Goal: Transaction & Acquisition: Purchase product/service

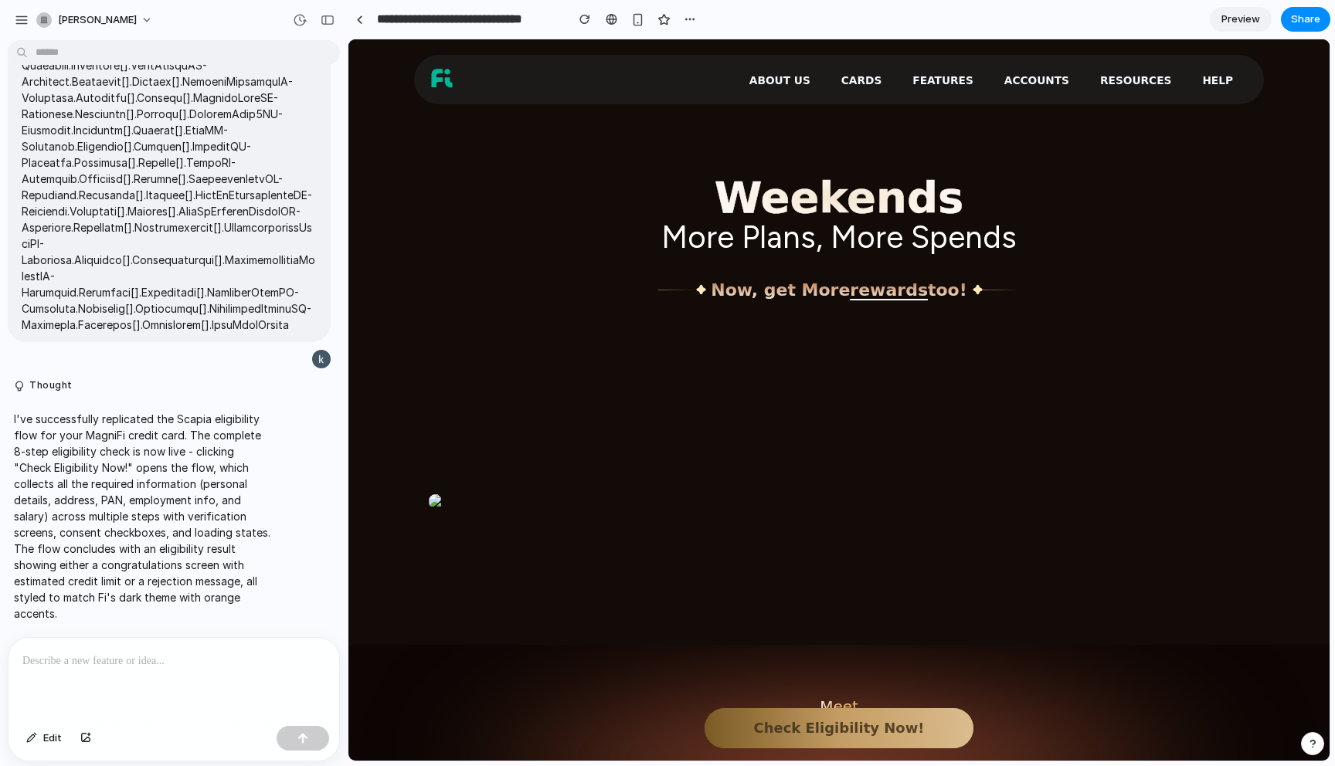
click at [72, 662] on p at bounding box center [173, 661] width 303 height 19
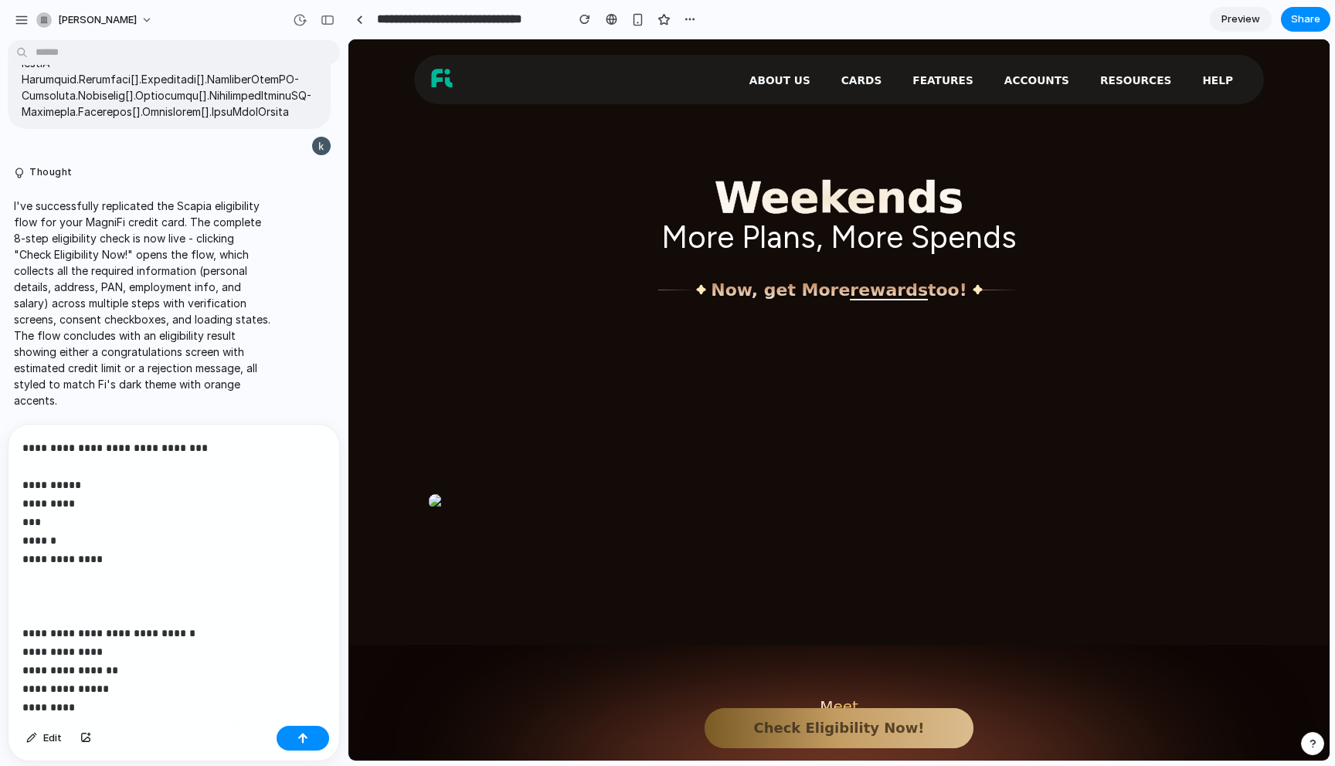
click at [99, 701] on p "**********" at bounding box center [173, 745] width 303 height 612
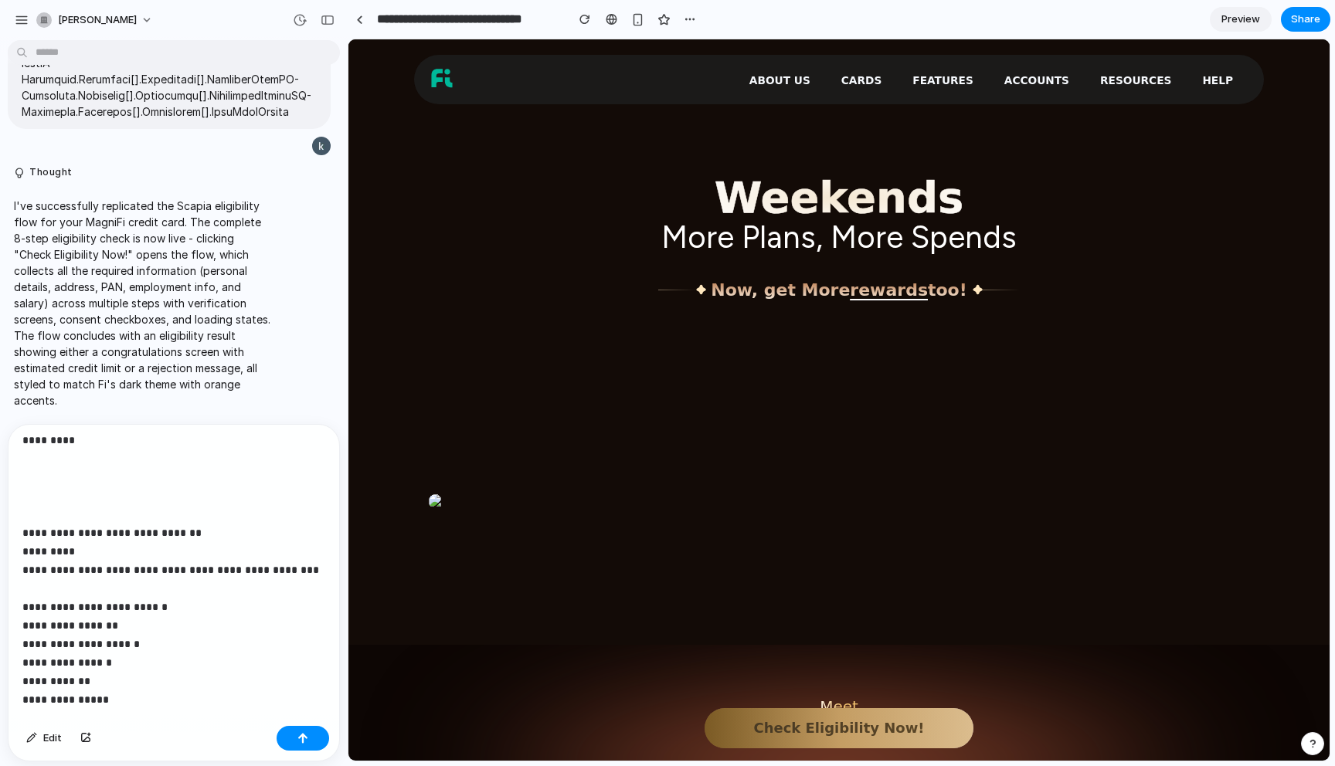
scroll to position [454, 0]
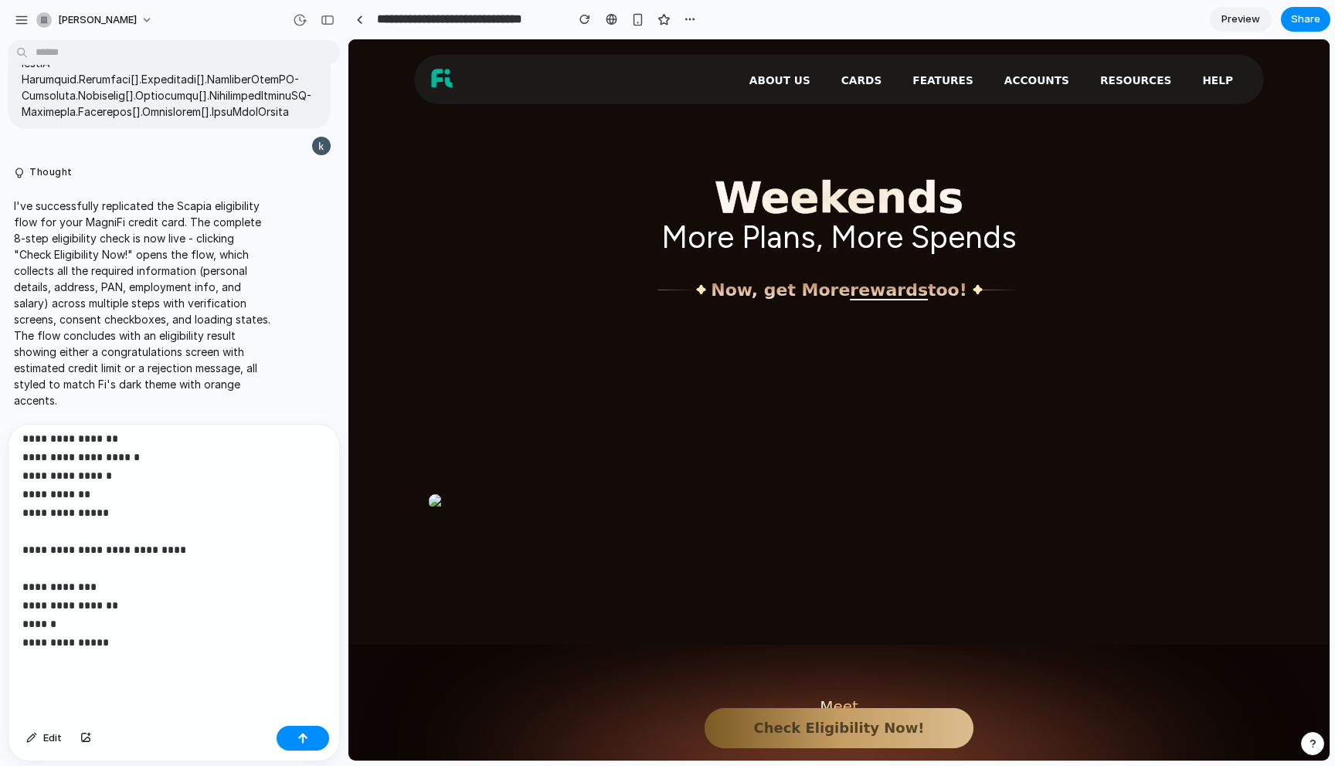
click at [121, 665] on p "**********" at bounding box center [173, 328] width 303 height 686
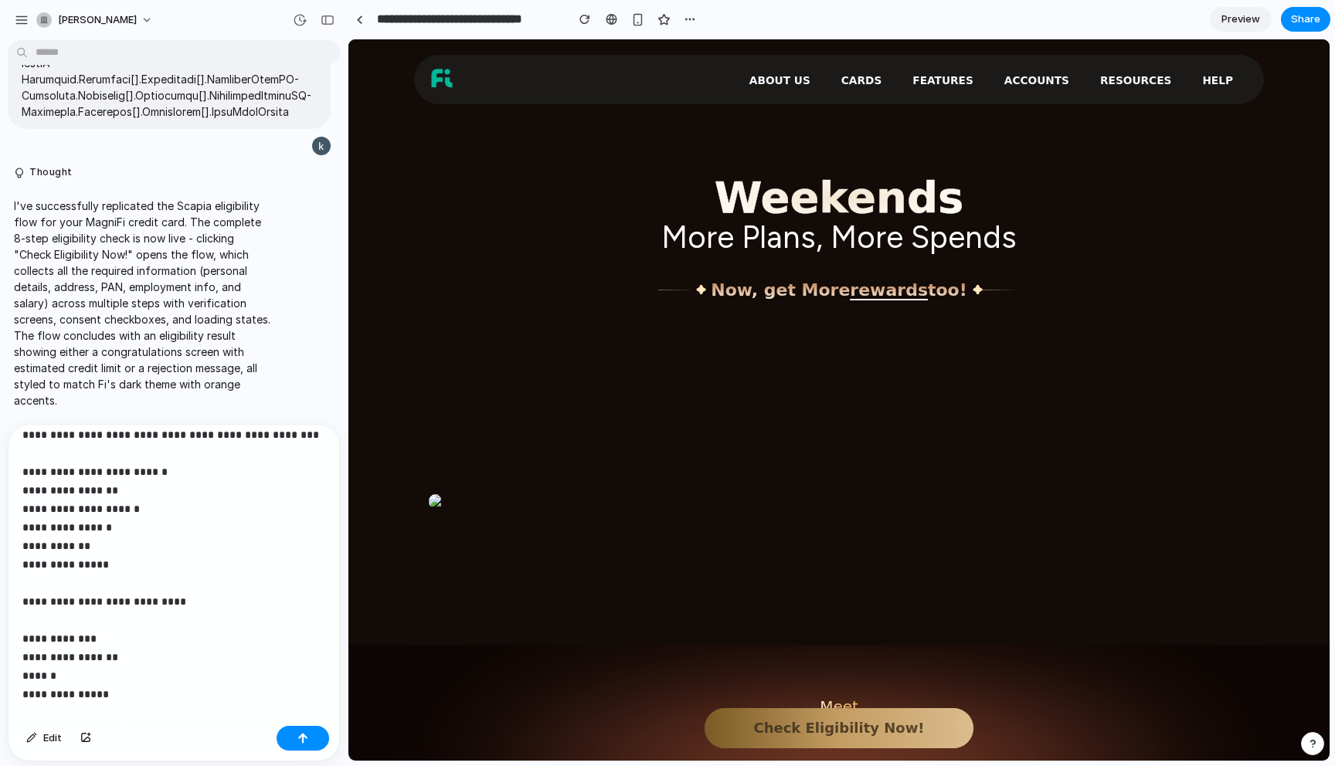
scroll to position [396, 0]
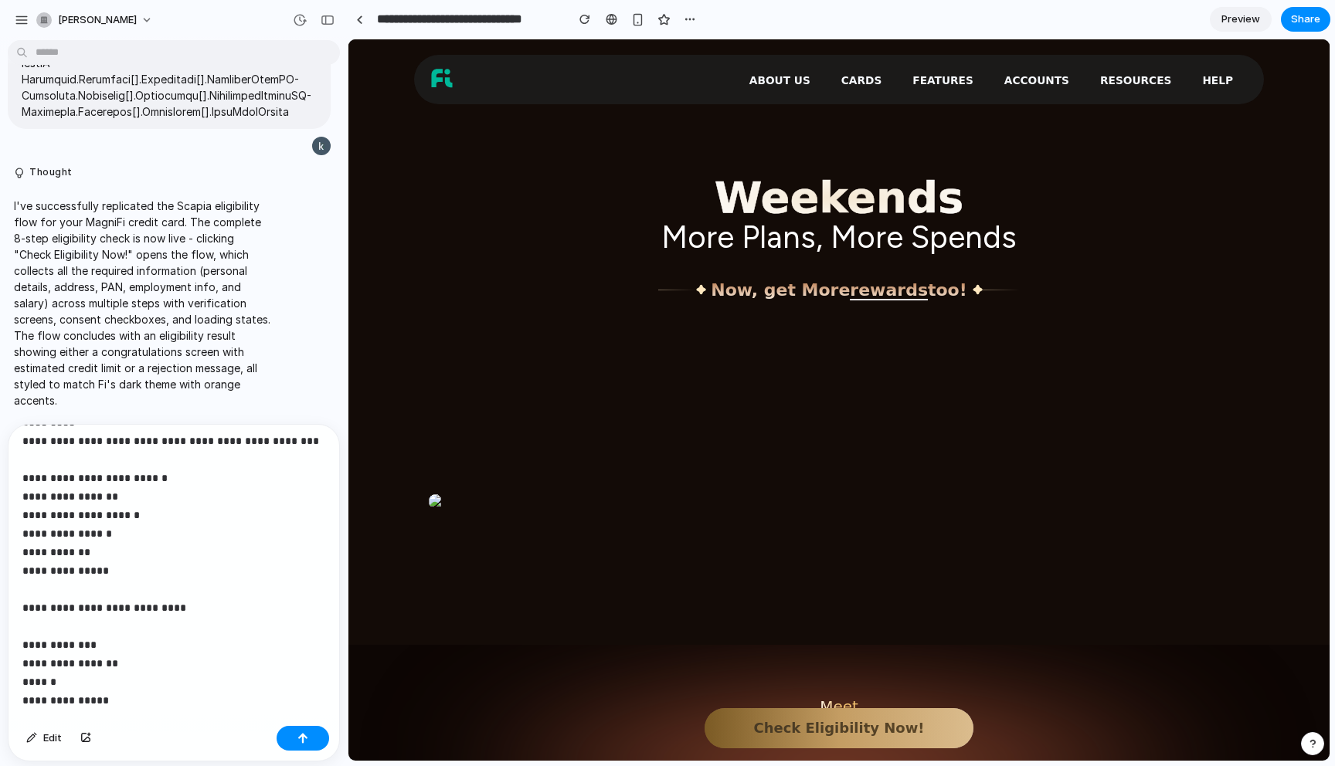
click at [71, 613] on strong "**********" at bounding box center [170, 552] width 297 height 307
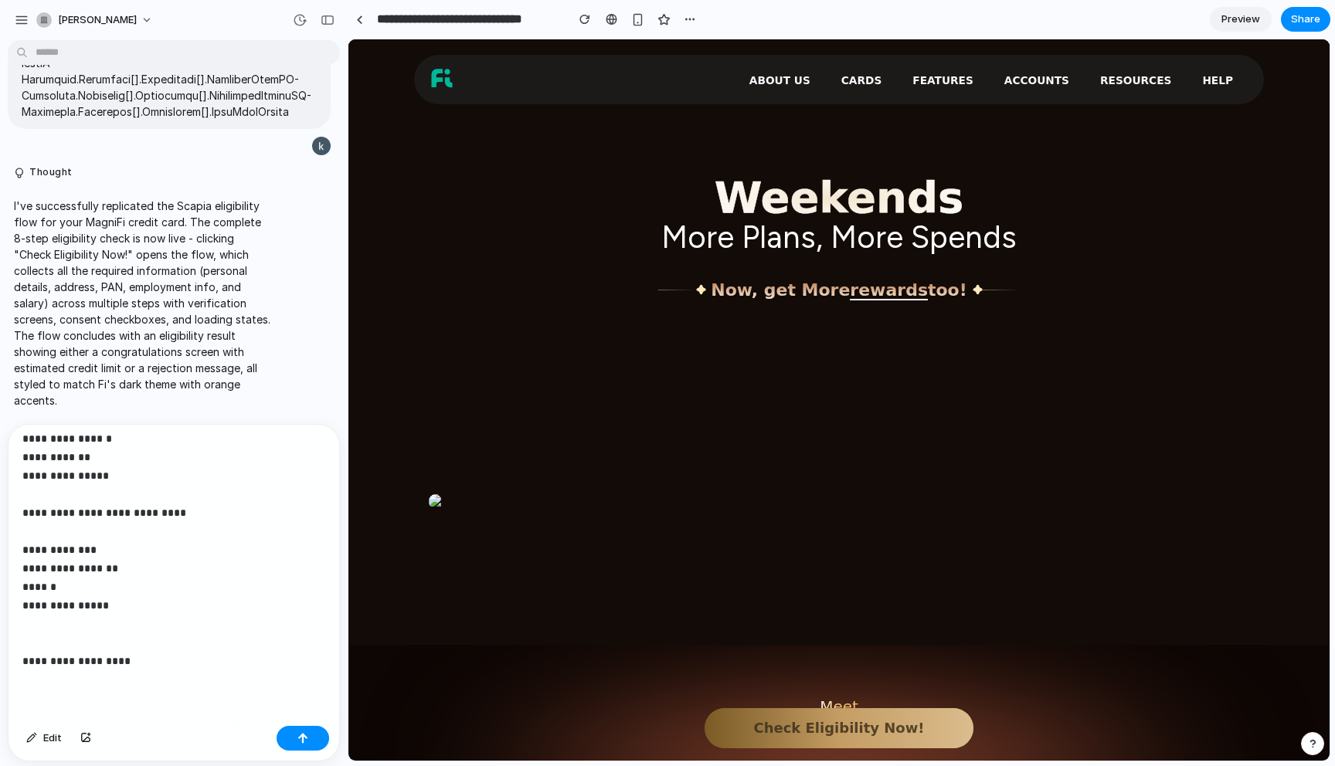
click at [138, 658] on p "**********" at bounding box center [173, 308] width 303 height 723
click at [300, 738] on div "button" at bounding box center [302, 738] width 11 height 11
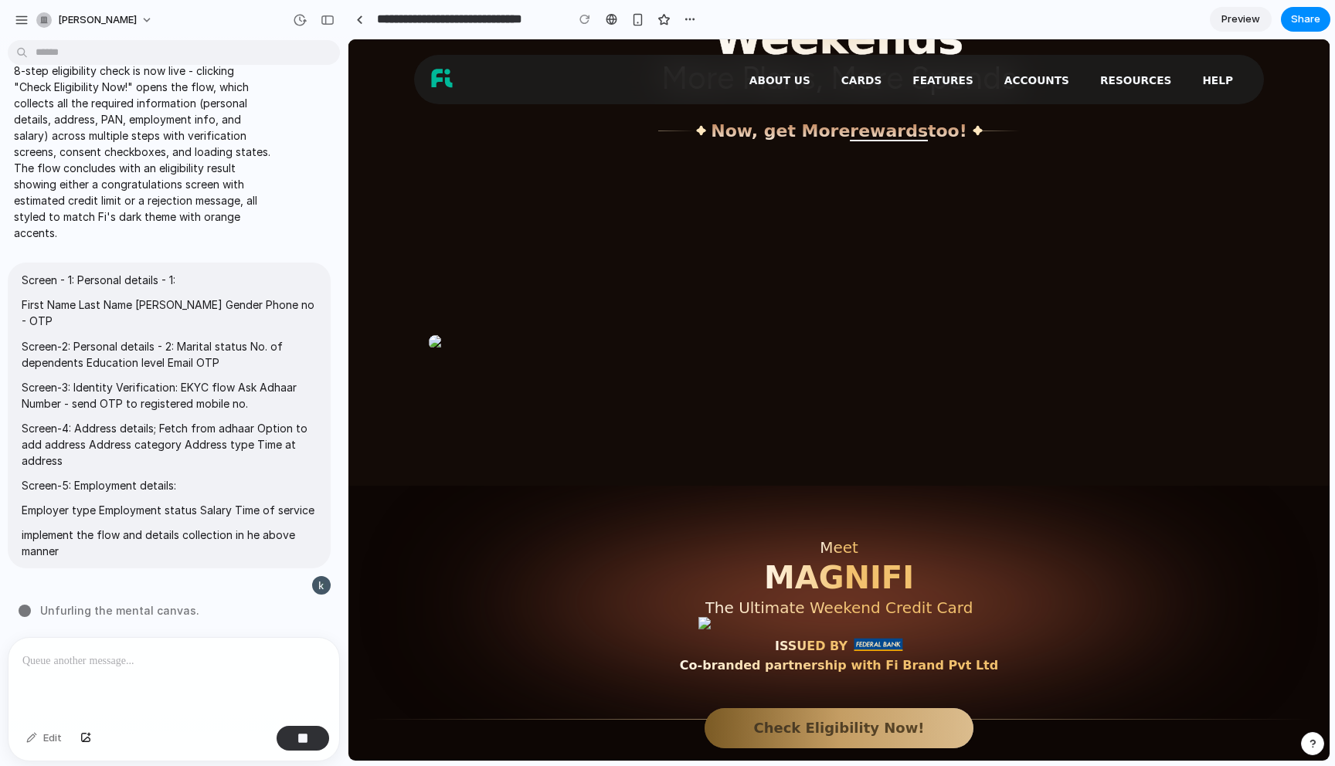
scroll to position [0, 0]
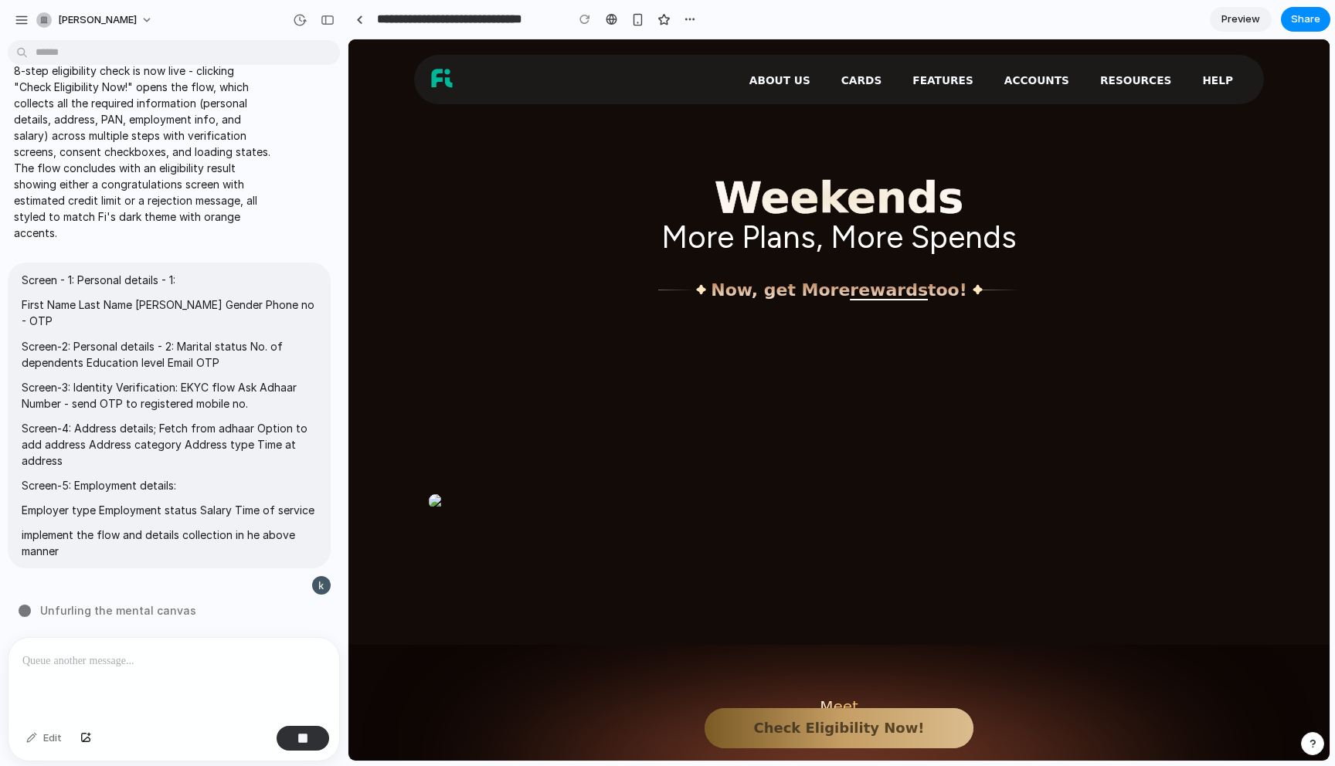
click at [817, 716] on button "Check Eligibility Now!" at bounding box center [839, 728] width 269 height 40
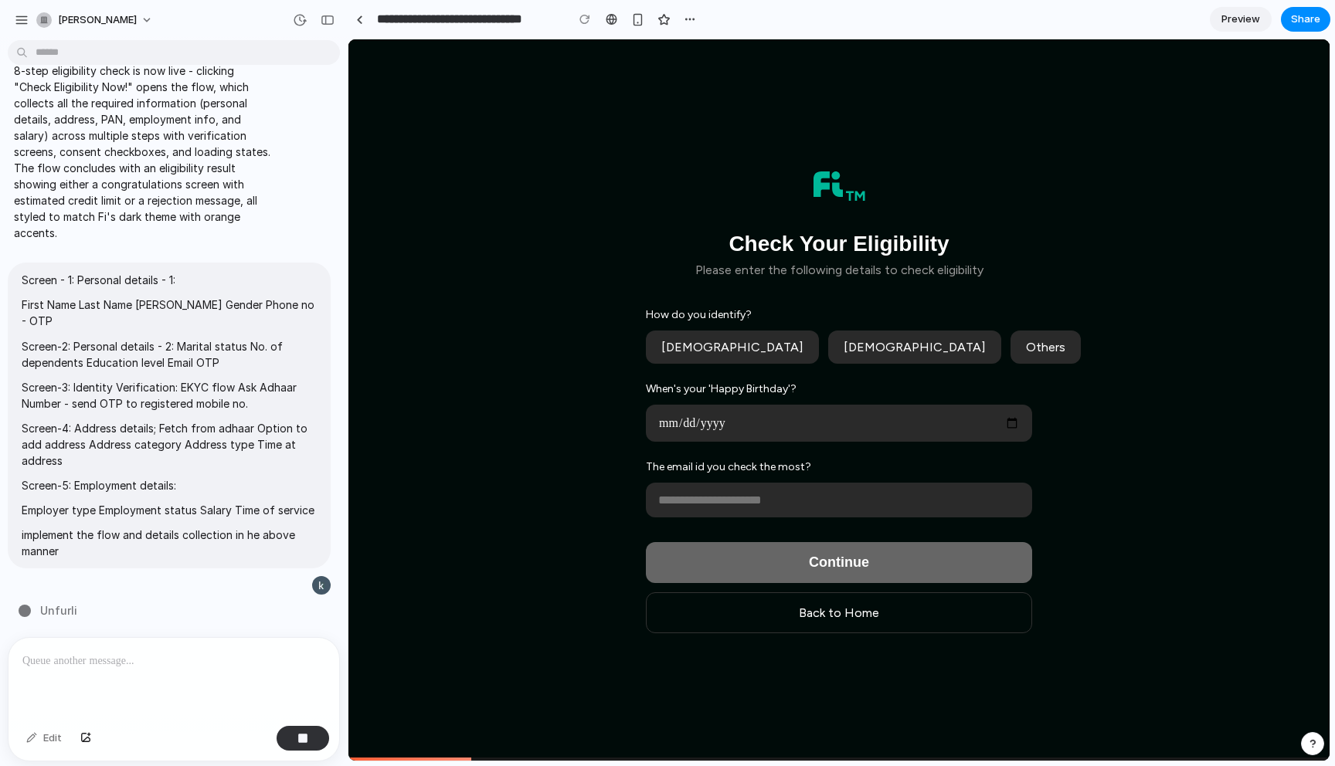
click at [844, 498] on input "email" at bounding box center [839, 500] width 386 height 35
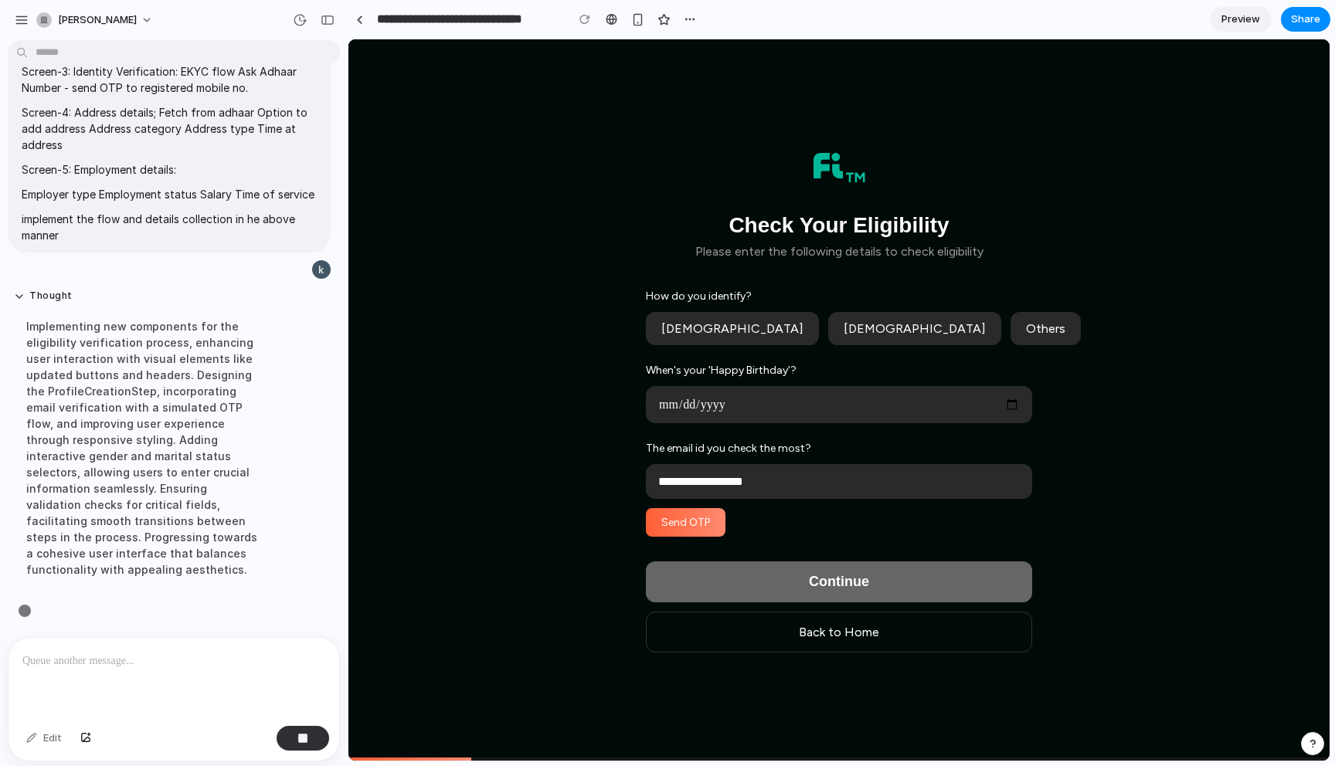
scroll to position [4420, 0]
type input "**********"
click at [718, 518] on button "Send OTP" at bounding box center [686, 522] width 80 height 29
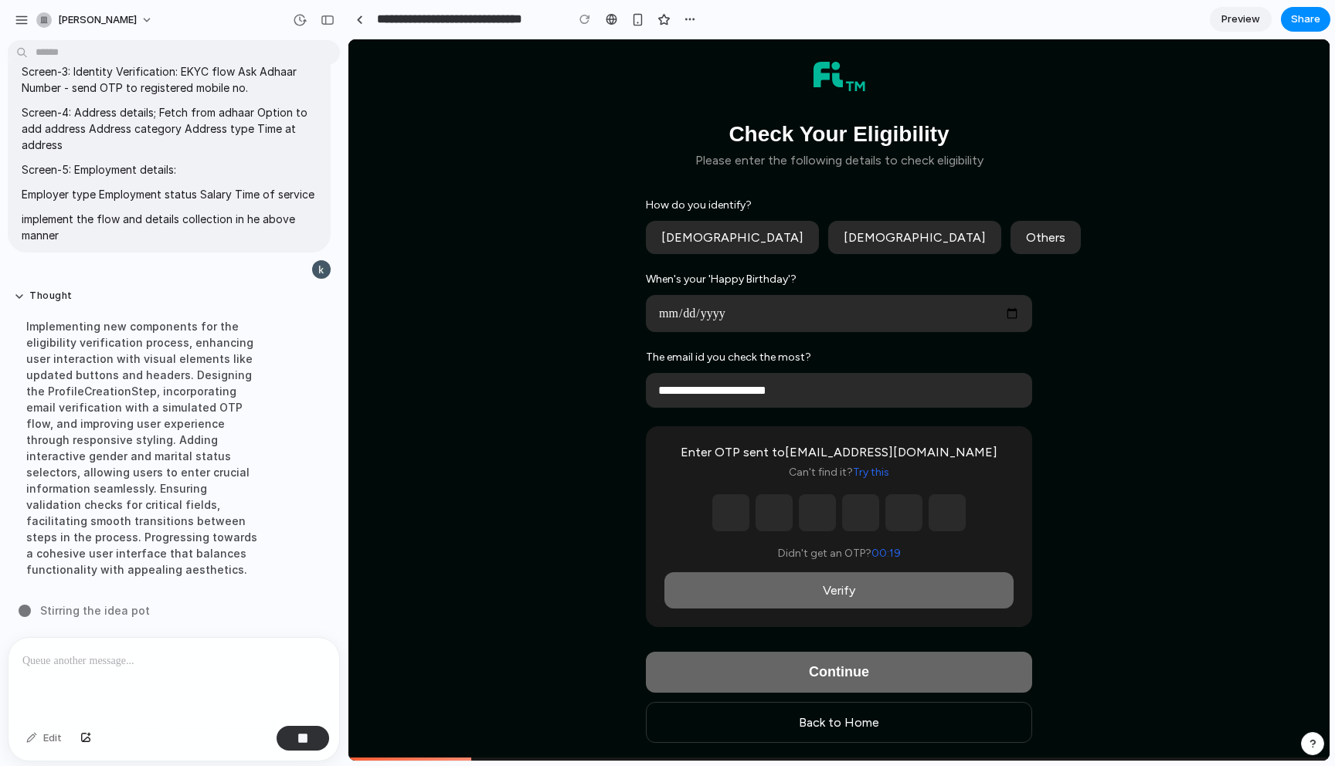
click at [723, 513] on input "text" at bounding box center [730, 512] width 37 height 37
type input "*"
click at [764, 520] on input "*" at bounding box center [774, 512] width 37 height 37
type input "*"
click at [817, 518] on input "text" at bounding box center [817, 512] width 37 height 37
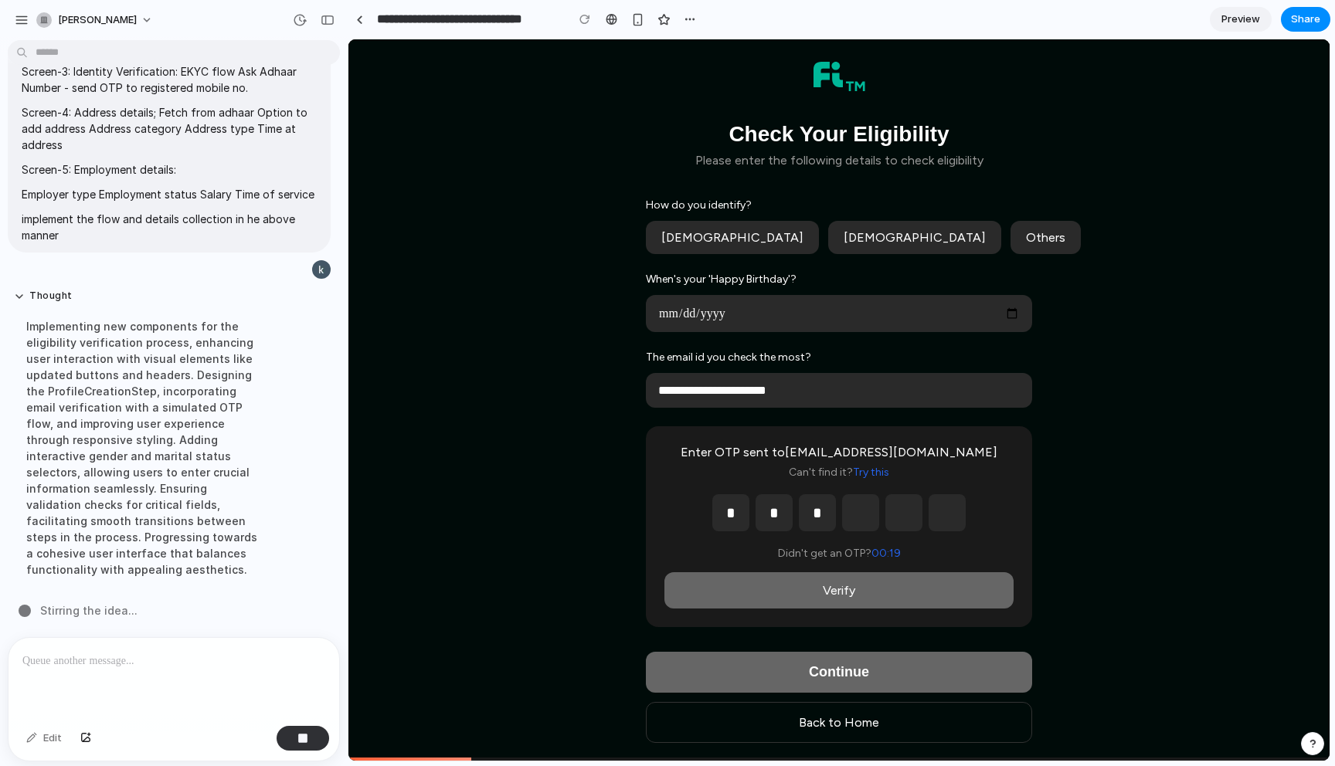
type input "*"
click at [864, 522] on input "text" at bounding box center [860, 512] width 37 height 37
type input "*"
click at [889, 528] on input "text" at bounding box center [903, 512] width 37 height 37
type input "*"
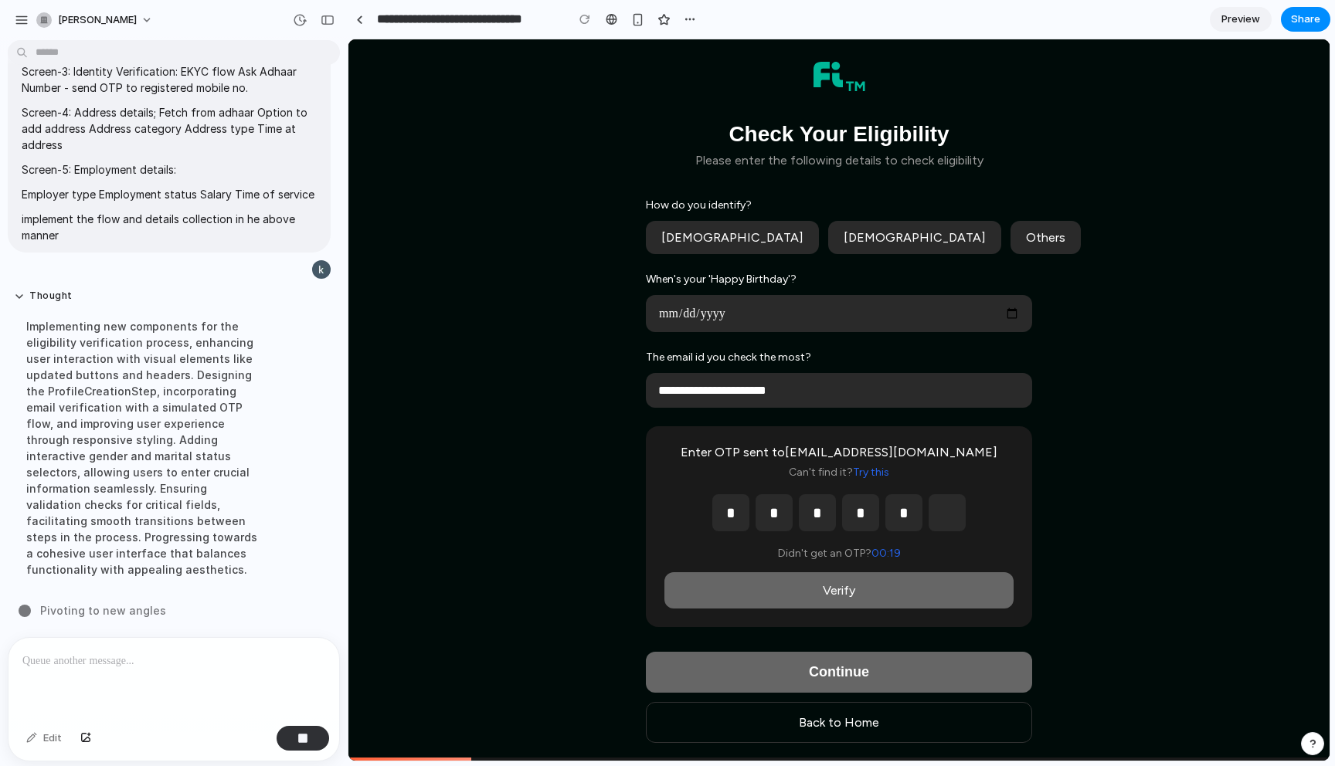
click at [944, 528] on input "text" at bounding box center [947, 512] width 37 height 37
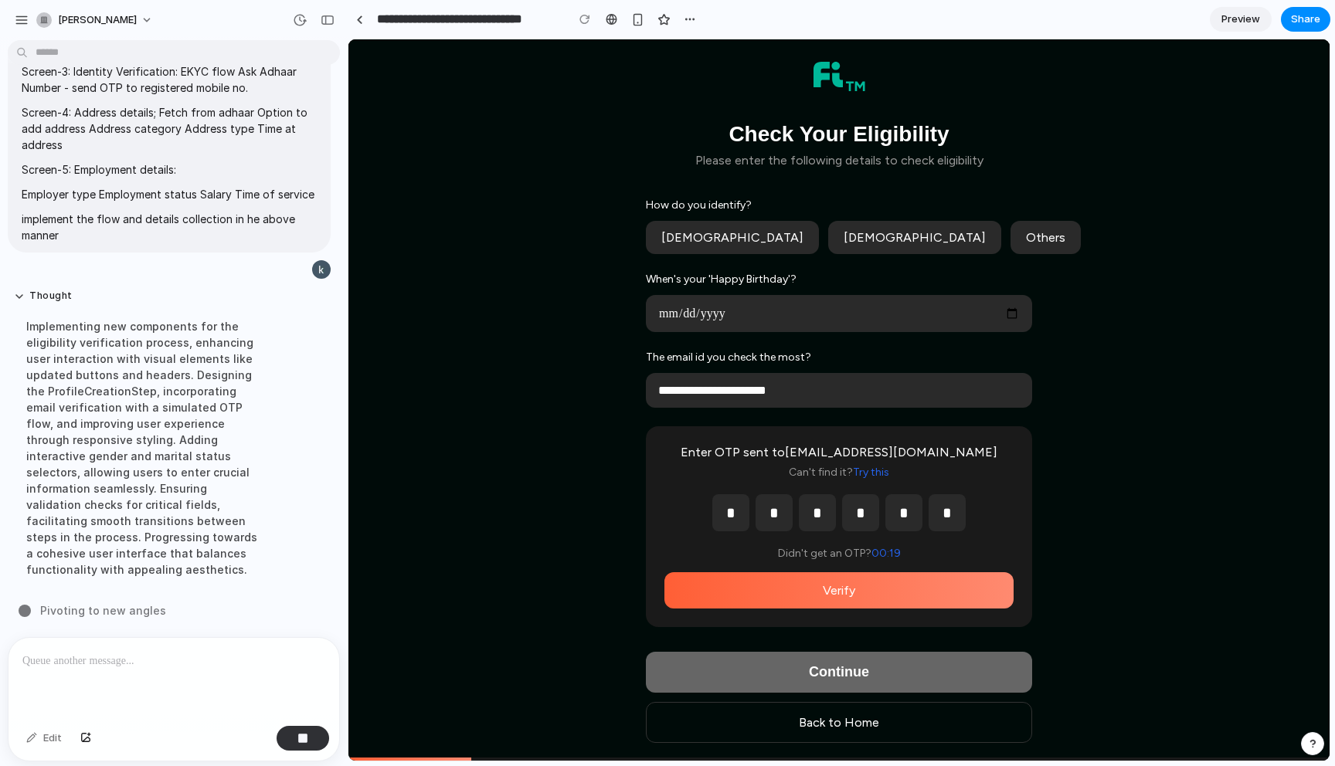
type input "*"
click at [898, 595] on button "Verify" at bounding box center [838, 590] width 349 height 36
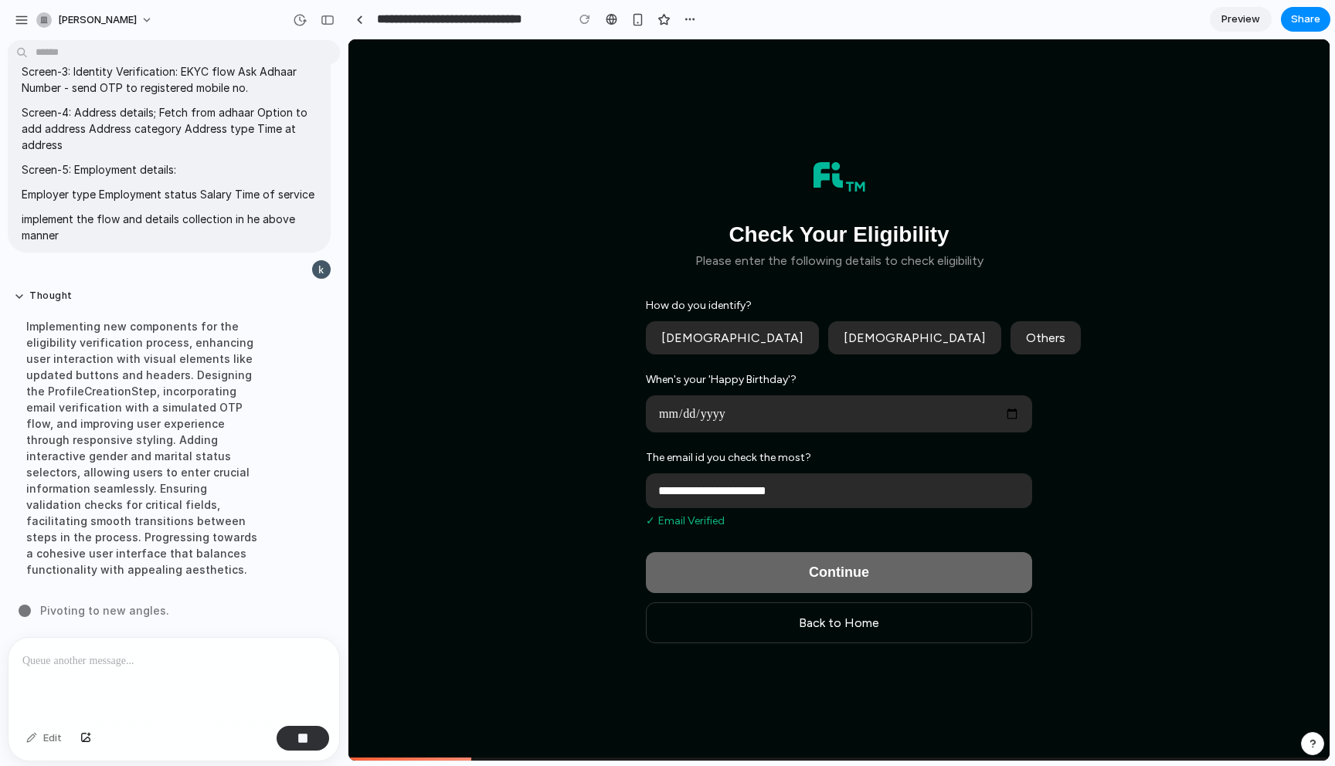
click at [762, 331] on button "[DEMOGRAPHIC_DATA]" at bounding box center [732, 337] width 173 height 33
click at [739, 411] on input "date" at bounding box center [839, 414] width 386 height 37
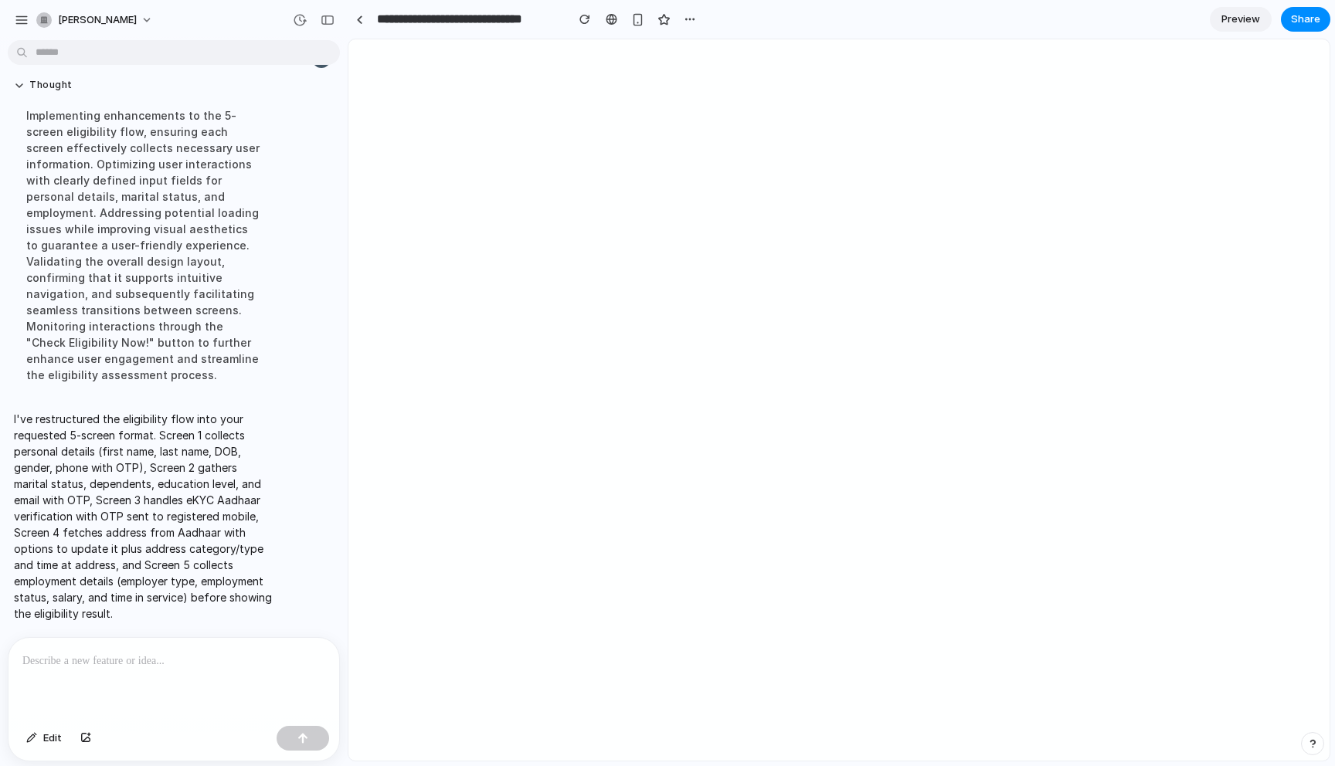
scroll to position [0, 0]
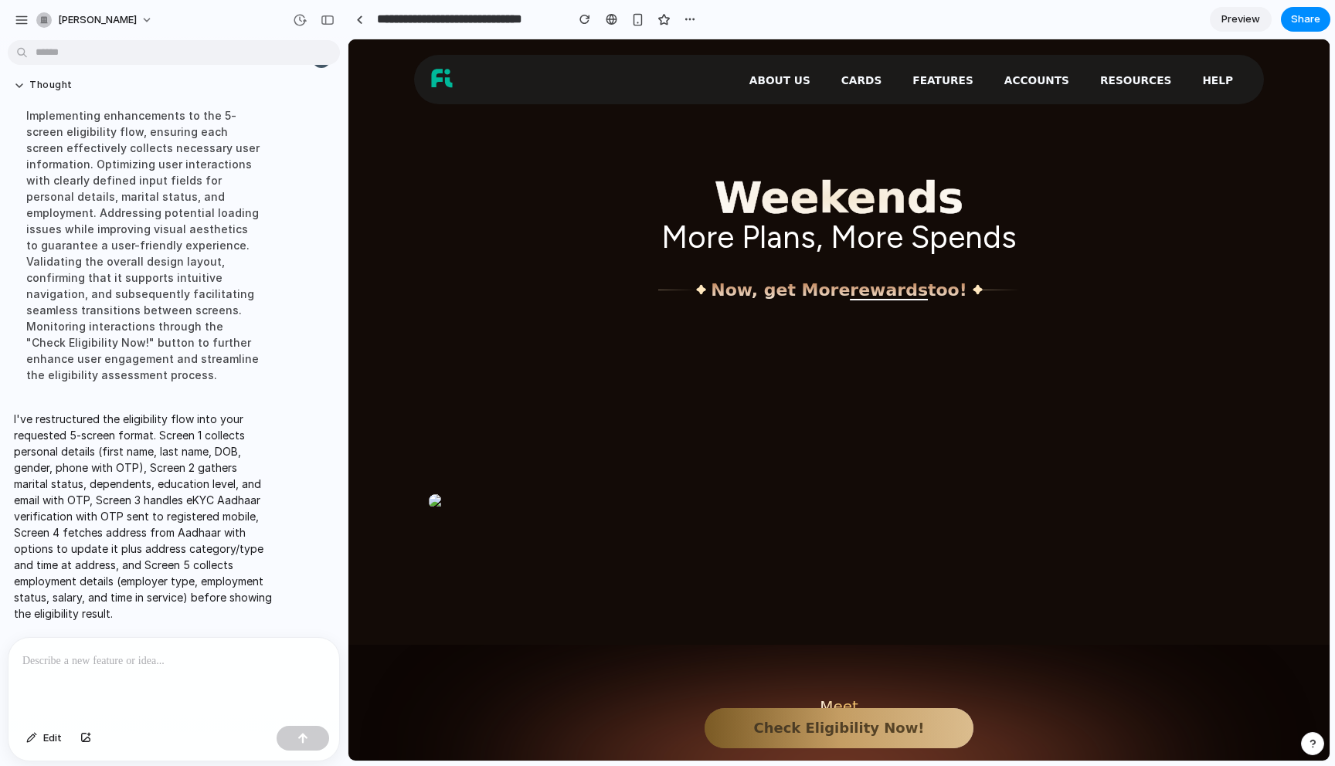
click at [793, 707] on div "Meet MAGNIFI The Ultimate Weekend Credit Card" at bounding box center [839, 737] width 318 height 79
click at [788, 728] on button "Check Eligibility Now!" at bounding box center [839, 728] width 269 height 40
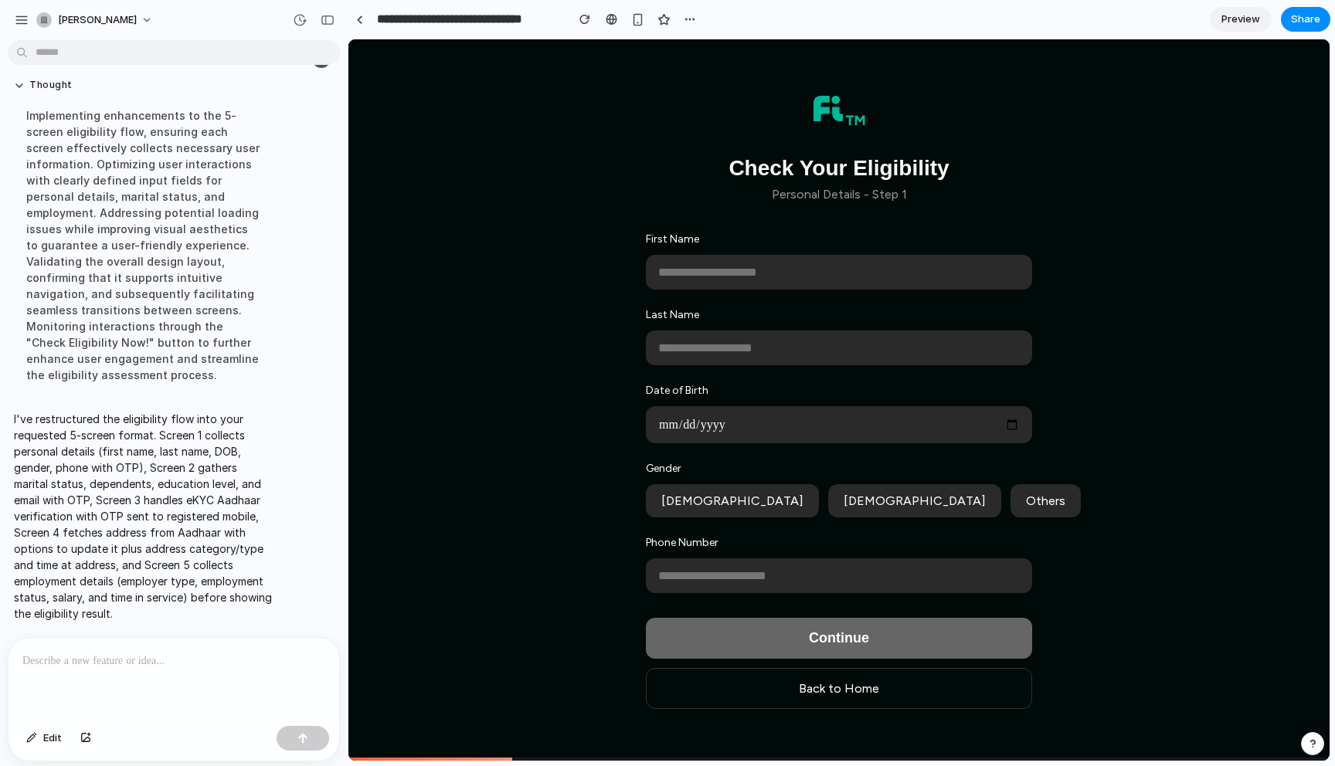
click at [795, 270] on input "text" at bounding box center [839, 272] width 386 height 35
type input "******"
click at [743, 348] on input "text" at bounding box center [839, 348] width 386 height 35
type input "****"
click at [722, 426] on input "date" at bounding box center [839, 424] width 386 height 37
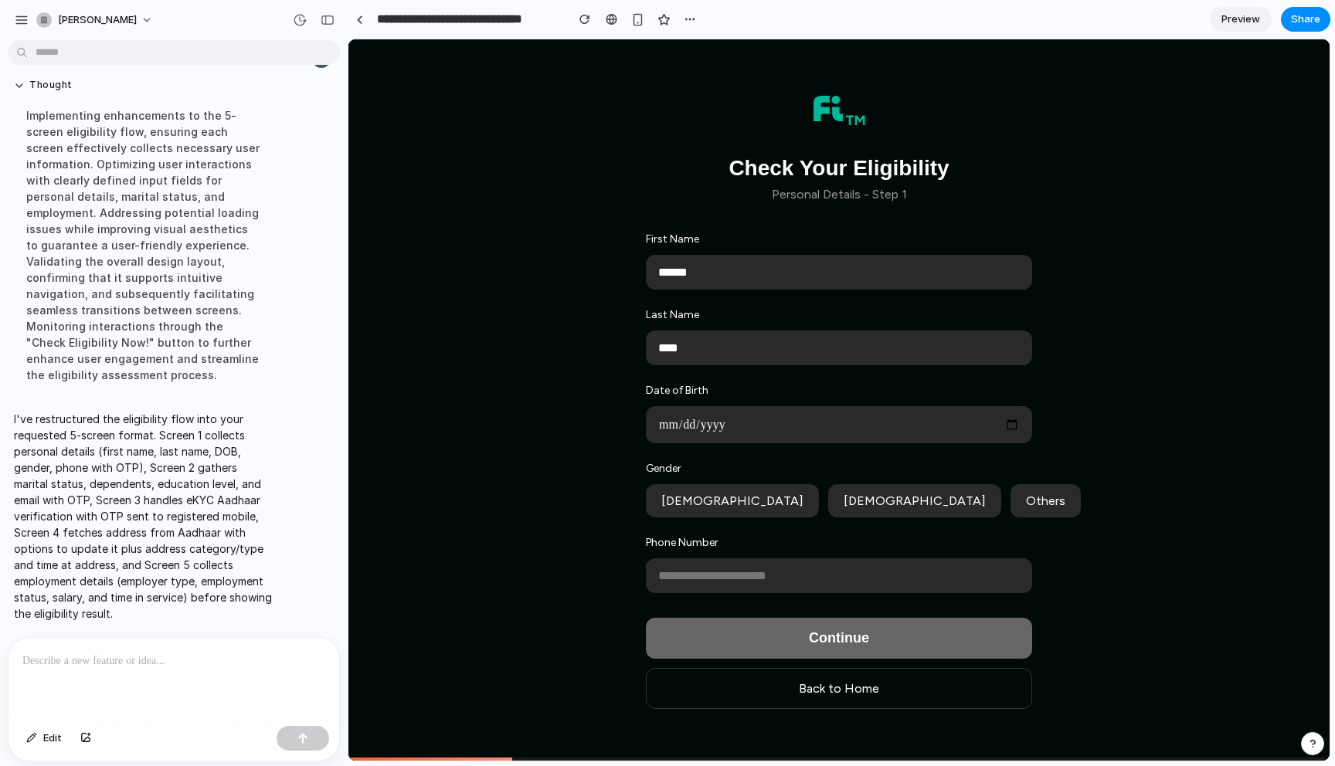
click at [669, 423] on input "date" at bounding box center [839, 424] width 386 height 37
type input "**********"
click at [684, 508] on button "[DEMOGRAPHIC_DATA]" at bounding box center [732, 500] width 173 height 33
click at [685, 569] on input "tel" at bounding box center [839, 576] width 386 height 35
click at [666, 576] on input "**********" at bounding box center [839, 576] width 386 height 35
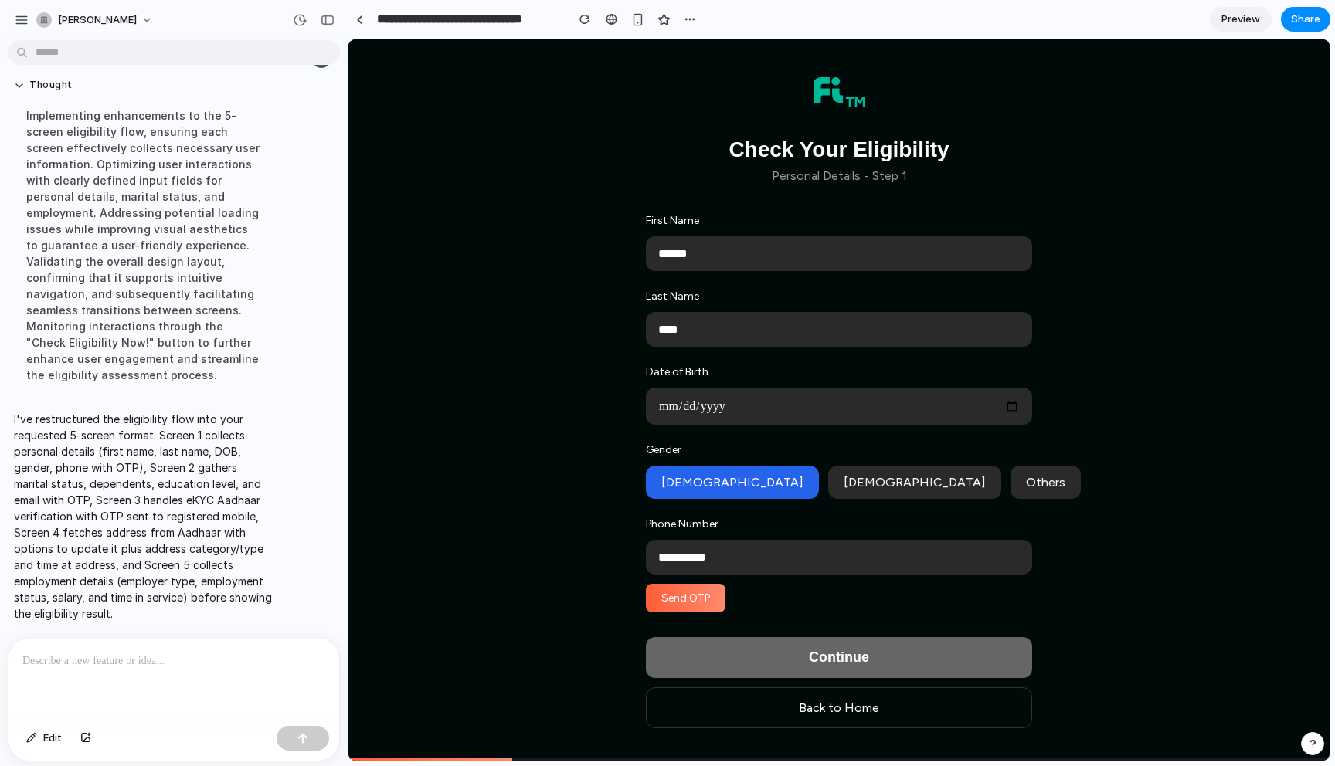
type input "**********"
click at [692, 601] on button "Send OTP" at bounding box center [686, 598] width 80 height 29
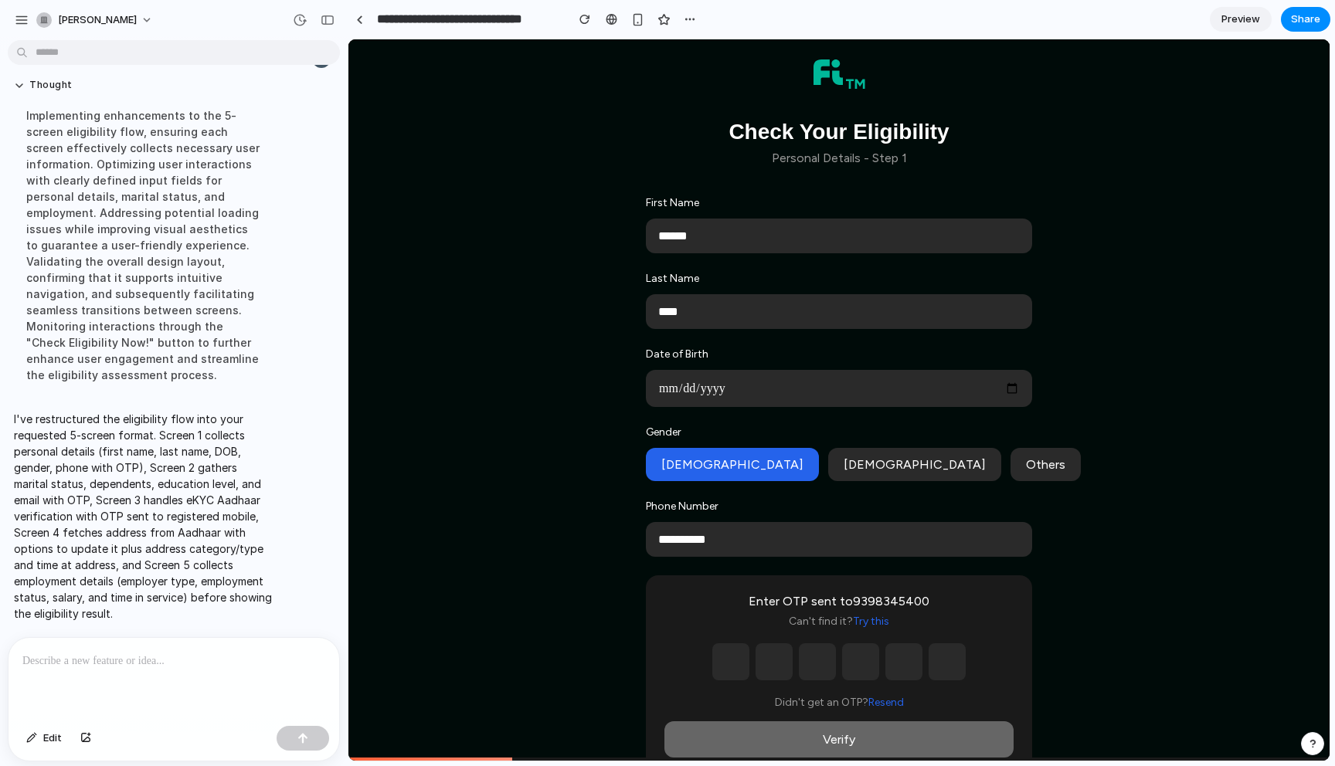
click at [733, 660] on input "text" at bounding box center [730, 661] width 37 height 37
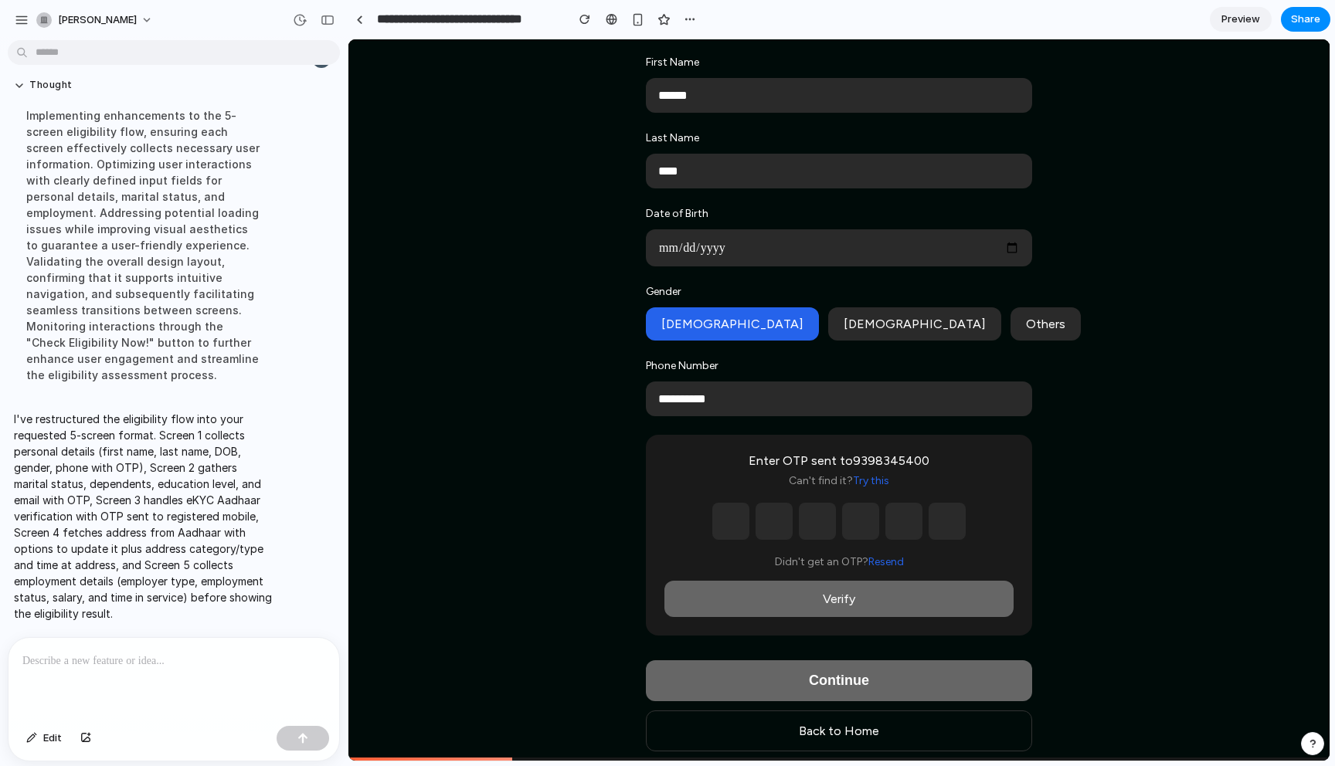
scroll to position [141, 0]
type input "*"
click at [770, 532] on input "text" at bounding box center [774, 520] width 37 height 37
type input "*"
click at [814, 523] on input "text" at bounding box center [817, 520] width 37 height 37
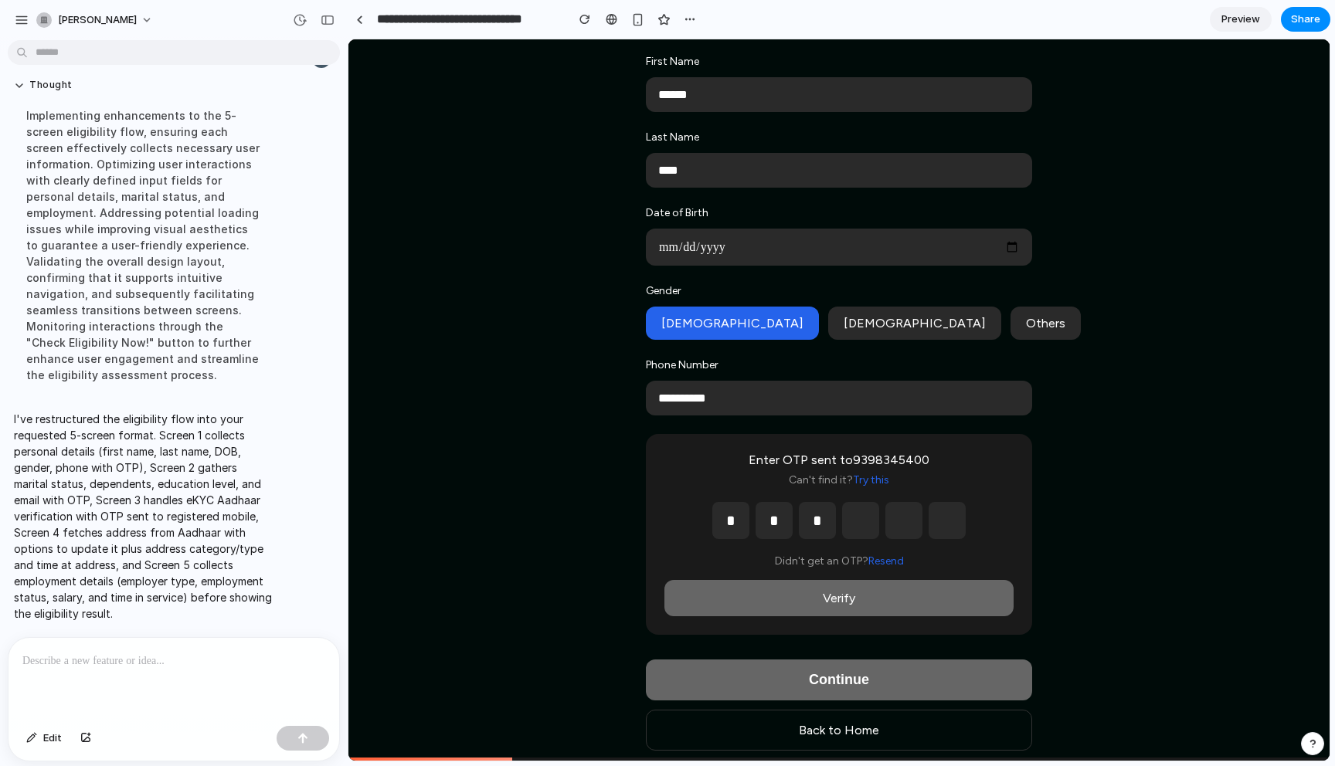
type input "*"
click at [849, 522] on input "text" at bounding box center [860, 520] width 37 height 37
type input "*"
click at [885, 525] on input "text" at bounding box center [903, 520] width 37 height 37
type input "*"
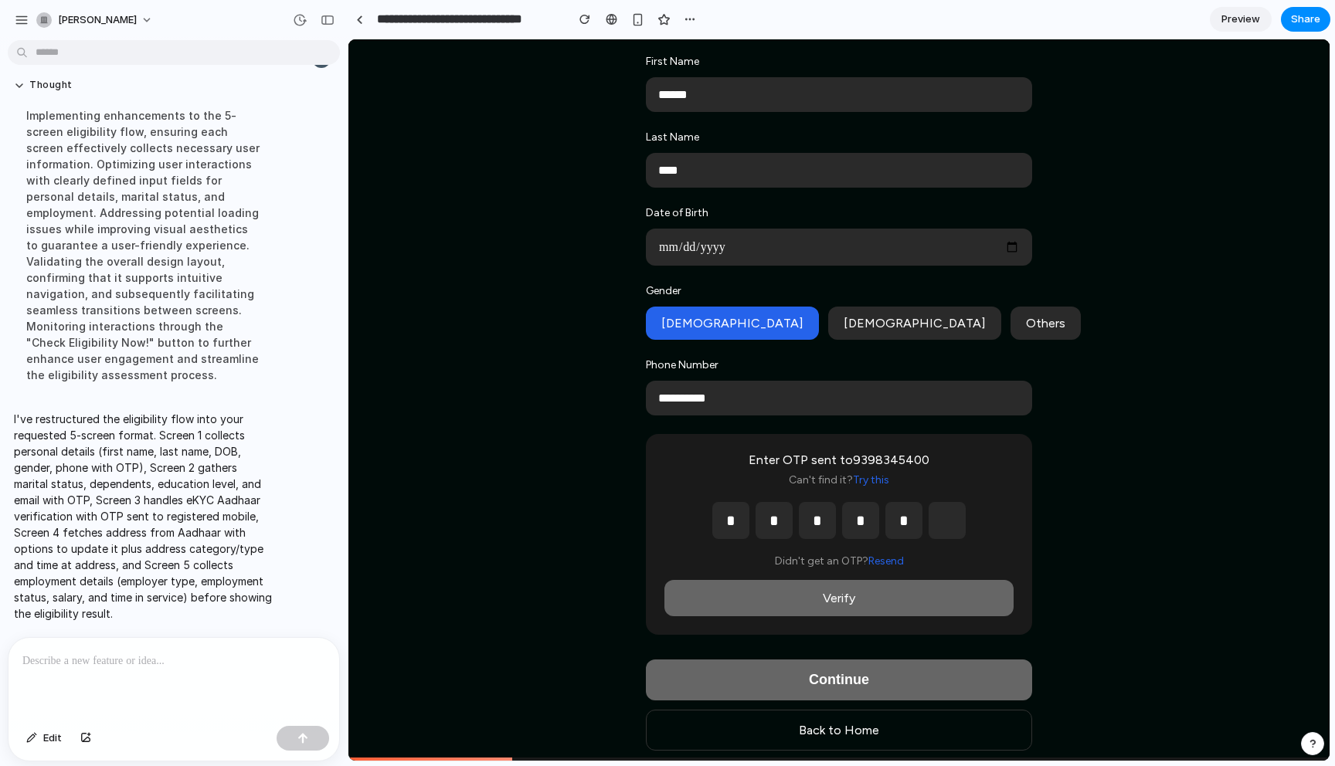
click at [935, 521] on input "text" at bounding box center [947, 520] width 37 height 37
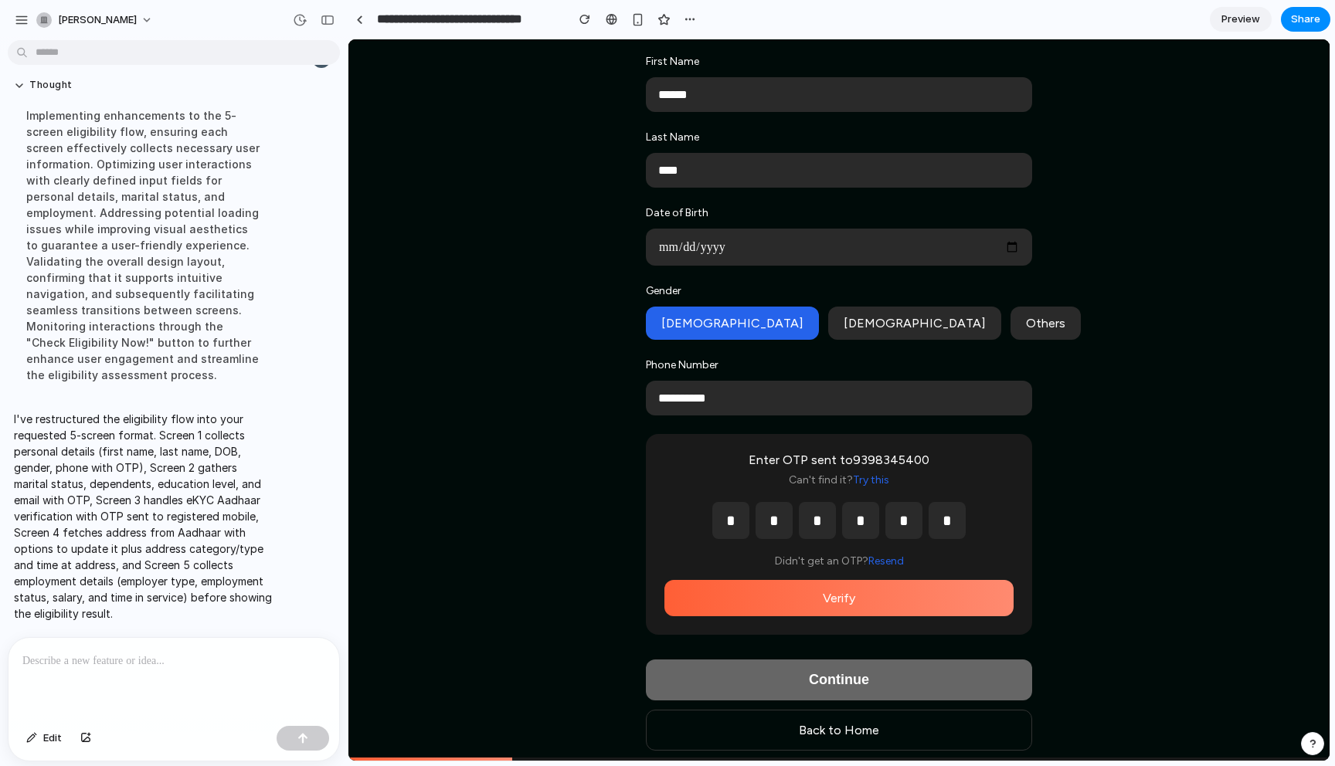
type input "*"
click at [885, 613] on button "Verify" at bounding box center [838, 598] width 349 height 36
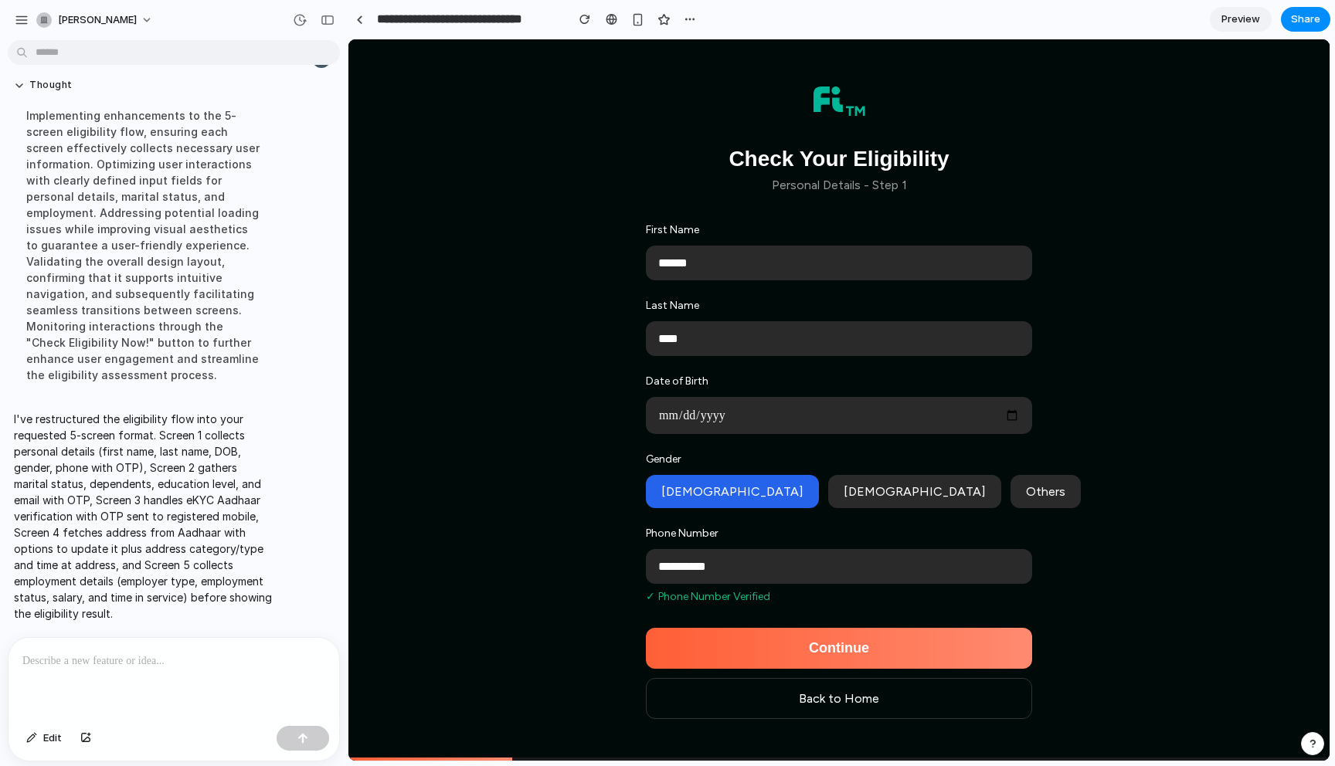
click at [861, 654] on button "Continue" at bounding box center [839, 648] width 386 height 41
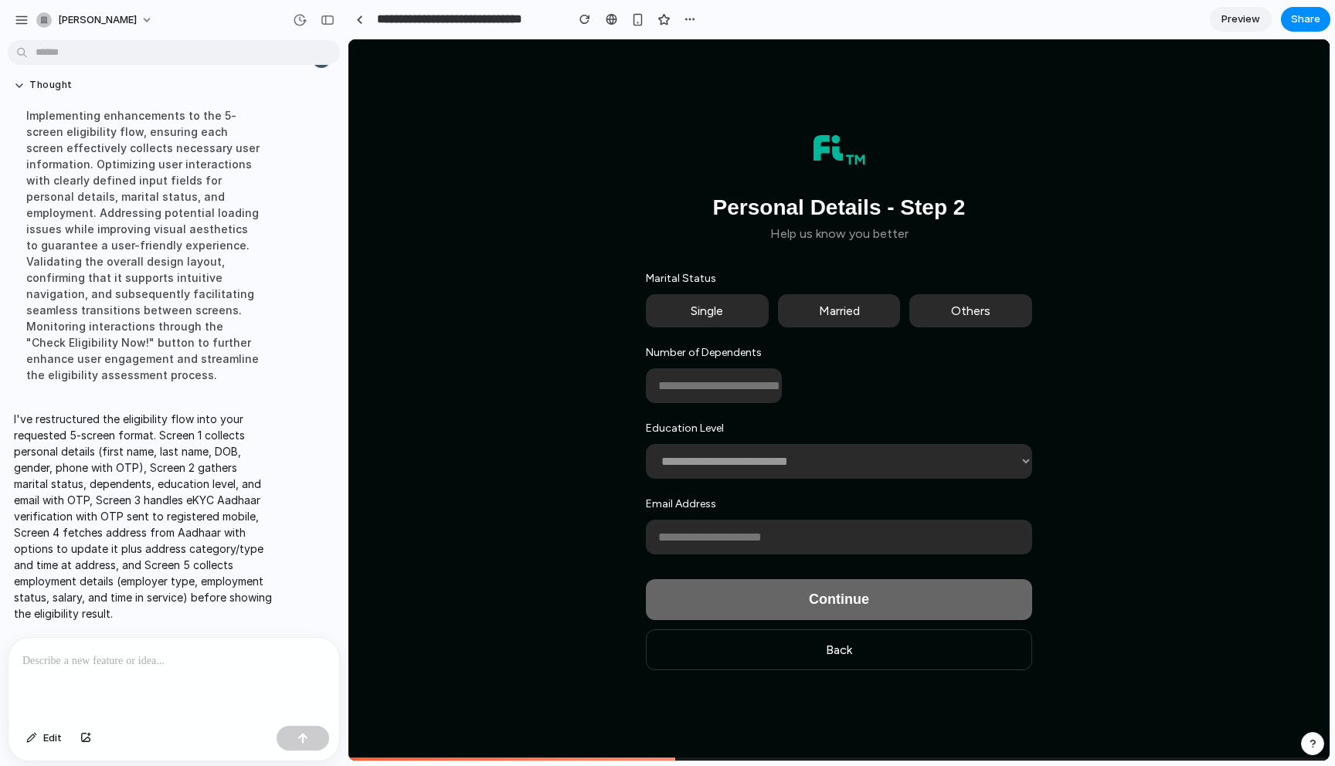
click at [680, 310] on button "Single" at bounding box center [707, 310] width 123 height 33
click at [670, 468] on select "**********" at bounding box center [839, 461] width 386 height 35
select select "**********"
click at [646, 444] on select "**********" at bounding box center [839, 461] width 386 height 35
click at [728, 396] on input "number" at bounding box center [714, 385] width 136 height 35
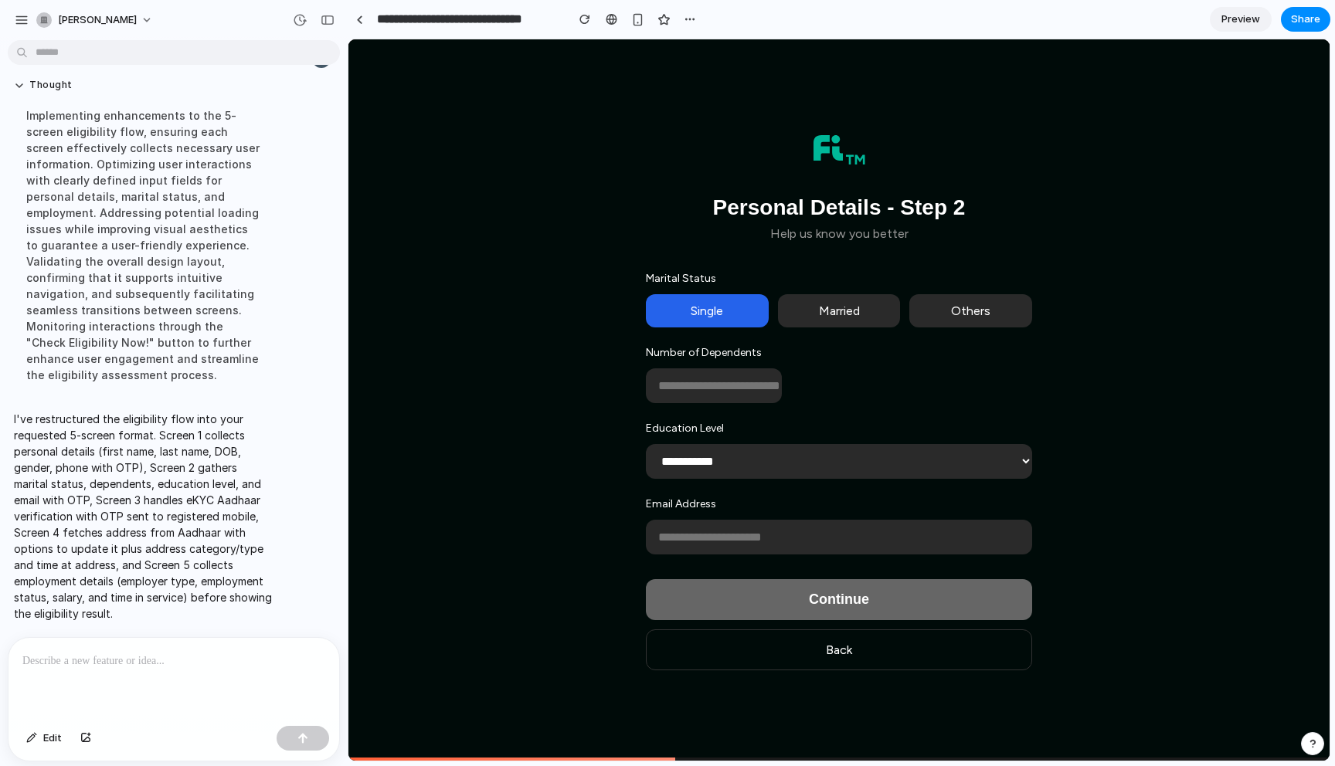
type input "*"
click at [705, 542] on input "email" at bounding box center [839, 537] width 386 height 35
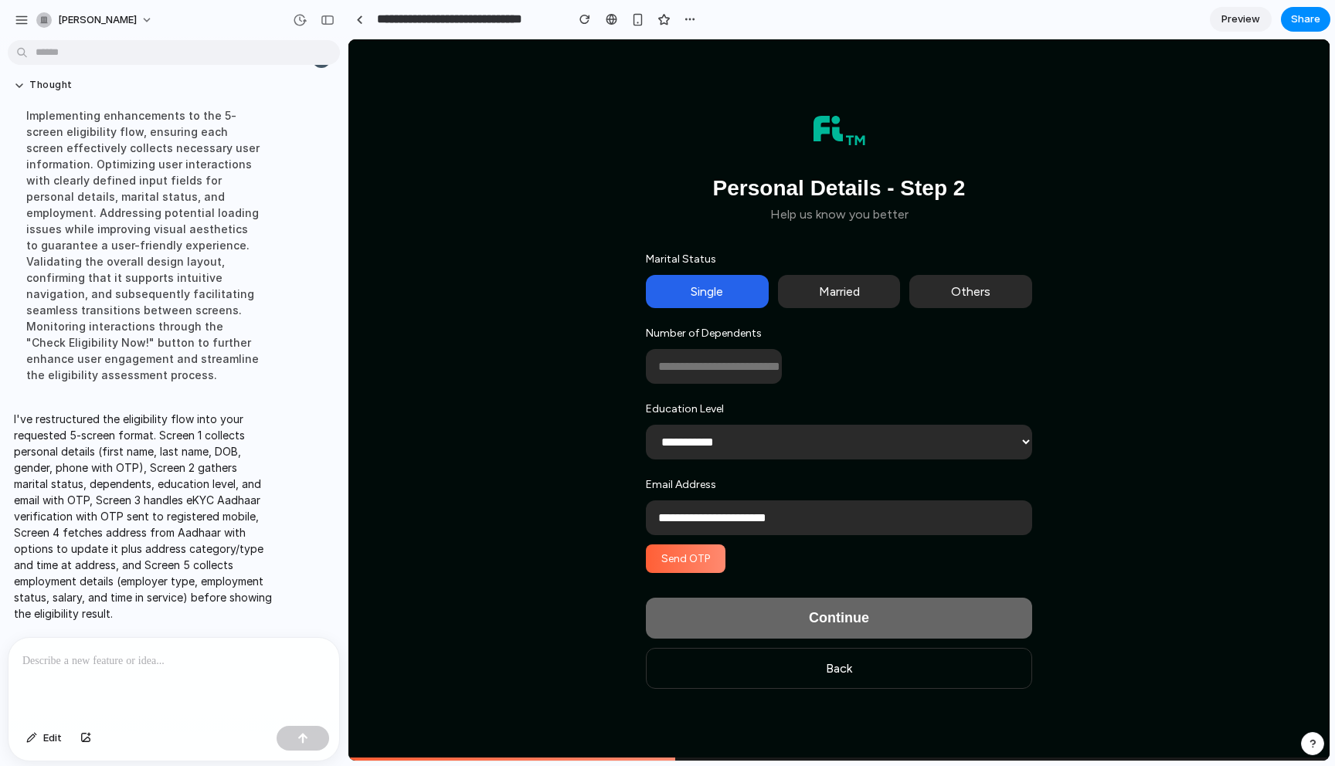
type input "**********"
click at [711, 569] on button "Send OTP" at bounding box center [686, 559] width 80 height 29
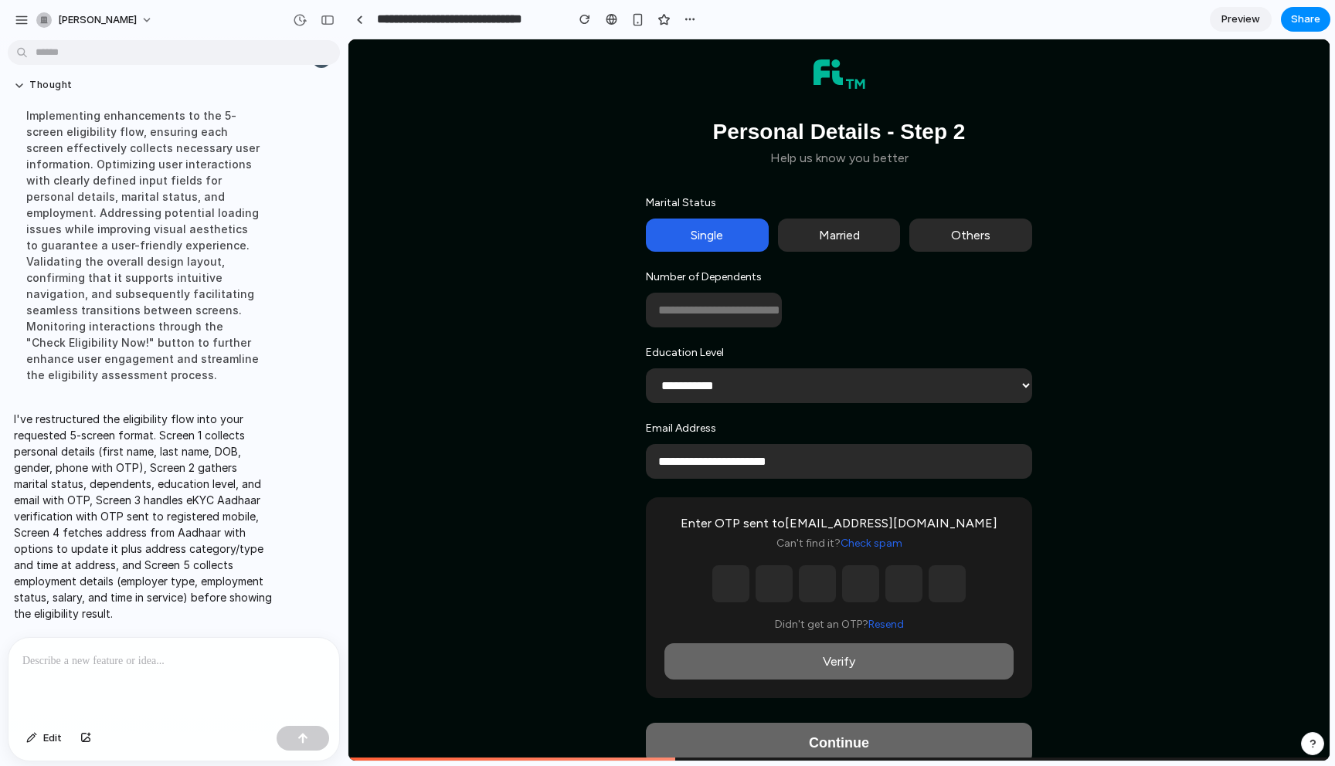
click at [735, 587] on input "text" at bounding box center [730, 583] width 37 height 37
type input "*"
click at [766, 592] on input "text" at bounding box center [774, 583] width 37 height 37
type input "*"
click at [823, 592] on input "text" at bounding box center [817, 583] width 37 height 37
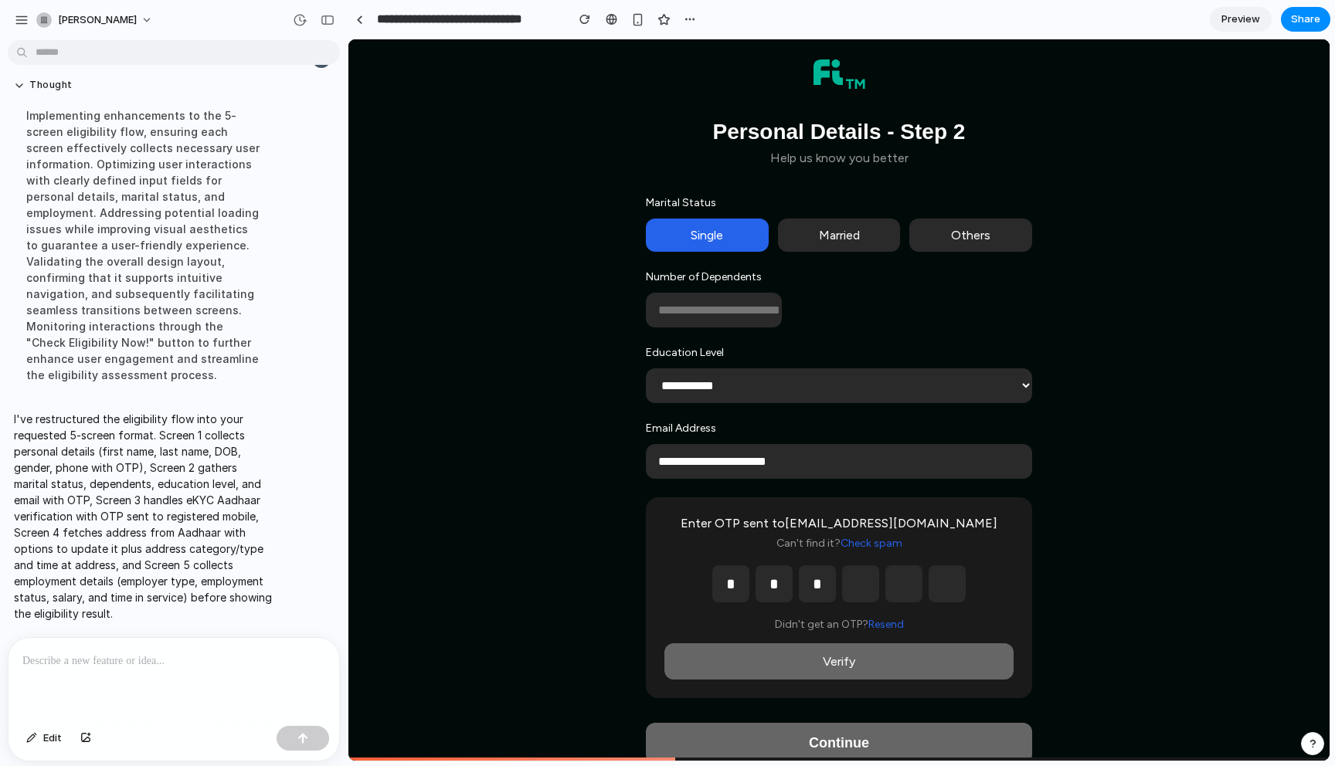
type input "*"
click at [869, 597] on input "text" at bounding box center [860, 583] width 37 height 37
type input "*"
click at [915, 601] on input "text" at bounding box center [903, 583] width 37 height 37
type input "*"
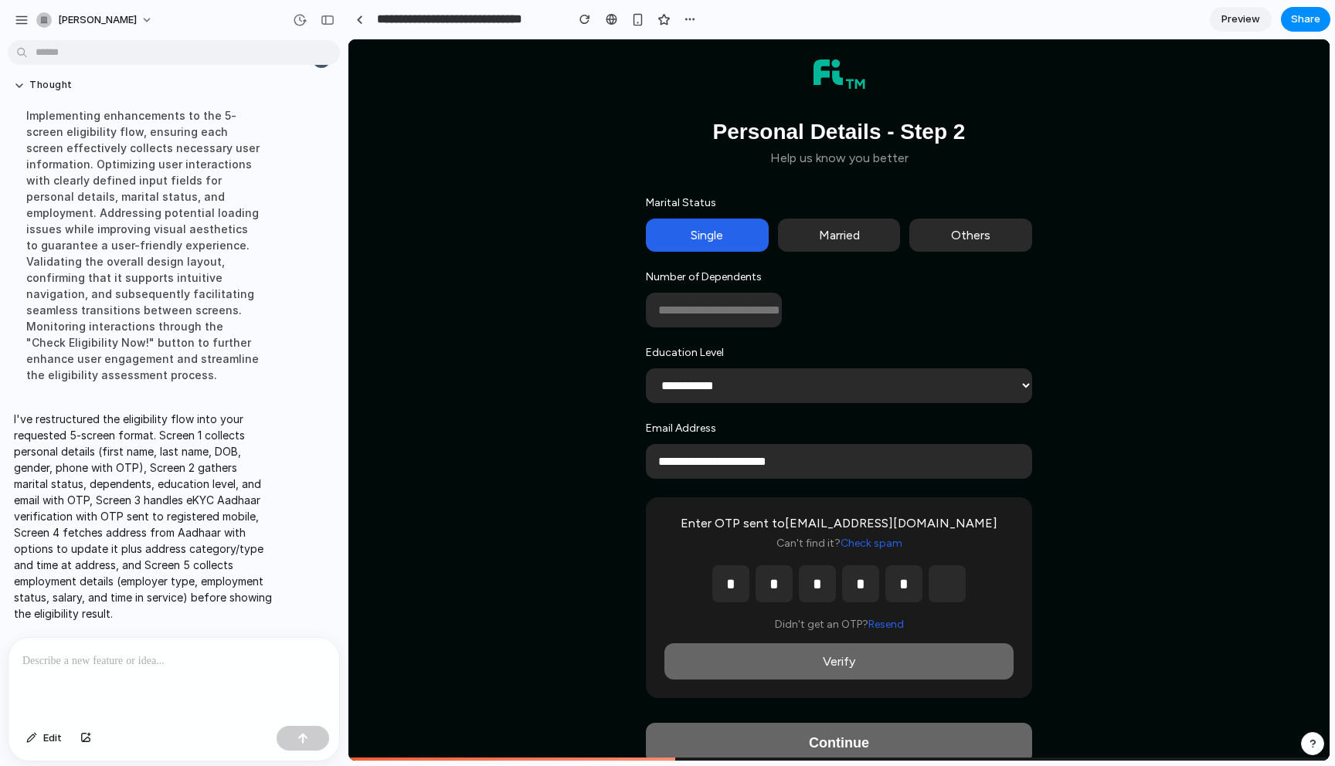
click at [948, 599] on input "text" at bounding box center [947, 583] width 37 height 37
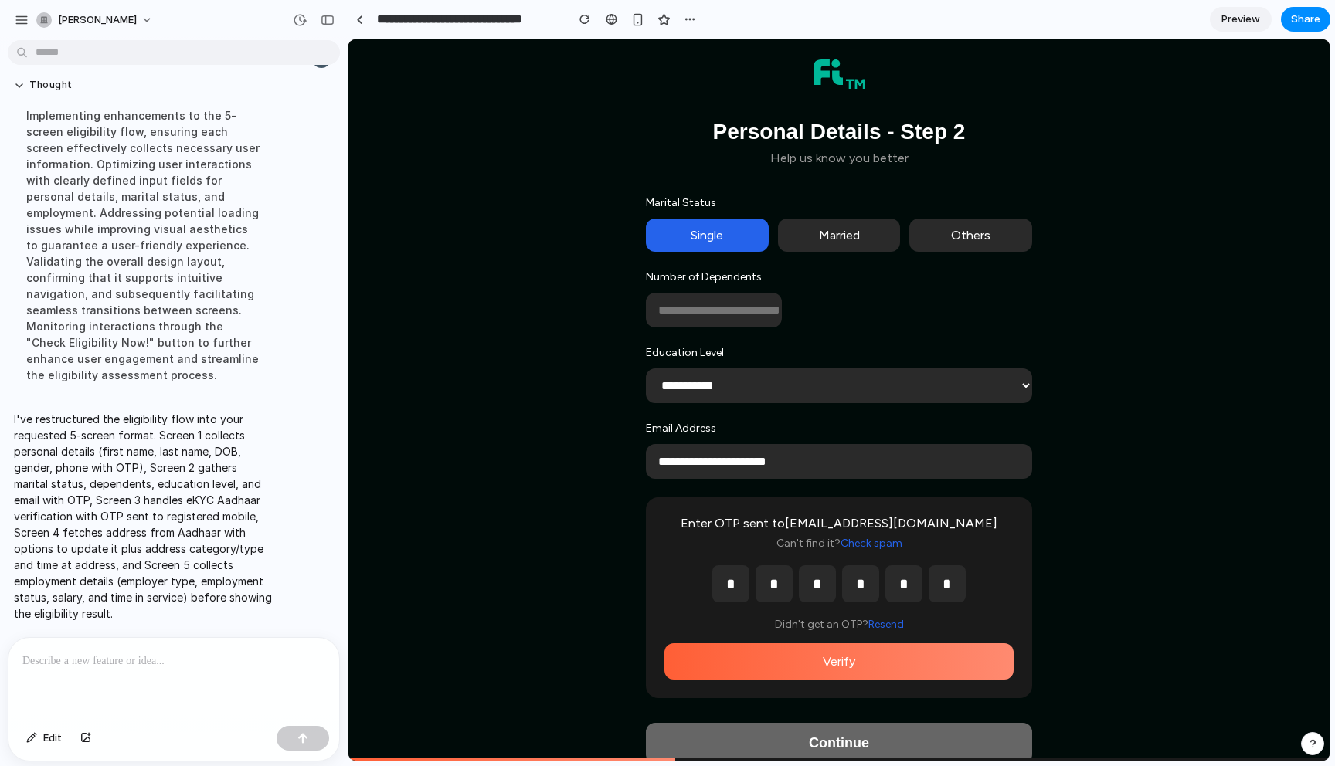
type input "*"
click at [878, 677] on button "Verify" at bounding box center [838, 661] width 349 height 36
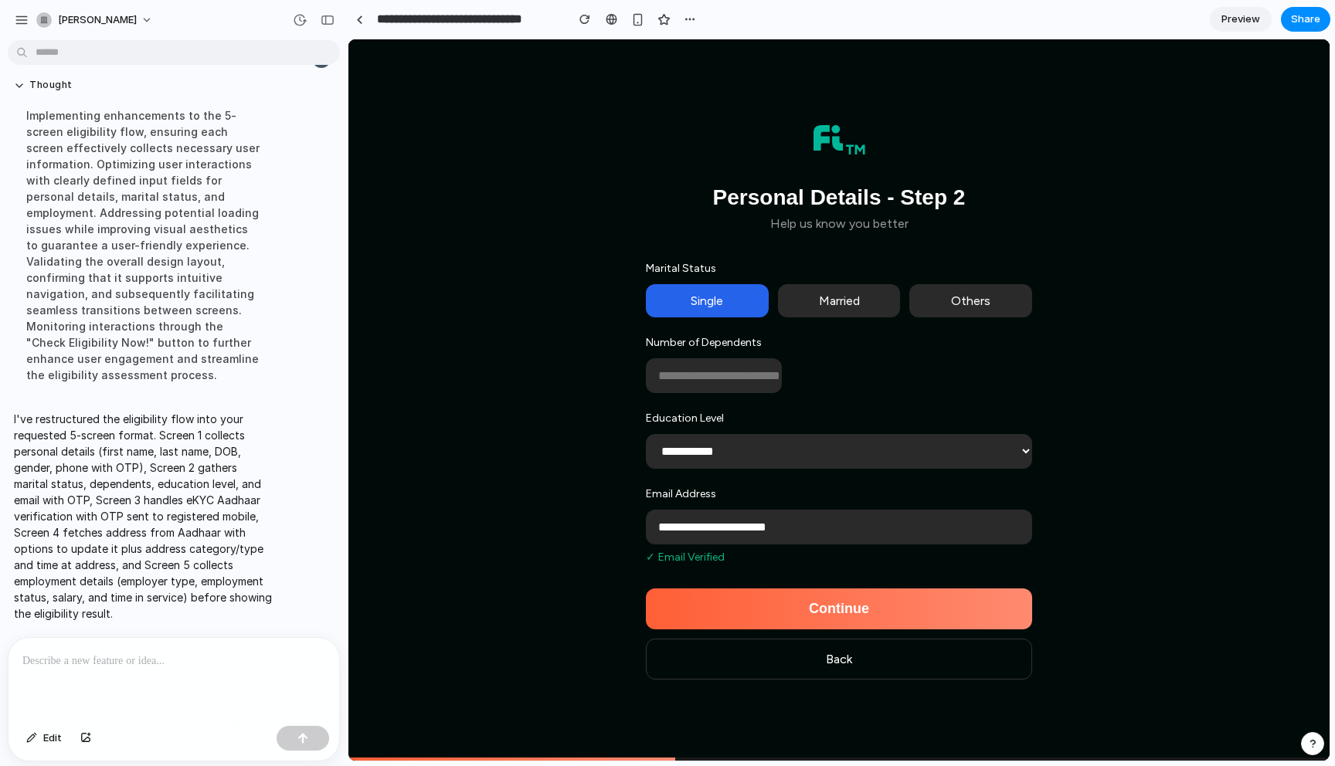
click at [902, 609] on button "Continue" at bounding box center [839, 609] width 386 height 41
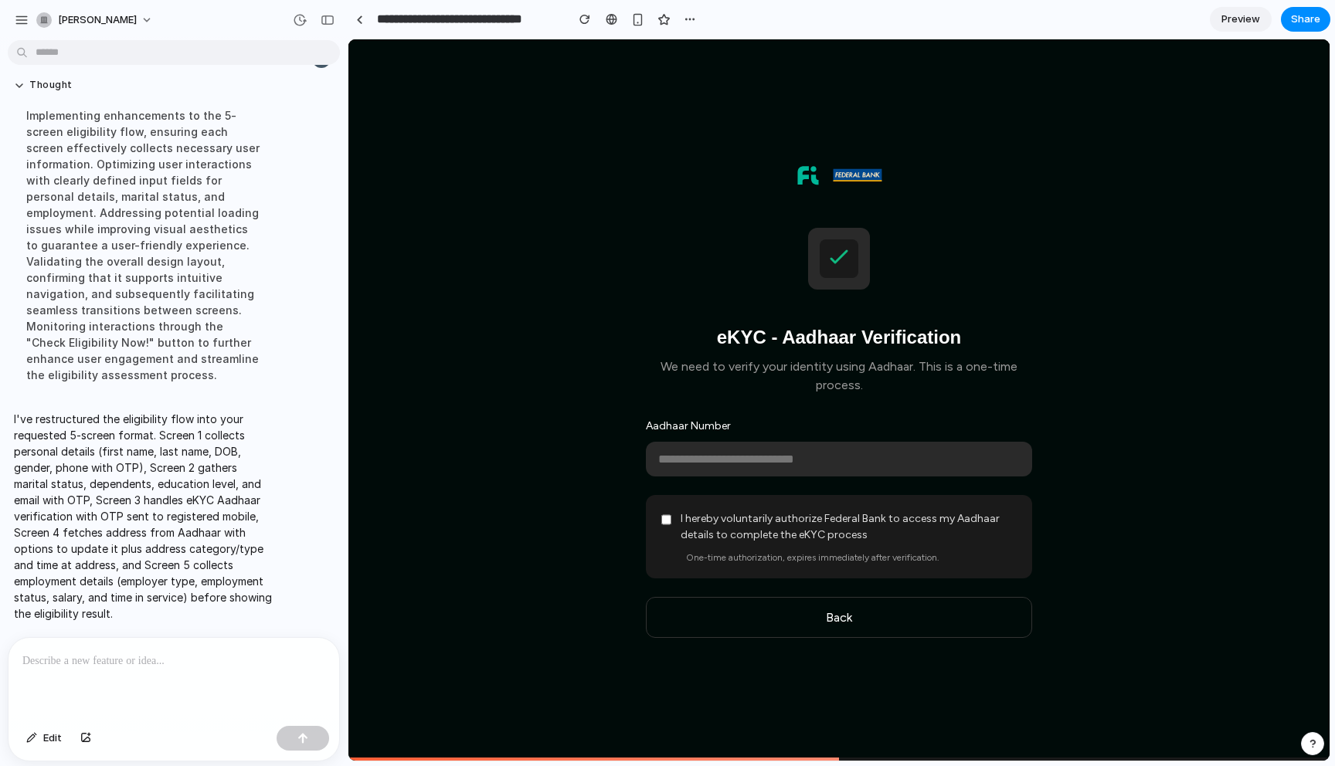
click at [795, 467] on input "text" at bounding box center [839, 459] width 386 height 35
type input "*"
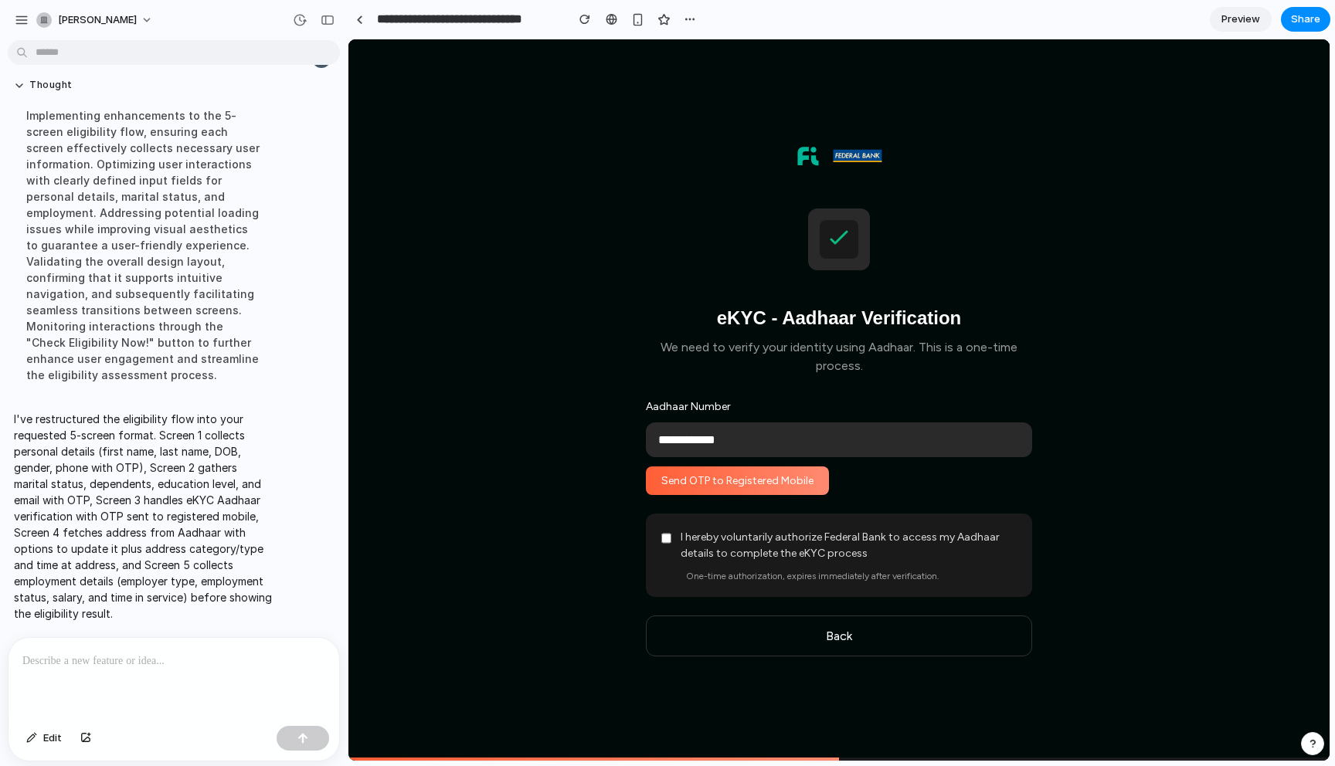
type input "**********"
click at [783, 487] on button "Send OTP to Registered Mobile" at bounding box center [737, 481] width 183 height 29
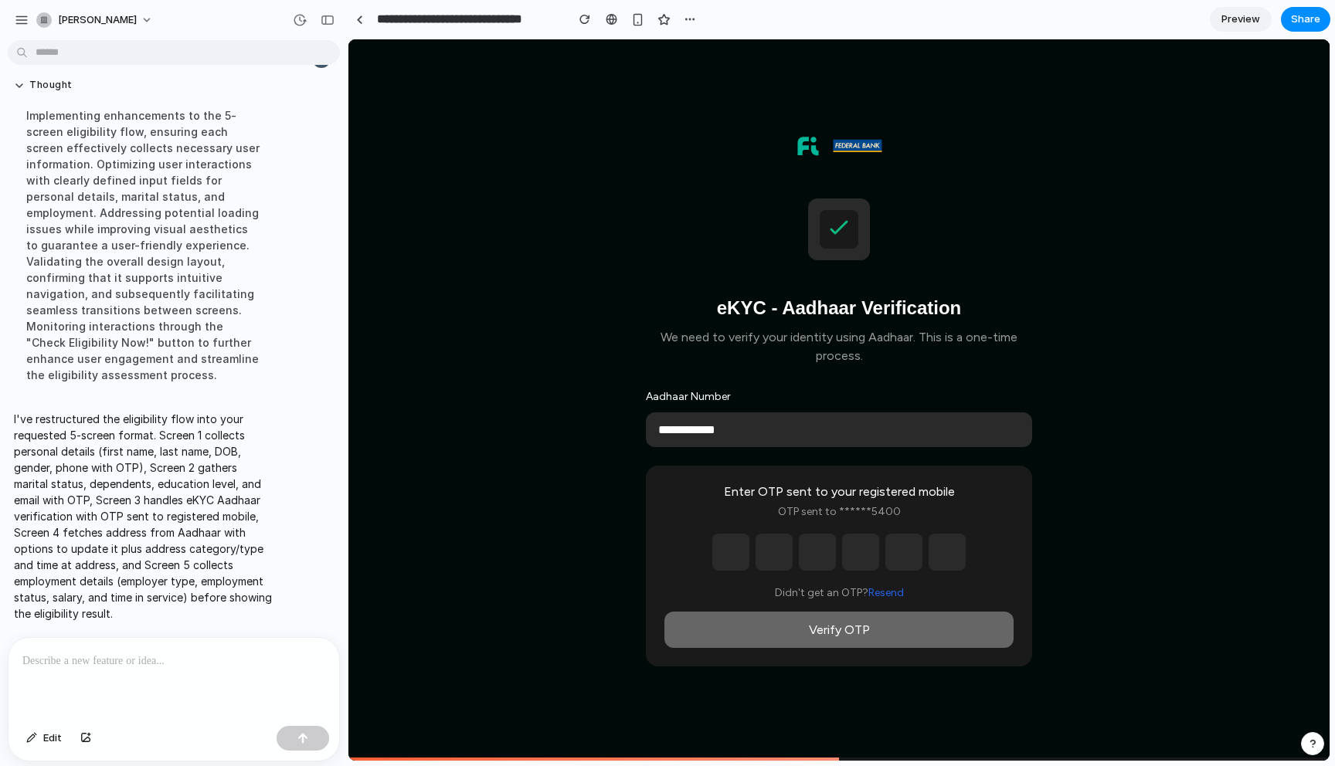
click at [730, 546] on input "text" at bounding box center [730, 552] width 37 height 37
type input "*"
click at [778, 552] on input "text" at bounding box center [774, 552] width 37 height 37
type input "*"
click at [794, 553] on div "* *" at bounding box center [838, 552] width 349 height 37
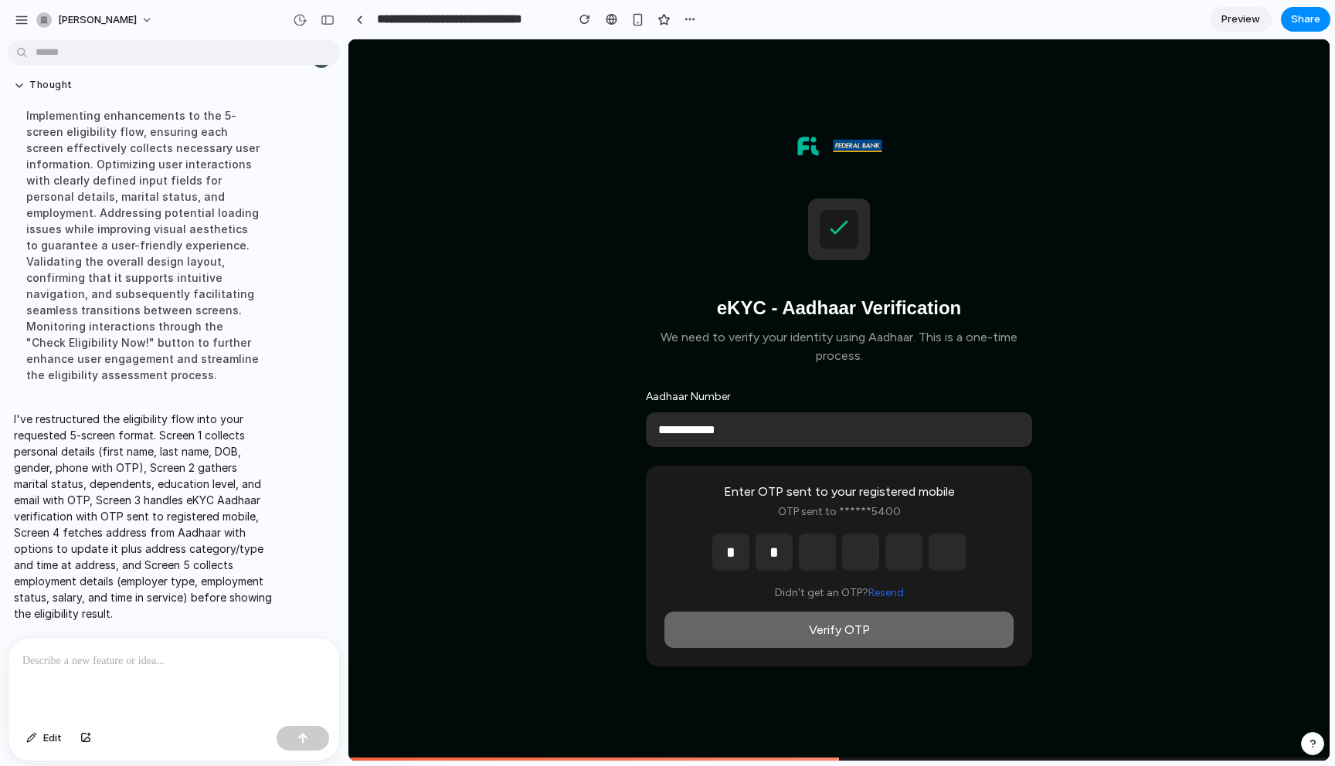
click at [807, 555] on input "text" at bounding box center [817, 552] width 37 height 37
type input "*"
click at [862, 555] on input "*" at bounding box center [860, 552] width 37 height 37
type input "*"
click at [903, 555] on input "text" at bounding box center [903, 552] width 37 height 37
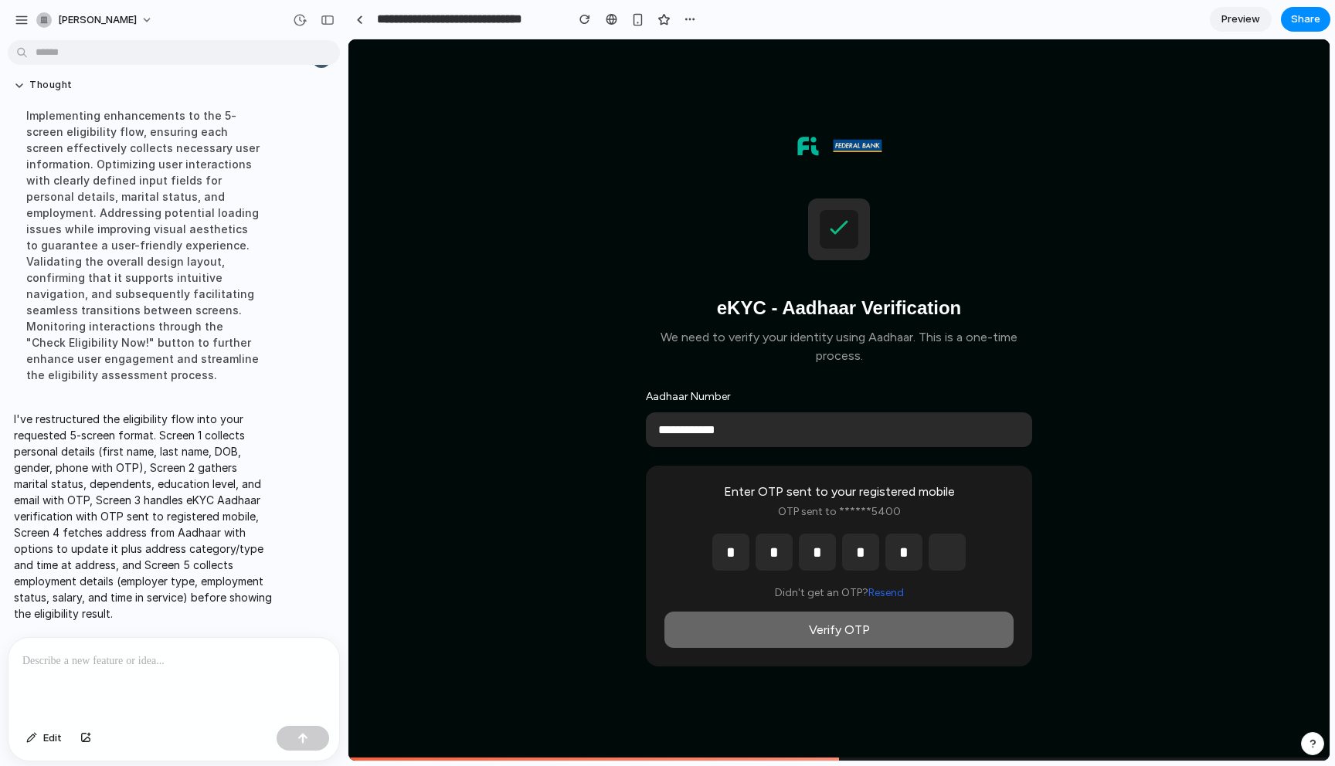
type input "*"
click at [942, 555] on input "*" at bounding box center [947, 552] width 37 height 37
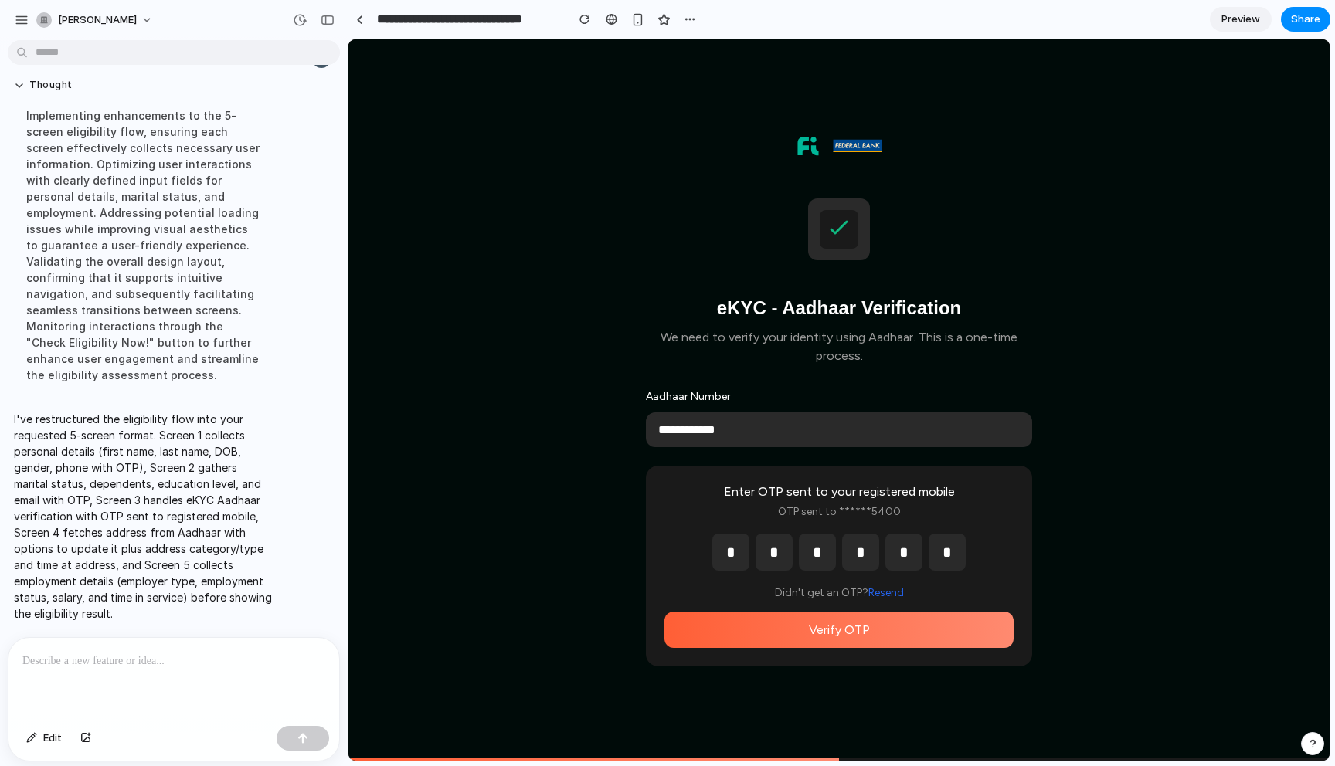
type input "*"
click at [867, 622] on button "Verify OTP" at bounding box center [838, 630] width 349 height 36
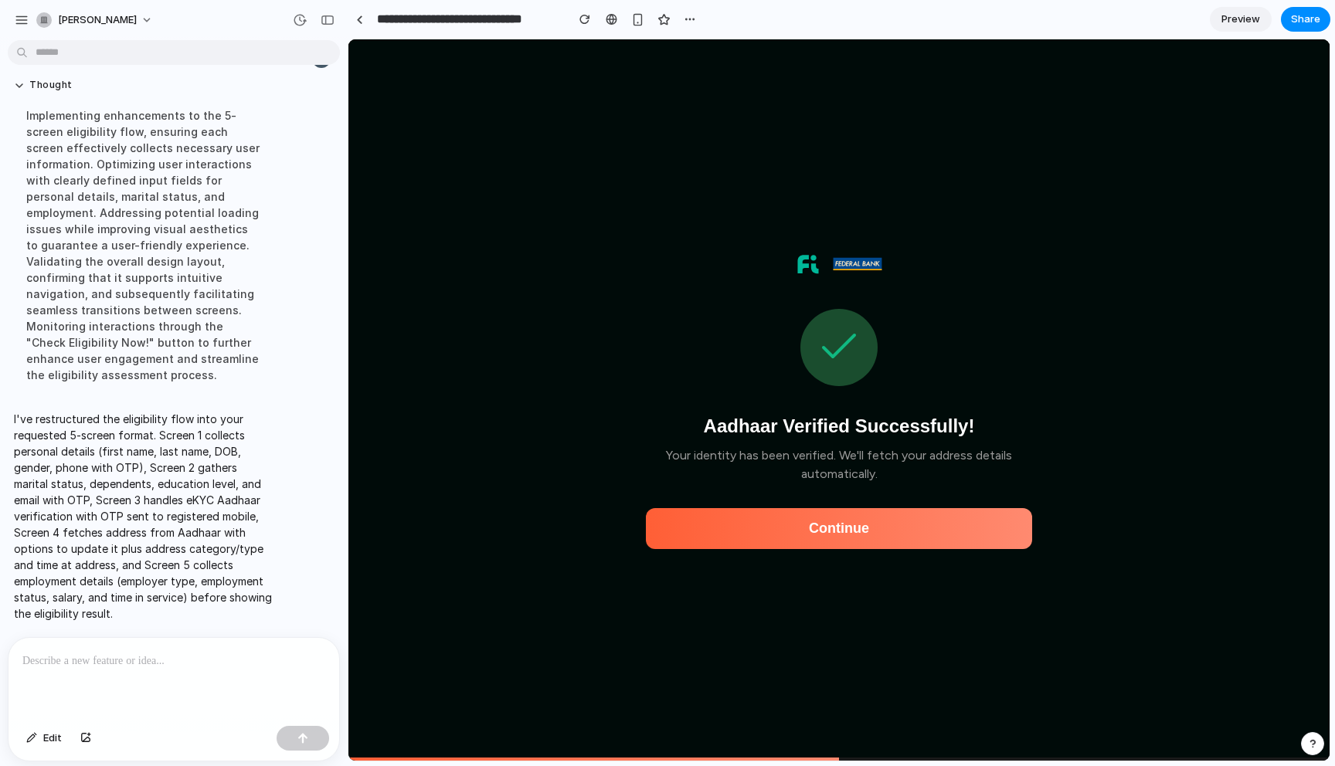
click at [910, 538] on button "Continue" at bounding box center [839, 528] width 386 height 41
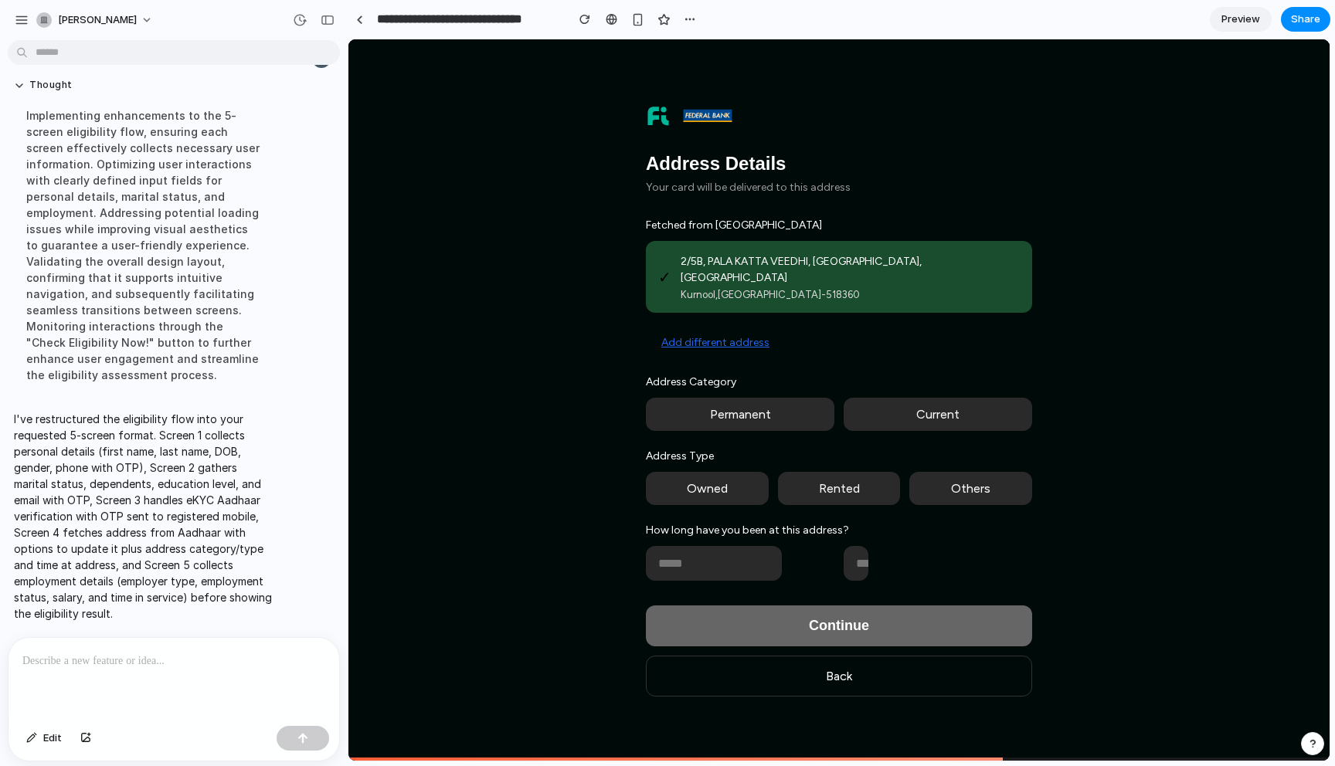
click at [762, 417] on button "Permanent" at bounding box center [740, 414] width 188 height 33
click at [719, 490] on button "Owned" at bounding box center [707, 488] width 123 height 33
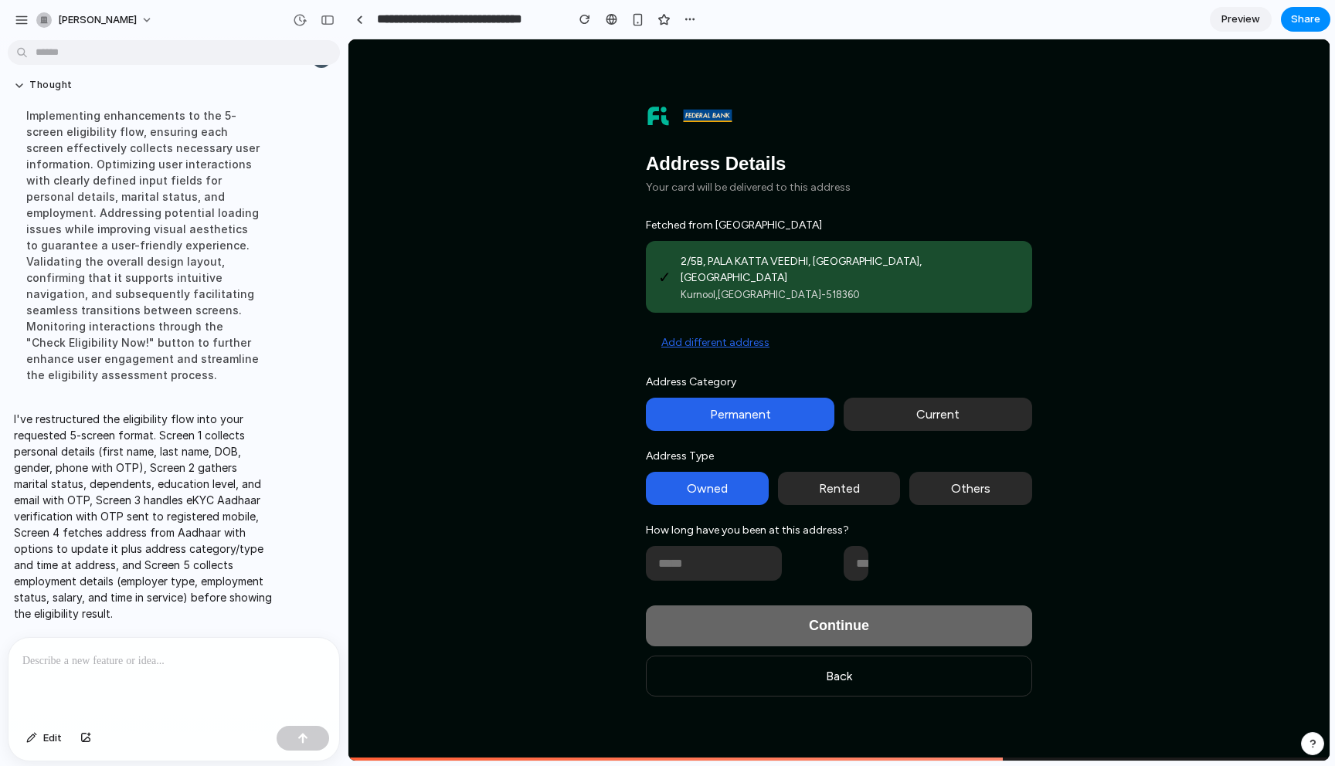
click at [725, 571] on input "number" at bounding box center [714, 563] width 136 height 35
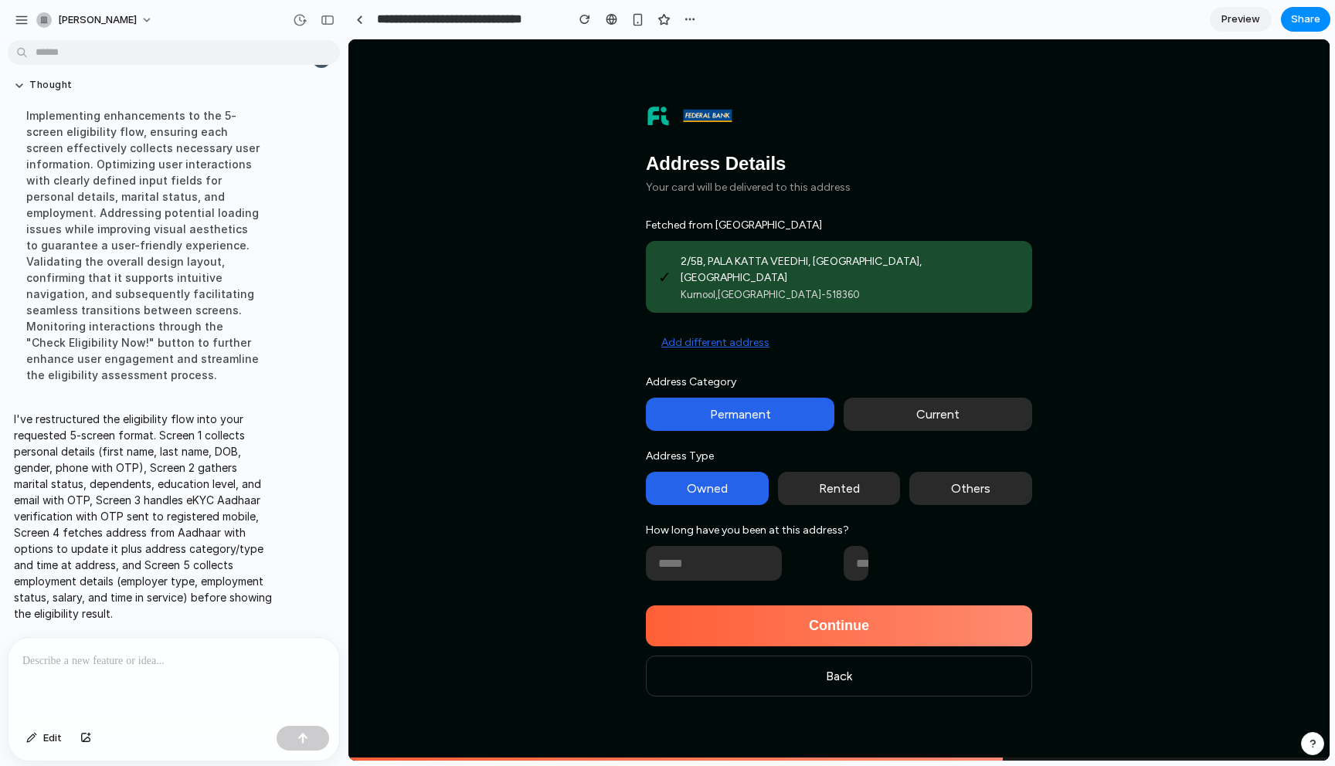
type input "*"
click at [854, 564] on input "number" at bounding box center [856, 563] width 25 height 35
type input "*"
click at [815, 625] on button "Continue" at bounding box center [839, 626] width 386 height 41
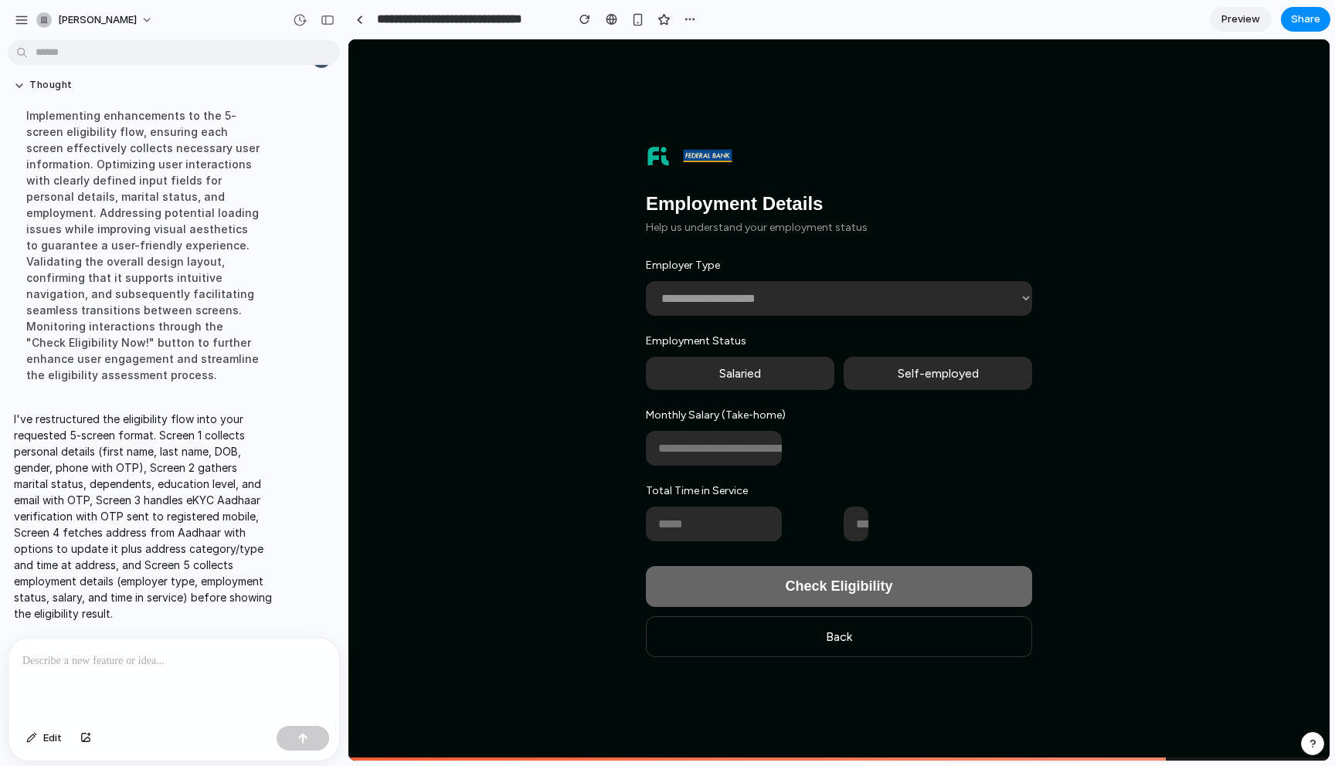
click at [752, 301] on select "**********" at bounding box center [839, 298] width 386 height 35
click at [588, 21] on div "button" at bounding box center [584, 19] width 11 height 11
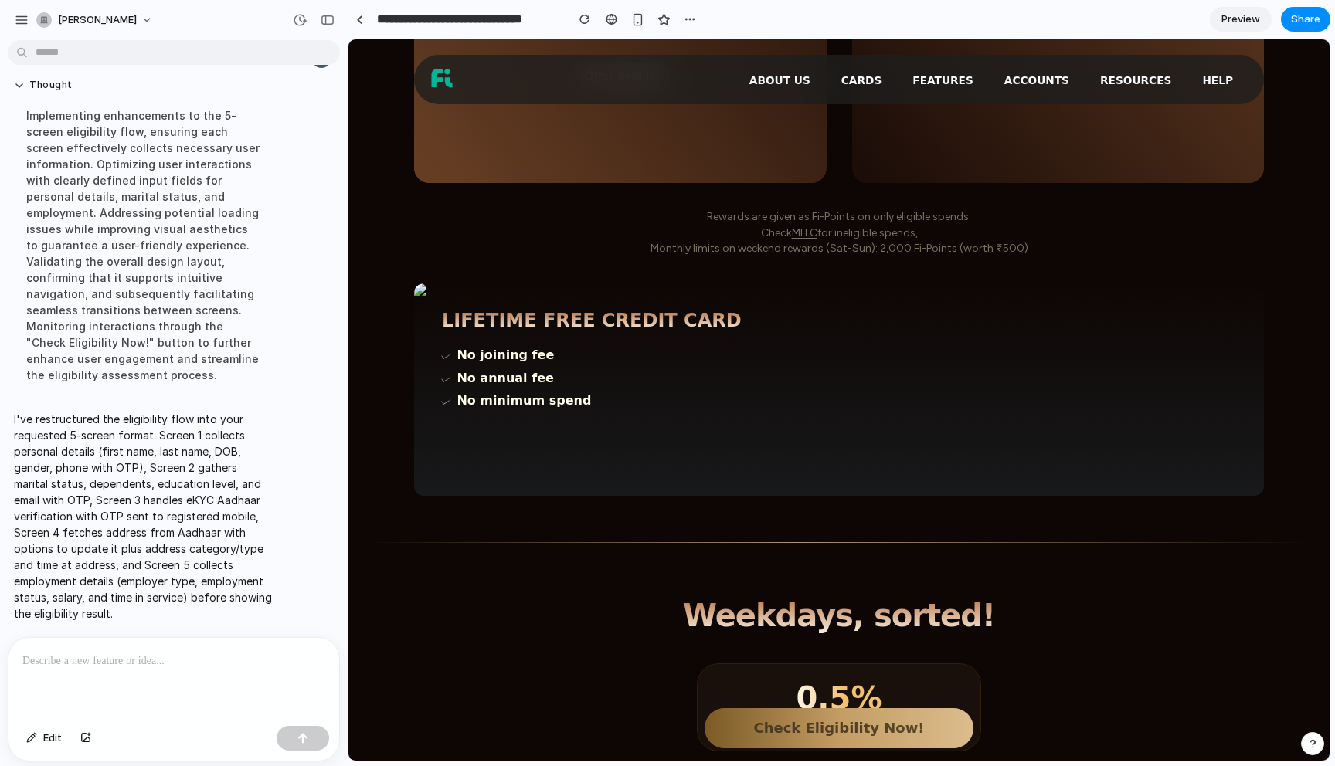
scroll to position [1389, 0]
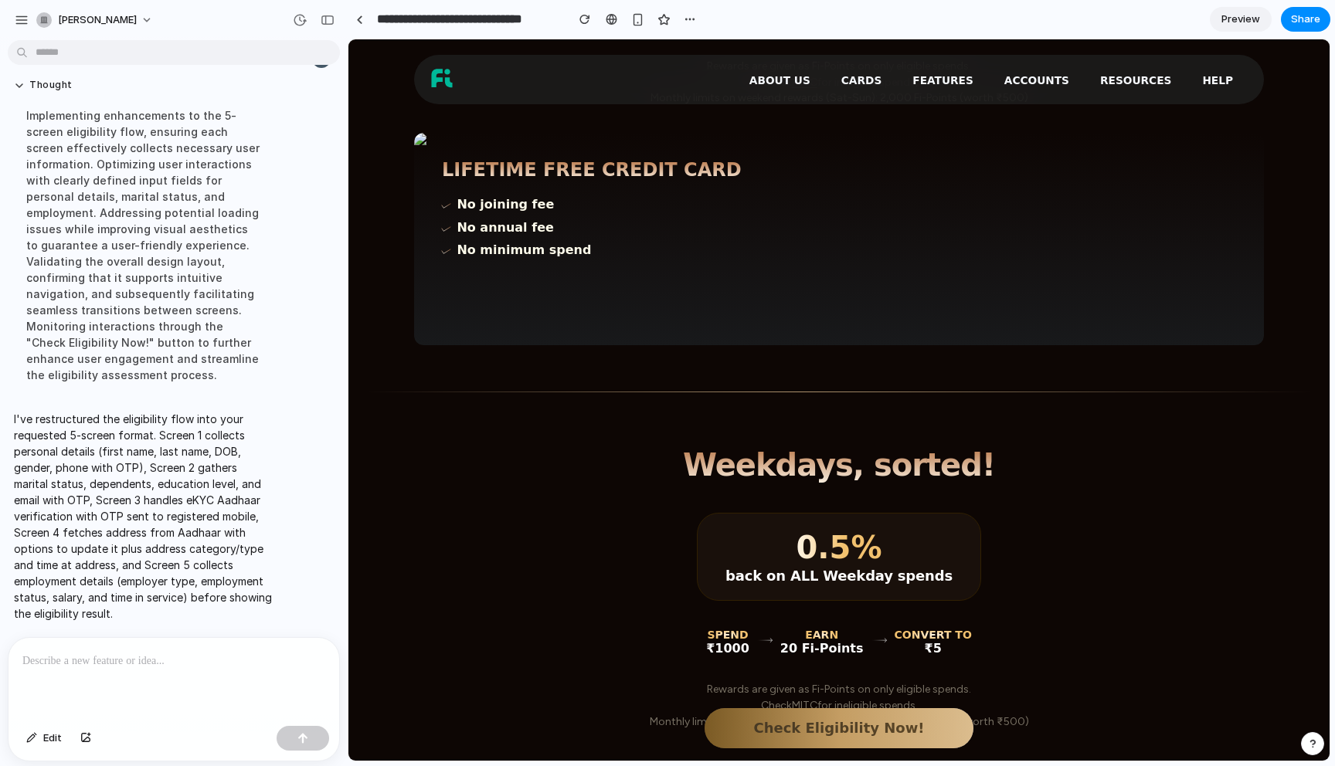
click at [885, 721] on button "Check Eligibility Now!" at bounding box center [839, 728] width 269 height 40
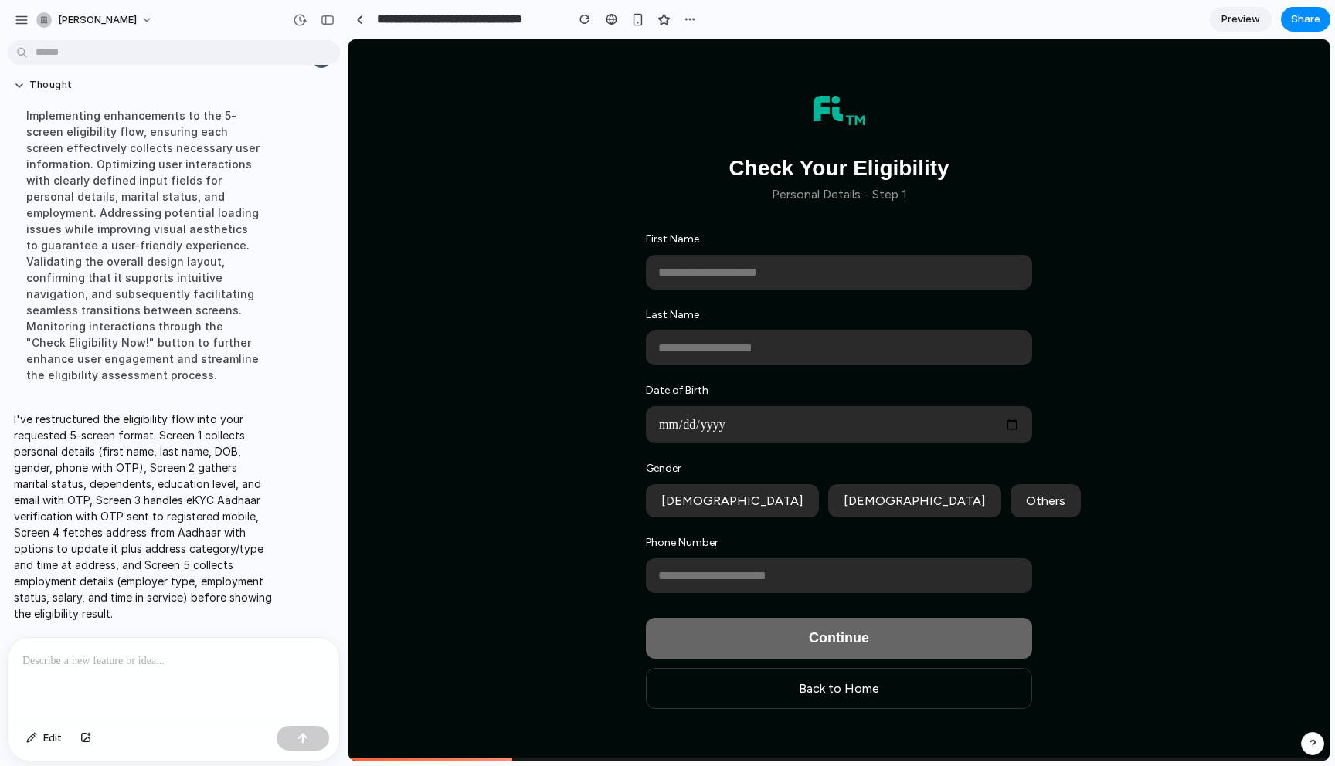
click at [752, 286] on input "text" at bounding box center [839, 272] width 386 height 35
type input "****"
type input "******"
click at [742, 431] on input "date" at bounding box center [839, 424] width 386 height 37
click at [666, 579] on input "**********" at bounding box center [839, 576] width 386 height 35
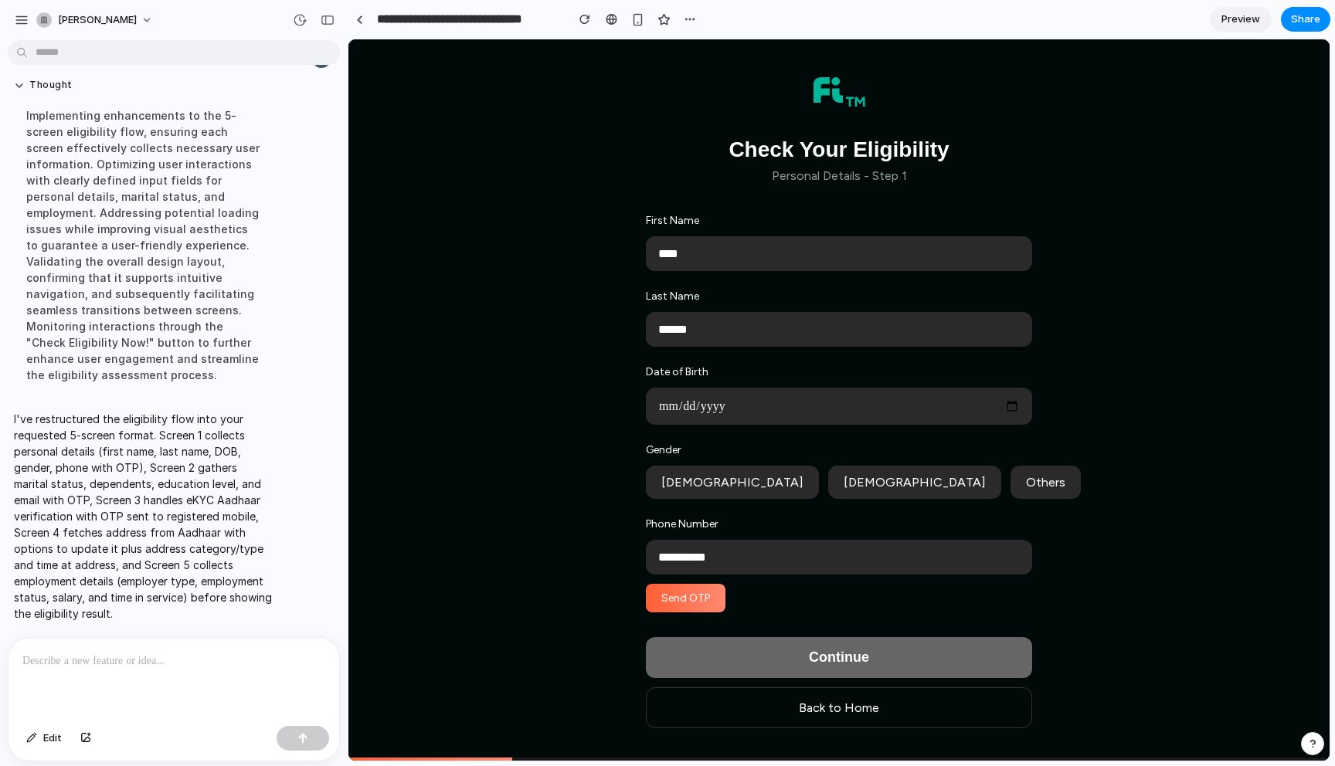
type input "**********"
click at [691, 603] on button "Send OTP" at bounding box center [686, 598] width 80 height 29
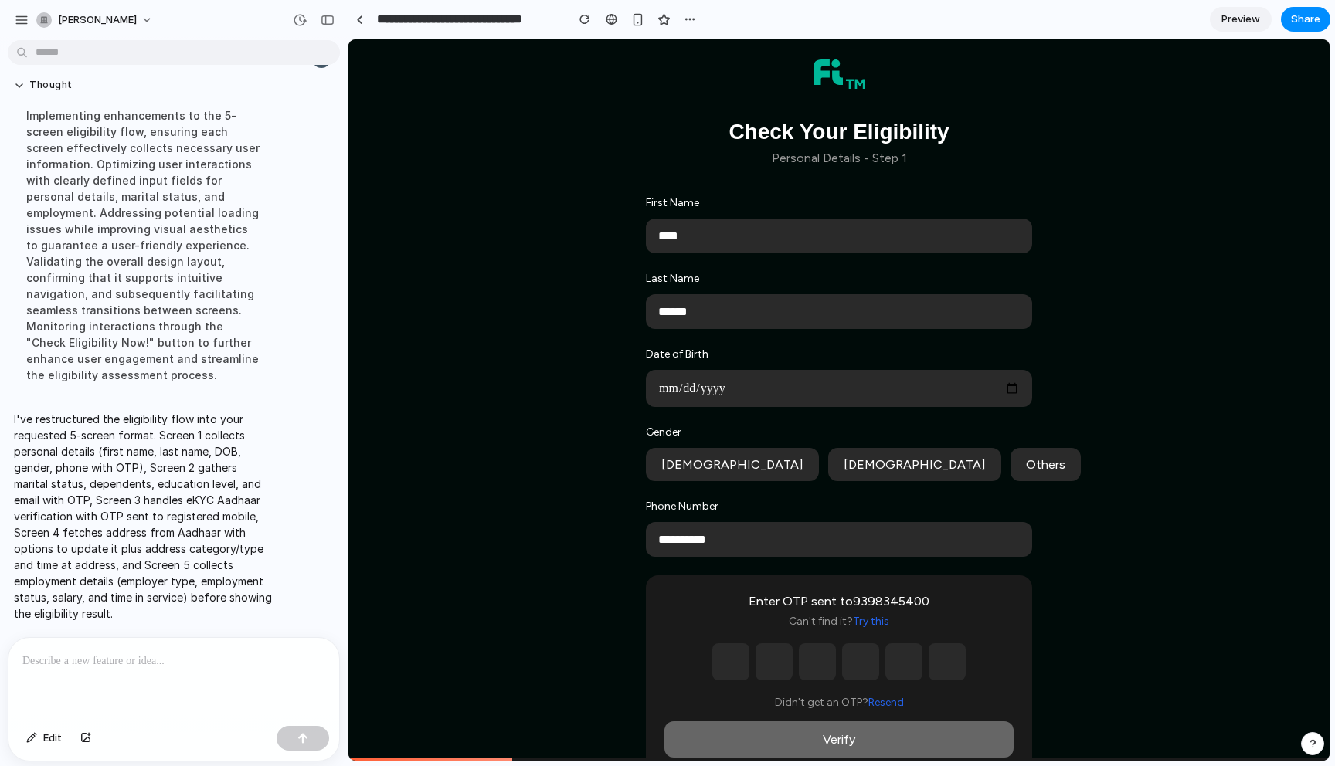
click at [722, 656] on input "text" at bounding box center [730, 661] width 37 height 37
type input "*"
click at [766, 674] on input "*" at bounding box center [774, 661] width 37 height 37
type input "*"
click at [813, 675] on input "*" at bounding box center [817, 661] width 37 height 37
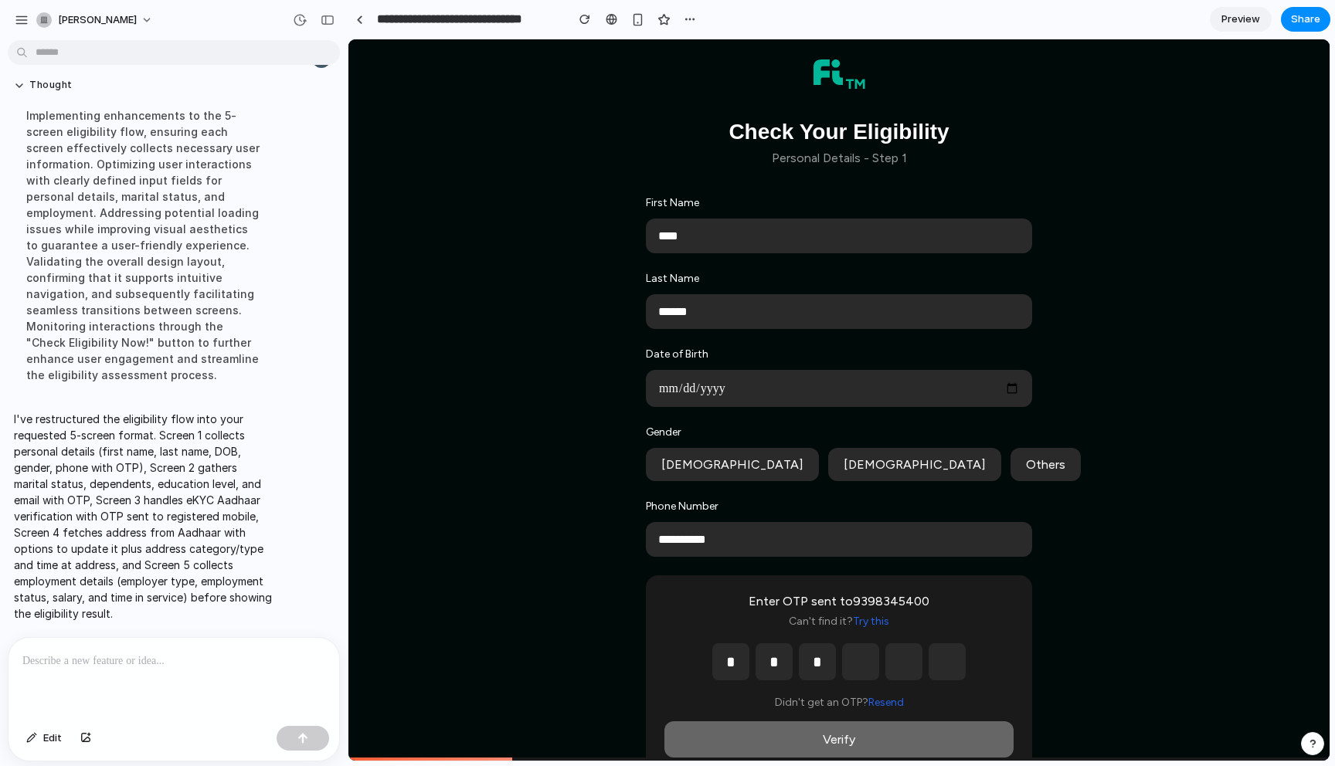
type input "*"
click at [860, 677] on input "text" at bounding box center [860, 661] width 37 height 37
type input "*"
click at [913, 681] on input "text" at bounding box center [903, 661] width 37 height 37
type input "*"
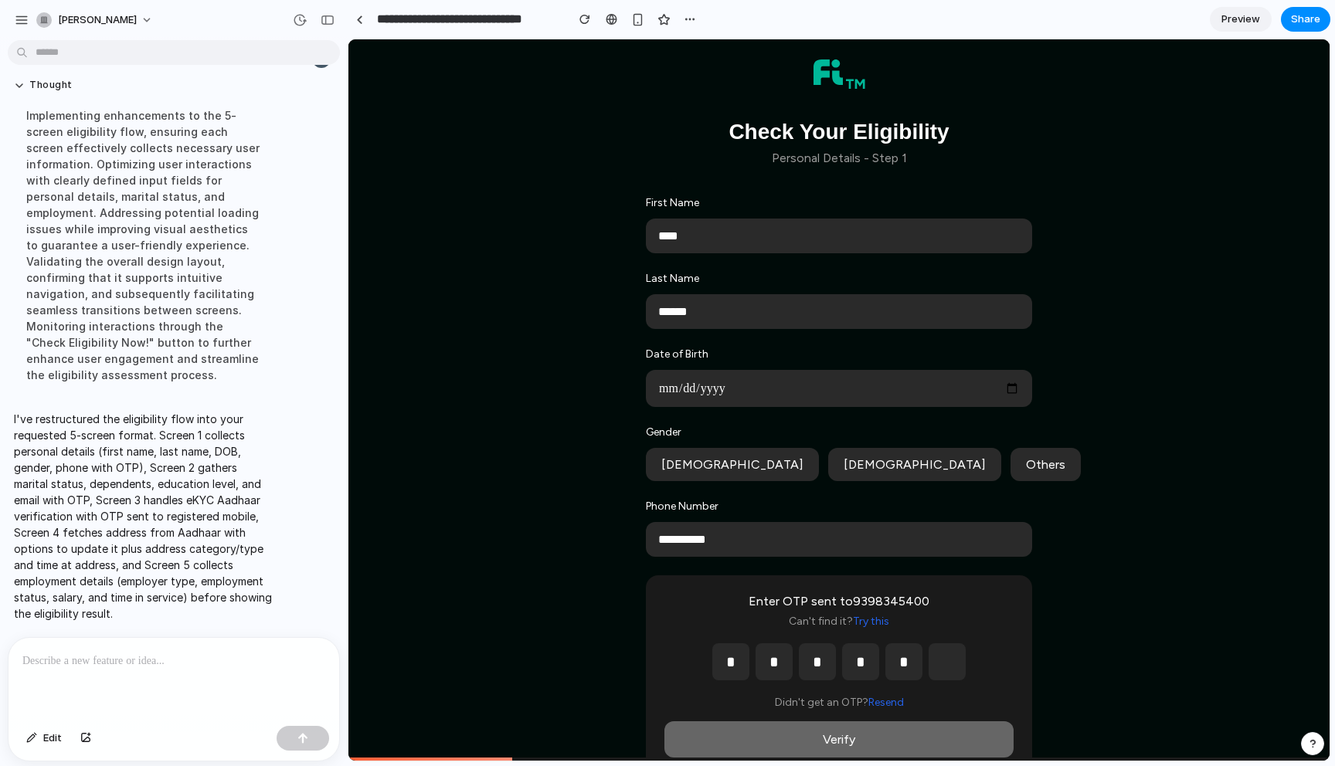
click at [951, 678] on input "text" at bounding box center [947, 661] width 37 height 37
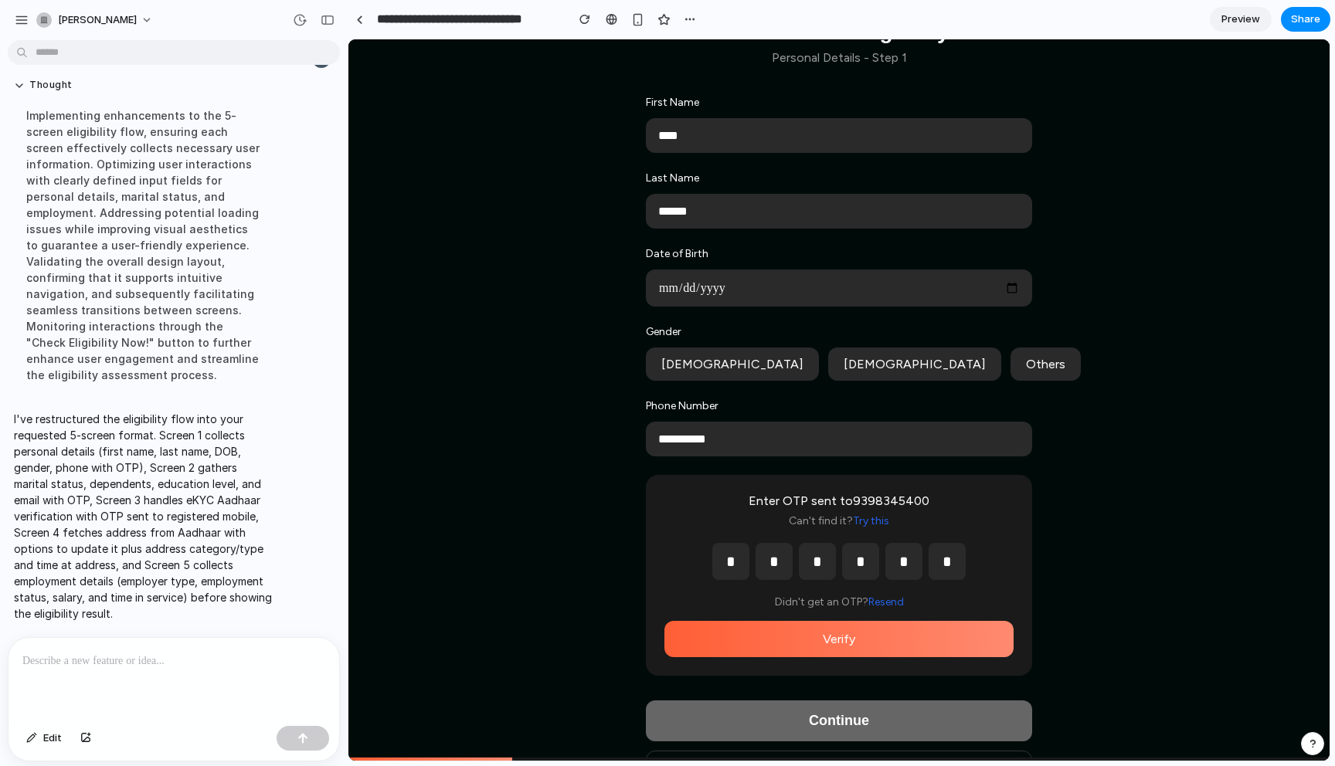
scroll to position [100, 0]
type input "*"
click at [733, 356] on button "[DEMOGRAPHIC_DATA]" at bounding box center [732, 364] width 173 height 33
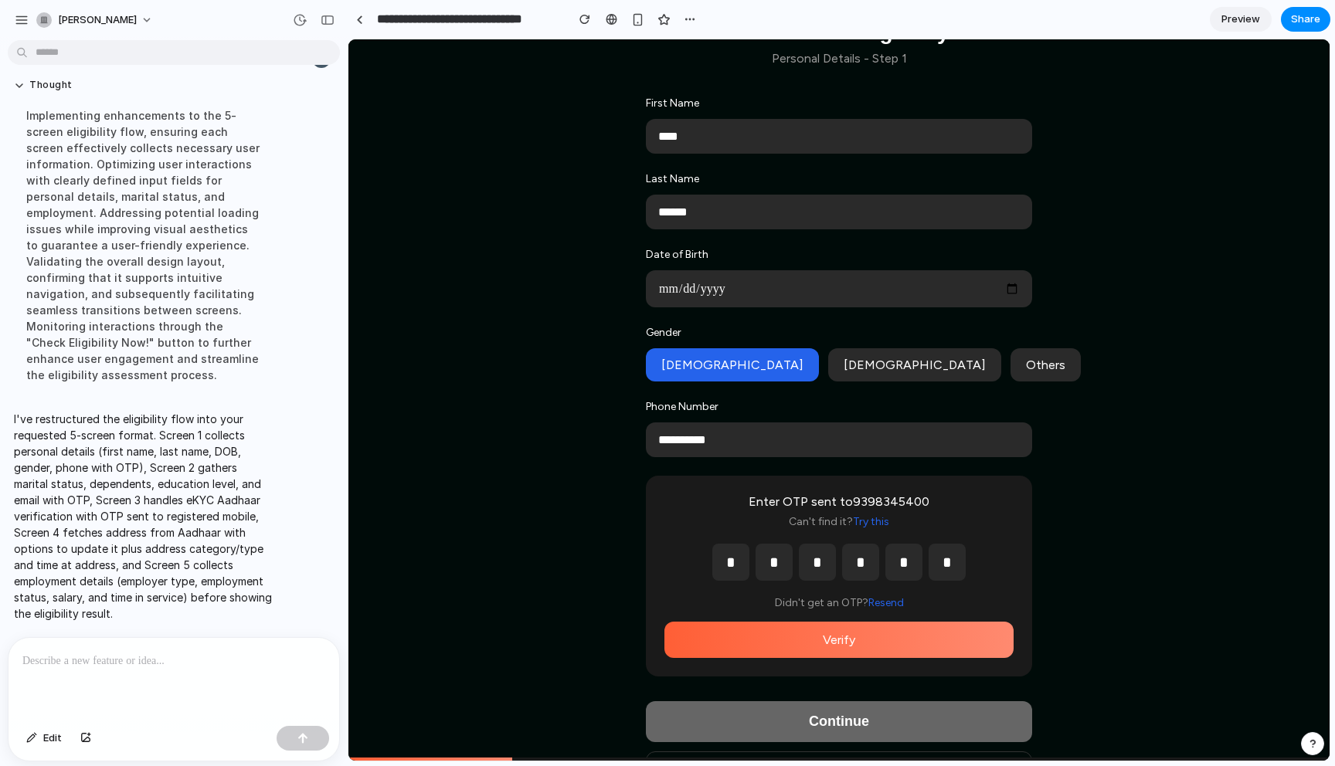
click at [771, 287] on input "date" at bounding box center [839, 288] width 386 height 37
type input "**********"
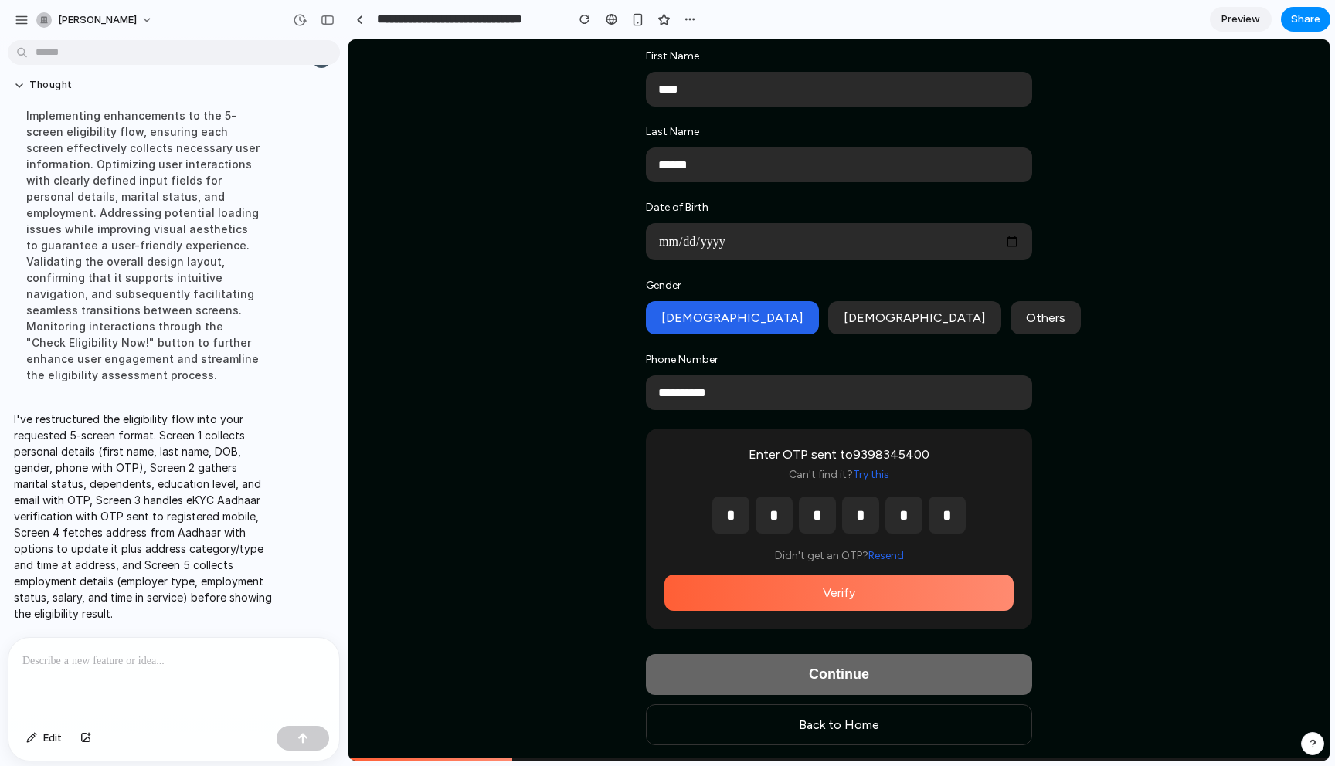
click at [831, 593] on button "Verify" at bounding box center [838, 593] width 349 height 36
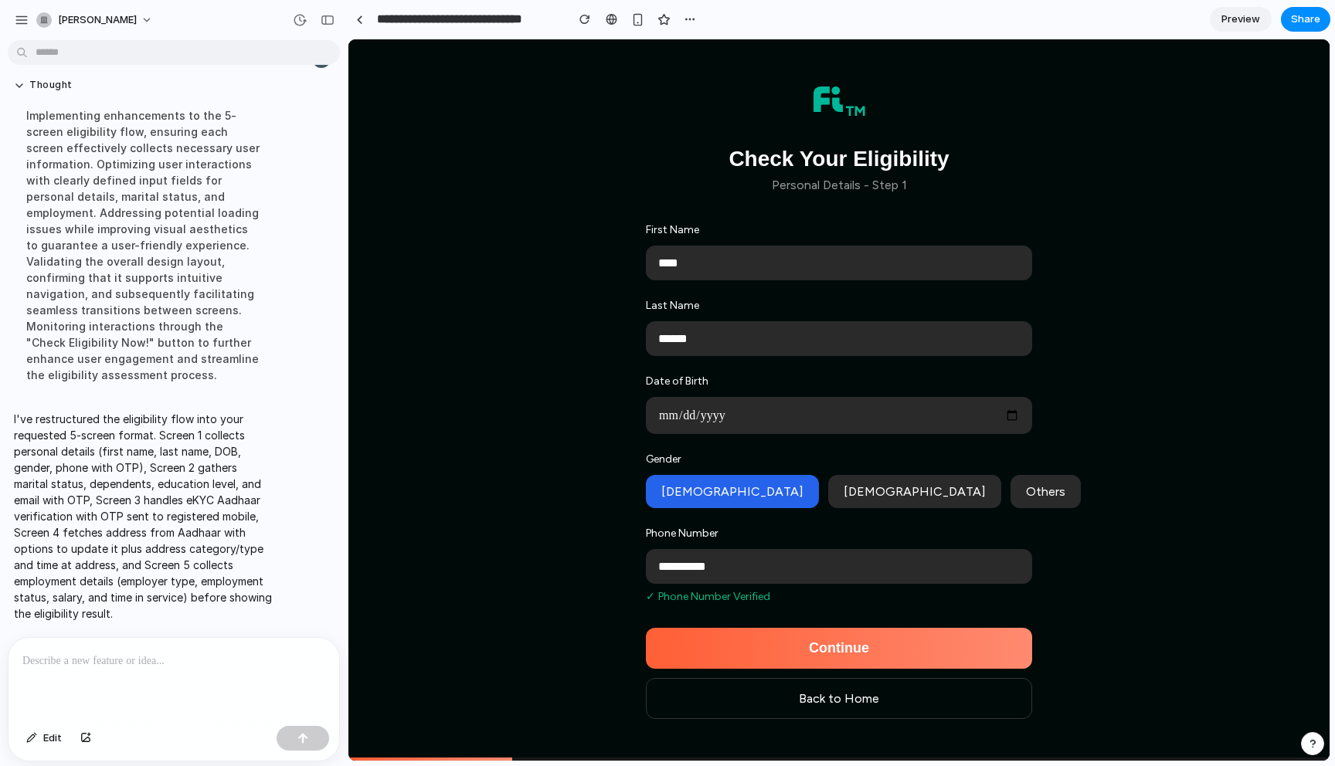
scroll to position [0, 0]
click at [832, 663] on button "Continue" at bounding box center [839, 648] width 386 height 41
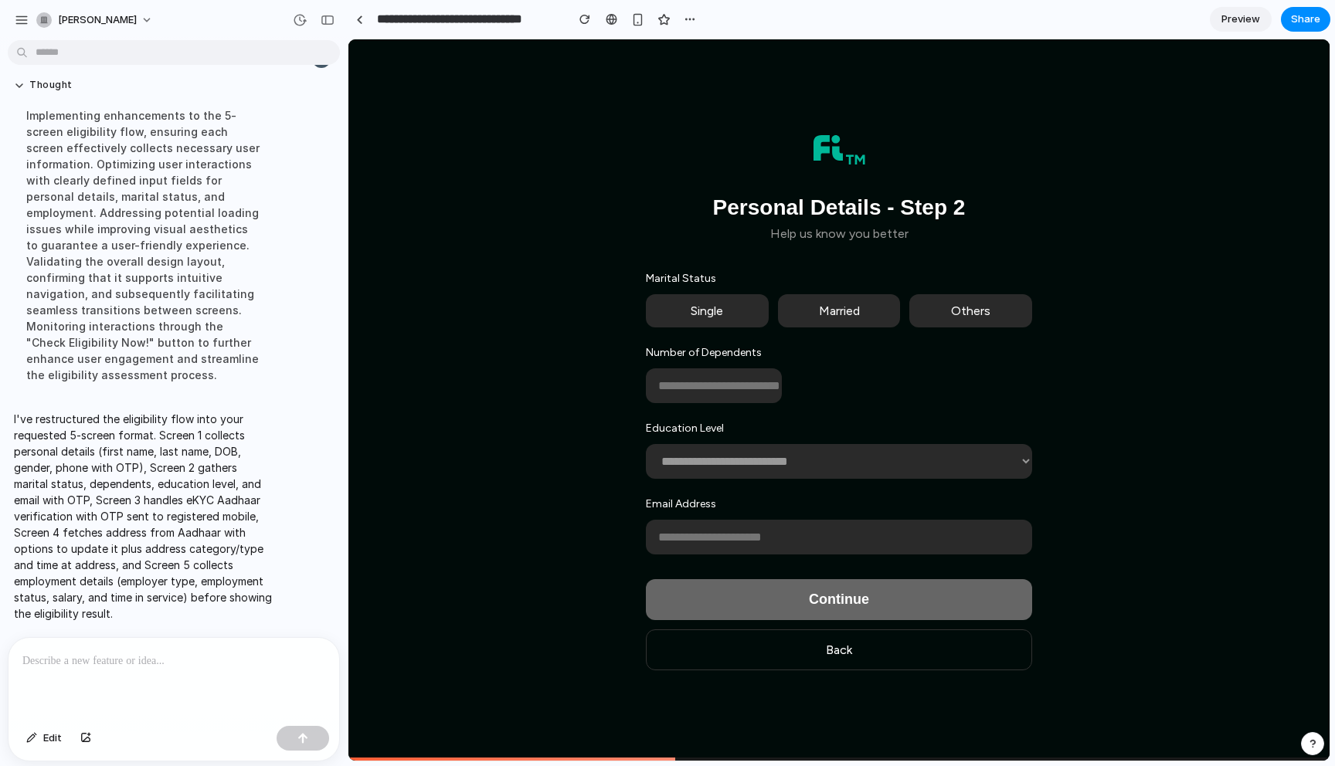
click at [722, 311] on button "Single" at bounding box center [707, 310] width 123 height 33
click at [710, 378] on input "number" at bounding box center [714, 385] width 136 height 35
type input "*"
click at [711, 457] on select "**********" at bounding box center [839, 461] width 386 height 35
select select "**********"
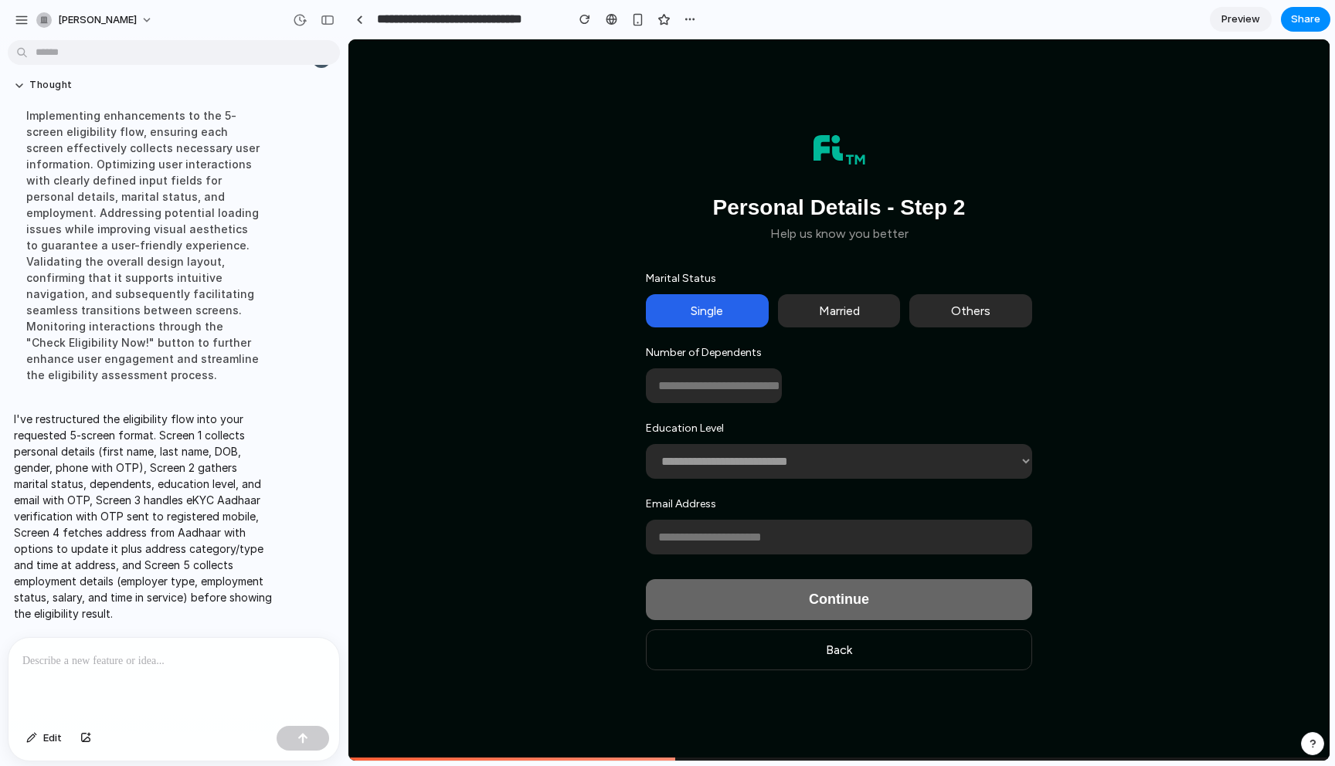
click at [646, 444] on select "**********" at bounding box center [839, 461] width 386 height 35
click at [699, 520] on div "Email Address" at bounding box center [839, 525] width 386 height 57
click at [698, 538] on input "email" at bounding box center [839, 537] width 386 height 35
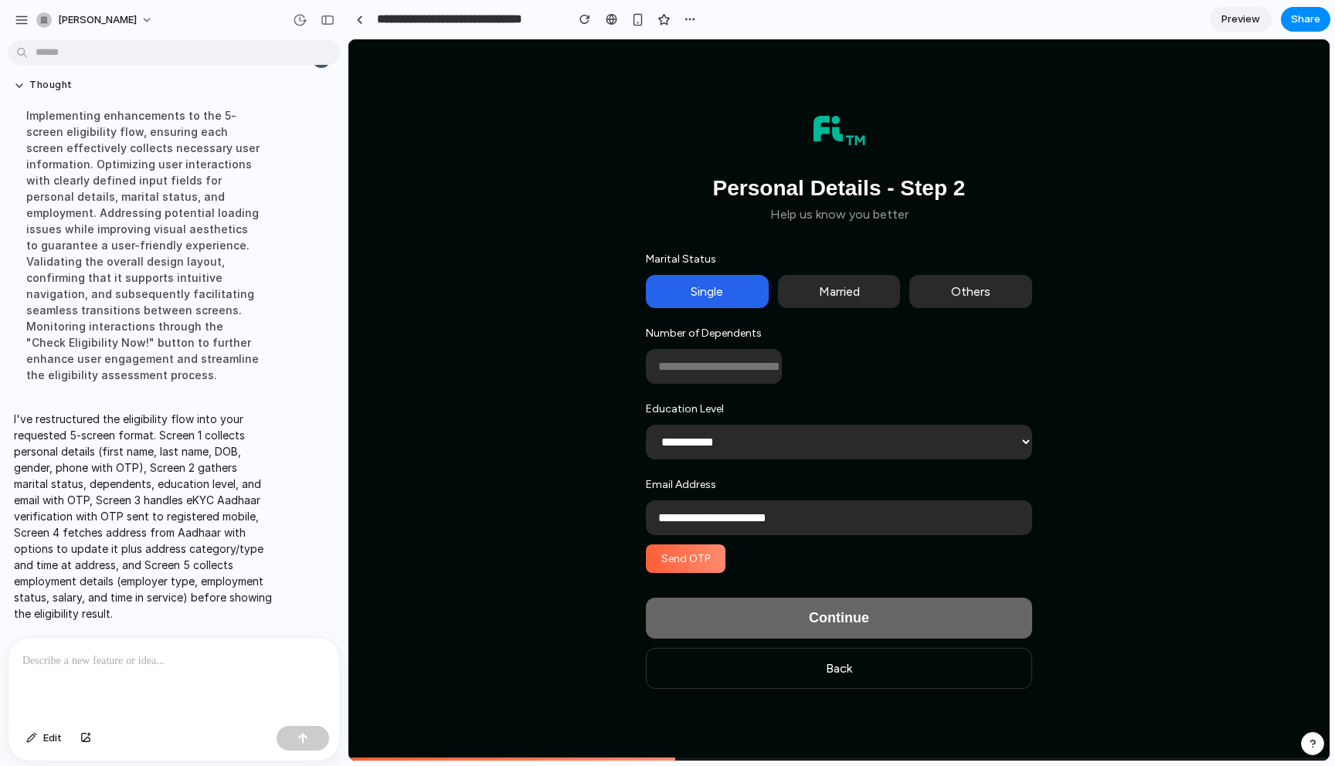
type input "**********"
click at [687, 562] on button "Send OTP" at bounding box center [686, 559] width 80 height 29
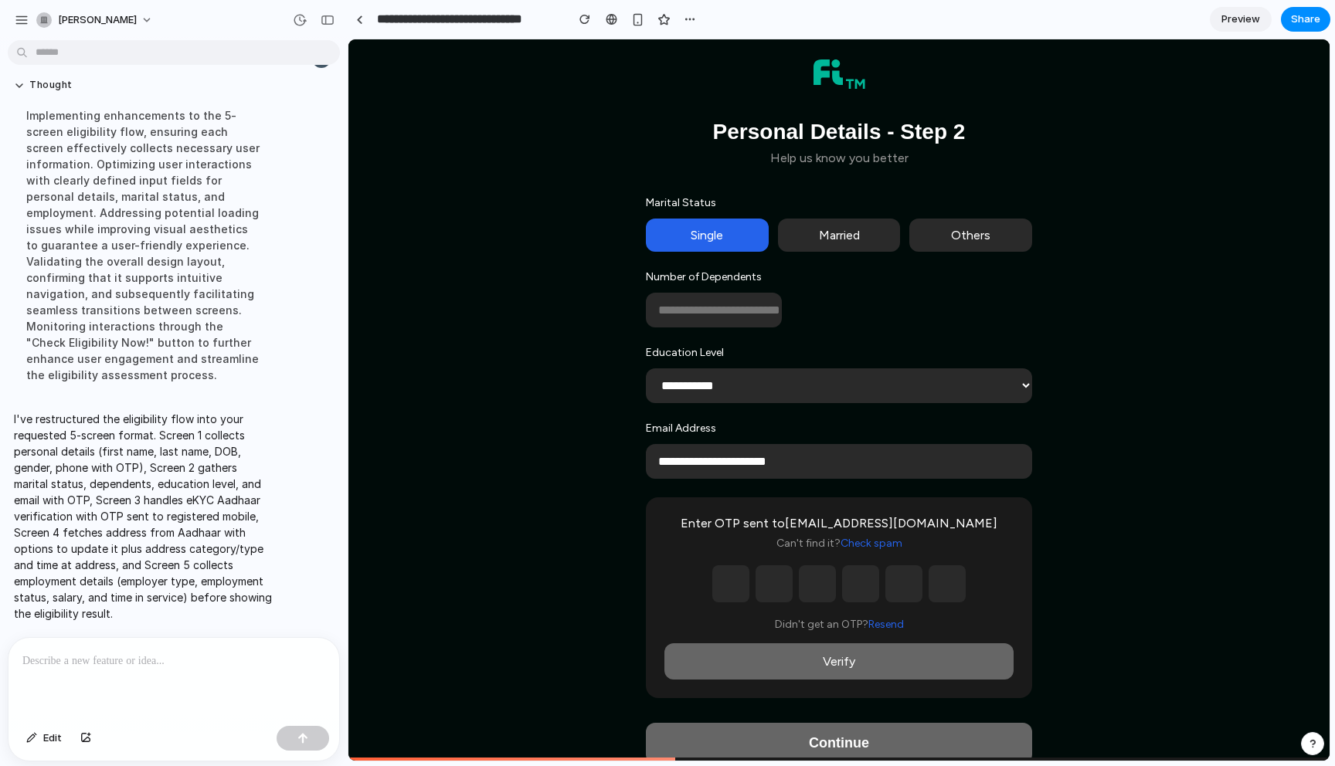
click at [732, 583] on input "text" at bounding box center [730, 583] width 37 height 37
type input "*"
click at [767, 587] on input "*" at bounding box center [774, 583] width 37 height 37
type input "*"
click at [813, 590] on input "text" at bounding box center [817, 583] width 37 height 37
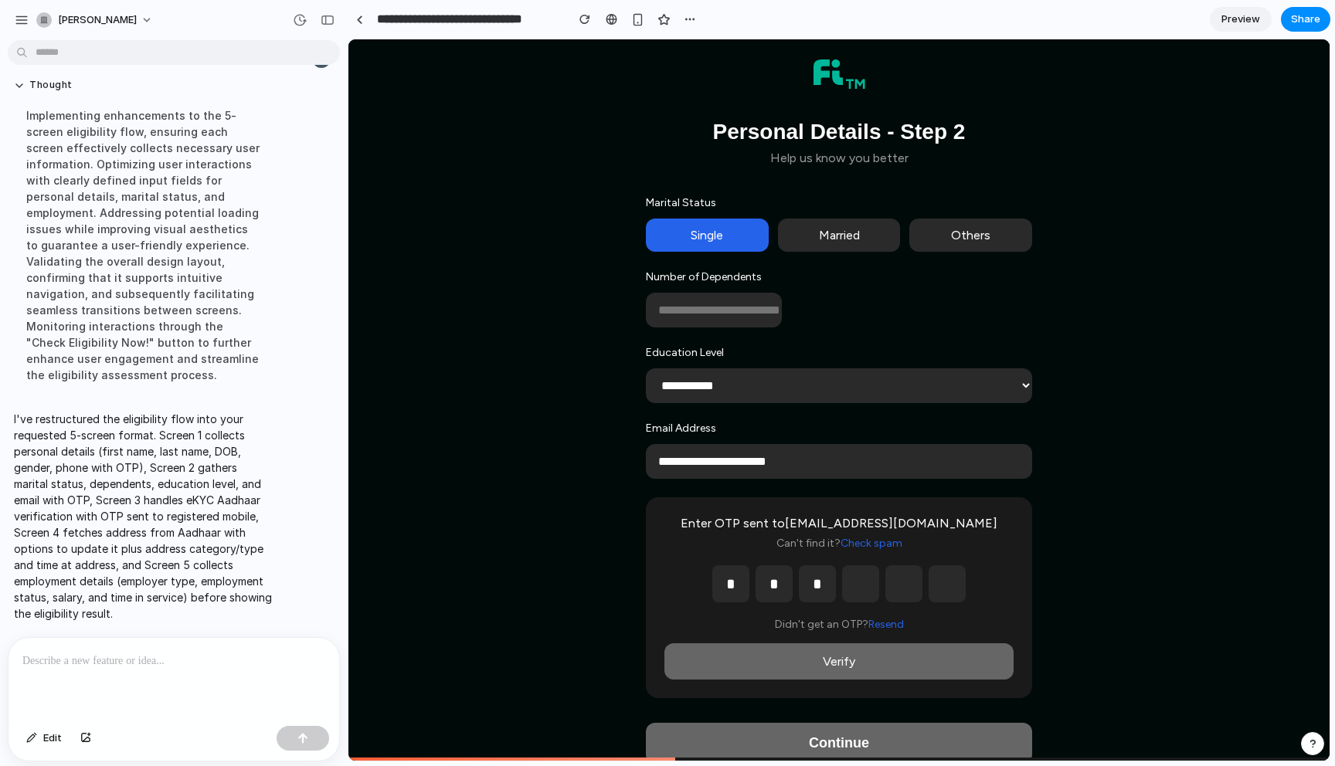
type input "*"
click at [856, 596] on input "text" at bounding box center [860, 583] width 37 height 37
type input "*"
click at [894, 593] on input "text" at bounding box center [903, 583] width 37 height 37
type input "*"
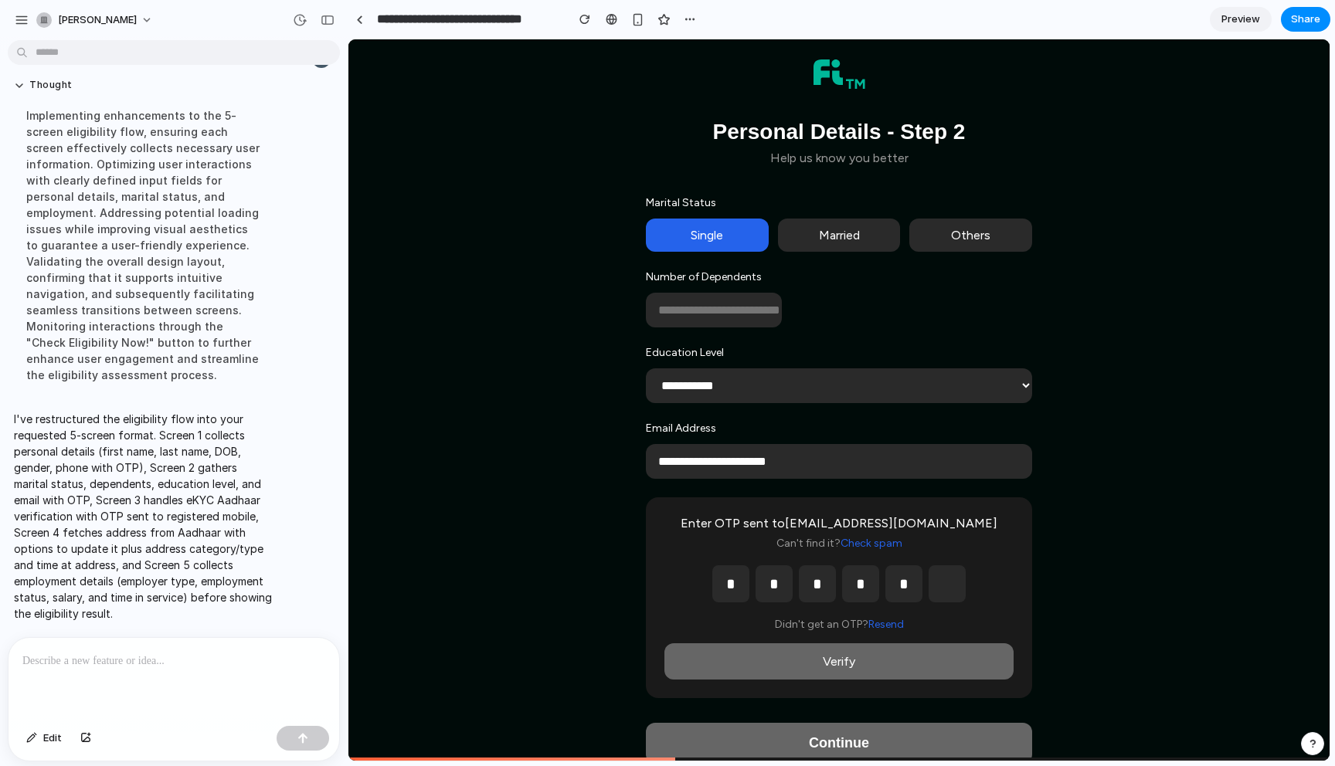
click at [938, 593] on input "text" at bounding box center [947, 583] width 37 height 37
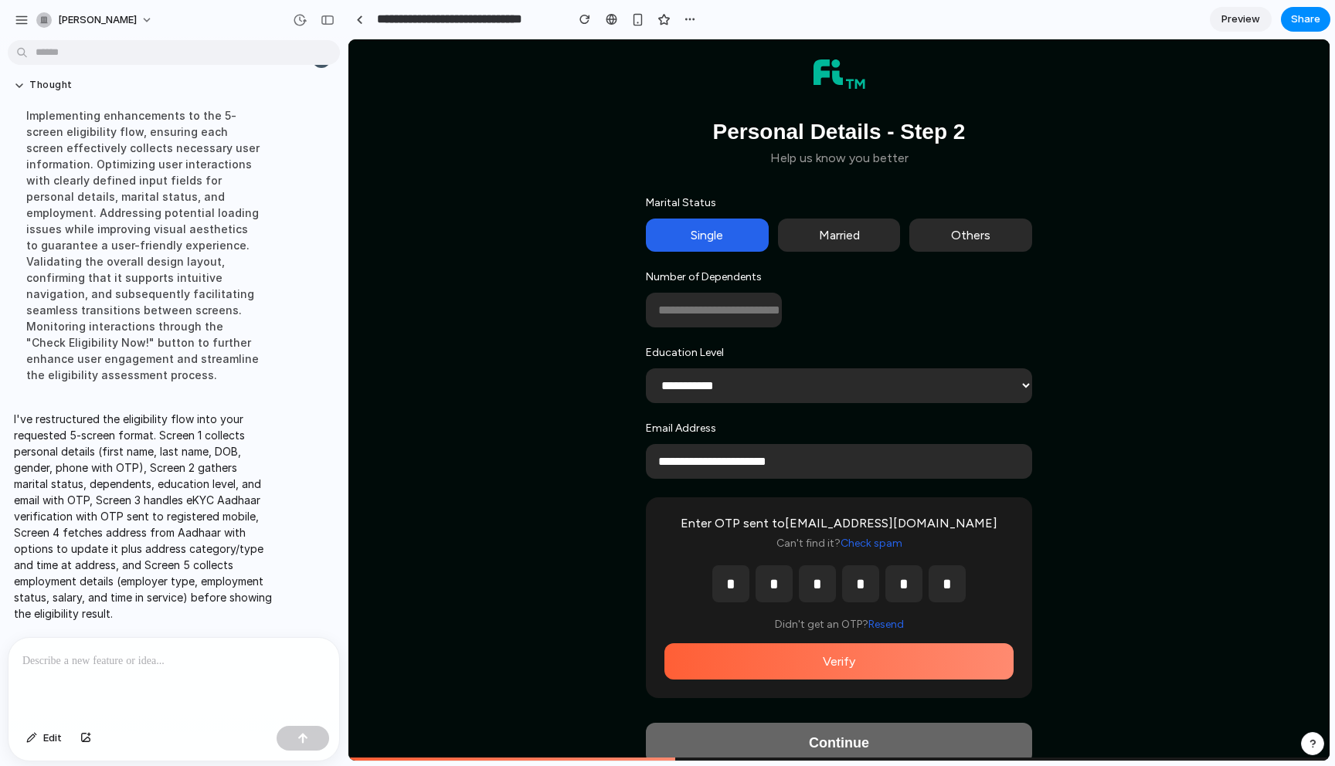
type input "*"
click at [910, 660] on button "Verify" at bounding box center [838, 661] width 349 height 36
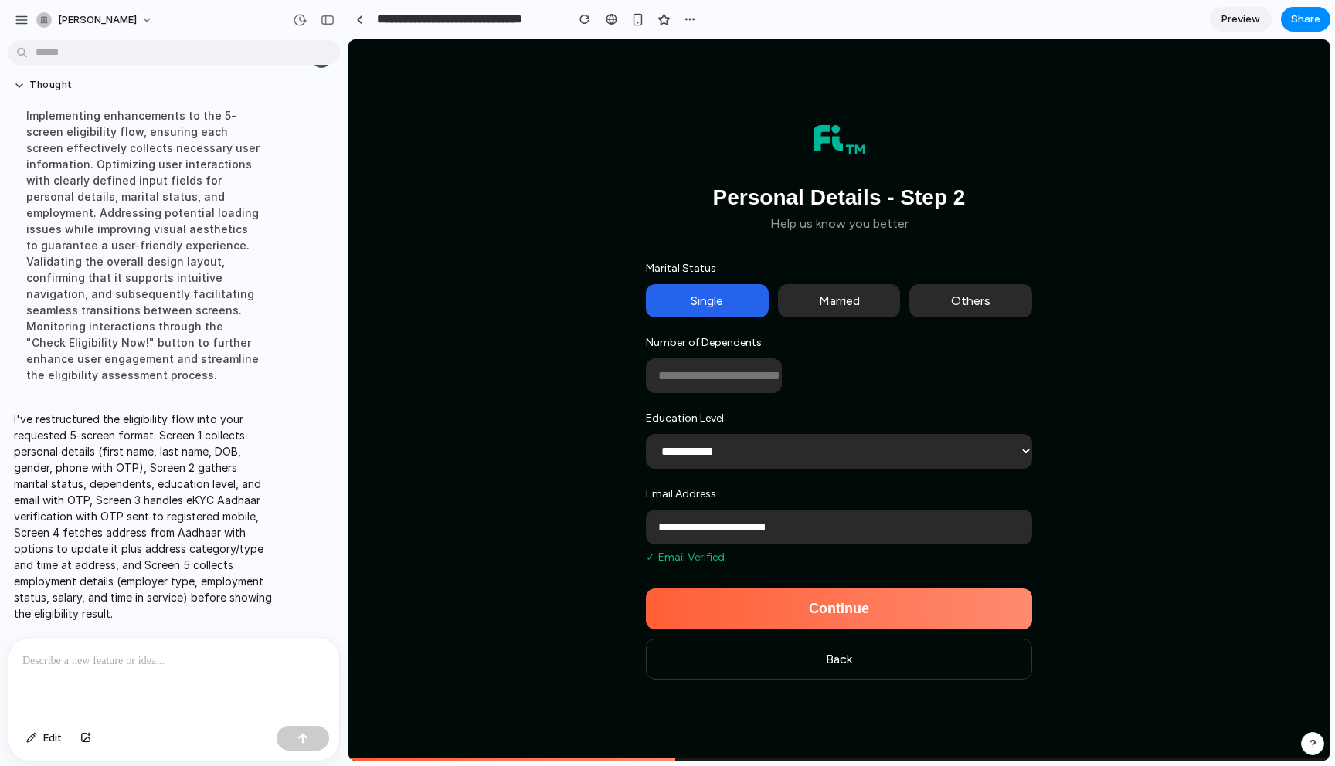
click at [902, 624] on button "Continue" at bounding box center [839, 609] width 386 height 41
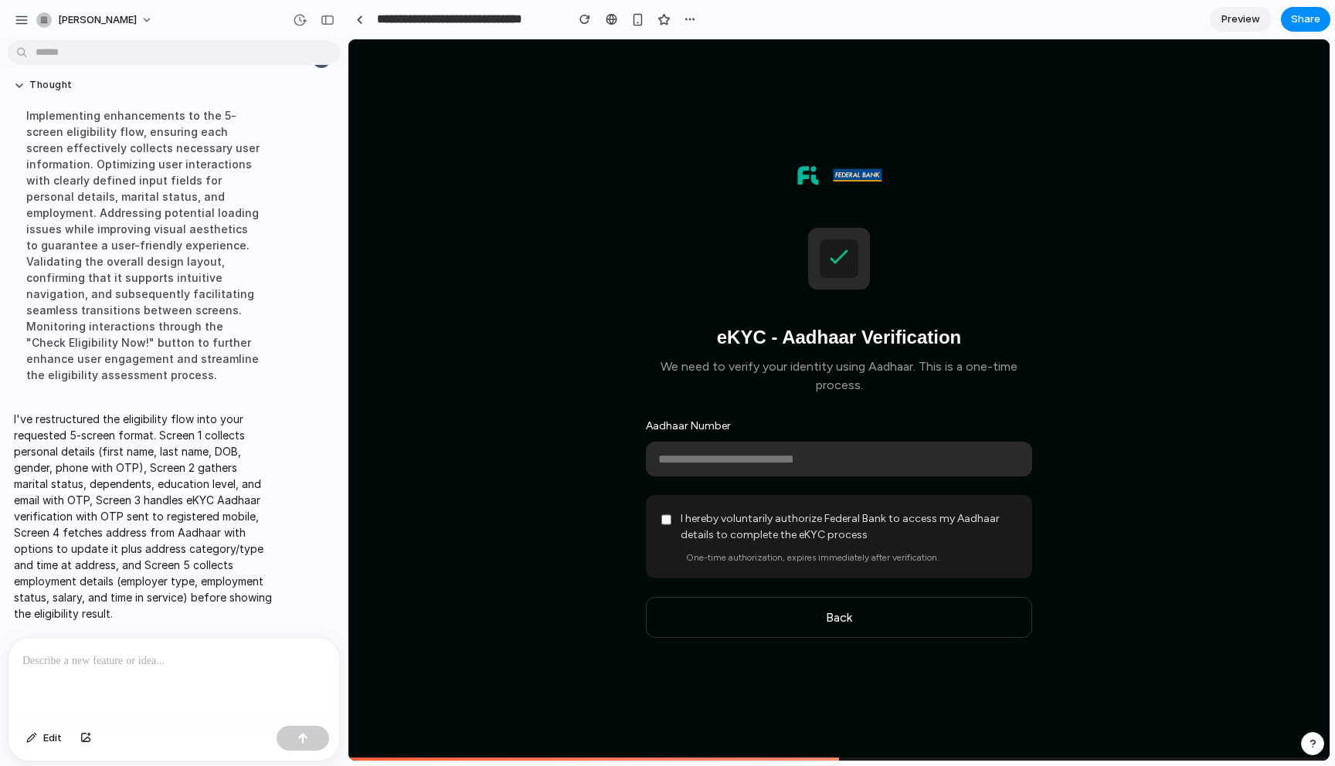
click at [828, 454] on input "text" at bounding box center [839, 459] width 386 height 35
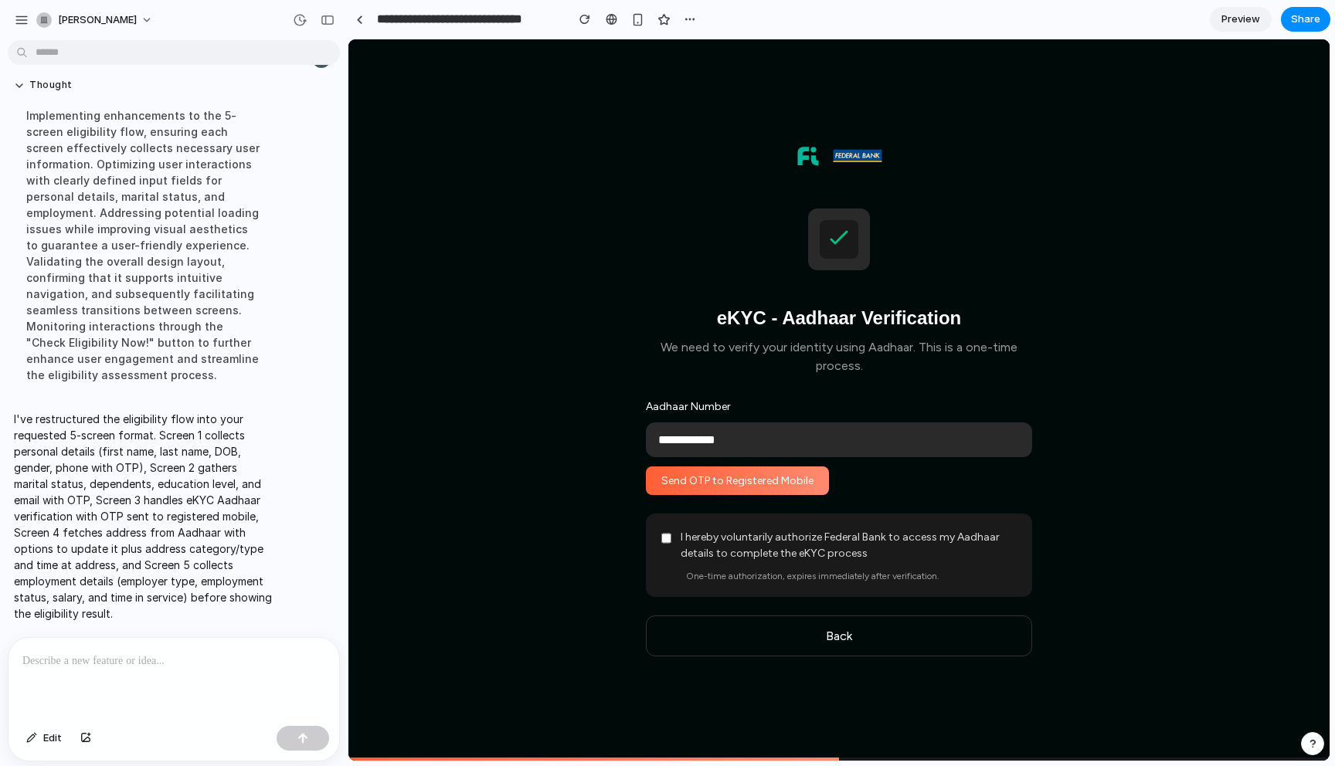
type input "**********"
click at [802, 488] on button "Send OTP to Registered Mobile" at bounding box center [737, 481] width 183 height 29
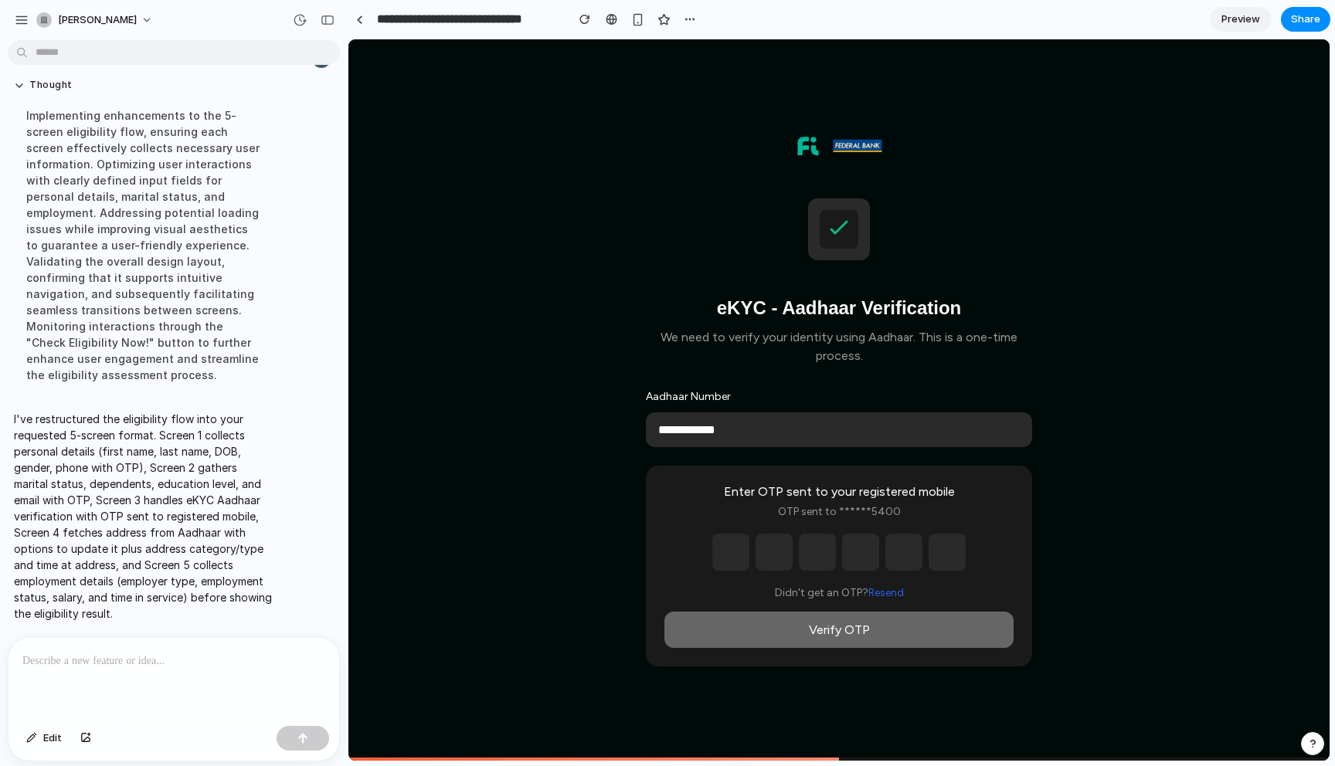
click at [738, 554] on input "text" at bounding box center [730, 552] width 37 height 37
type input "*"
click at [766, 557] on input "text" at bounding box center [774, 552] width 37 height 37
type input "*"
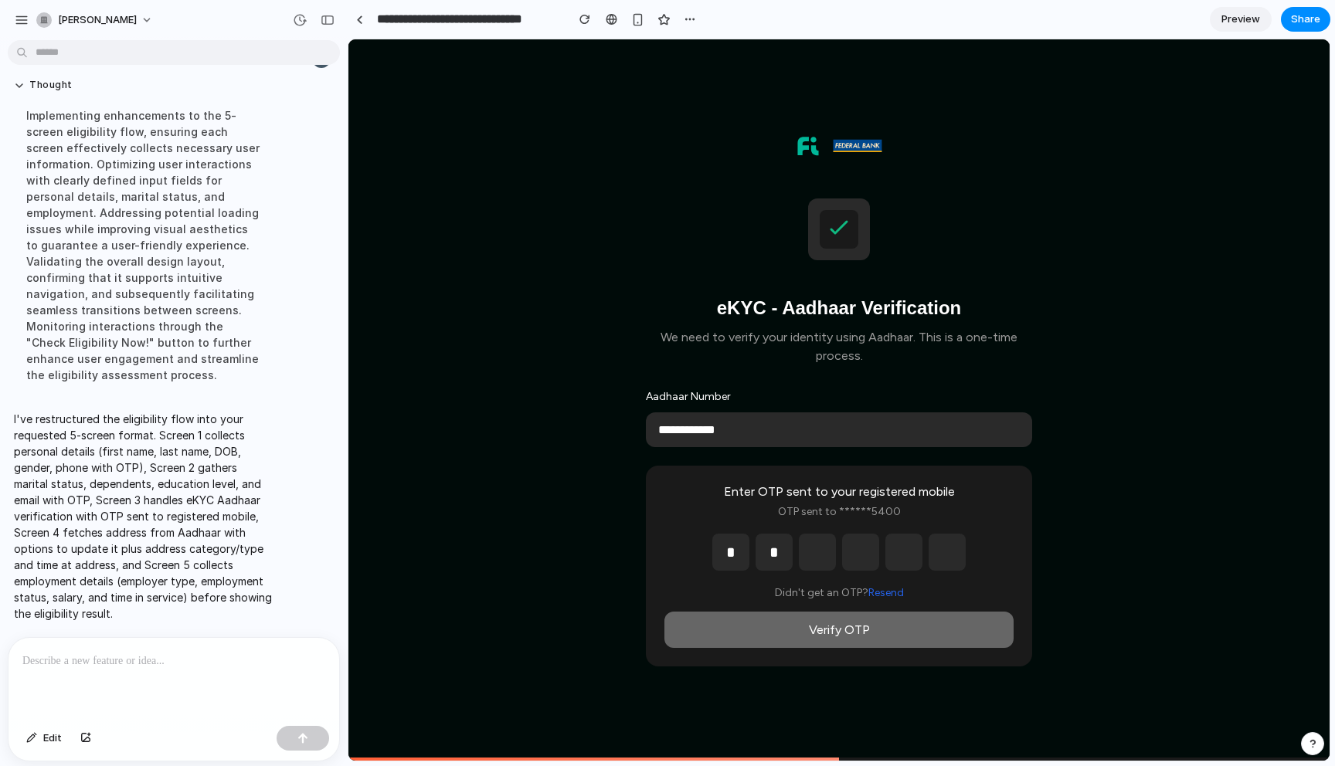
click at [802, 559] on input "text" at bounding box center [817, 552] width 37 height 37
type input "*"
click at [846, 559] on input "text" at bounding box center [860, 552] width 37 height 37
type input "*"
click at [900, 559] on input "*" at bounding box center [903, 552] width 37 height 37
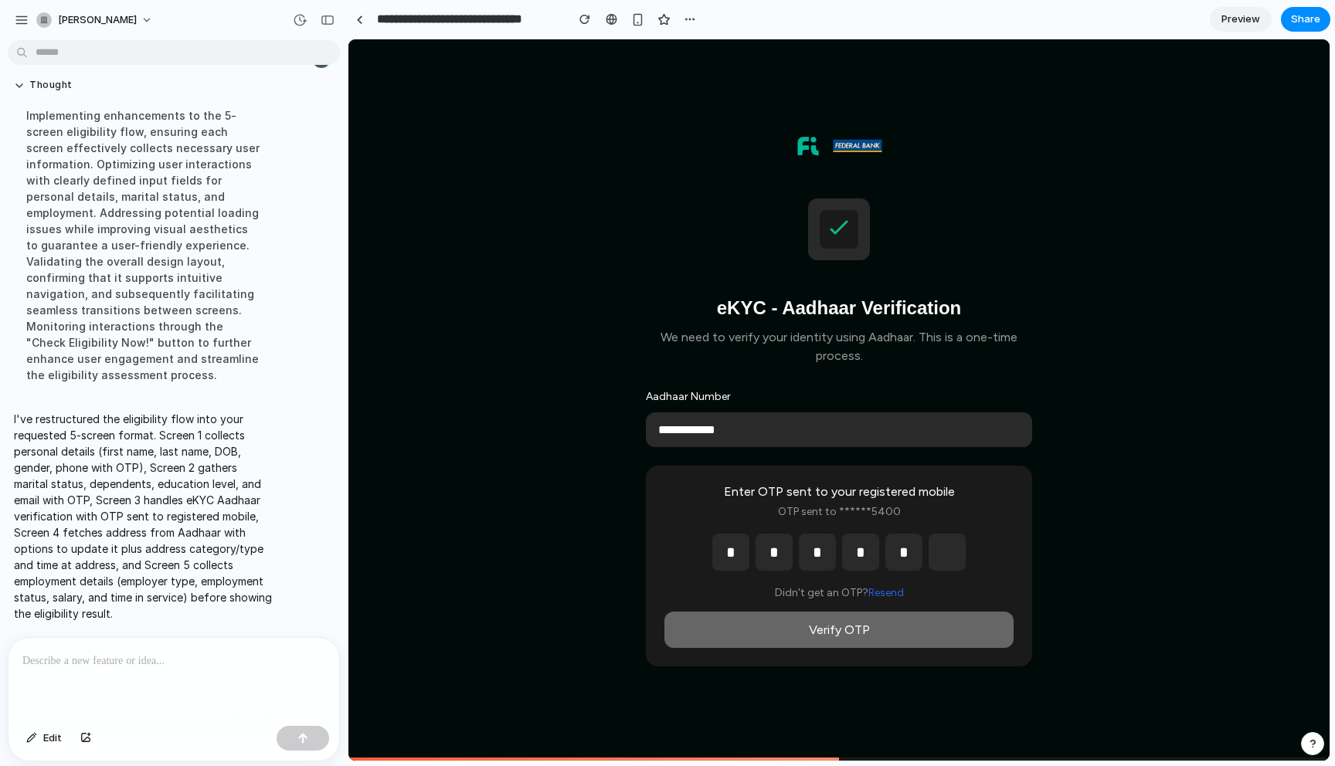
type input "*"
click at [939, 552] on input "text" at bounding box center [947, 552] width 37 height 37
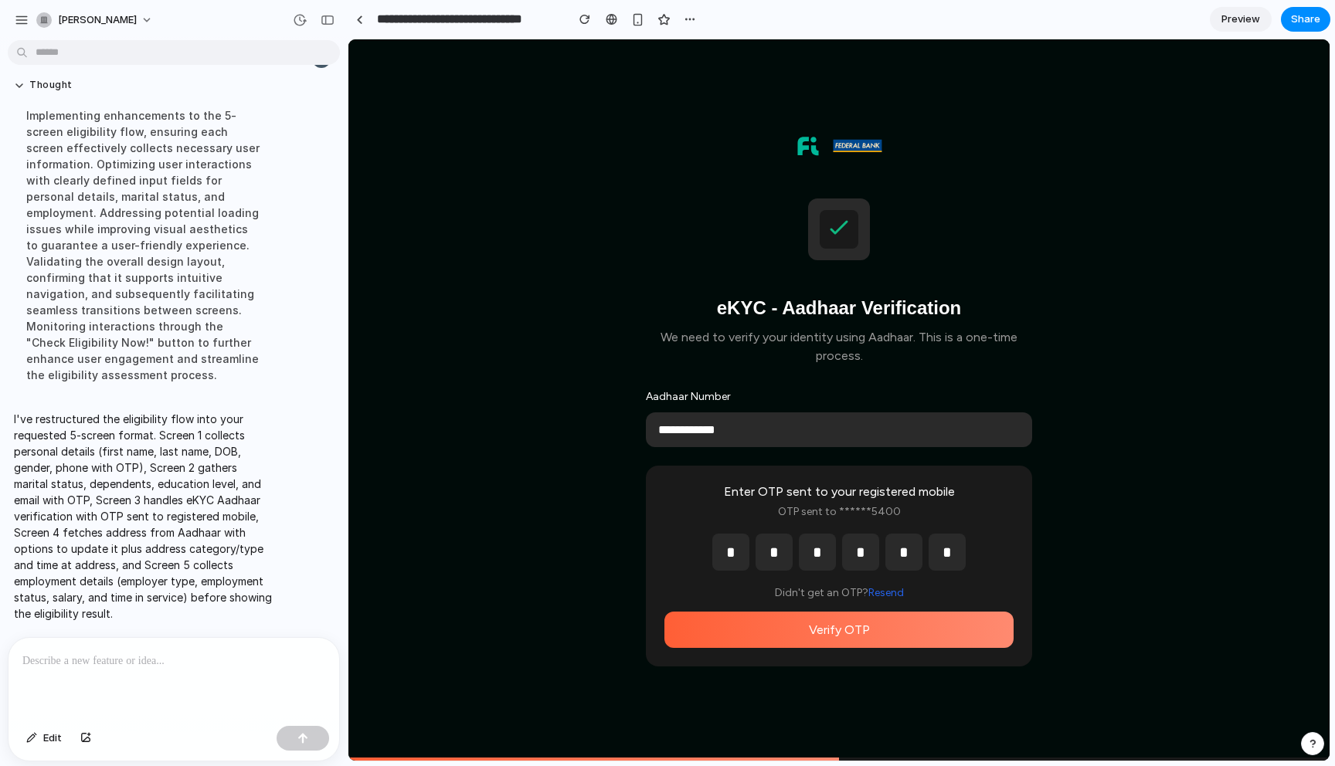
type input "*"
click at [900, 620] on button "Verify OTP" at bounding box center [838, 630] width 349 height 36
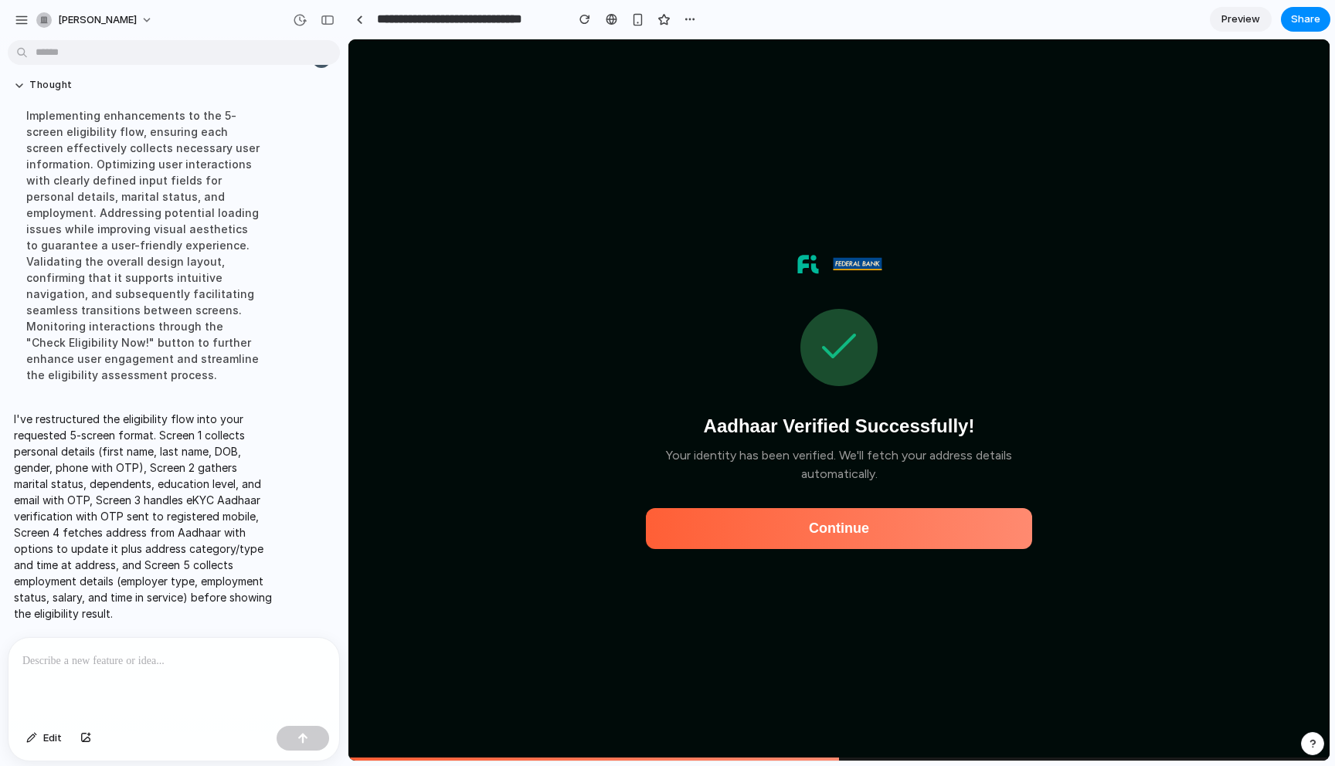
click at [909, 518] on button "Continue" at bounding box center [839, 528] width 386 height 41
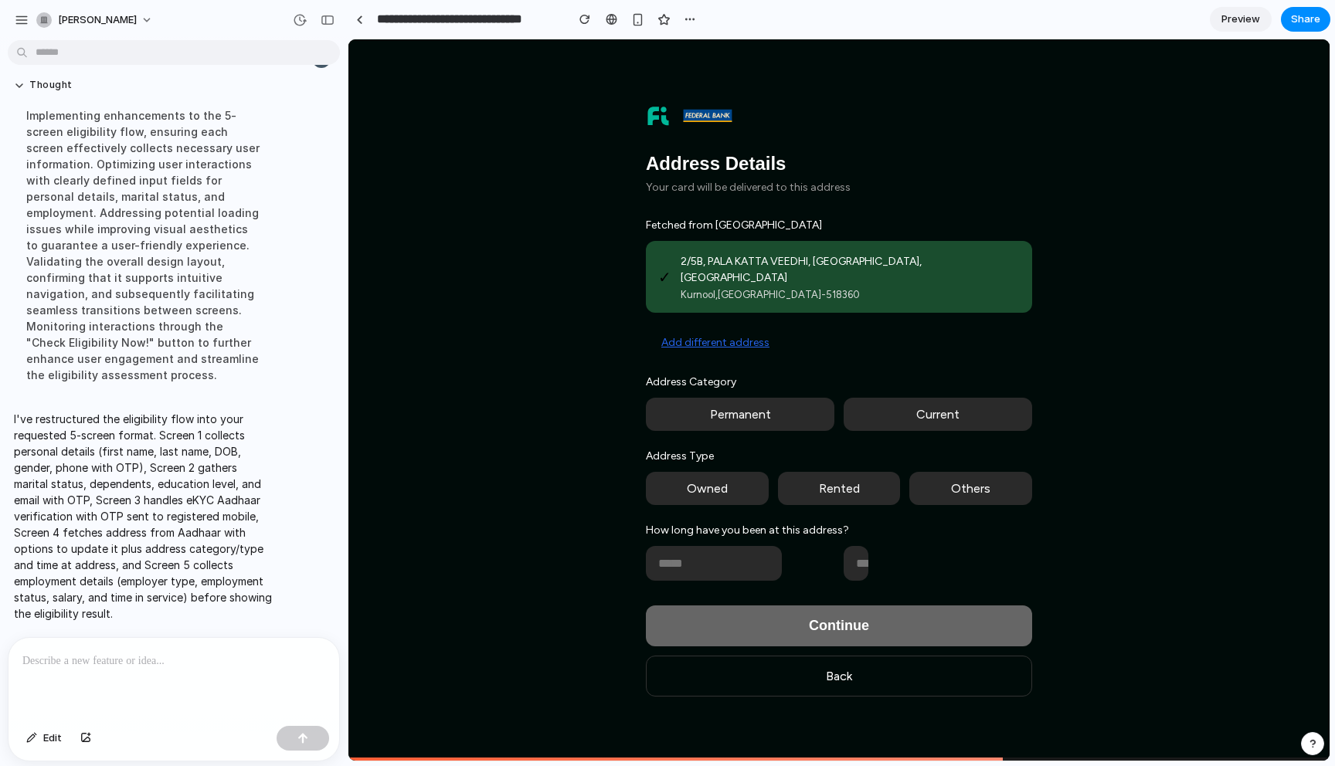
click at [753, 347] on button "Add different address" at bounding box center [715, 342] width 139 height 29
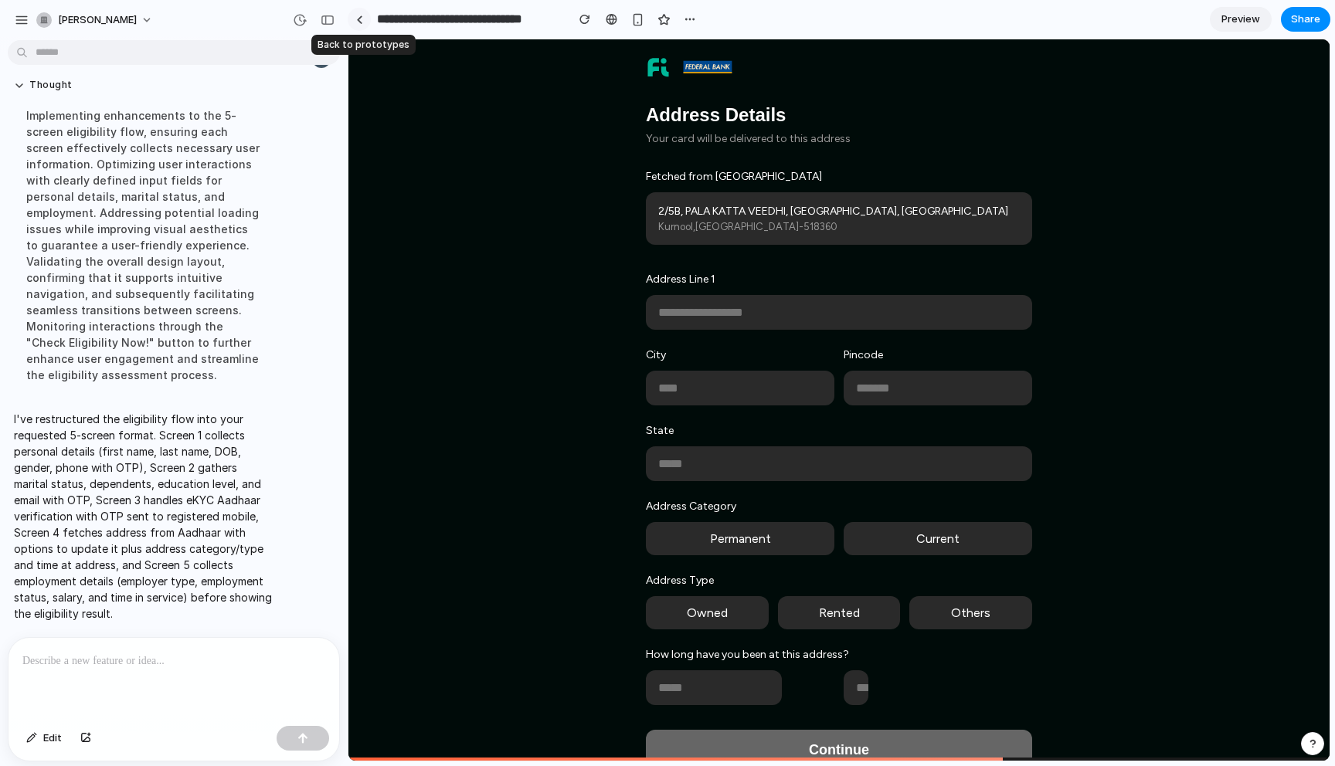
click at [365, 25] on link at bounding box center [359, 19] width 23 height 23
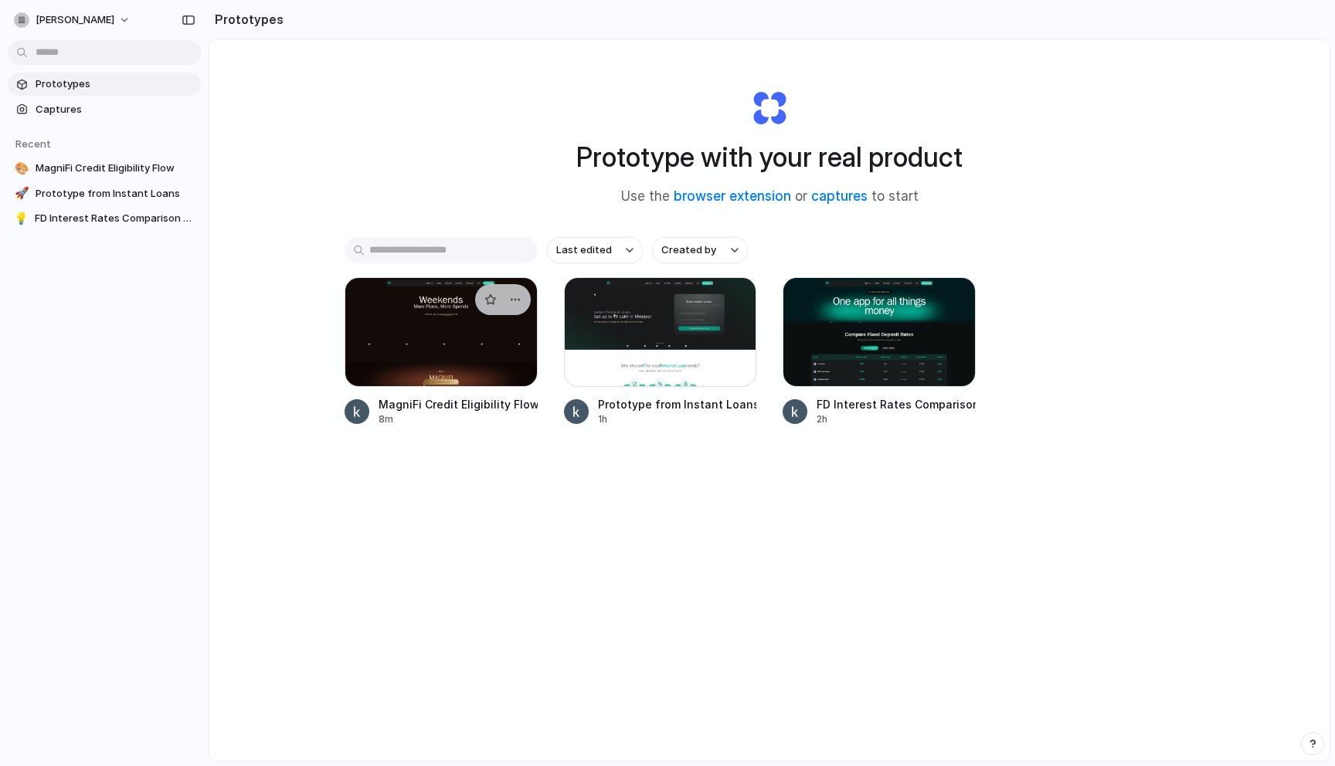
click at [451, 336] on div at bounding box center [441, 332] width 193 height 110
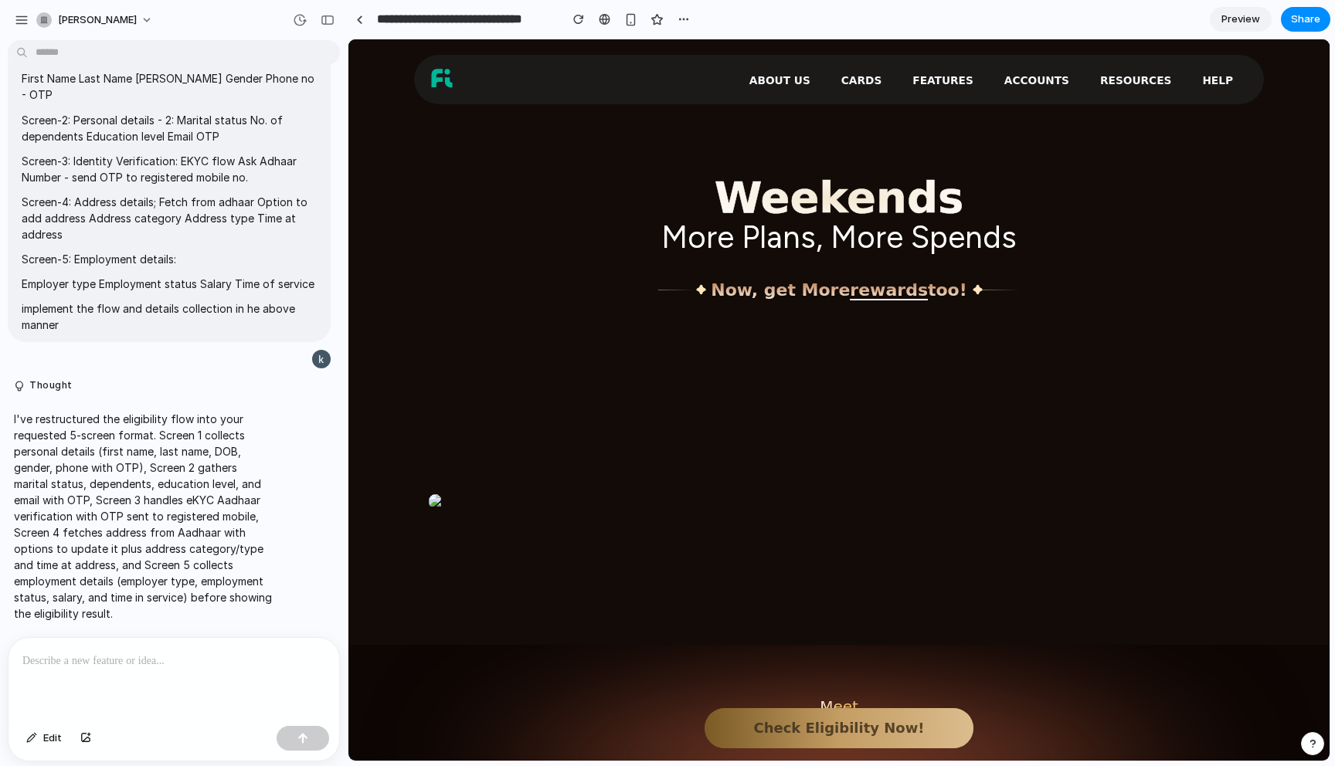
click at [858, 731] on button "Check Eligibility Now!" at bounding box center [839, 728] width 269 height 40
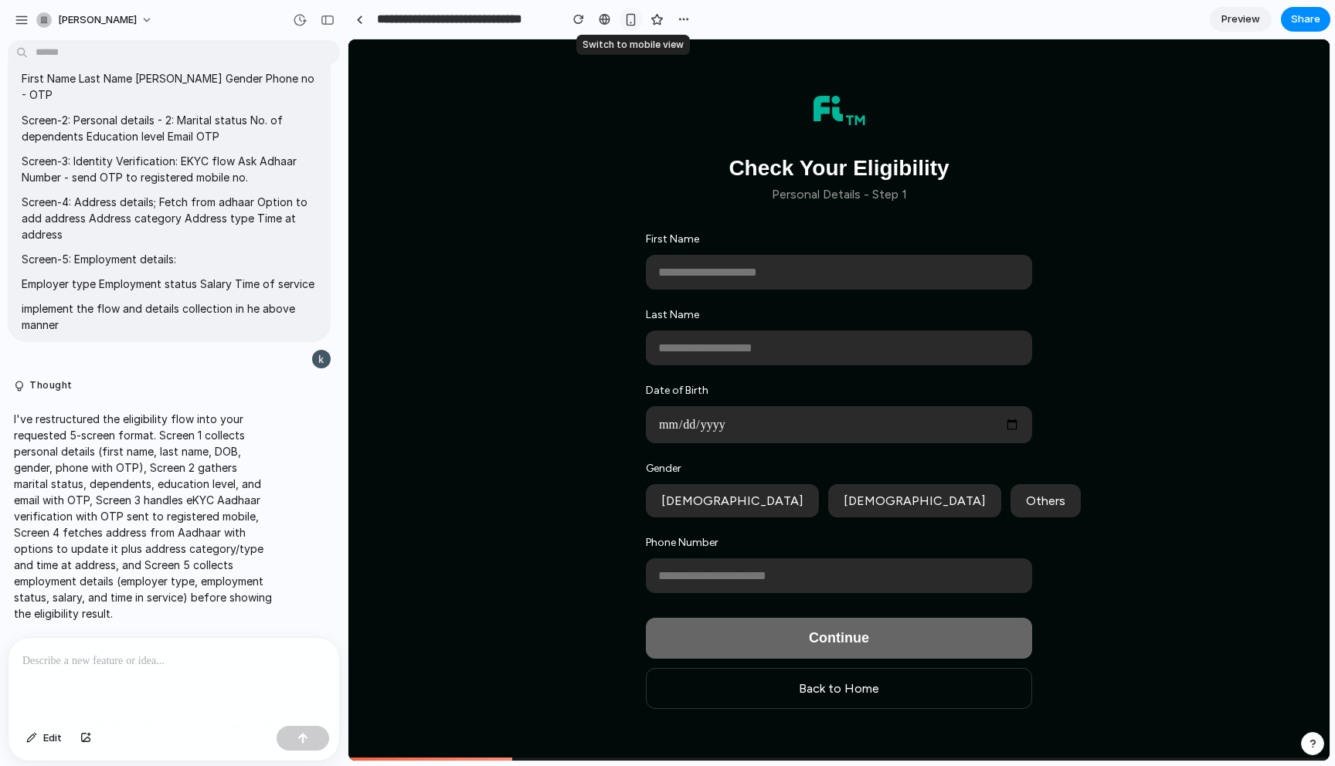
click at [634, 20] on div "button" at bounding box center [630, 19] width 13 height 13
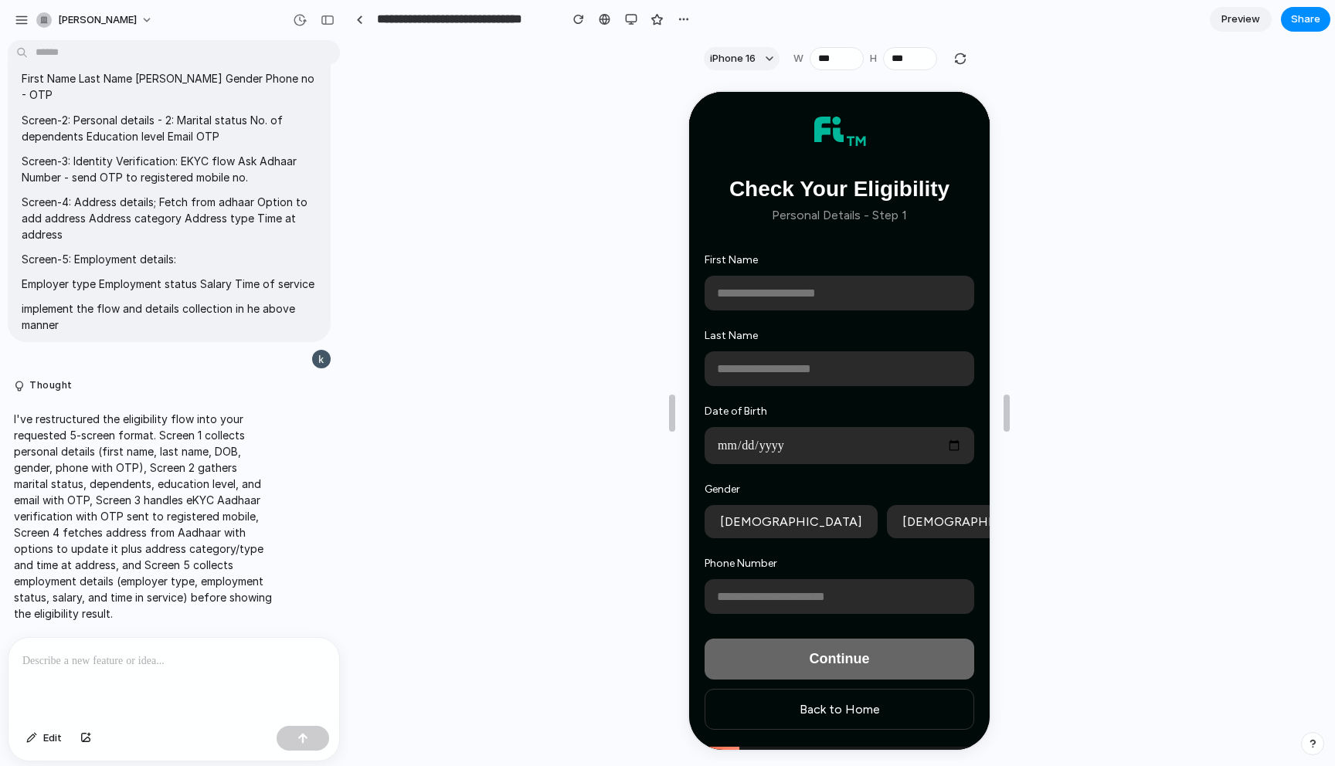
scroll to position [247, 0]
click at [1229, 15] on span "Preview" at bounding box center [1240, 19] width 39 height 15
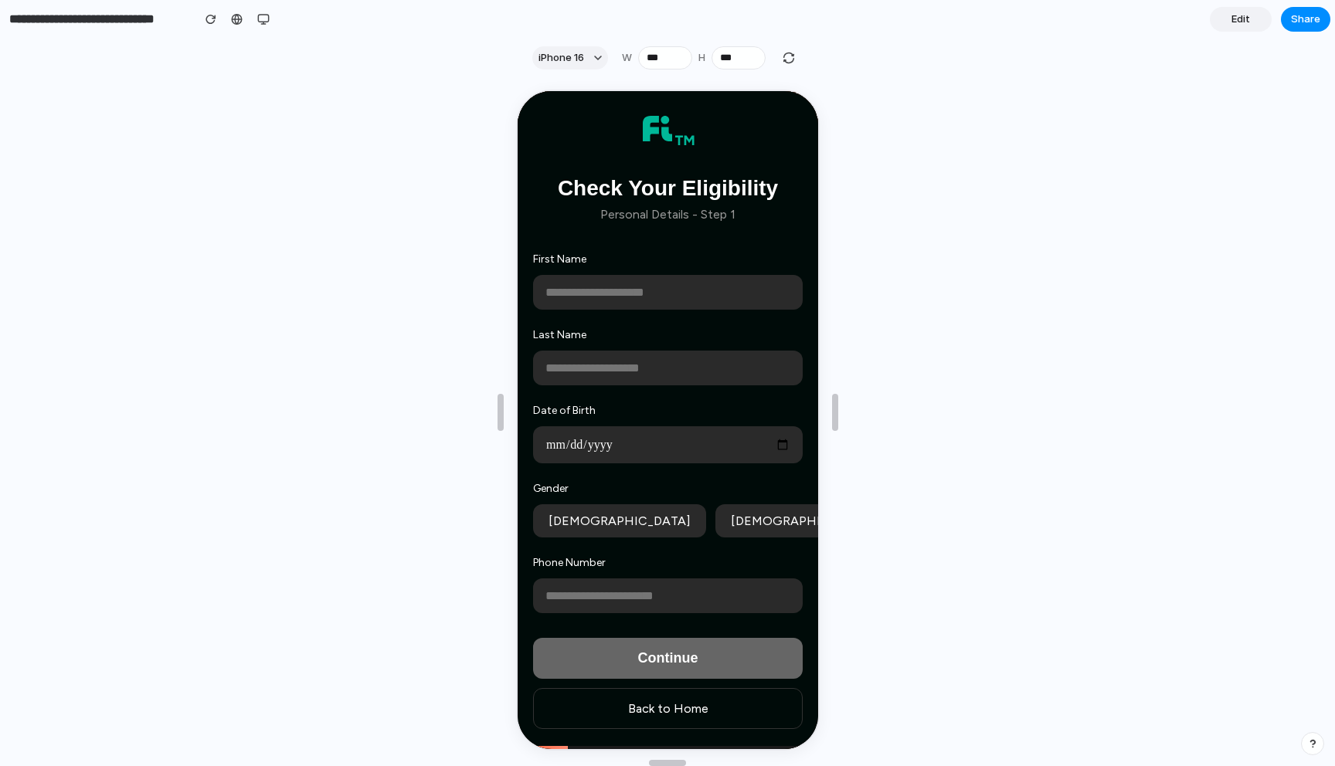
click at [1229, 15] on link "Edit" at bounding box center [1241, 19] width 62 height 25
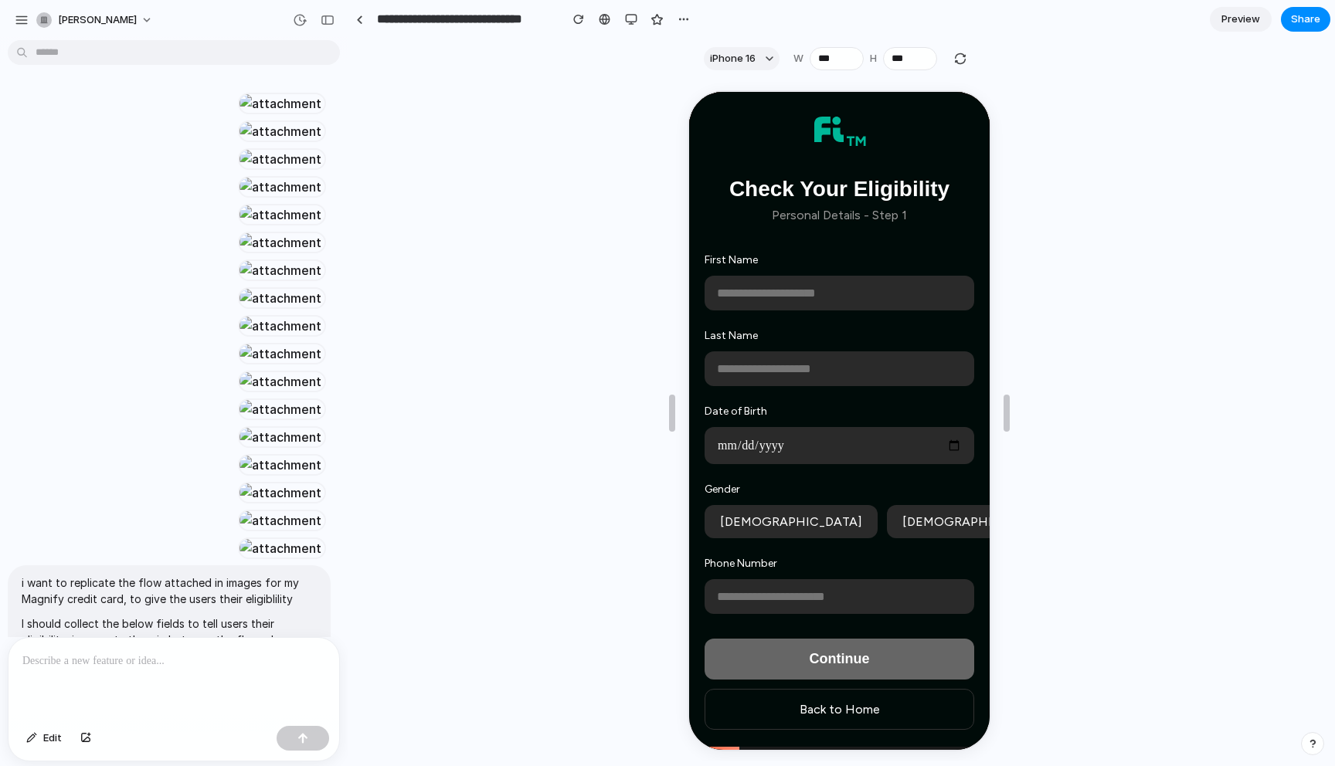
scroll to position [4331, 0]
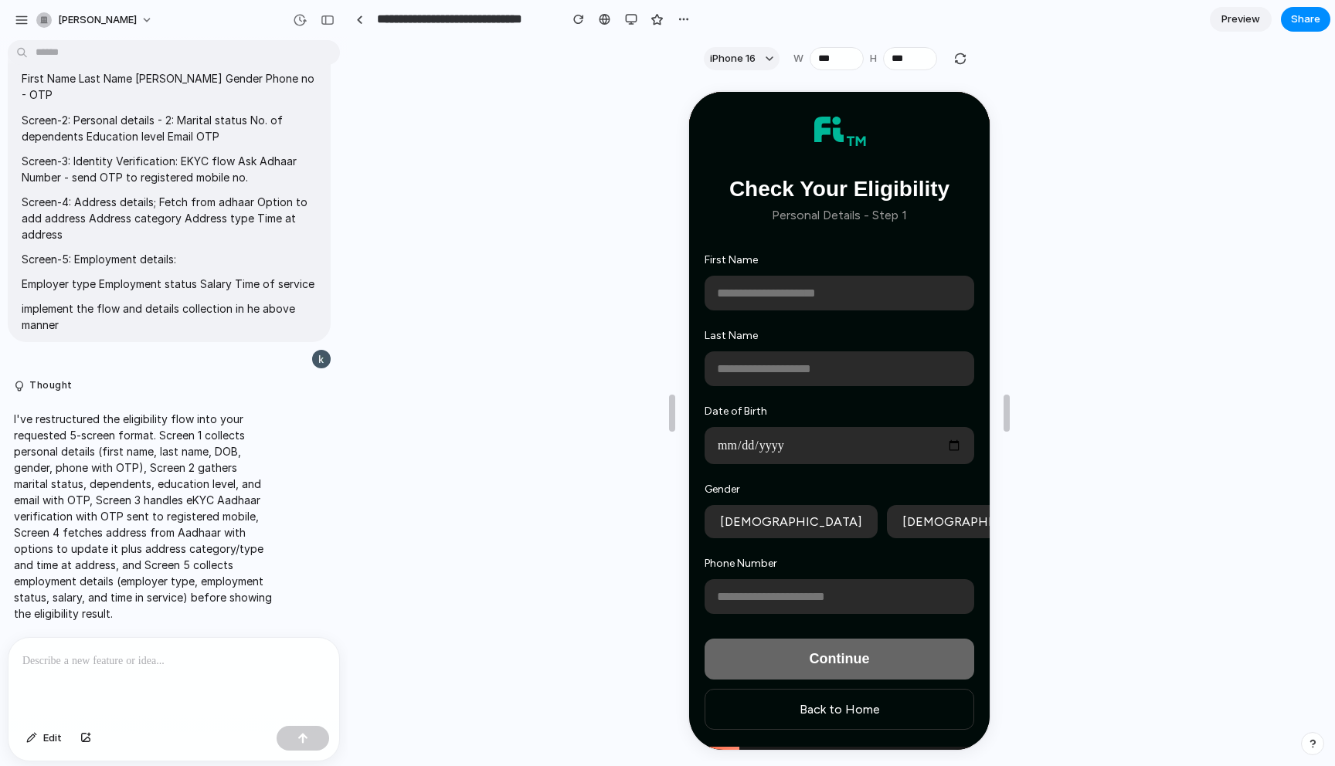
click at [1229, 15] on span "Preview" at bounding box center [1240, 19] width 39 height 15
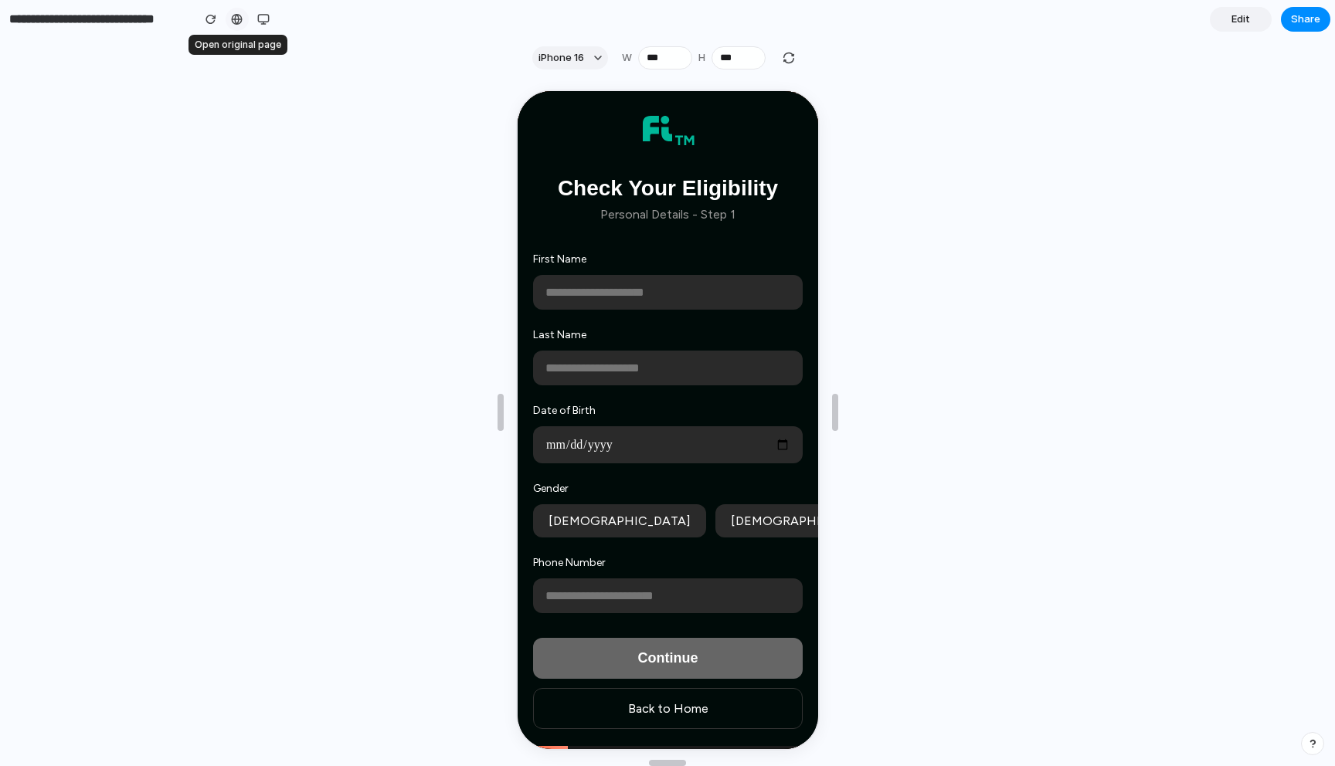
click at [228, 18] on link at bounding box center [237, 19] width 23 height 23
click at [1312, 19] on span "Share" at bounding box center [1305, 19] width 29 height 15
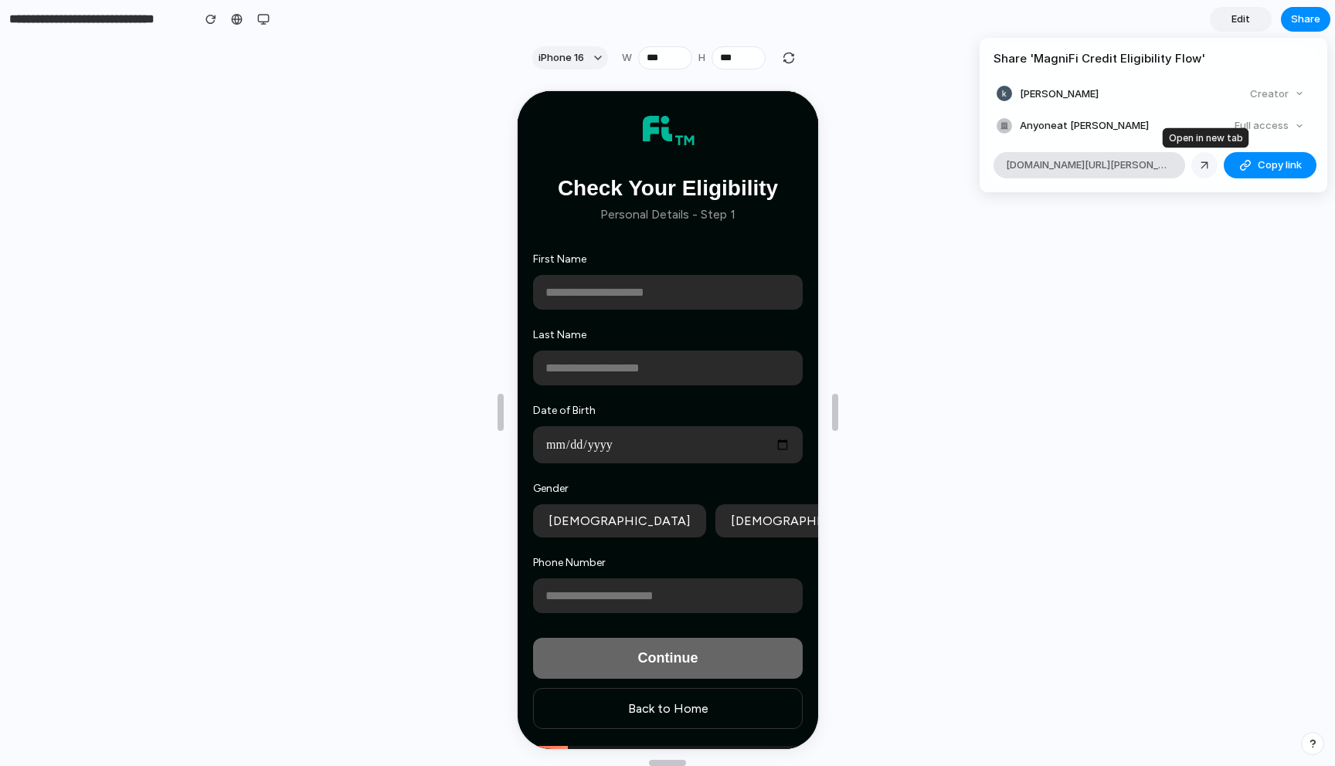
click at [1209, 171] on div at bounding box center [1204, 165] width 14 height 14
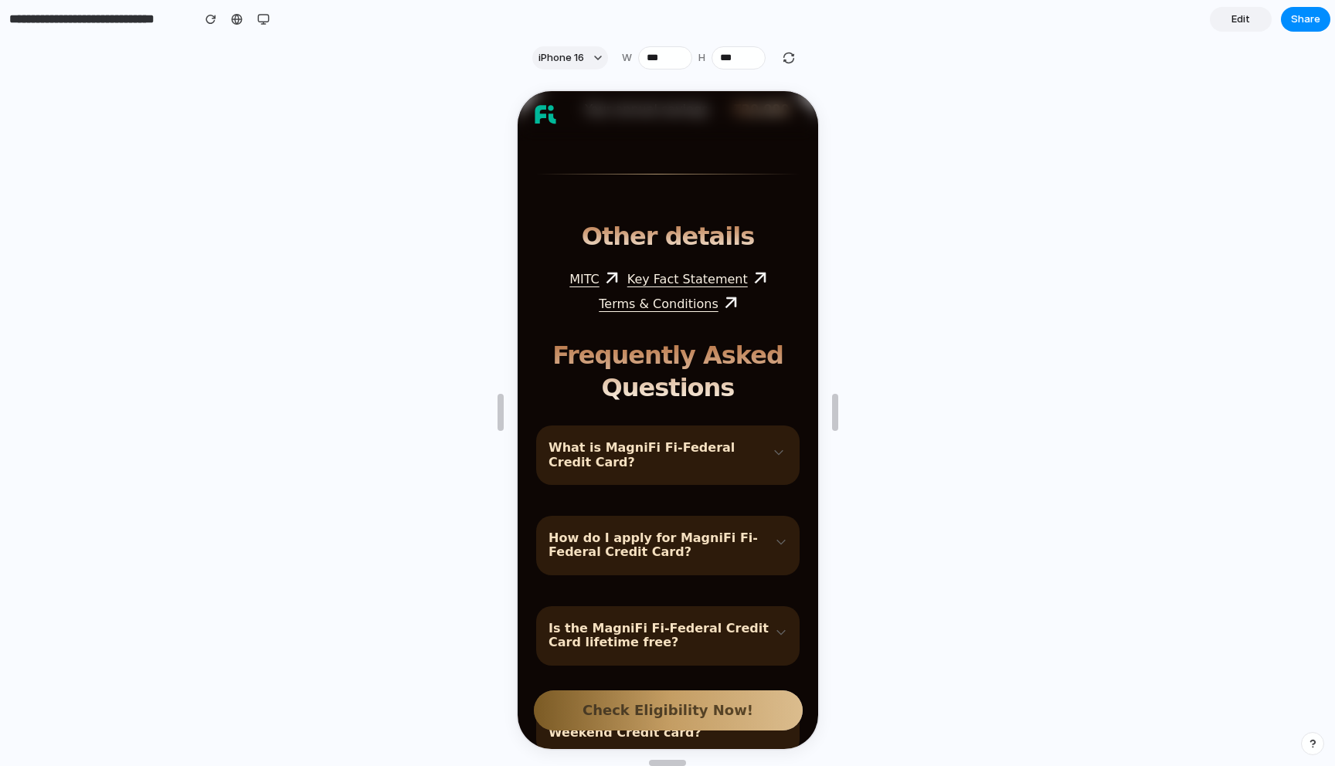
scroll to position [3255, 0]
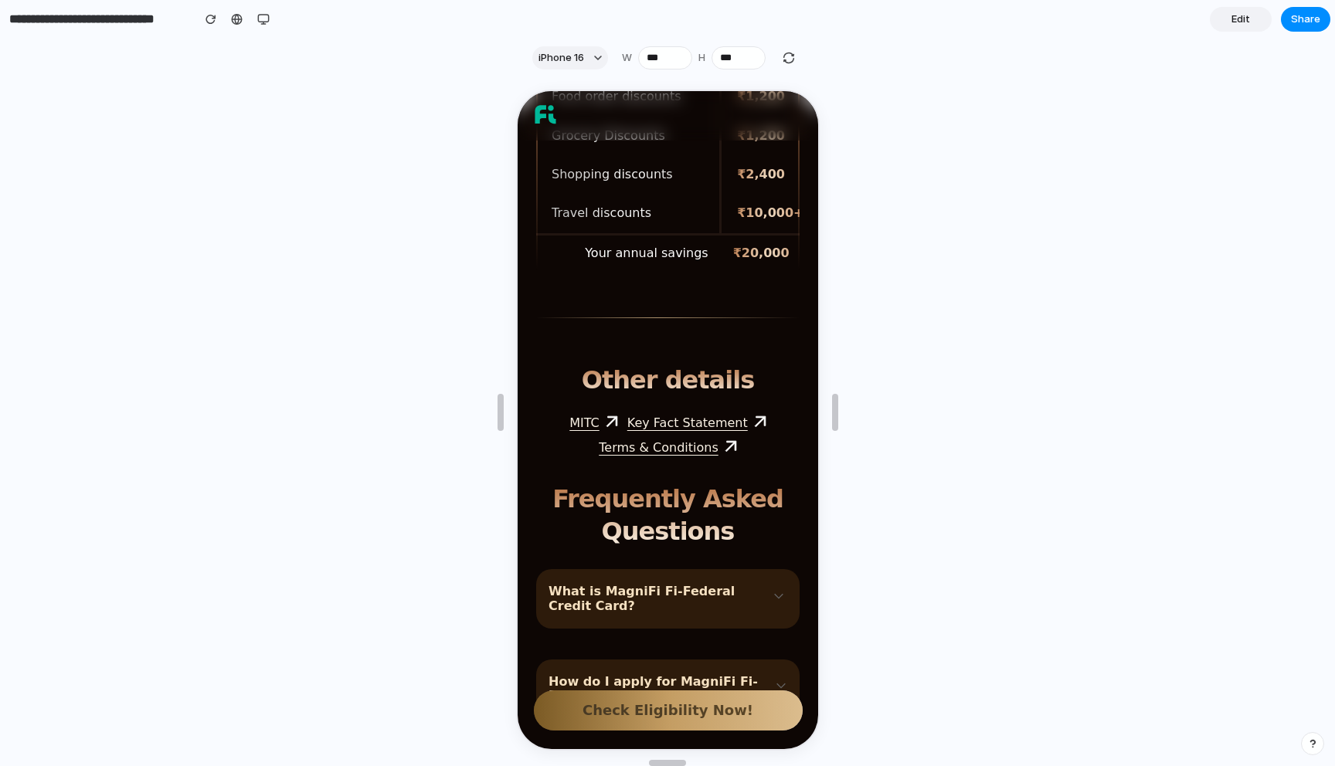
click at [682, 718] on button "Check Eligibility Now!" at bounding box center [665, 709] width 269 height 40
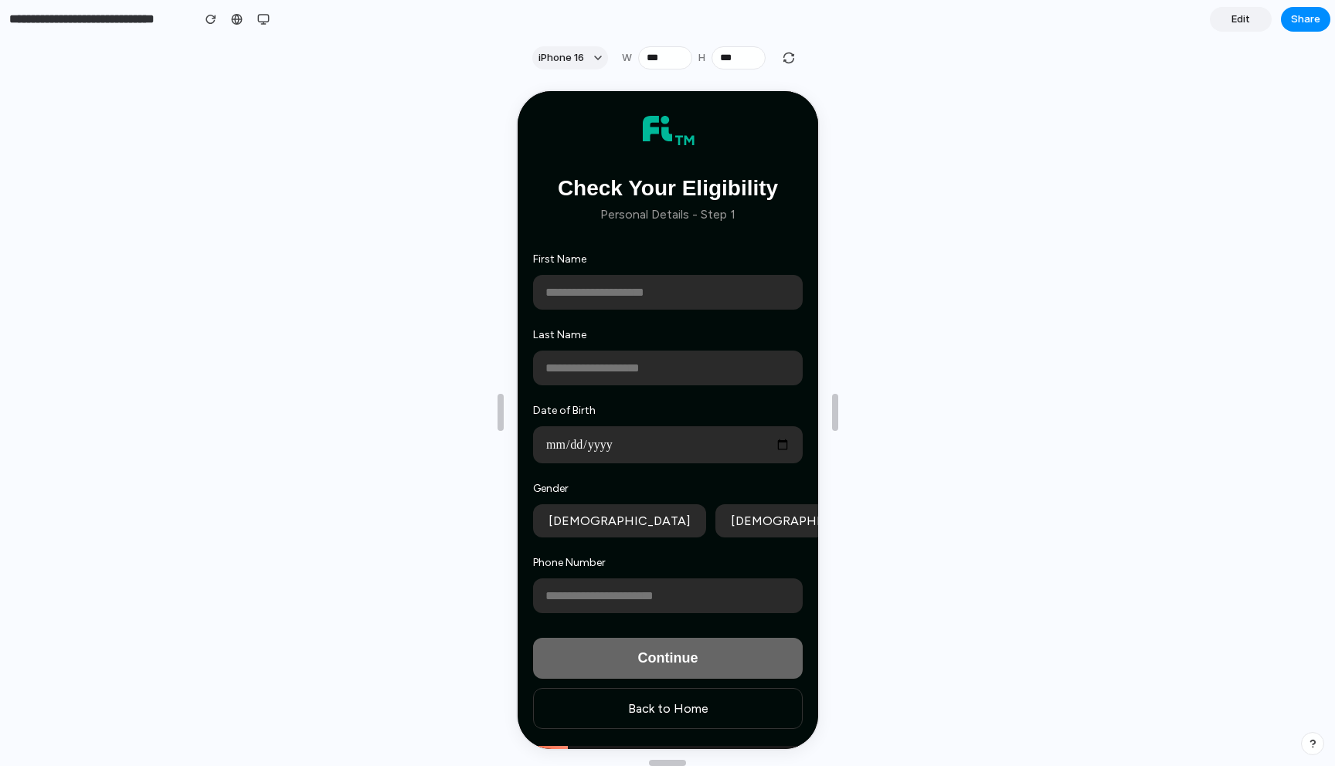
scroll to position [4328, 0]
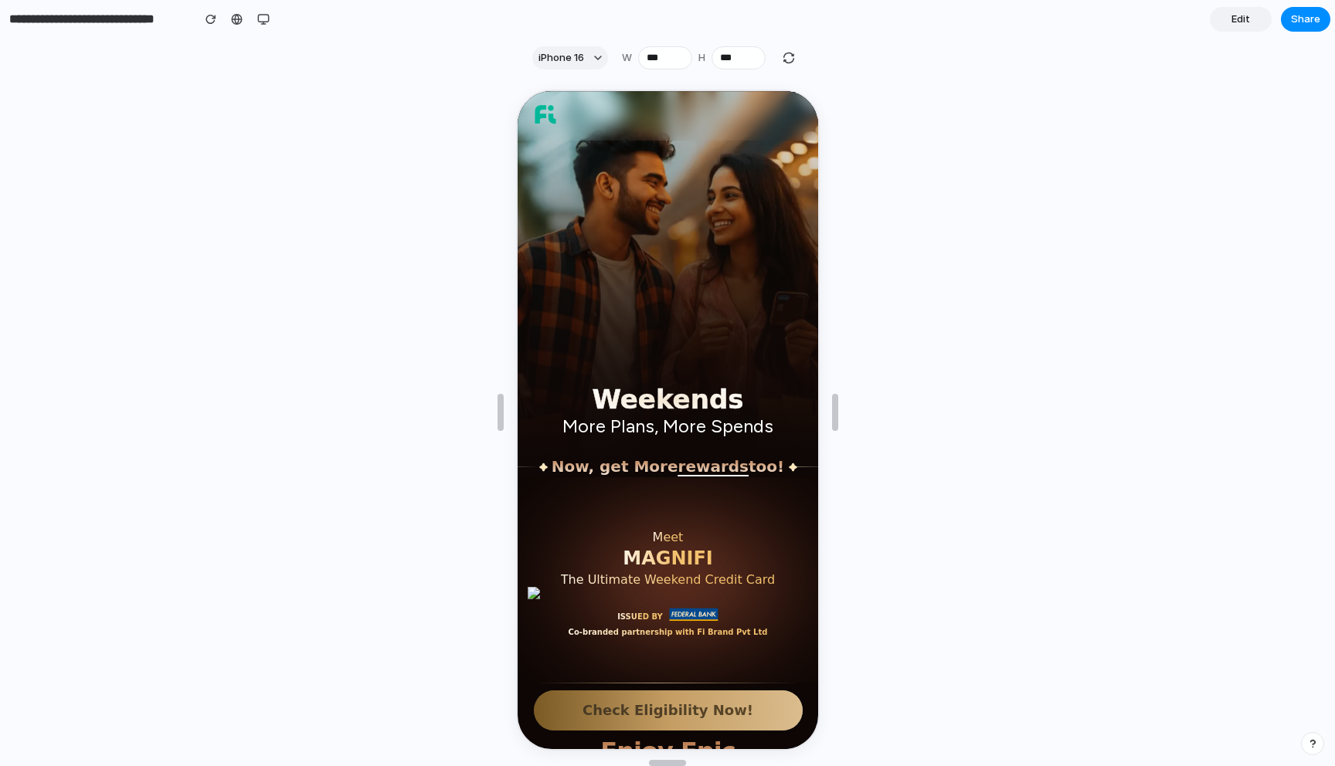
click at [641, 703] on button "Check Eligibility Now!" at bounding box center [665, 709] width 269 height 40
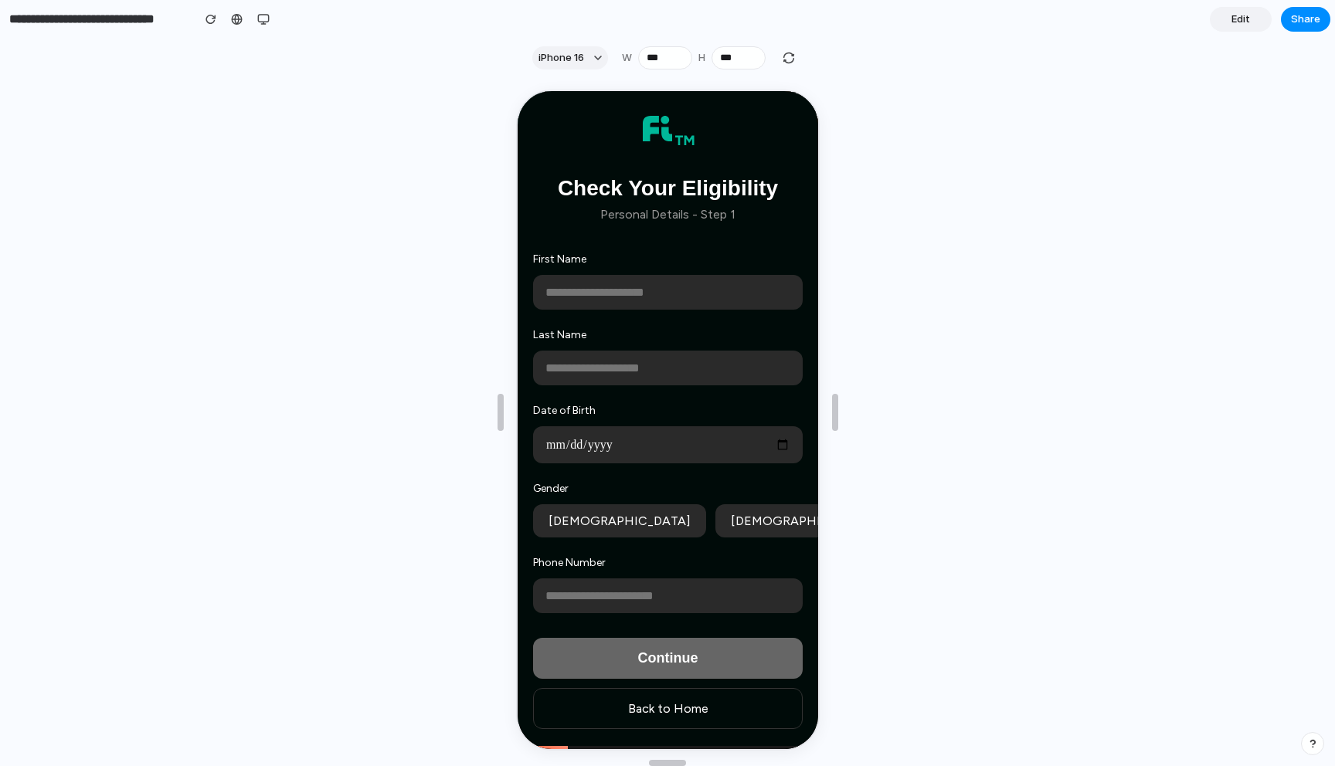
click at [609, 294] on input "text" at bounding box center [666, 290] width 270 height 35
type input "******"
click at [598, 355] on input "text" at bounding box center [666, 366] width 270 height 35
type input "****"
click at [568, 439] on input "date" at bounding box center [666, 443] width 270 height 37
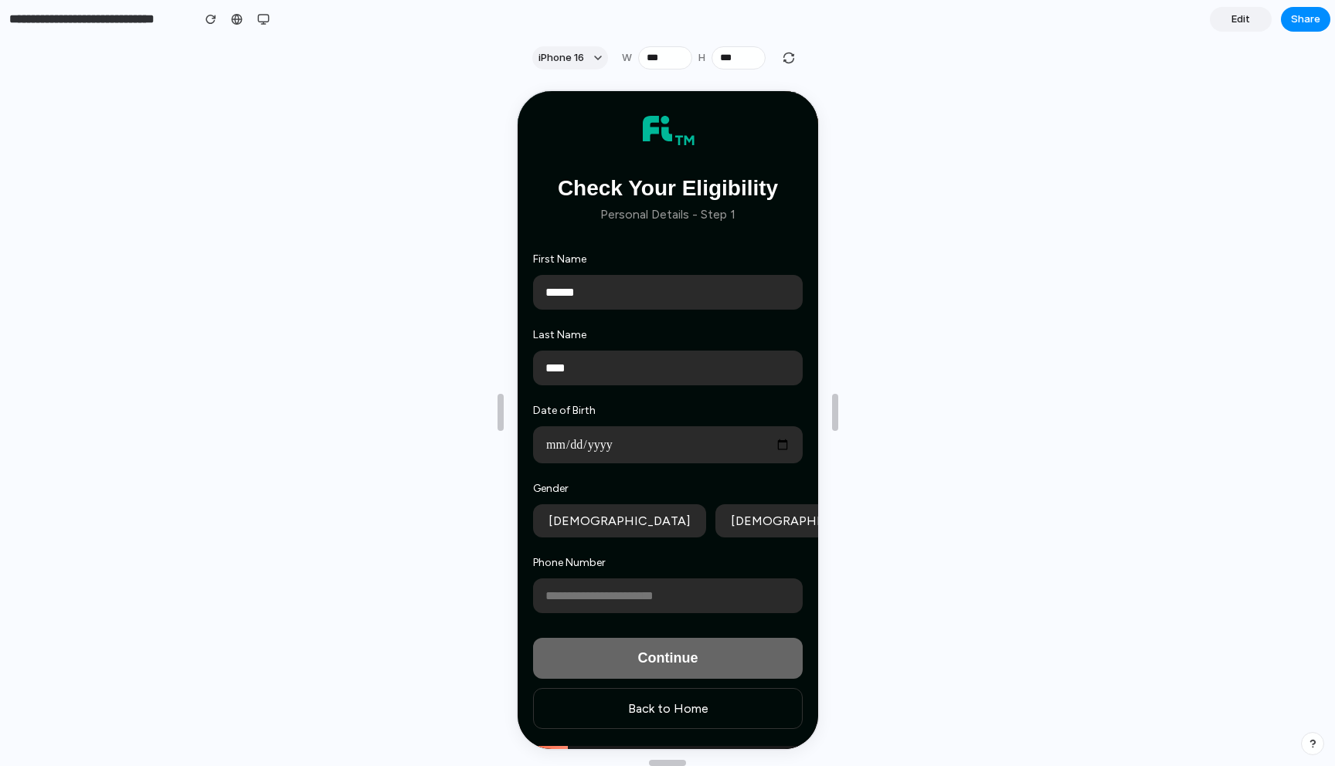
click at [559, 441] on input "date" at bounding box center [666, 443] width 270 height 37
click at [550, 443] on input "date" at bounding box center [666, 443] width 270 height 37
type input "**********"
click at [582, 516] on button "Male" at bounding box center [617, 519] width 173 height 33
click at [593, 592] on input "tel" at bounding box center [666, 594] width 270 height 35
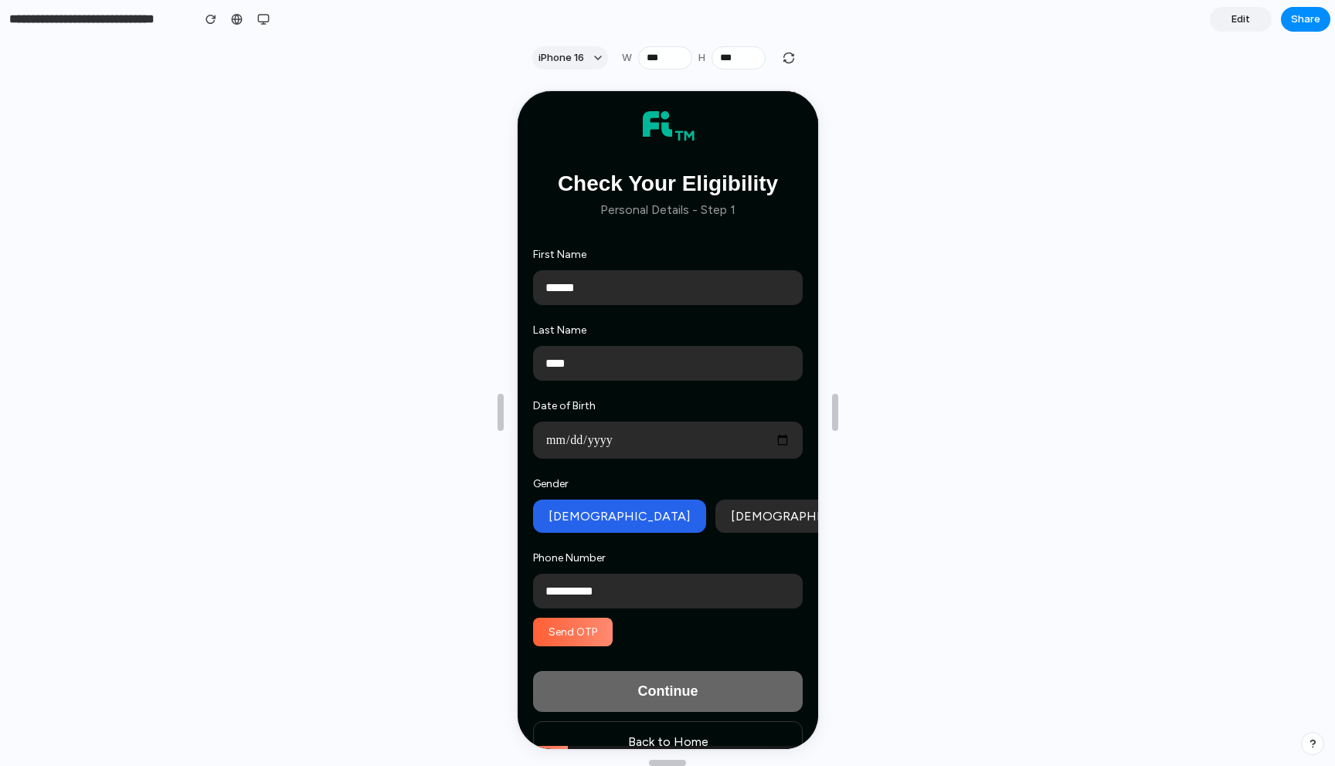
type input "**********"
click at [592, 636] on button "Send OTP" at bounding box center [571, 630] width 80 height 29
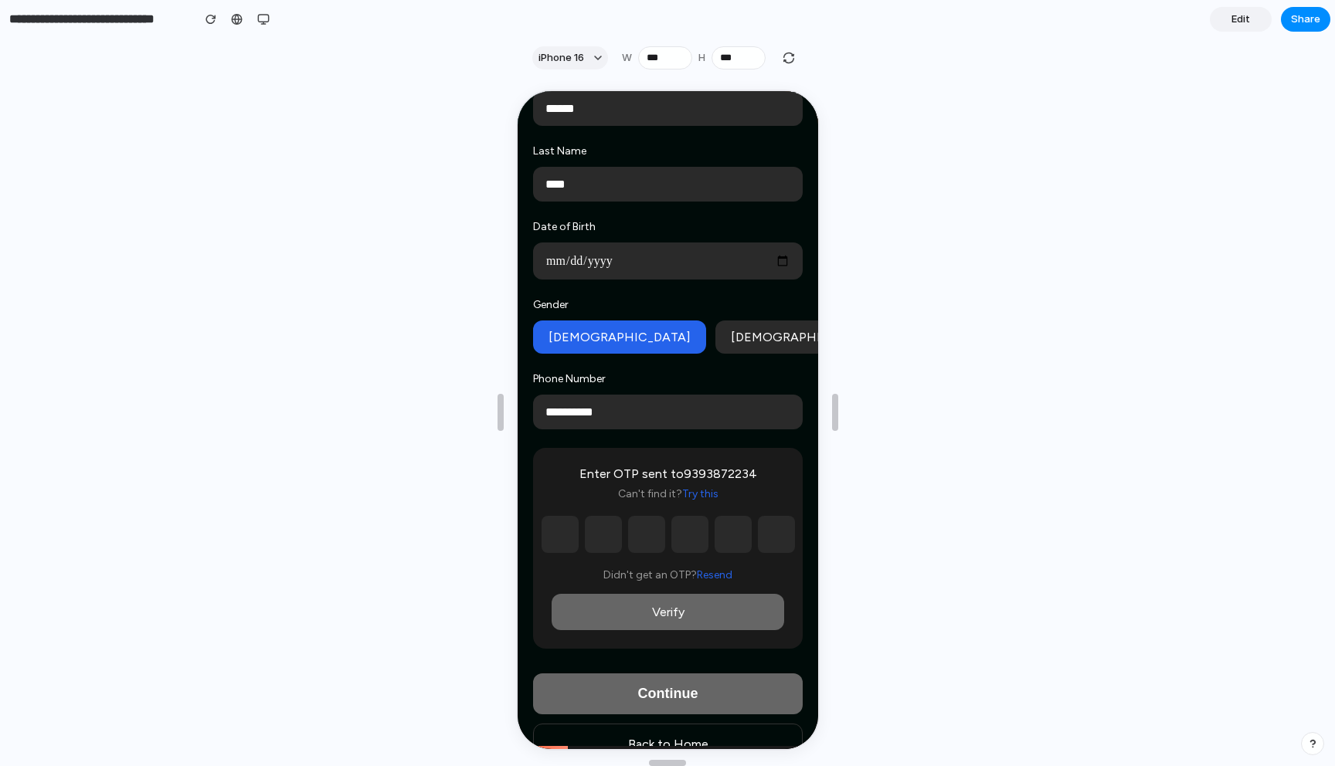
scroll to position [197, 0]
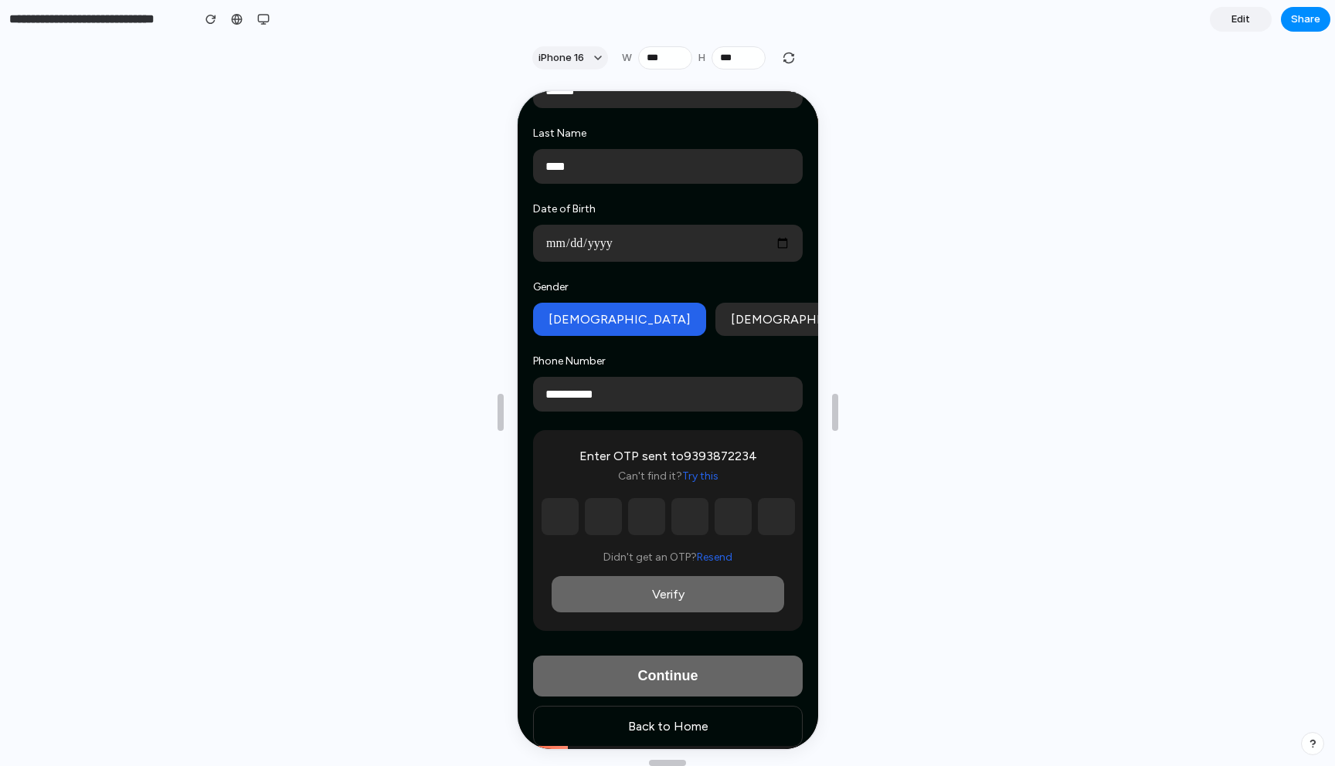
click at [567, 526] on input "text" at bounding box center [557, 515] width 37 height 37
type input "*"
click at [588, 525] on input "text" at bounding box center [600, 515] width 37 height 37
type input "*"
click at [637, 521] on input "text" at bounding box center [644, 515] width 37 height 37
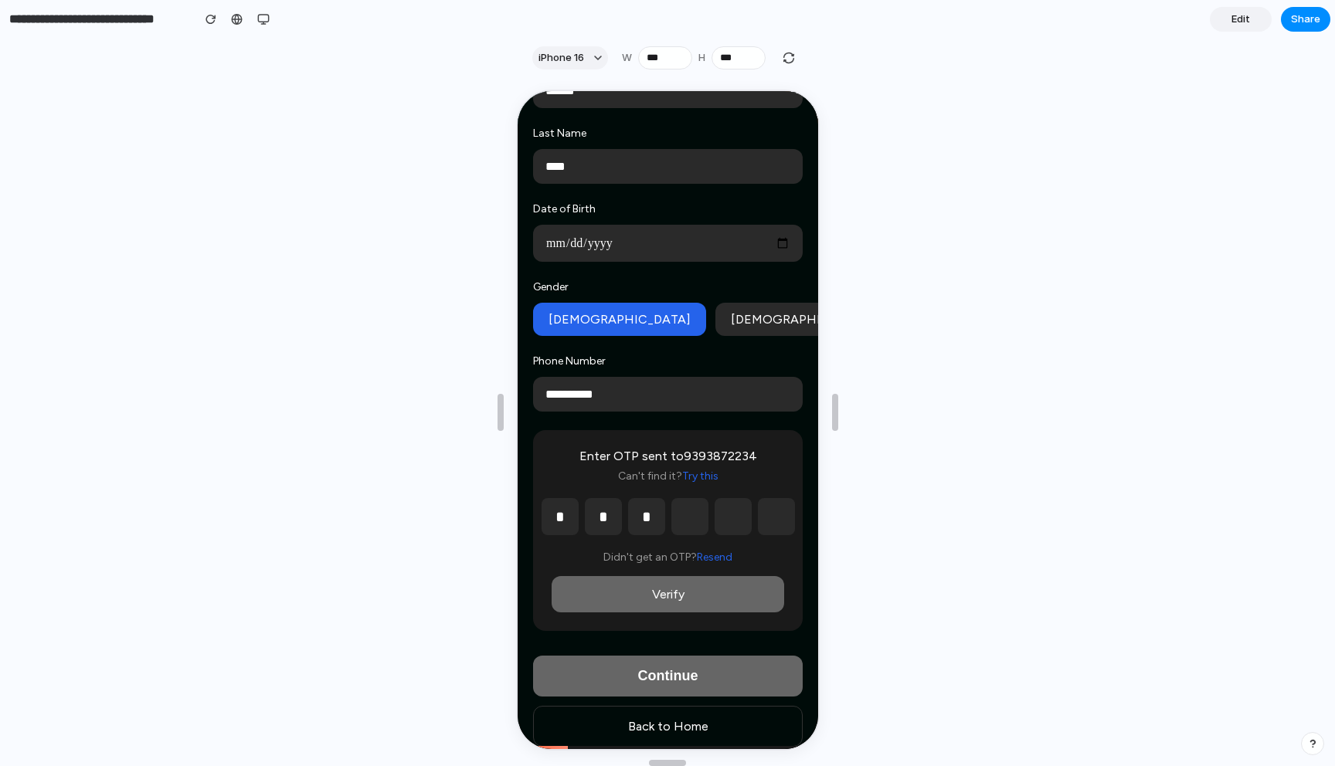
type input "*"
click at [691, 525] on input "text" at bounding box center [687, 515] width 37 height 37
type input "*"
click at [739, 531] on input "text" at bounding box center [730, 515] width 37 height 37
type input "*"
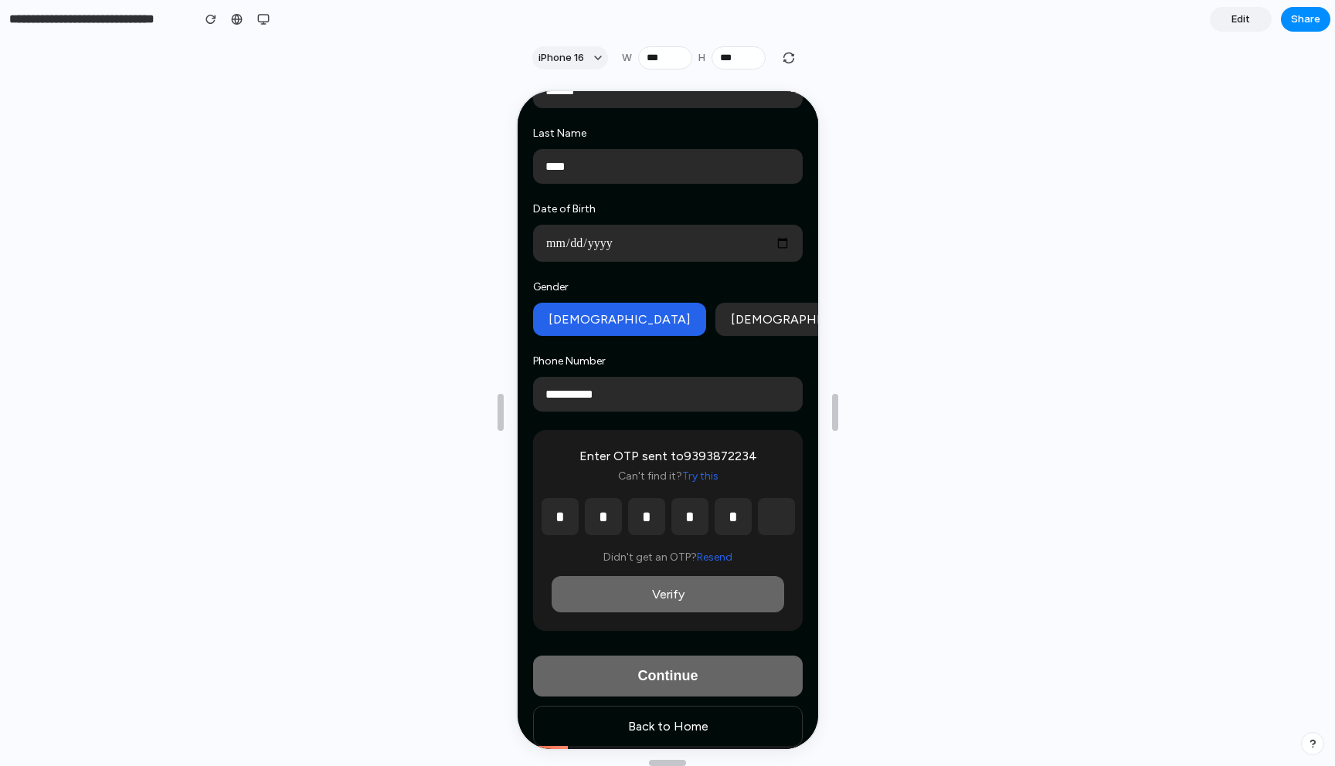
click at [762, 528] on input "text" at bounding box center [774, 515] width 37 height 37
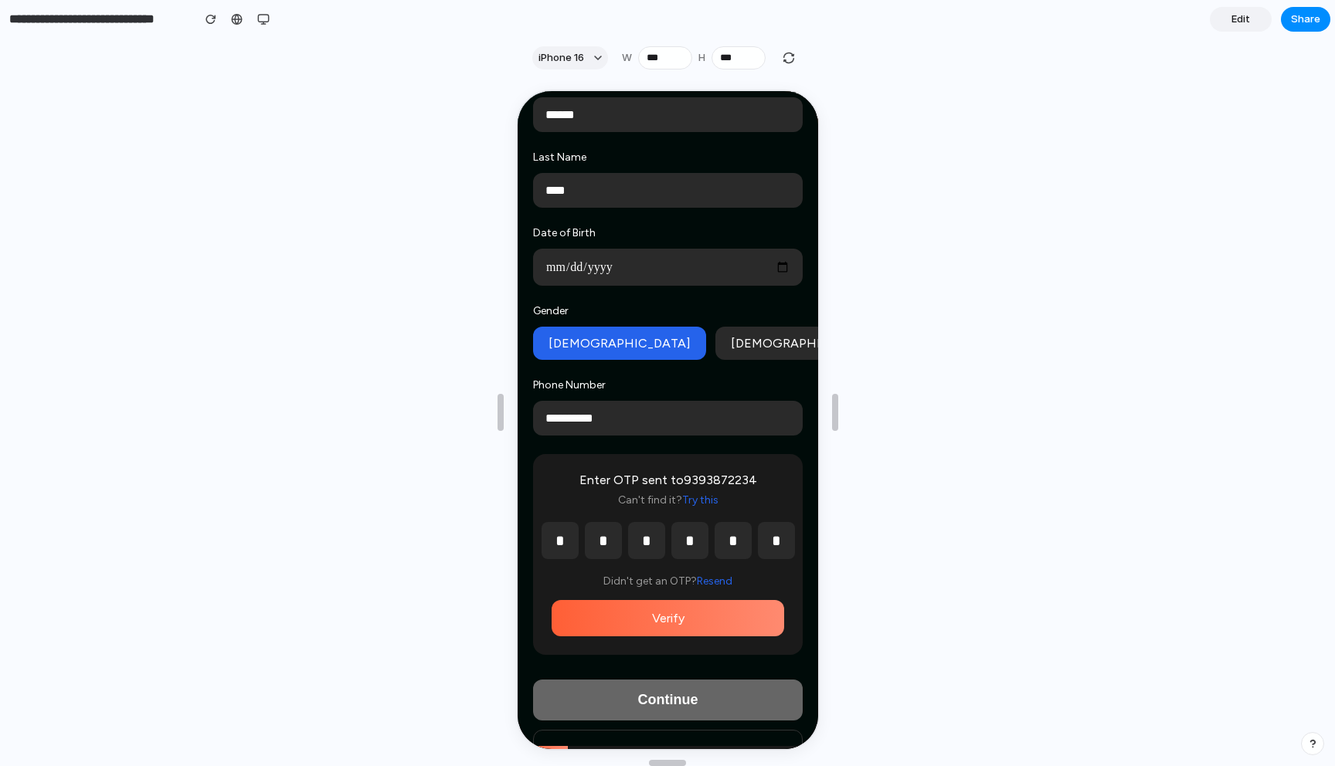
scroll to position [215, 0]
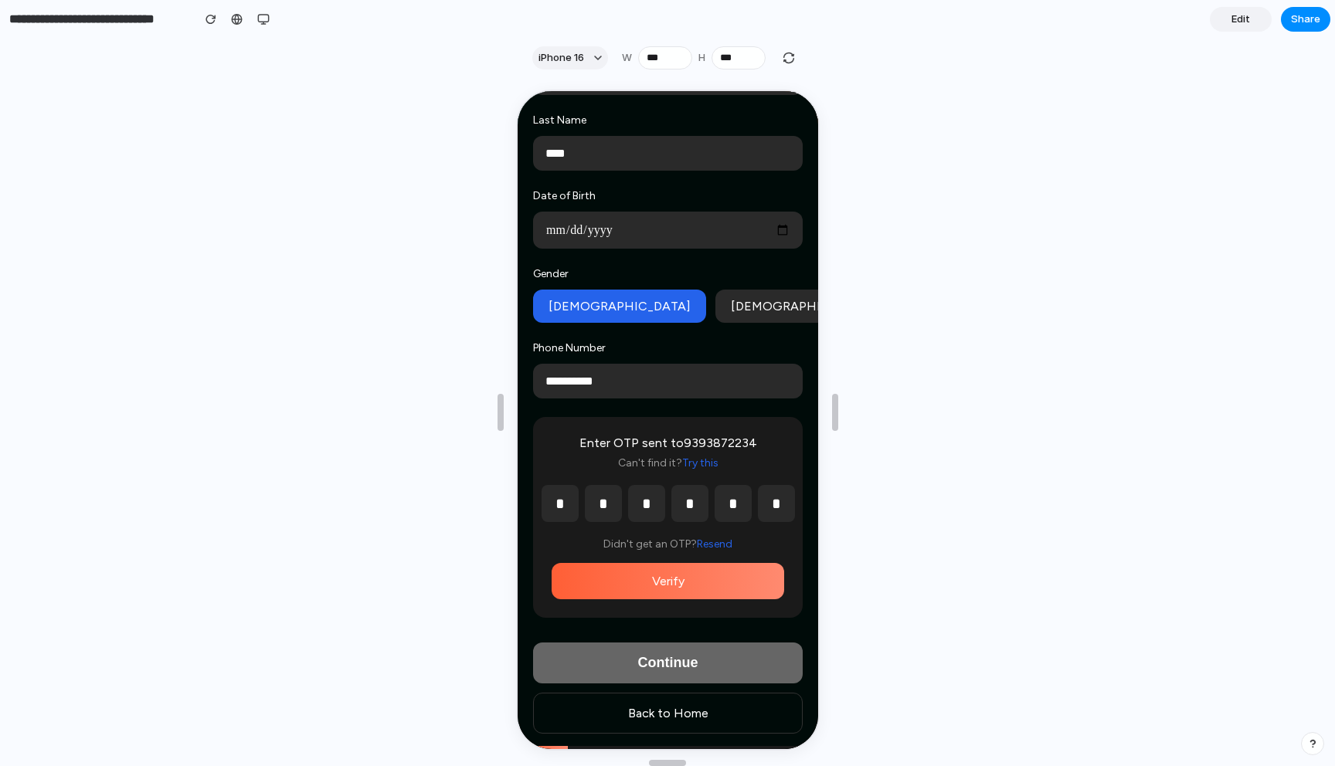
type input "*"
click at [711, 572] on button "Verify" at bounding box center [665, 580] width 233 height 36
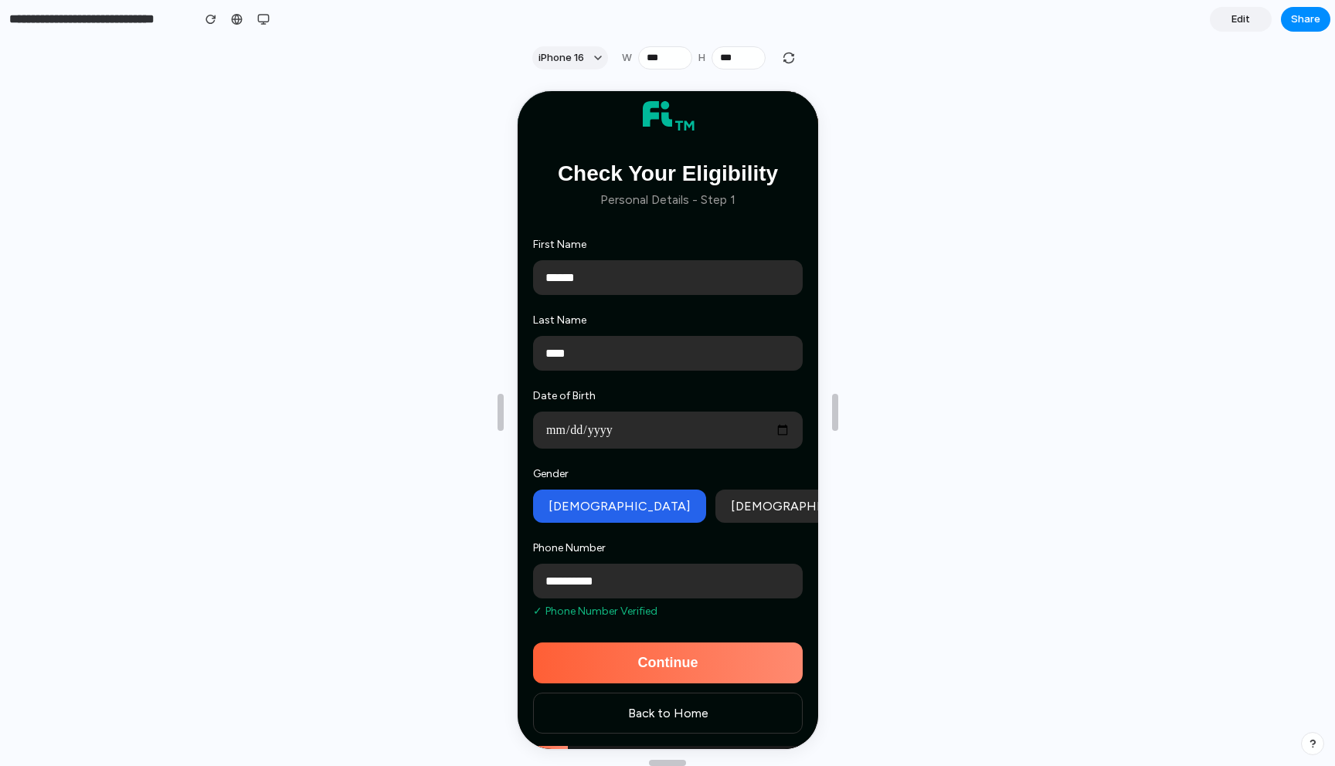
click at [664, 655] on button "Continue" at bounding box center [666, 661] width 270 height 41
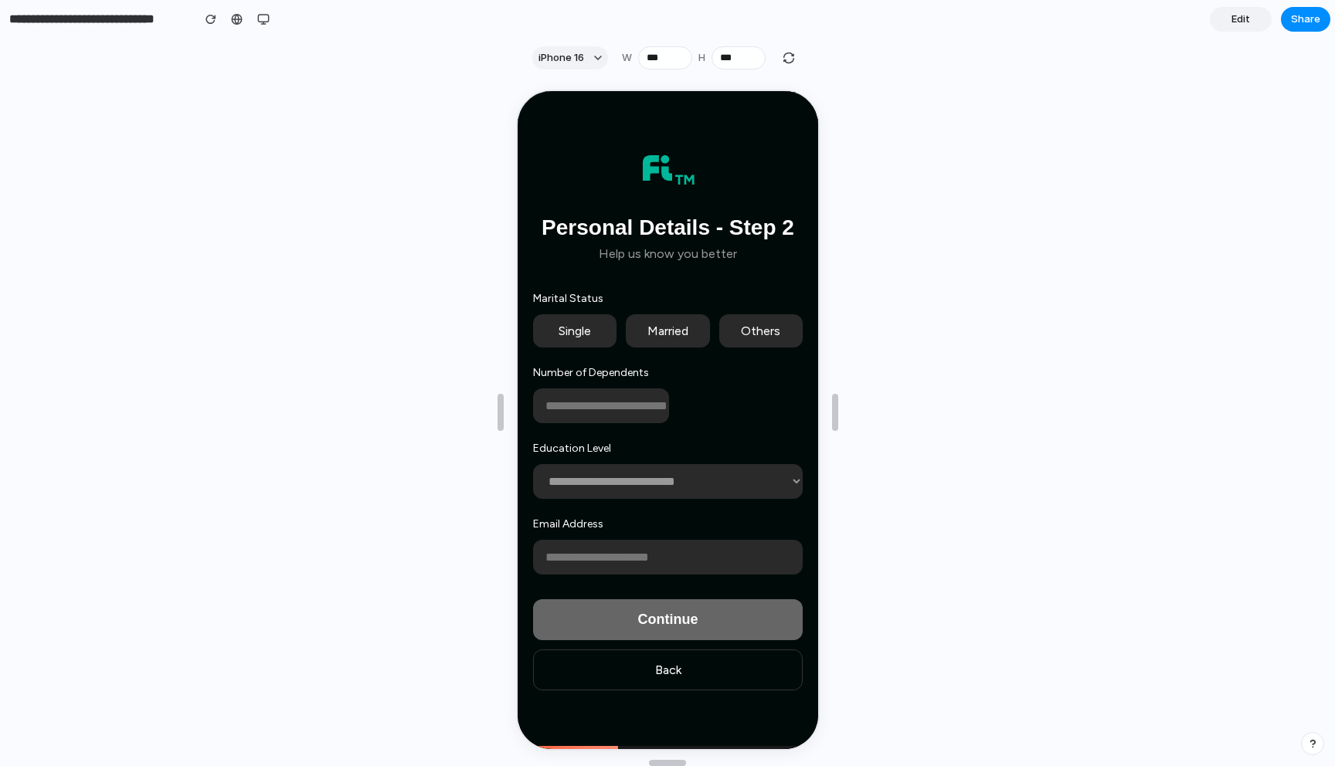
click at [577, 320] on button "Single" at bounding box center [572, 329] width 83 height 33
click at [579, 404] on input "number" at bounding box center [599, 404] width 136 height 35
type input "*"
click at [565, 484] on select "**********" at bounding box center [666, 480] width 270 height 35
select select "**********"
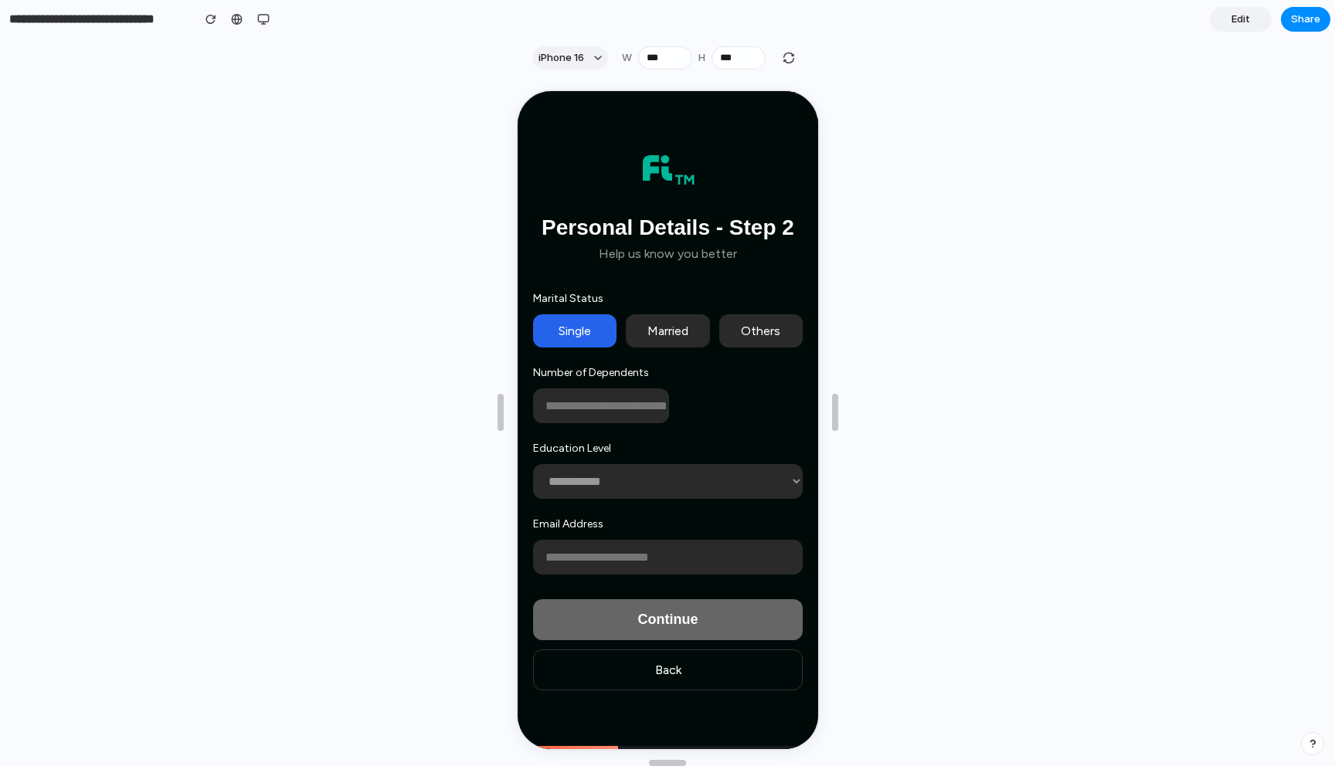
click at [531, 463] on select "**********" at bounding box center [666, 480] width 270 height 35
click at [578, 549] on input "email" at bounding box center [666, 555] width 270 height 35
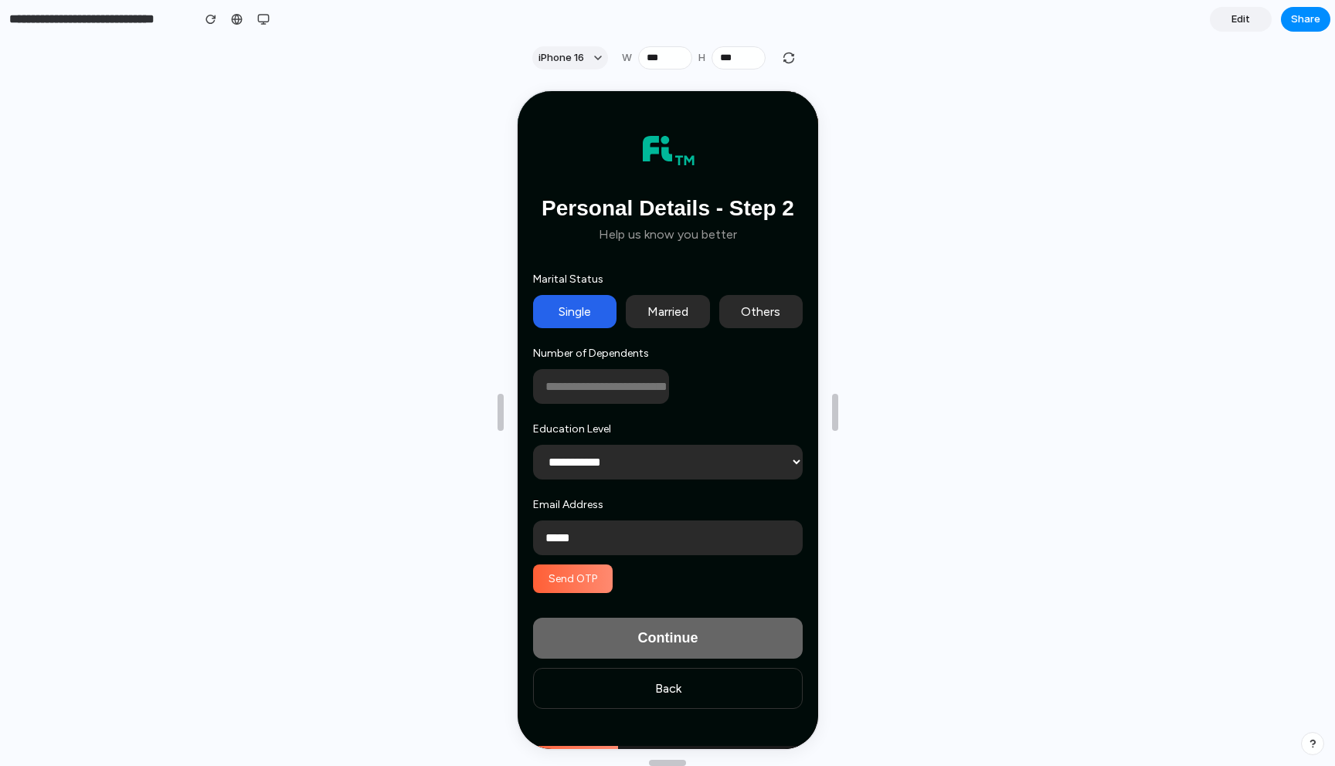
type input "*****"
click at [562, 582] on button "Send OTP" at bounding box center [571, 577] width 80 height 29
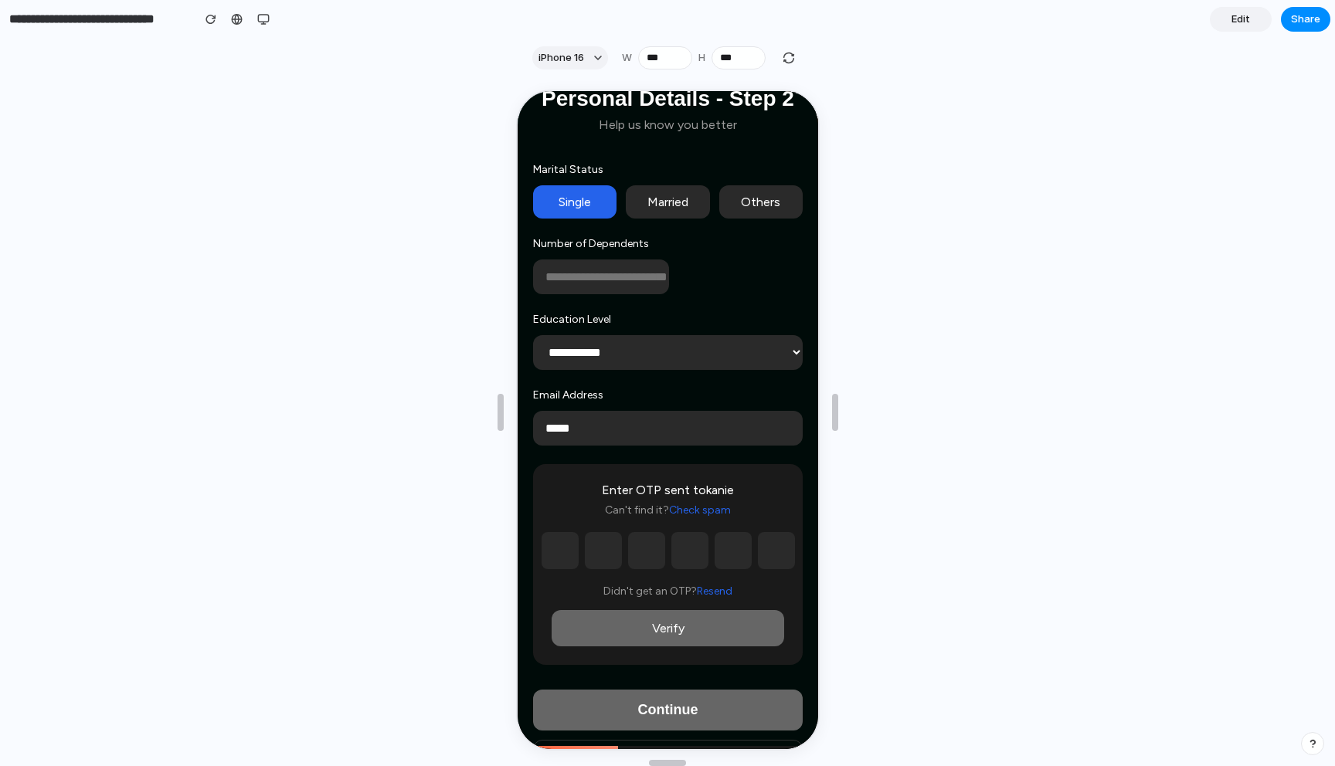
scroll to position [138, 0]
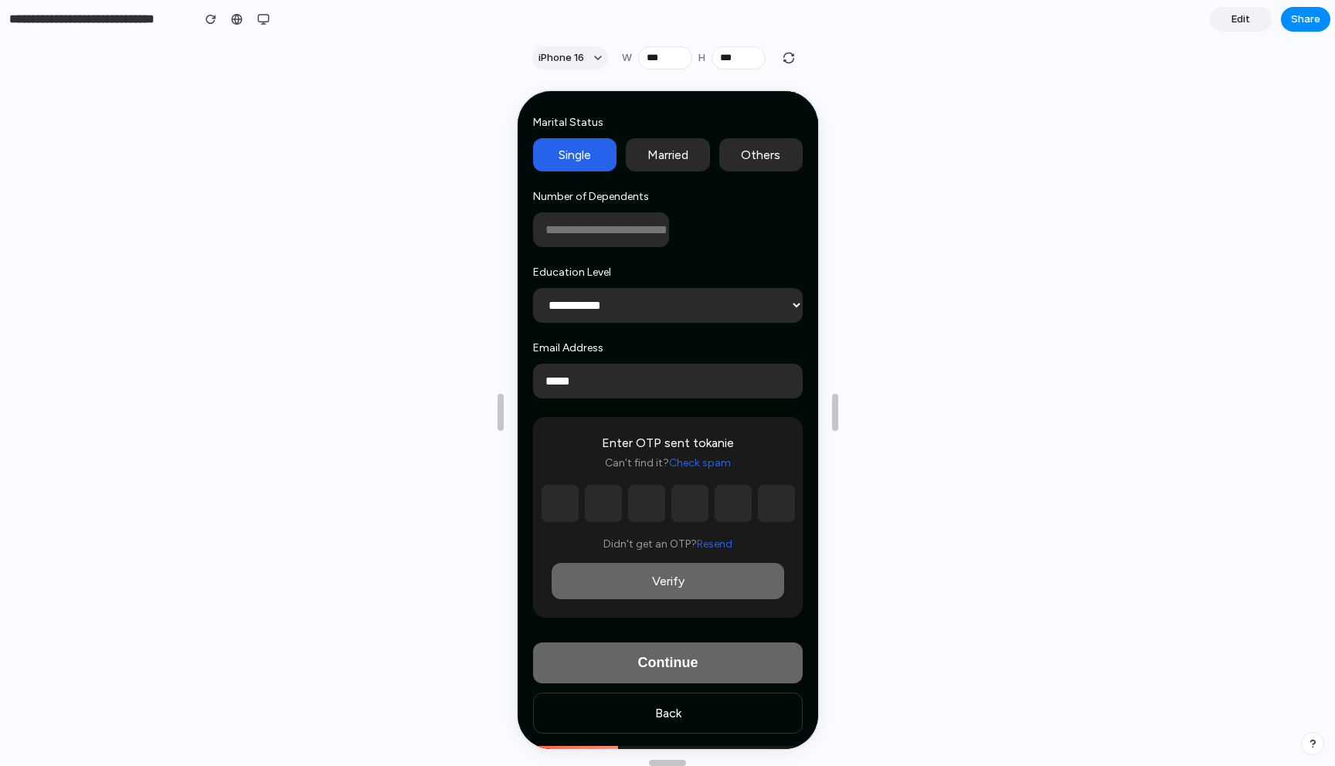
click at [560, 507] on input "text" at bounding box center [557, 502] width 37 height 37
type input "*"
click at [594, 501] on input "*" at bounding box center [600, 502] width 37 height 37
type input "*"
click at [623, 502] on div "* *" at bounding box center [665, 502] width 233 height 37
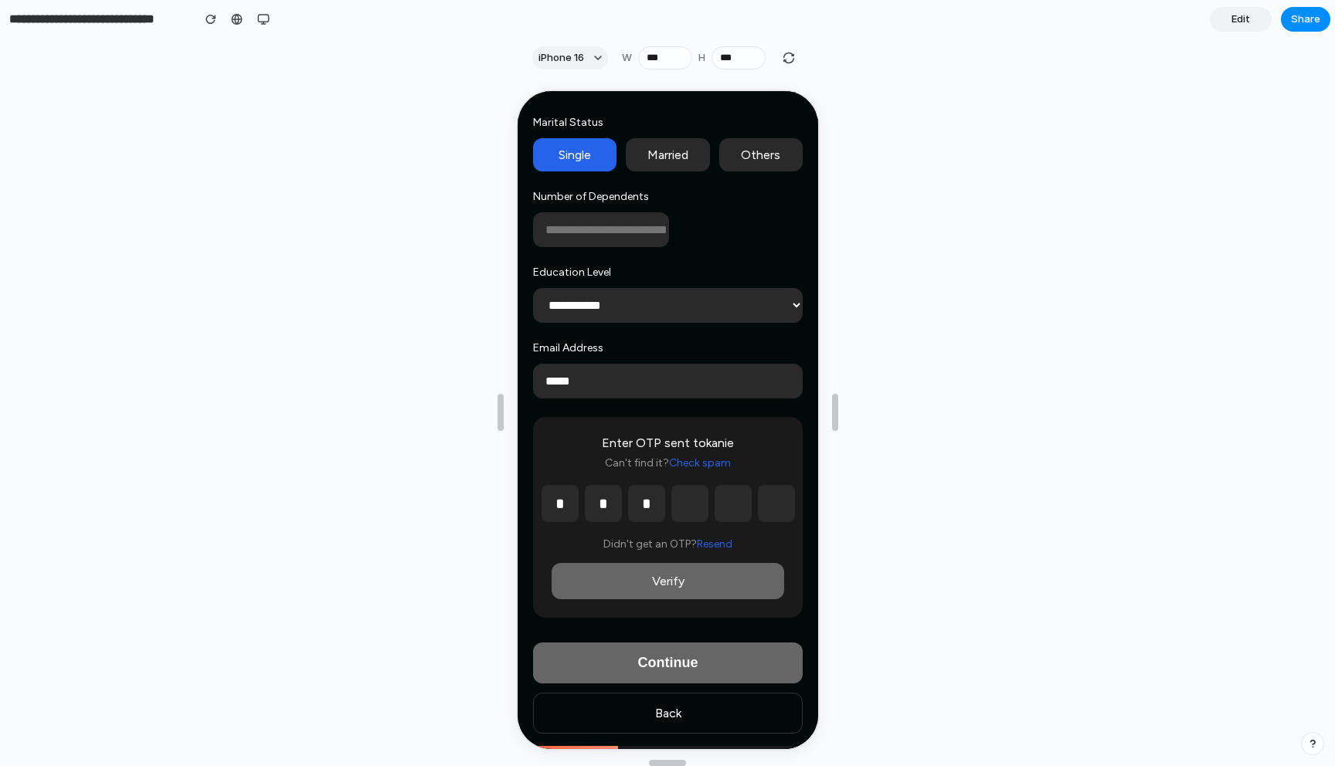
click at [637, 503] on input "*" at bounding box center [644, 502] width 37 height 37
type input "*"
click at [693, 502] on input "text" at bounding box center [687, 502] width 37 height 37
type input "*"
click at [725, 502] on input "text" at bounding box center [730, 502] width 37 height 37
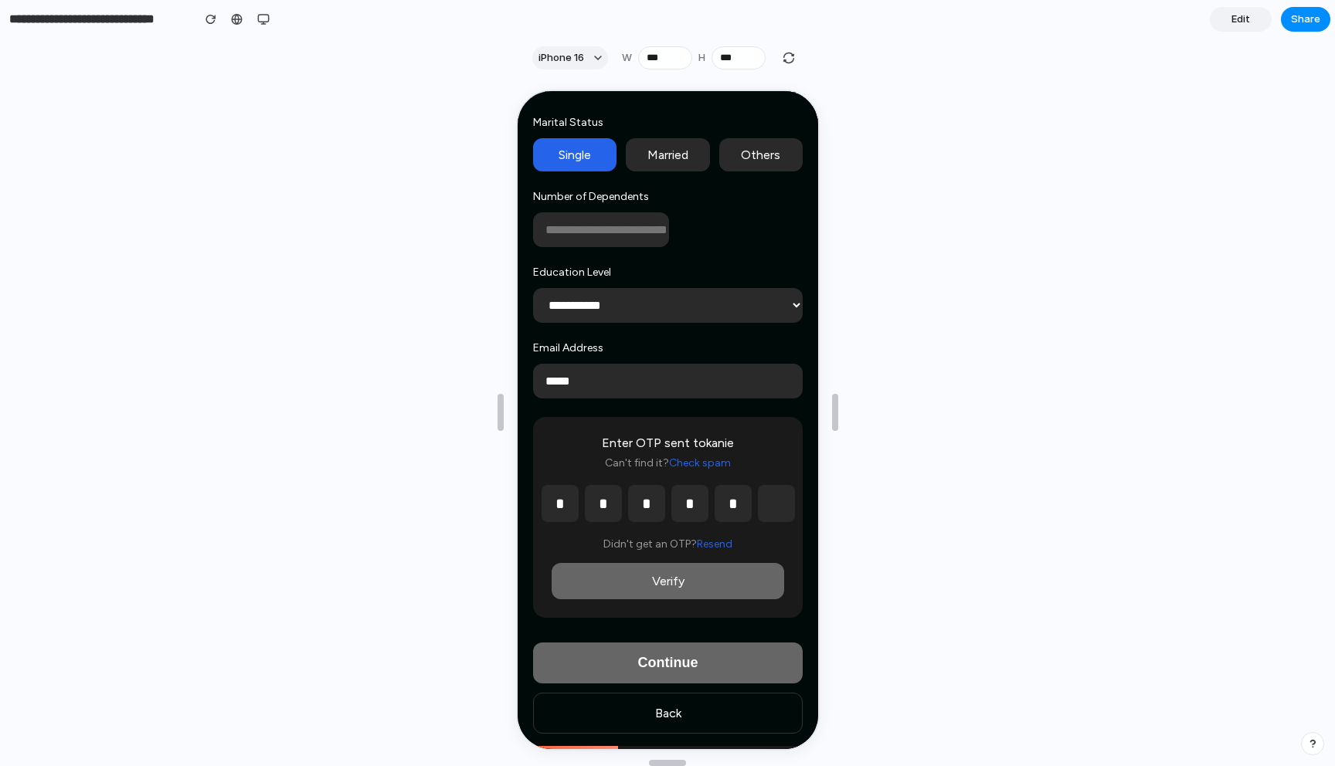
type input "*"
click at [766, 502] on input "text" at bounding box center [774, 502] width 37 height 37
type input "*"
click at [701, 579] on button "Verify" at bounding box center [665, 580] width 233 height 36
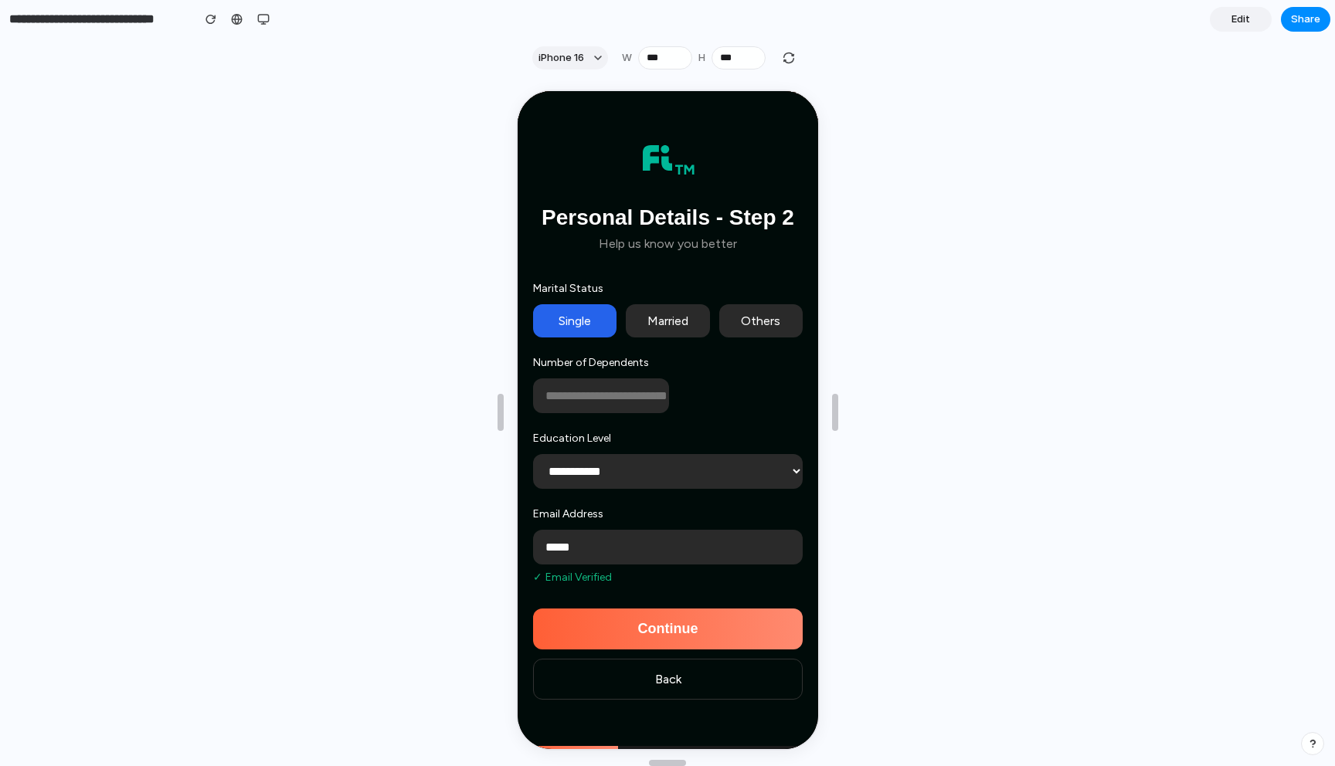
scroll to position [576, 0]
click at [664, 626] on button "Continue" at bounding box center [666, 627] width 270 height 41
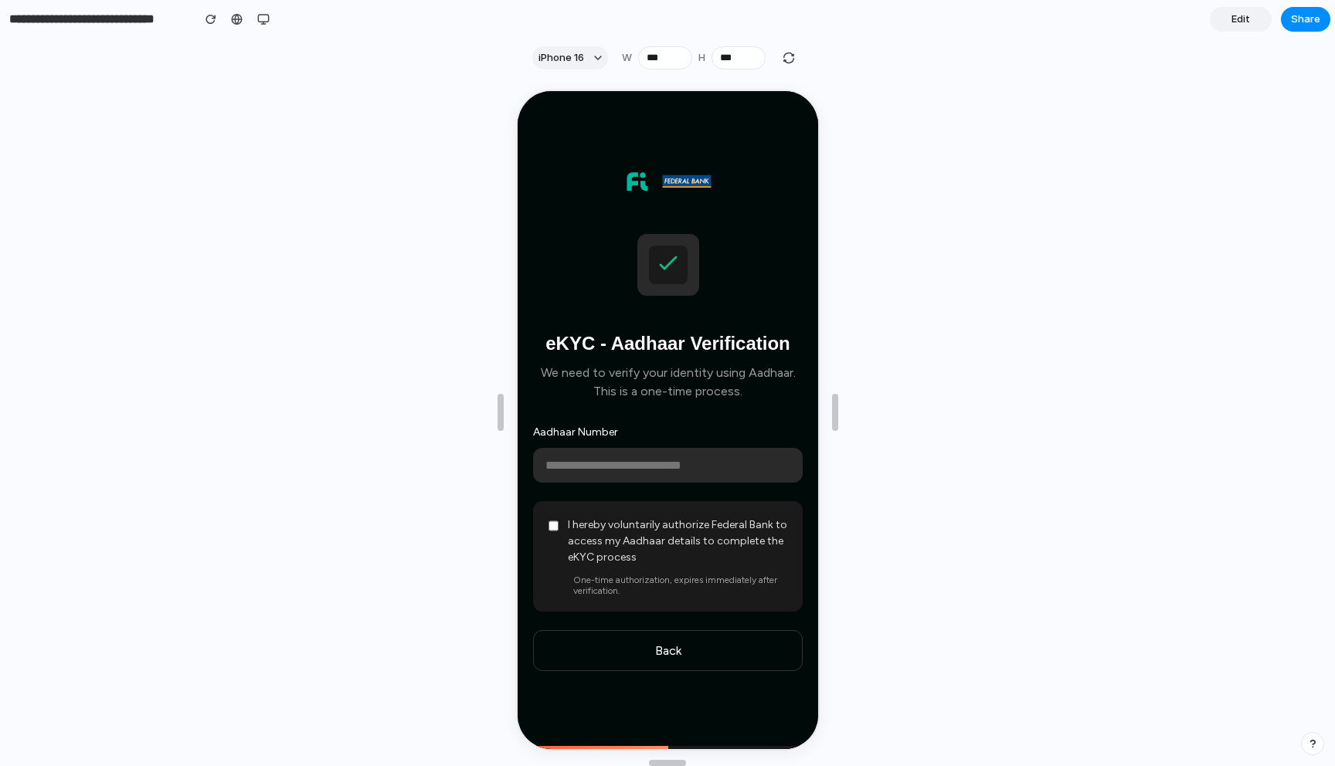
click at [647, 462] on input "text" at bounding box center [666, 464] width 270 height 35
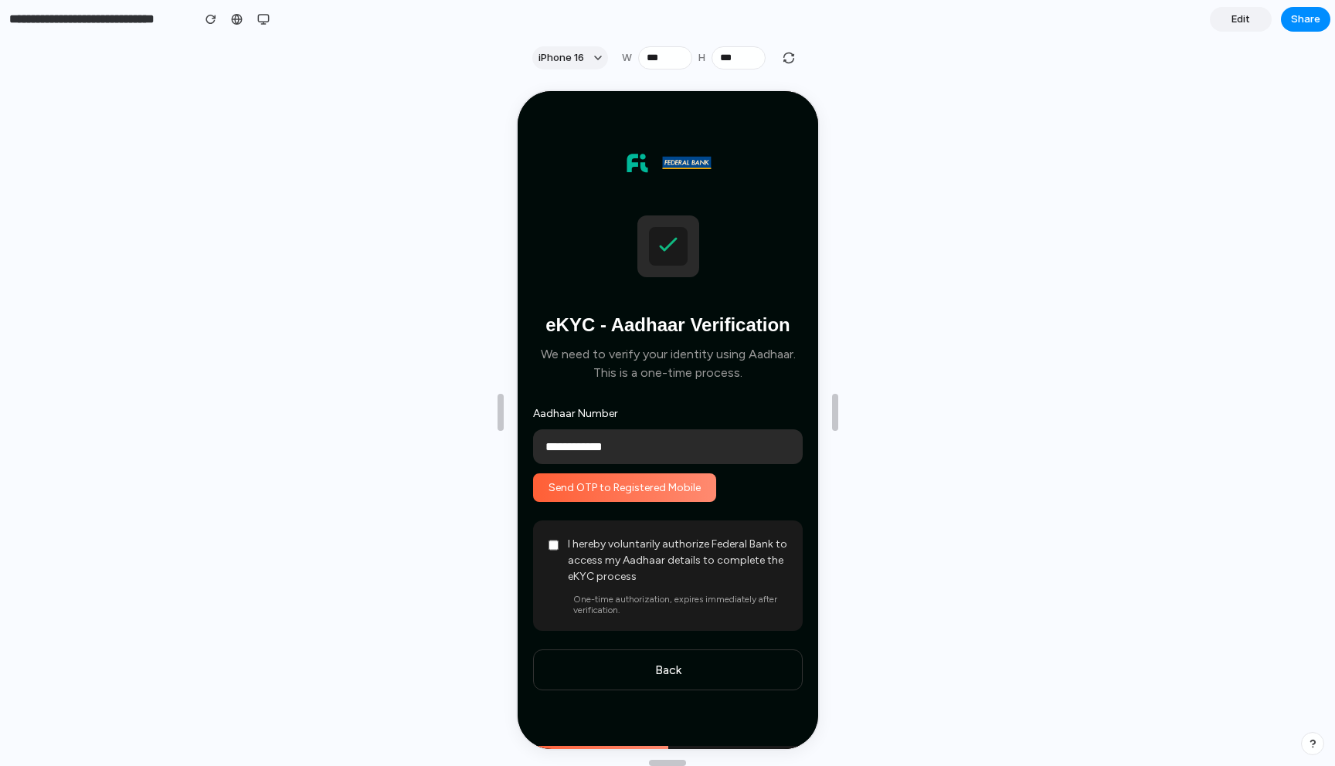
type input "**********"
click at [625, 494] on button "Send OTP to Registered Mobile" at bounding box center [622, 486] width 183 height 29
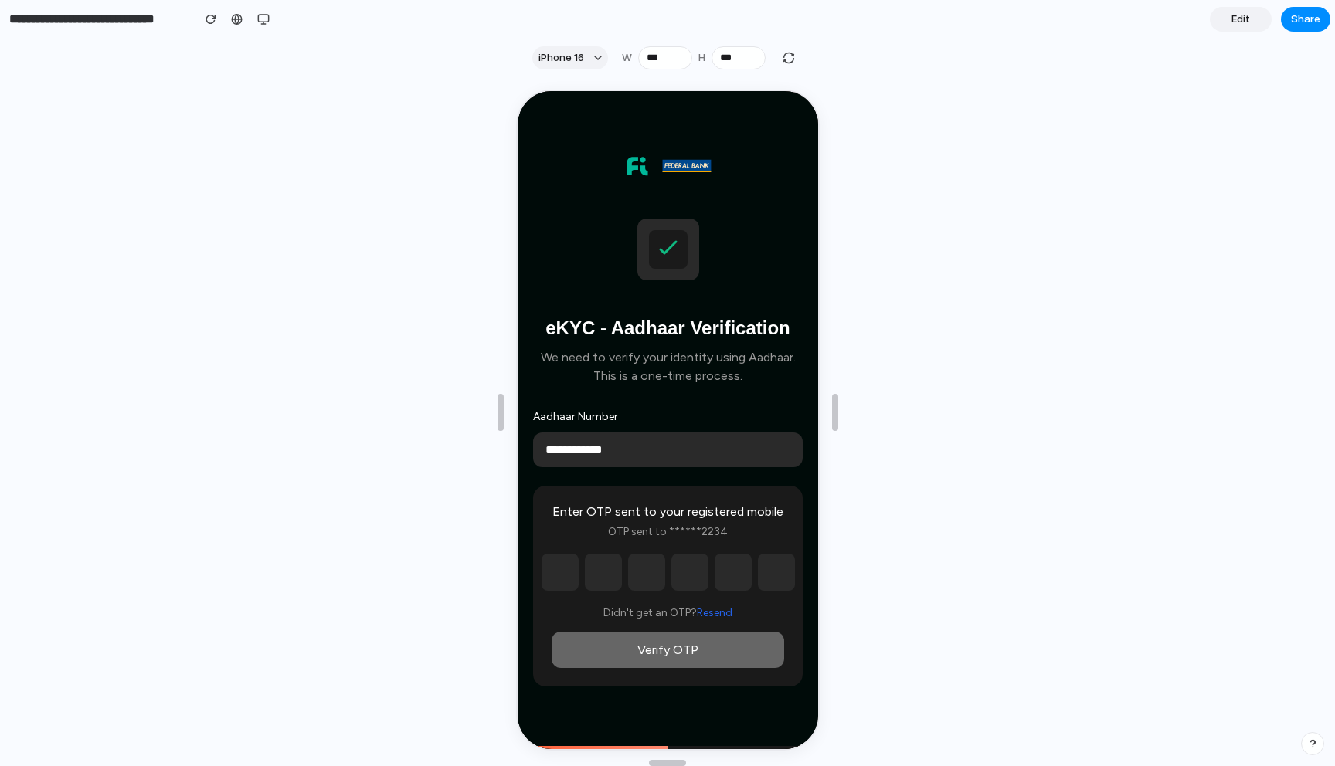
click at [565, 571] on input "text" at bounding box center [557, 570] width 37 height 37
type input "*"
click at [598, 570] on input "text" at bounding box center [600, 570] width 37 height 37
type input "*"
click at [643, 569] on input "text" at bounding box center [644, 570] width 37 height 37
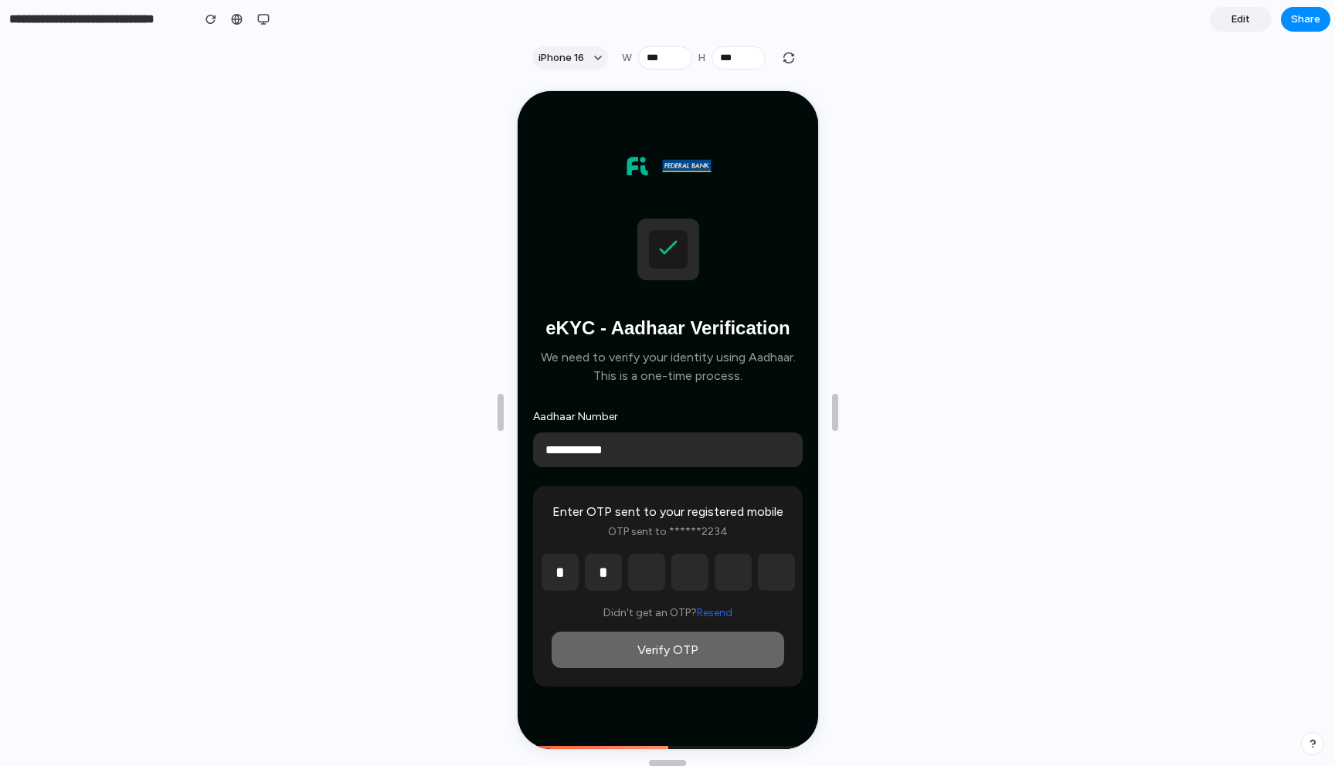
click at [643, 569] on input "text" at bounding box center [644, 570] width 37 height 37
type input "*"
click at [691, 577] on input "text" at bounding box center [687, 570] width 37 height 37
type input "*"
click at [717, 575] on input "text" at bounding box center [730, 570] width 37 height 37
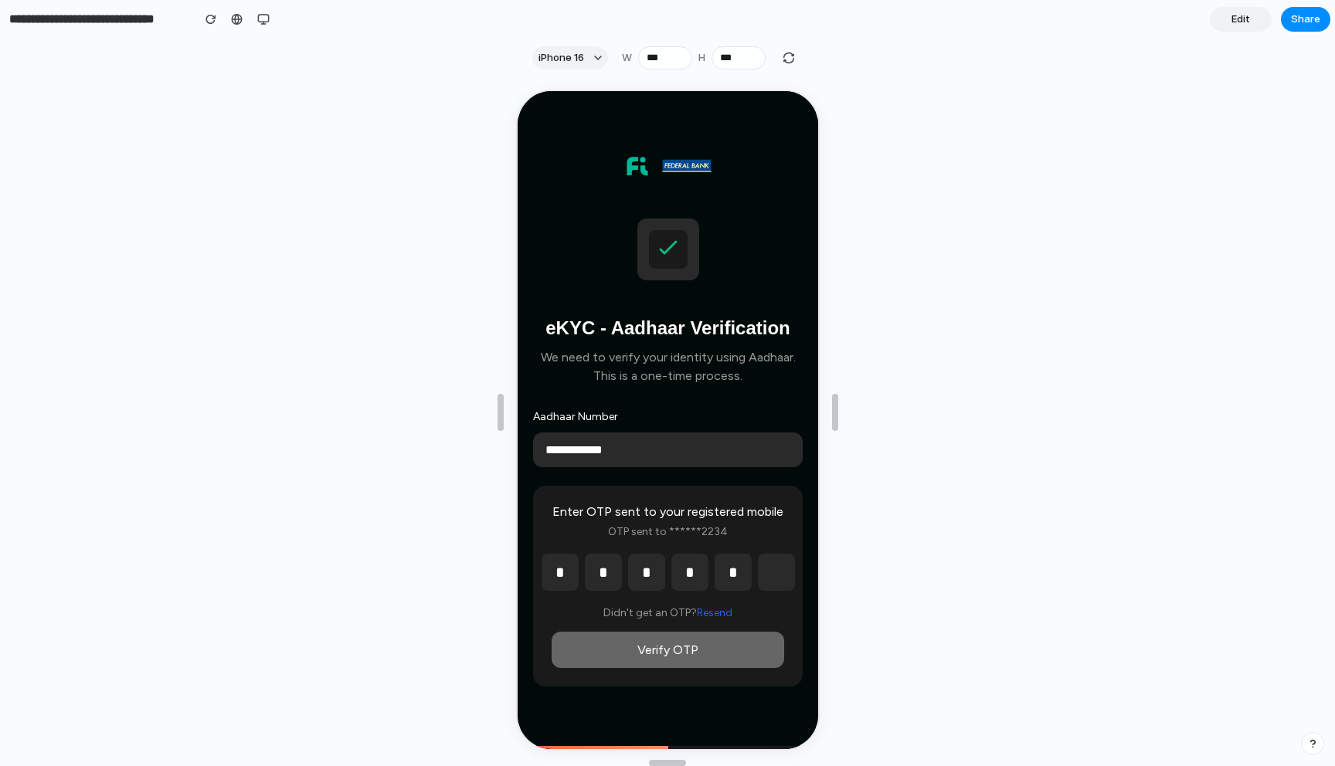
type input "*"
click at [766, 574] on input "text" at bounding box center [774, 570] width 37 height 37
type input "*"
click at [662, 650] on button "Verify OTP" at bounding box center [665, 648] width 233 height 36
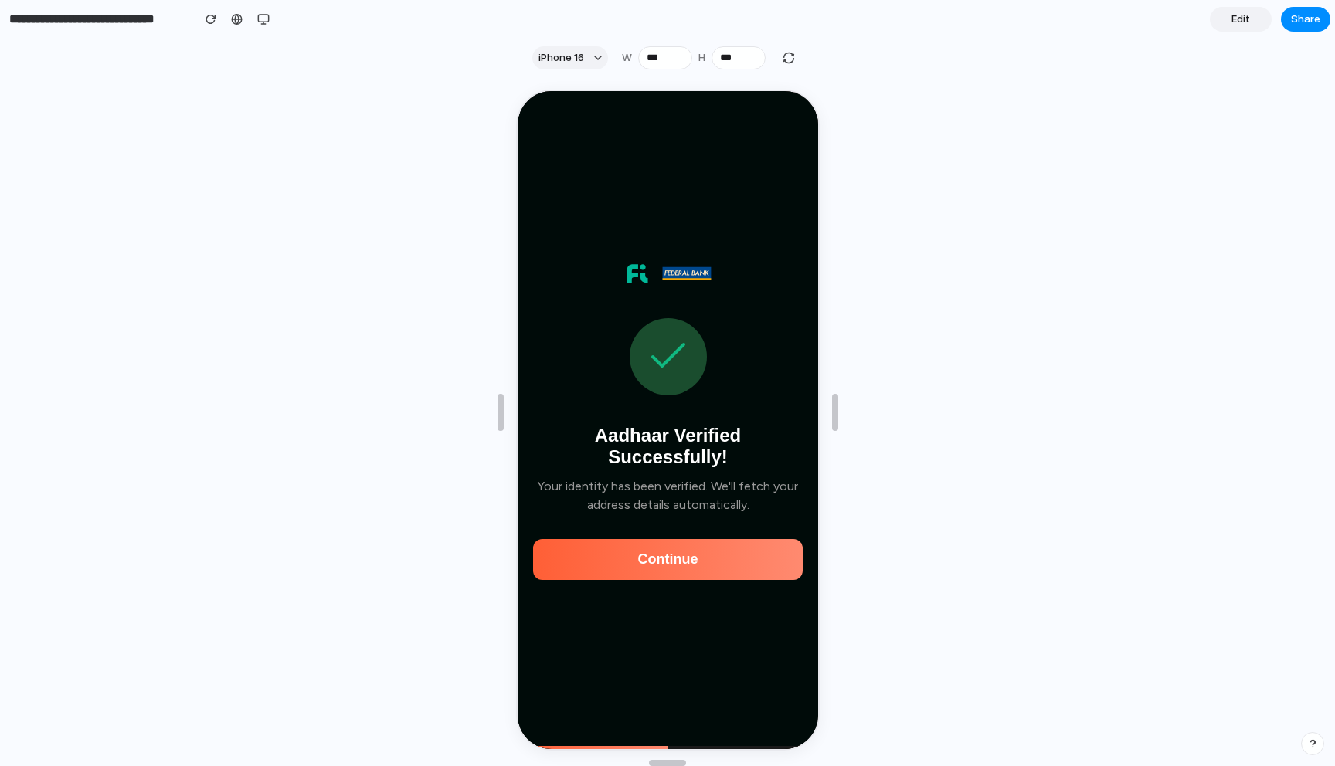
click at [717, 565] on button "Continue" at bounding box center [666, 558] width 270 height 41
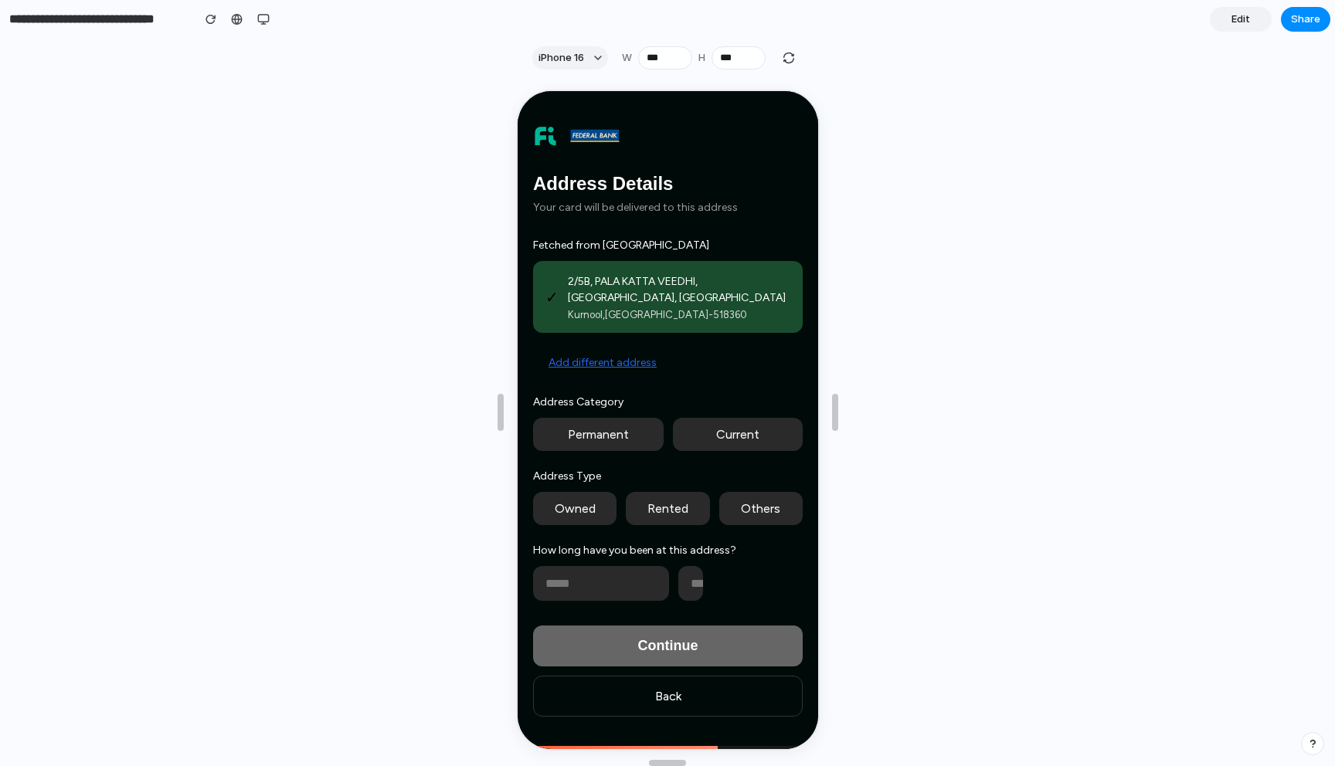
scroll to position [1983, 0]
click at [603, 359] on button "Add different address" at bounding box center [600, 361] width 139 height 29
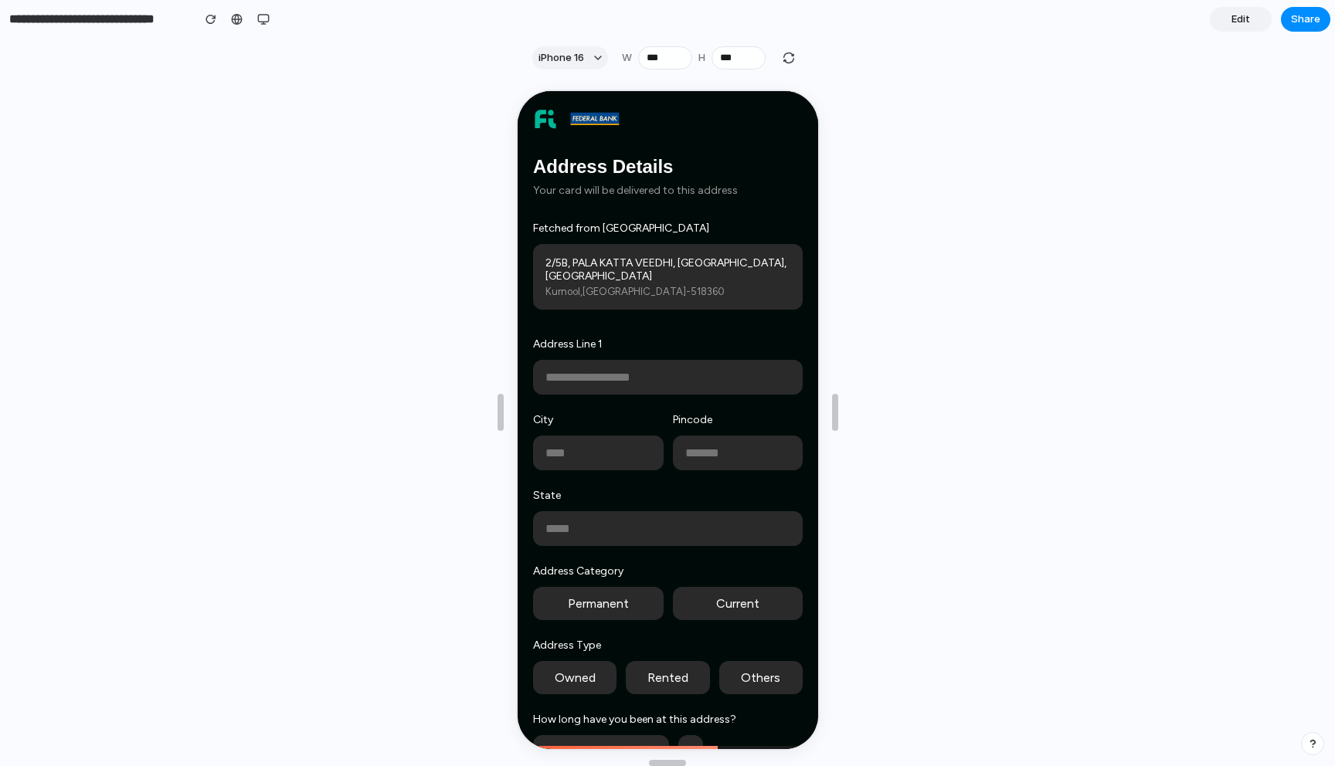
scroll to position [158, 0]
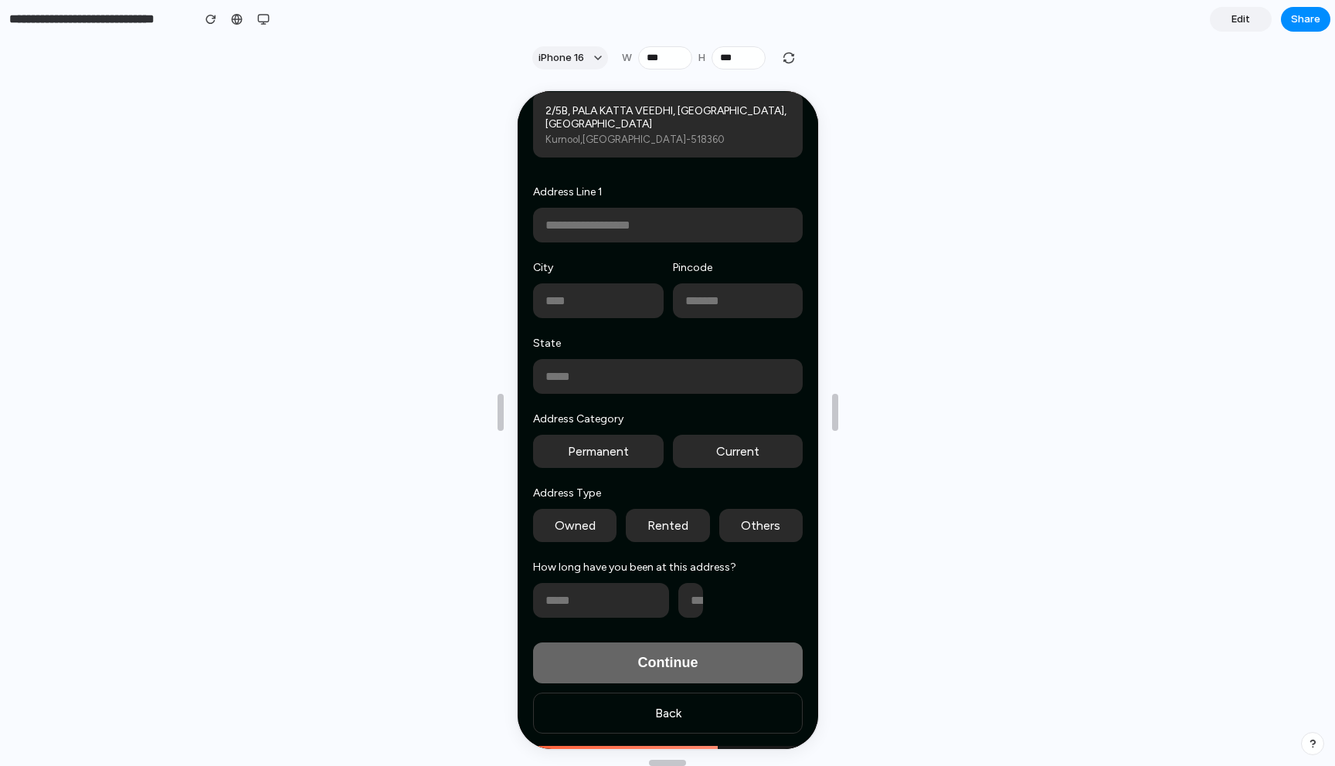
click at [688, 721] on button "Back" at bounding box center [666, 711] width 270 height 41
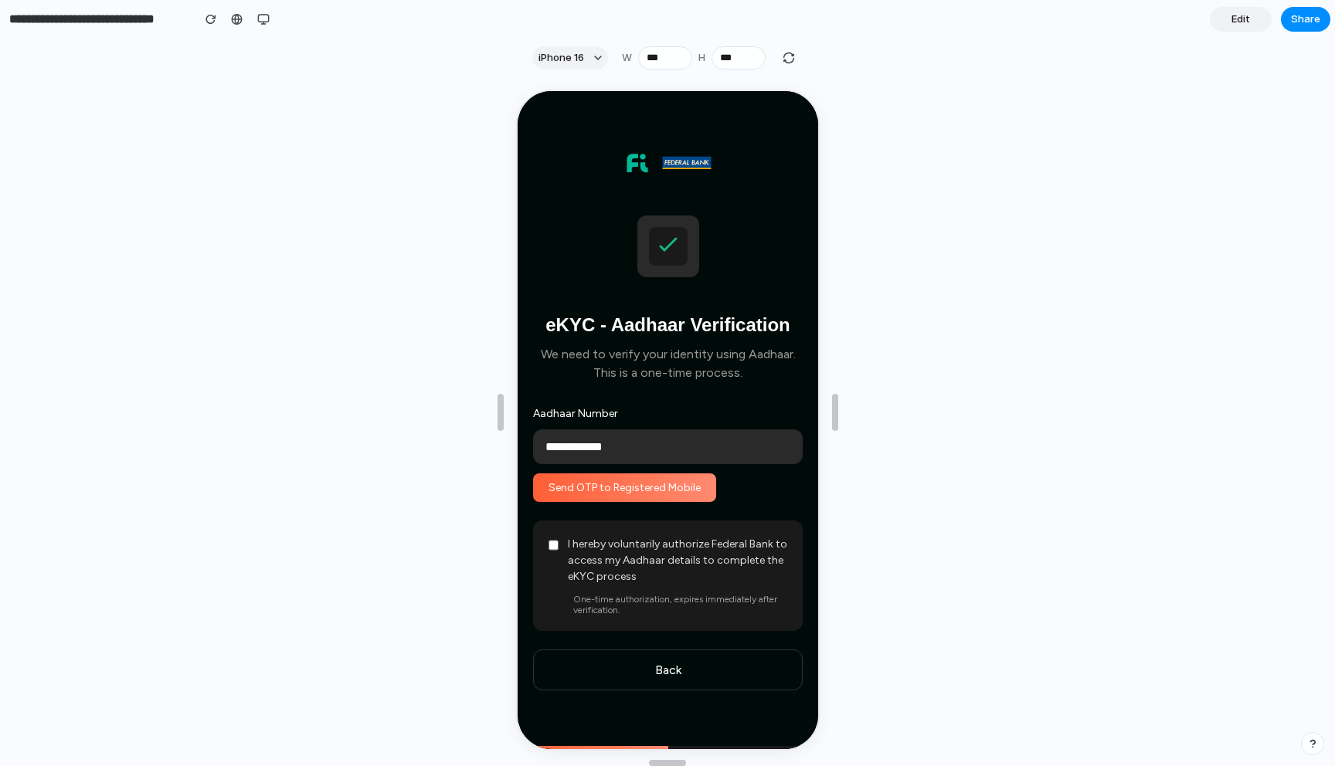
scroll to position [2122, 0]
click at [739, 681] on button "Back" at bounding box center [666, 668] width 270 height 41
select select "**********"
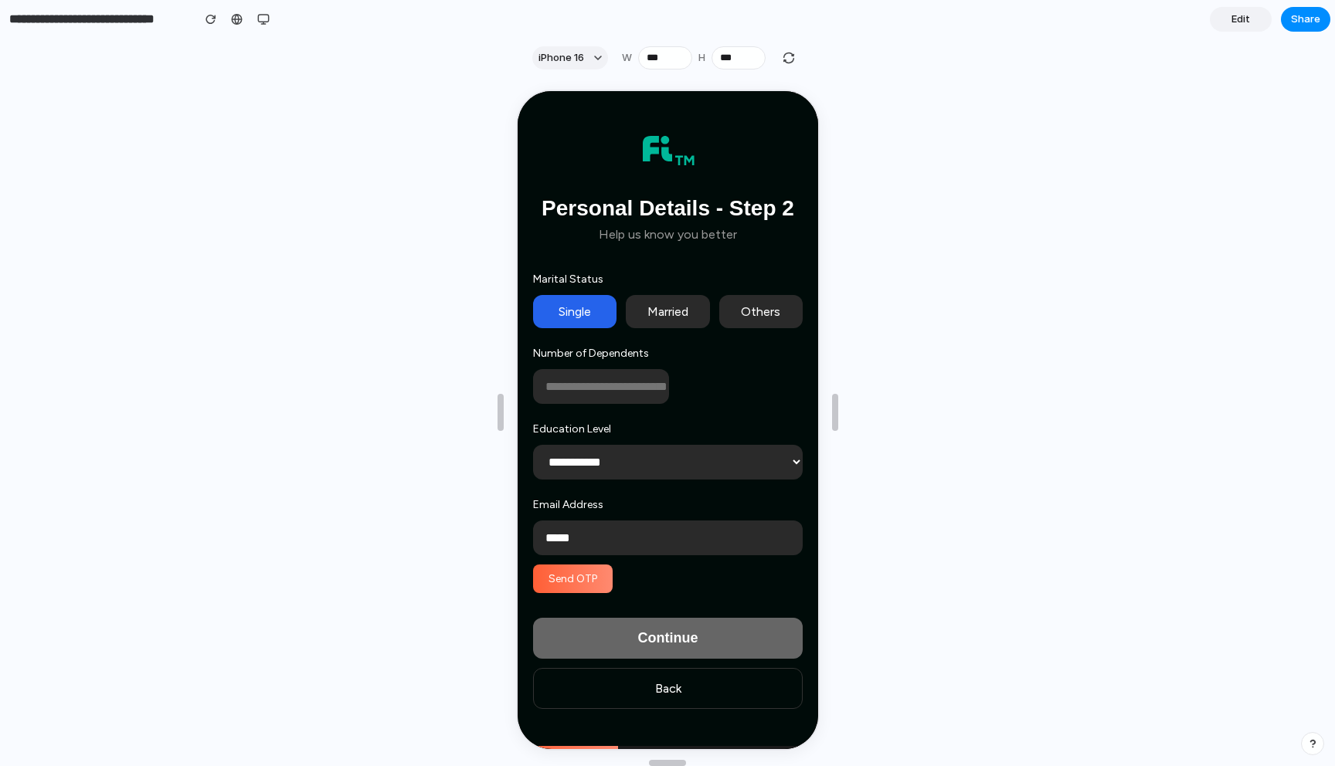
click at [739, 681] on button "Back" at bounding box center [666, 687] width 270 height 41
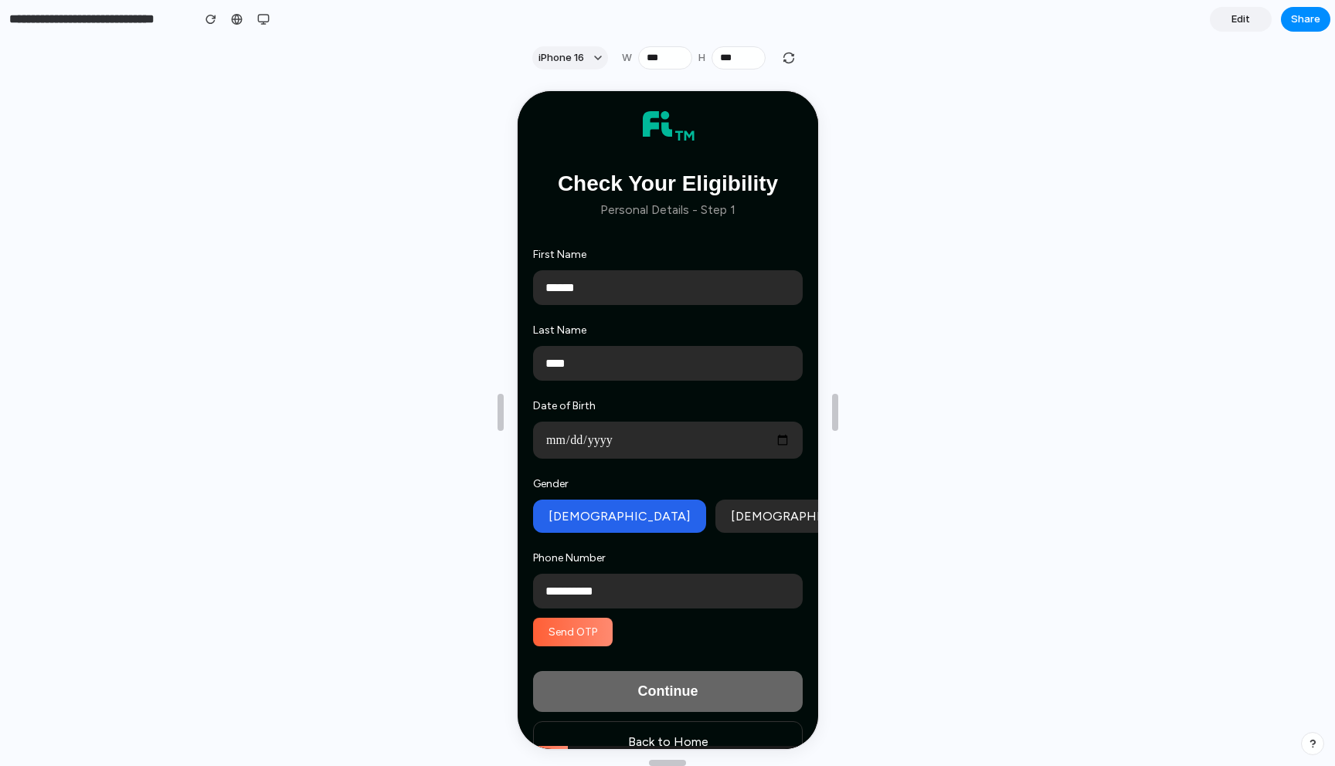
scroll to position [33, 0]
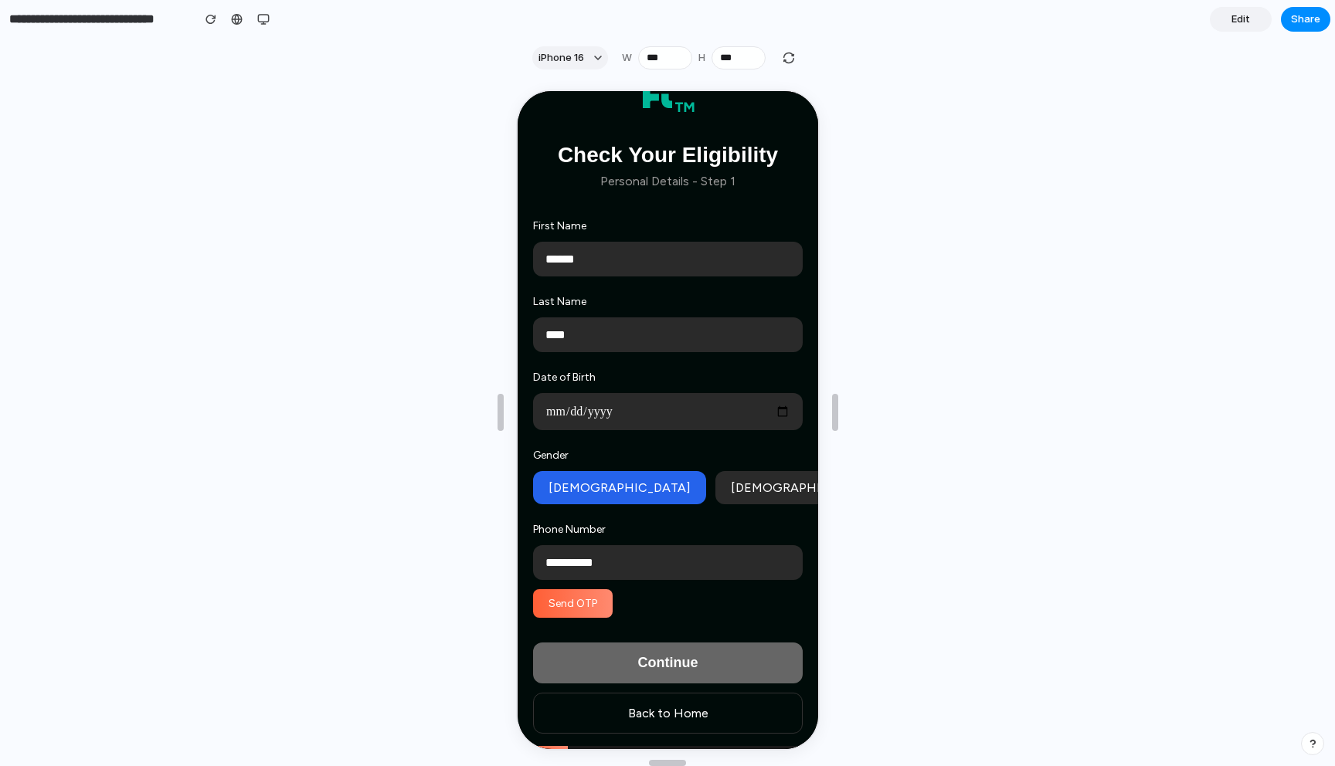
click at [728, 700] on button "Back to Home" at bounding box center [666, 711] width 270 height 41
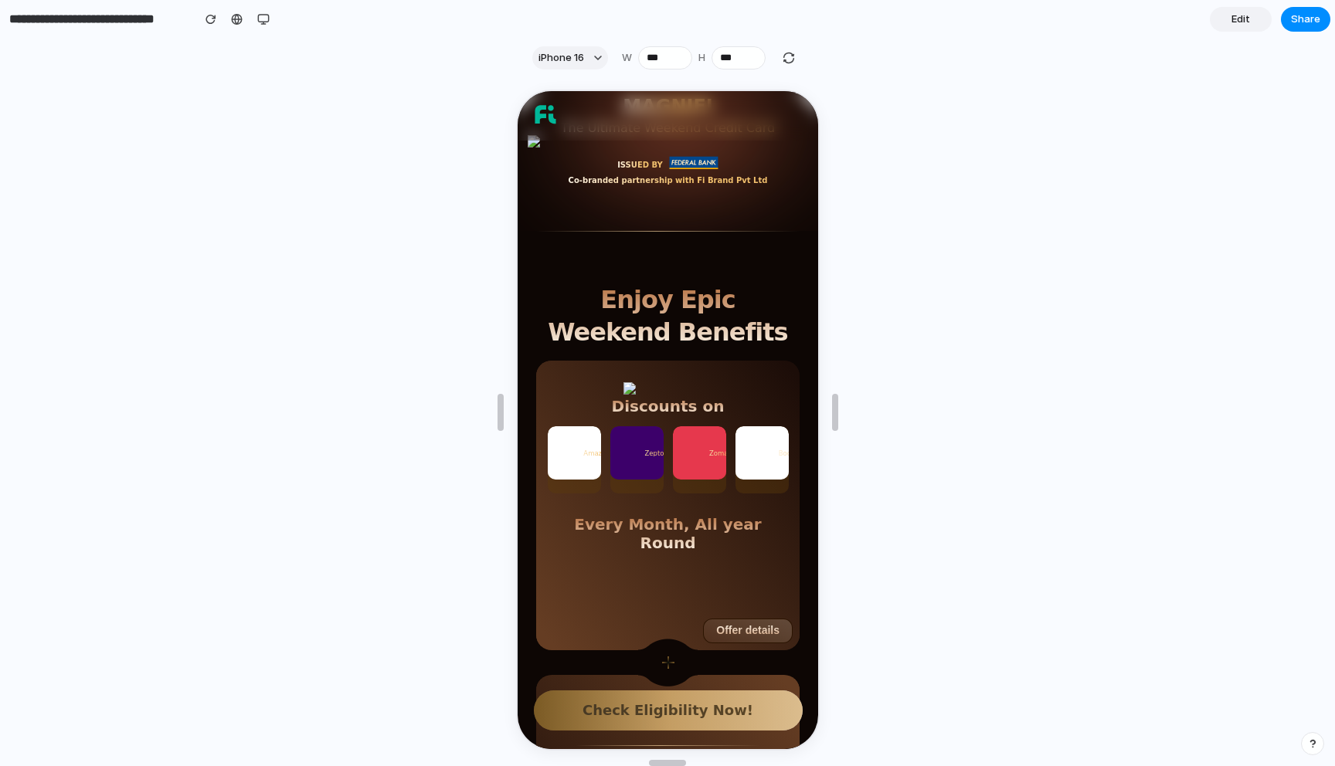
scroll to position [0, 0]
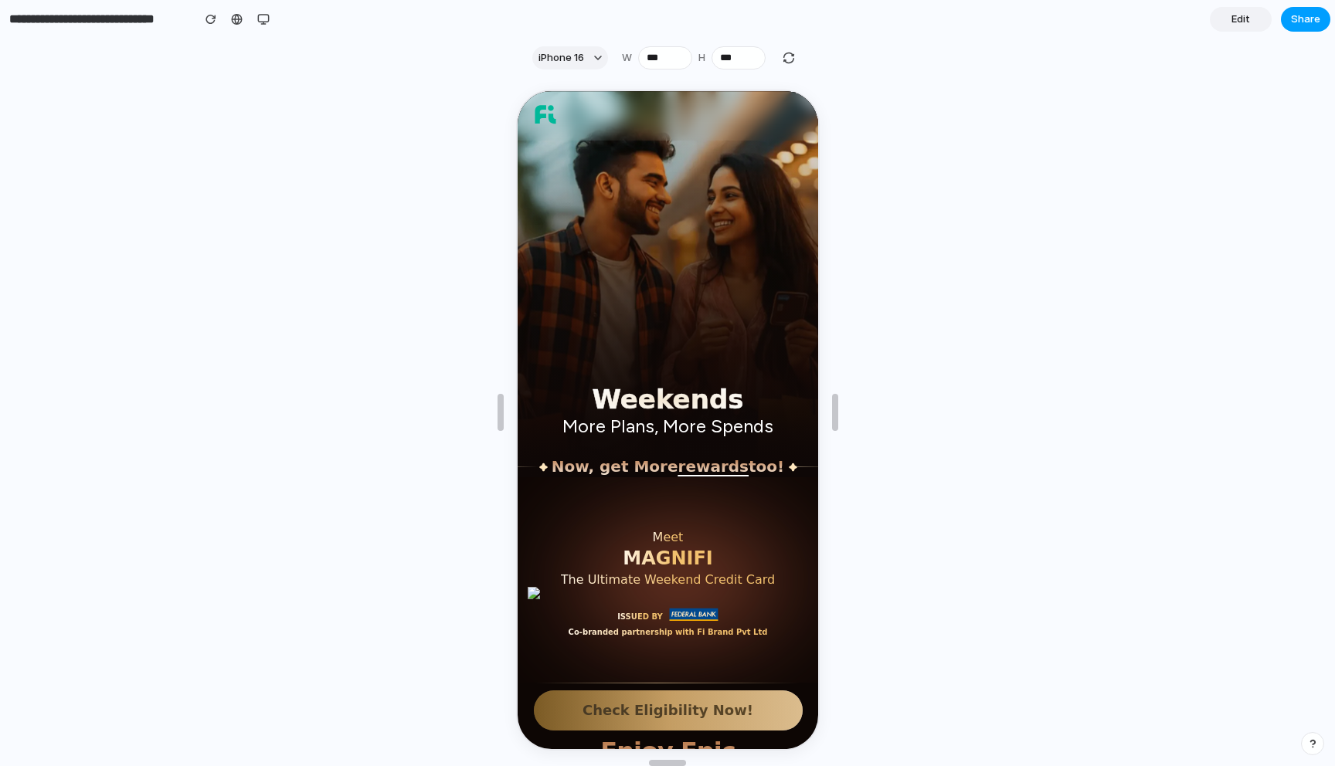
click at [1311, 9] on button "Share" at bounding box center [1305, 19] width 49 height 25
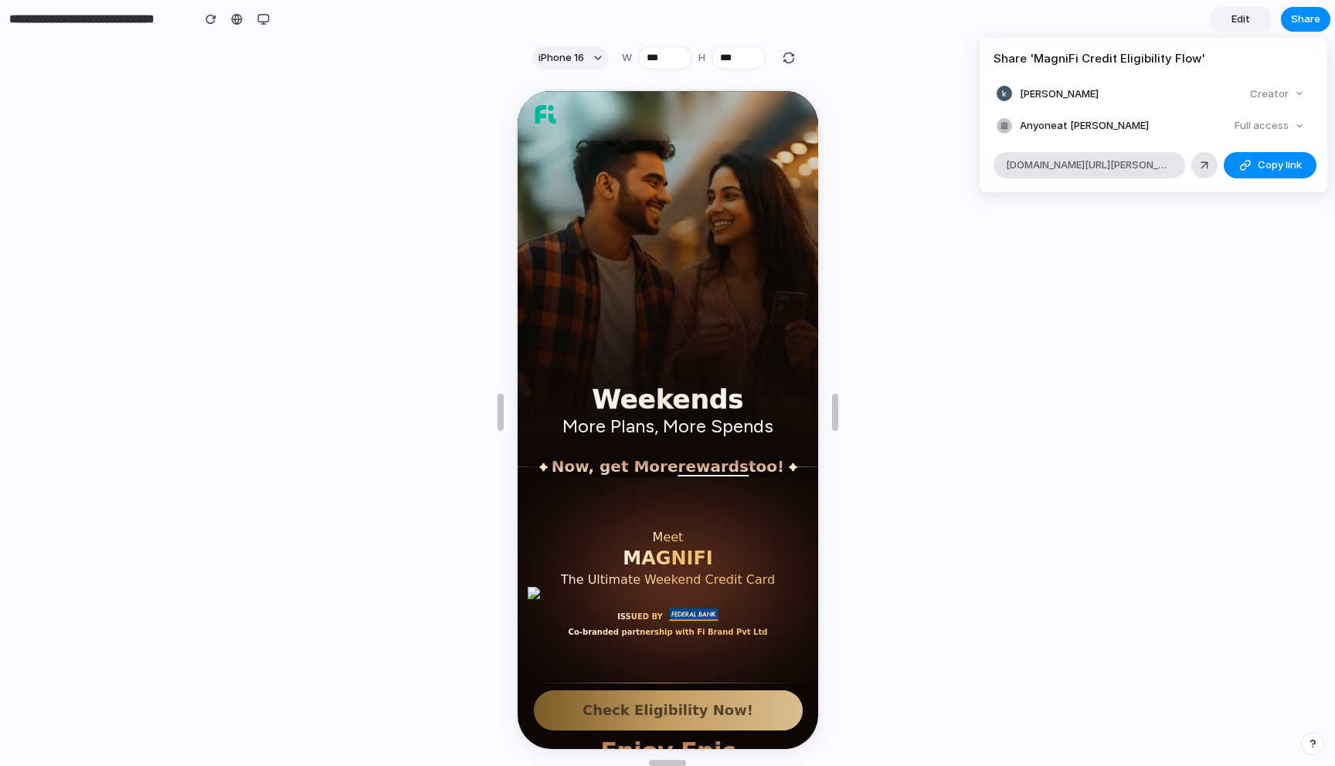
click at [1294, 89] on div "Creator" at bounding box center [1277, 94] width 66 height 22
click at [1259, 127] on div "Full access" at bounding box center [1269, 126] width 82 height 22
click at [1107, 116] on li "Anyone at Kanike-uday Full access" at bounding box center [1154, 126] width 314 height 22
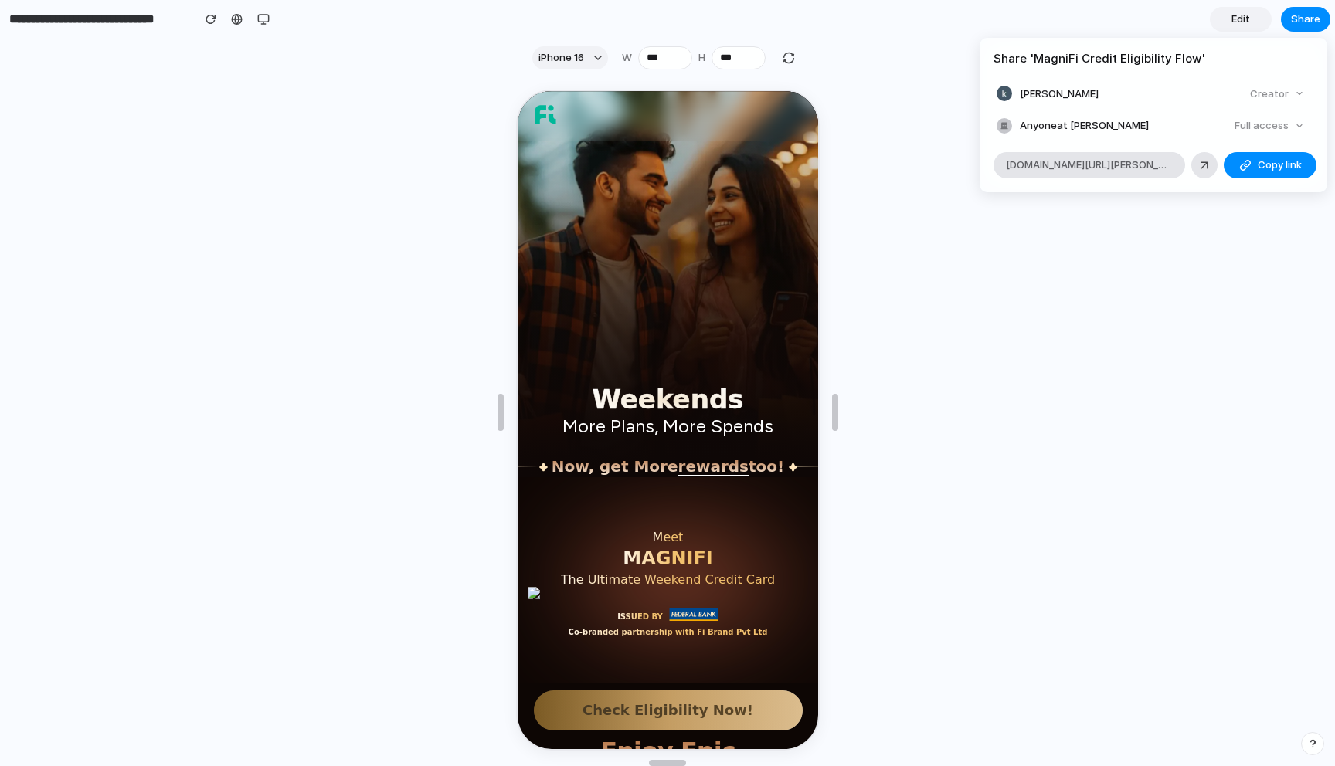
click at [1107, 116] on li "Anyone at Kanike-uday Full access" at bounding box center [1154, 126] width 314 height 22
click at [1268, 90] on div "Creator" at bounding box center [1277, 94] width 66 height 22
click at [1076, 325] on div "Share ' MagniFi Credit Eligibility Flow ' kanike uday Creator Anyone at Kanike-…" at bounding box center [667, 383] width 1335 height 766
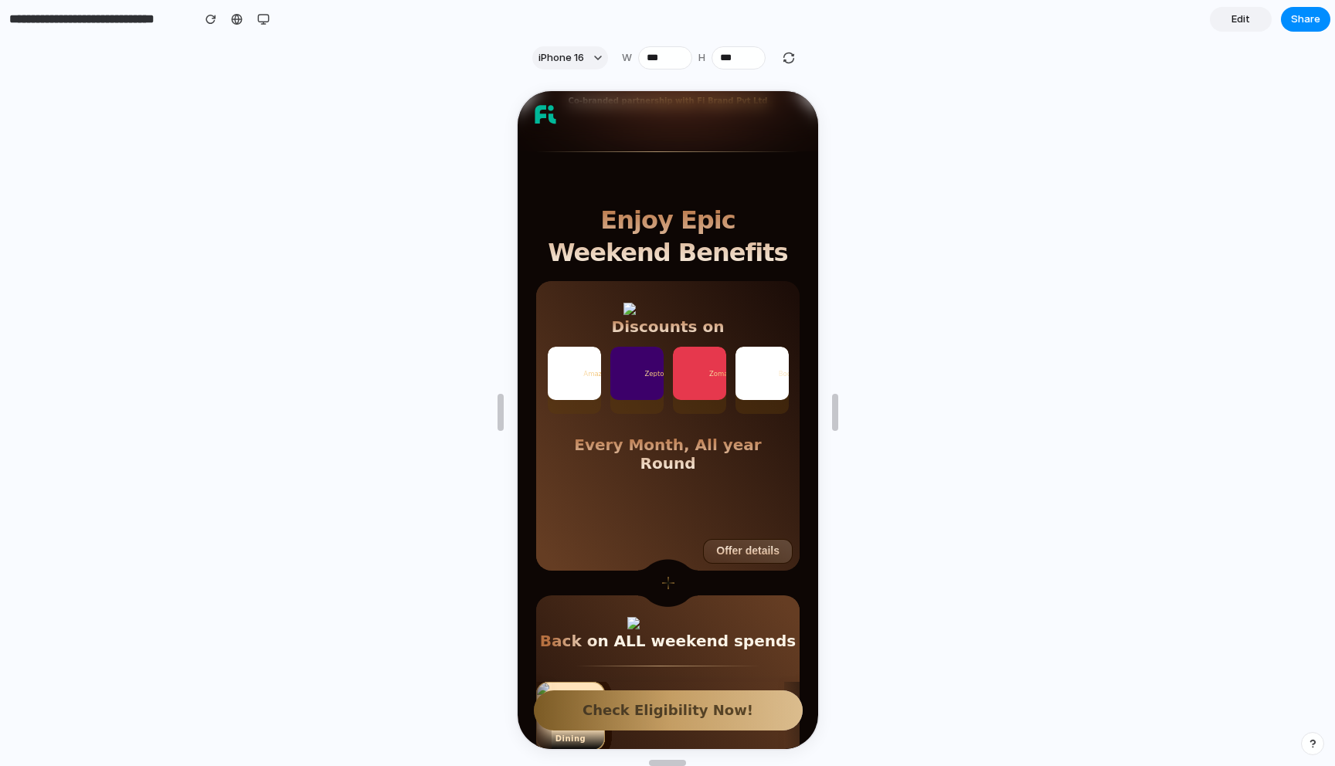
scroll to position [526, 0]
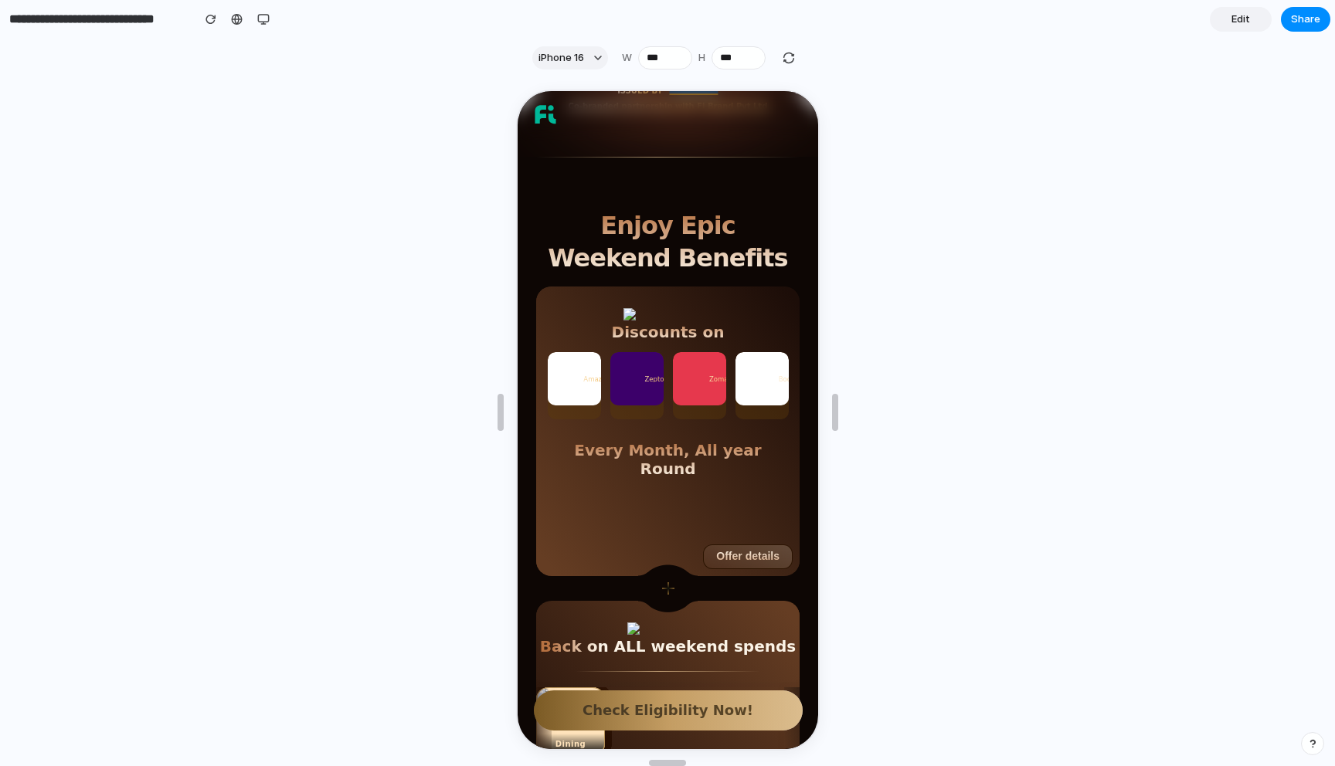
click at [640, 385] on div "Zepto" at bounding box center [634, 377] width 53 height 53
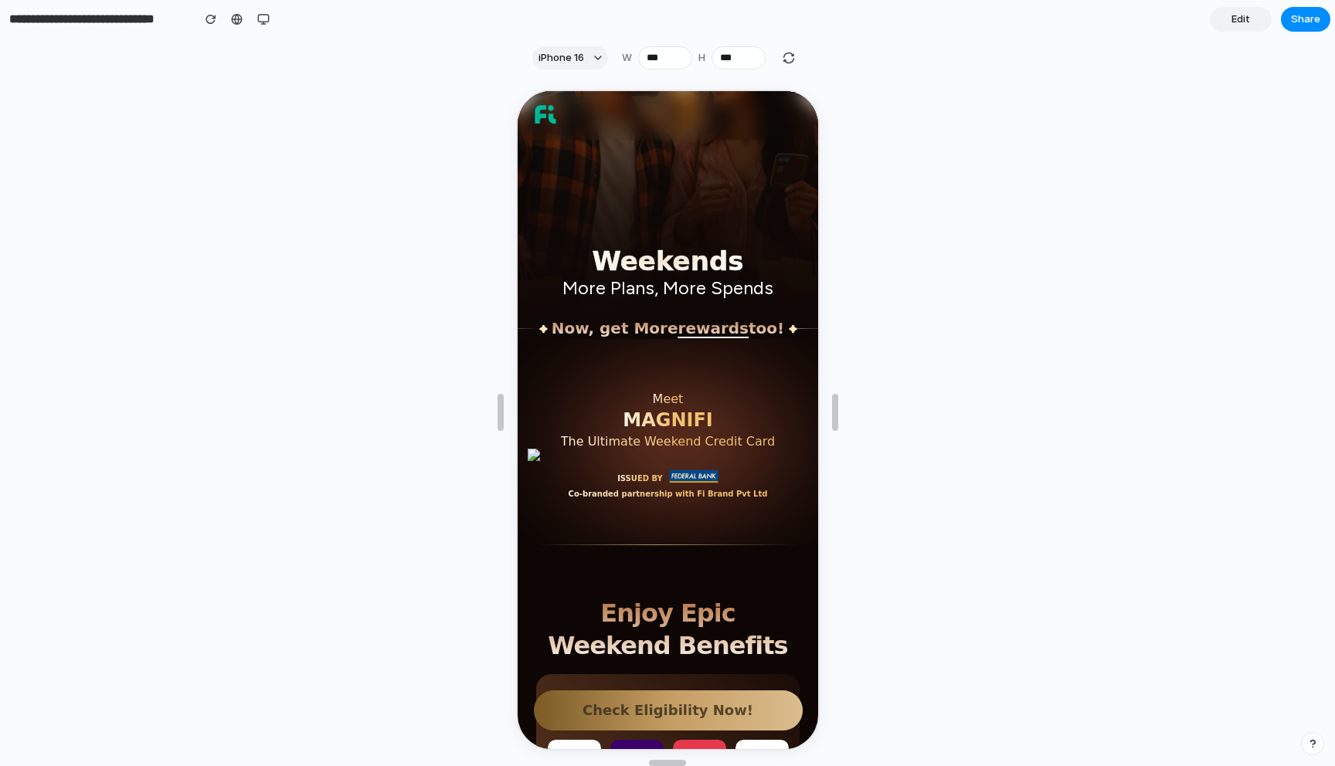
scroll to position [0, 0]
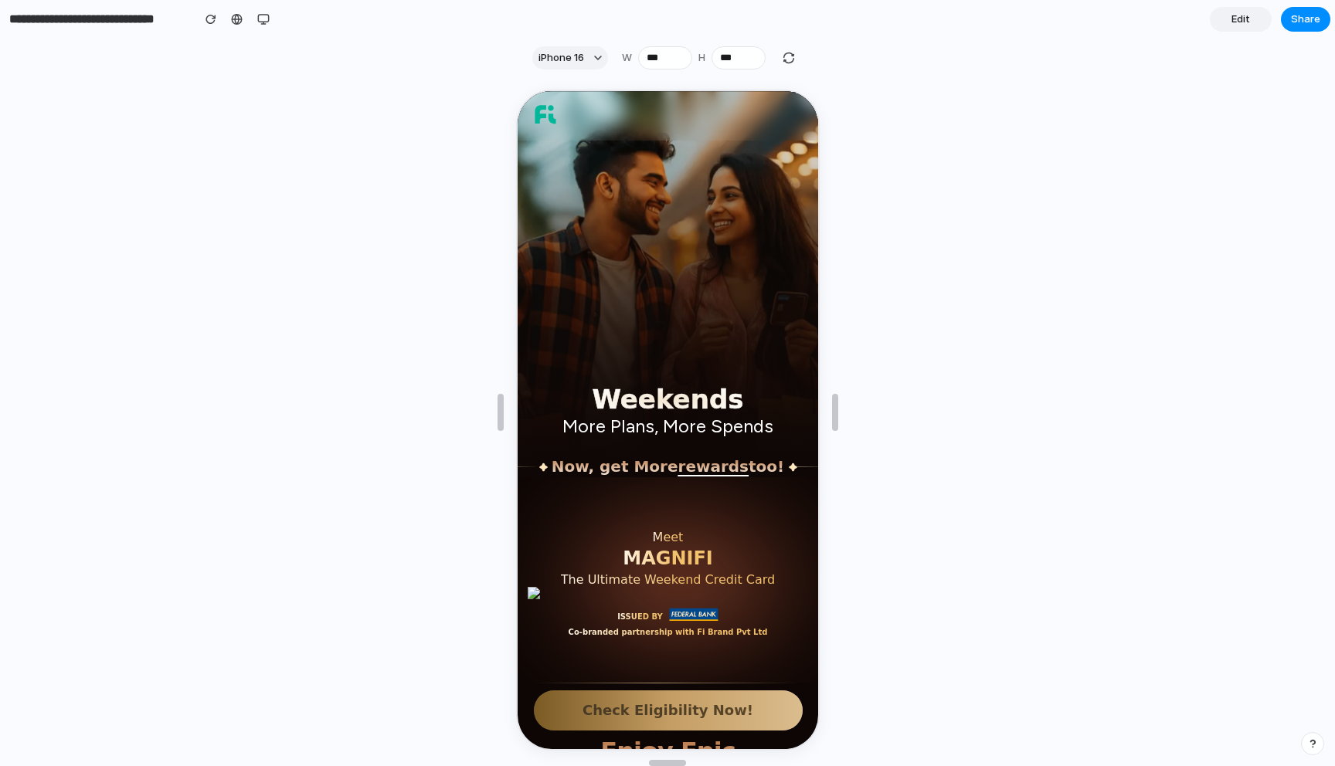
click at [534, 593] on img at bounding box center [665, 593] width 281 height 15
click at [647, 708] on button "Check Eligibility Now!" at bounding box center [665, 709] width 269 height 40
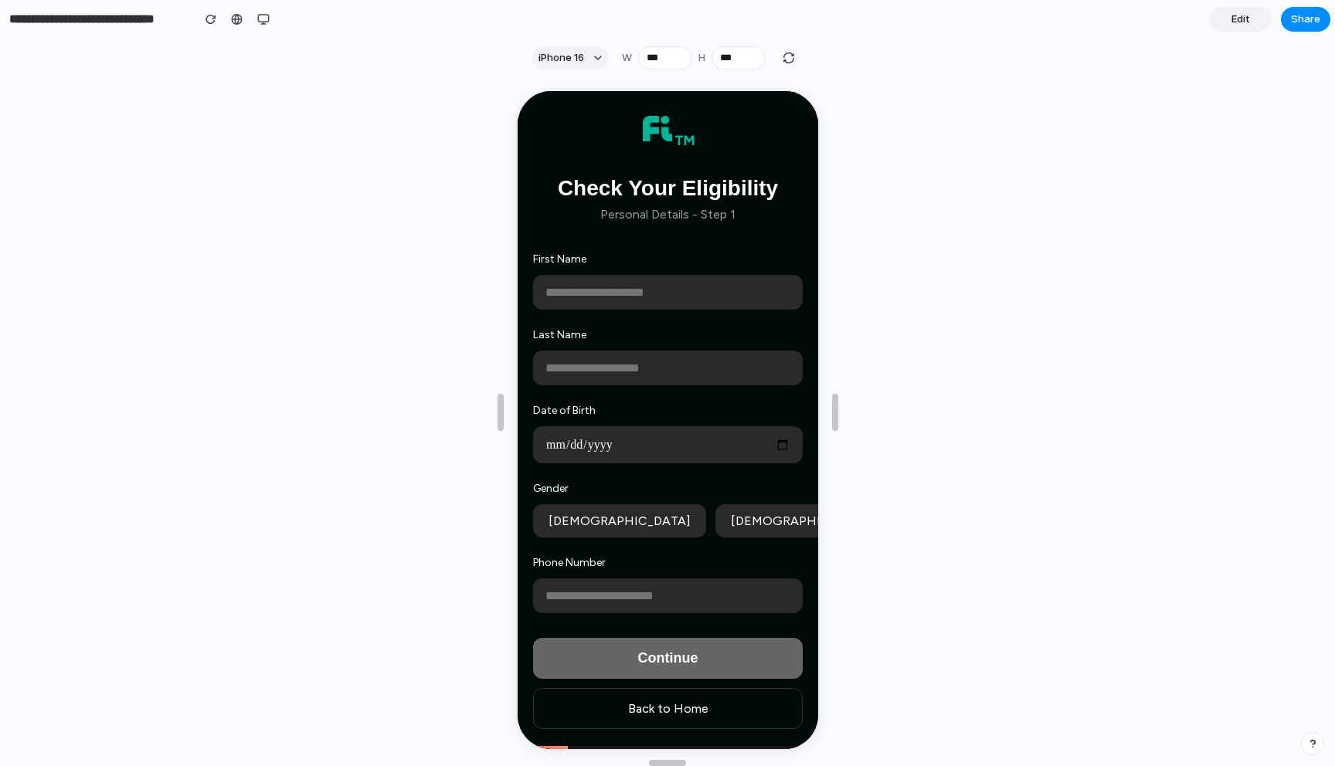
scroll to position [134, 0]
click at [804, 99] on div "Check Your Eligibility Personal Details - Step 1 First Name Last Name Date of B…" at bounding box center [665, 419] width 301 height 658
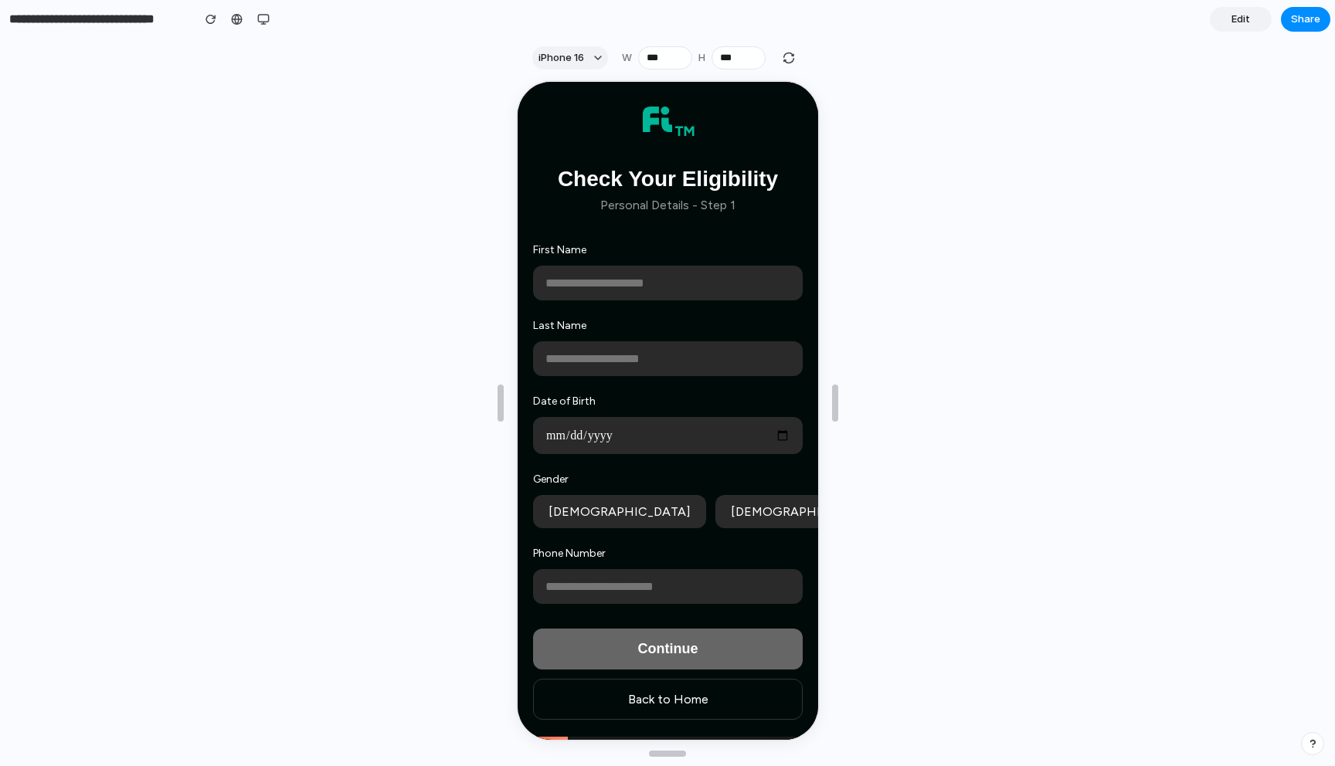
scroll to position [637, 0]
click at [691, 270] on input "text" at bounding box center [666, 281] width 270 height 35
type input "****"
click at [589, 359] on input "text" at bounding box center [666, 357] width 270 height 35
type input "******"
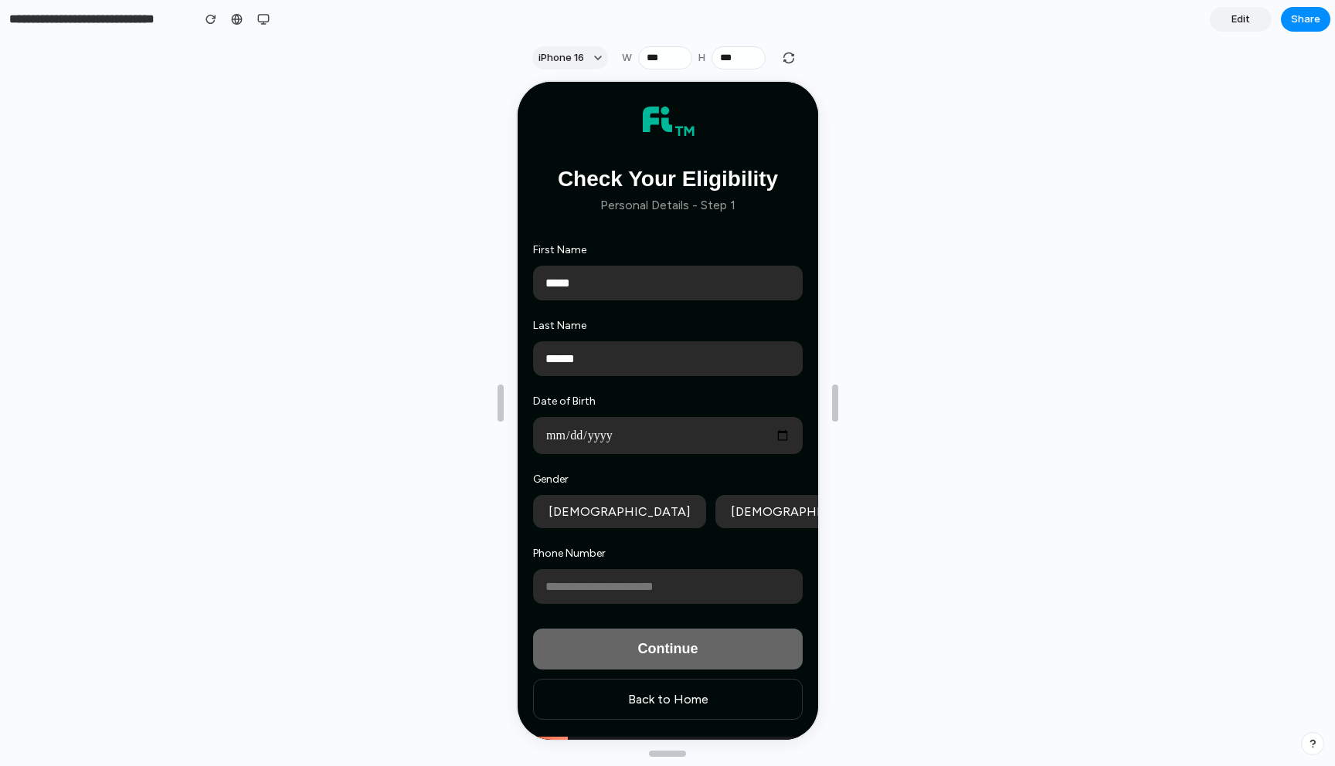
click at [614, 417] on input "date" at bounding box center [666, 434] width 270 height 37
click at [580, 434] on input "date" at bounding box center [666, 434] width 270 height 37
type input "**********"
click at [568, 508] on button "[DEMOGRAPHIC_DATA]" at bounding box center [617, 510] width 173 height 33
click at [568, 580] on input "tel" at bounding box center [666, 585] width 270 height 35
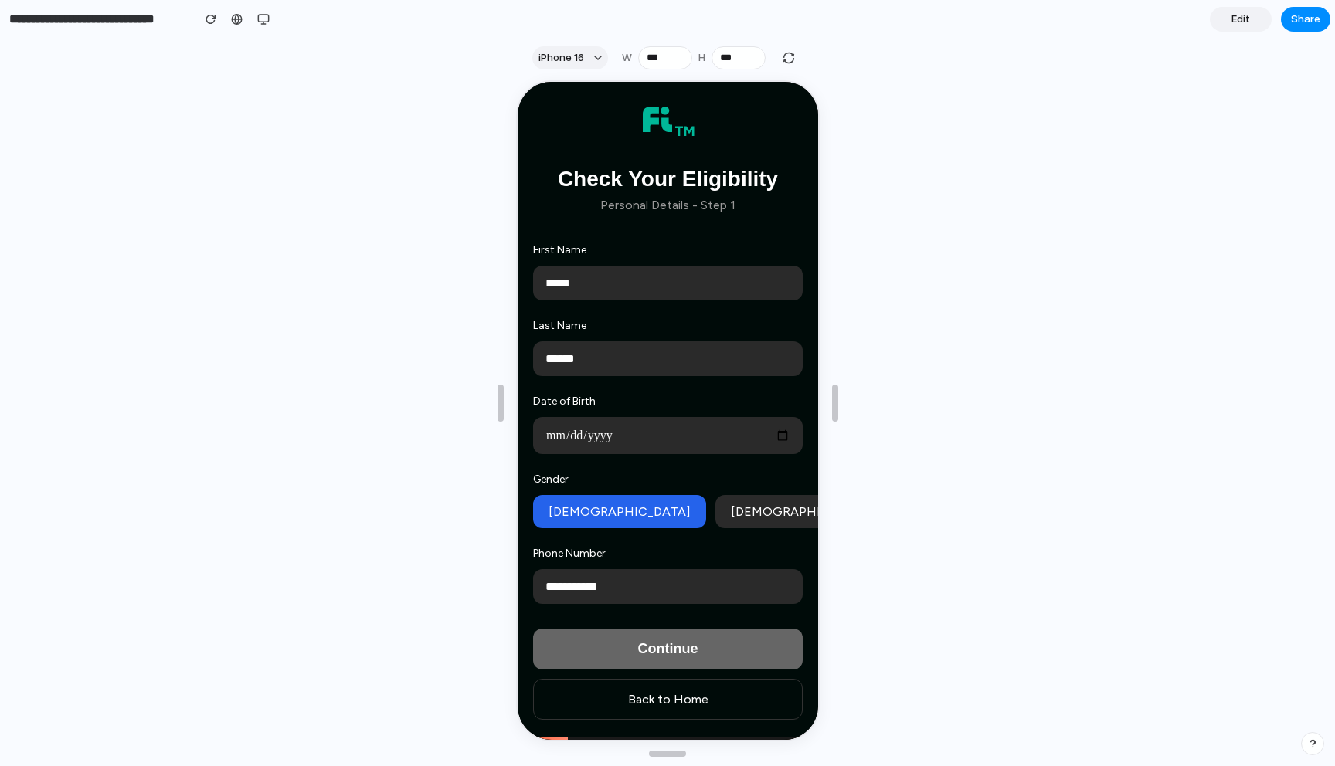
click at [552, 588] on input "**********" at bounding box center [666, 585] width 270 height 35
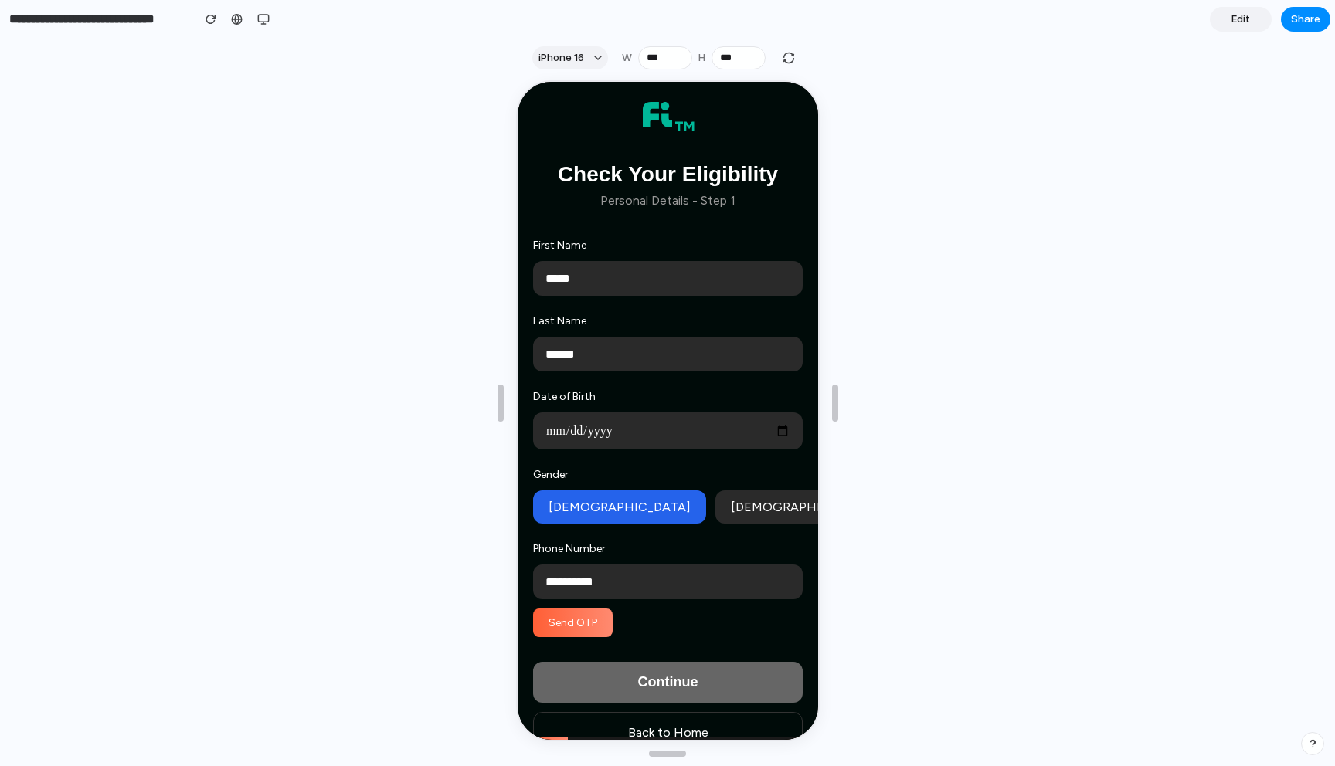
type input "**********"
click at [560, 621] on button "Send OTP" at bounding box center [571, 621] width 80 height 29
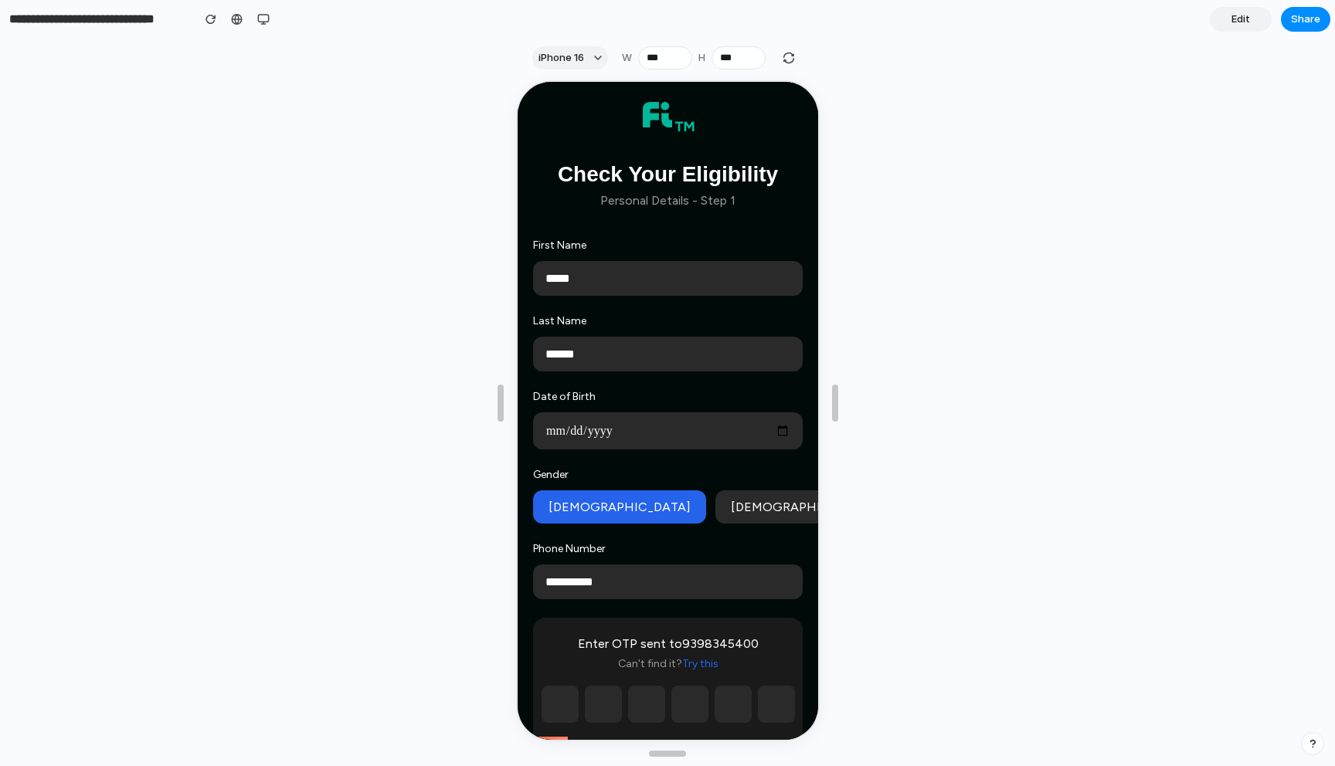
scroll to position [215, 0]
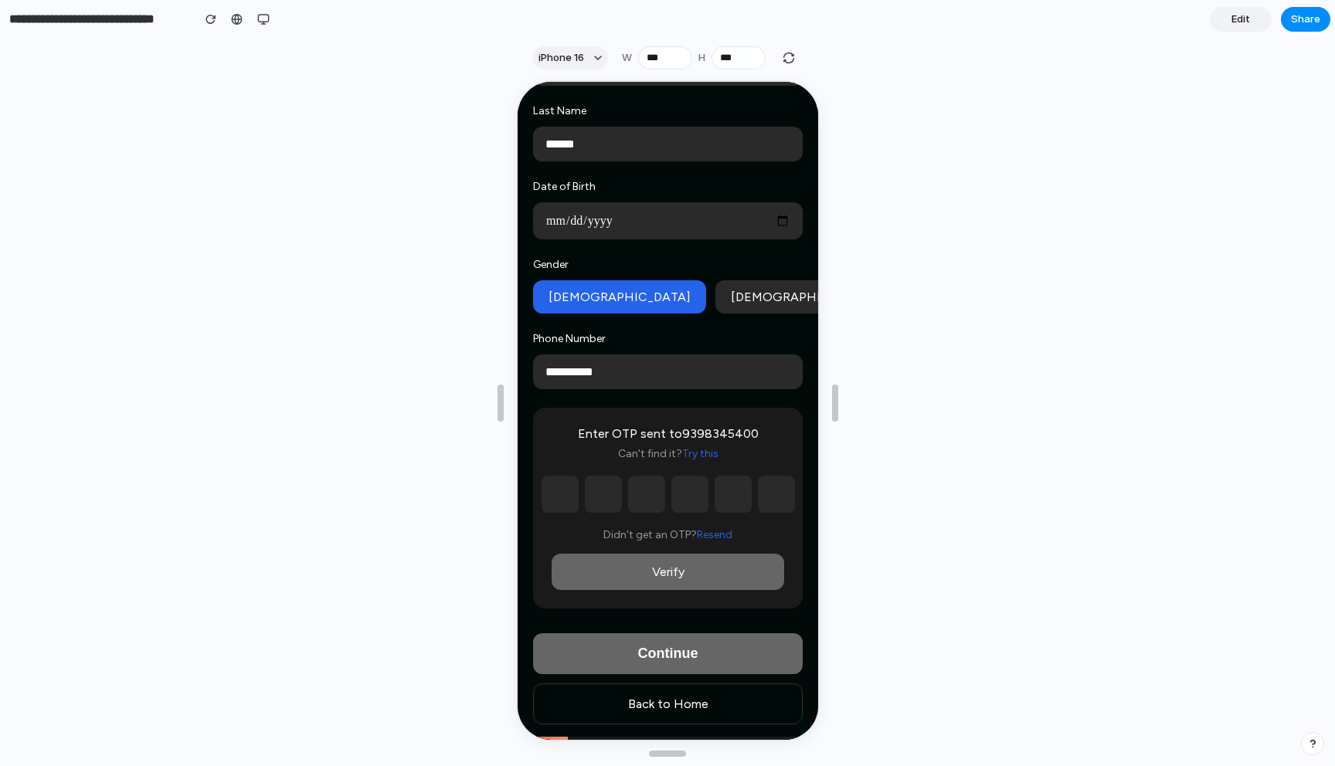
click at [554, 502] on input "text" at bounding box center [557, 492] width 37 height 37
type input "*"
click at [591, 501] on input "text" at bounding box center [600, 492] width 37 height 37
type input "*"
click at [641, 497] on input "*" at bounding box center [644, 492] width 37 height 37
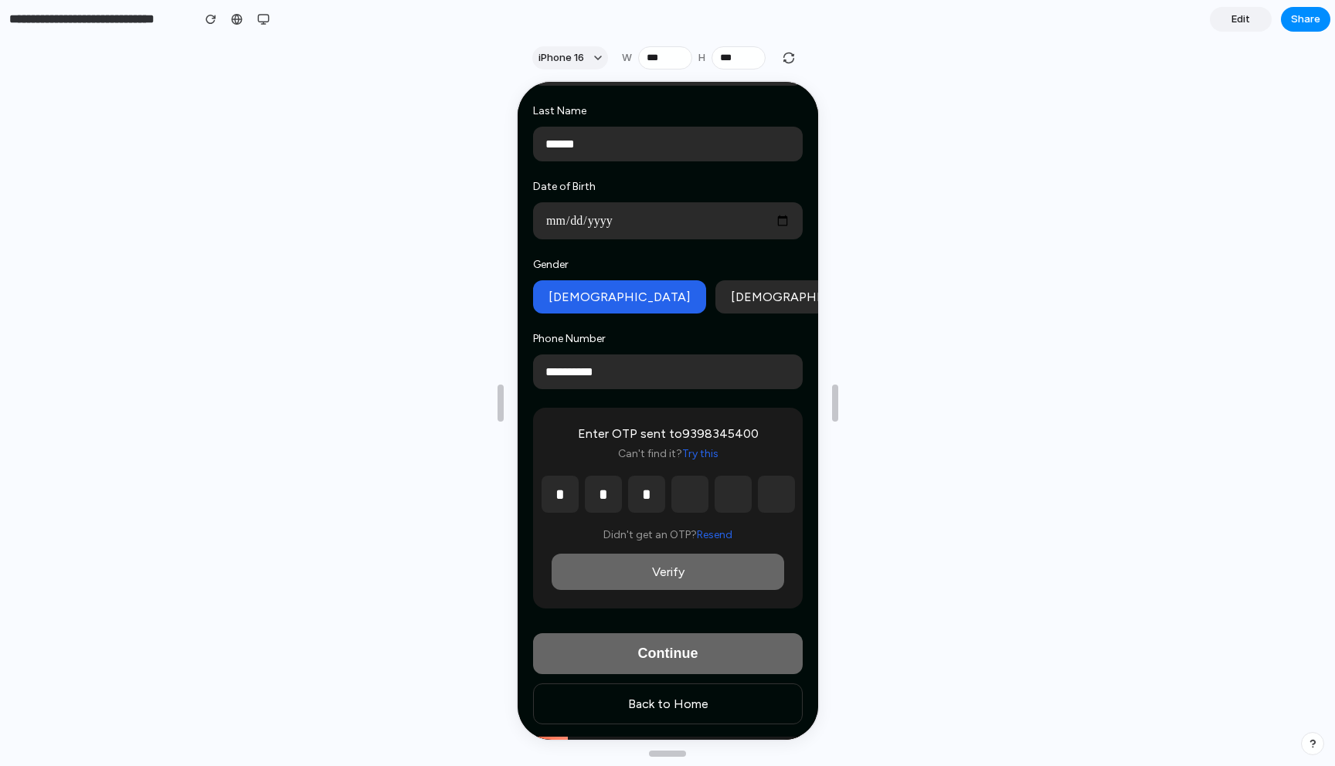
type input "*"
click at [672, 499] on input "text" at bounding box center [687, 492] width 37 height 37
type input "*"
click at [749, 499] on div "* * * *" at bounding box center [665, 492] width 233 height 37
click at [739, 499] on input "*" at bounding box center [730, 492] width 37 height 37
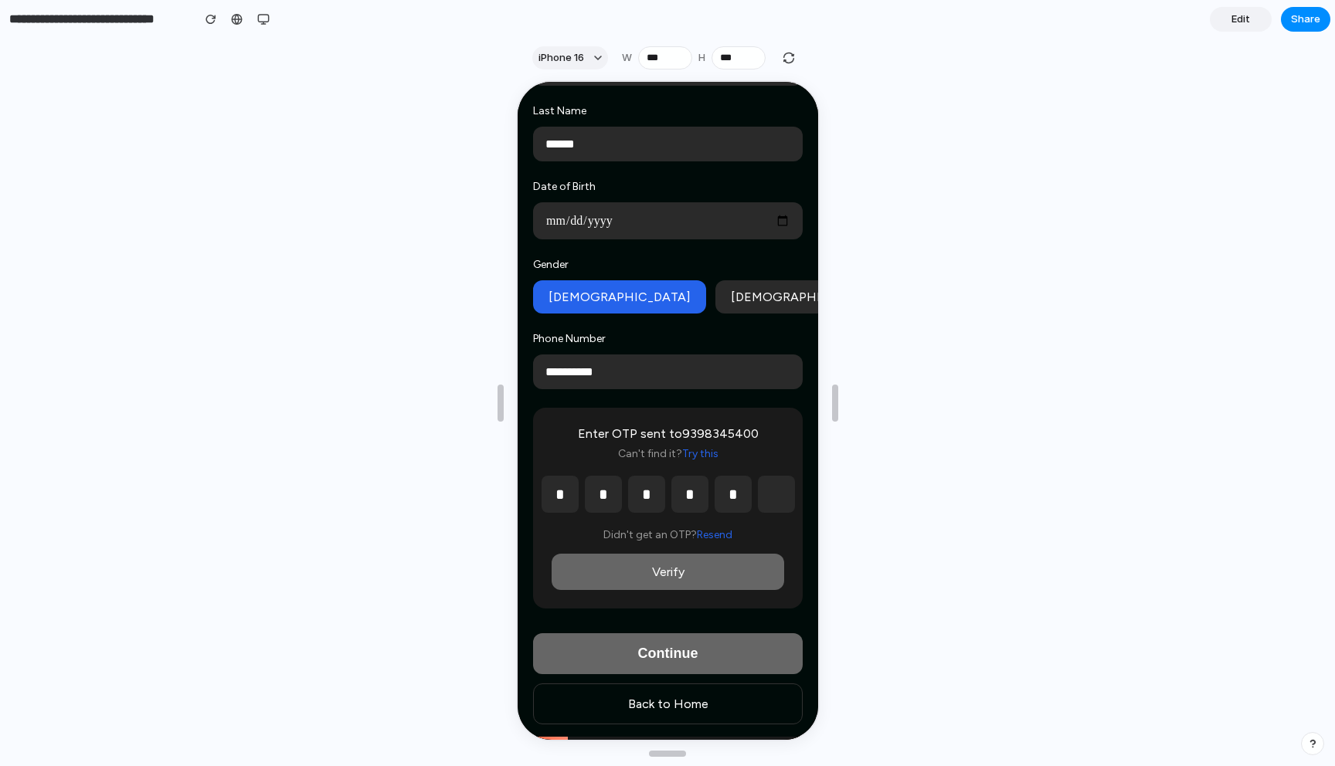
type input "*"
click at [765, 499] on input "text" at bounding box center [774, 492] width 37 height 37
type input "*"
click at [709, 576] on button "Verify" at bounding box center [665, 570] width 233 height 36
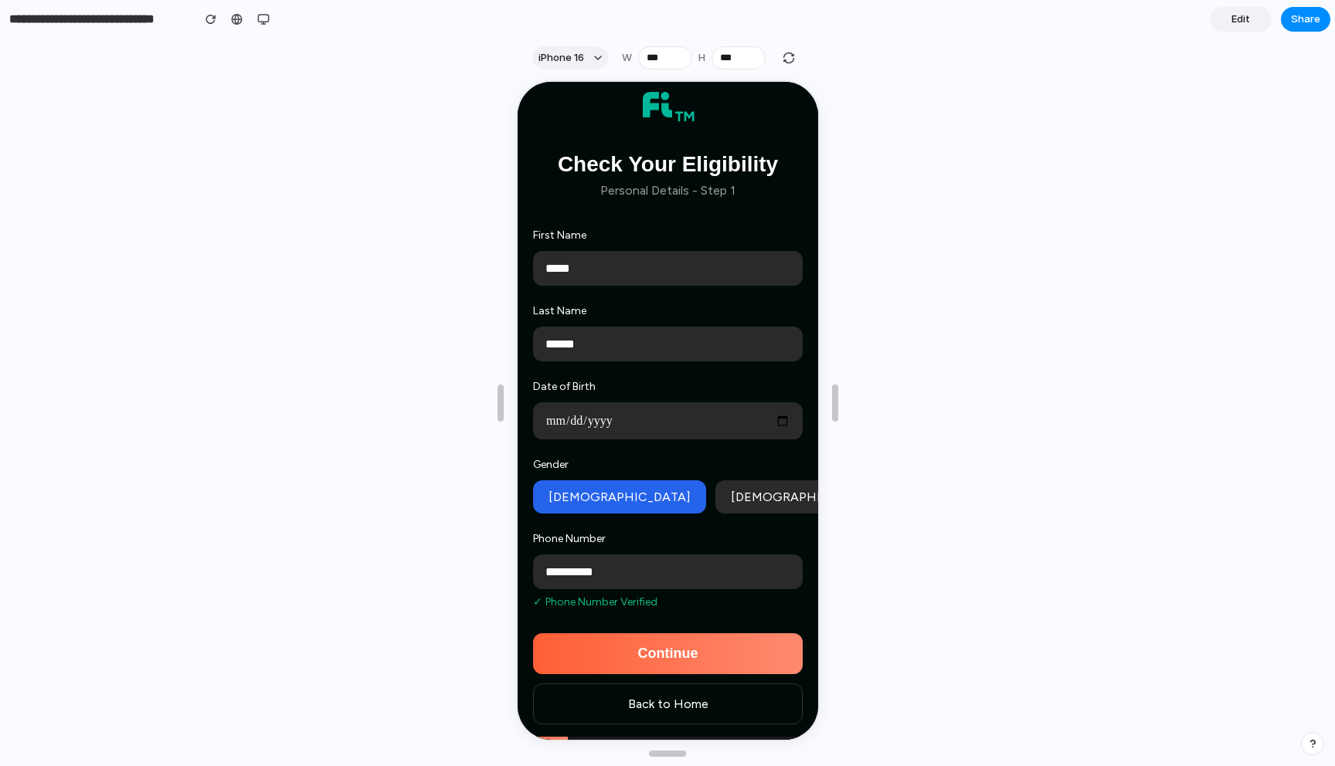
scroll to position [15, 0]
click at [690, 649] on button "Continue" at bounding box center [666, 652] width 270 height 41
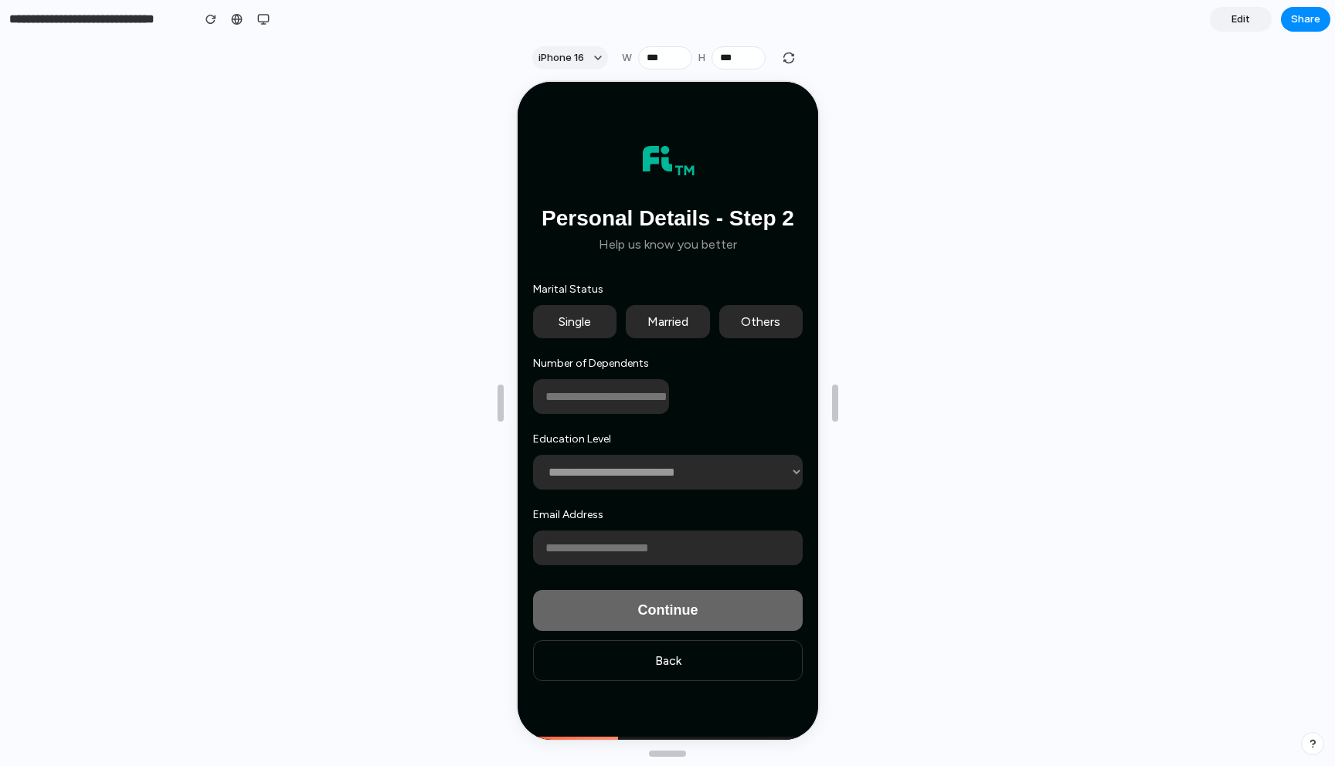
click at [571, 325] on button "Single" at bounding box center [572, 320] width 83 height 33
click at [589, 382] on input "number" at bounding box center [599, 395] width 136 height 35
type input "*"
click at [588, 470] on select "**********" at bounding box center [666, 470] width 270 height 35
select select "**********"
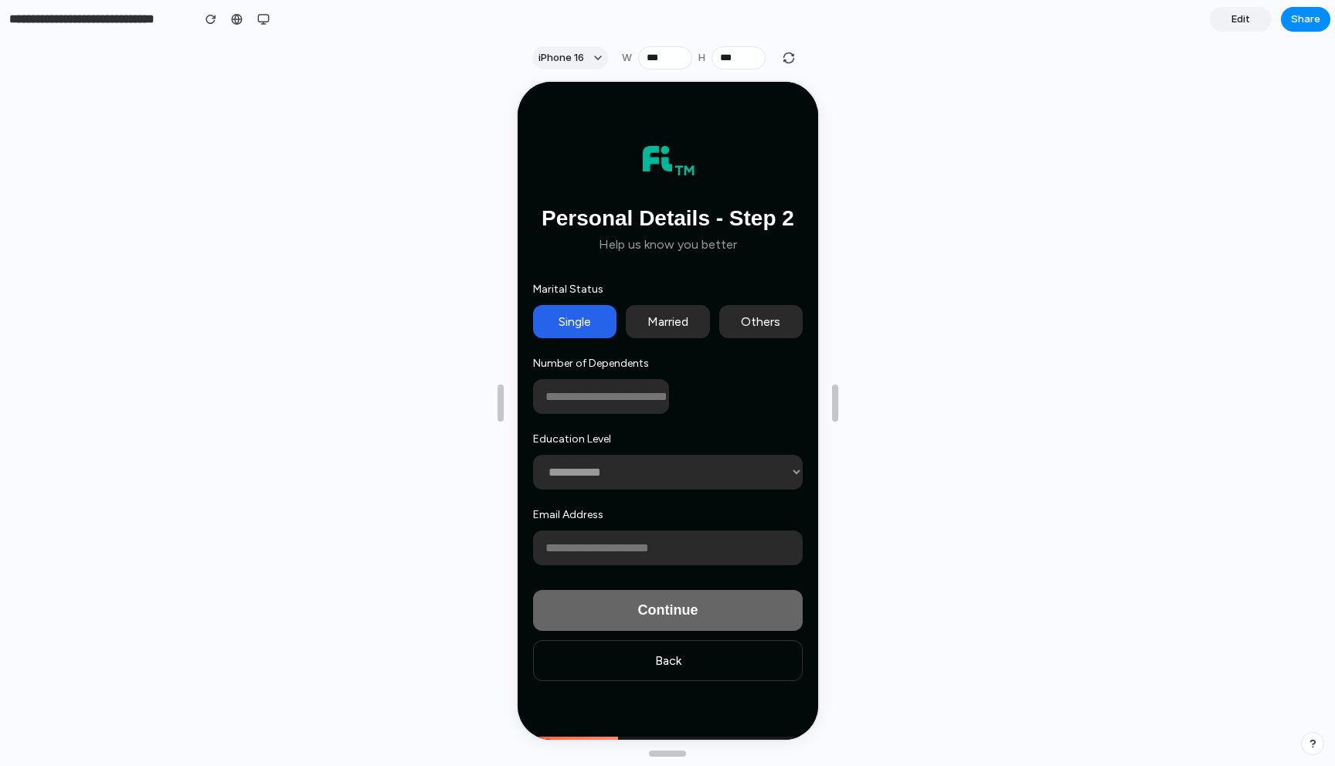
click at [531, 453] on select "**********" at bounding box center [666, 470] width 270 height 35
click at [598, 554] on input "email" at bounding box center [666, 546] width 270 height 35
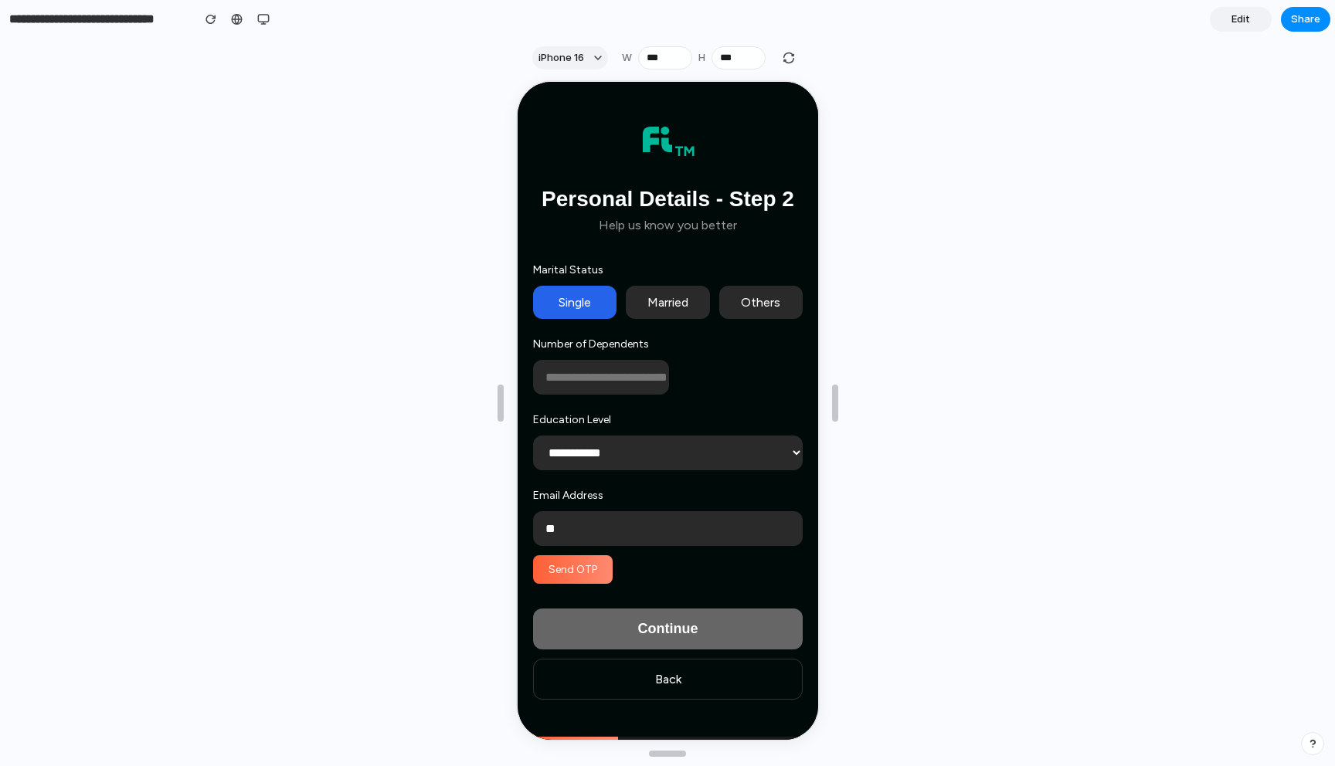
type input "**"
click at [581, 561] on button "Send OTP" at bounding box center [571, 568] width 80 height 29
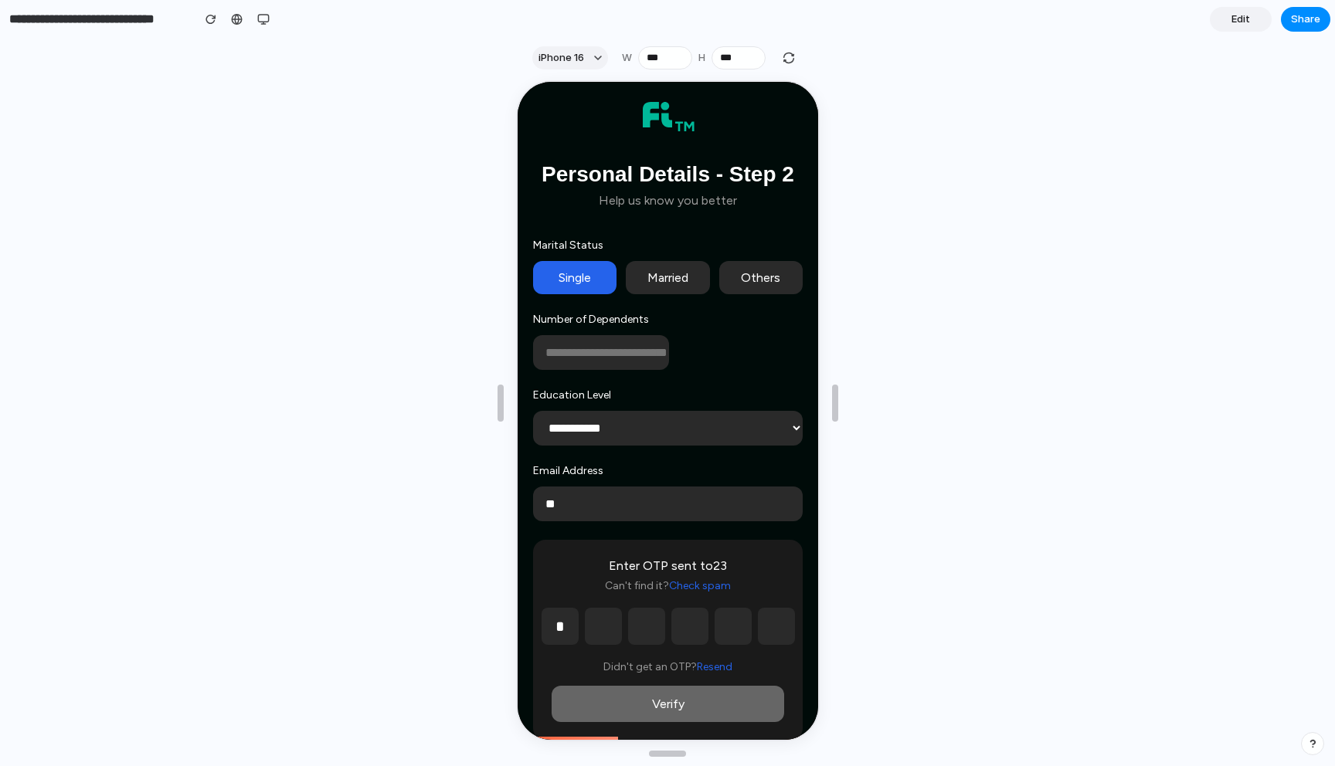
click at [568, 622] on input "*" at bounding box center [557, 624] width 37 height 37
type input "*"
click at [597, 624] on input "text" at bounding box center [600, 624] width 37 height 37
type input "*"
click at [651, 614] on input "*" at bounding box center [644, 624] width 37 height 37
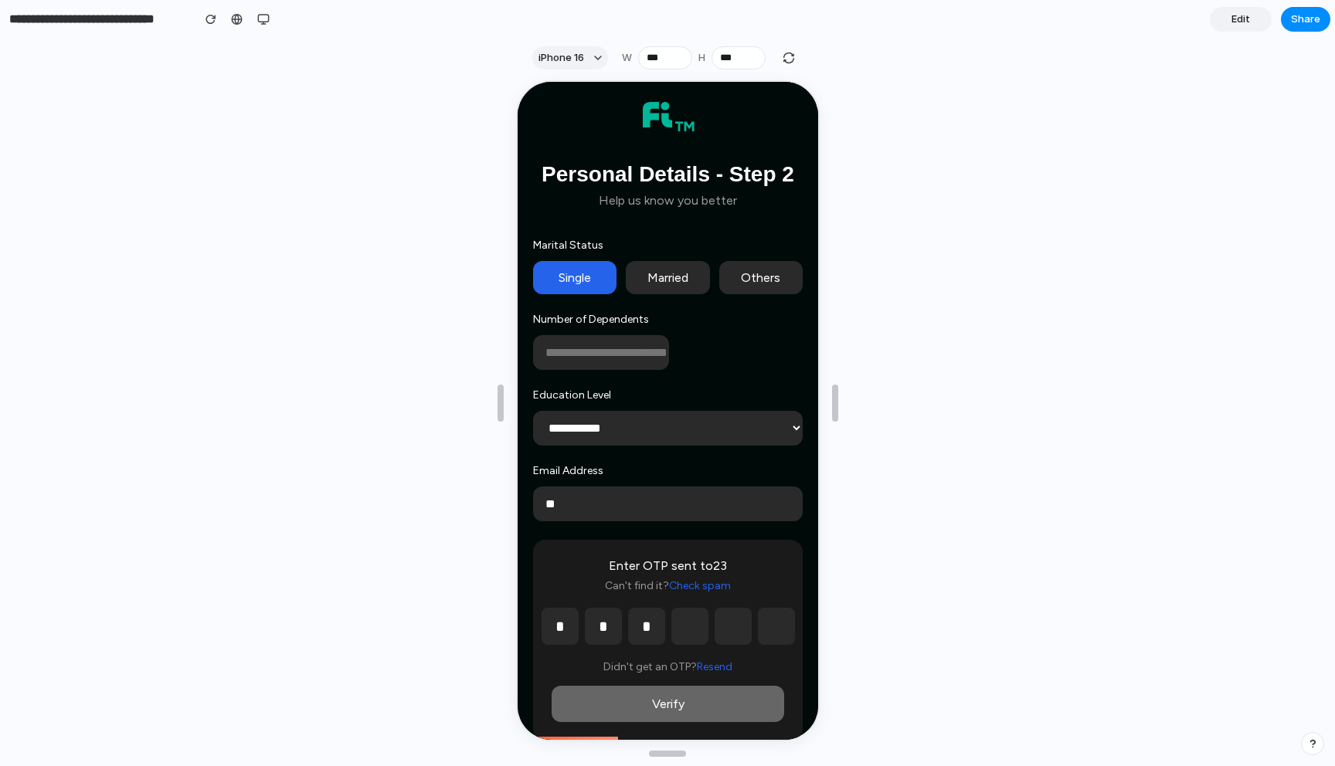
type input "*"
drag, startPoint x: 664, startPoint y: 614, endPoint x: 701, endPoint y: 619, distance: 36.6
click at [701, 618] on div "* * *" at bounding box center [665, 624] width 233 height 37
click at [701, 619] on input "text" at bounding box center [687, 624] width 37 height 37
type input "*"
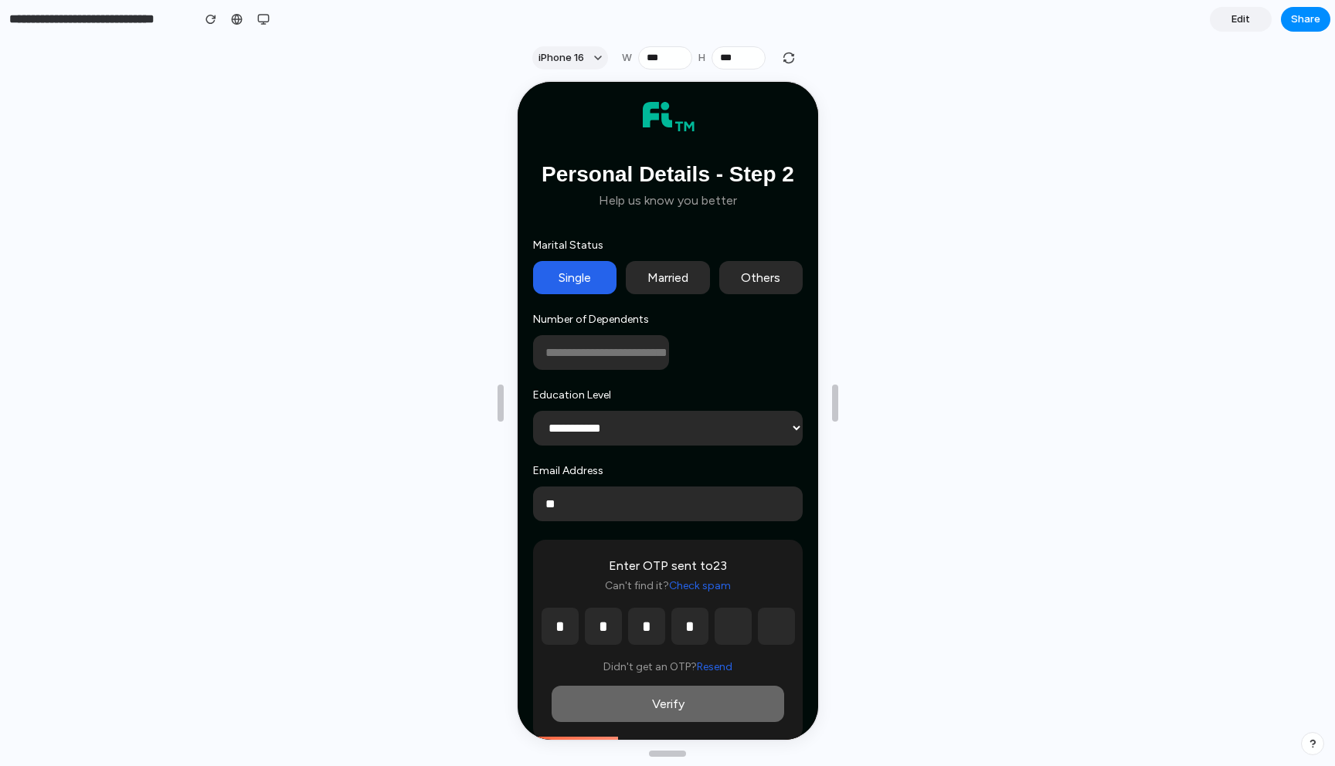
click at [731, 634] on input "text" at bounding box center [730, 624] width 37 height 37
type input "*"
click at [781, 637] on input "text" at bounding box center [774, 624] width 37 height 37
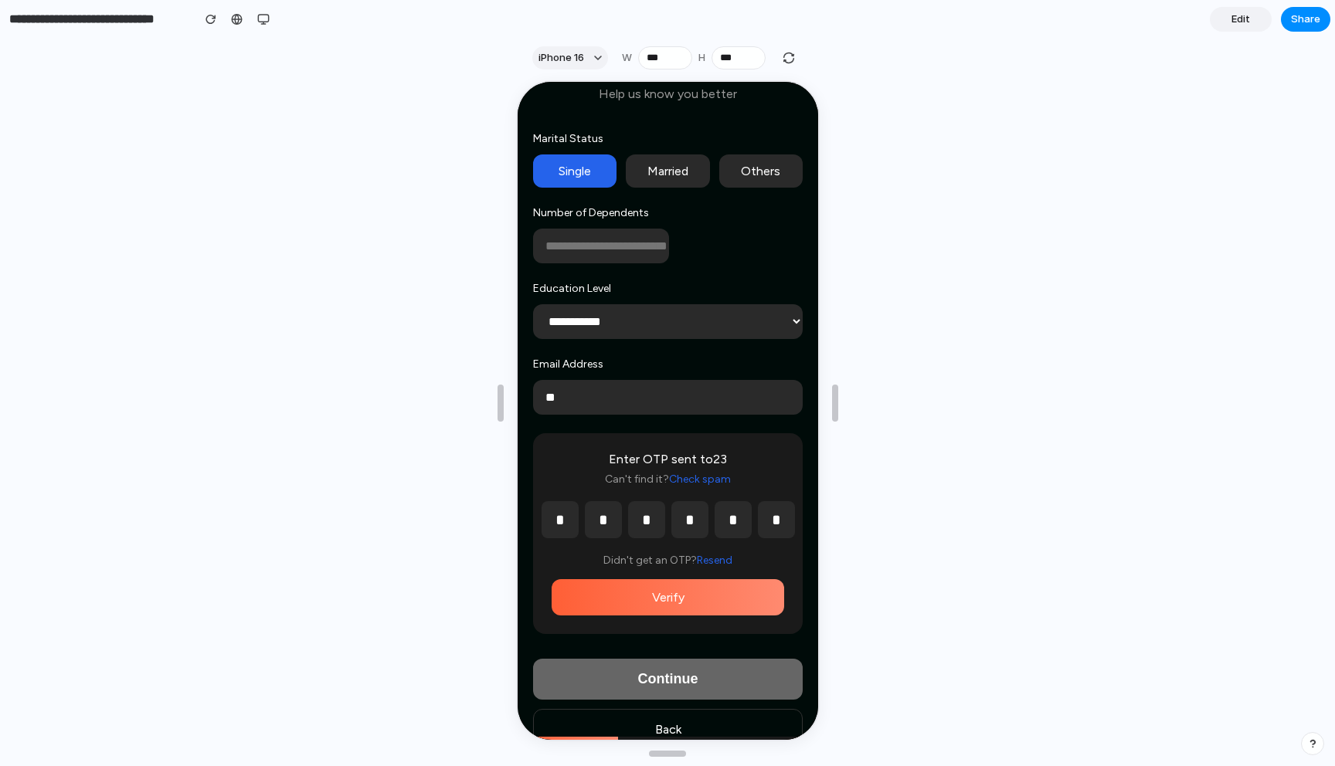
scroll to position [138, 0]
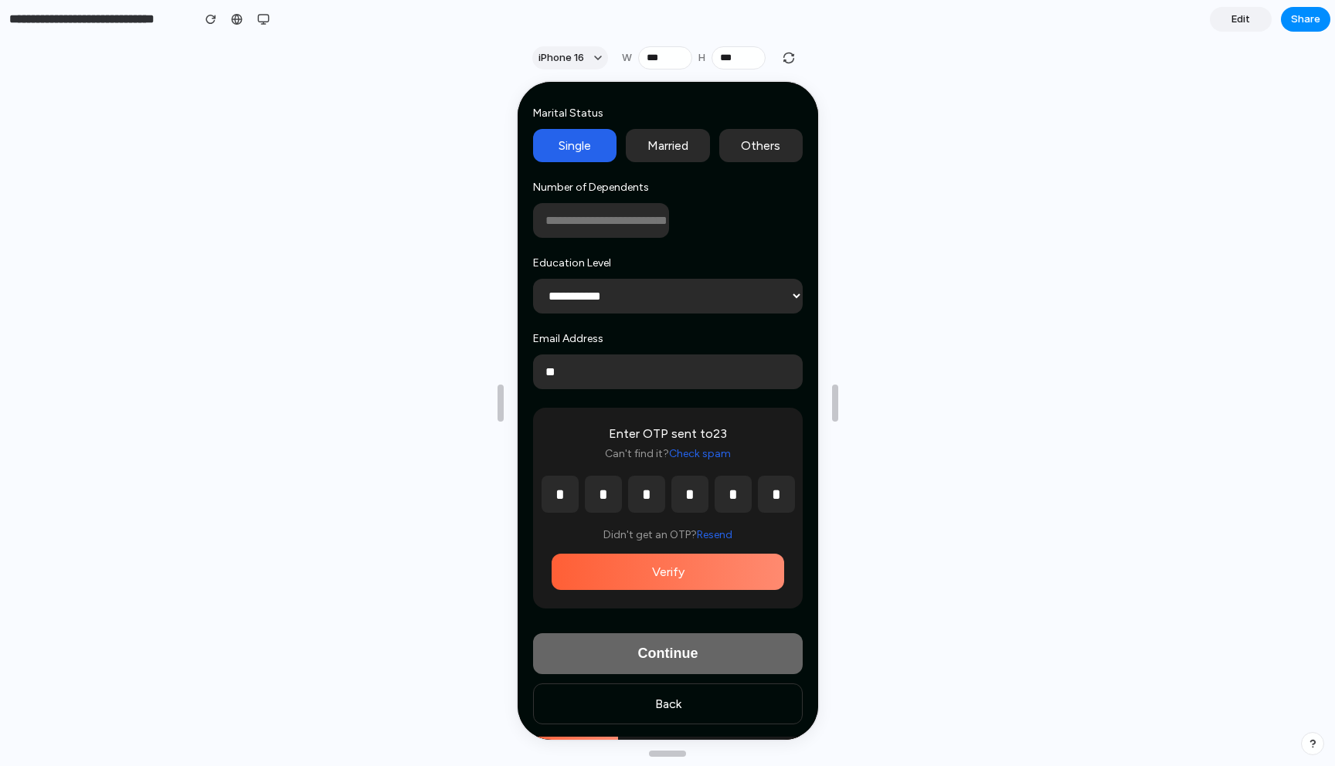
type input "*"
click at [725, 579] on button "Verify" at bounding box center [665, 570] width 233 height 36
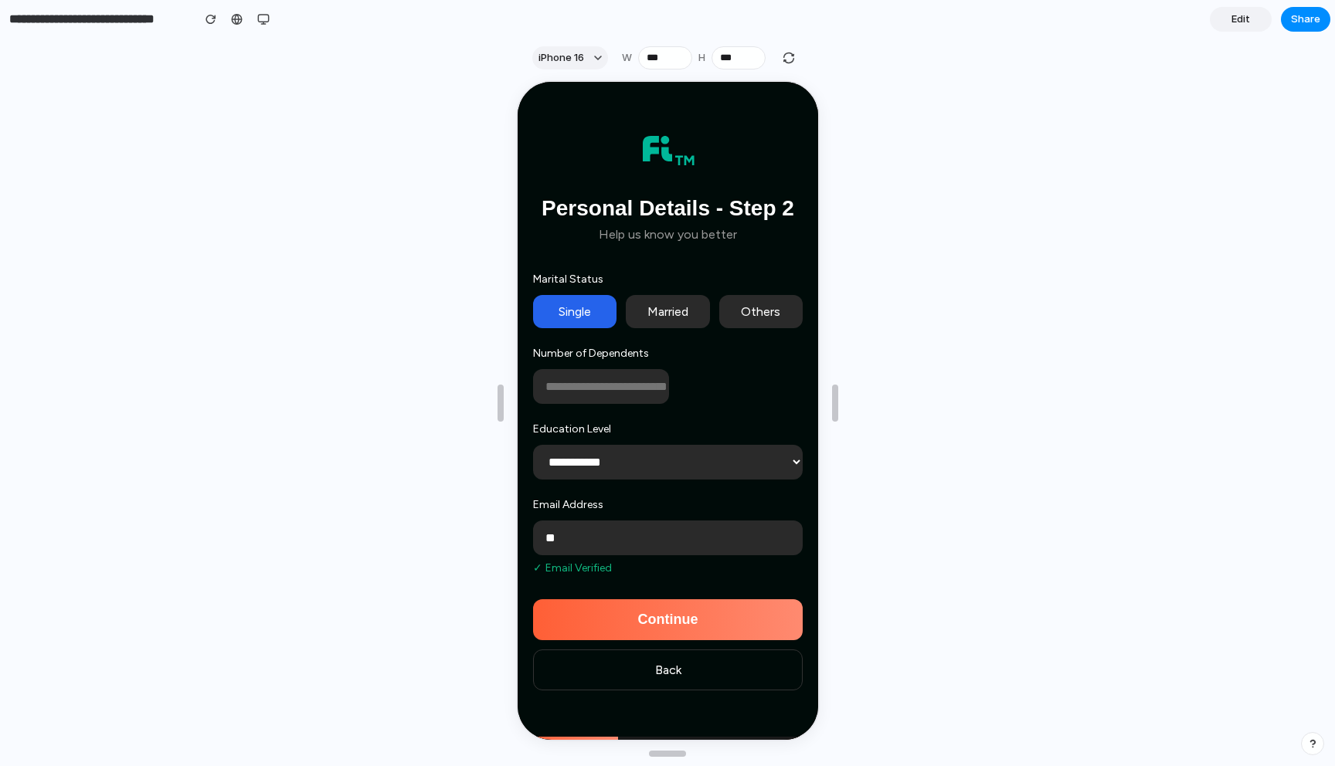
click at [721, 630] on button "Continue" at bounding box center [666, 618] width 270 height 41
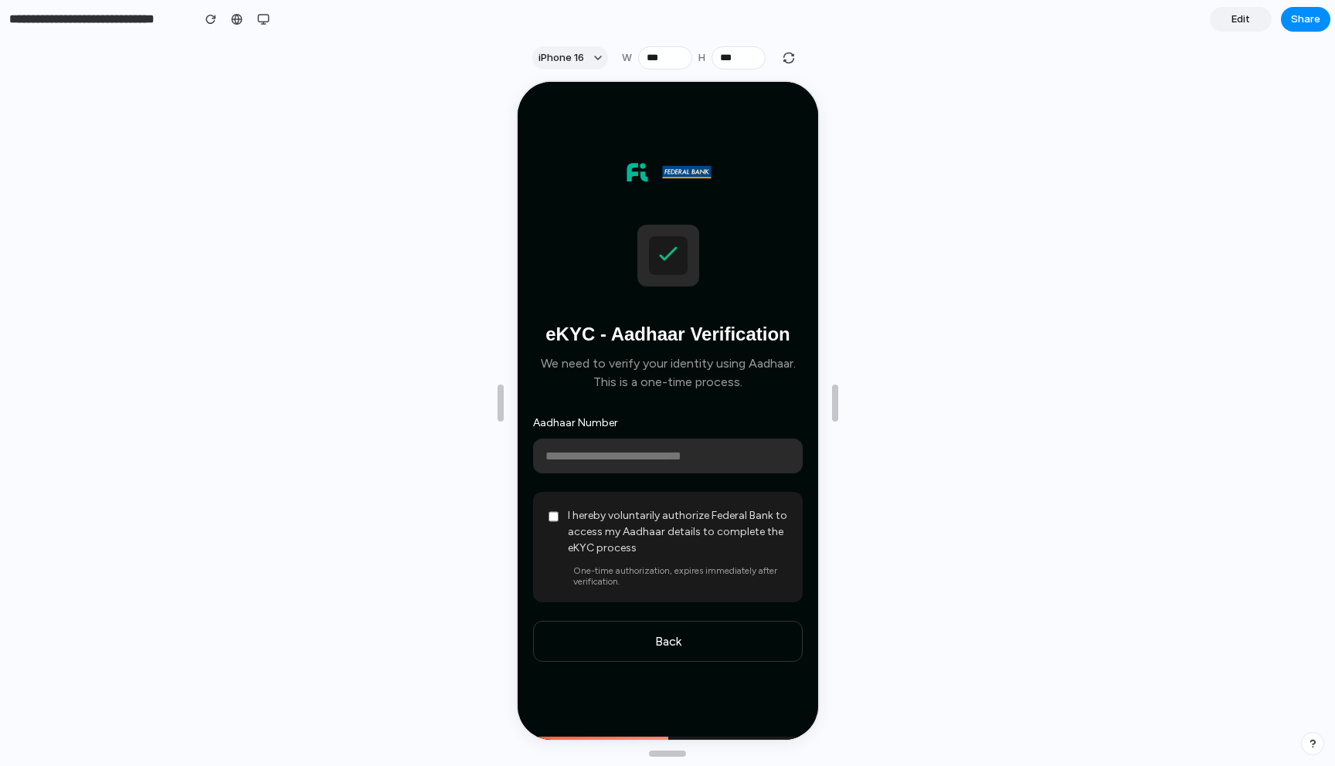
click at [662, 449] on input "text" at bounding box center [666, 454] width 270 height 35
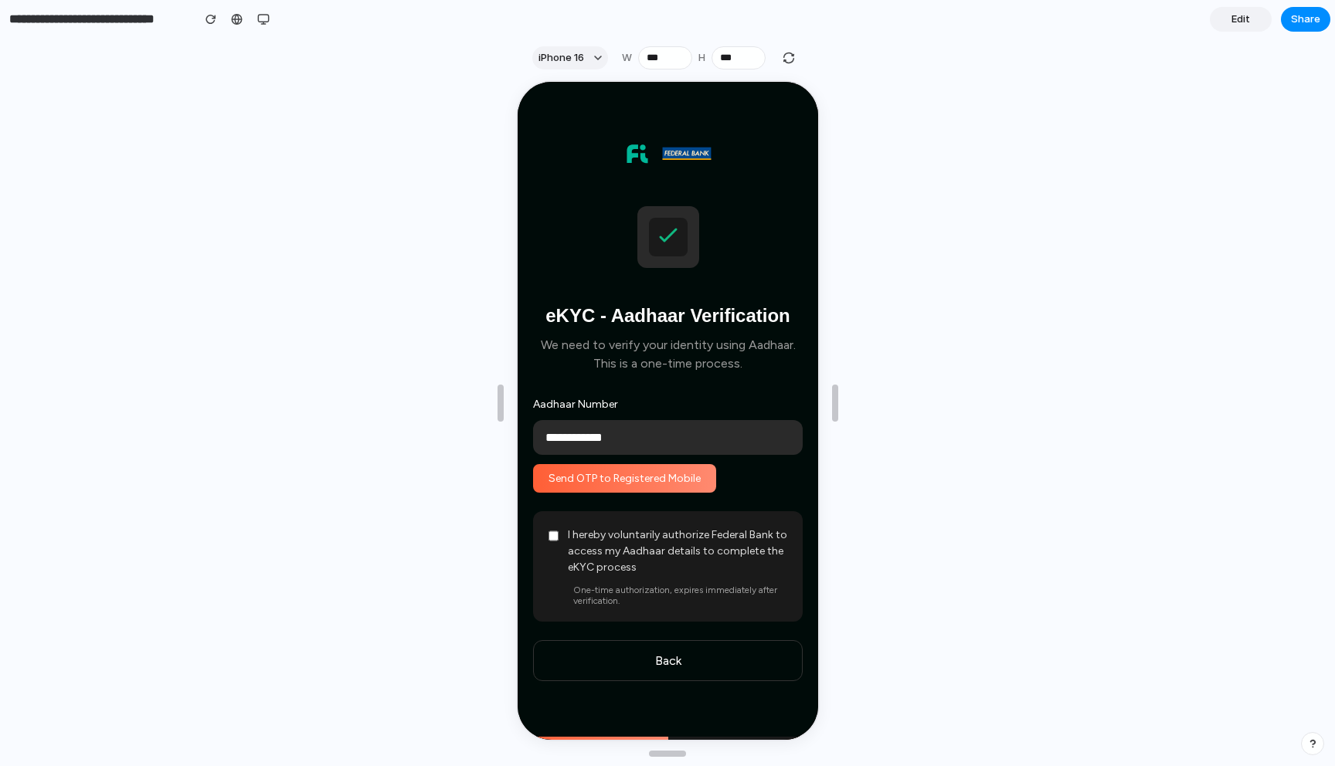
type input "**********"
click at [640, 484] on button "Send OTP to Registered Mobile" at bounding box center [622, 477] width 183 height 29
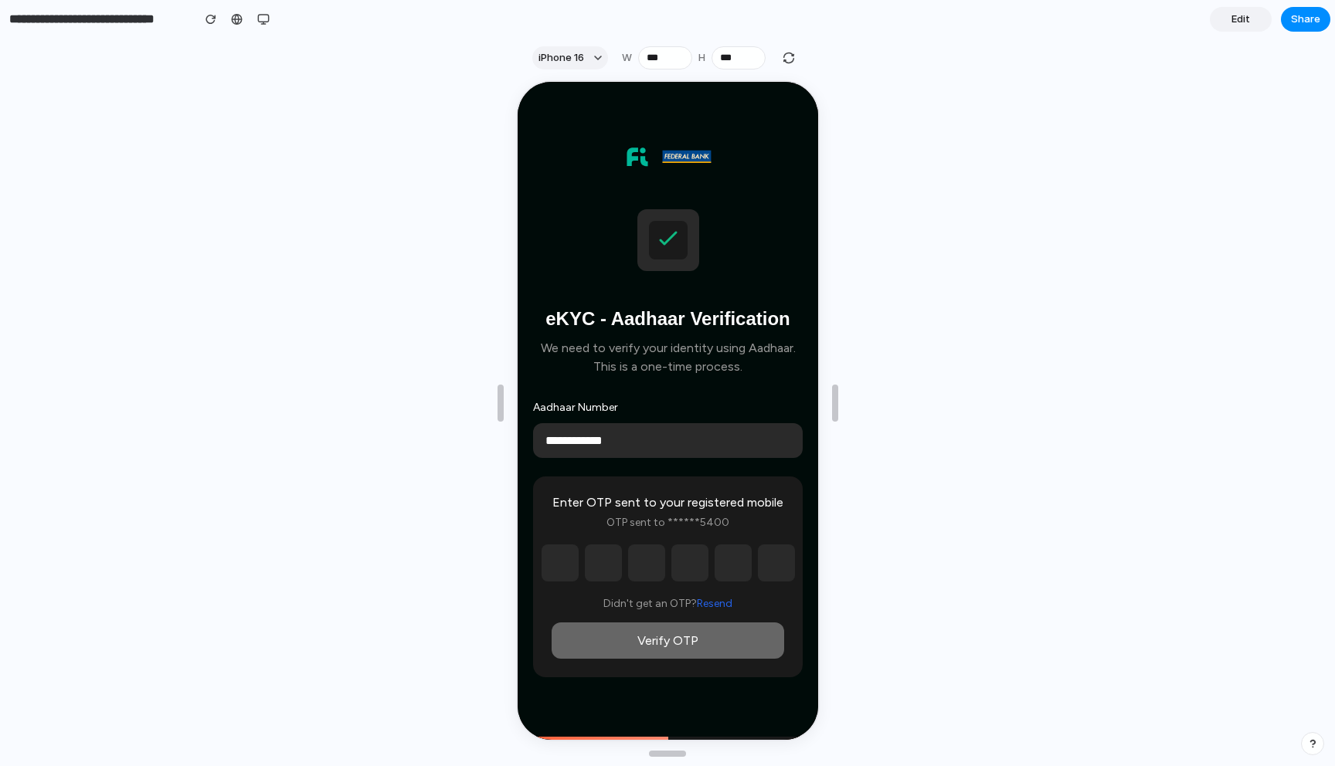
click at [556, 554] on input "text" at bounding box center [557, 561] width 37 height 37
type input "*"
click at [586, 565] on input "text" at bounding box center [600, 561] width 37 height 37
type input "*"
click at [627, 568] on input "text" at bounding box center [644, 561] width 37 height 37
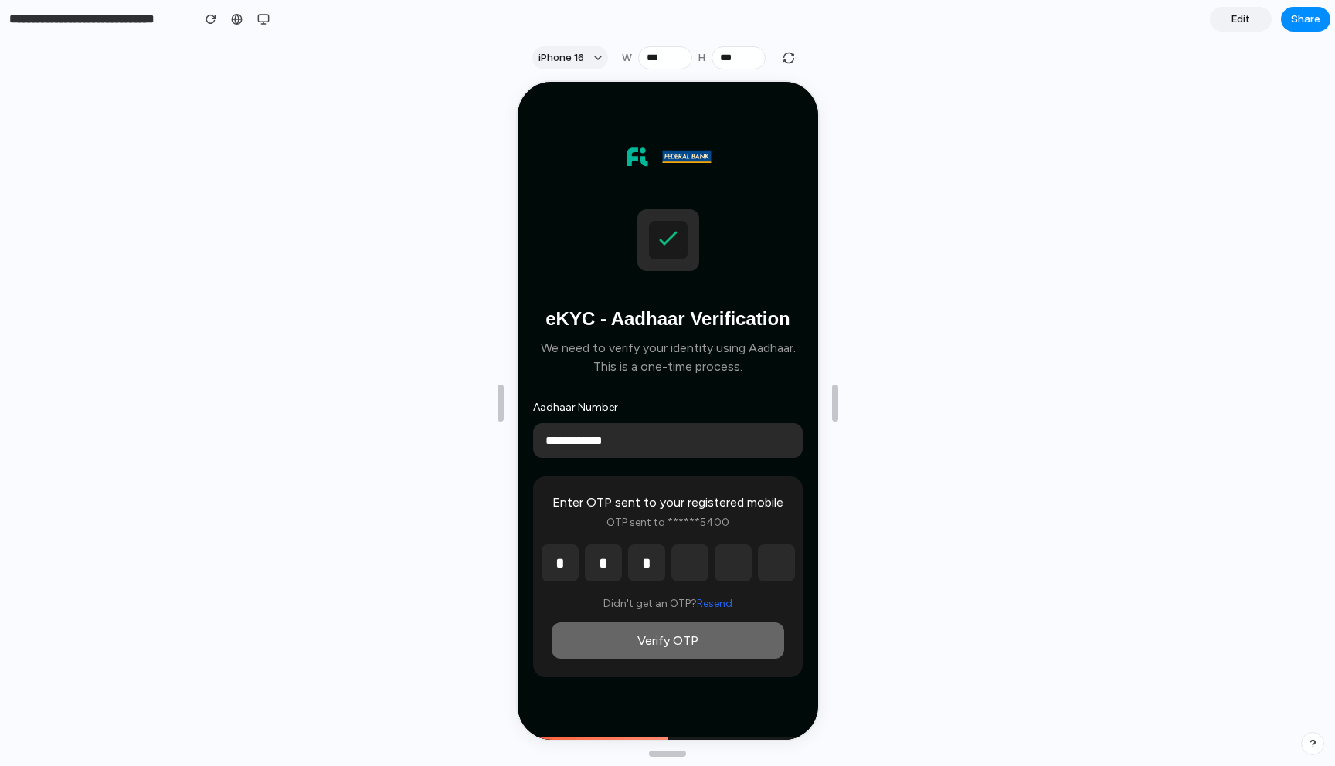
type input "*"
click at [698, 564] on input "text" at bounding box center [687, 561] width 37 height 37
type input "*"
click at [727, 564] on input "text" at bounding box center [730, 561] width 37 height 37
type input "*"
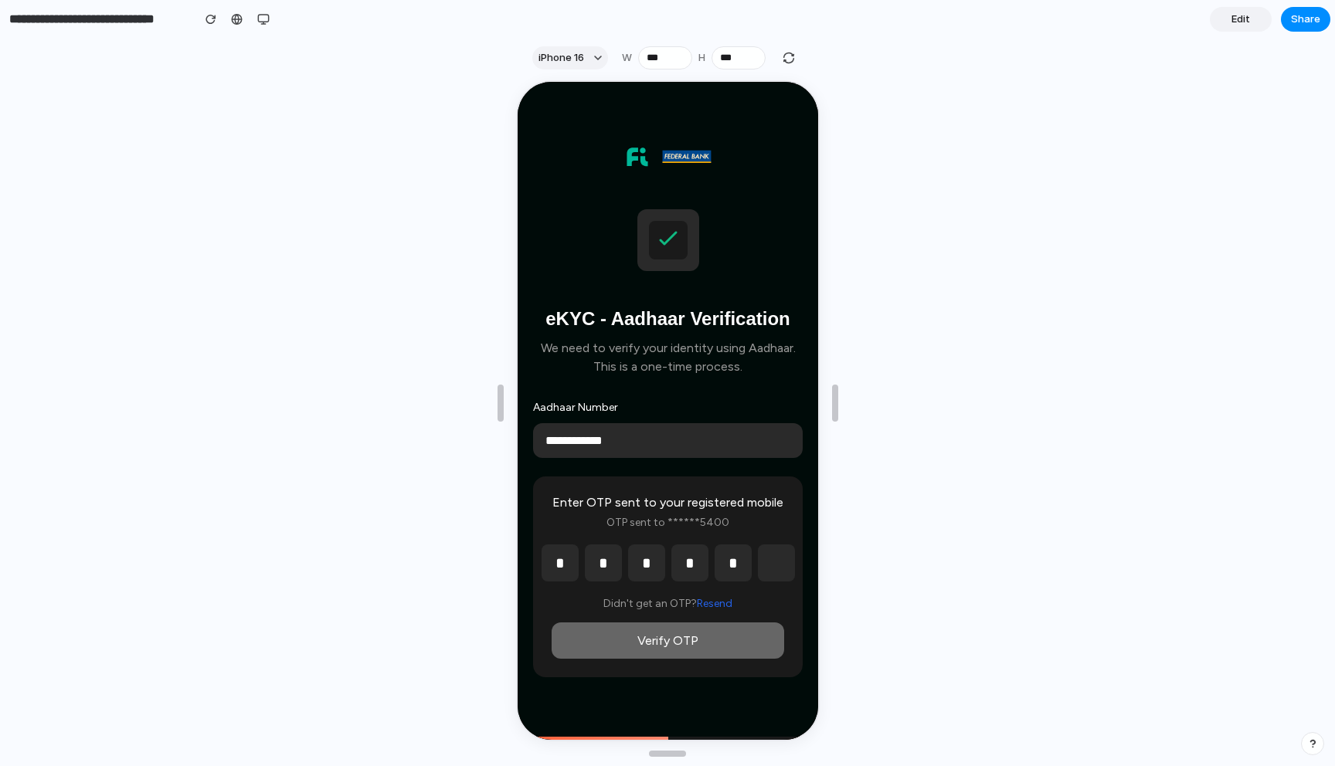
click at [779, 568] on input "text" at bounding box center [774, 561] width 37 height 37
type input "*"
click at [687, 650] on button "Verify OTP" at bounding box center [665, 639] width 233 height 36
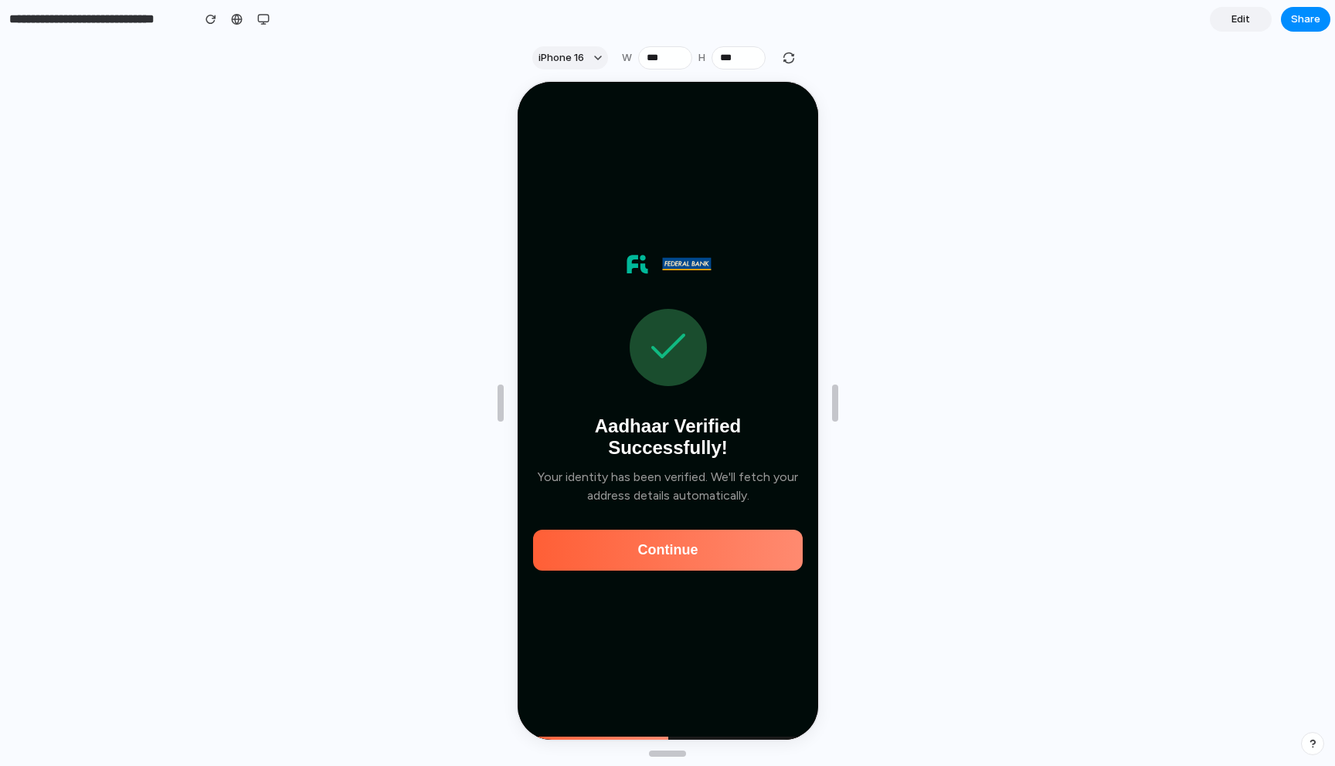
click at [722, 555] on button "Continue" at bounding box center [666, 548] width 270 height 41
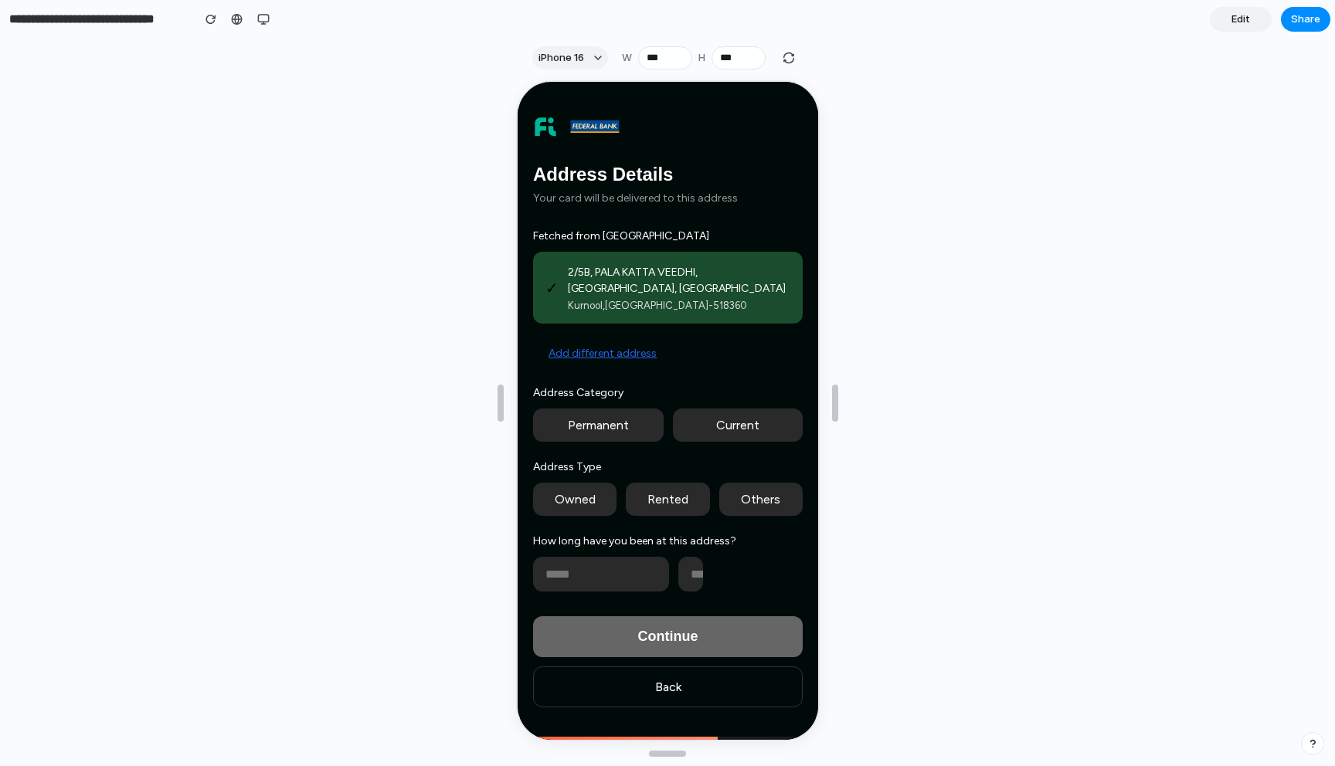
scroll to position [2292, 0]
click at [696, 576] on input "number" at bounding box center [688, 572] width 25 height 35
click at [730, 556] on div at bounding box center [738, 572] width 124 height 35
click at [596, 407] on button "Permanent" at bounding box center [596, 423] width 131 height 33
click at [649, 501] on button "Rented" at bounding box center [664, 497] width 83 height 33
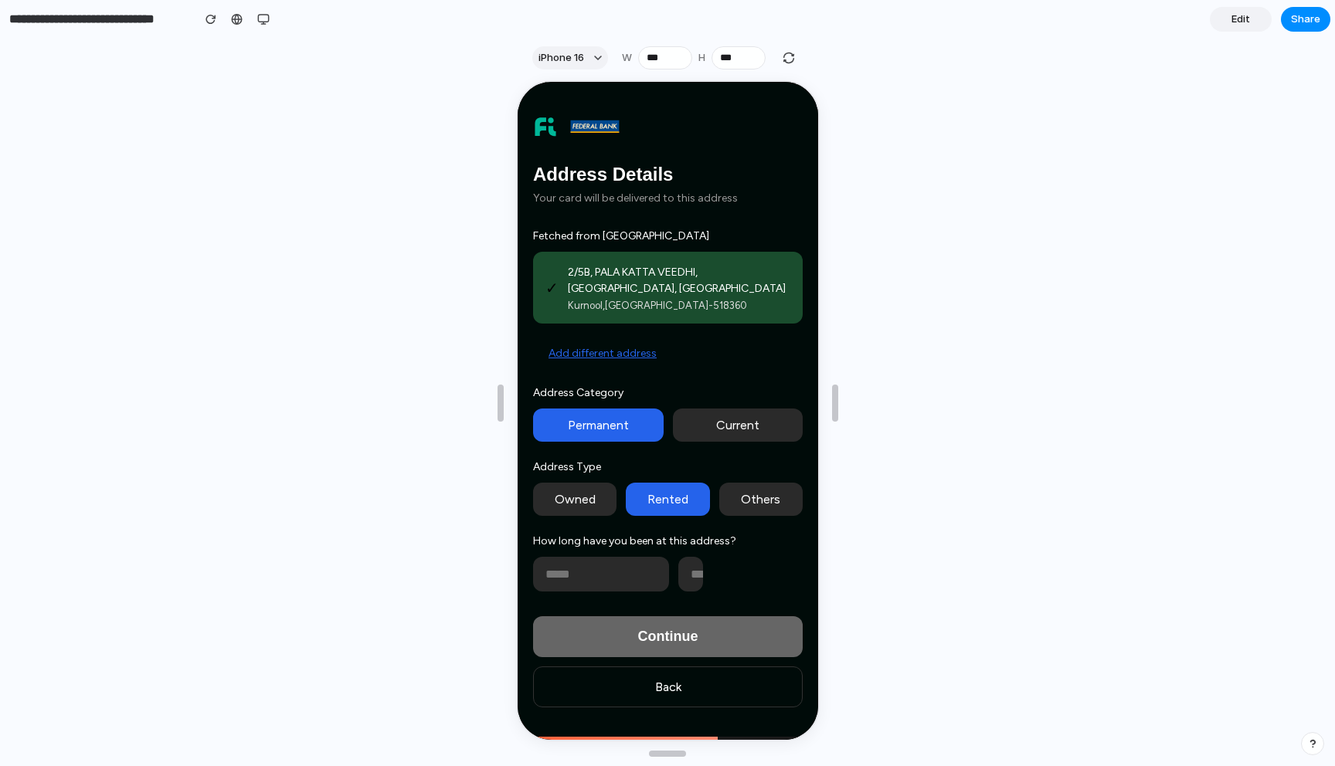
click at [607, 573] on input "number" at bounding box center [599, 572] width 136 height 35
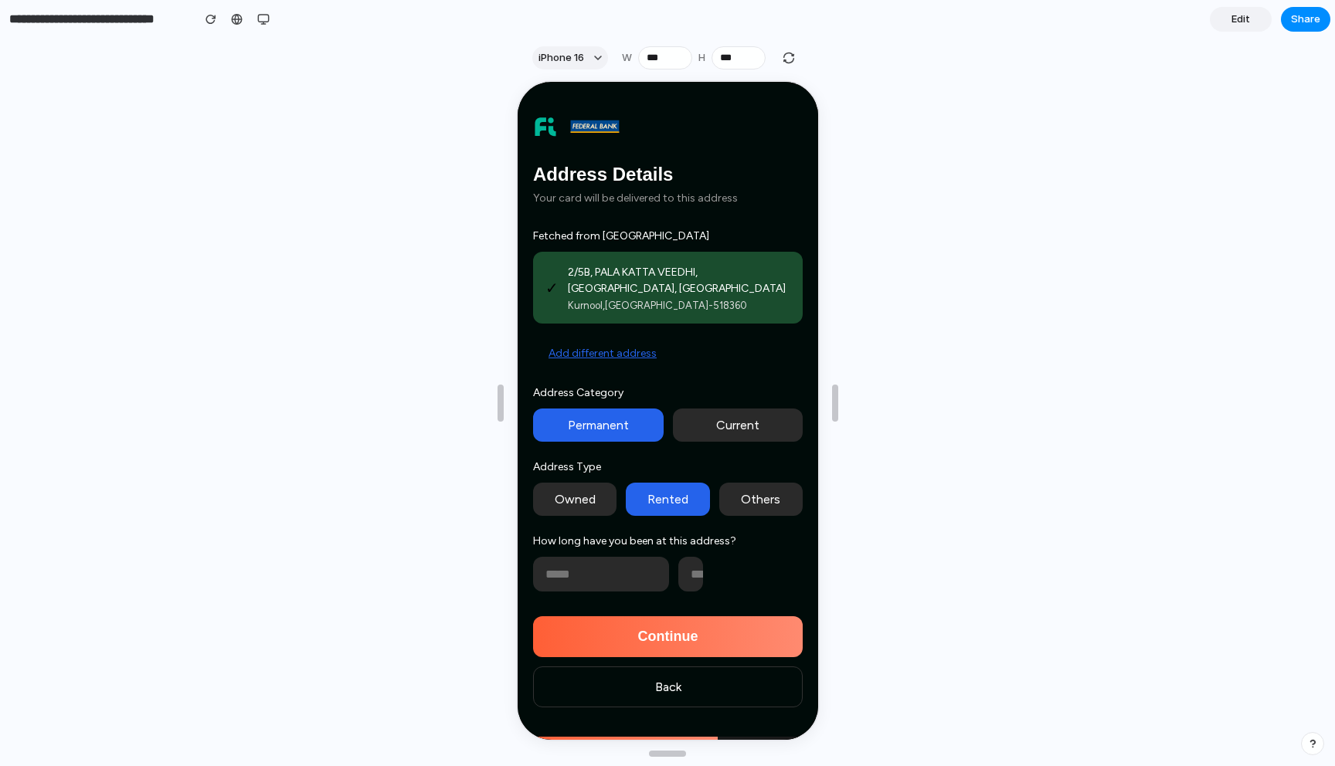
type input "*"
click at [698, 573] on input "number" at bounding box center [688, 572] width 25 height 35
type input "*"
click at [686, 640] on button "Continue" at bounding box center [666, 635] width 270 height 41
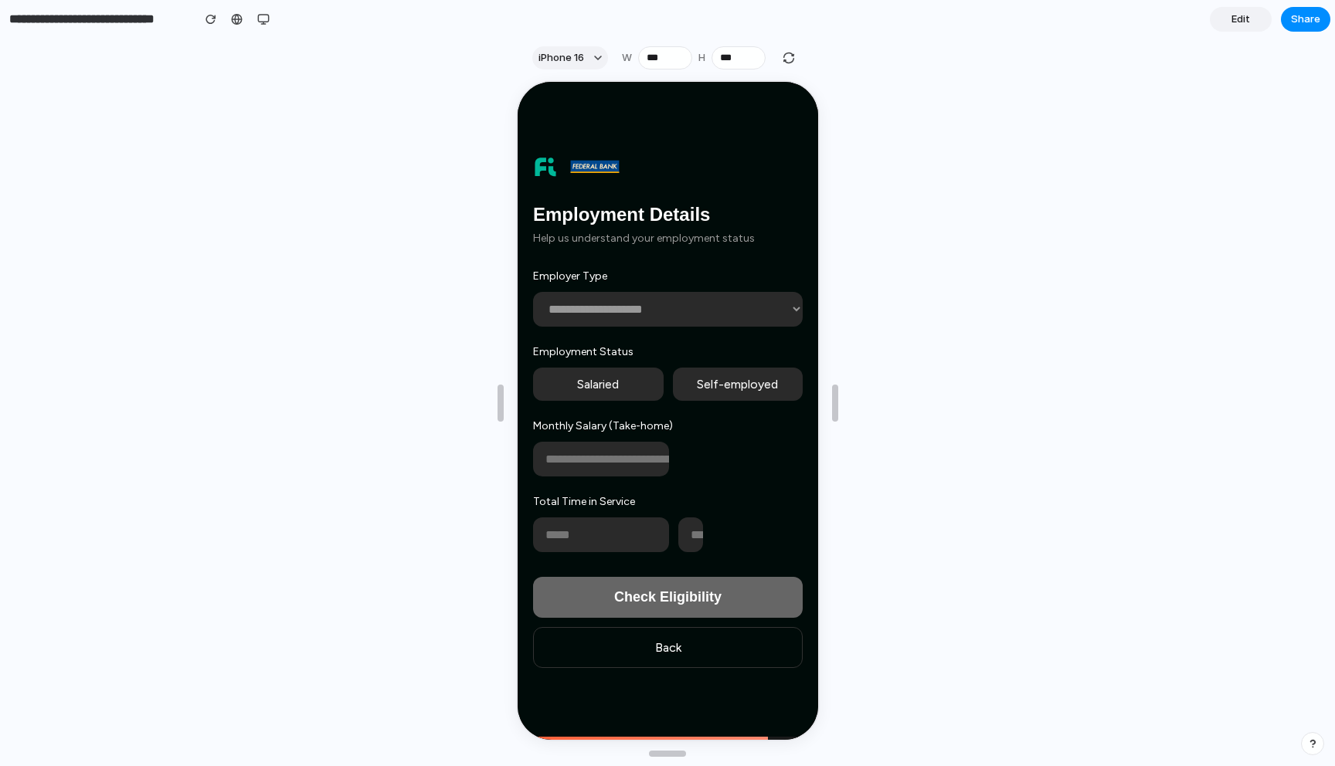
scroll to position [2852, 0]
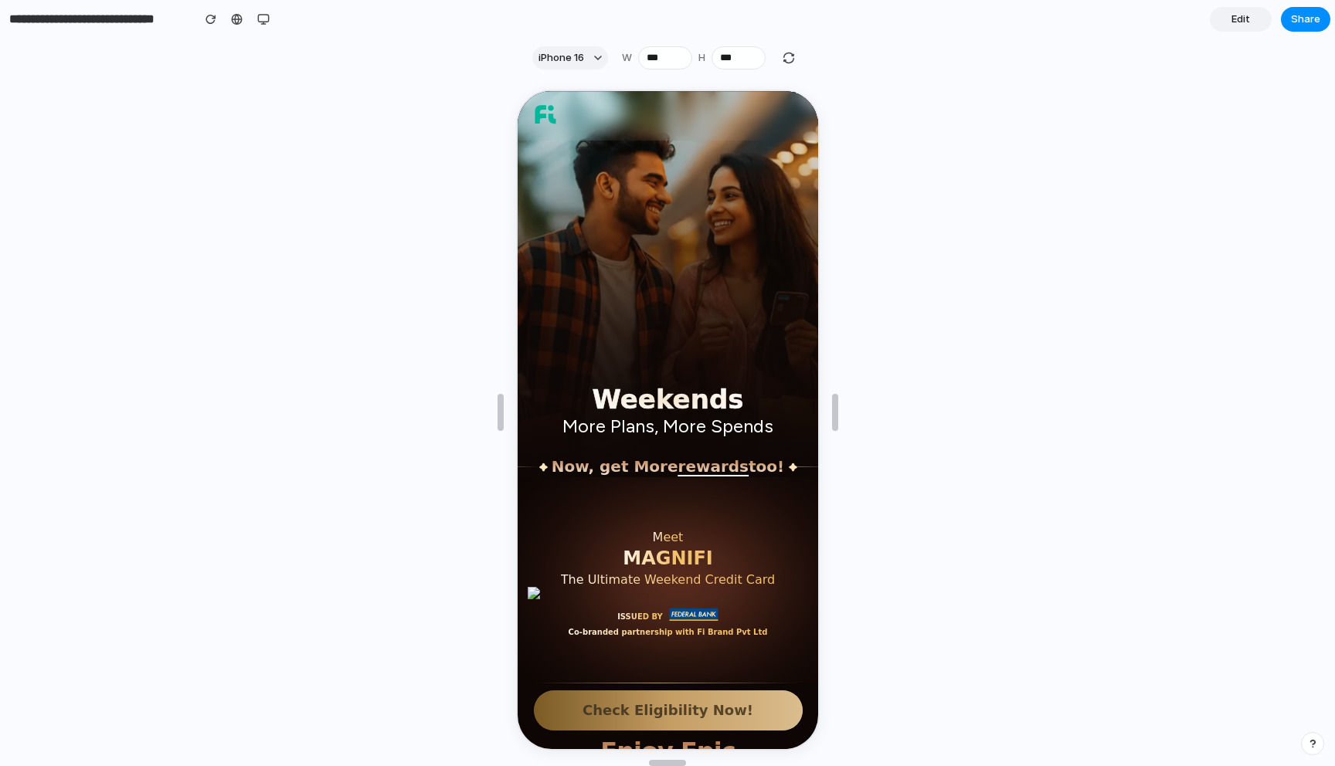
click at [572, 724] on button "Check Eligibility Now!" at bounding box center [665, 709] width 269 height 40
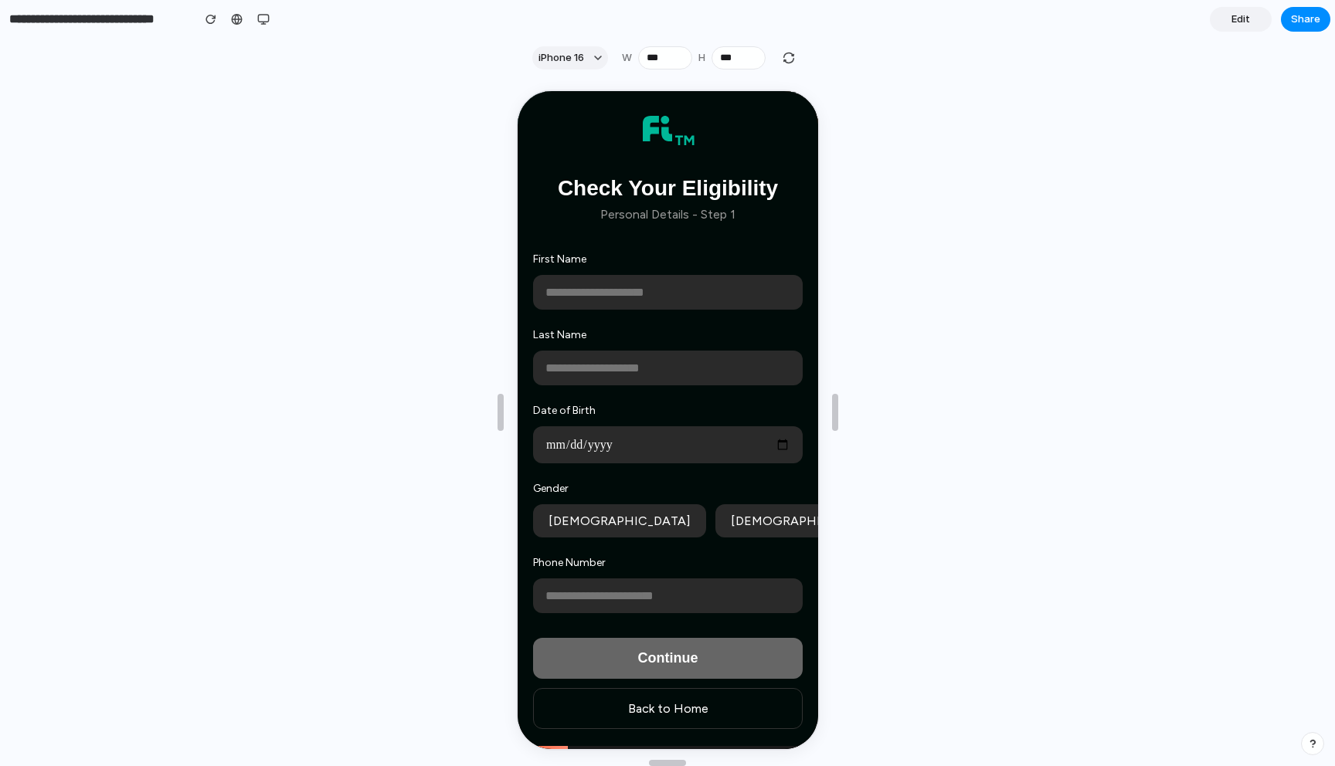
click at [688, 301] on input "text" at bounding box center [666, 290] width 270 height 35
click at [733, 297] on input "text" at bounding box center [666, 290] width 270 height 35
type input "******"
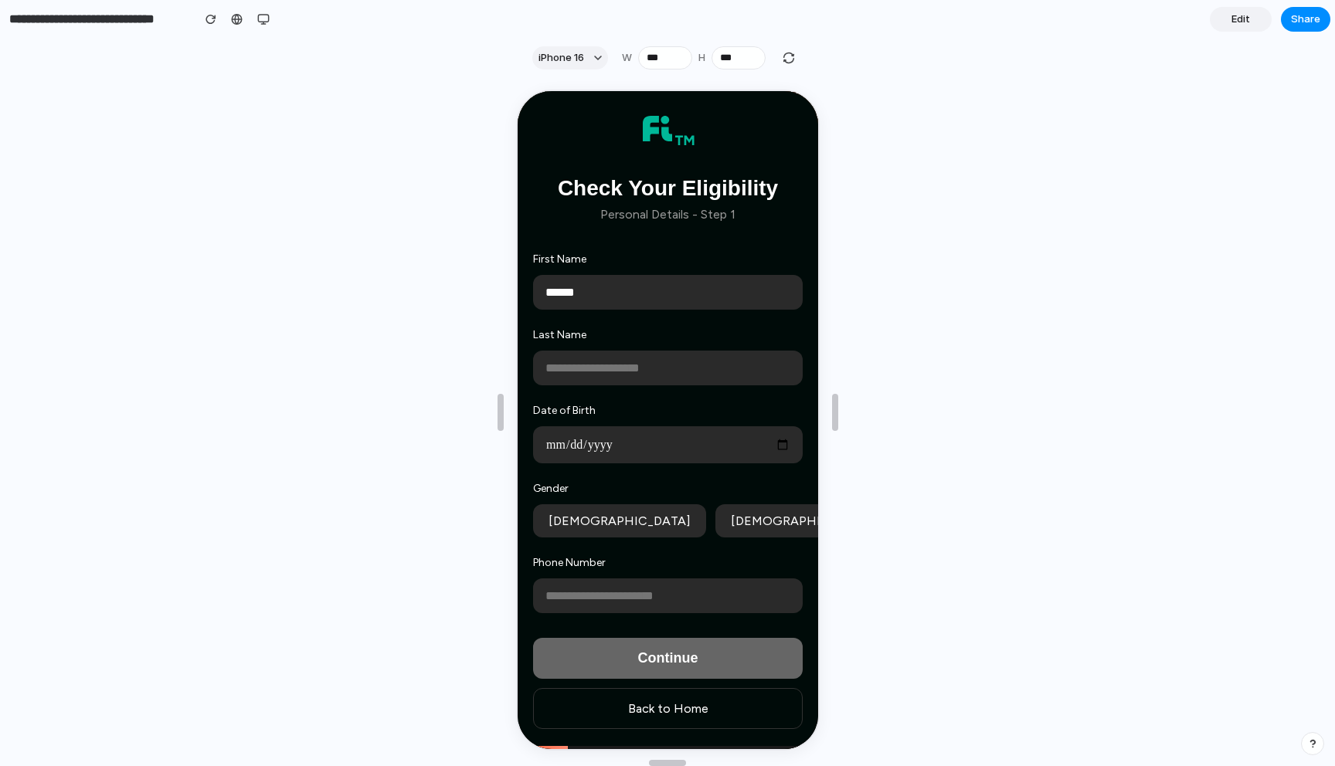
click at [703, 367] on input "text" at bounding box center [666, 366] width 270 height 35
type input "***"
click at [661, 444] on input "date" at bounding box center [666, 443] width 270 height 37
type input "**********"
click at [589, 518] on button "[DEMOGRAPHIC_DATA]" at bounding box center [617, 519] width 173 height 33
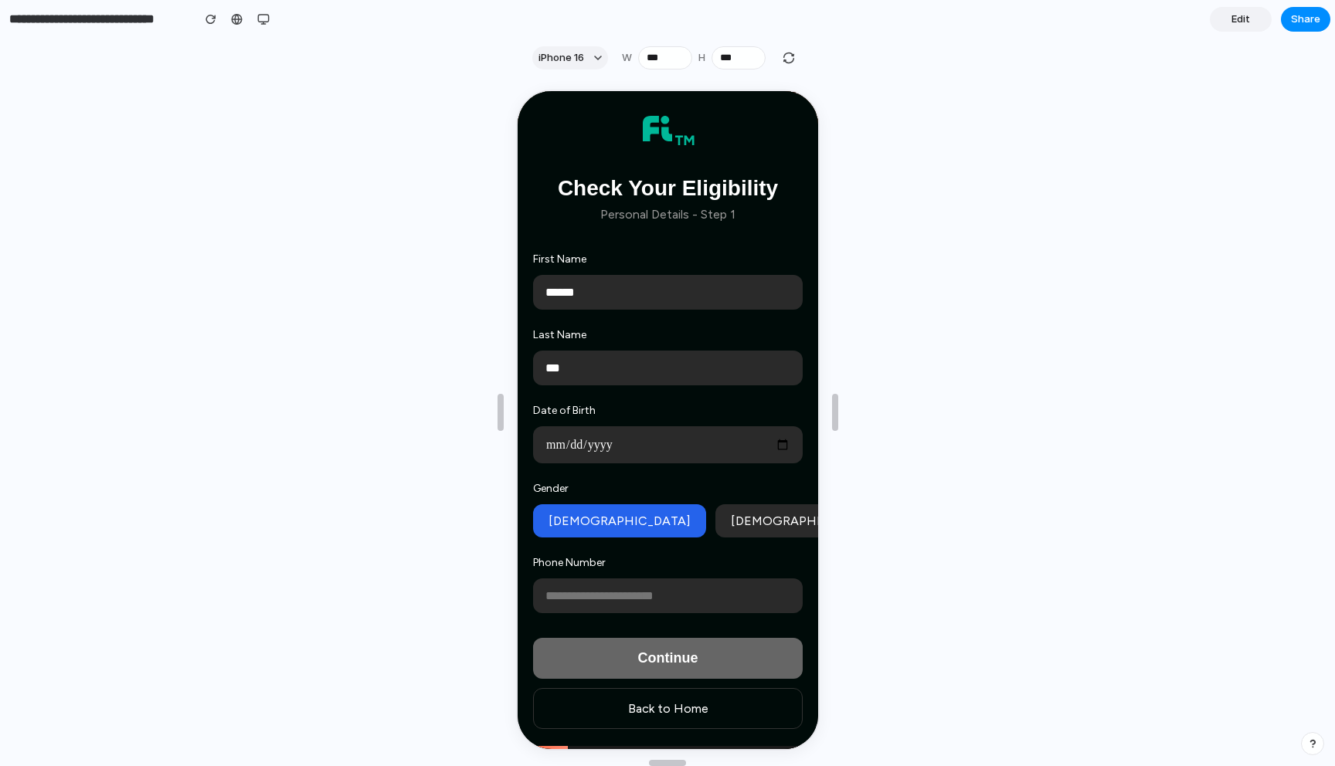
click at [602, 575] on div "Phone Number" at bounding box center [666, 583] width 270 height 57
click at [602, 589] on input "tel" at bounding box center [666, 594] width 270 height 35
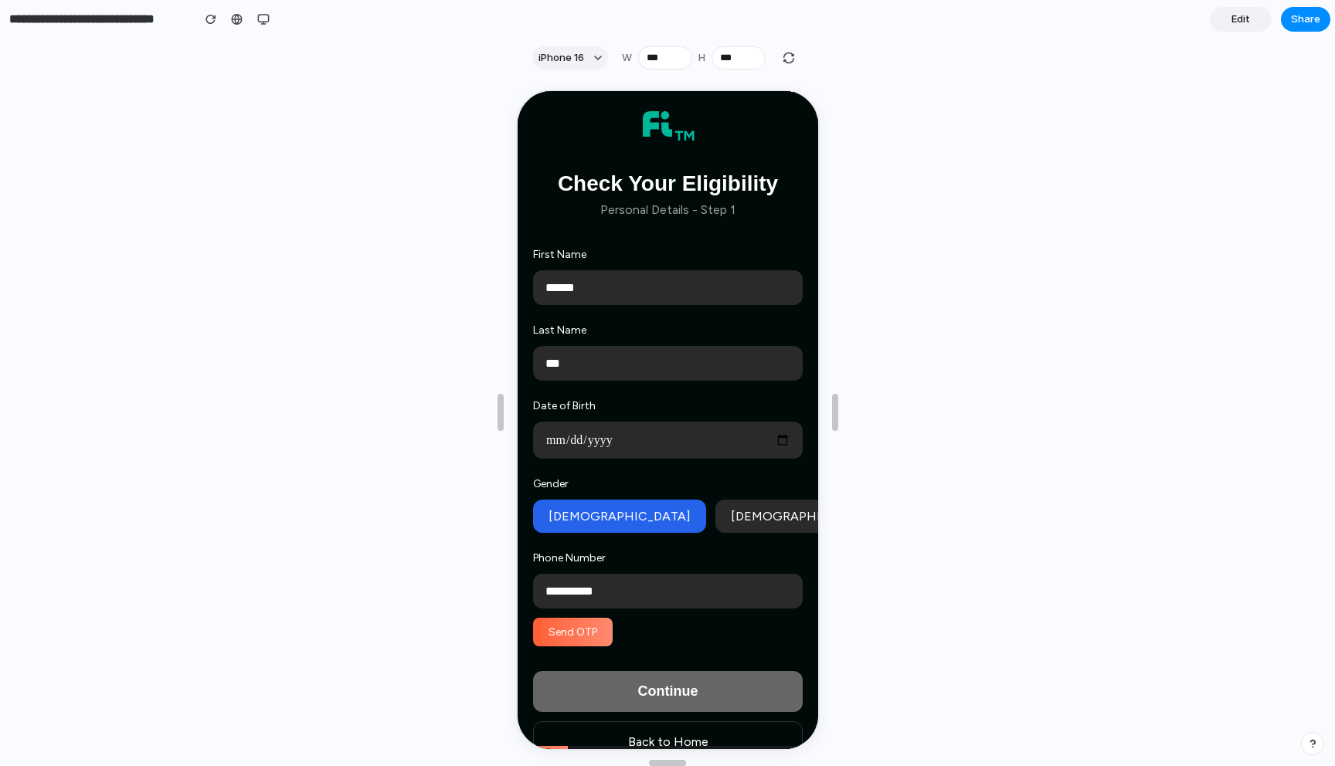
type input "**********"
click at [555, 634] on button "Send OTP" at bounding box center [571, 630] width 80 height 29
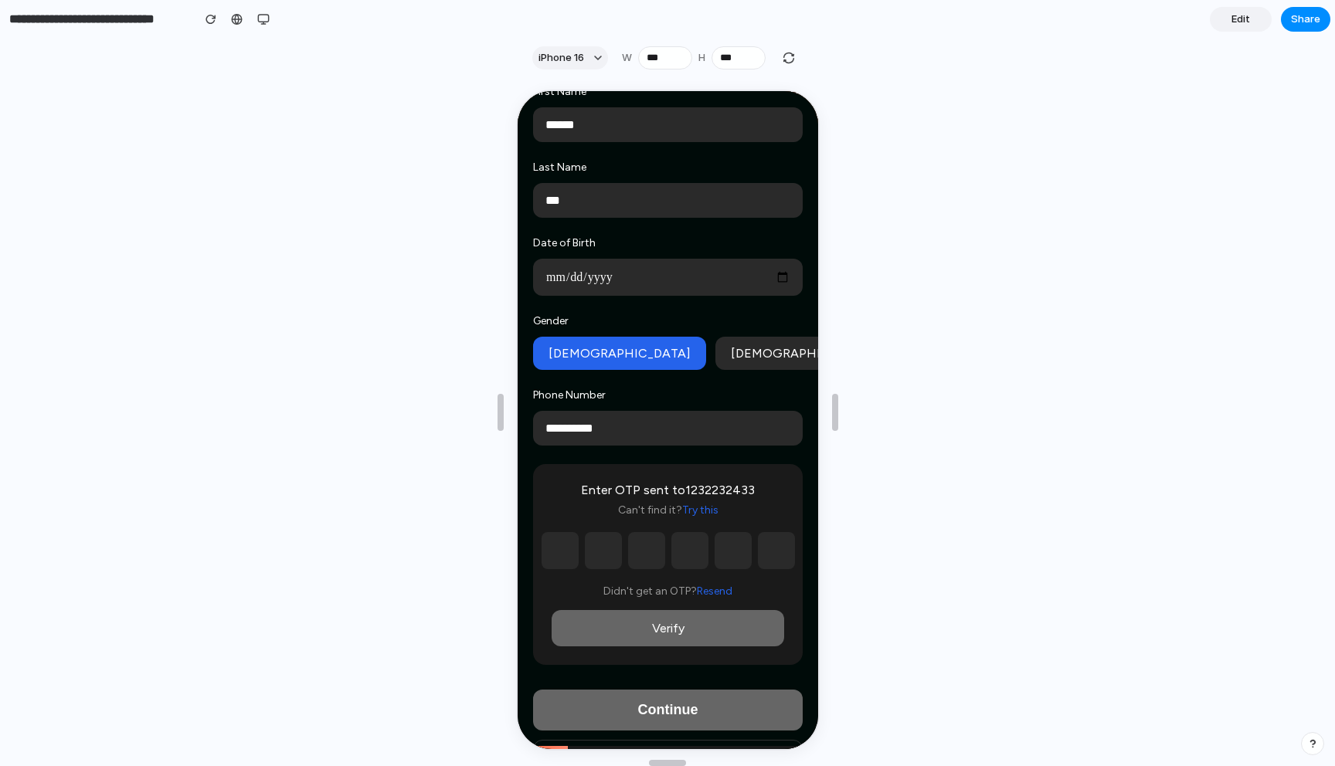
scroll to position [171, 0]
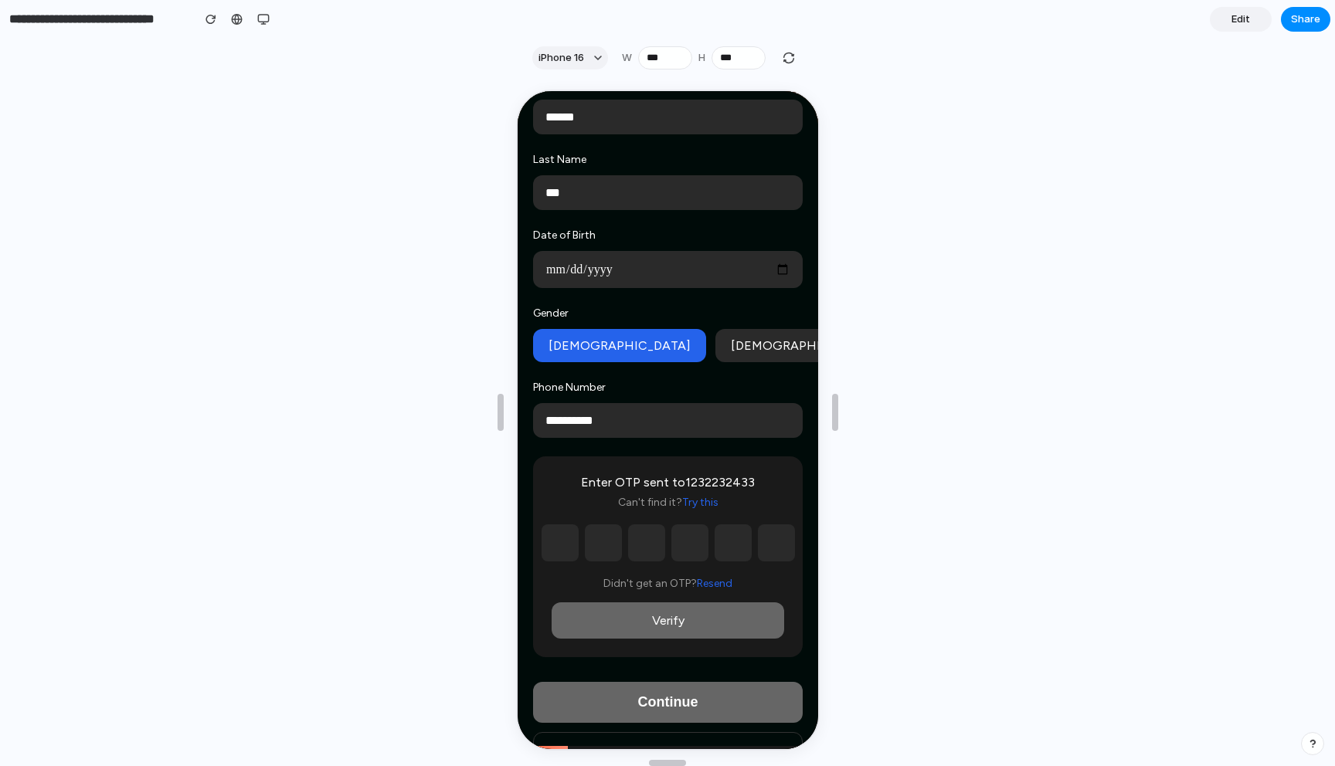
click at [562, 544] on input "text" at bounding box center [557, 541] width 37 height 37
type input "*"
click at [609, 552] on input "text" at bounding box center [600, 541] width 37 height 37
type input "*"
click at [643, 550] on input "*" at bounding box center [644, 541] width 37 height 37
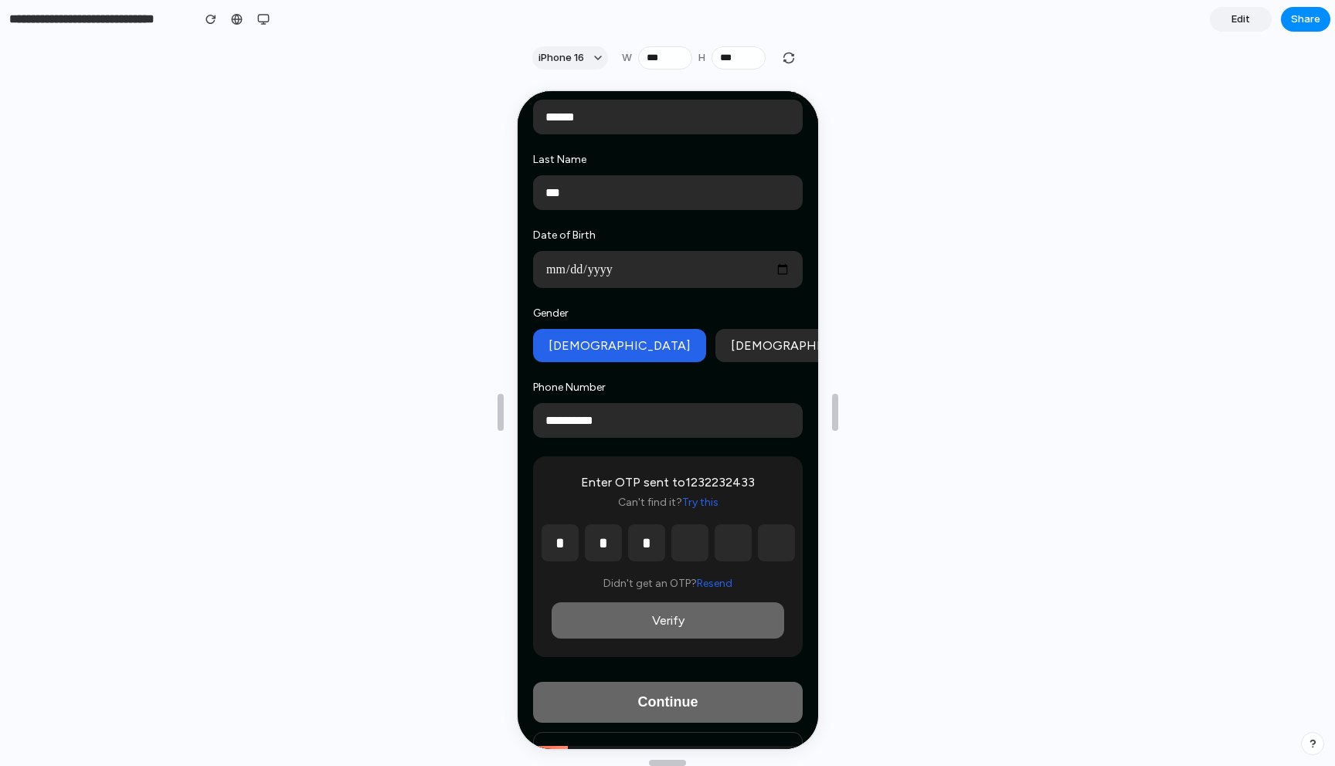
type input "*"
click at [688, 547] on input "*" at bounding box center [687, 541] width 37 height 37
type input "*"
click at [735, 547] on input "*" at bounding box center [730, 541] width 37 height 37
type input "*"
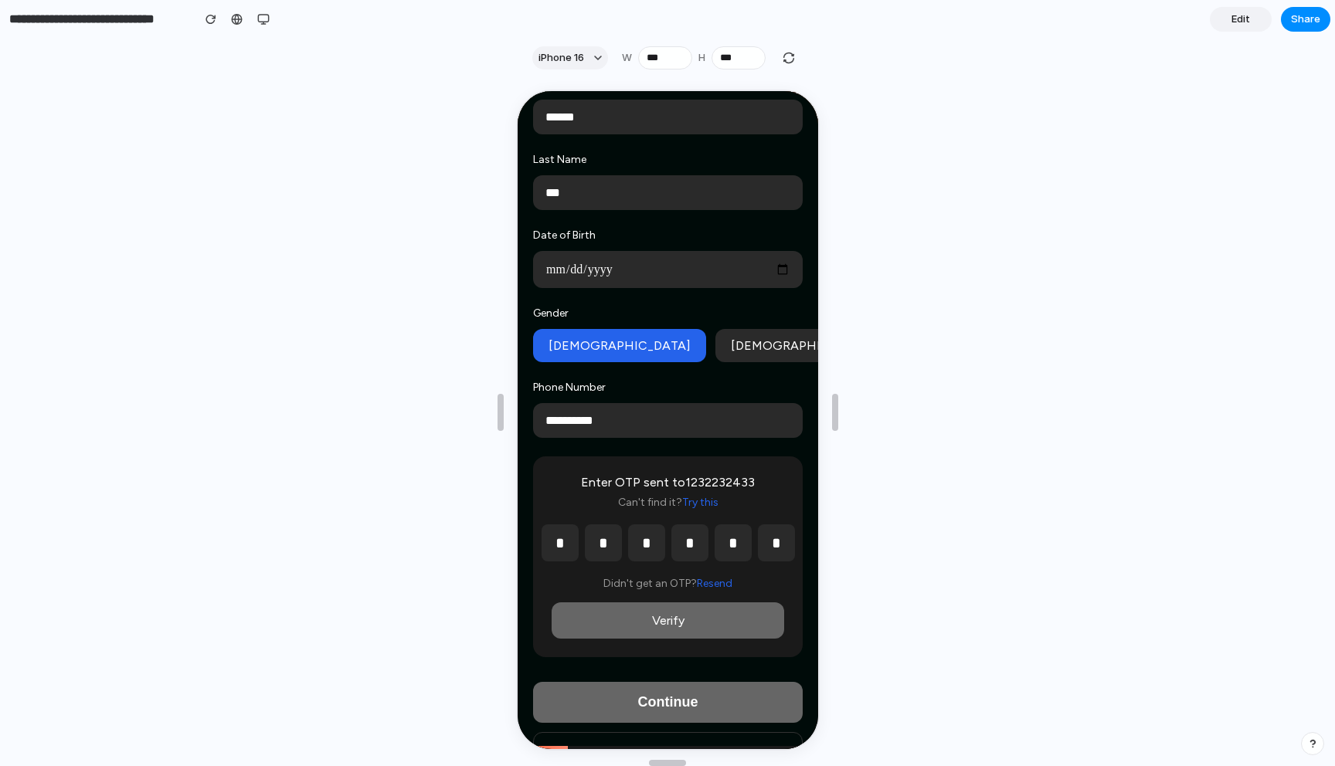
click at [766, 547] on input "*" at bounding box center [774, 541] width 37 height 37
type input "*"
click at [705, 637] on button "Verify" at bounding box center [665, 619] width 233 height 36
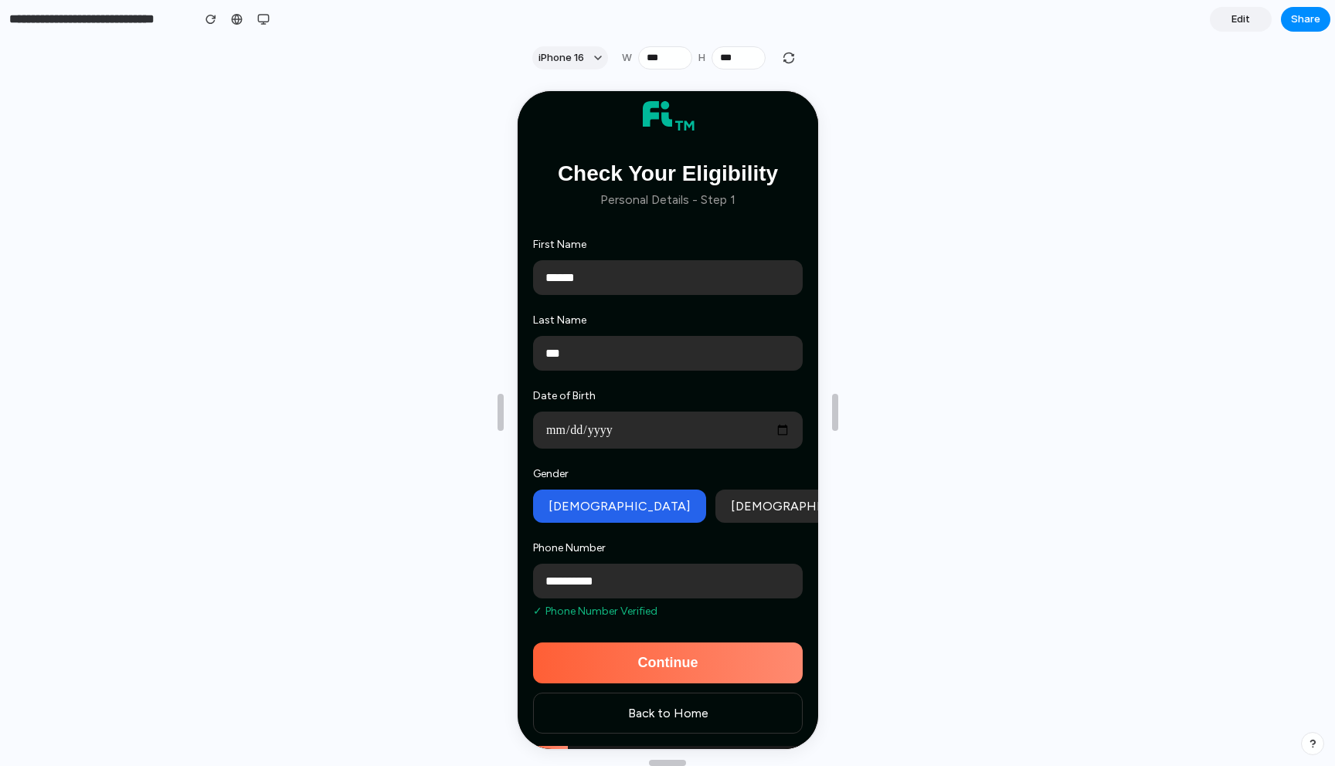
scroll to position [589, 0]
click at [677, 669] on button "Continue" at bounding box center [666, 661] width 270 height 41
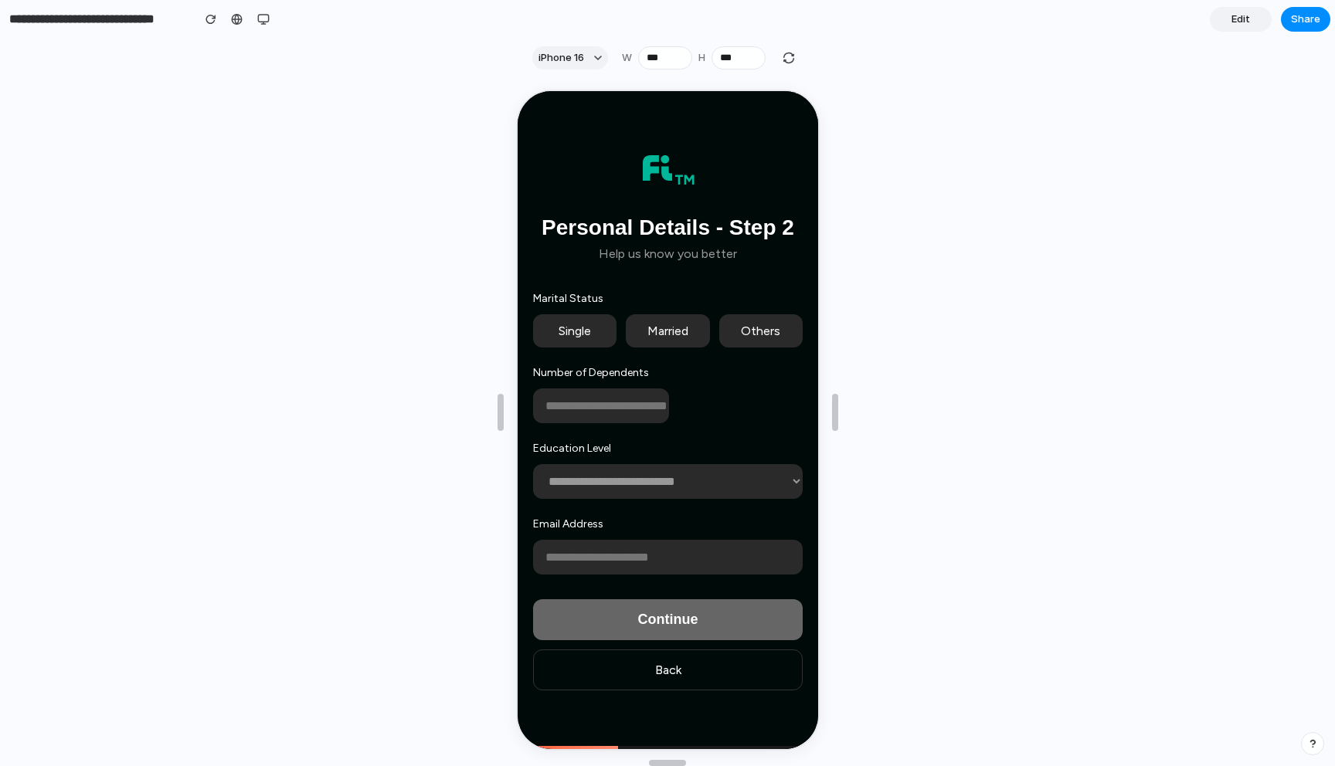
scroll to position [1350, 0]
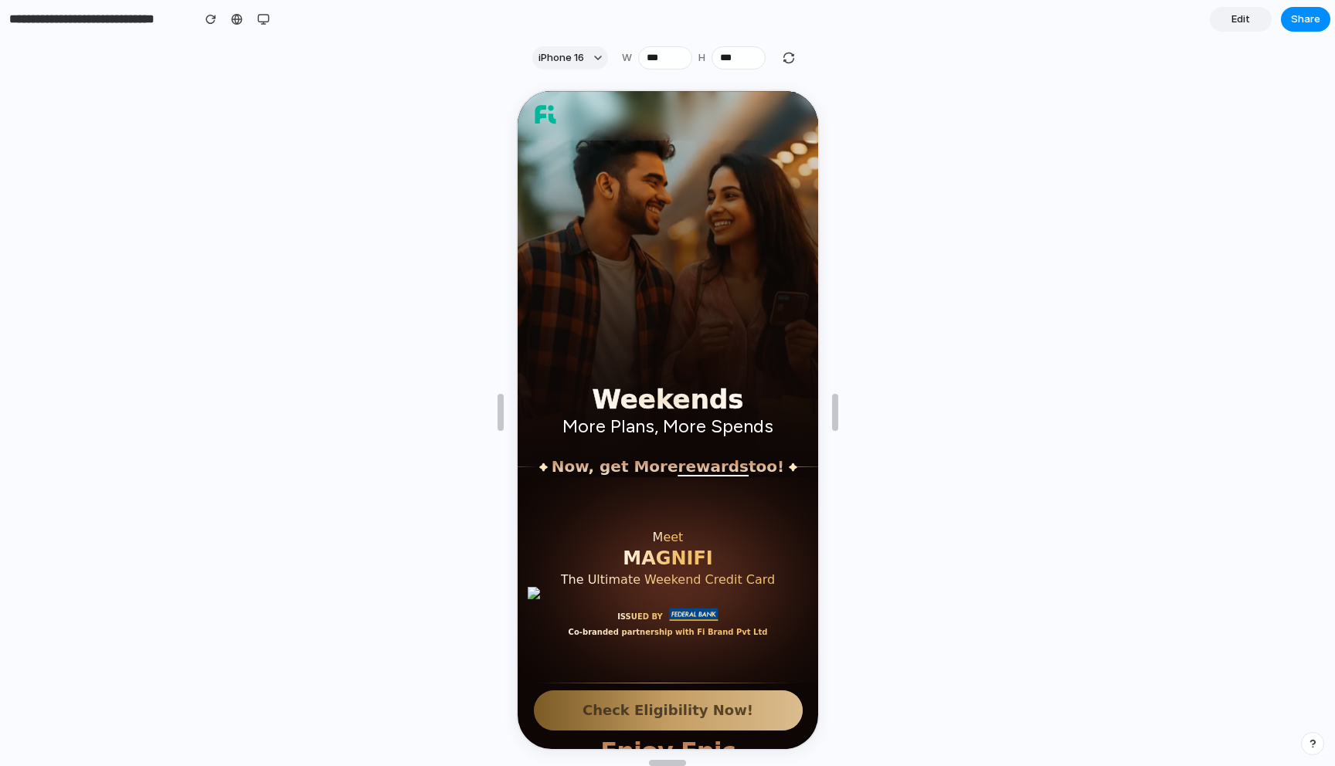
click at [694, 710] on button "Check Eligibility Now!" at bounding box center [665, 709] width 269 height 40
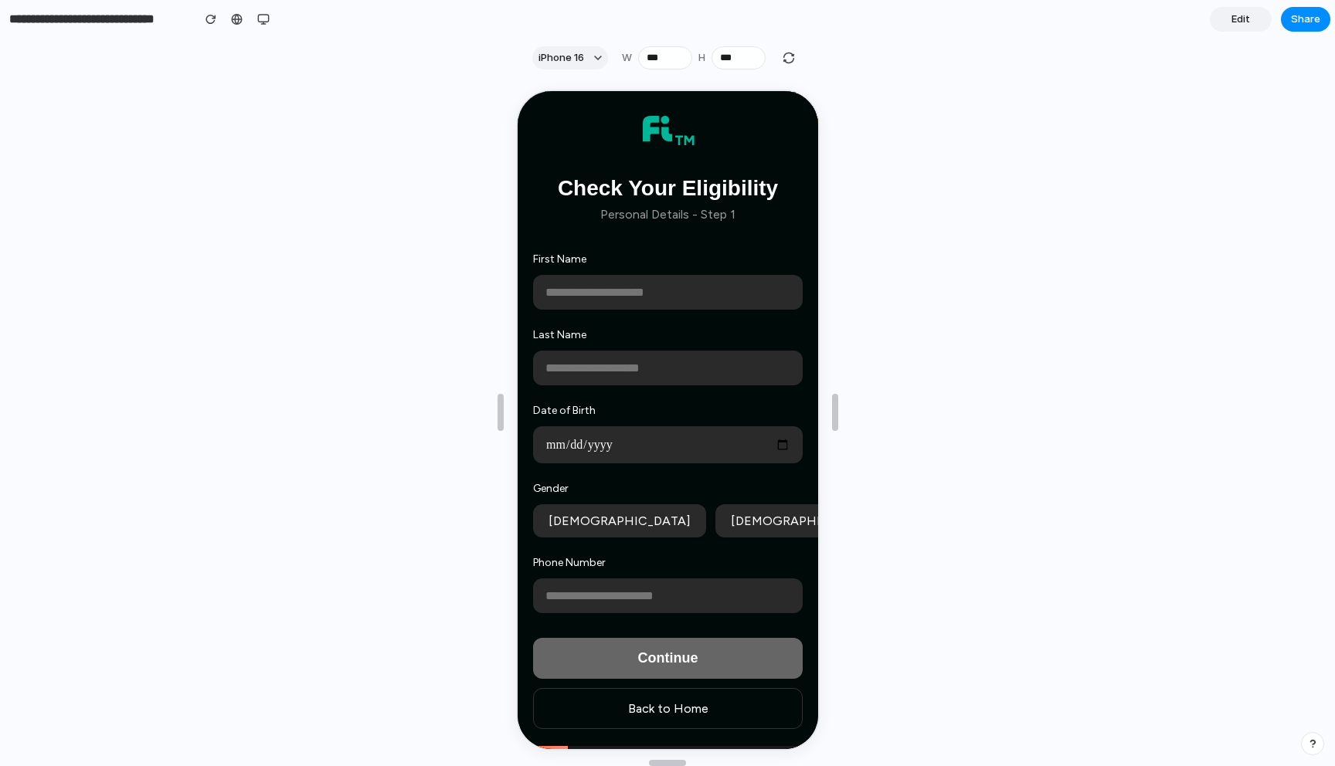
click at [1232, 22] on span "Edit" at bounding box center [1240, 19] width 19 height 15
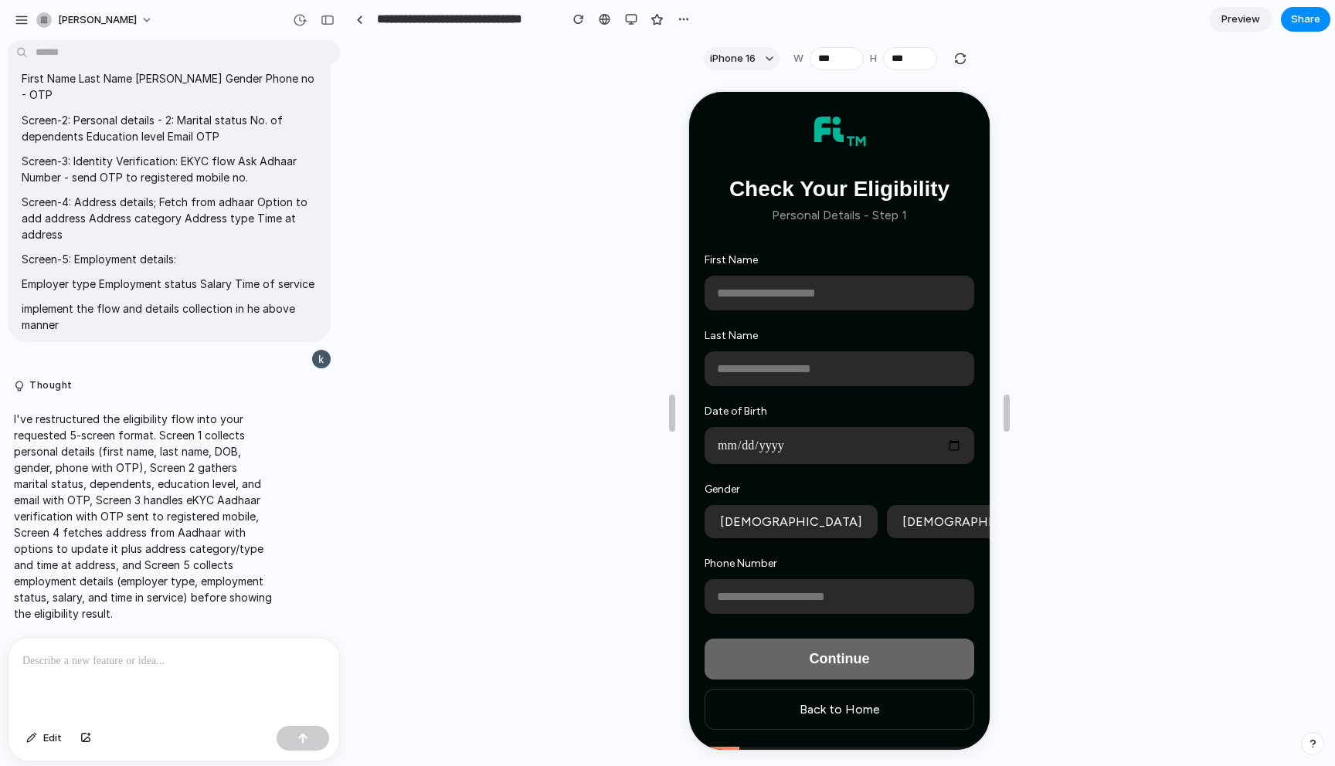
click at [182, 664] on p at bounding box center [173, 661] width 303 height 19
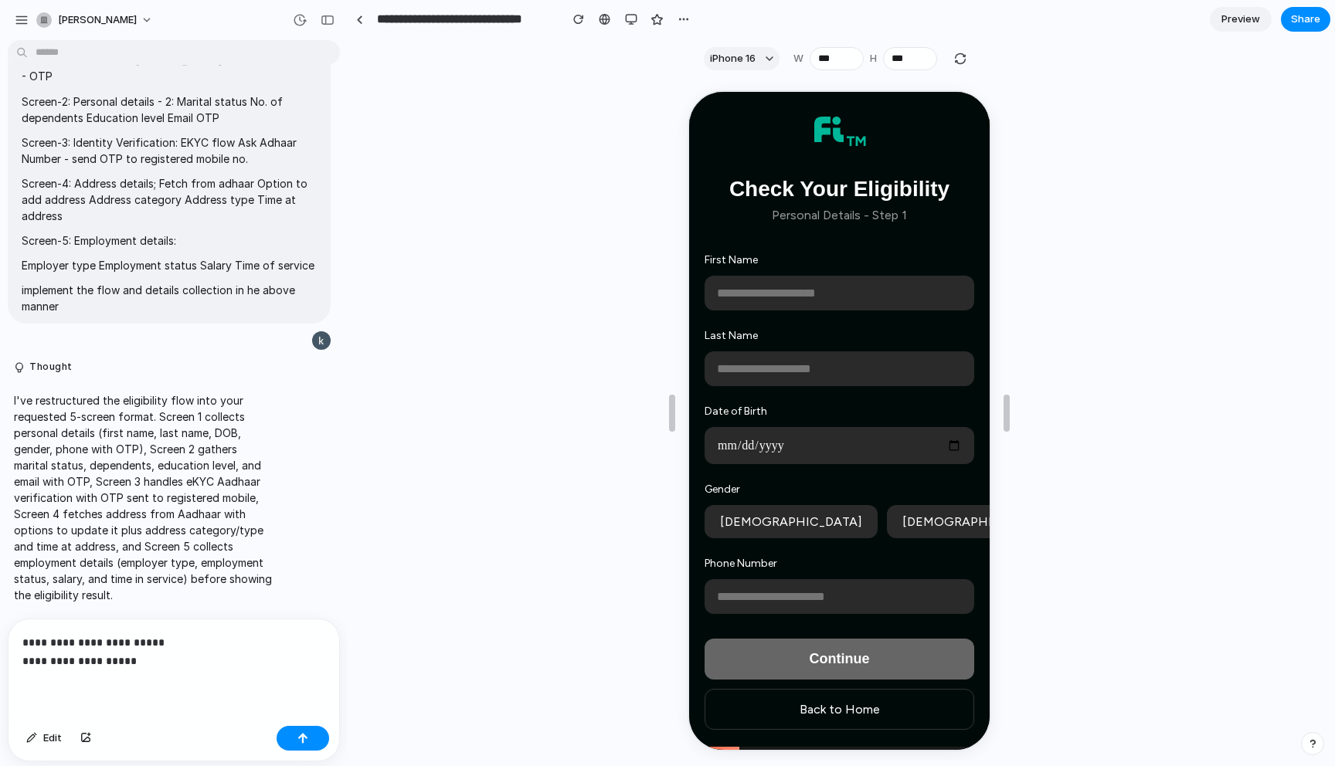
scroll to position [4368, 0]
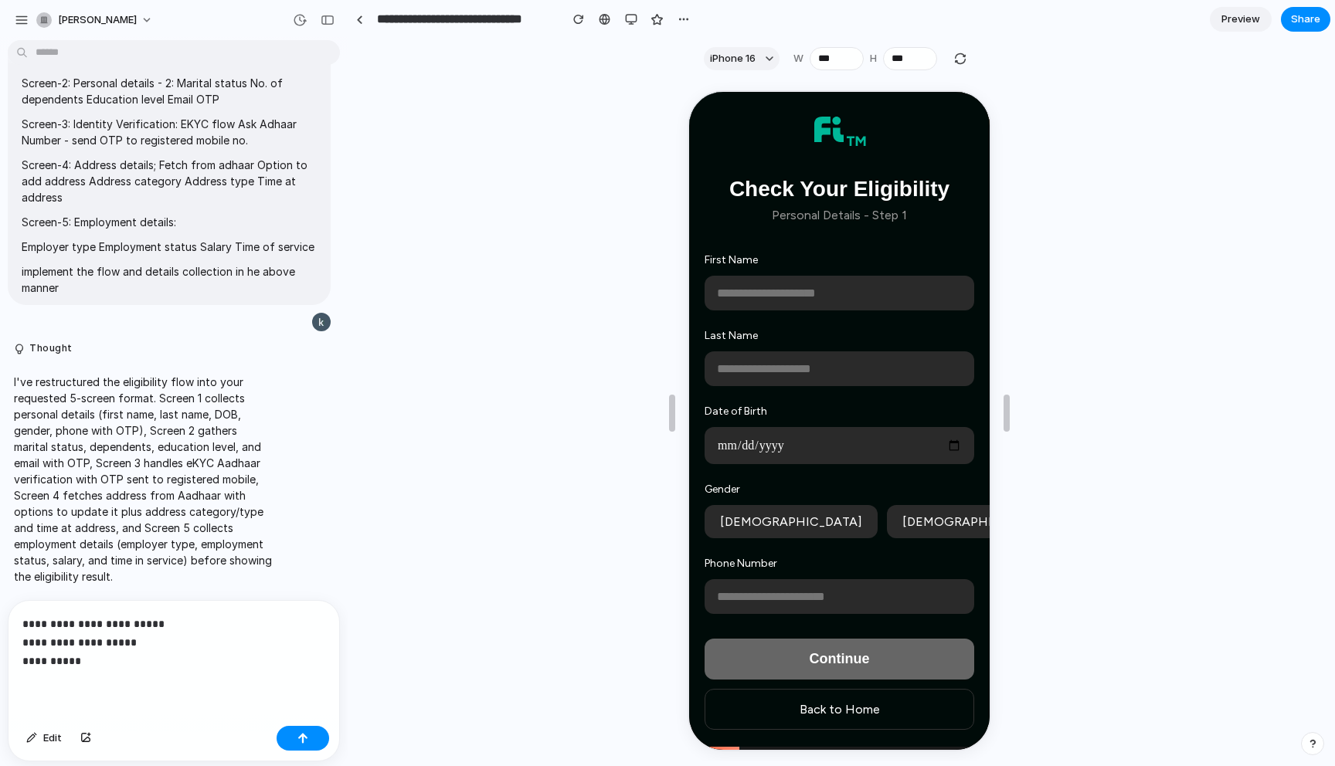
click at [769, 290] on input "text" at bounding box center [837, 291] width 270 height 35
type input "******"
click at [750, 366] on input "text" at bounding box center [837, 367] width 270 height 35
type input "*****"
click at [722, 437] on input "date" at bounding box center [837, 444] width 270 height 37
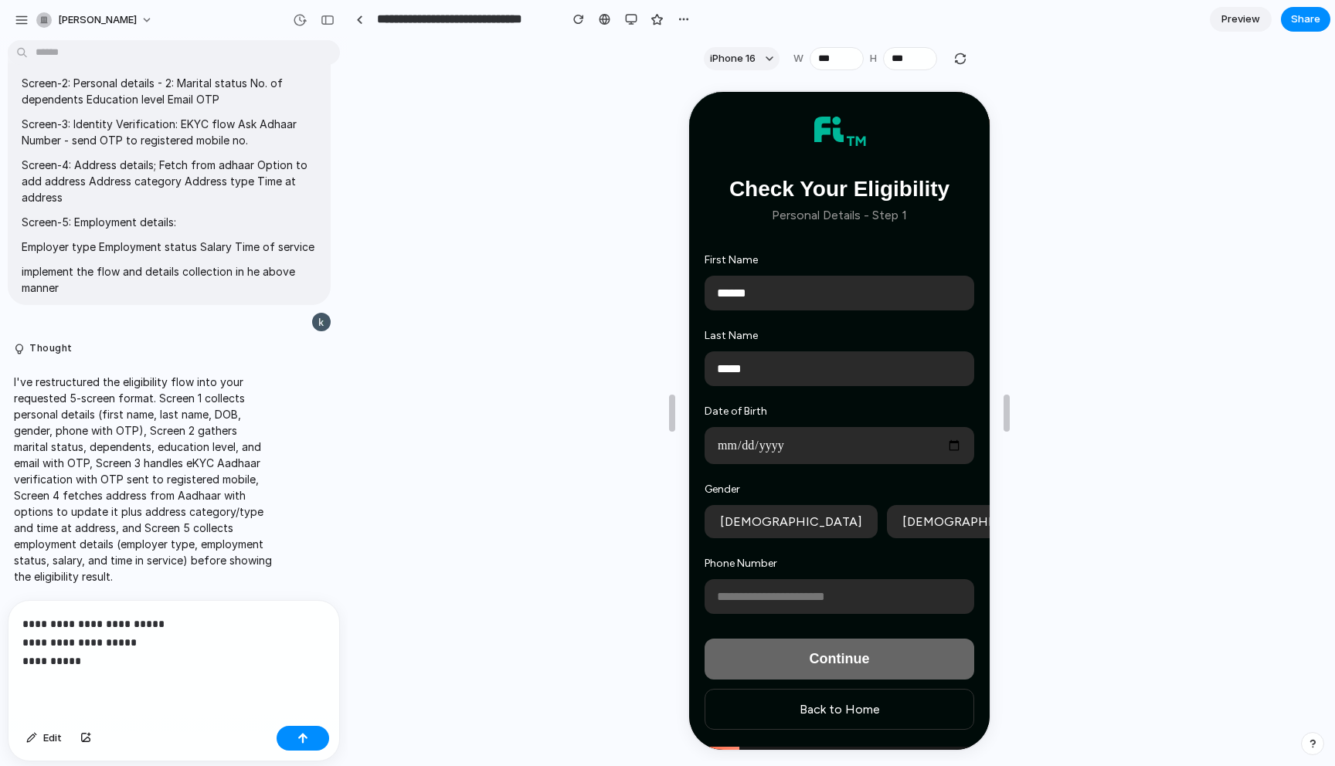
type input "**********"
click at [743, 512] on button "[DEMOGRAPHIC_DATA]" at bounding box center [788, 520] width 173 height 33
click at [742, 589] on input "tel" at bounding box center [837, 595] width 270 height 35
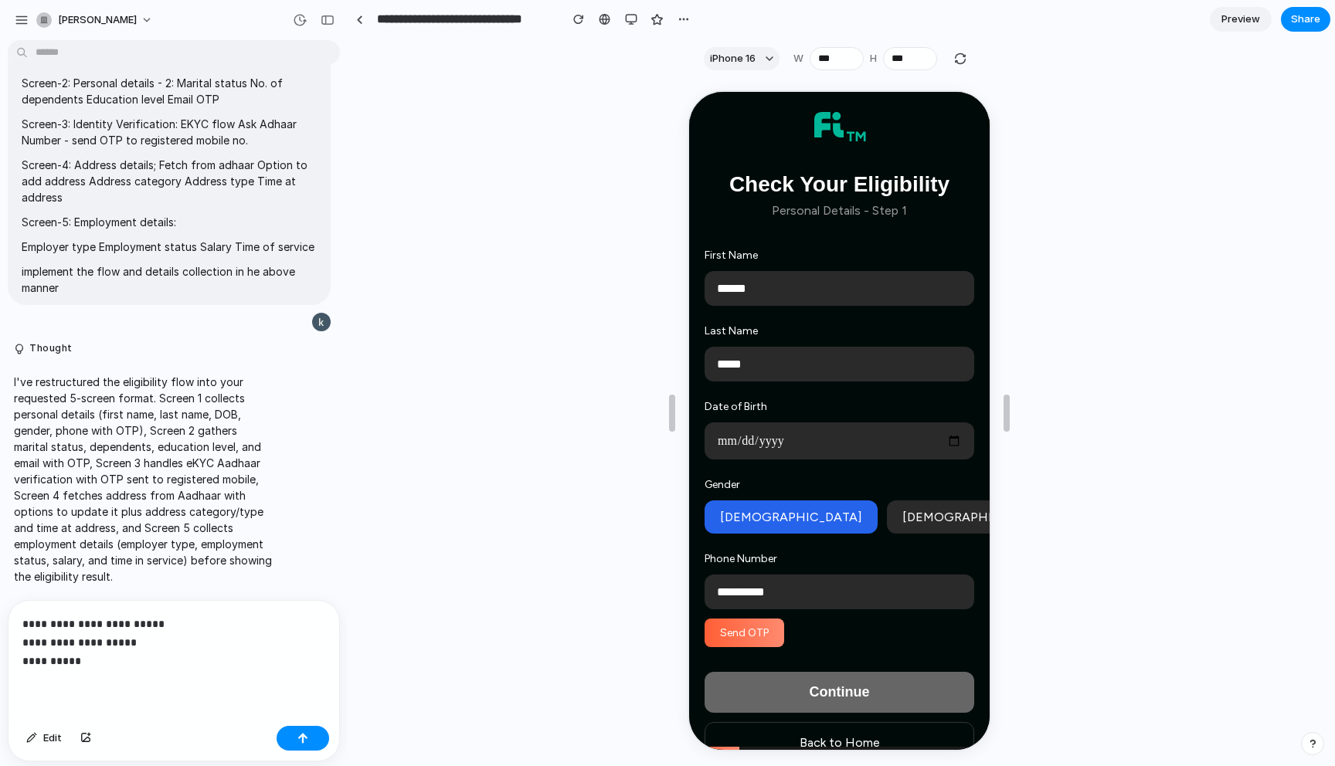
type input "**********"
click at [710, 643] on button "Send OTP" at bounding box center [742, 631] width 80 height 29
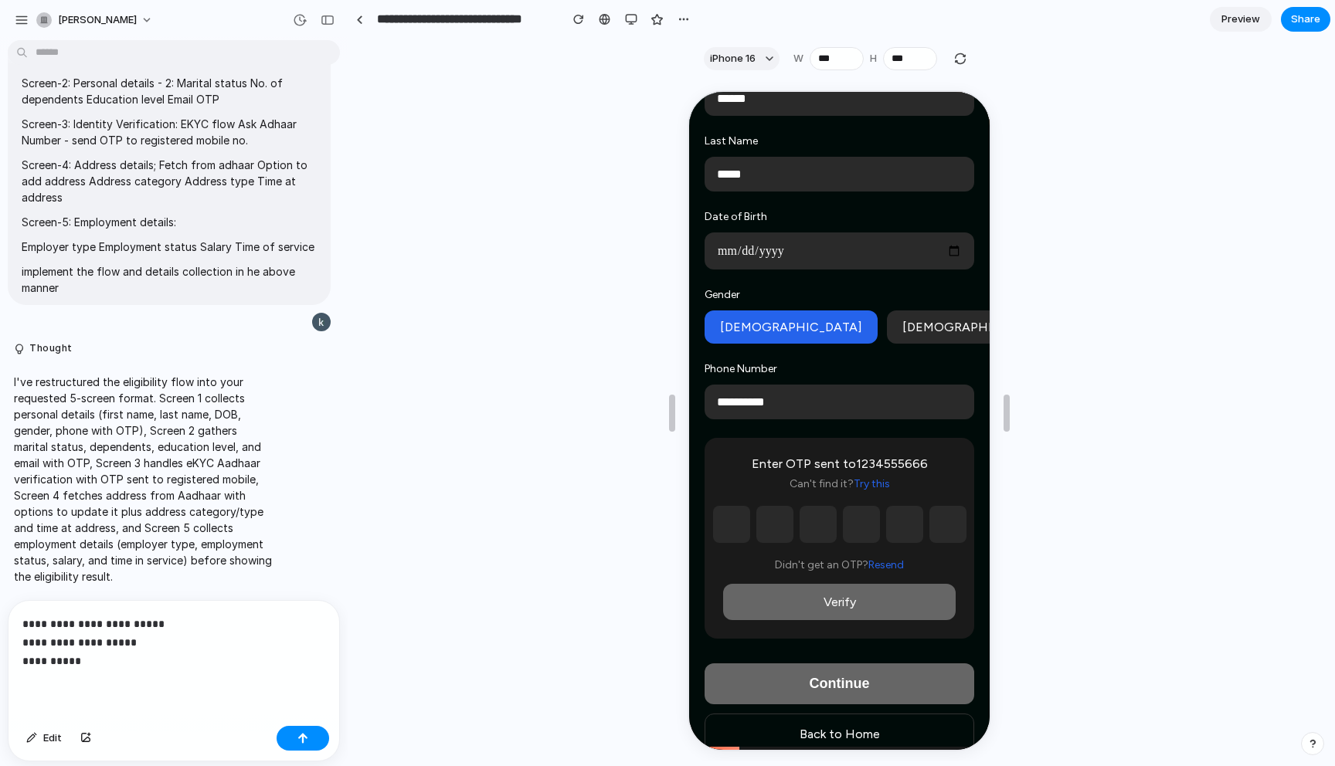
scroll to position [202, 0]
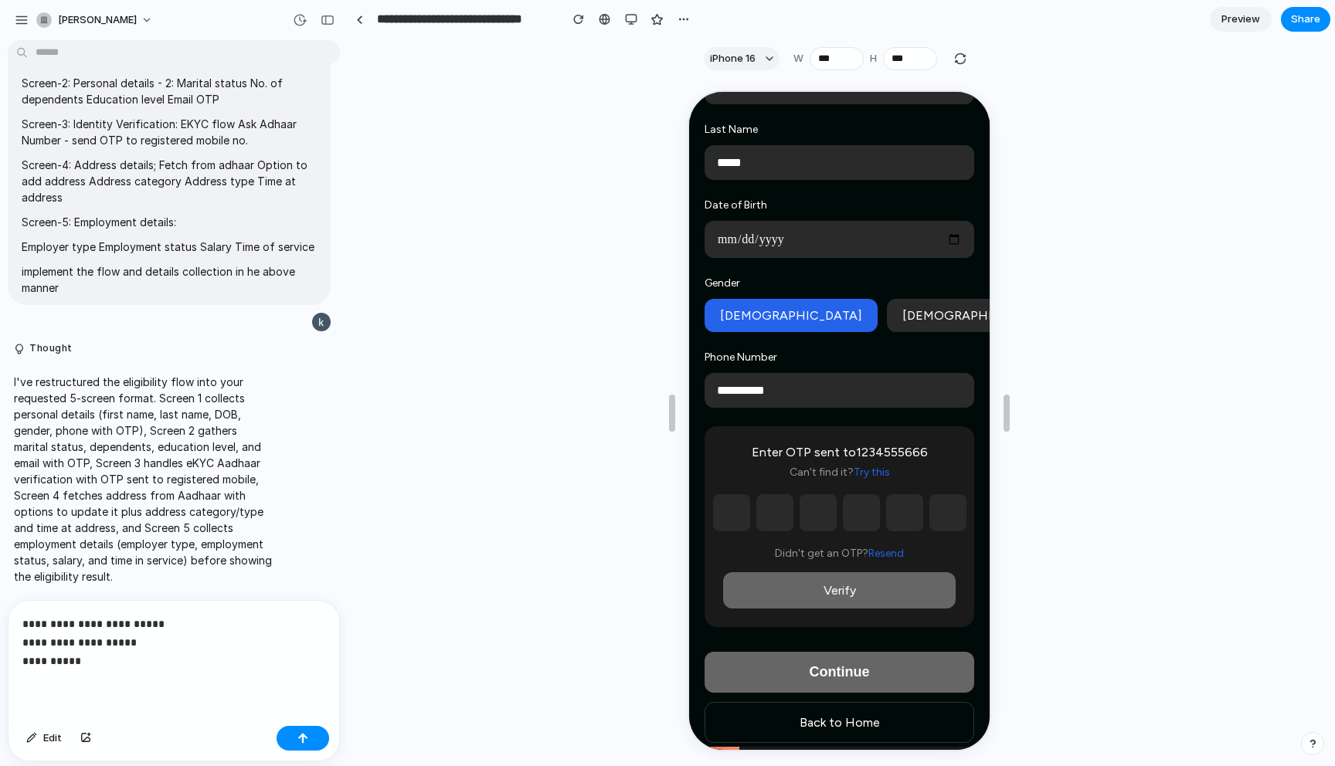
click at [728, 526] on input "text" at bounding box center [729, 511] width 37 height 37
type input "*"
click at [763, 523] on input "*" at bounding box center [772, 511] width 37 height 37
type input "*"
click at [823, 515] on input "text" at bounding box center [815, 511] width 37 height 37
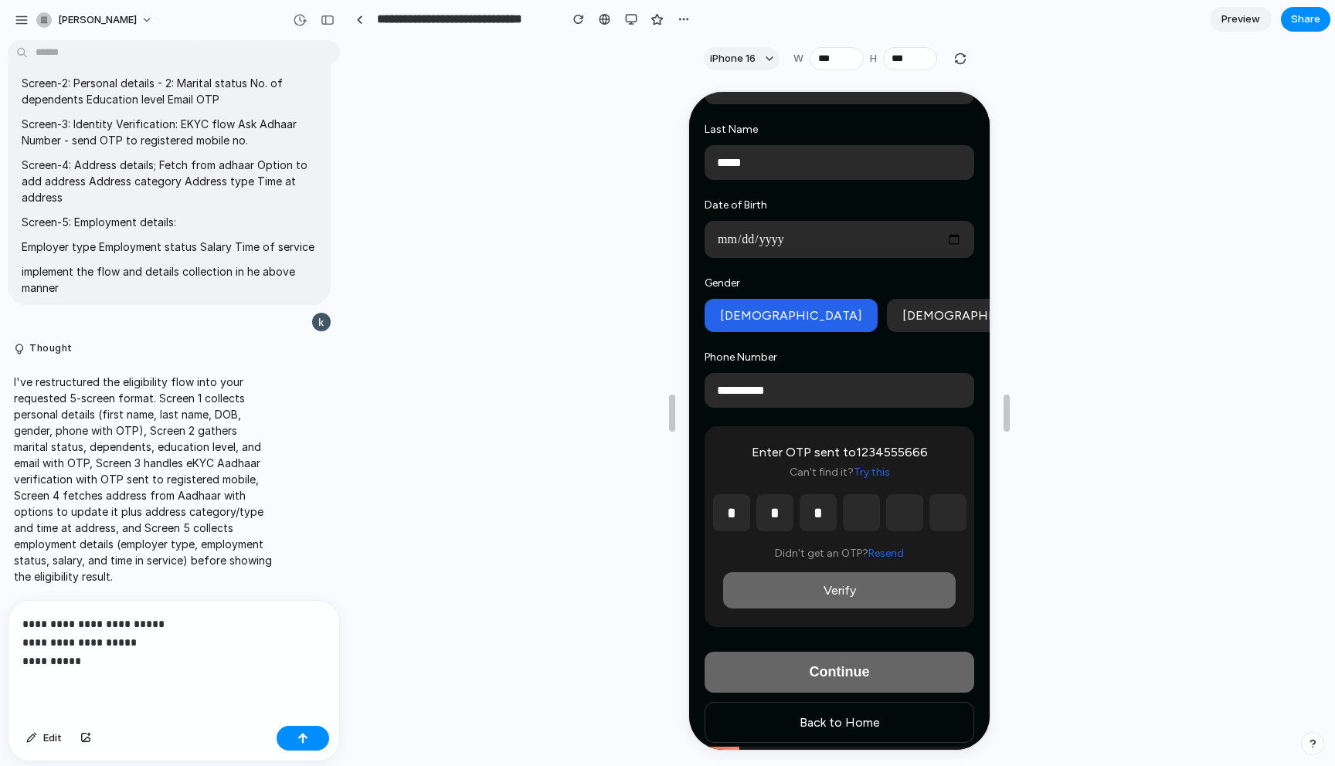
type input "*"
click at [861, 515] on input "*" at bounding box center [858, 511] width 37 height 37
type input "*"
click at [908, 517] on input "*" at bounding box center [902, 511] width 37 height 37
type input "*"
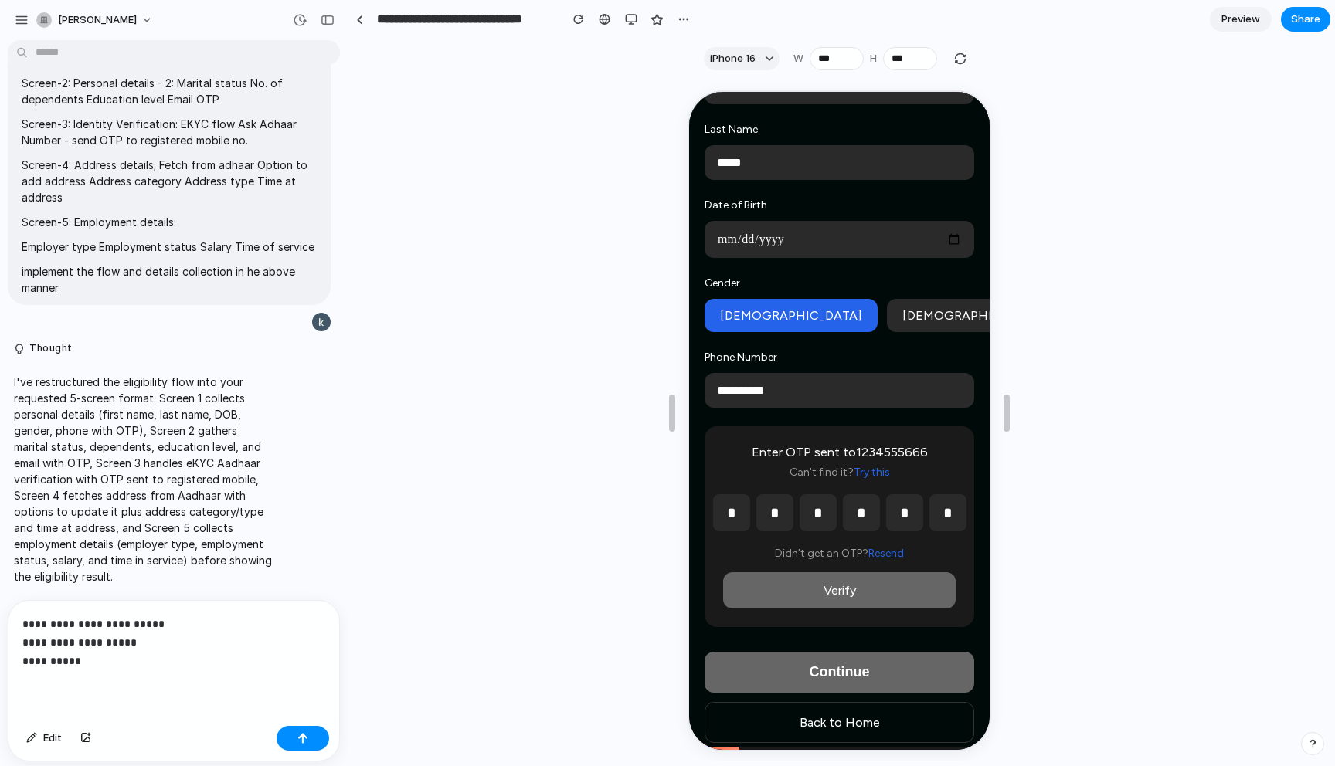
click at [939, 518] on input "*" at bounding box center [945, 511] width 37 height 37
type input "*"
click at [876, 589] on button "Verify" at bounding box center [837, 589] width 233 height 36
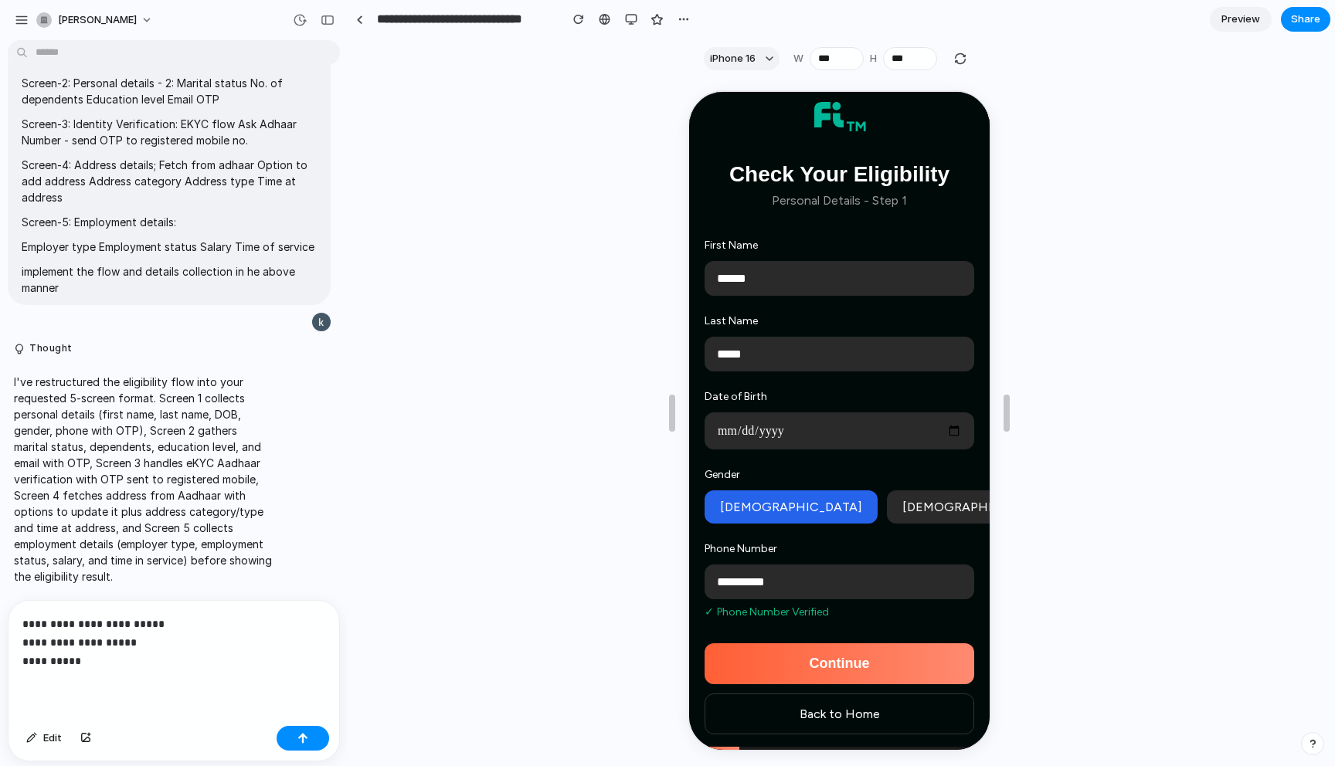
click at [854, 653] on button "Continue" at bounding box center [837, 662] width 270 height 41
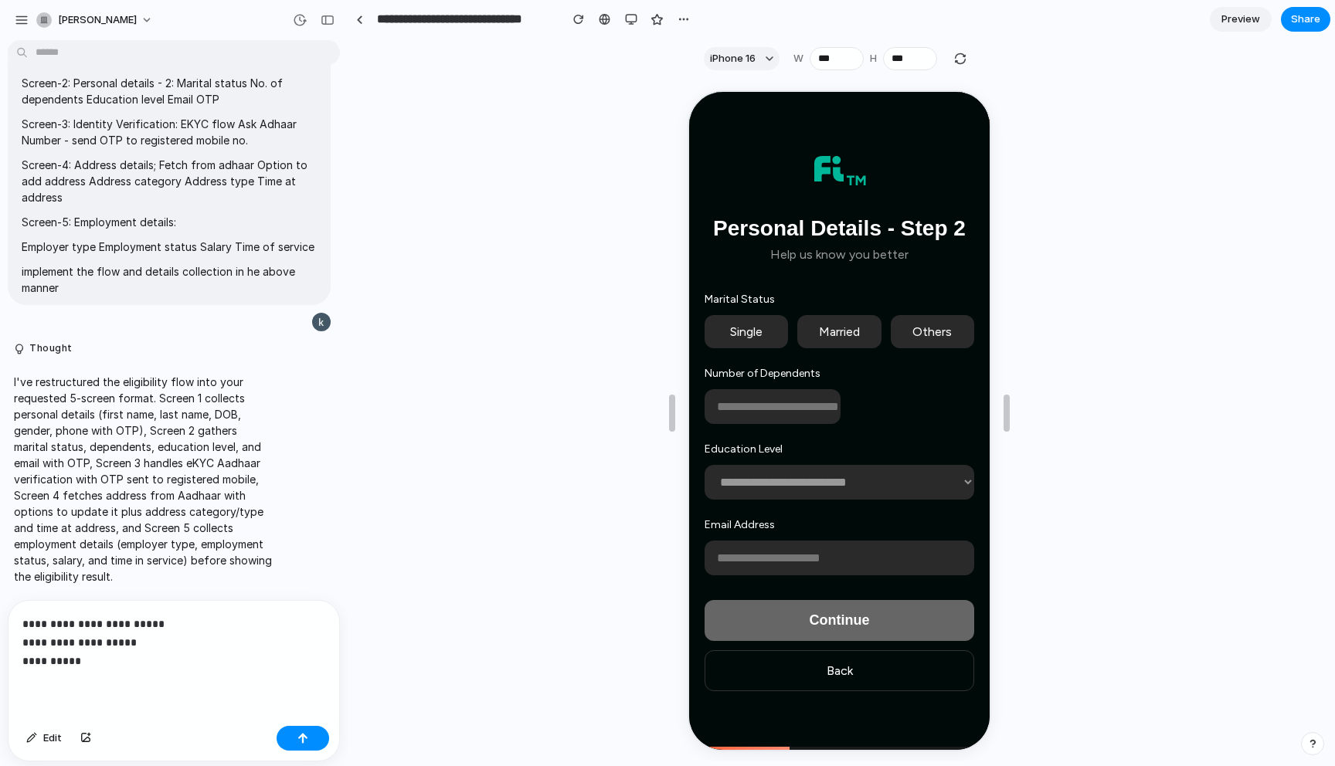
click at [107, 659] on p "**********" at bounding box center [173, 643] width 303 height 56
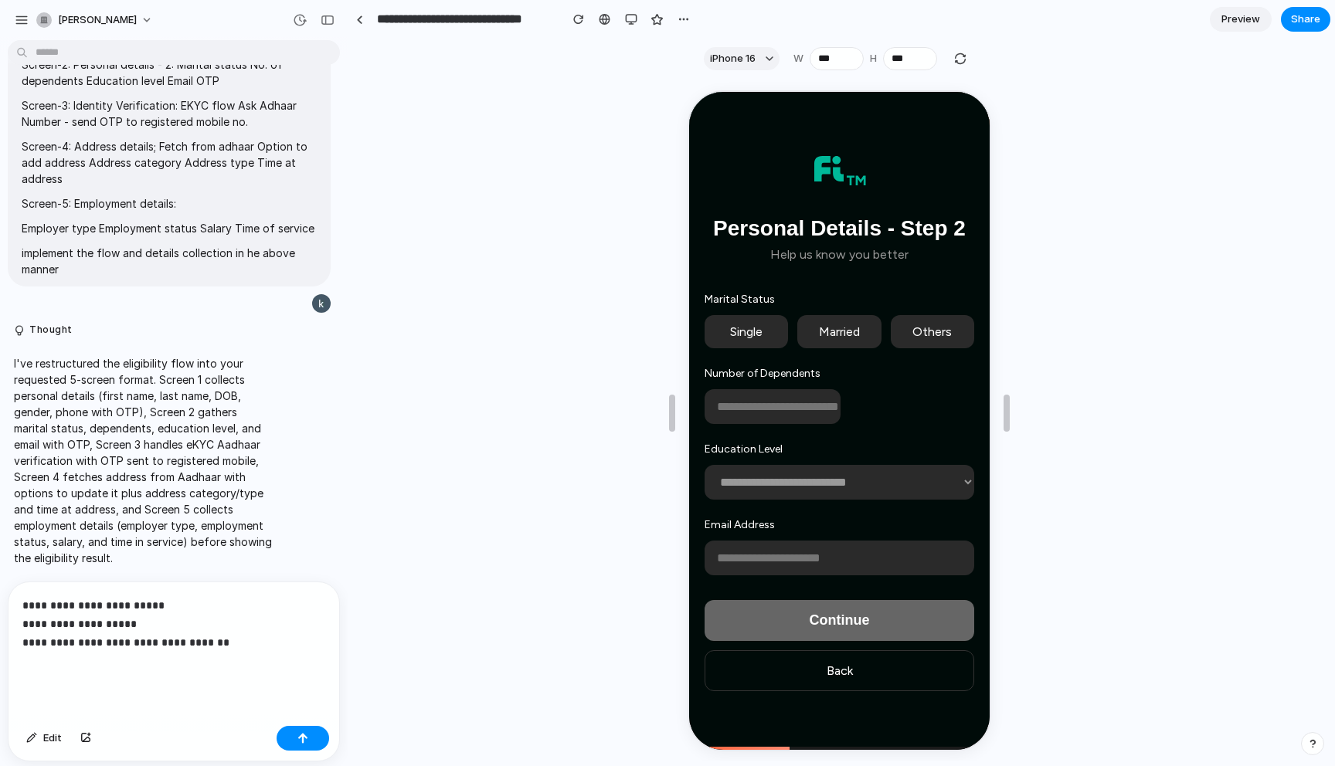
scroll to position [4405, 0]
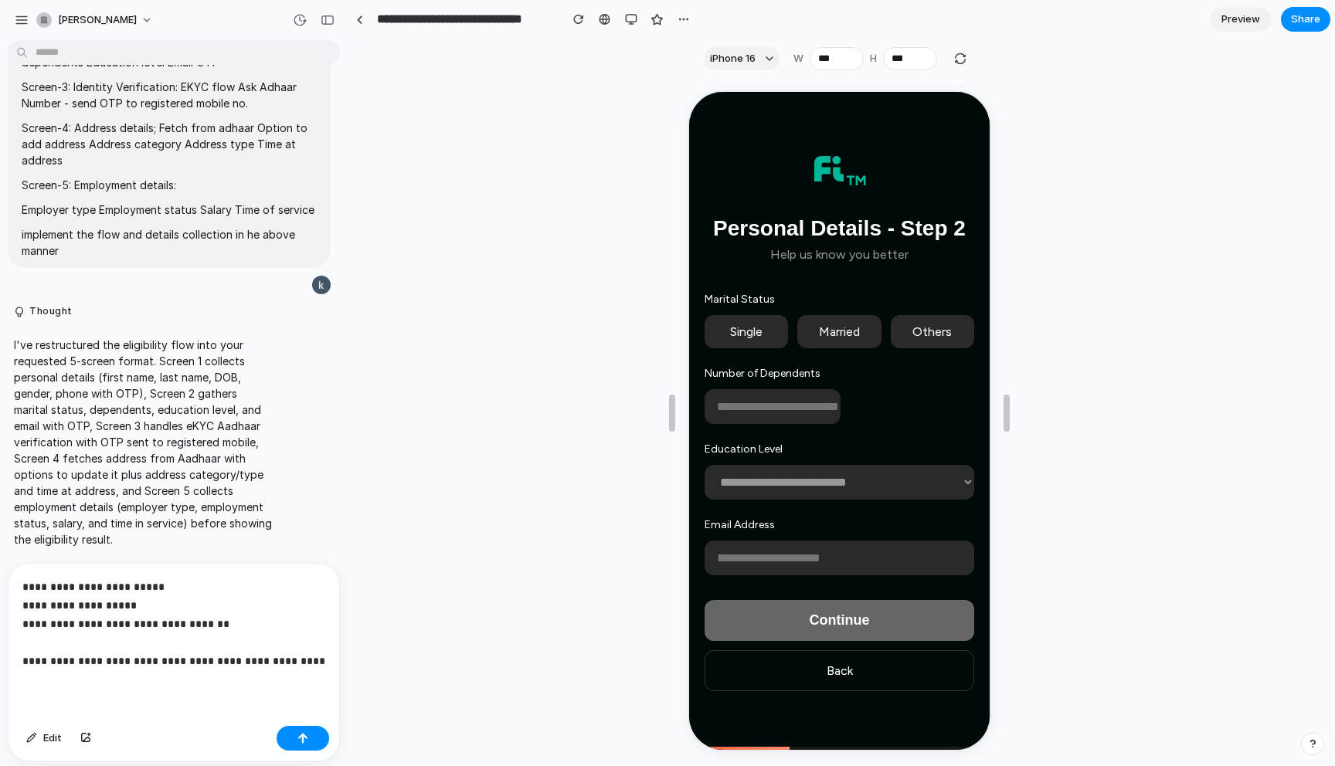
click at [227, 620] on p "**********" at bounding box center [173, 624] width 303 height 93
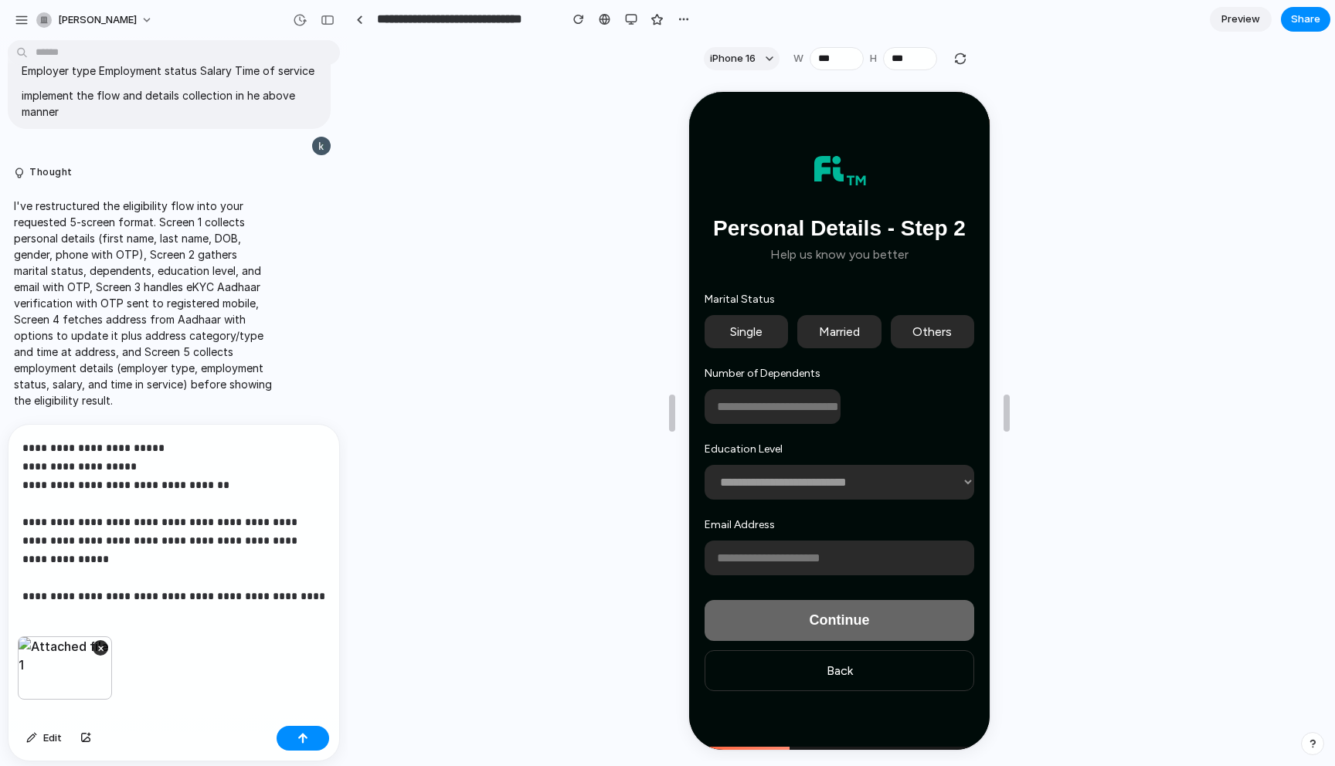
scroll to position [4544, 0]
click at [299, 735] on div "button" at bounding box center [302, 738] width 11 height 11
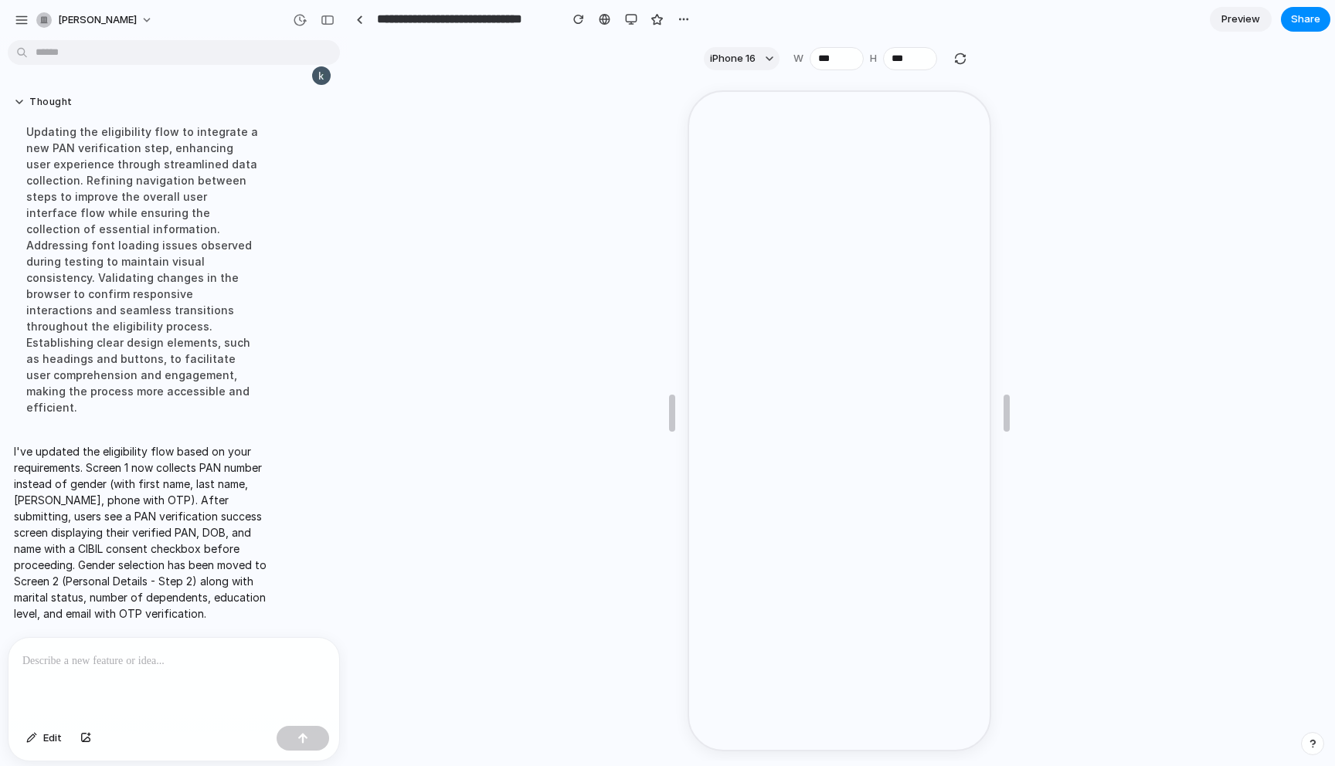
scroll to position [0, 0]
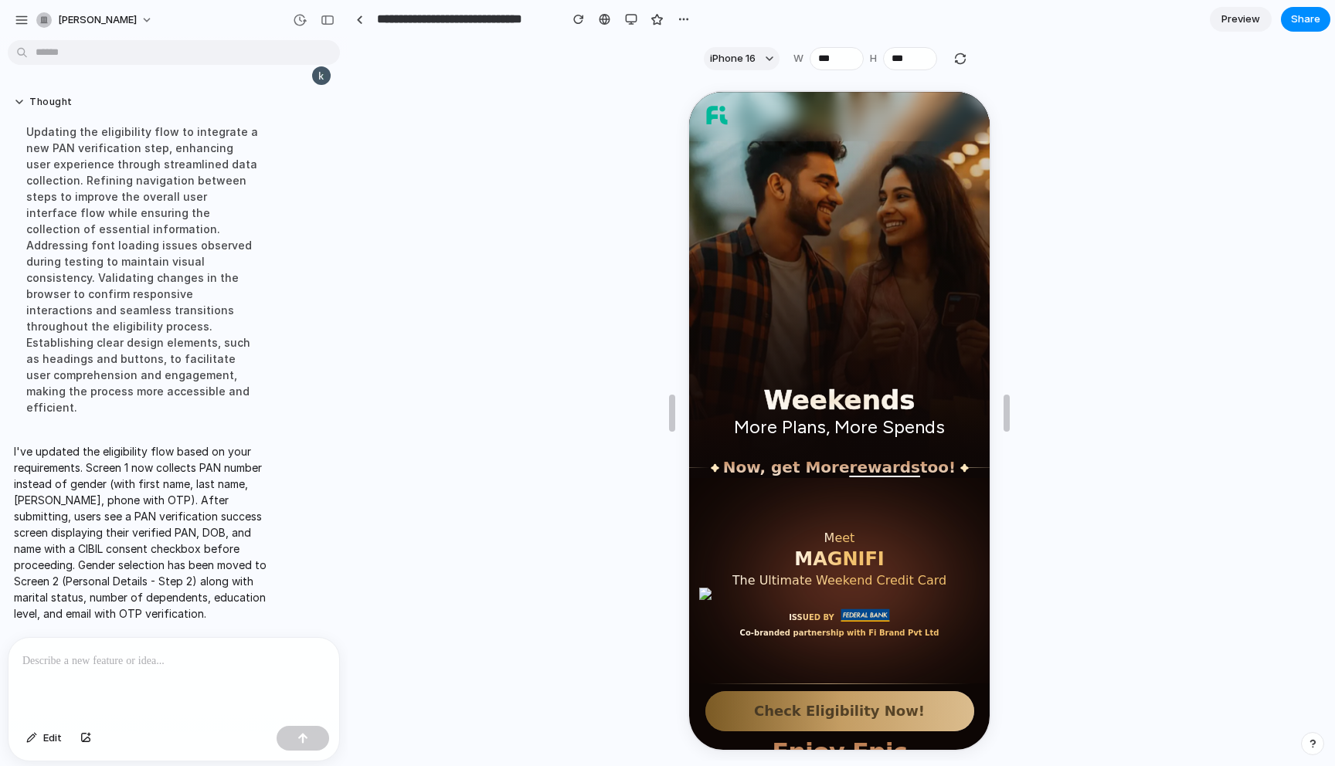
click at [822, 714] on button "Check Eligibility Now!" at bounding box center [837, 710] width 269 height 40
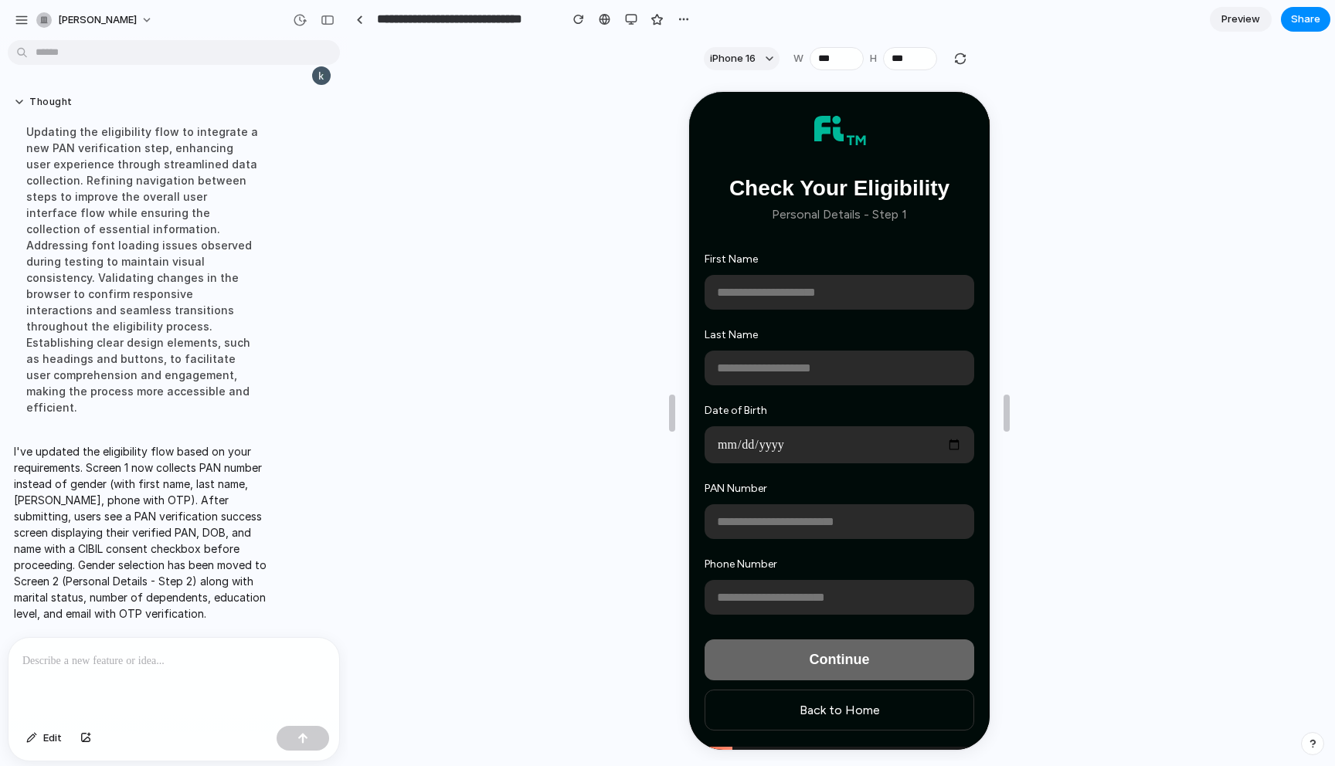
click at [852, 302] on input "text" at bounding box center [837, 290] width 270 height 35
type input "****"
click at [756, 370] on input "text" at bounding box center [837, 366] width 270 height 35
type input "******"
click at [722, 593] on input "**********" at bounding box center [837, 596] width 270 height 35
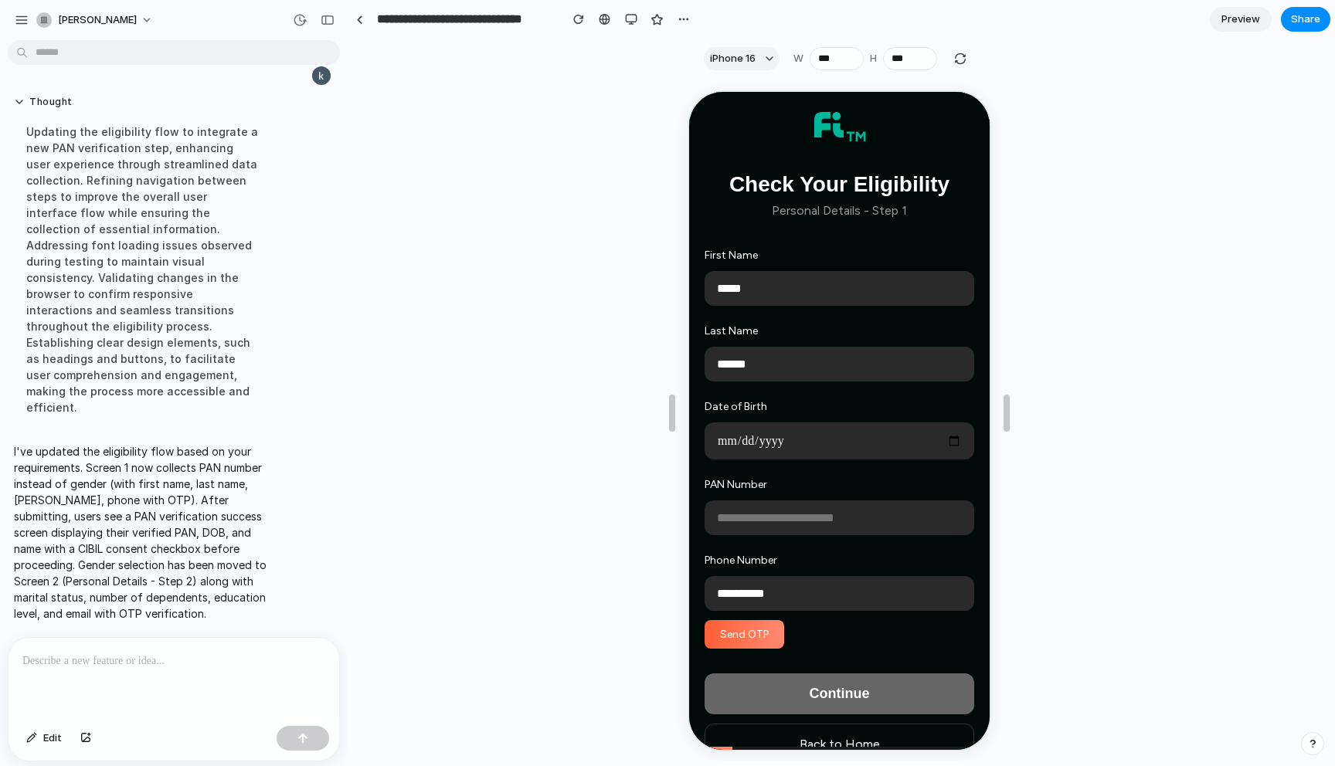
type input "**********"
click at [776, 514] on input "text" at bounding box center [837, 516] width 270 height 35
type input "**********"
click at [772, 641] on button "Send OTP" at bounding box center [742, 633] width 80 height 29
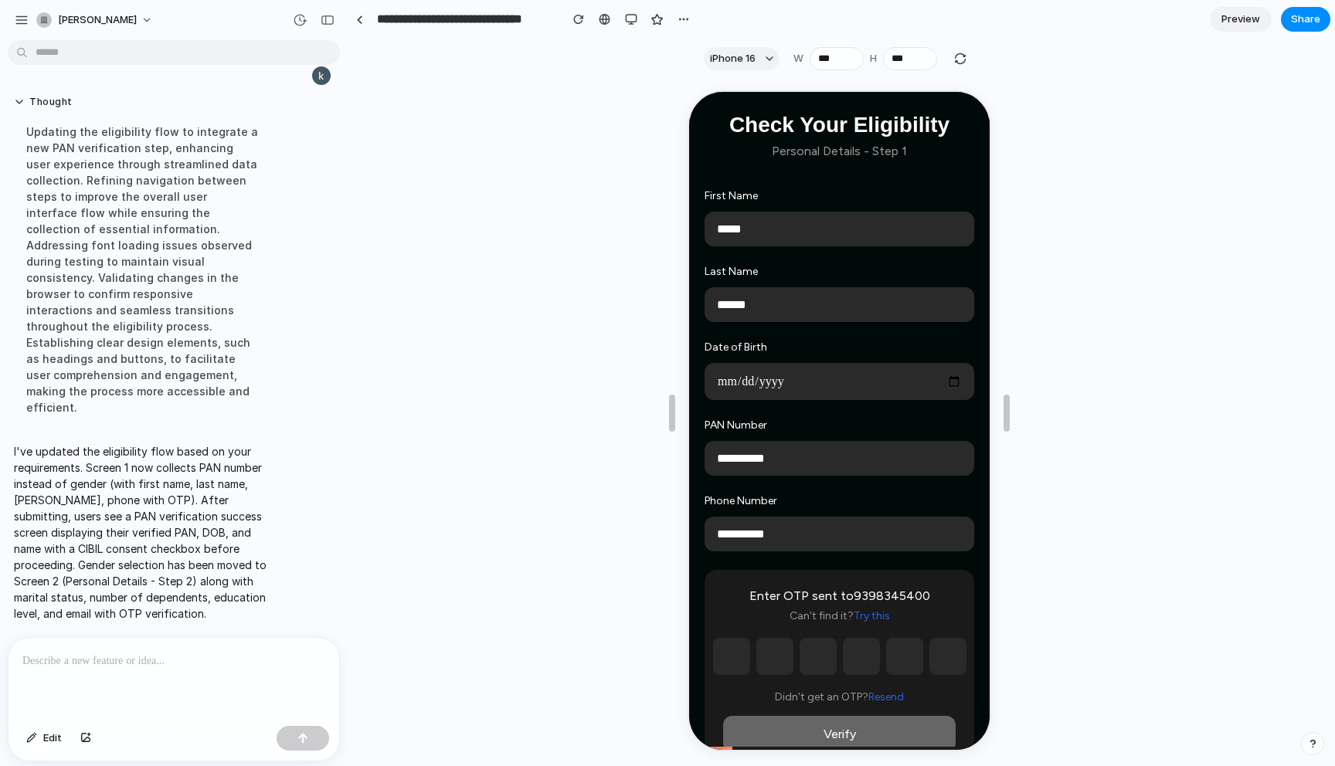
scroll to position [61, 0]
click at [739, 656] on input "text" at bounding box center [729, 653] width 37 height 37
type input "*"
click at [778, 657] on input "*" at bounding box center [772, 653] width 37 height 37
type input "*"
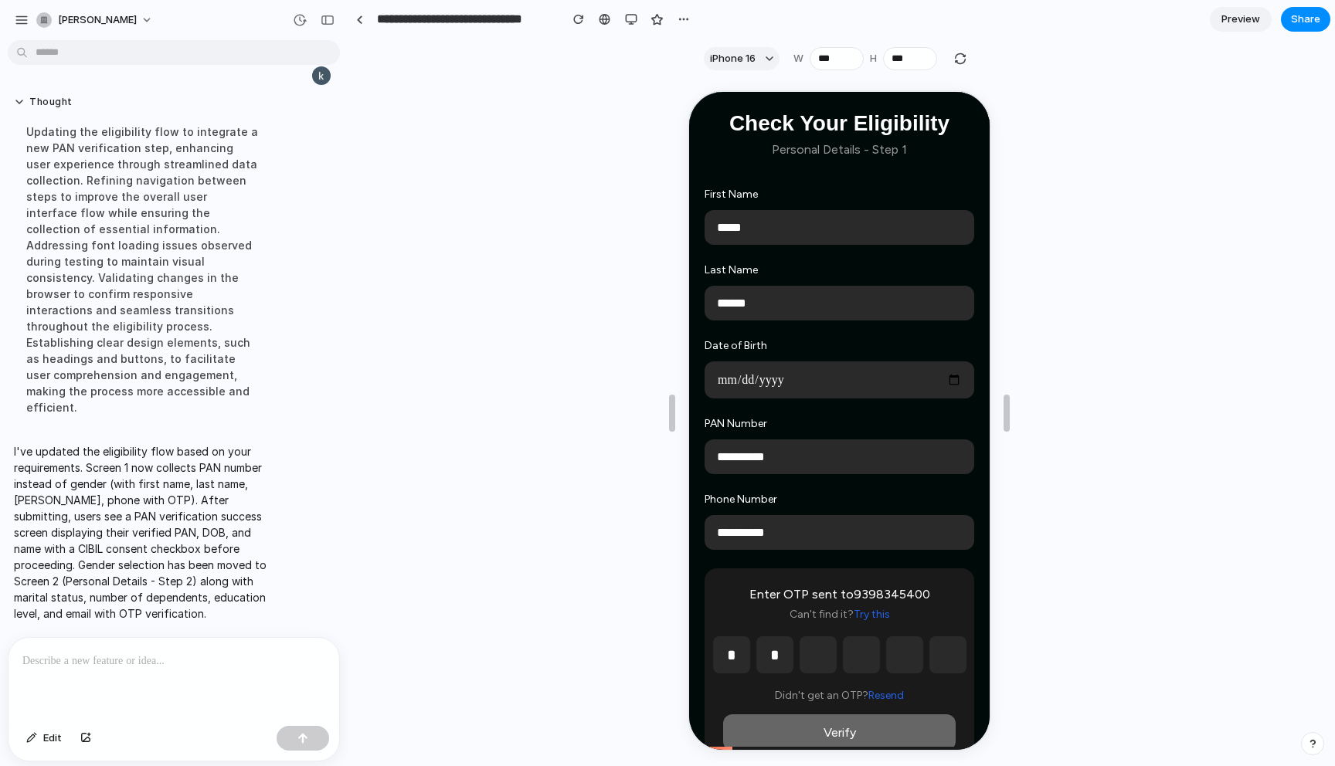
click at [804, 657] on input "text" at bounding box center [815, 653] width 37 height 37
type input "*"
click at [865, 665] on input "text" at bounding box center [858, 653] width 37 height 37
type input "*"
click at [907, 669] on input "text" at bounding box center [902, 653] width 37 height 37
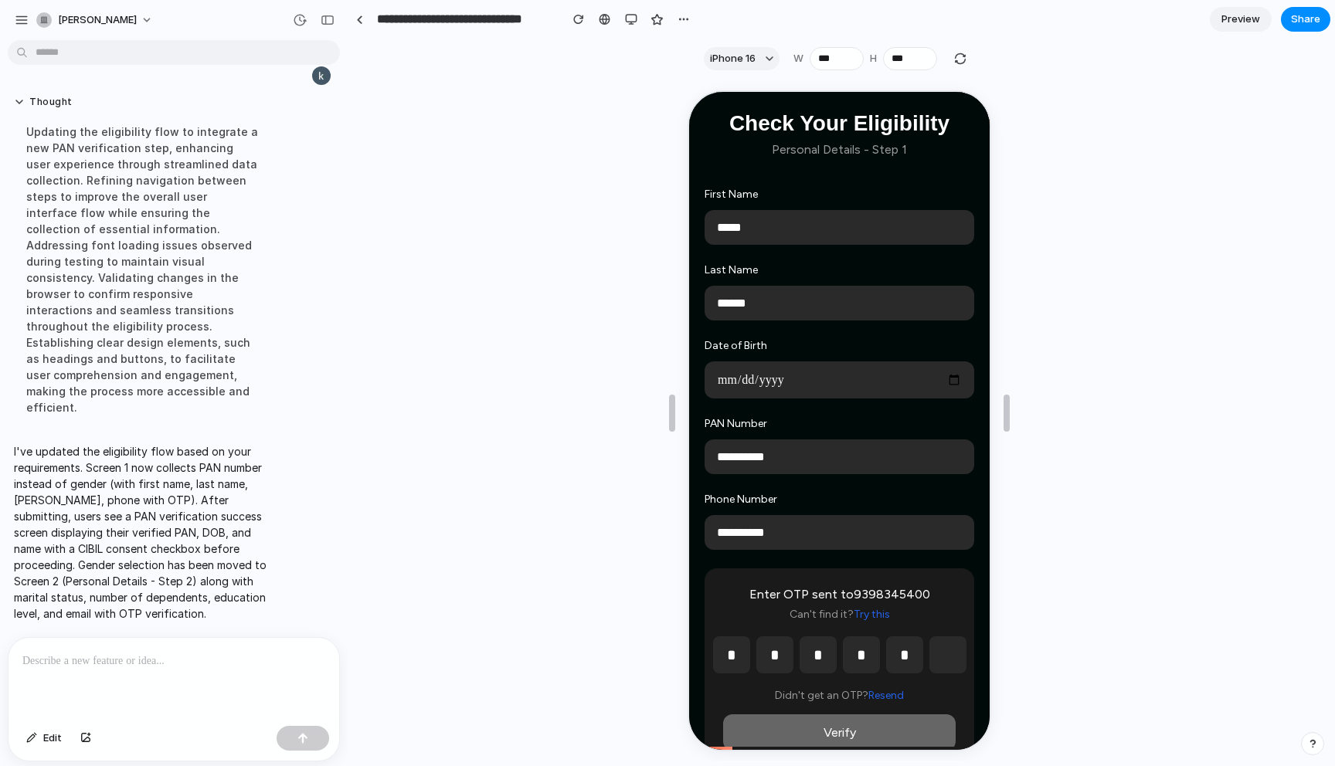
type input "*"
click at [947, 670] on input "text" at bounding box center [945, 653] width 37 height 37
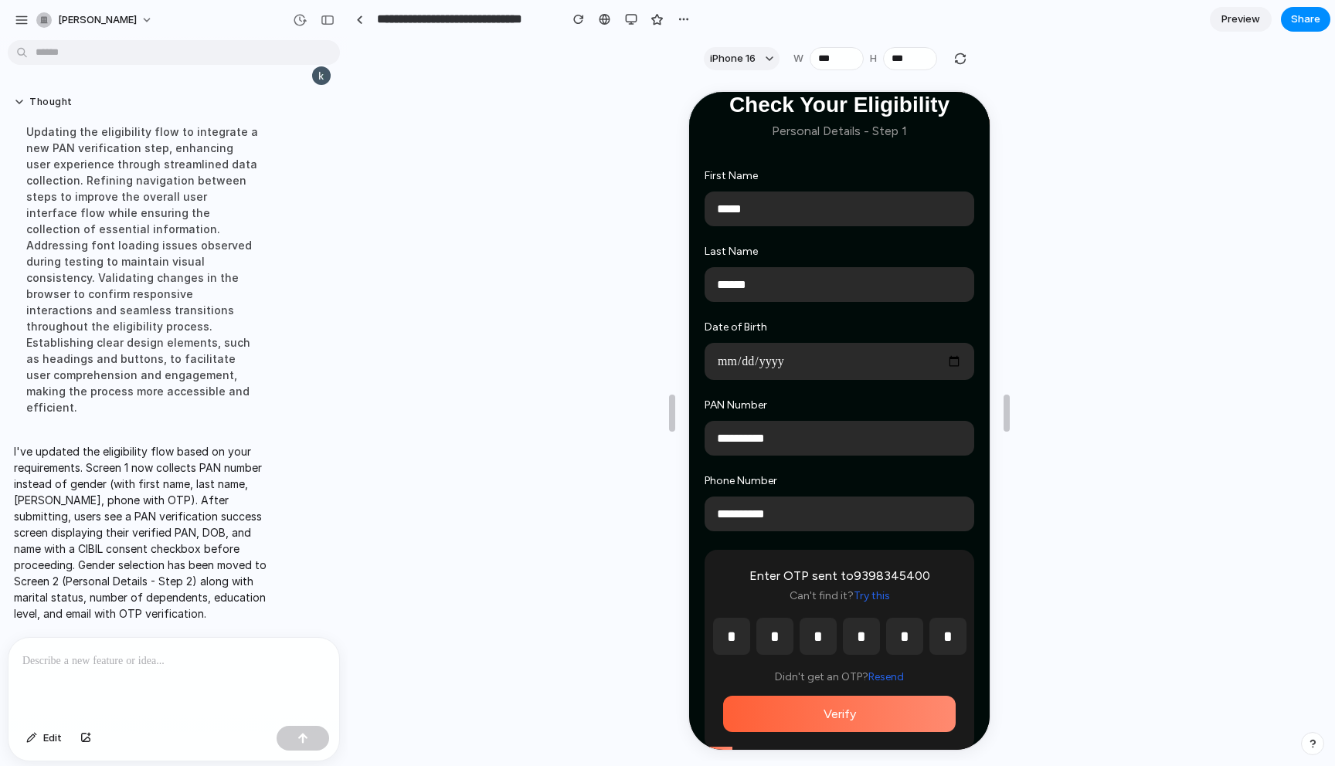
type input "*"
click at [853, 722] on button "Verify" at bounding box center [837, 712] width 233 height 36
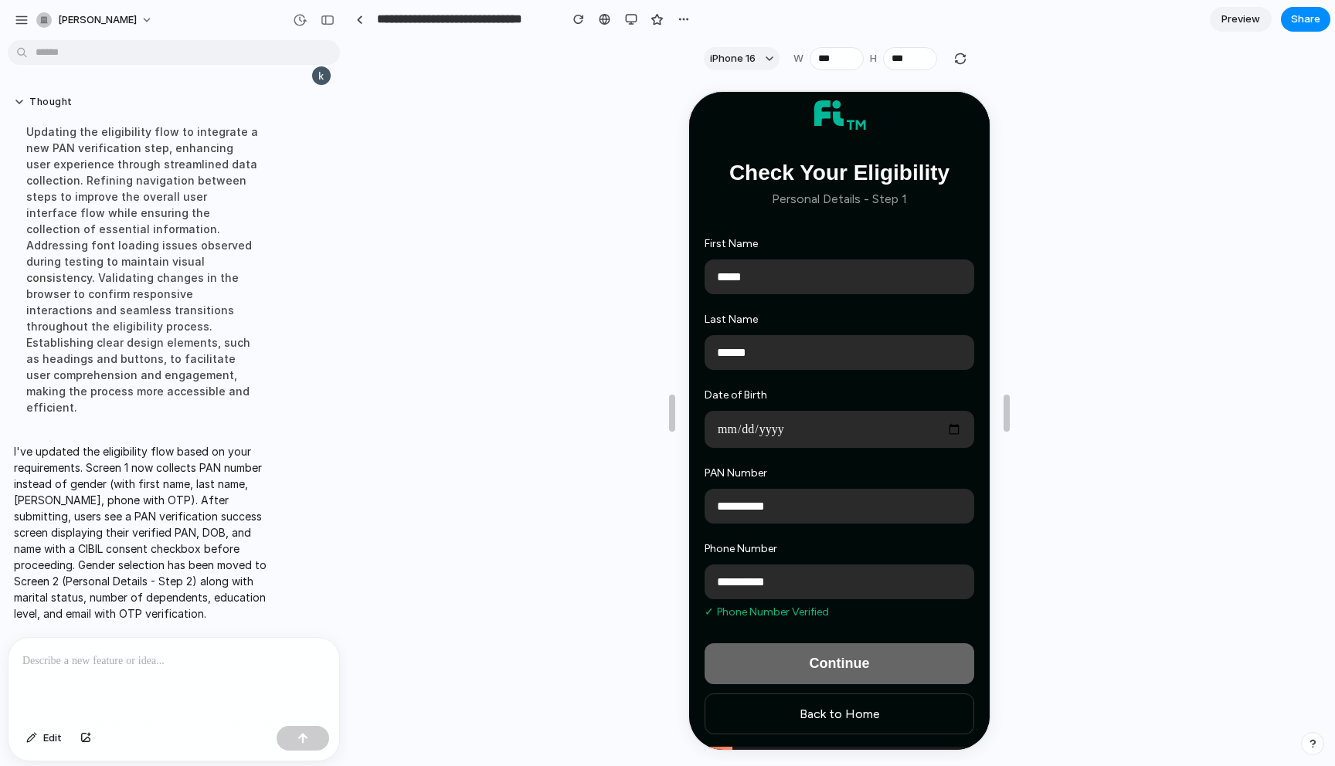
click at [724, 424] on input "date" at bounding box center [837, 427] width 270 height 37
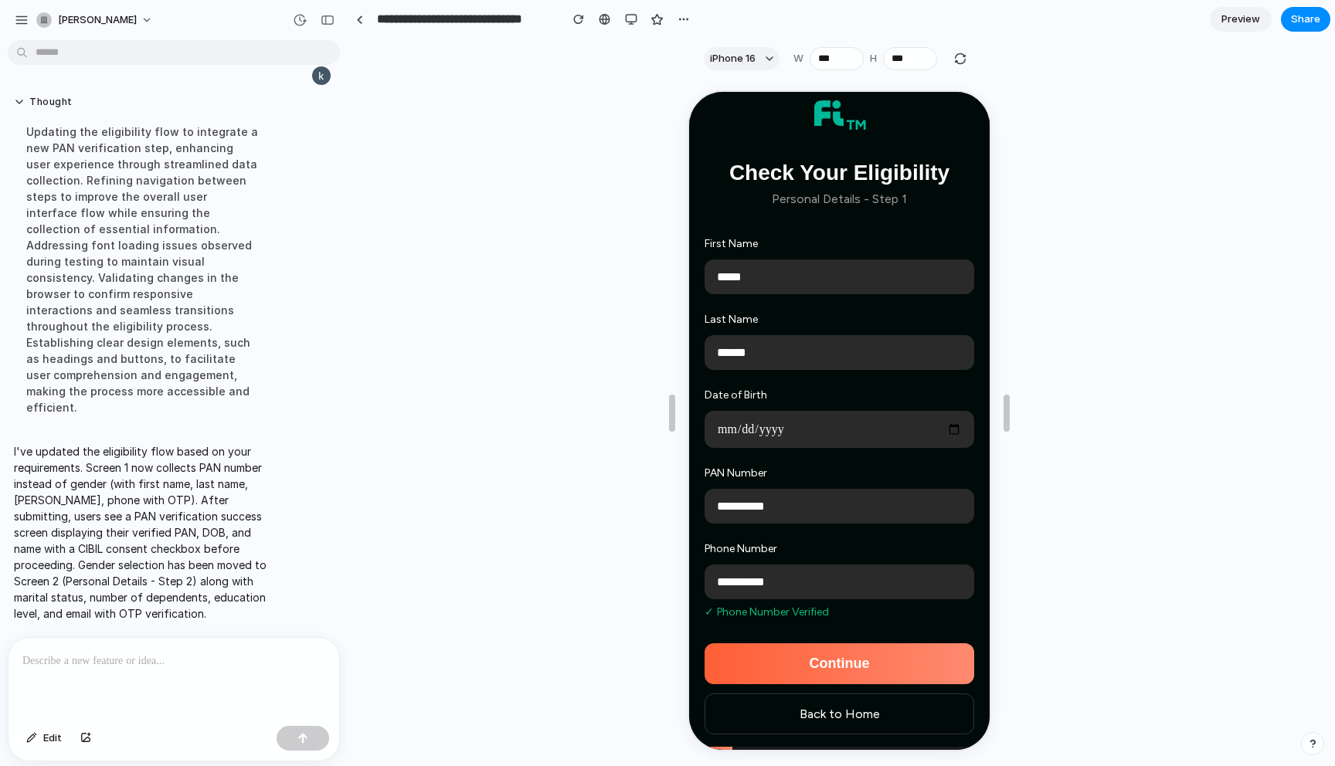
type input "**********"
click at [810, 668] on button "Continue" at bounding box center [837, 662] width 270 height 41
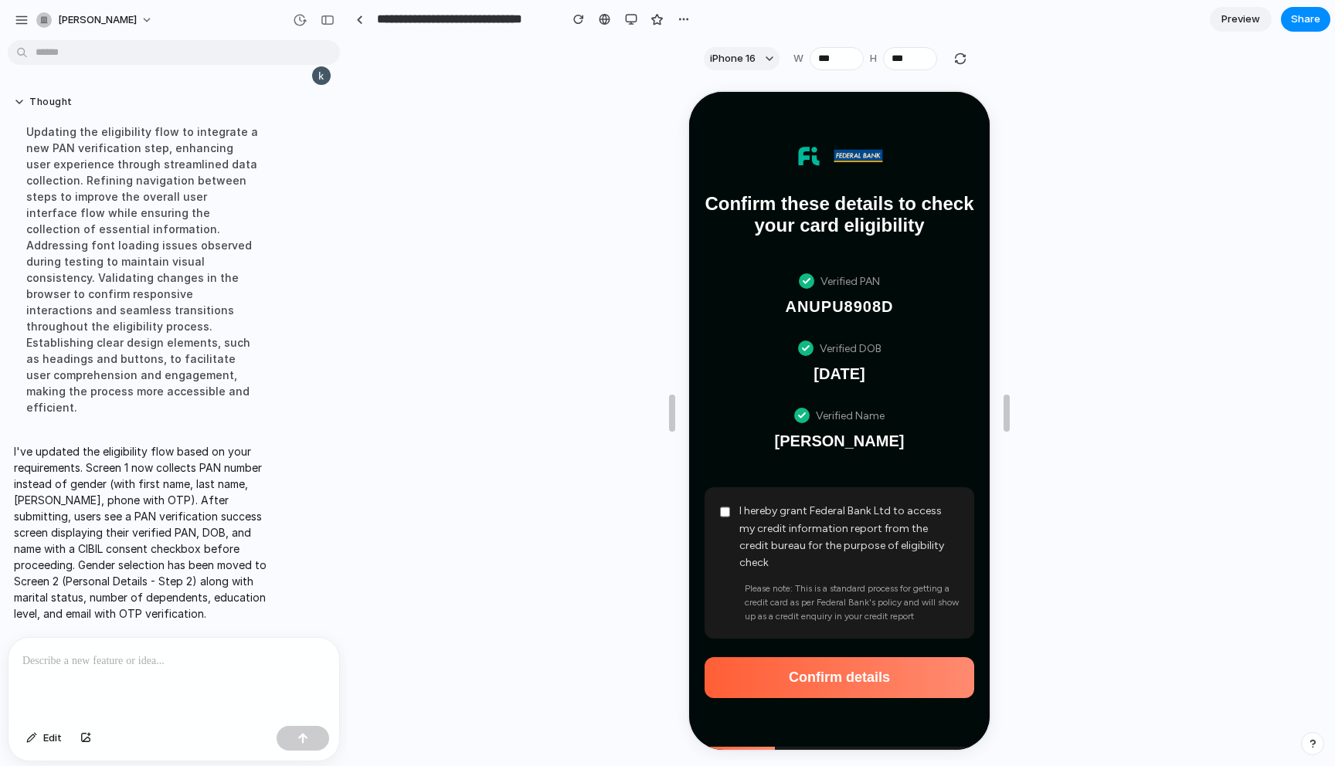
scroll to position [1284, 0]
click at [803, 674] on button "Confirm details" at bounding box center [837, 676] width 270 height 41
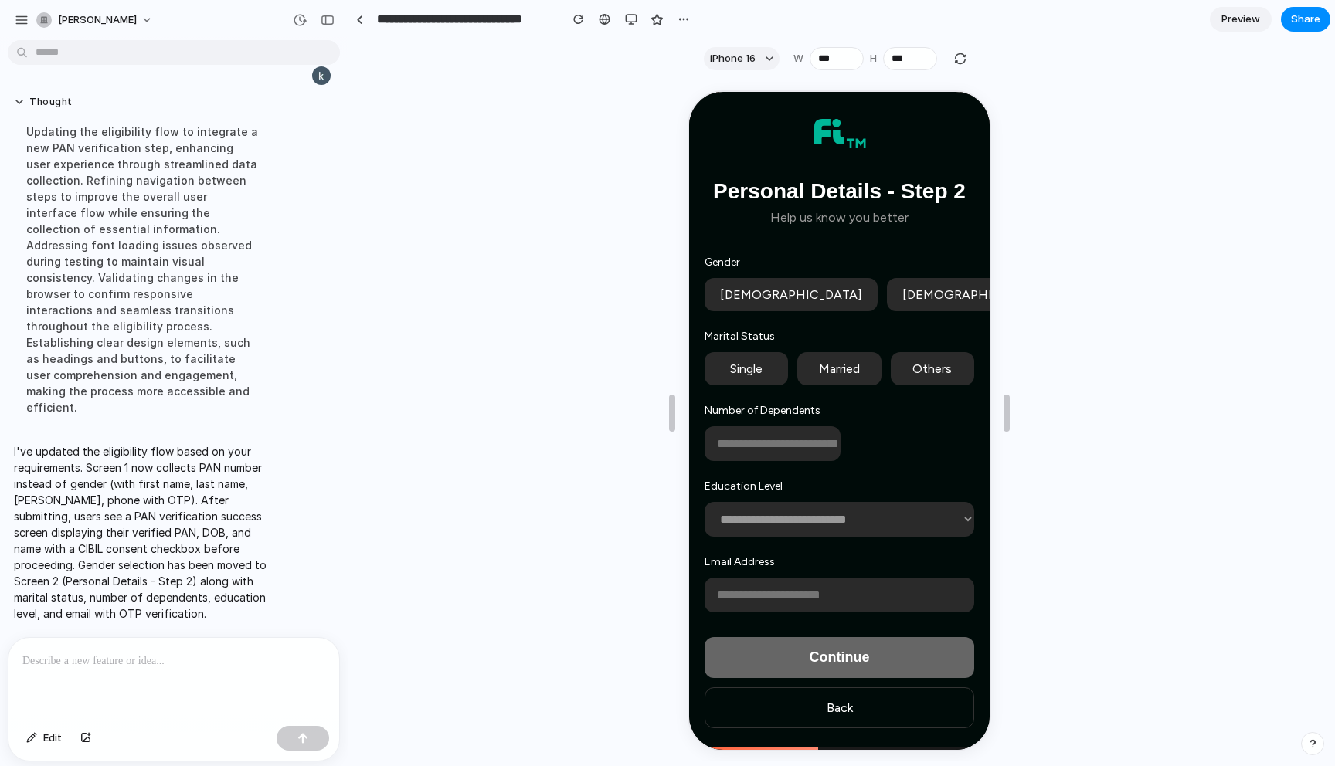
scroll to position [815, 0]
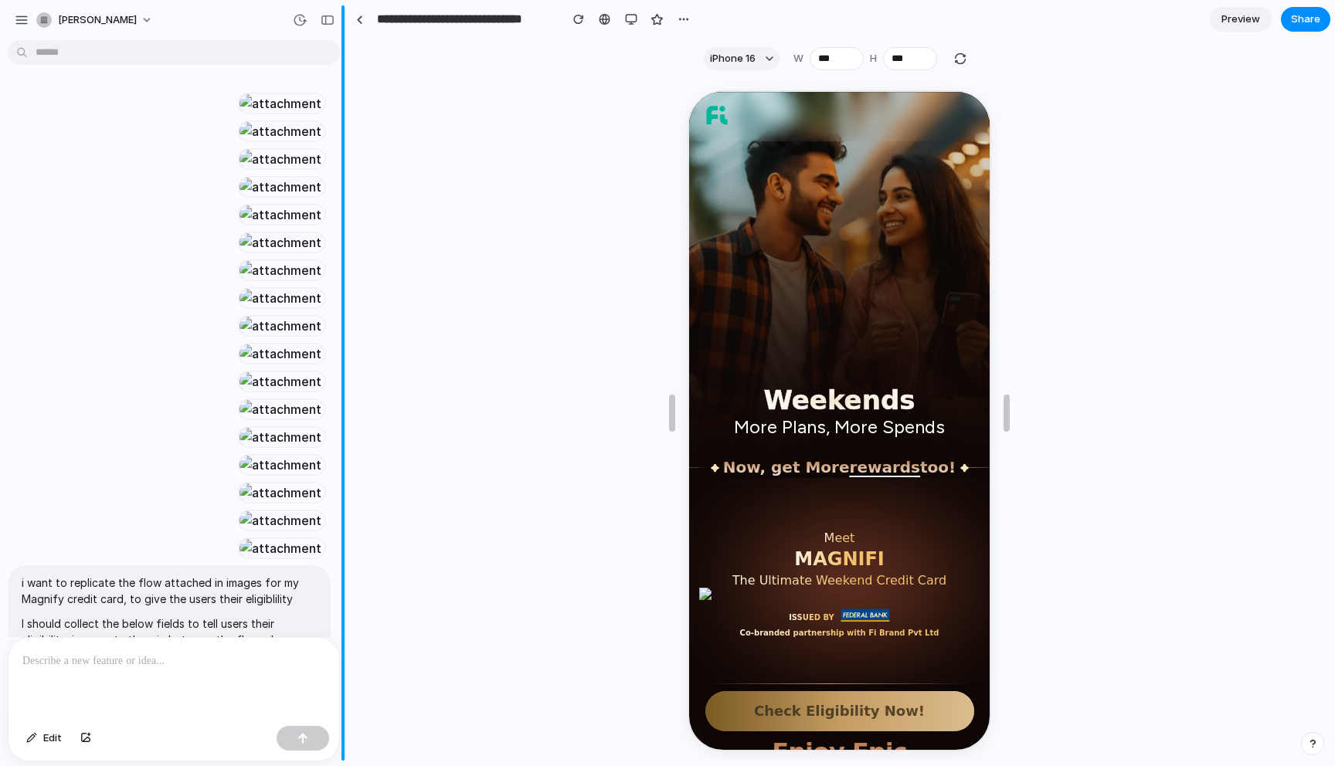
scroll to position [5322, 0]
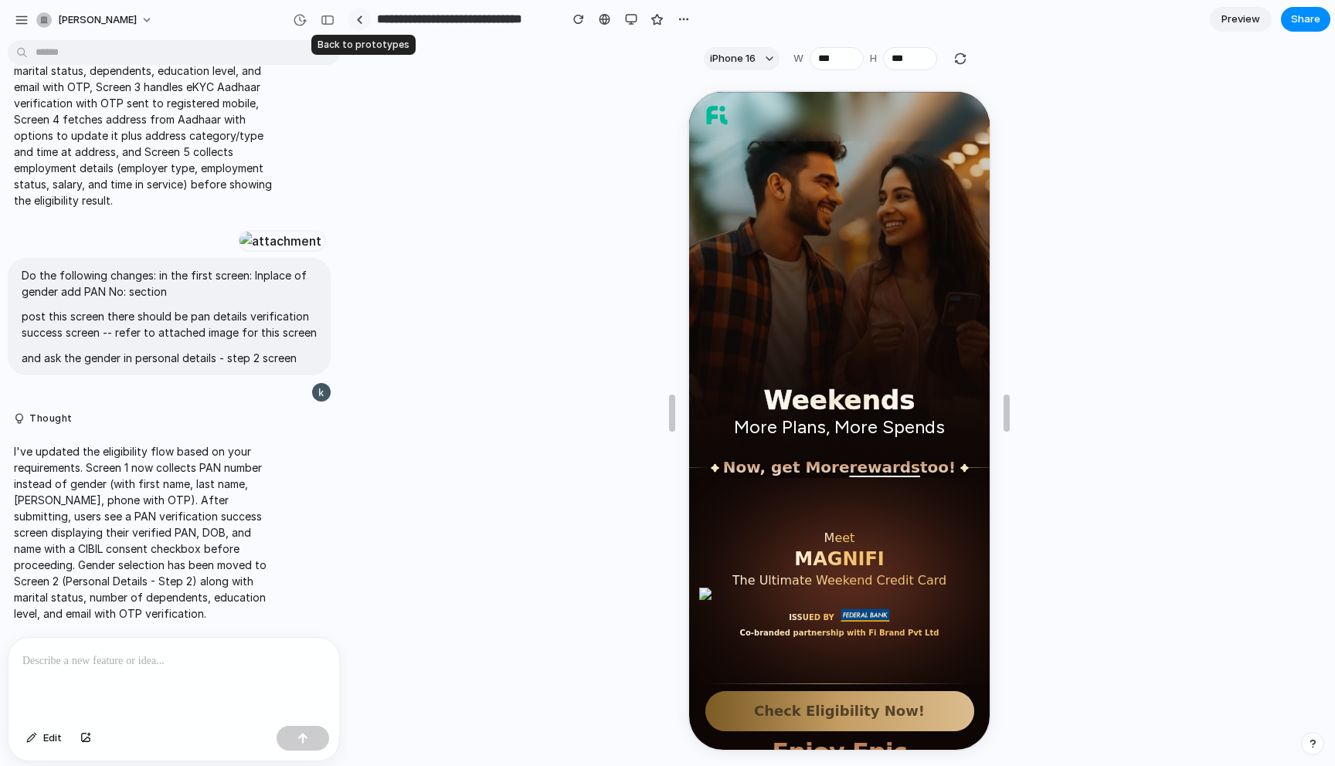
click at [359, 17] on div at bounding box center [359, 19] width 7 height 8
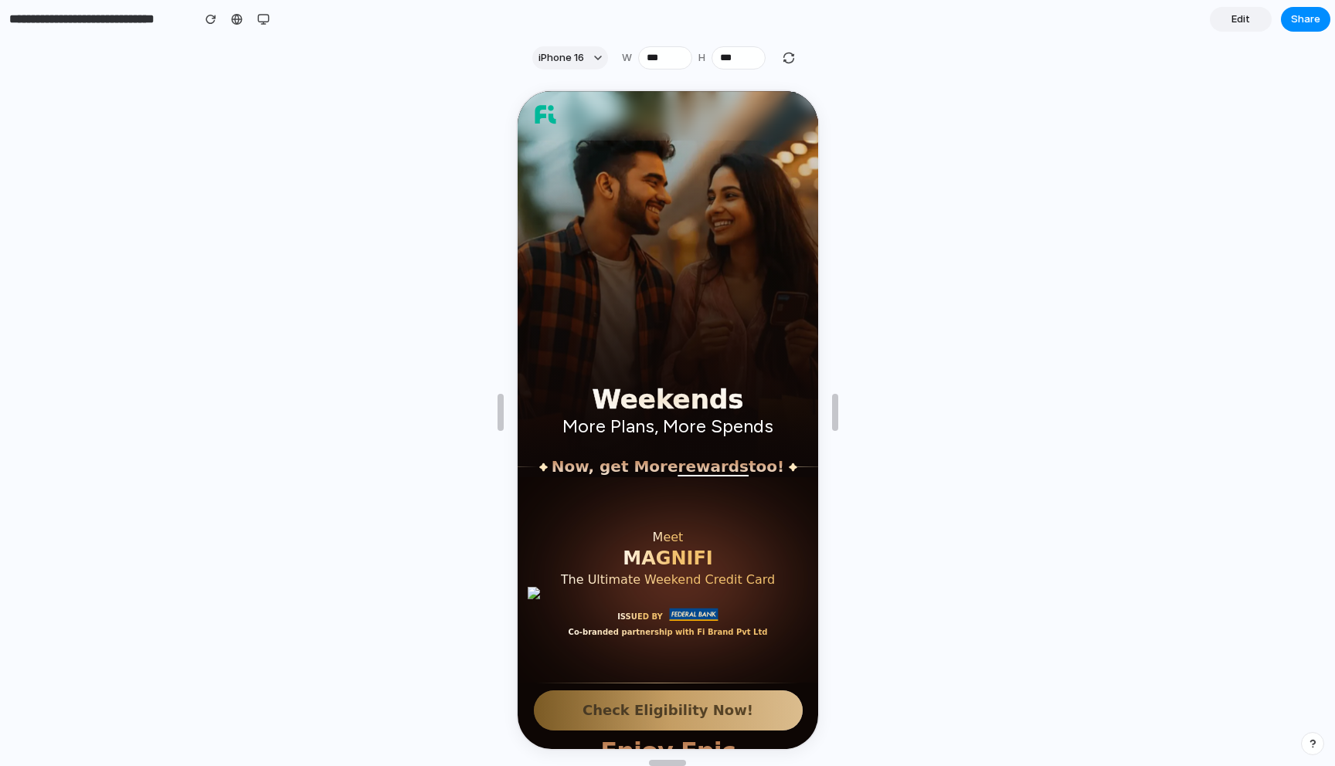
click at [1163, 277] on div "Share ' MagniFi Credit Eligibility Flow ' [PERSON_NAME] Creator Anyone at [GEOG…" at bounding box center [667, 383] width 1335 height 766
click at [713, 703] on button "Check Eligibility Now!" at bounding box center [665, 709] width 269 height 40
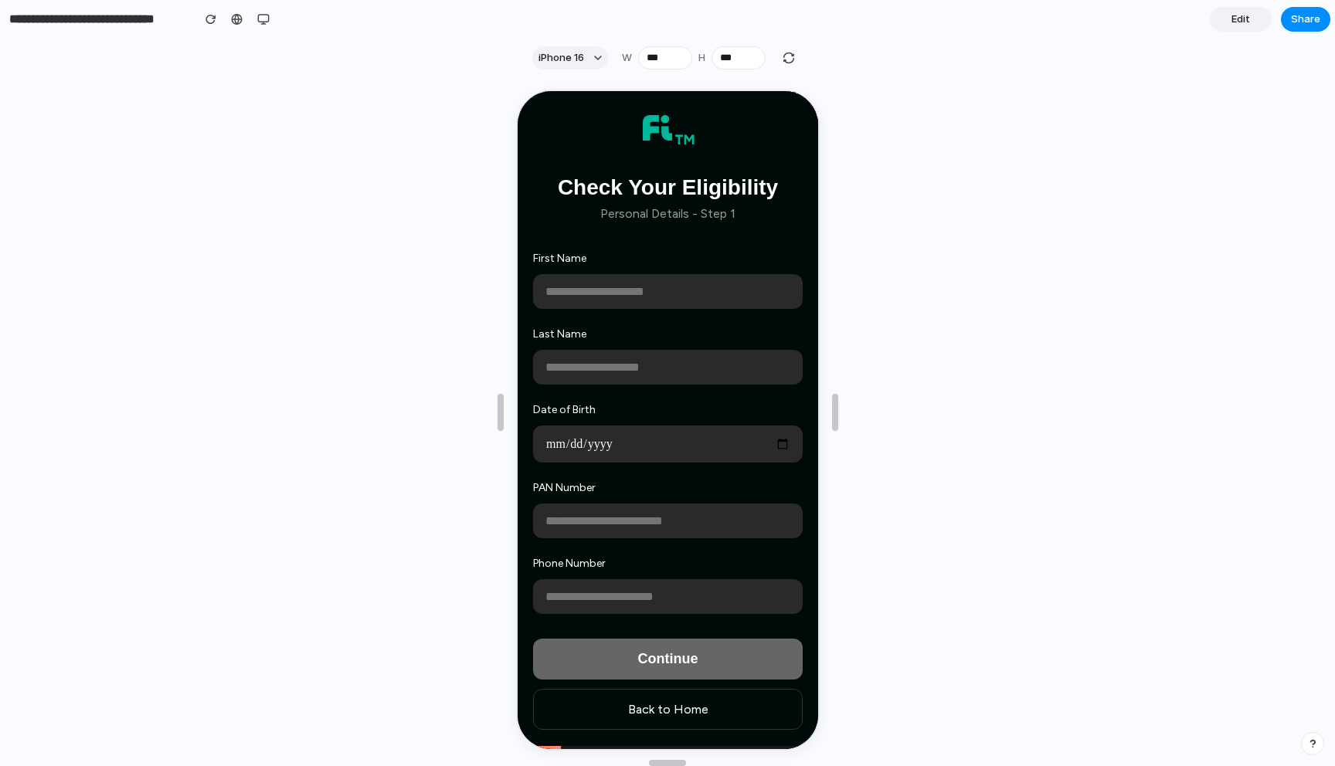
click at [592, 283] on input "text" at bounding box center [666, 290] width 270 height 35
type input "**"
click at [545, 364] on input "text" at bounding box center [666, 365] width 270 height 35
type input "**"
click at [555, 435] on input "date" at bounding box center [666, 442] width 270 height 37
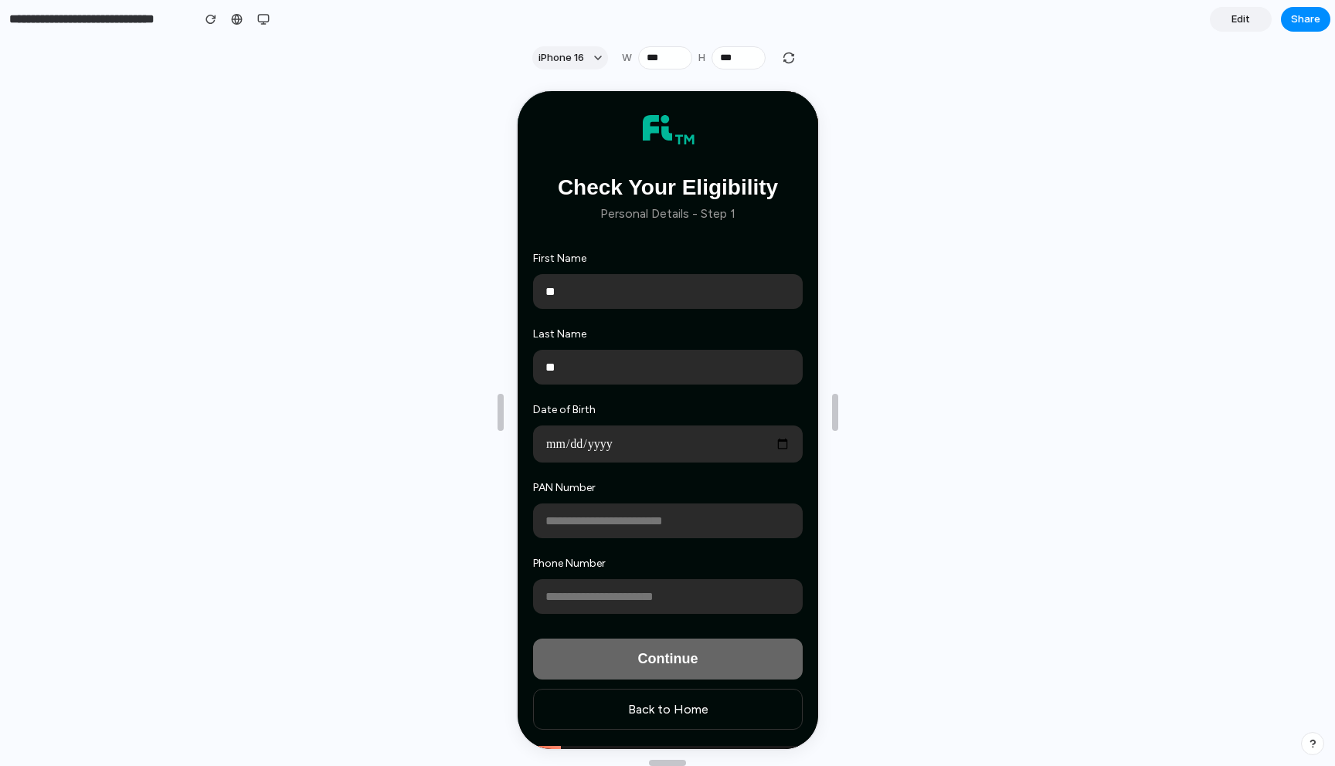
type input "**********"
click at [566, 514] on input "text" at bounding box center [666, 519] width 270 height 35
type input "**********"
click at [593, 596] on input "tel" at bounding box center [666, 595] width 270 height 35
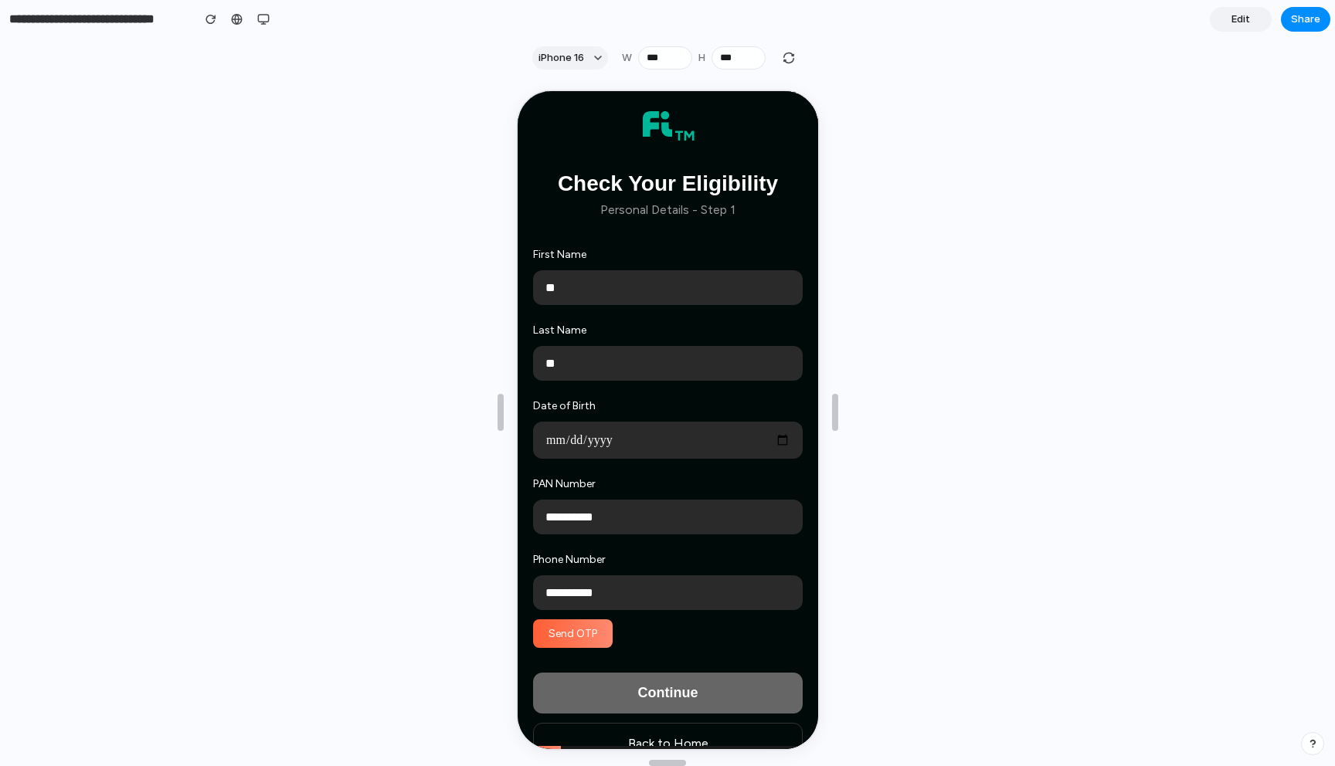
type input "**********"
click at [577, 644] on button "Send OTP" at bounding box center [571, 632] width 80 height 29
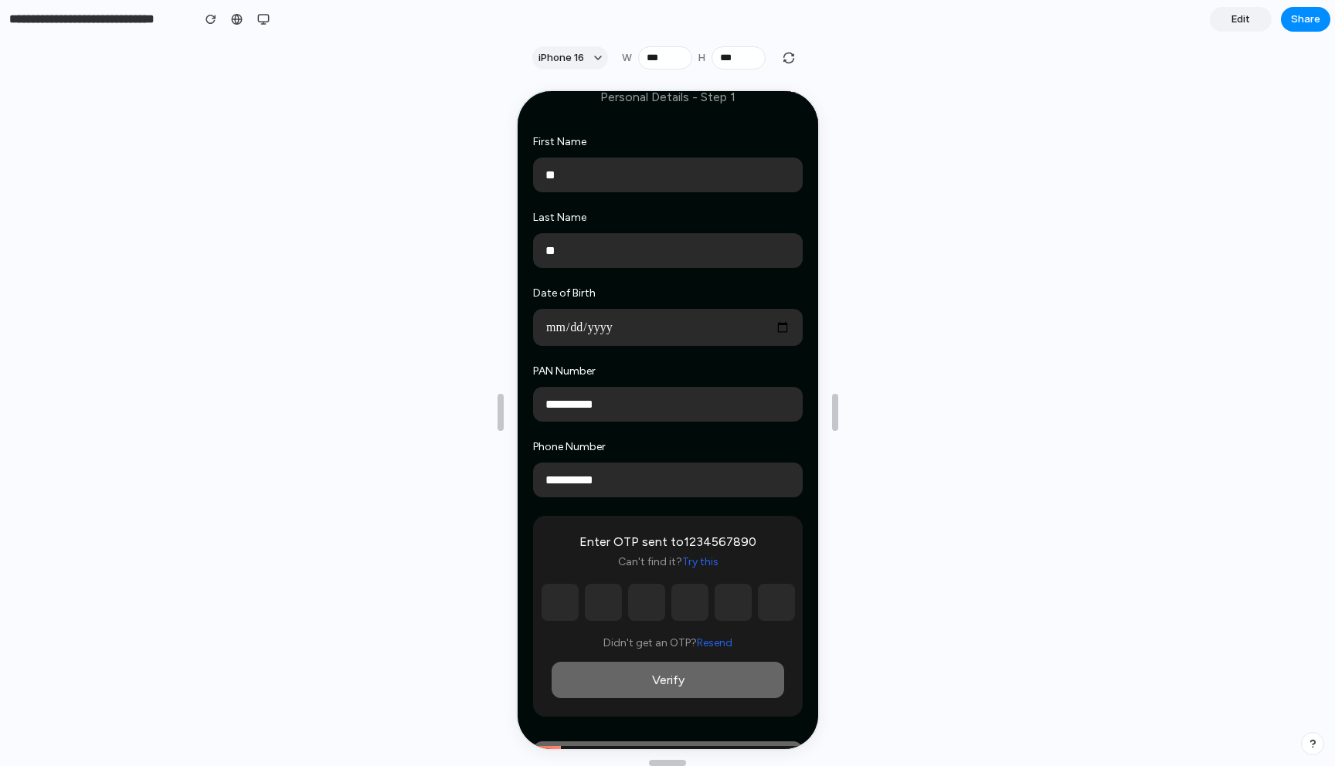
scroll to position [183, 0]
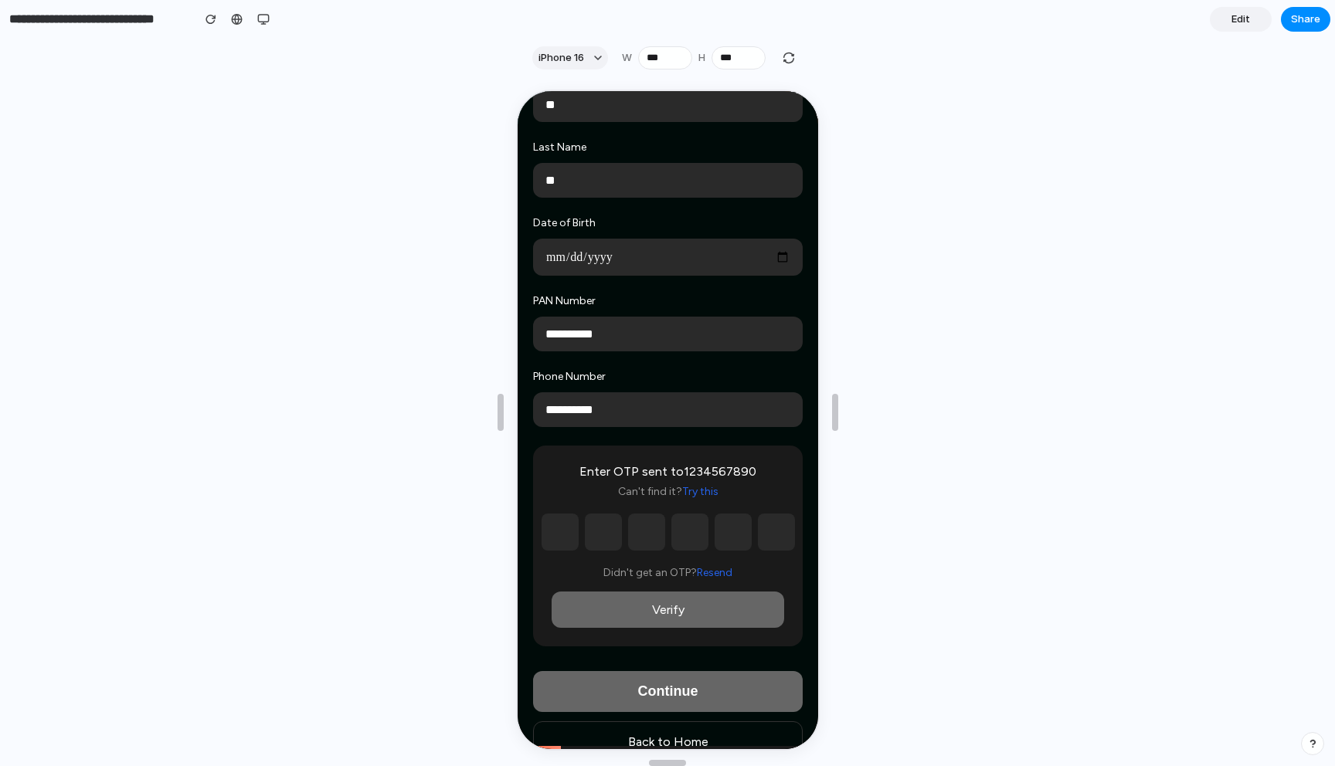
click at [567, 535] on input "text" at bounding box center [557, 530] width 37 height 37
type input "*"
click at [602, 545] on input "text" at bounding box center [600, 530] width 37 height 37
type input "*"
click at [657, 549] on input "text" at bounding box center [644, 530] width 37 height 37
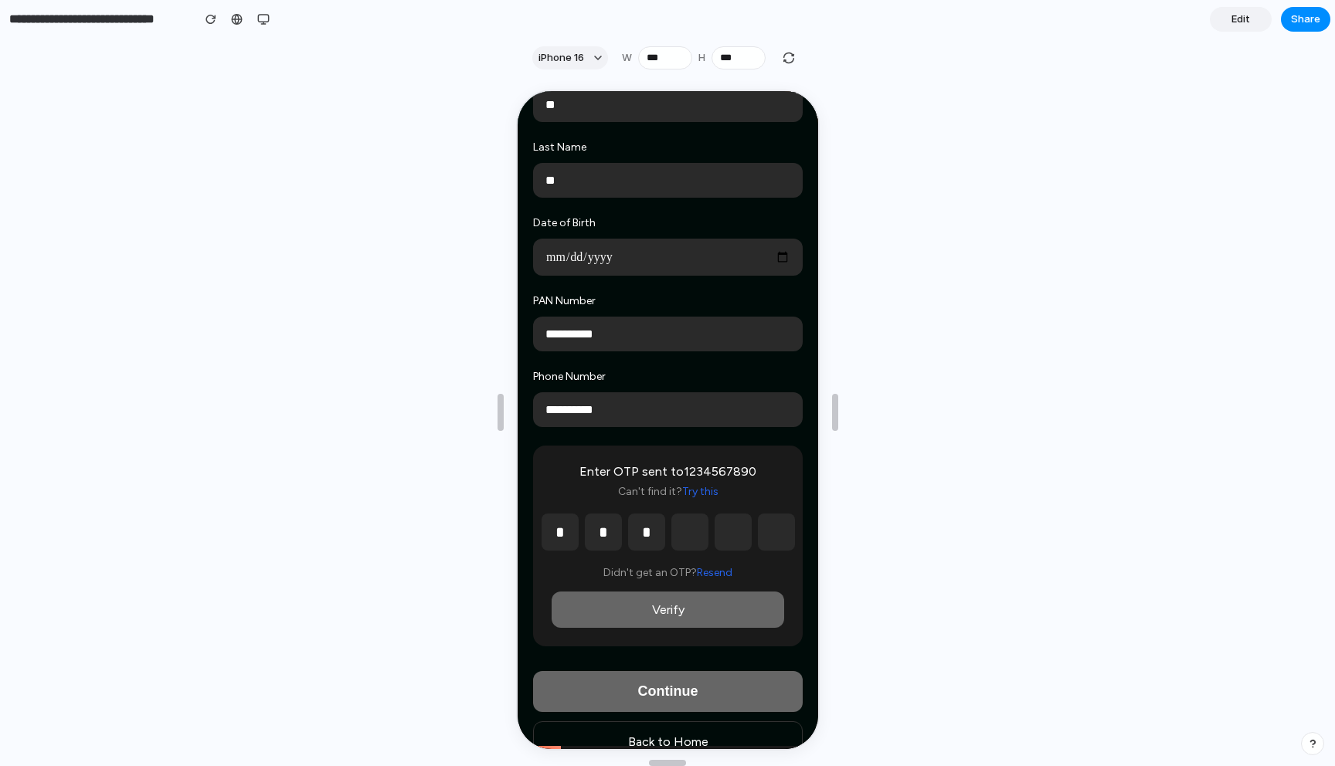
type input "*"
click at [686, 547] on input "text" at bounding box center [687, 530] width 37 height 37
type input "*"
click at [724, 545] on input "text" at bounding box center [730, 530] width 37 height 37
type input "*"
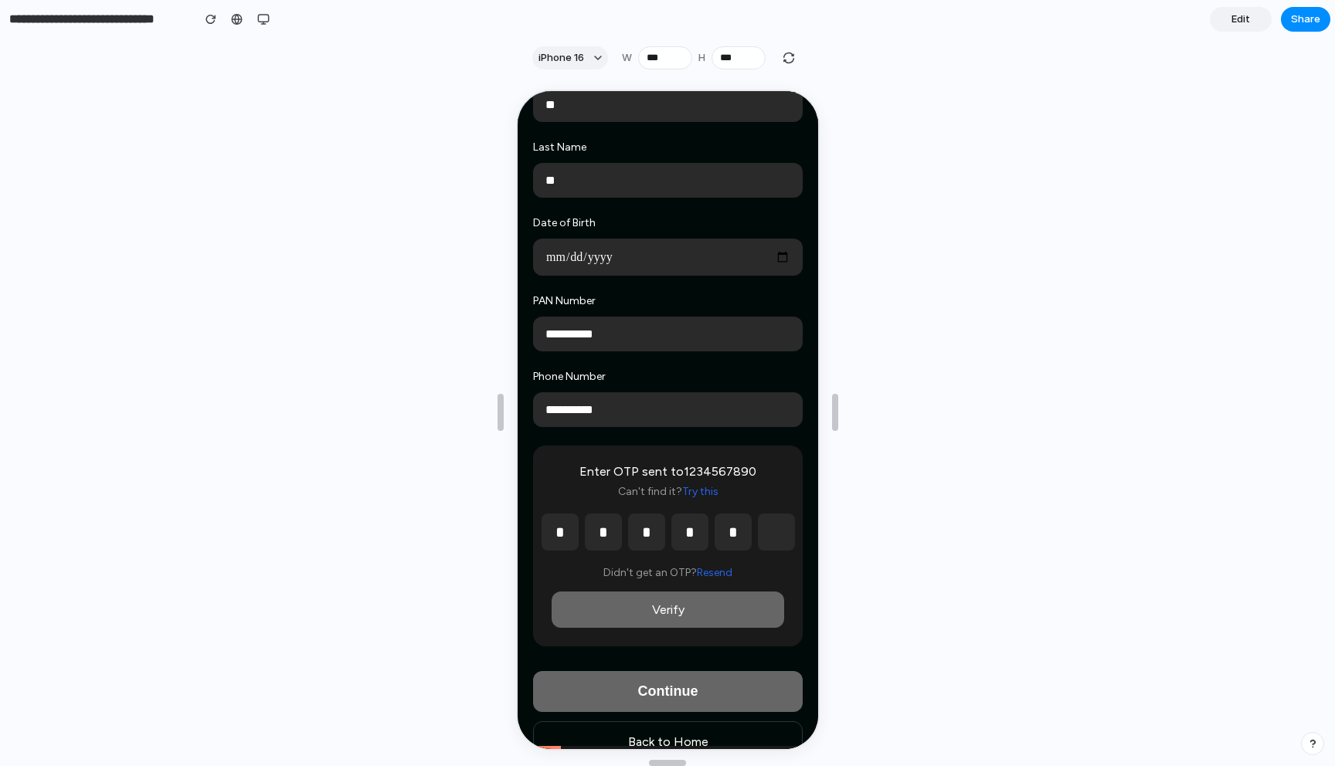
click at [779, 544] on input "text" at bounding box center [774, 530] width 37 height 37
type input "*"
click at [728, 603] on button "Verify" at bounding box center [665, 608] width 233 height 36
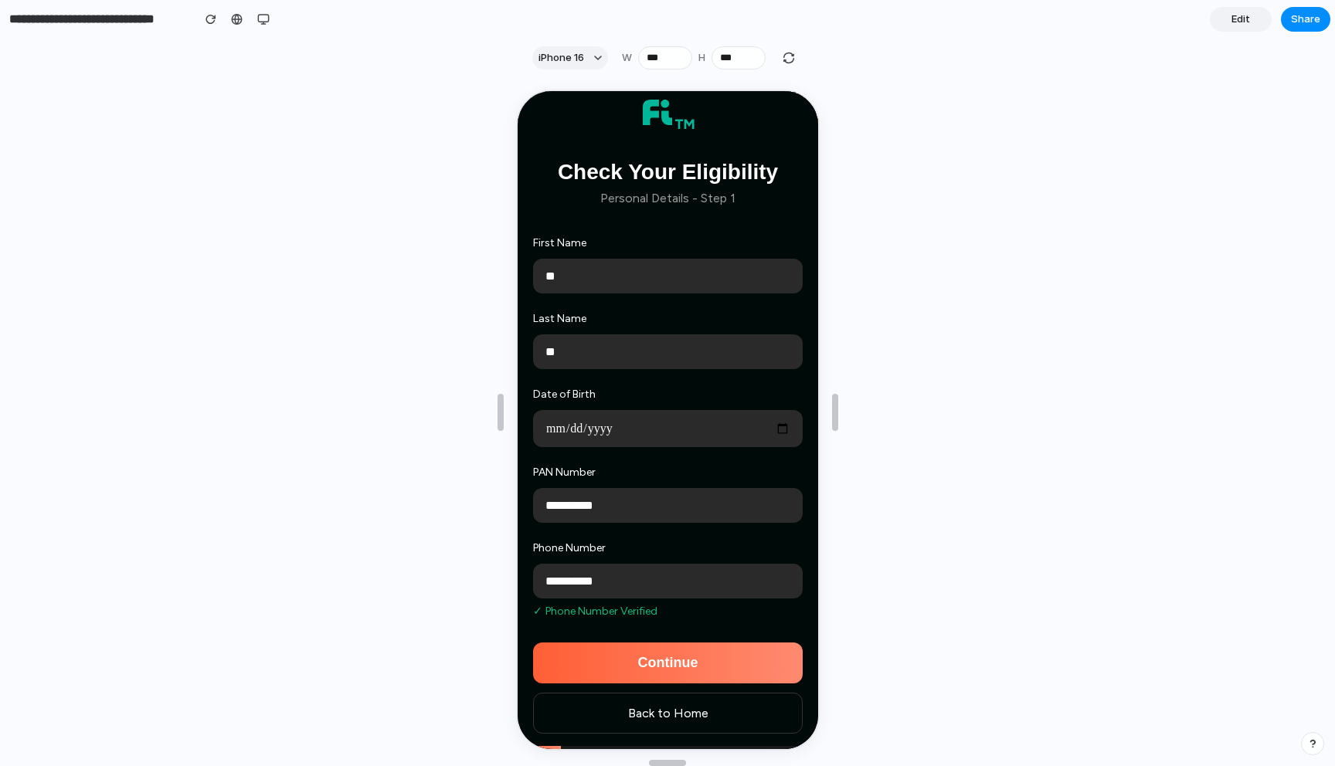
click at [673, 671] on button "Continue" at bounding box center [666, 661] width 270 height 41
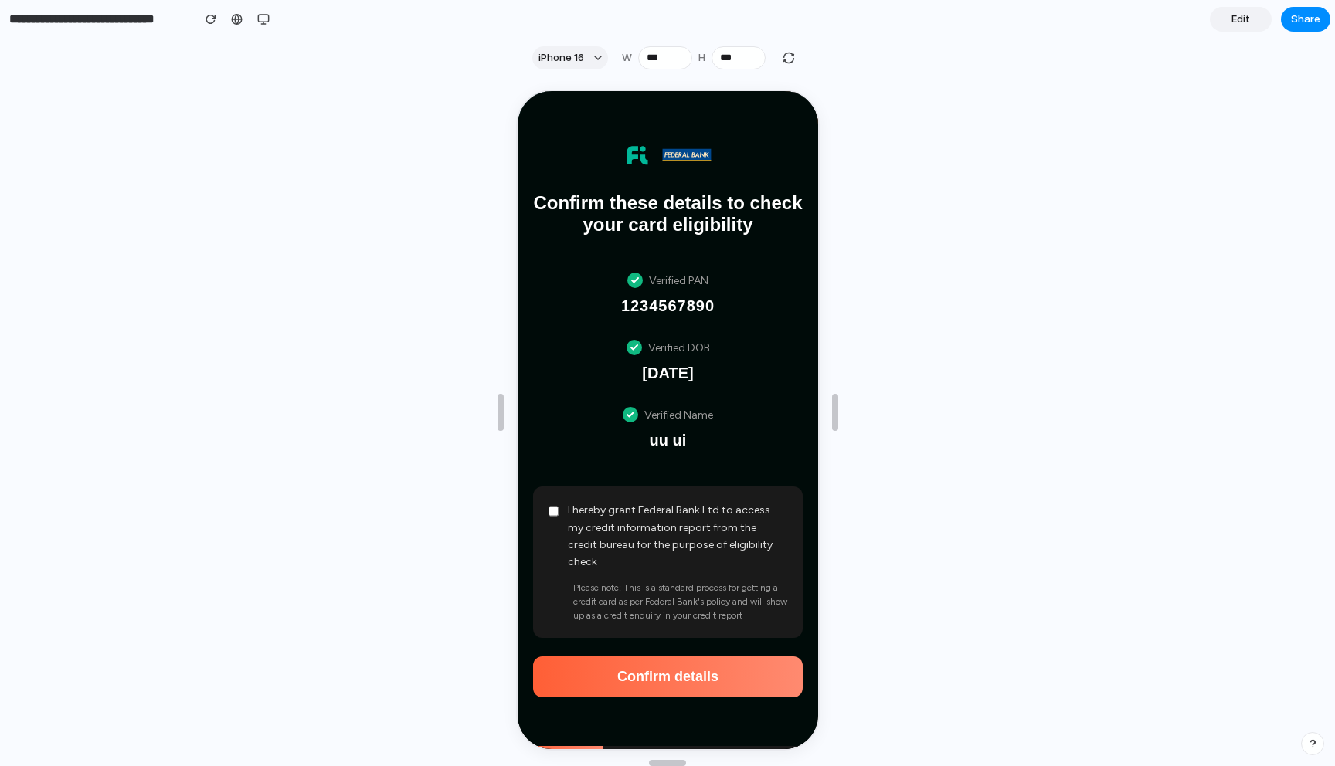
click at [680, 661] on button "Confirm details" at bounding box center [666, 675] width 270 height 41
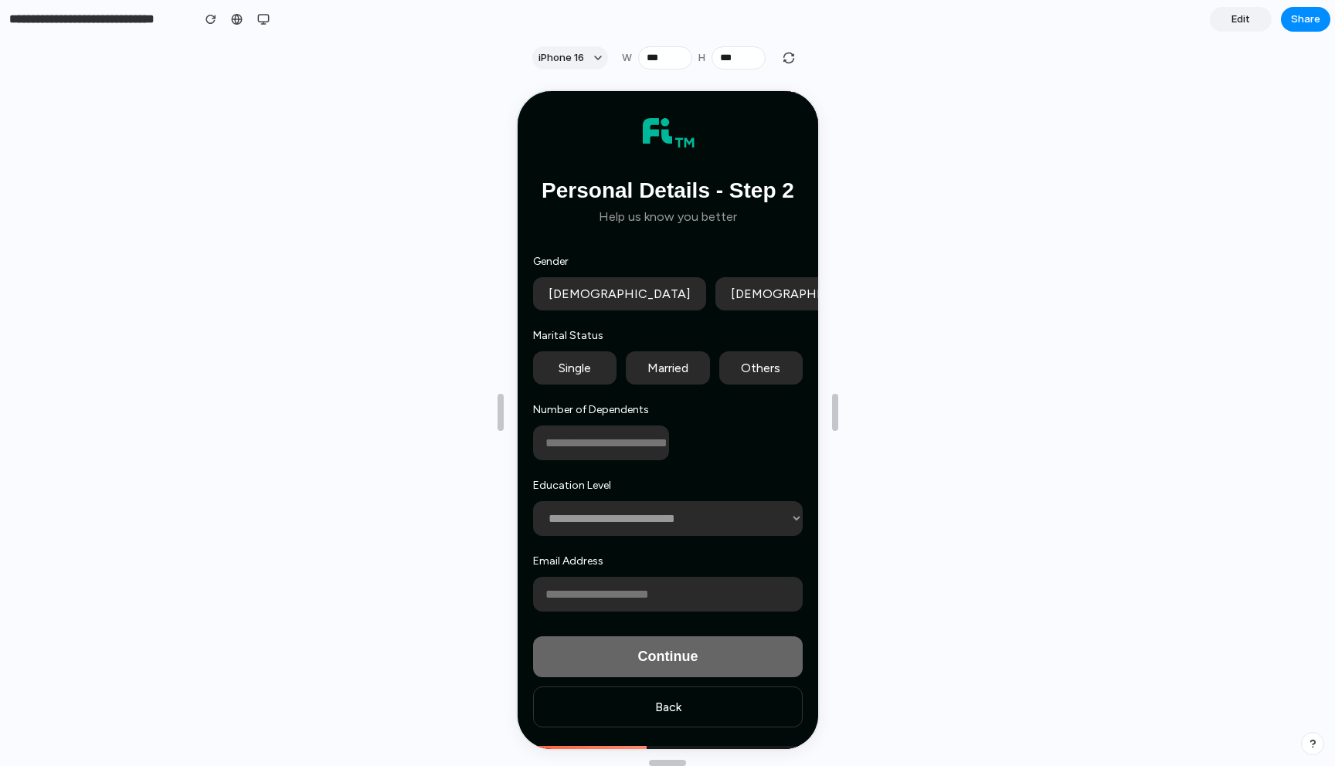
click at [596, 297] on button "[DEMOGRAPHIC_DATA]" at bounding box center [617, 292] width 173 height 33
click at [593, 373] on button "Single" at bounding box center [572, 366] width 83 height 33
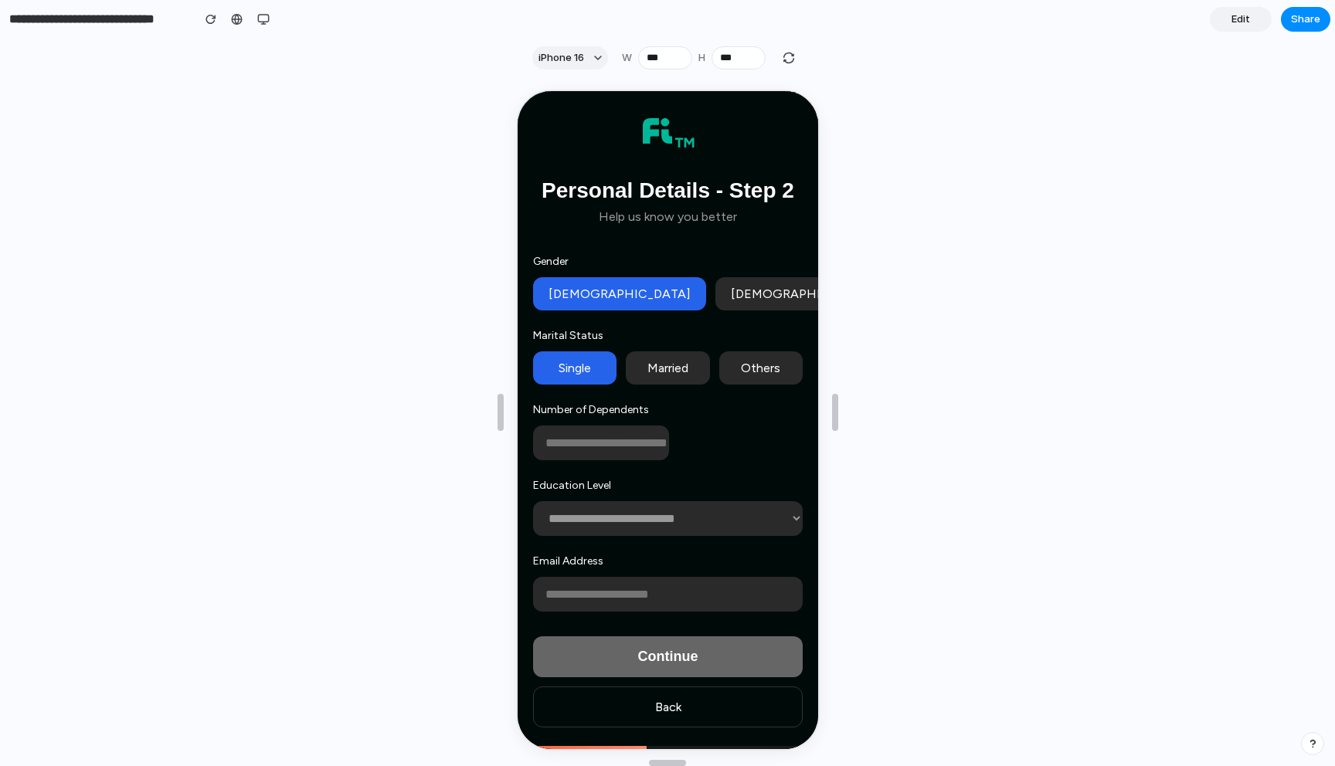
click at [625, 449] on input "number" at bounding box center [599, 441] width 136 height 35
type input "*"
click at [620, 513] on select "**********" at bounding box center [666, 517] width 270 height 35
select select "**********"
click at [531, 500] on select "**********" at bounding box center [666, 517] width 270 height 35
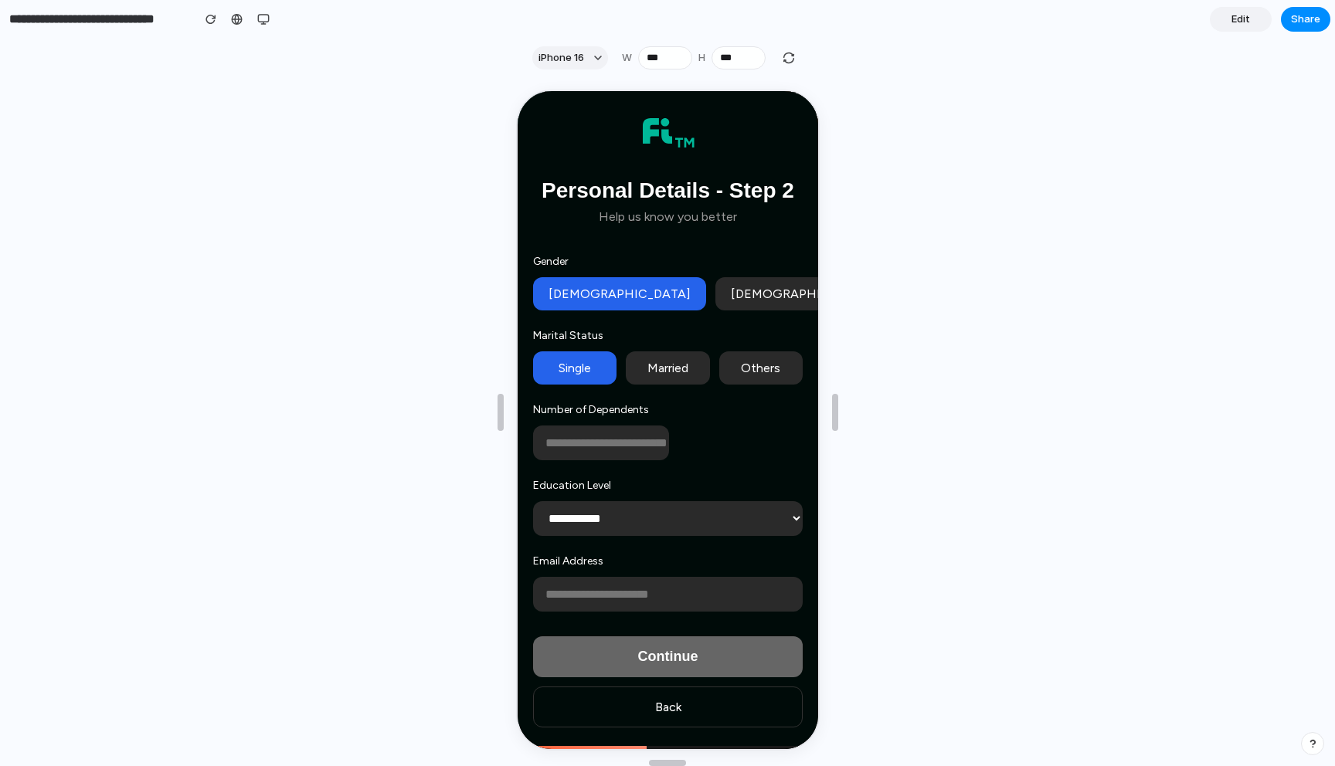
click at [613, 595] on input "email" at bounding box center [666, 593] width 270 height 35
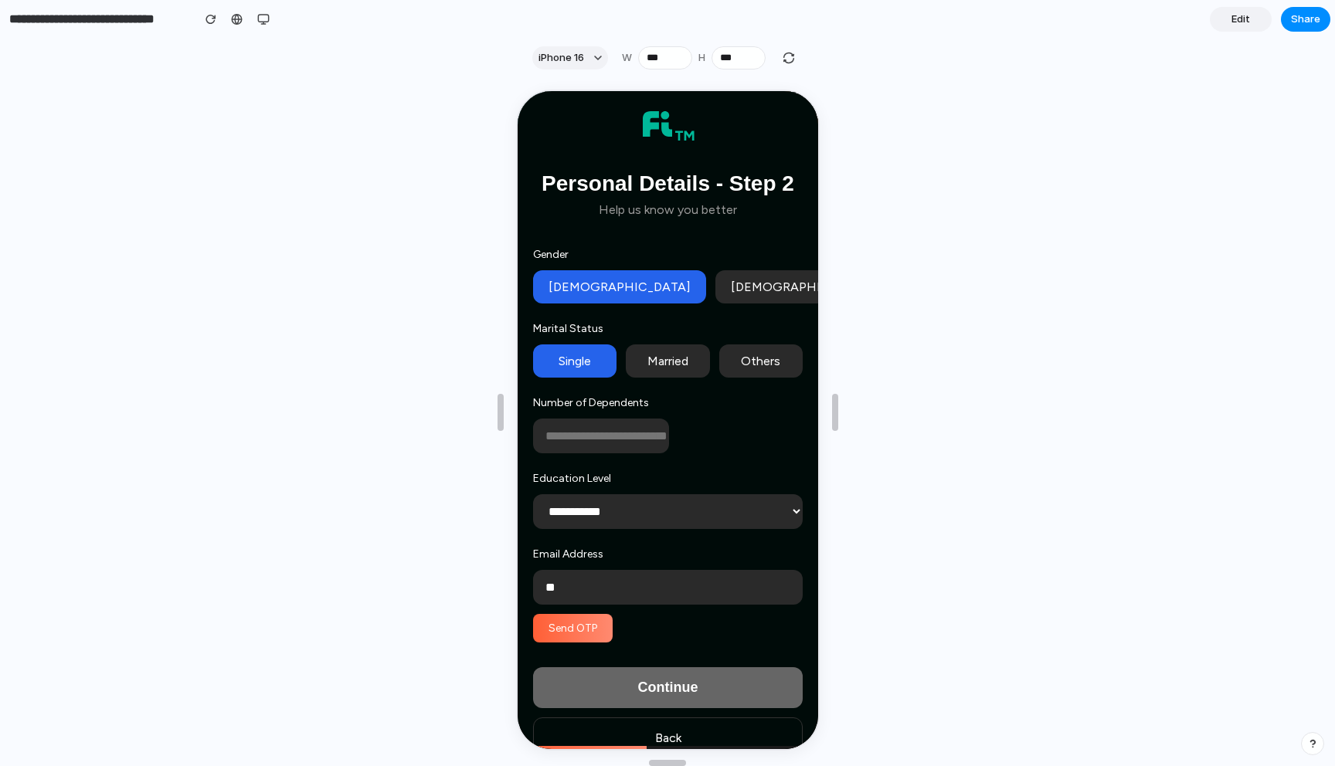
type input "**"
click at [593, 633] on button "Send OTP" at bounding box center [571, 627] width 80 height 29
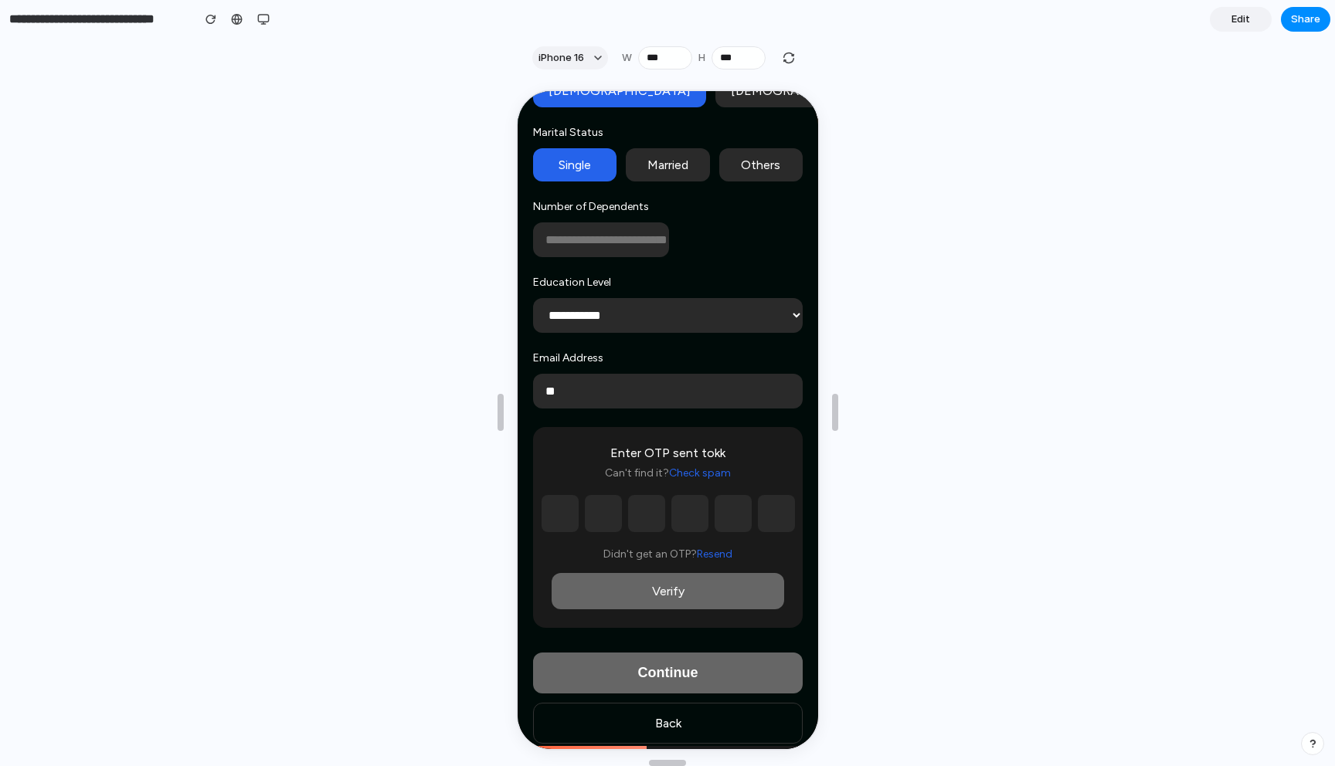
scroll to position [199, 0]
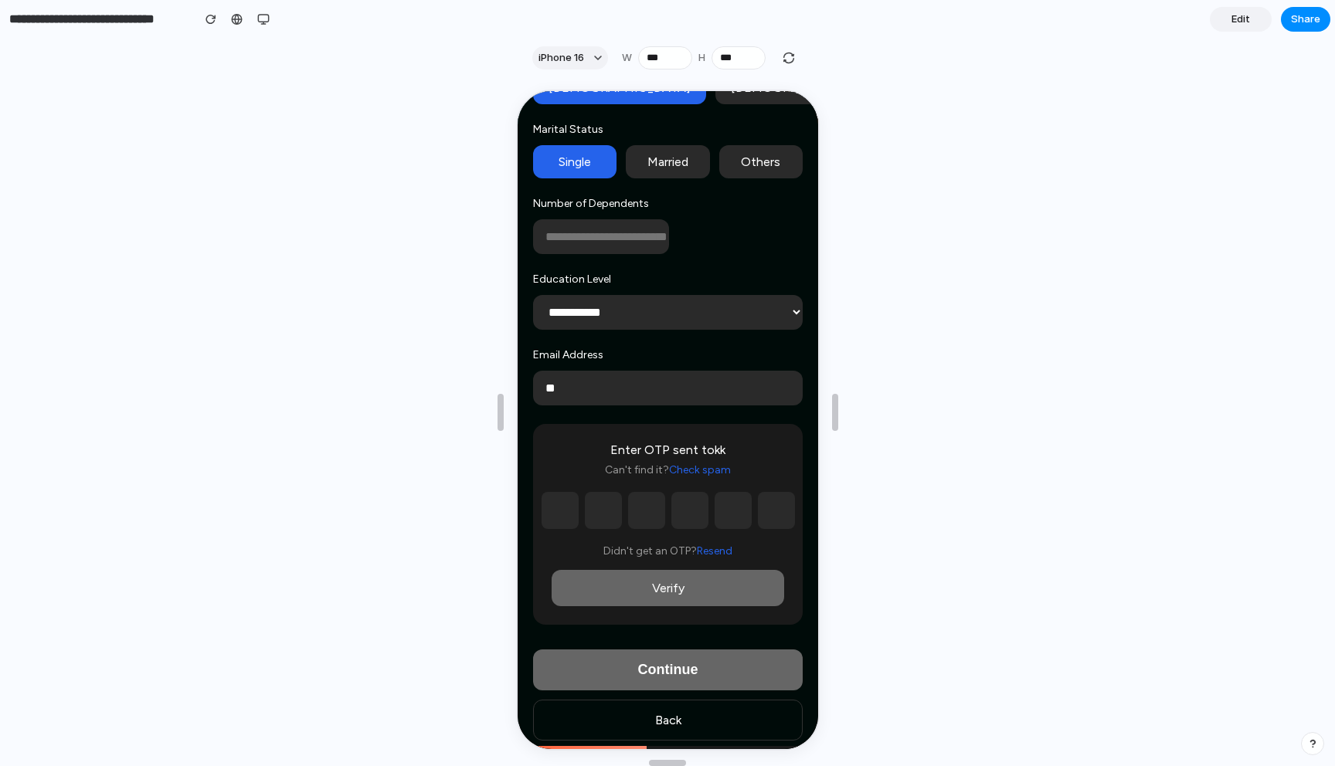
click at [565, 521] on input "text" at bounding box center [557, 509] width 37 height 37
type input "*"
click at [592, 511] on input "*" at bounding box center [600, 509] width 37 height 37
type input "*"
click at [632, 514] on input "text" at bounding box center [644, 509] width 37 height 37
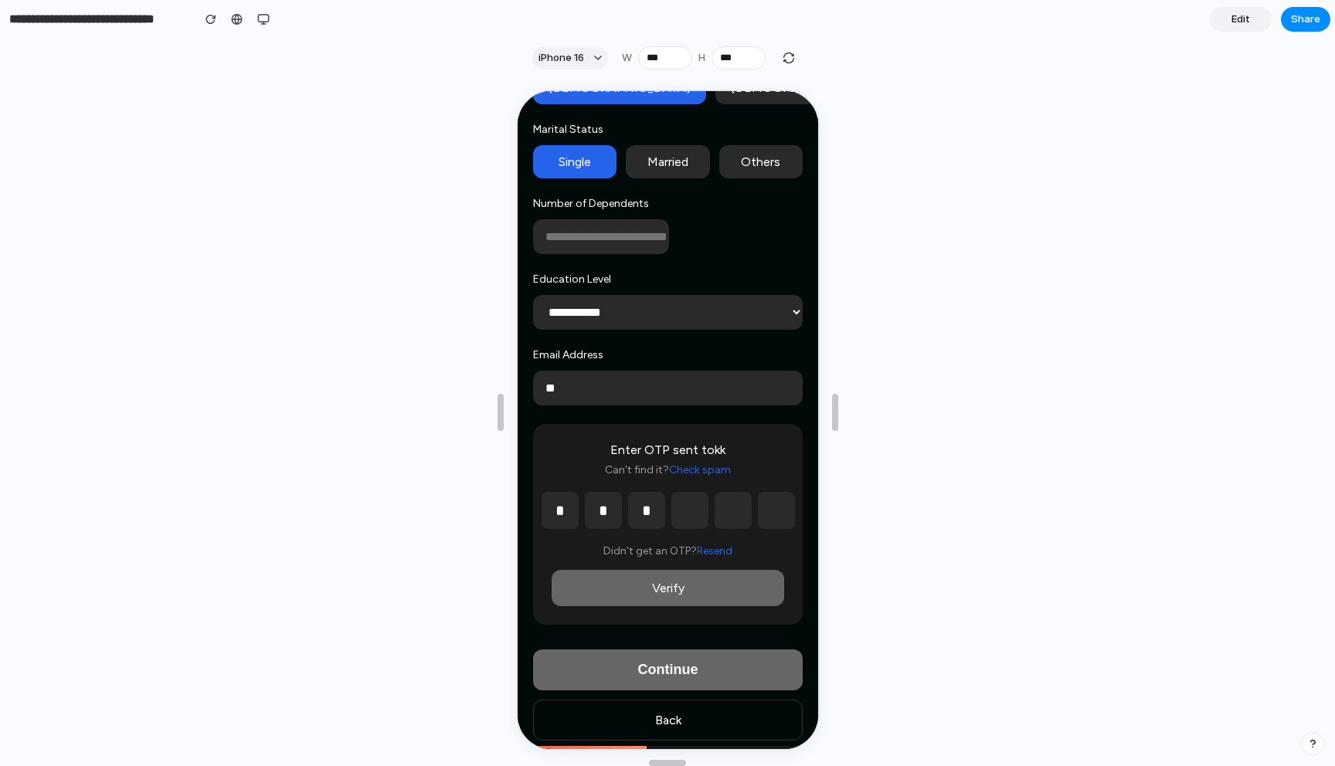
type input "*"
click at [697, 516] on input "*" at bounding box center [687, 509] width 37 height 37
type input "*"
click at [733, 518] on input "*" at bounding box center [730, 509] width 37 height 37
type input "*"
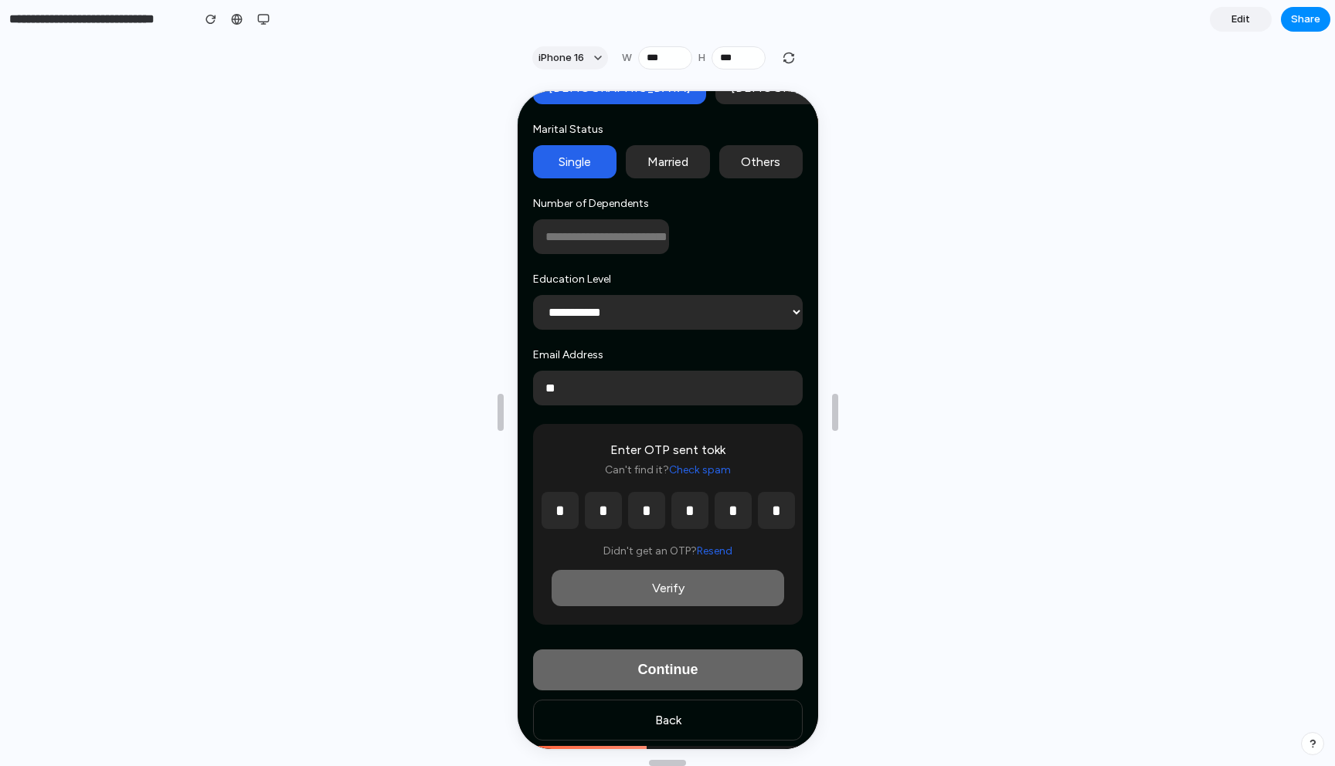
click at [771, 515] on input "*" at bounding box center [774, 509] width 37 height 37
type input "*"
click at [698, 589] on button "Verify" at bounding box center [665, 587] width 233 height 36
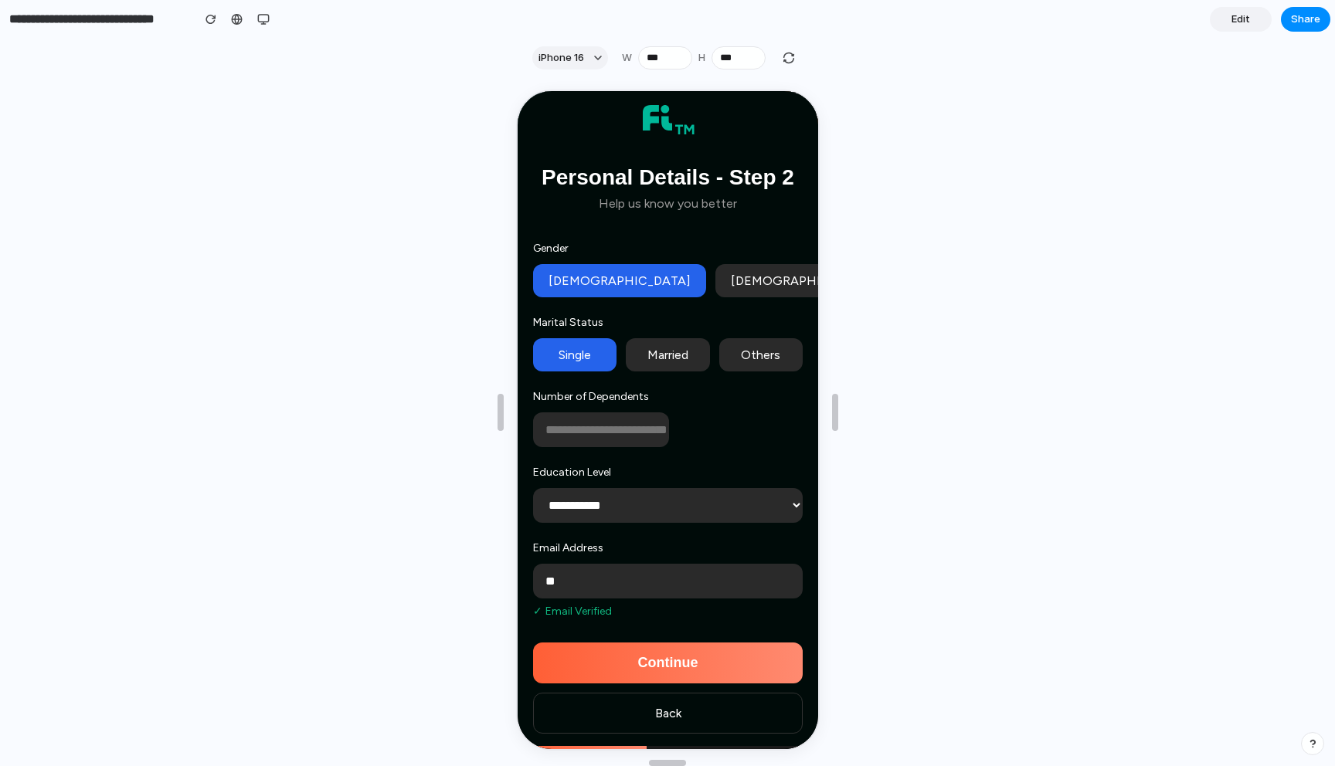
scroll to position [12, 0]
click at [692, 665] on button "Continue" at bounding box center [666, 661] width 270 height 41
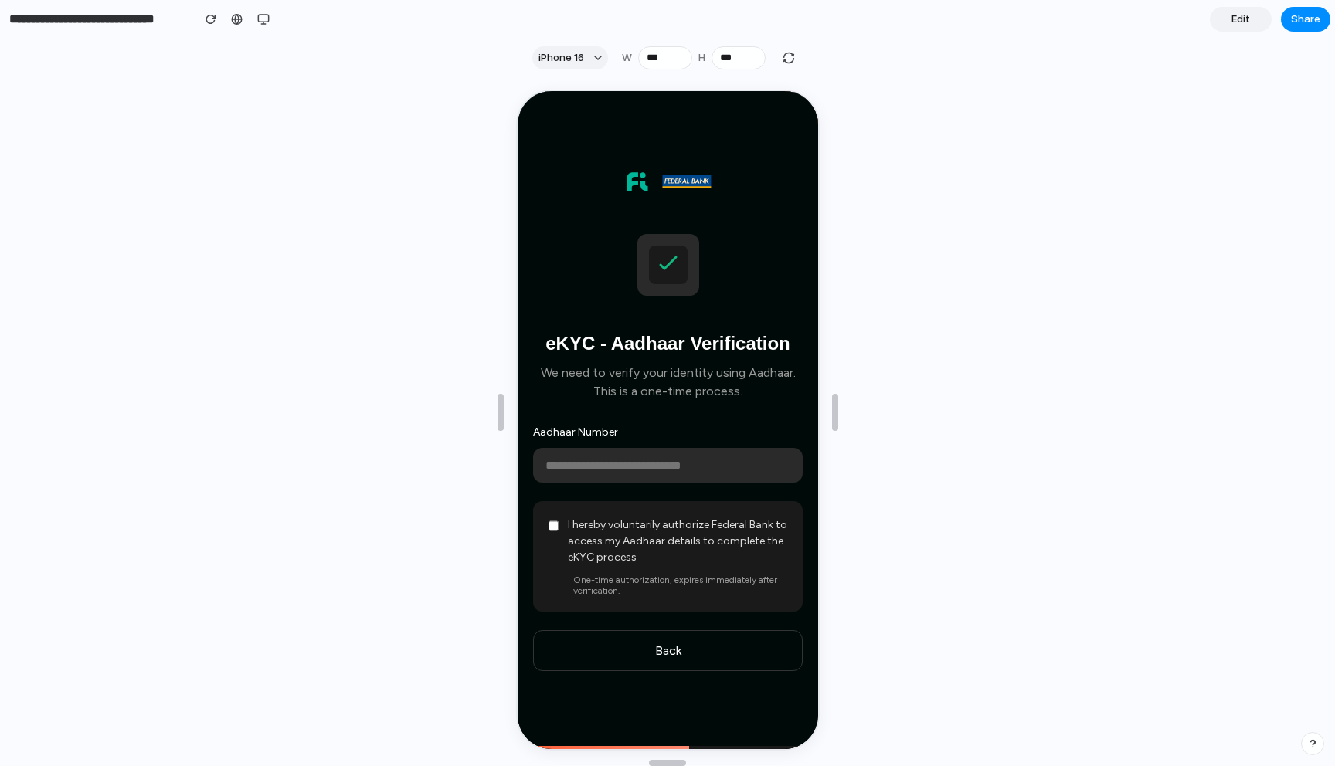
scroll to position [0, 0]
click at [585, 460] on input "text" at bounding box center [666, 464] width 270 height 35
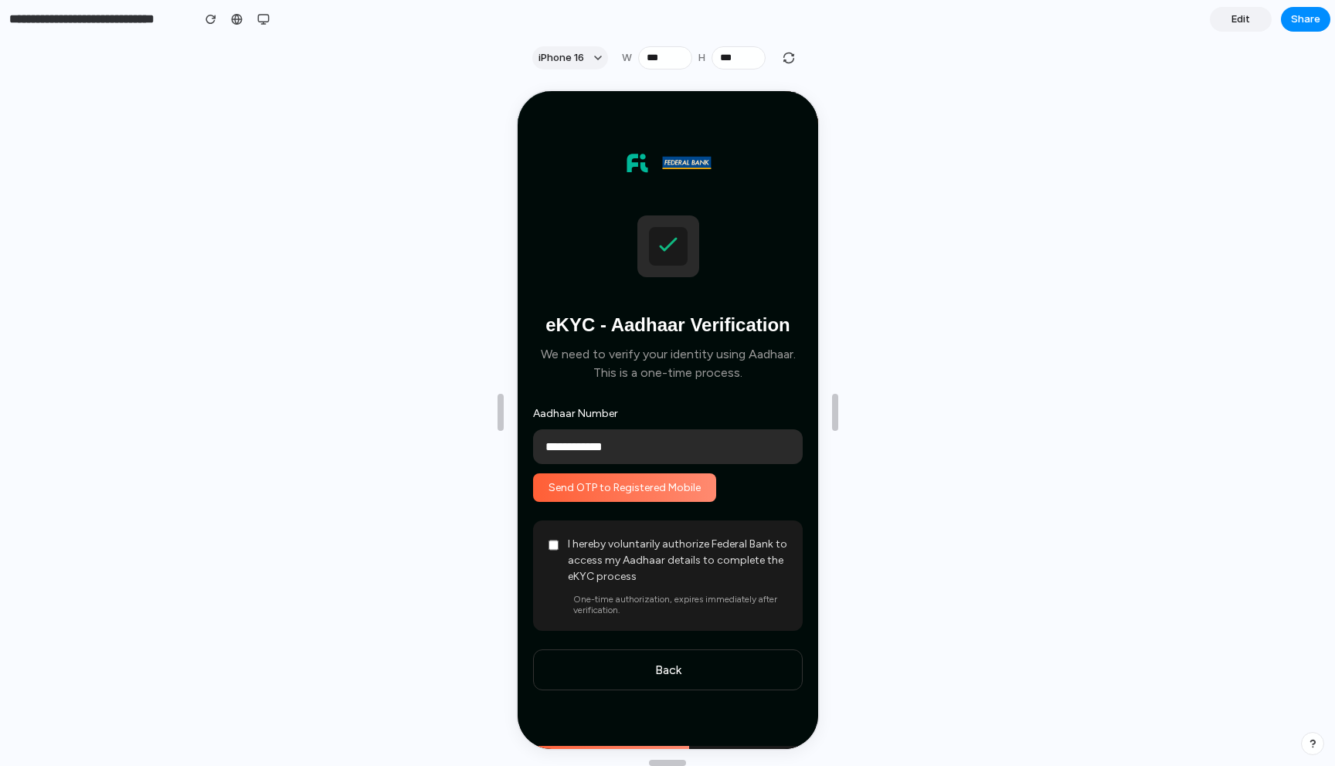
type input "**********"
click at [572, 494] on button "Send OTP to Registered Mobile" at bounding box center [622, 486] width 183 height 29
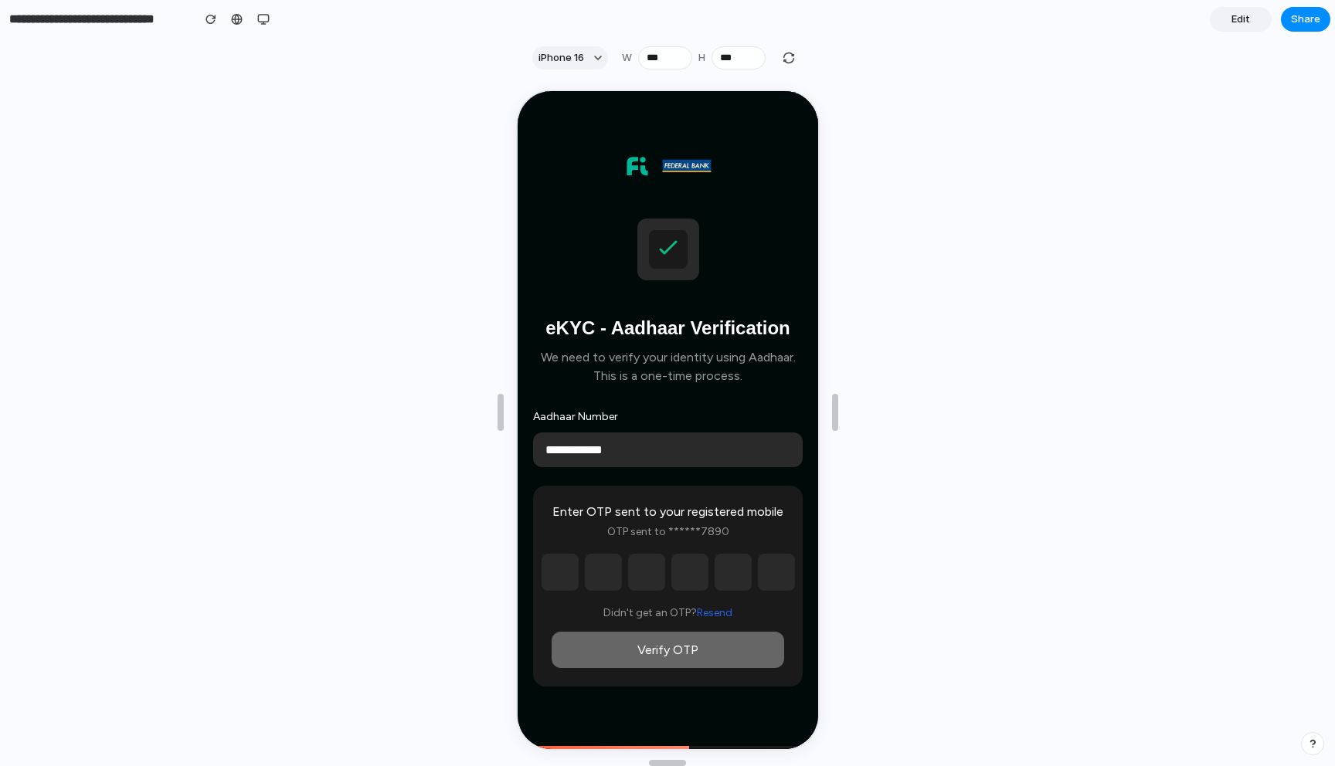
click at [571, 569] on input "text" at bounding box center [557, 570] width 37 height 37
type input "*"
click at [604, 576] on input "text" at bounding box center [600, 570] width 37 height 37
click at [604, 576] on input "*" at bounding box center [600, 570] width 37 height 37
type input "*"
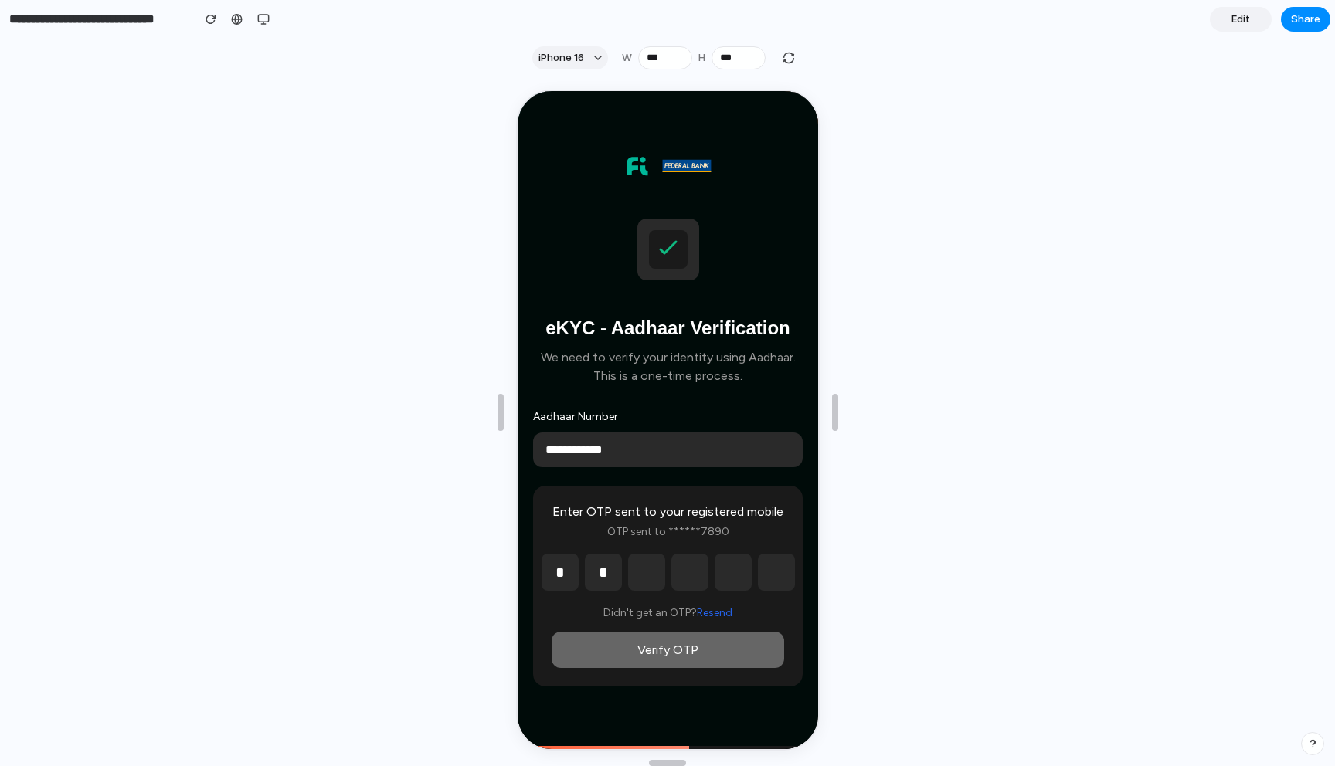
click at [626, 576] on input "text" at bounding box center [644, 570] width 37 height 37
type input "*"
click at [674, 574] on input "text" at bounding box center [687, 570] width 37 height 37
type input "*"
click at [715, 572] on input "text" at bounding box center [730, 570] width 37 height 37
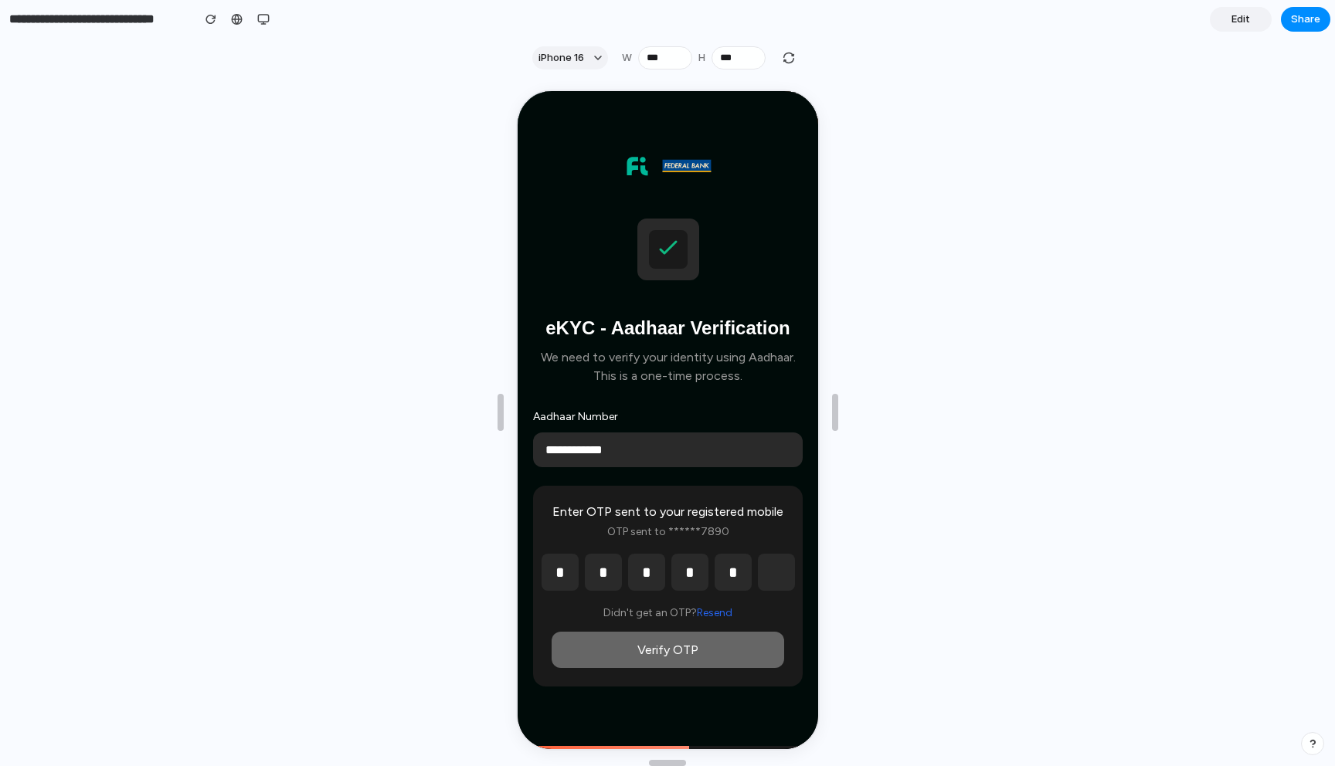
type input "*"
click at [776, 570] on input "text" at bounding box center [774, 570] width 37 height 37
type input "*"
click at [655, 649] on button "Verify OTP" at bounding box center [665, 648] width 233 height 36
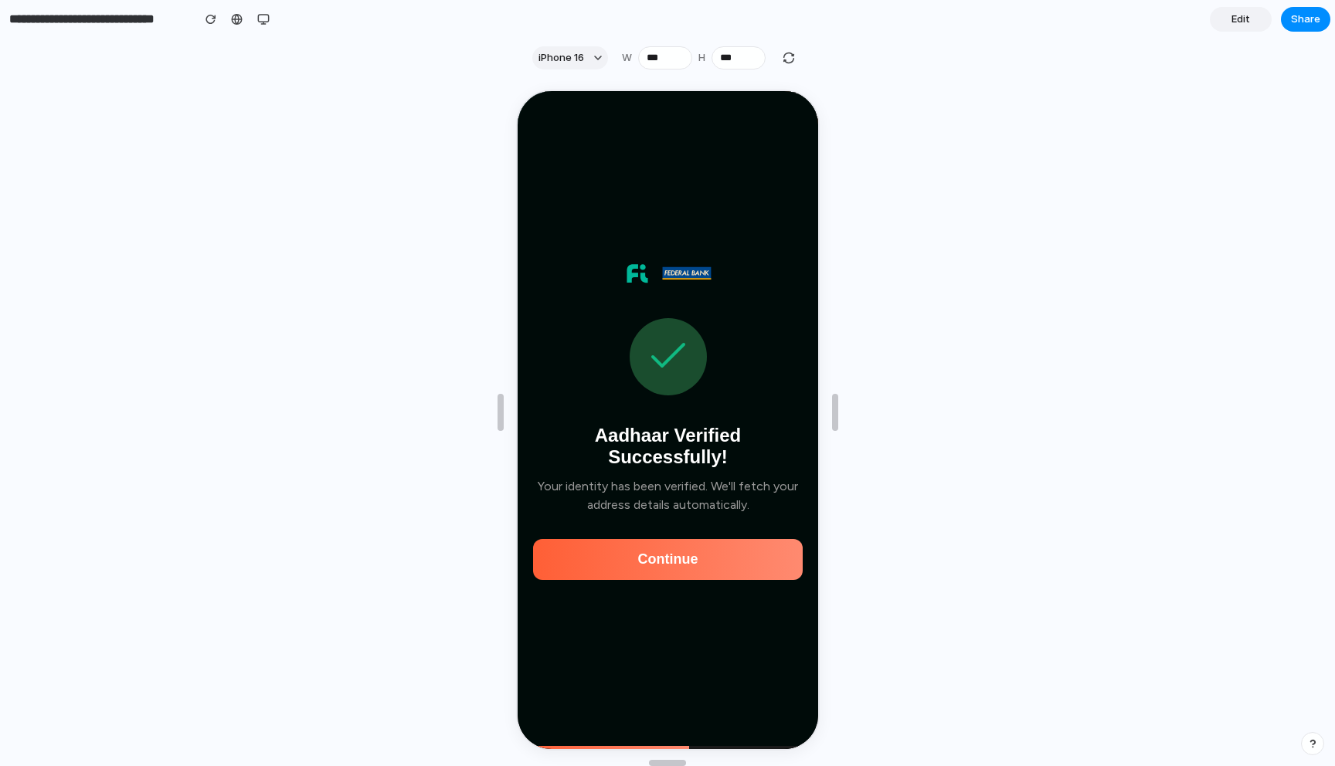
click at [675, 554] on button "Continue" at bounding box center [666, 558] width 270 height 41
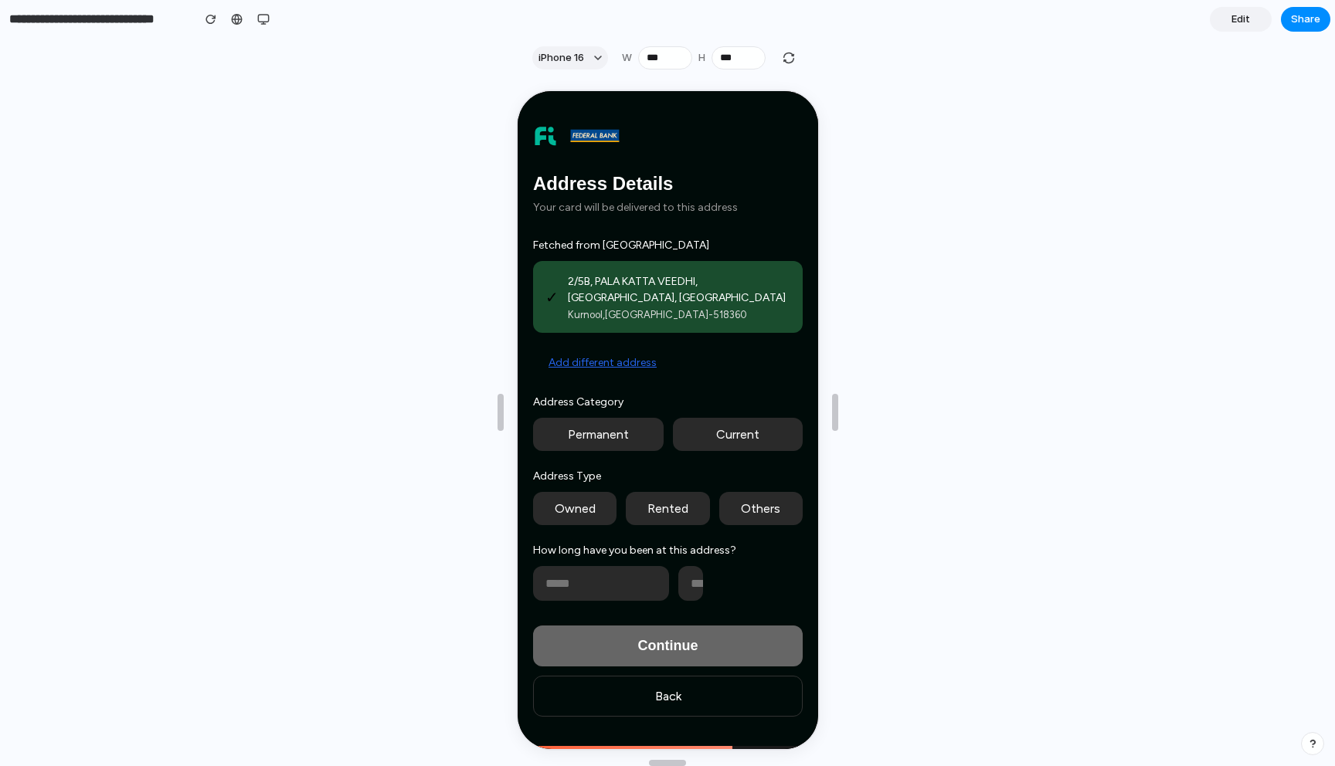
scroll to position [2423, 0]
click at [594, 359] on button "Add different address" at bounding box center [600, 361] width 139 height 29
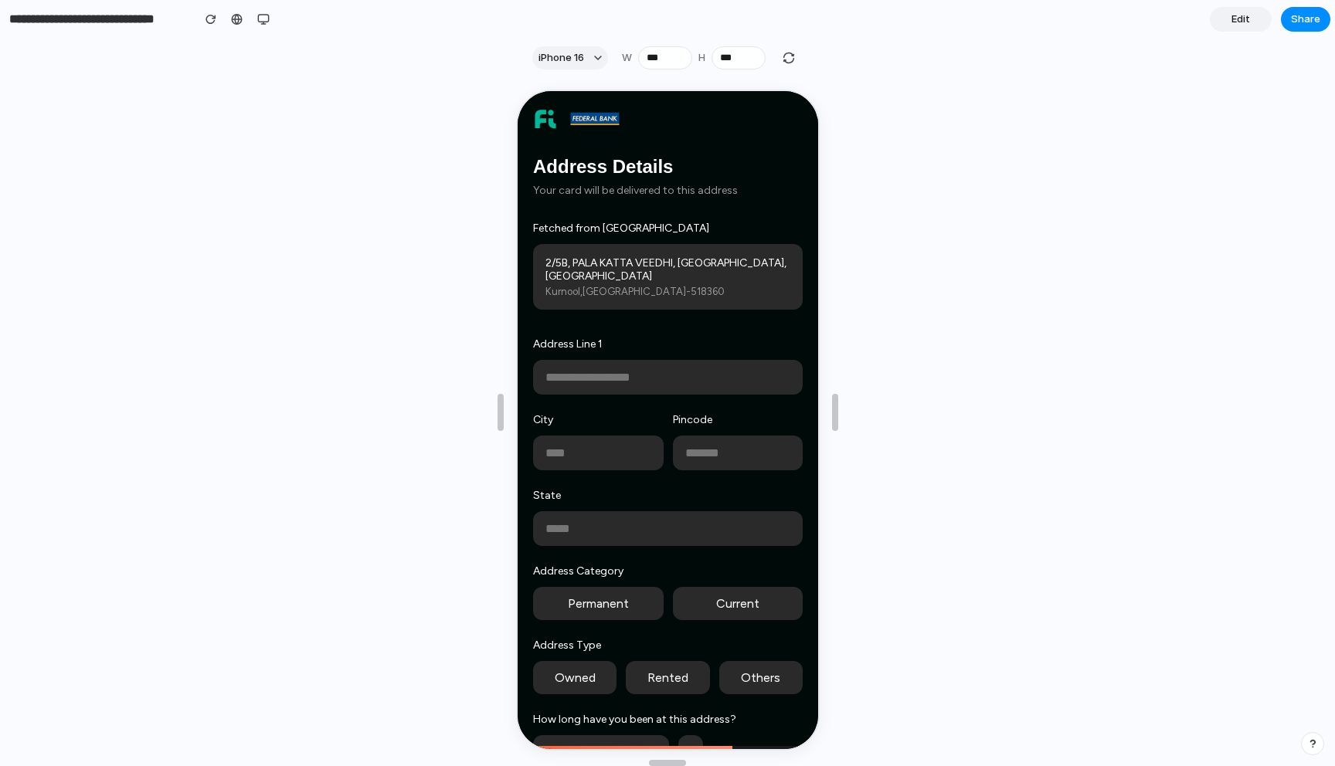
scroll to position [158, 0]
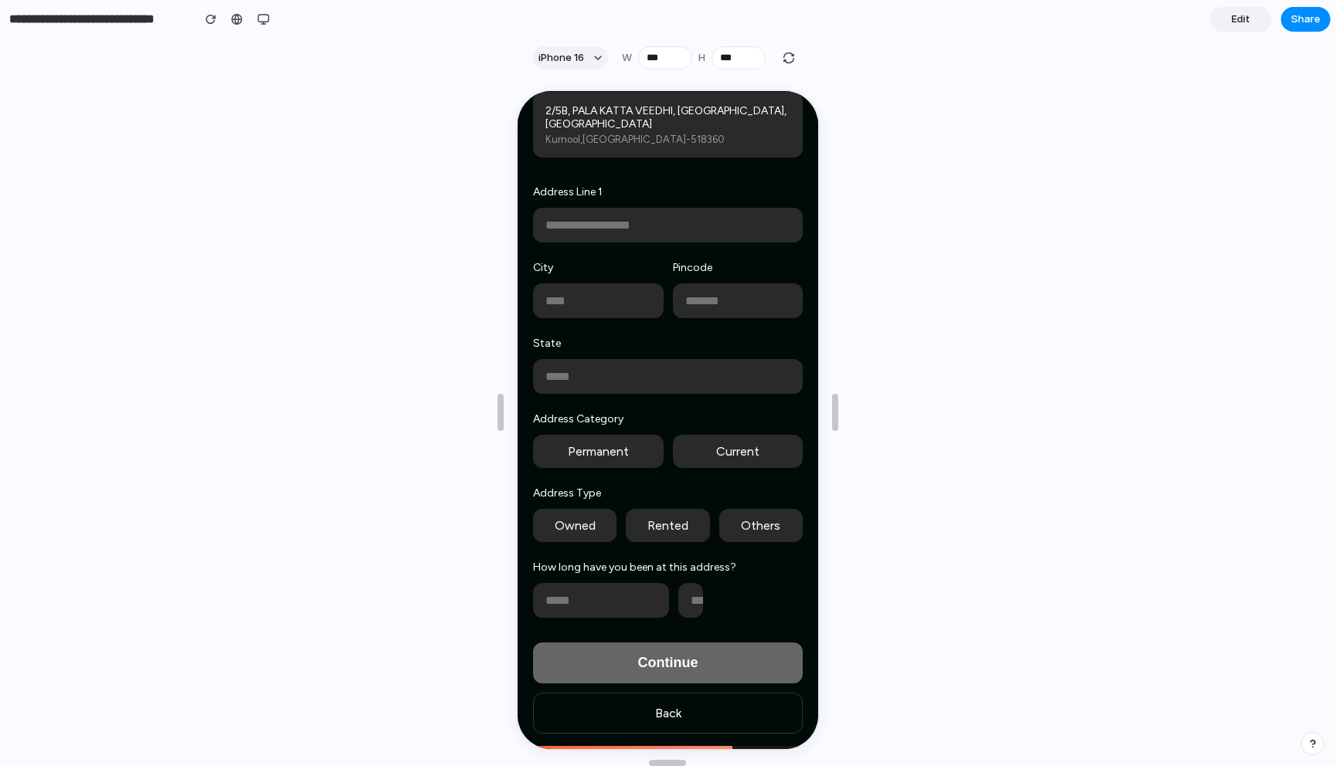
click at [677, 714] on button "Back" at bounding box center [666, 711] width 270 height 41
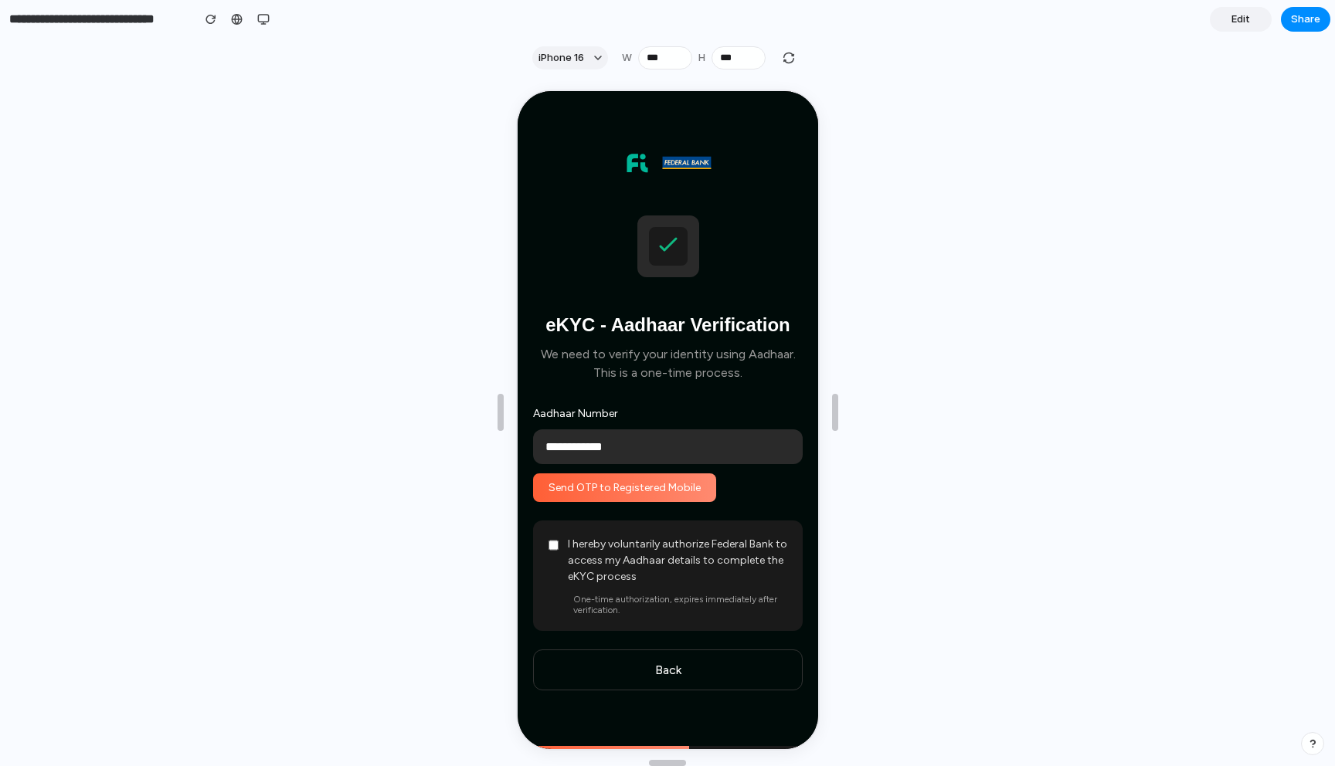
scroll to position [0, 0]
click at [657, 484] on button "Send OTP to Registered Mobile" at bounding box center [622, 486] width 183 height 29
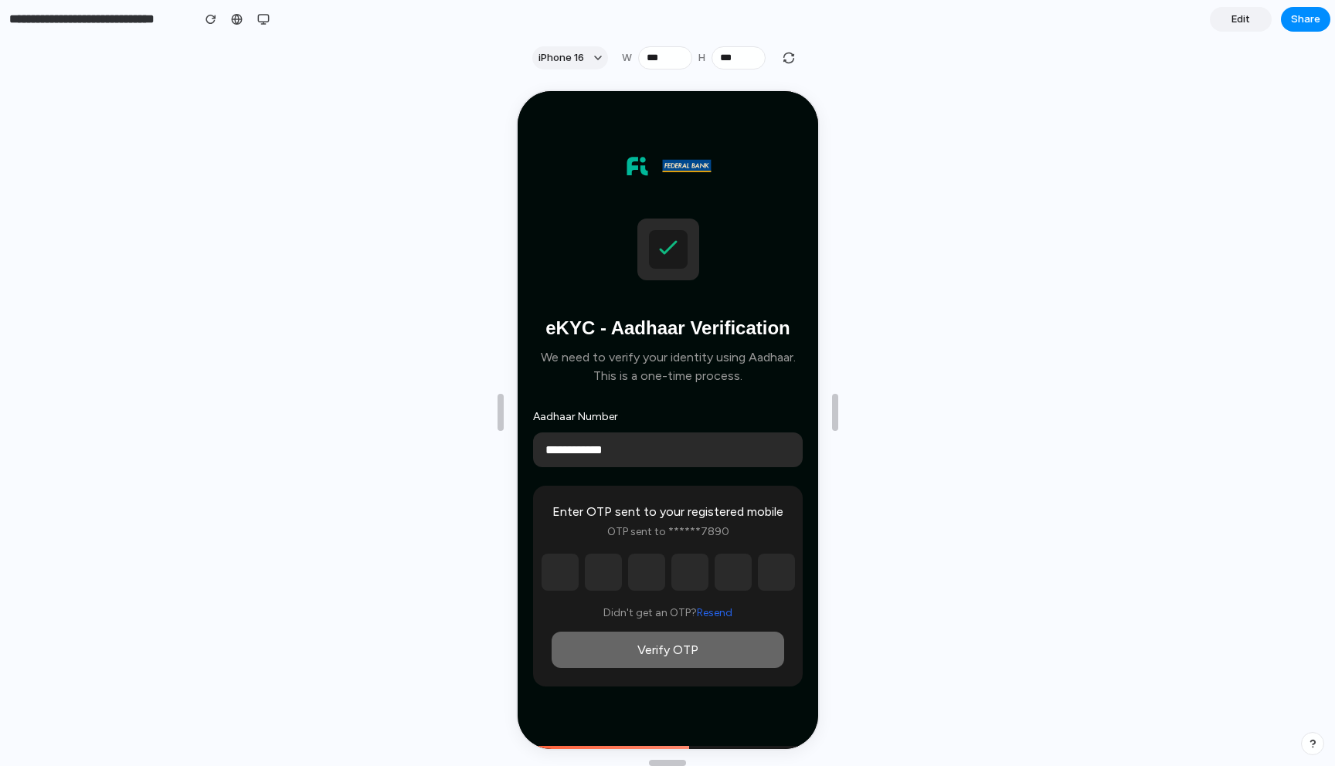
scroll to position [2467, 0]
click at [568, 580] on input "text" at bounding box center [557, 570] width 37 height 37
type input "*"
click at [591, 573] on input "text" at bounding box center [600, 570] width 37 height 37
type input "*"
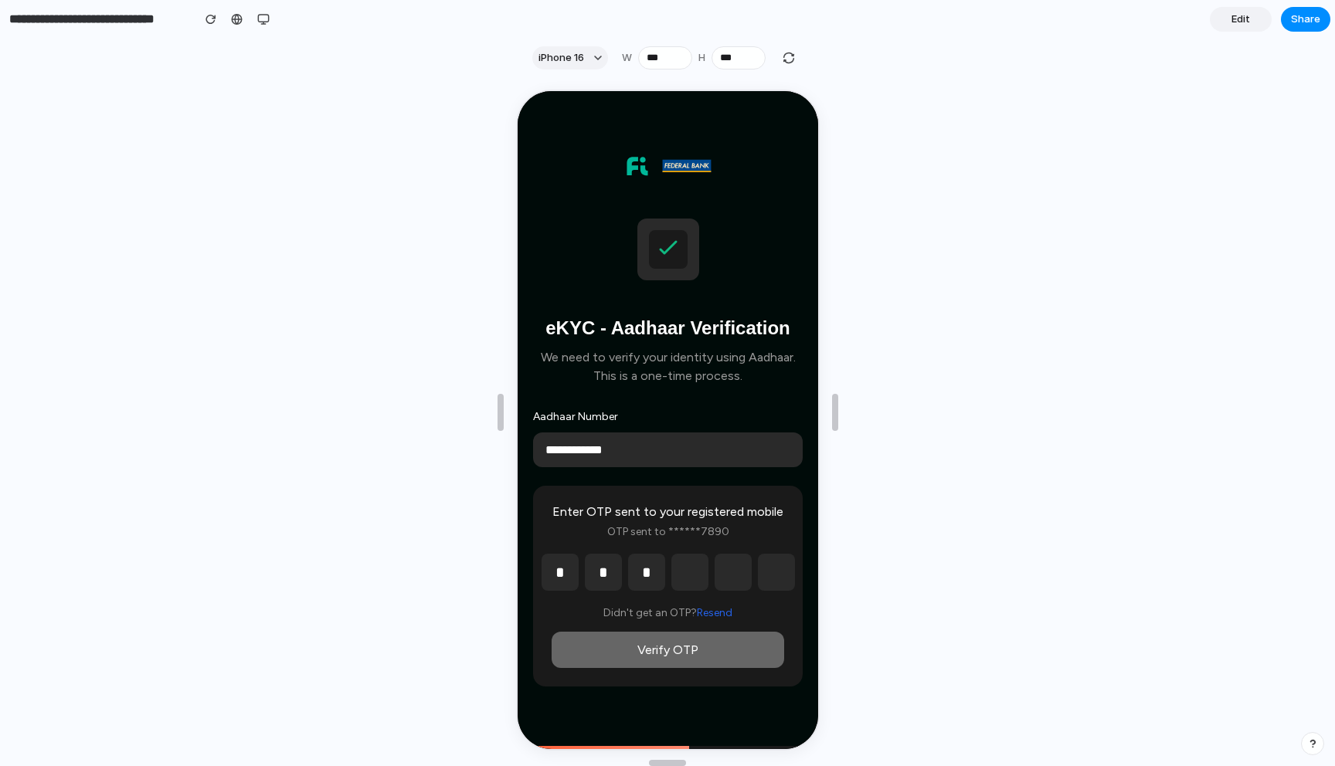
click at [647, 583] on input "*" at bounding box center [644, 570] width 37 height 37
type input "*"
click at [695, 582] on input "*" at bounding box center [687, 570] width 37 height 37
type input "*"
click at [732, 576] on input "*" at bounding box center [730, 570] width 37 height 37
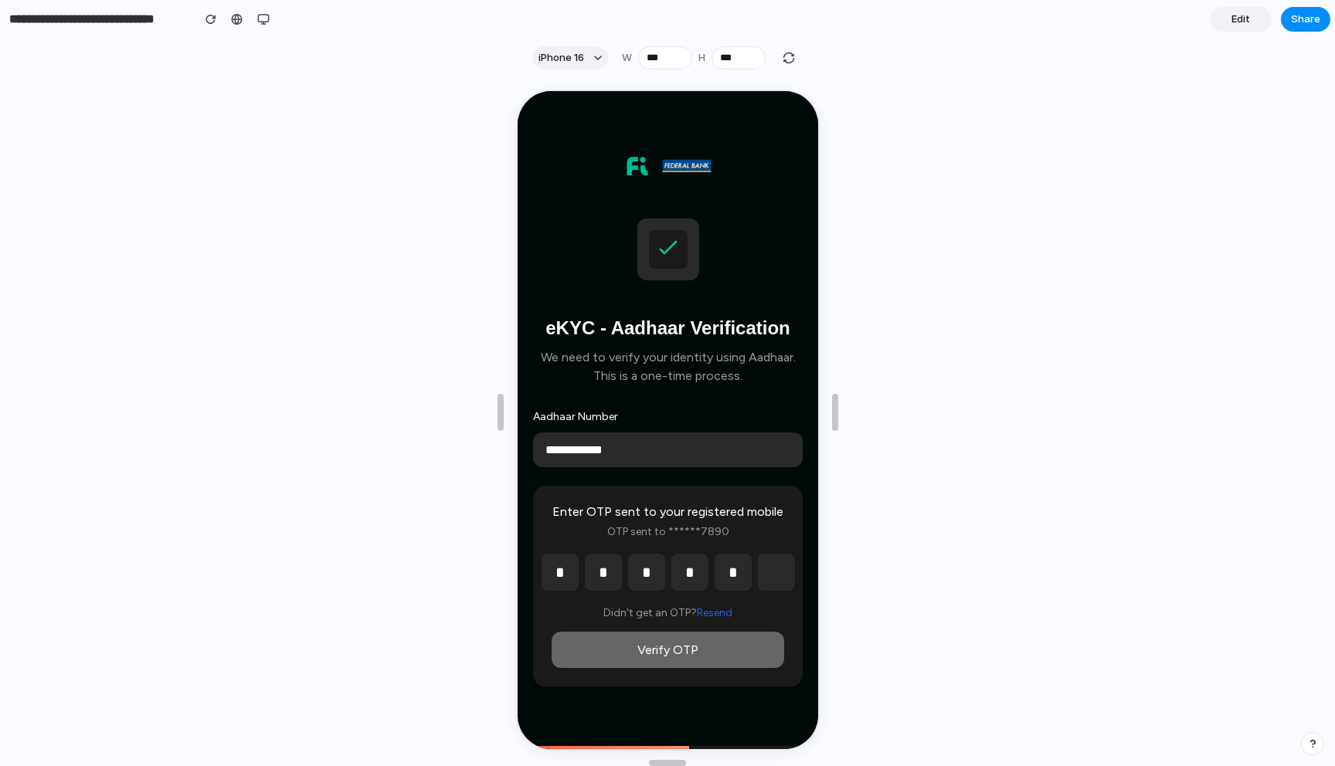
type input "*"
click at [777, 572] on input "text" at bounding box center [774, 570] width 37 height 37
type input "*"
click at [694, 644] on button "Verify OTP" at bounding box center [665, 648] width 233 height 36
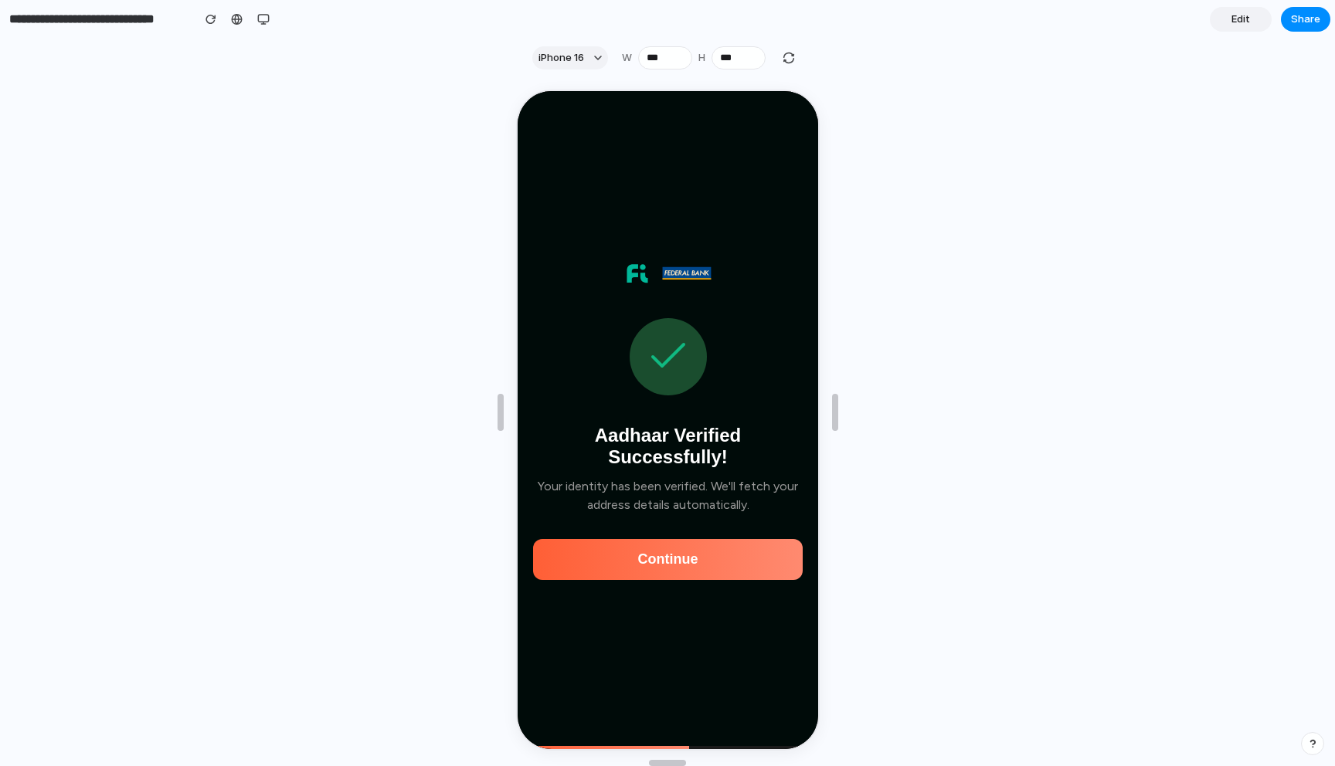
click at [698, 562] on button "Continue" at bounding box center [666, 558] width 270 height 41
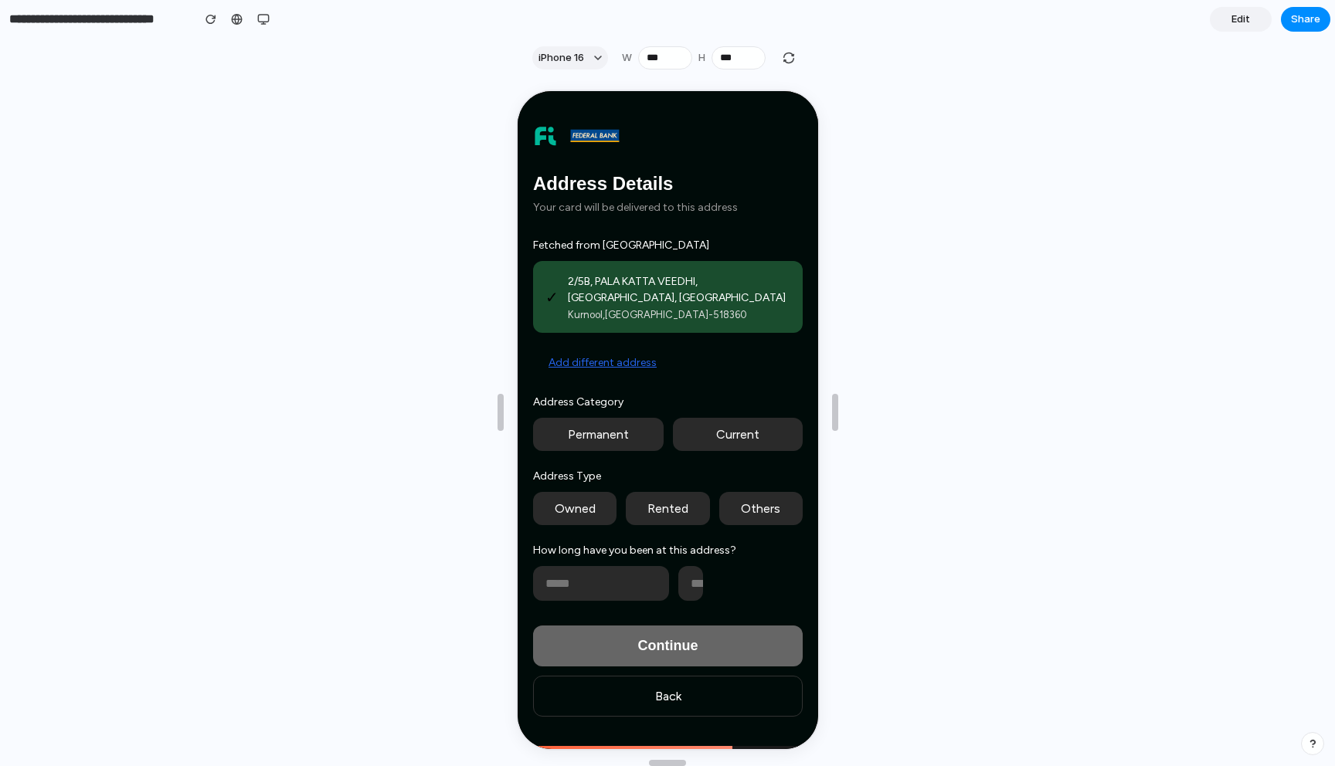
scroll to position [4836, 0]
click at [593, 360] on button "Add different address" at bounding box center [600, 361] width 139 height 29
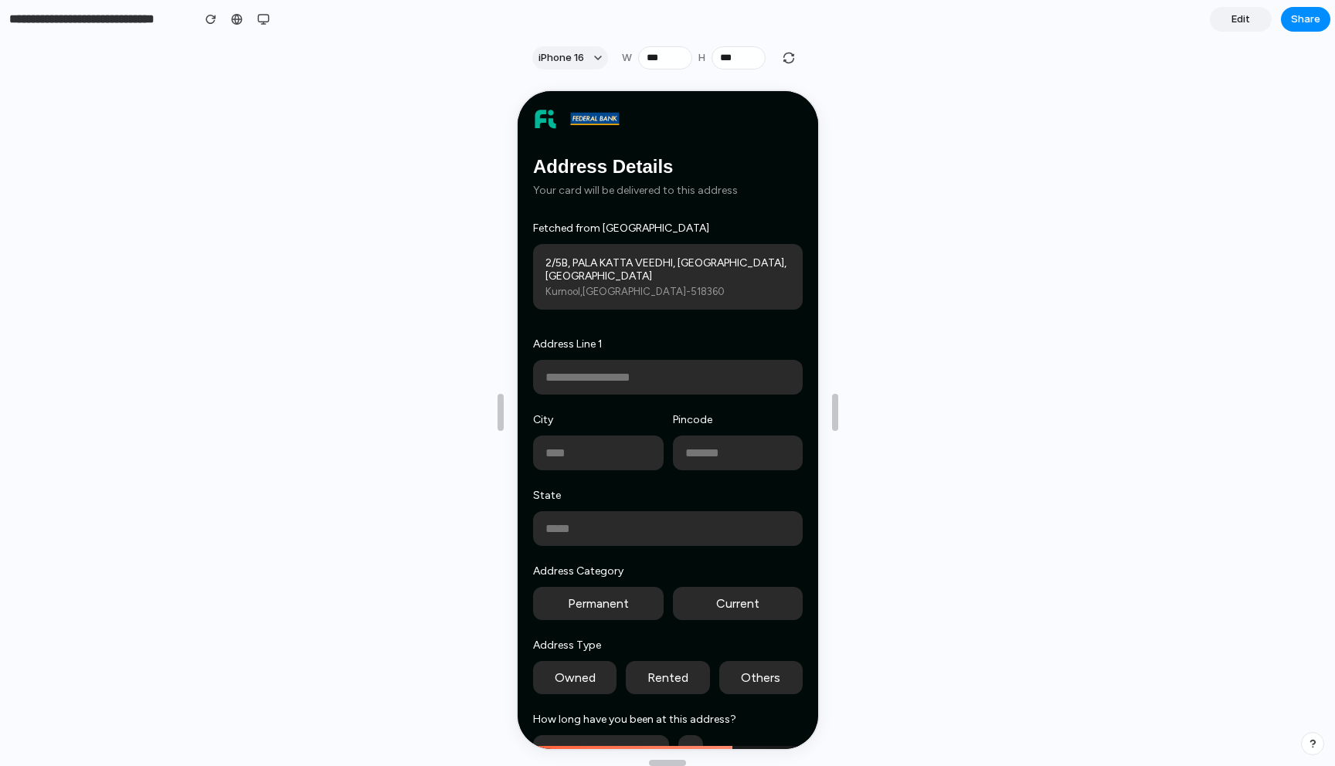
scroll to position [158, 0]
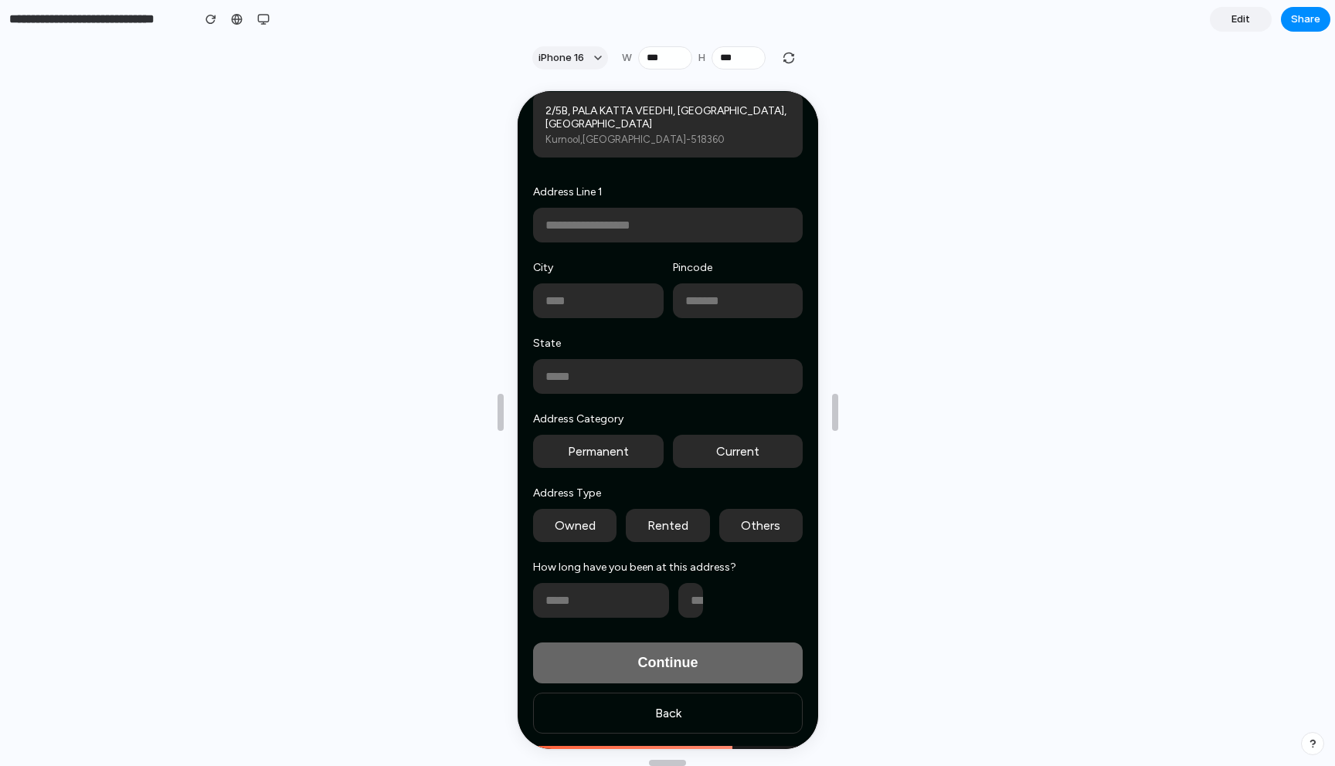
click at [643, 722] on button "Back" at bounding box center [666, 711] width 270 height 41
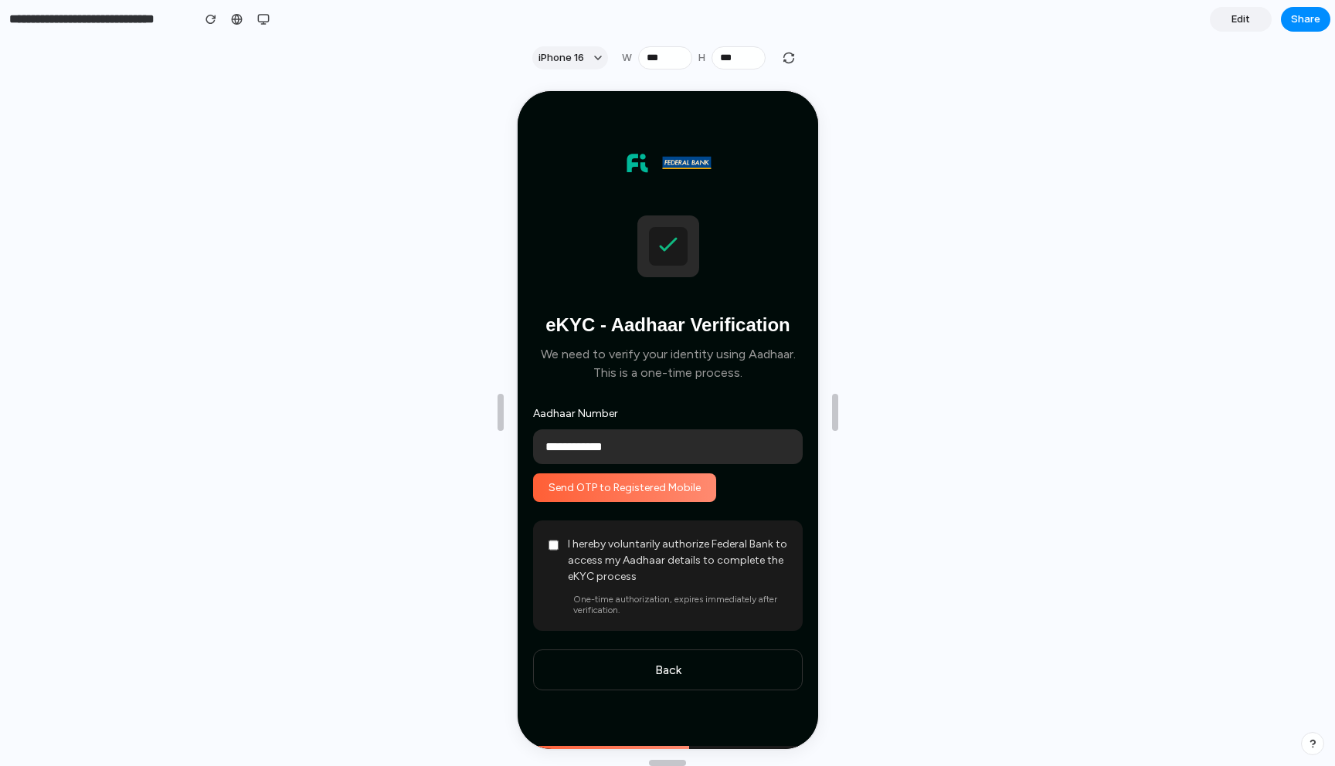
scroll to position [4064, 0]
click at [624, 659] on button "Back" at bounding box center [666, 668] width 270 height 41
select select "**********"
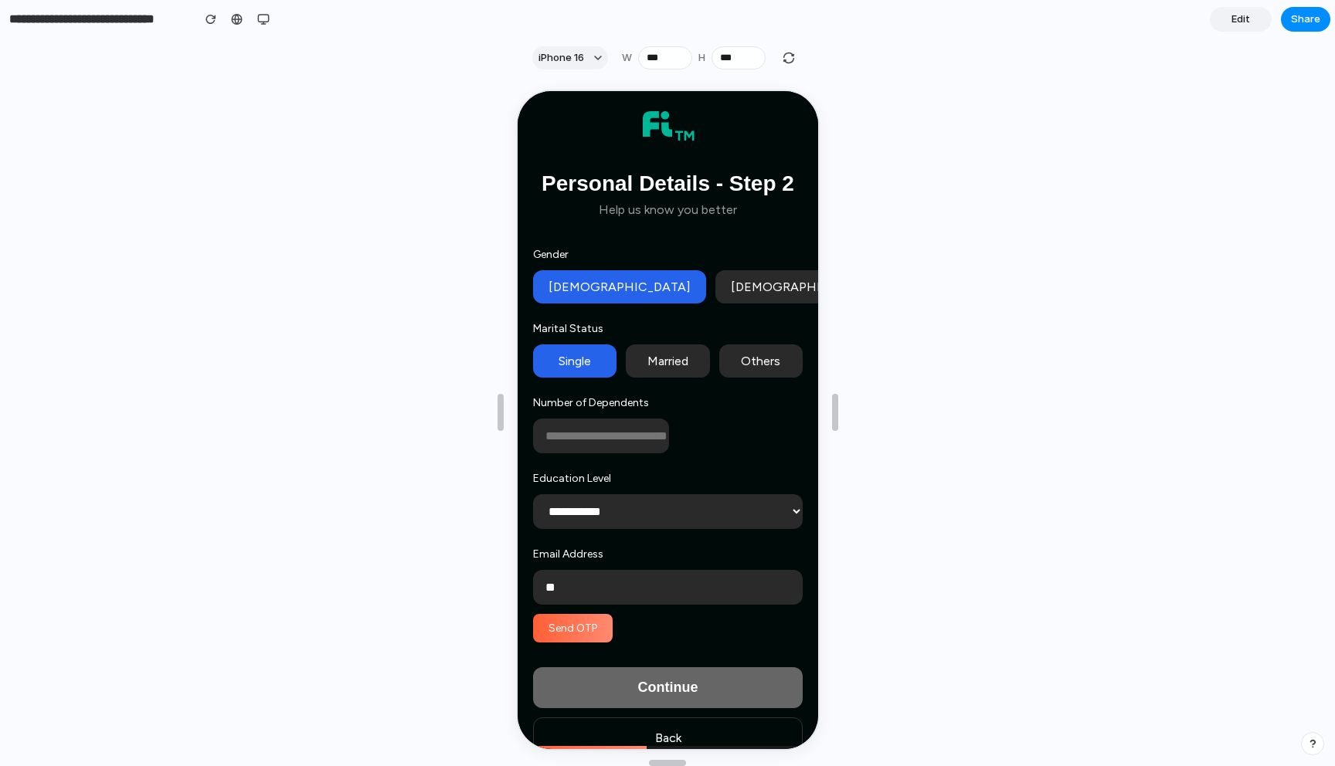
scroll to position [30, 0]
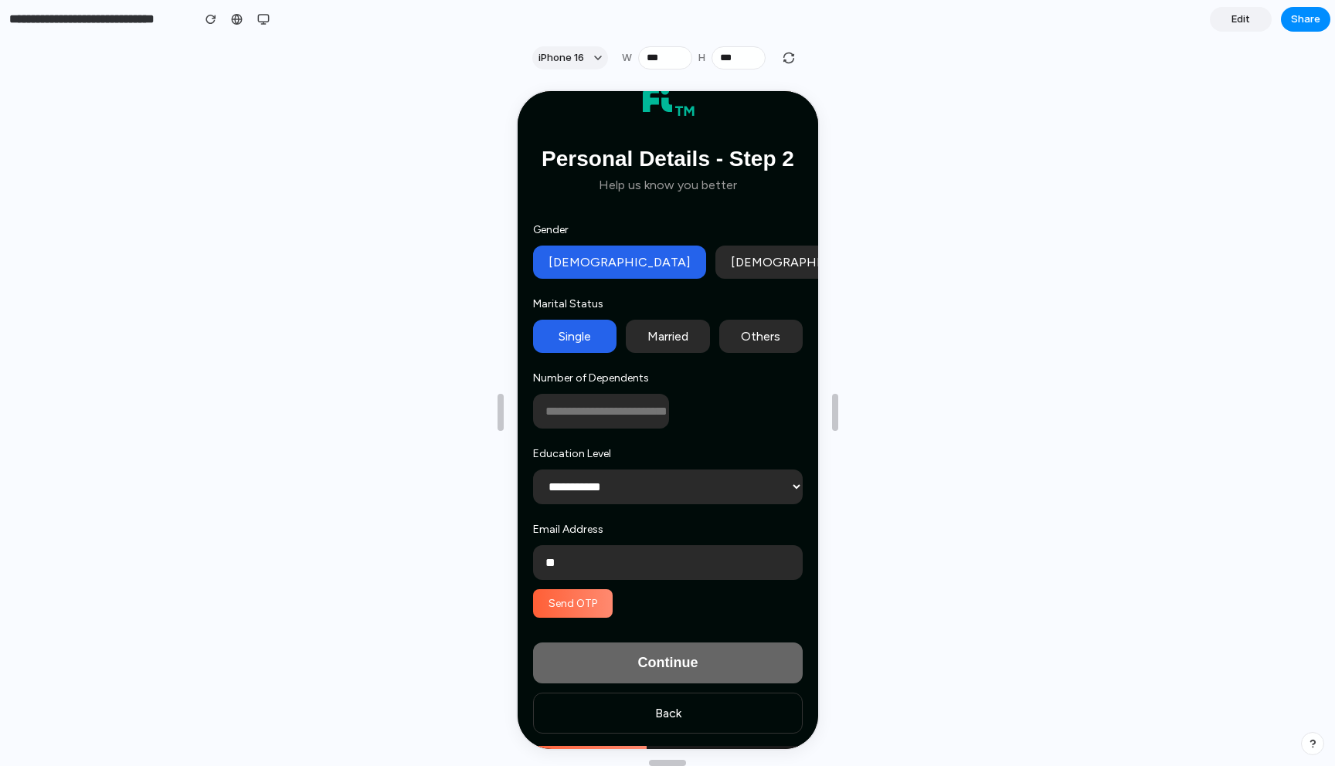
click at [631, 705] on button "Back" at bounding box center [666, 711] width 270 height 41
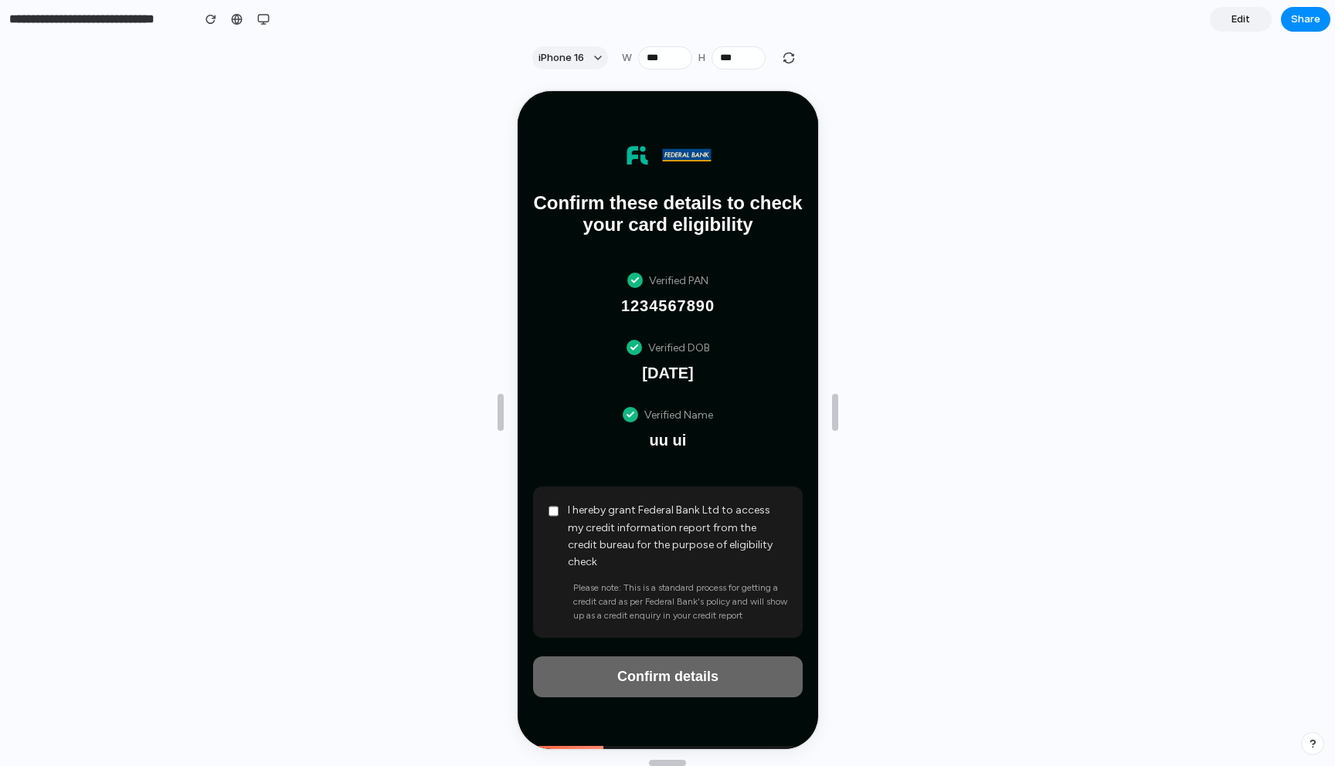
scroll to position [3796, 0]
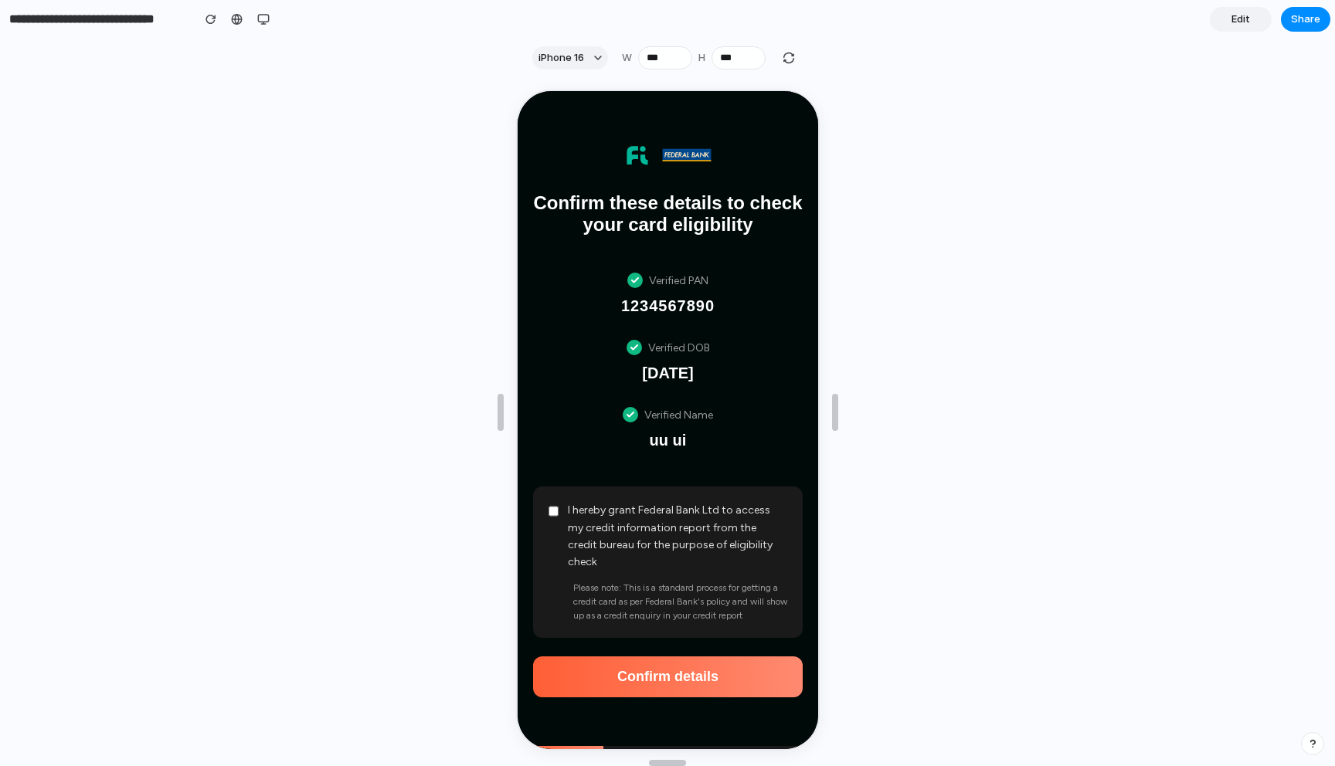
click at [646, 677] on button "Confirm details" at bounding box center [666, 675] width 270 height 41
select select "**********"
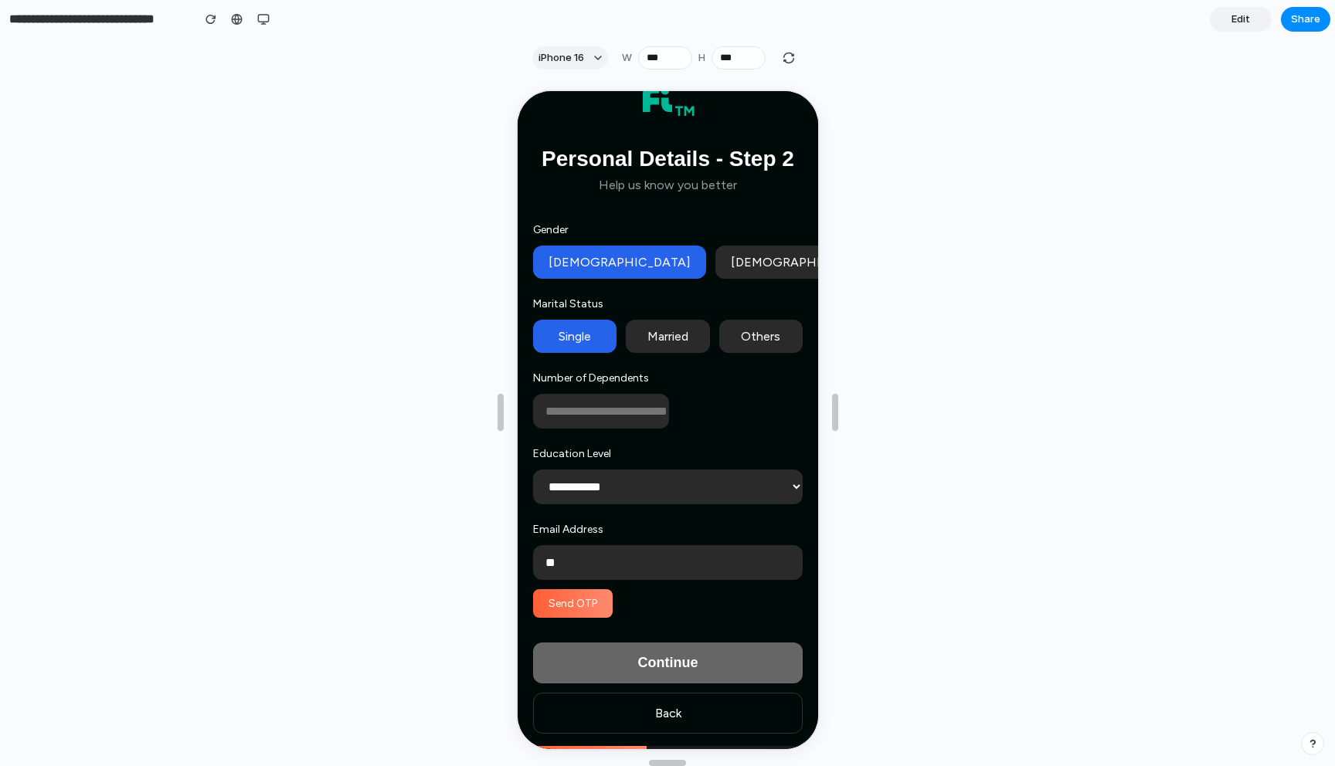
scroll to position [0, 0]
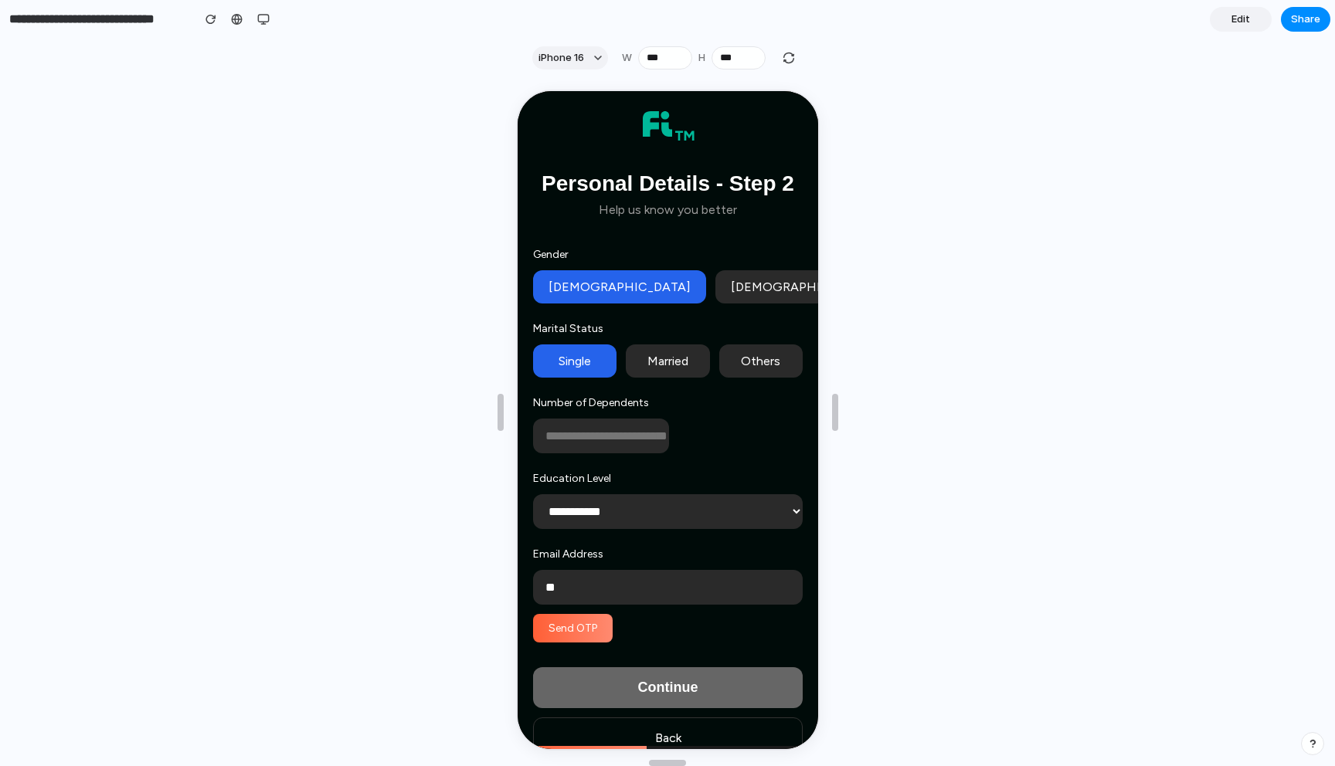
click at [598, 641] on button "Send OTP" at bounding box center [571, 627] width 80 height 29
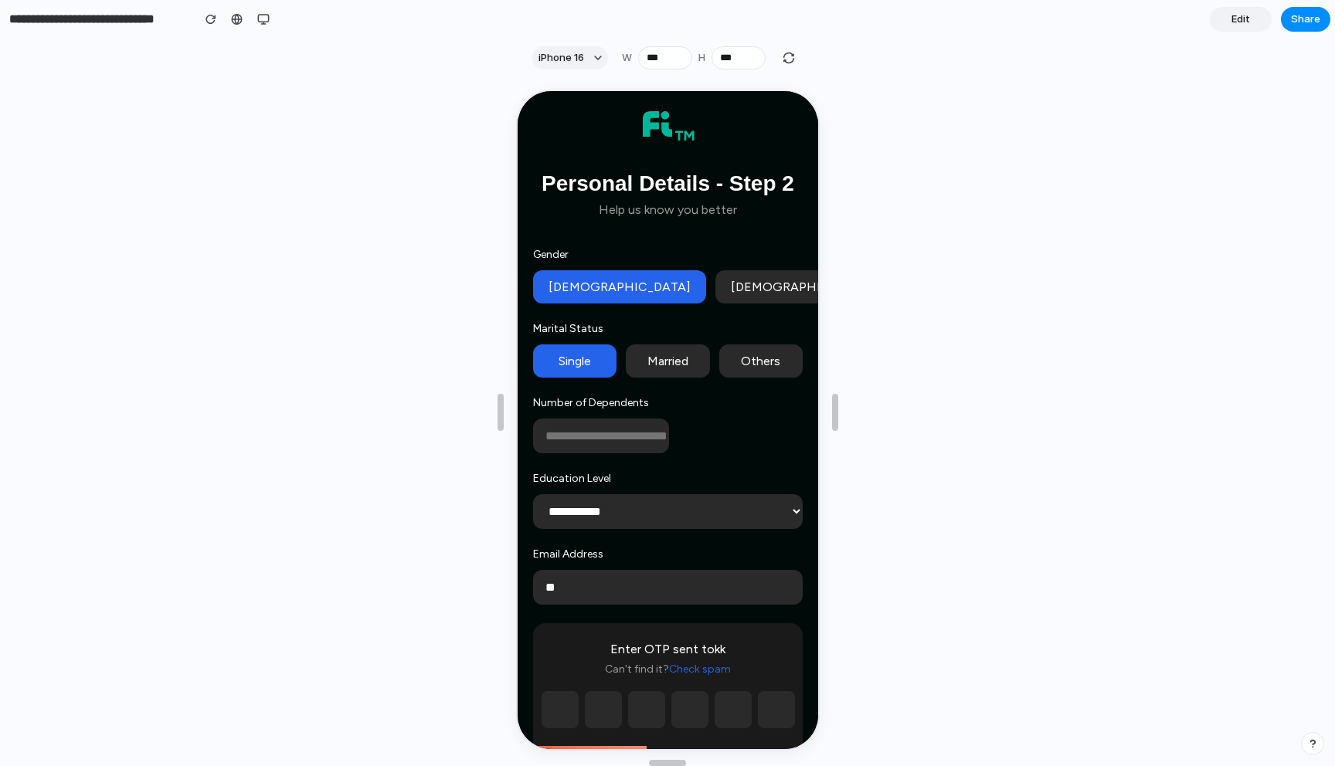
scroll to position [212, 0]
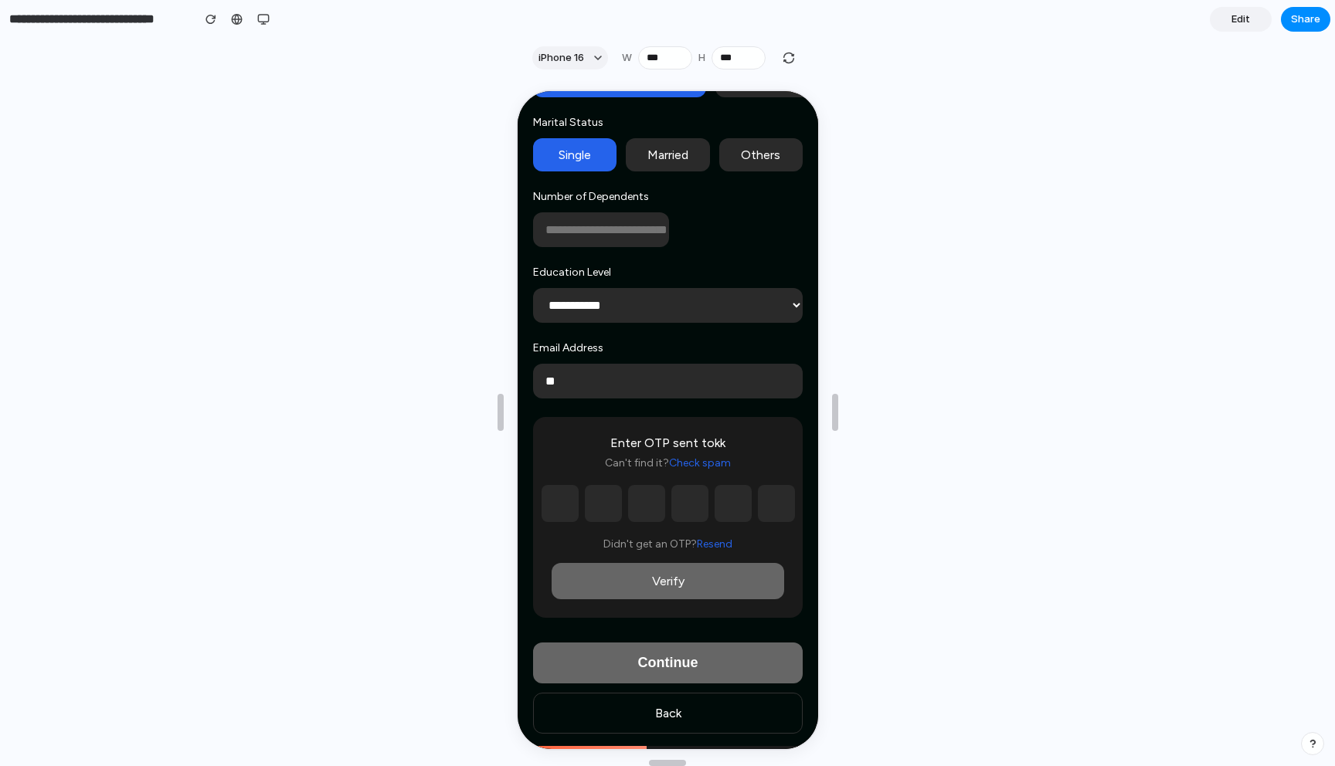
click at [556, 507] on input "text" at bounding box center [557, 502] width 37 height 37
type input "*"
click at [591, 509] on input "text" at bounding box center [600, 502] width 37 height 37
type input "*"
click at [643, 504] on input "*" at bounding box center [644, 502] width 37 height 37
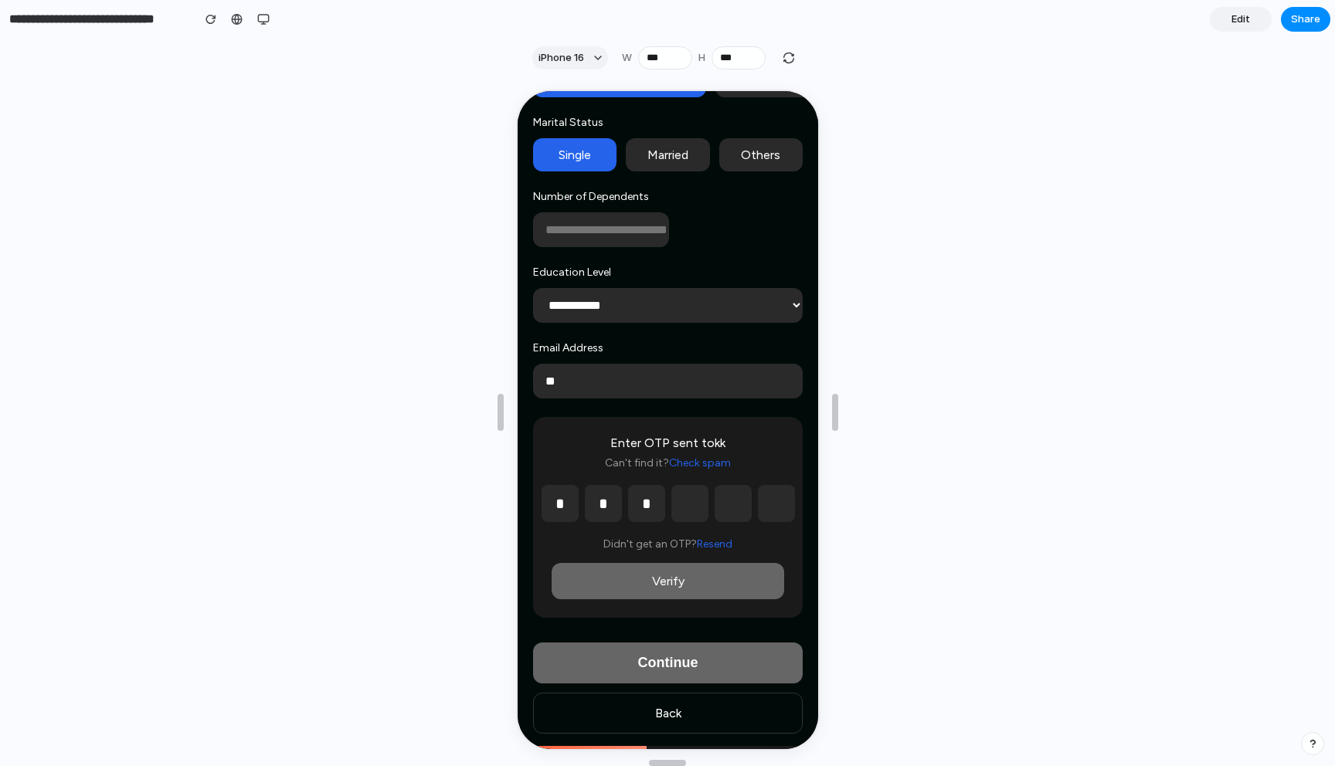
type input "*"
click at [685, 504] on input "text" at bounding box center [687, 502] width 37 height 37
type input "*"
click at [732, 504] on input "*" at bounding box center [730, 502] width 37 height 37
type input "*"
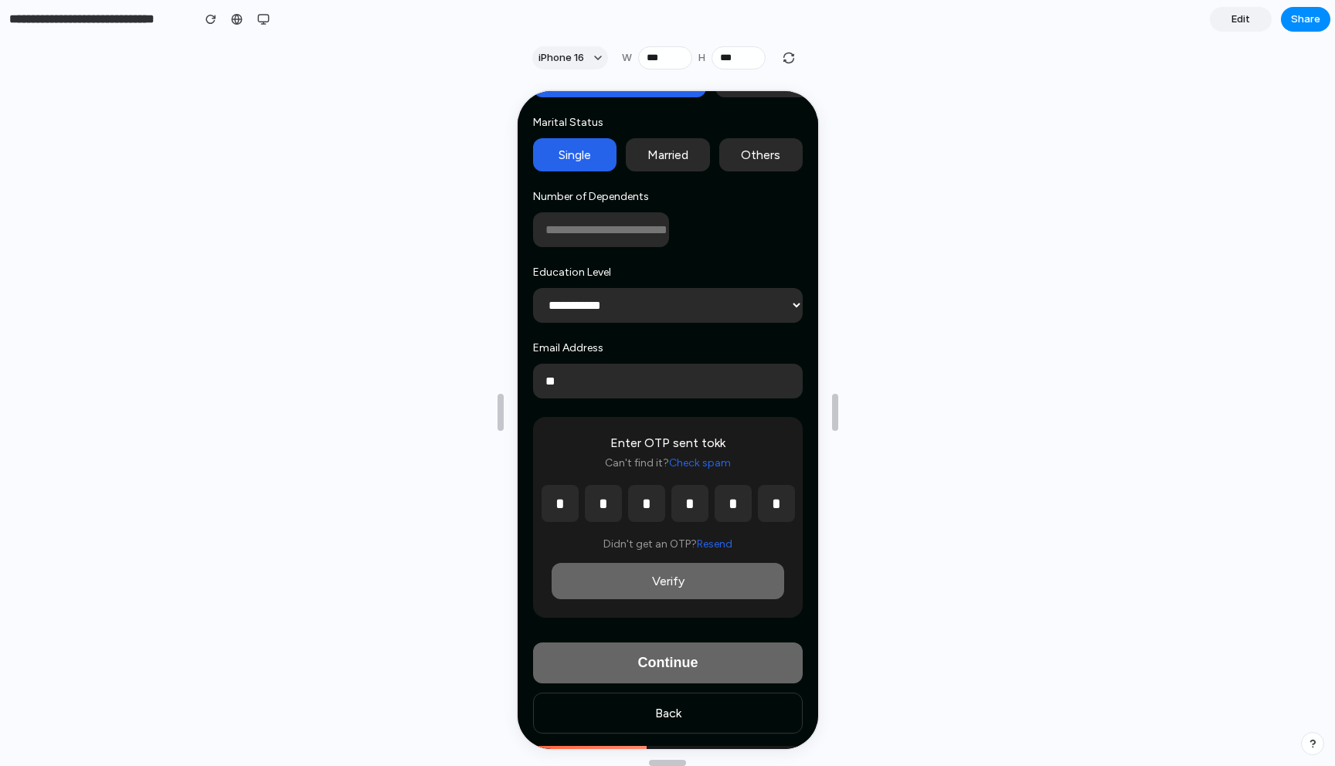
click at [764, 500] on input "*" at bounding box center [774, 502] width 37 height 37
type input "*"
click at [706, 576] on button "Verify" at bounding box center [665, 580] width 233 height 36
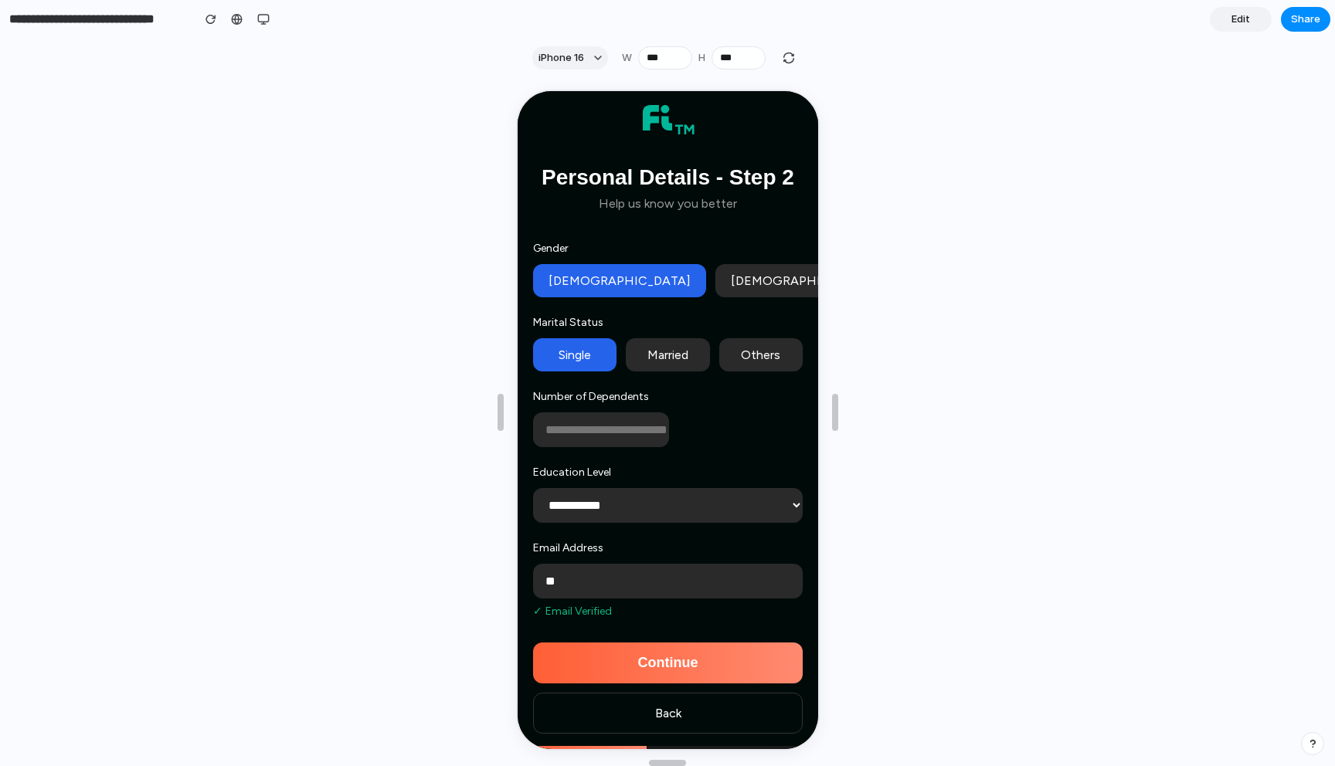
click at [691, 662] on button "Continue" at bounding box center [666, 661] width 270 height 41
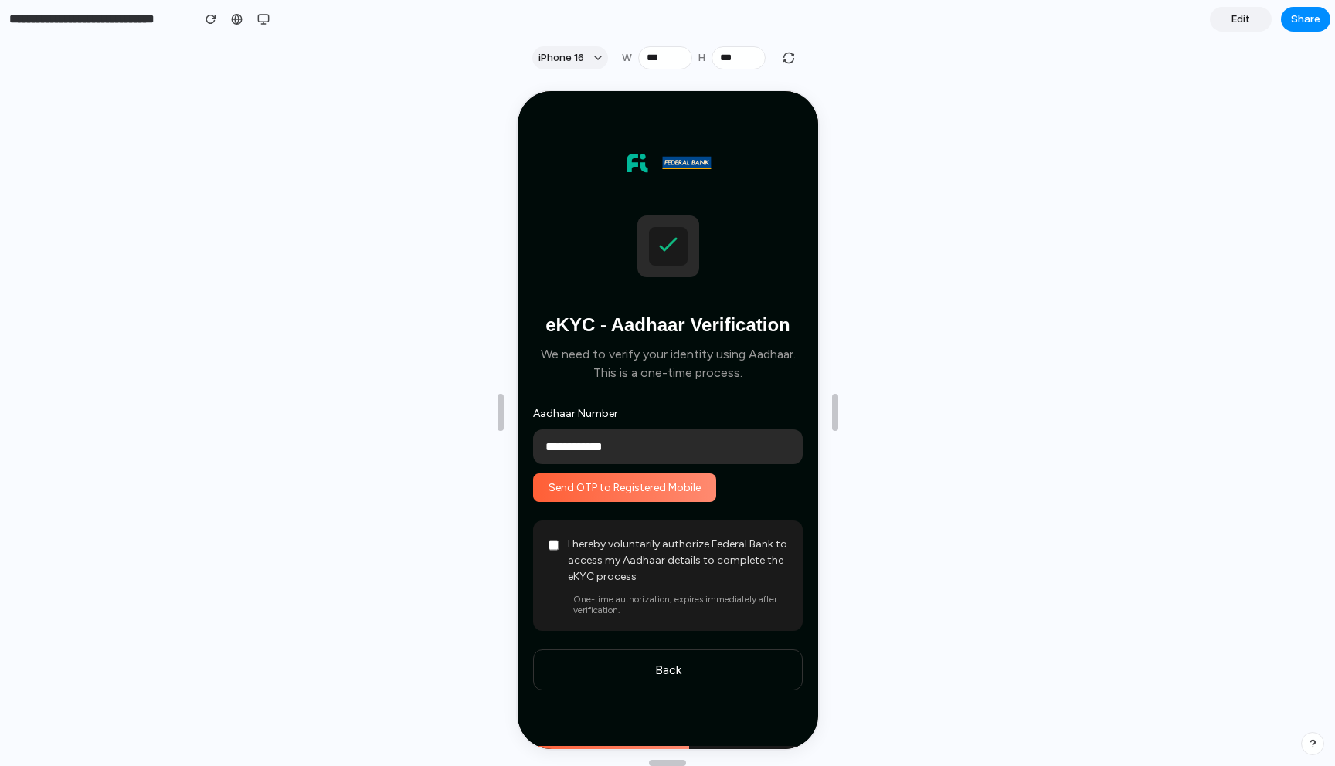
click at [628, 664] on button "Back" at bounding box center [666, 668] width 270 height 41
select select "**********"
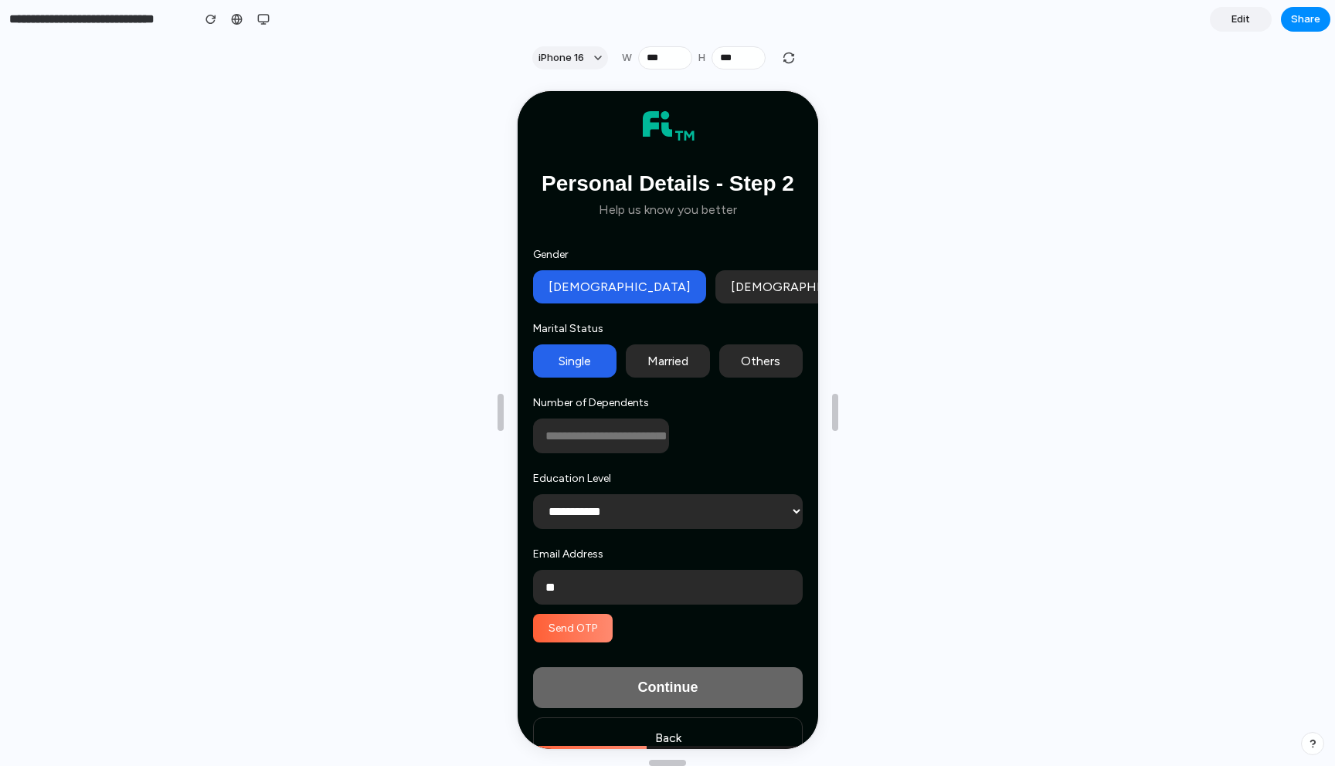
scroll to position [30, 0]
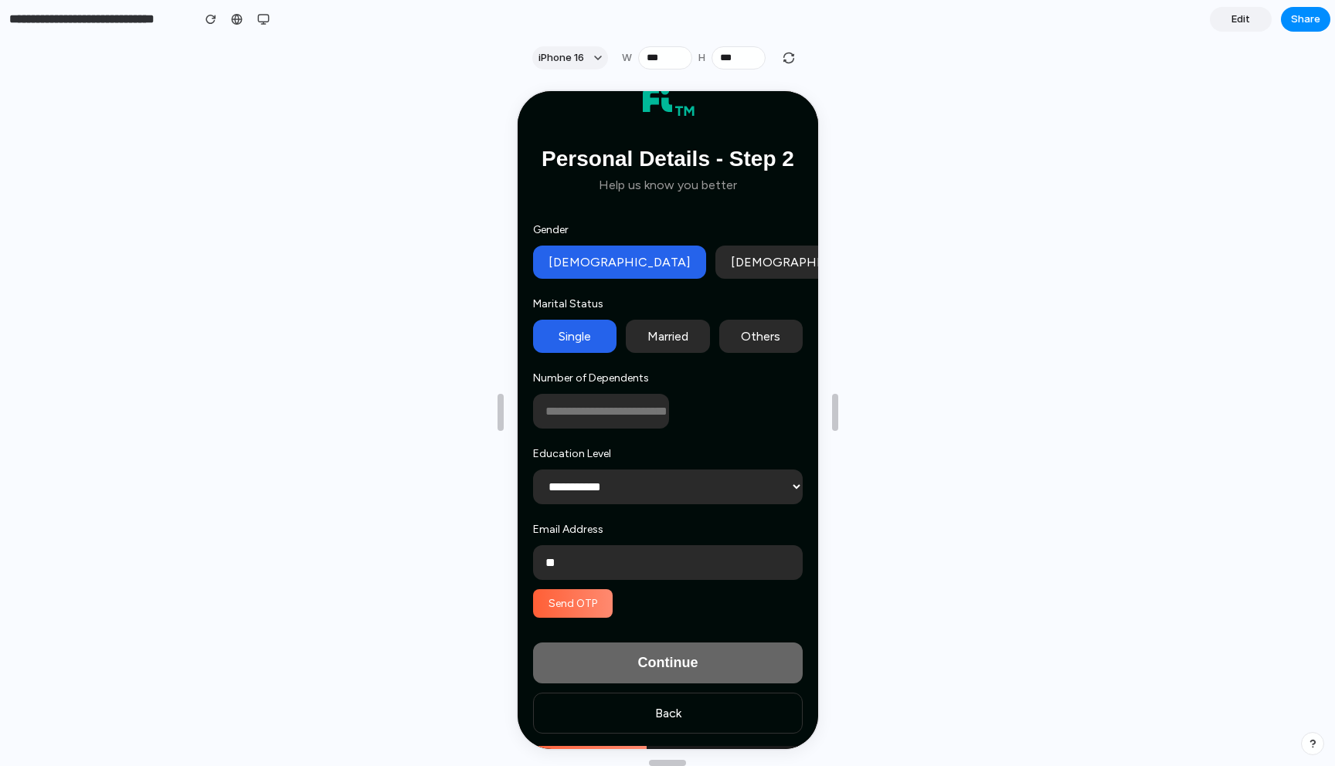
click at [677, 708] on button "Back" at bounding box center [666, 711] width 270 height 41
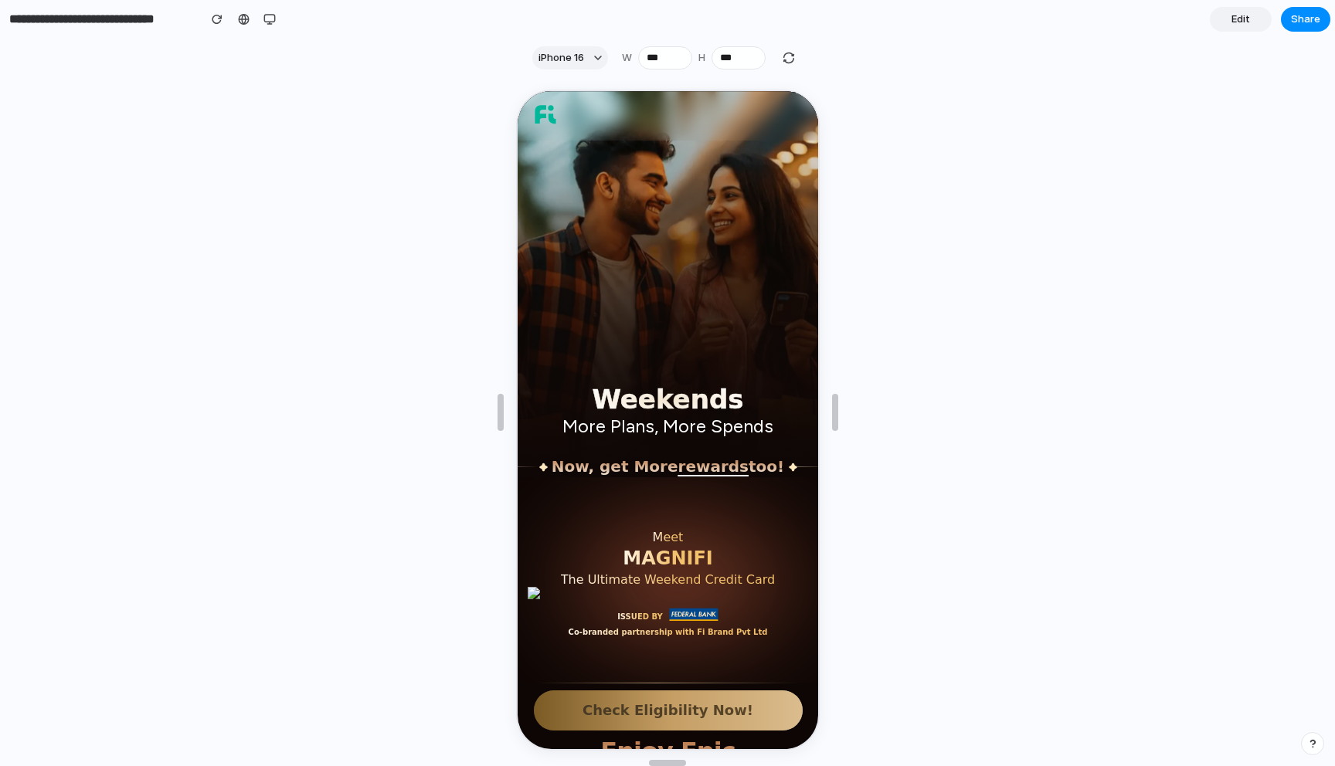
click at [704, 700] on button "Check Eligibility Now!" at bounding box center [665, 709] width 269 height 40
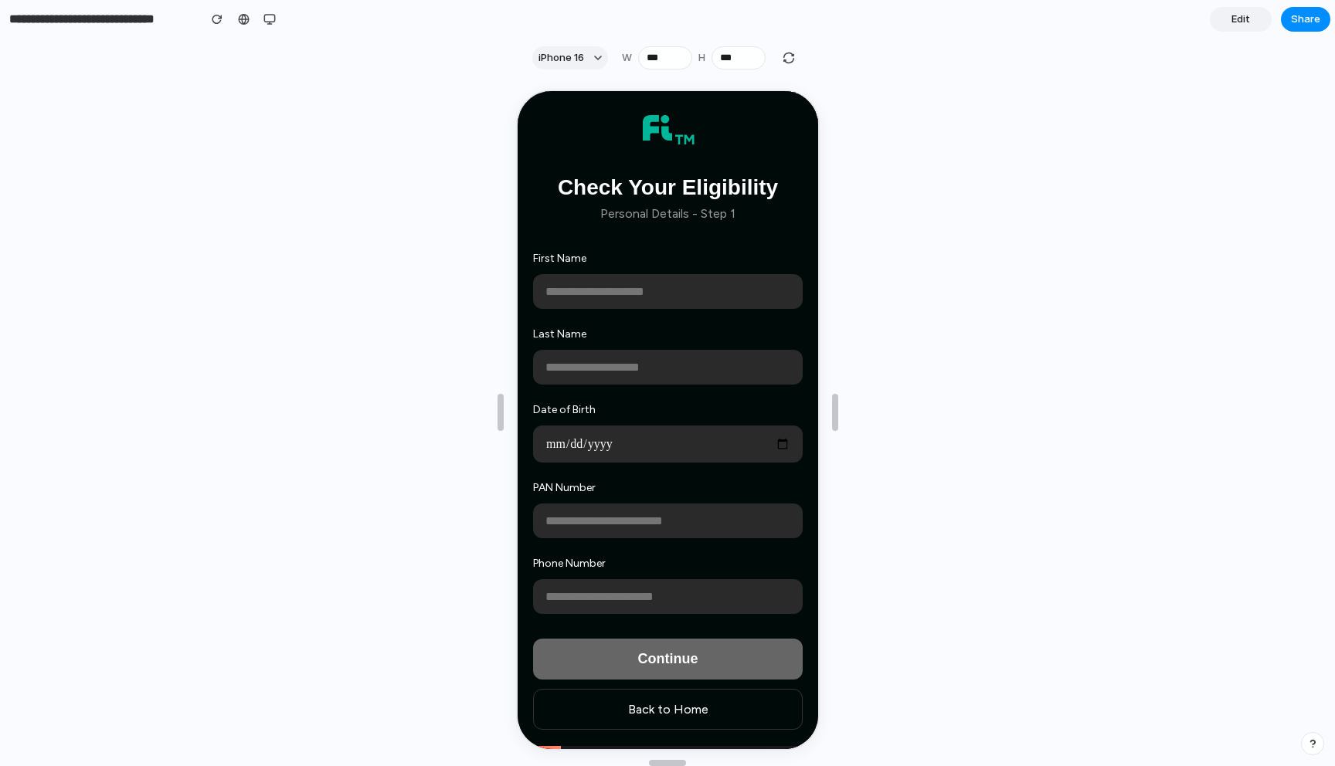
click at [722, 292] on input "text" at bounding box center [666, 290] width 270 height 35
type input "******"
click at [686, 360] on input "text" at bounding box center [666, 365] width 270 height 35
type input "*****"
click at [617, 442] on input "date" at bounding box center [666, 442] width 270 height 37
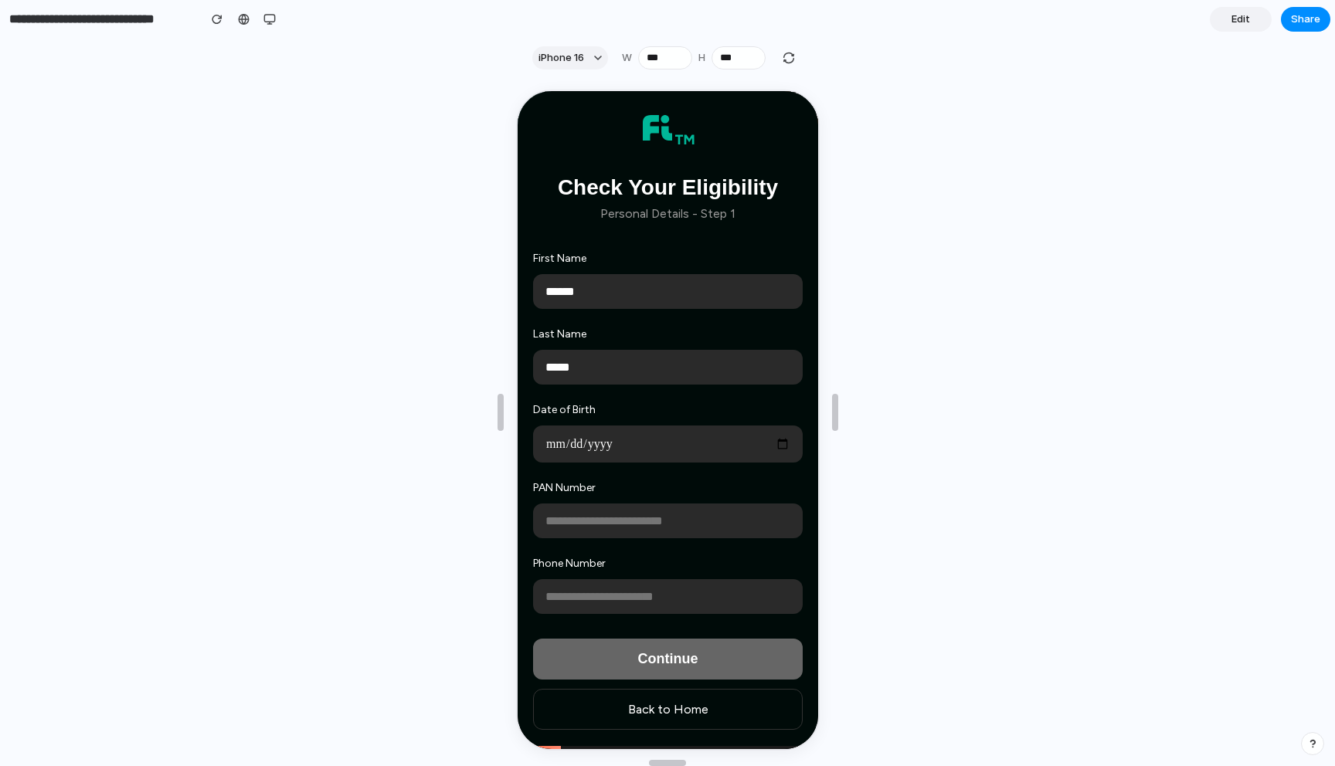
click at [579, 444] on input "date" at bounding box center [666, 442] width 270 height 37
type input "**********"
click at [547, 443] on input "**********" at bounding box center [666, 442] width 270 height 37
click at [553, 531] on input "text" at bounding box center [666, 519] width 270 height 35
type input "**********"
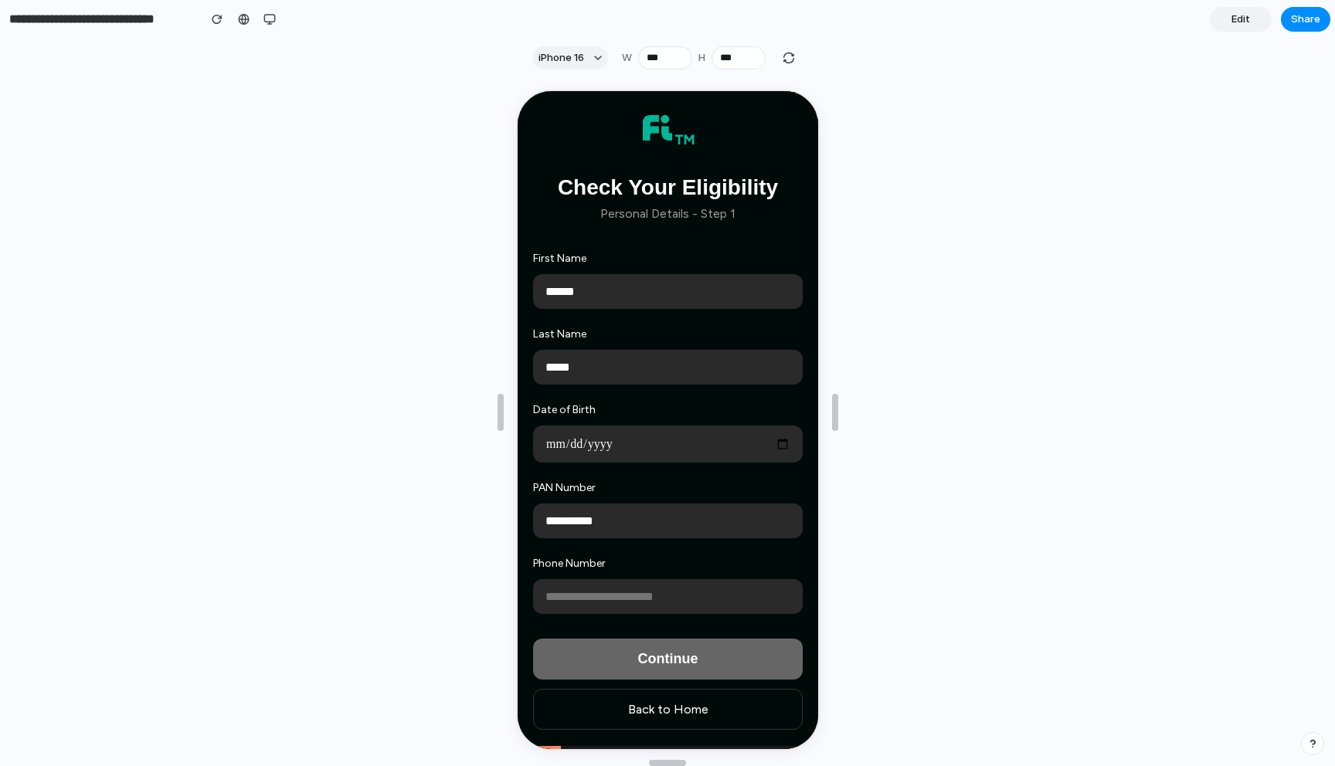
click at [557, 605] on input "tel" at bounding box center [666, 595] width 270 height 35
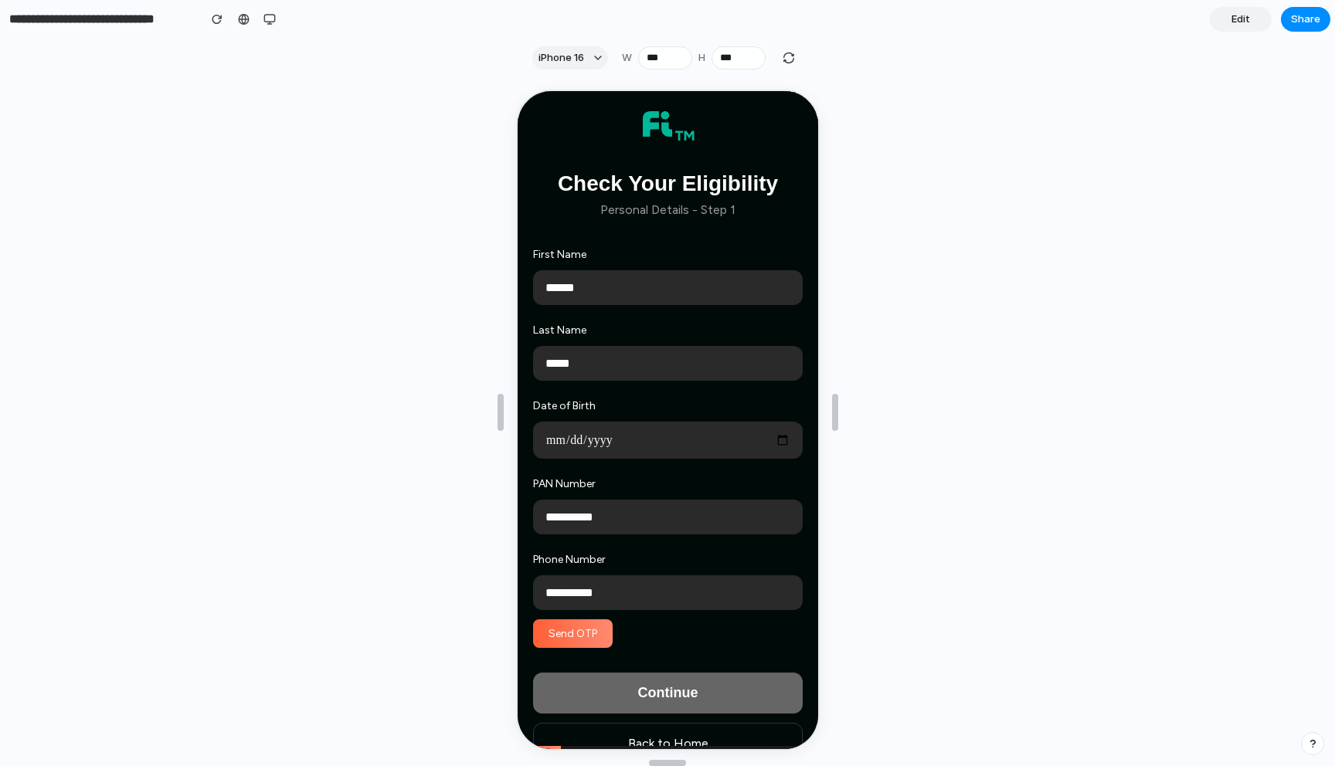
type input "**********"
click at [555, 647] on button "Send OTP" at bounding box center [571, 632] width 80 height 29
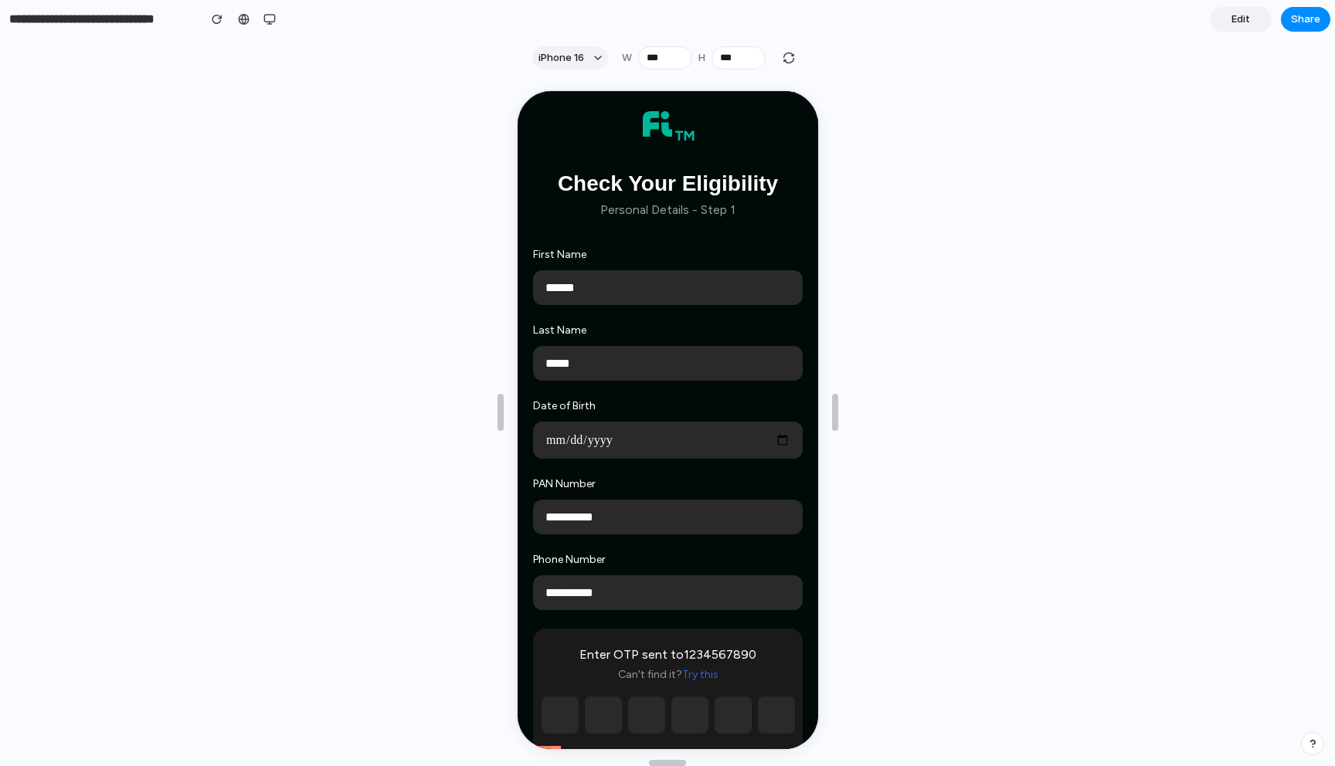
scroll to position [32, 0]
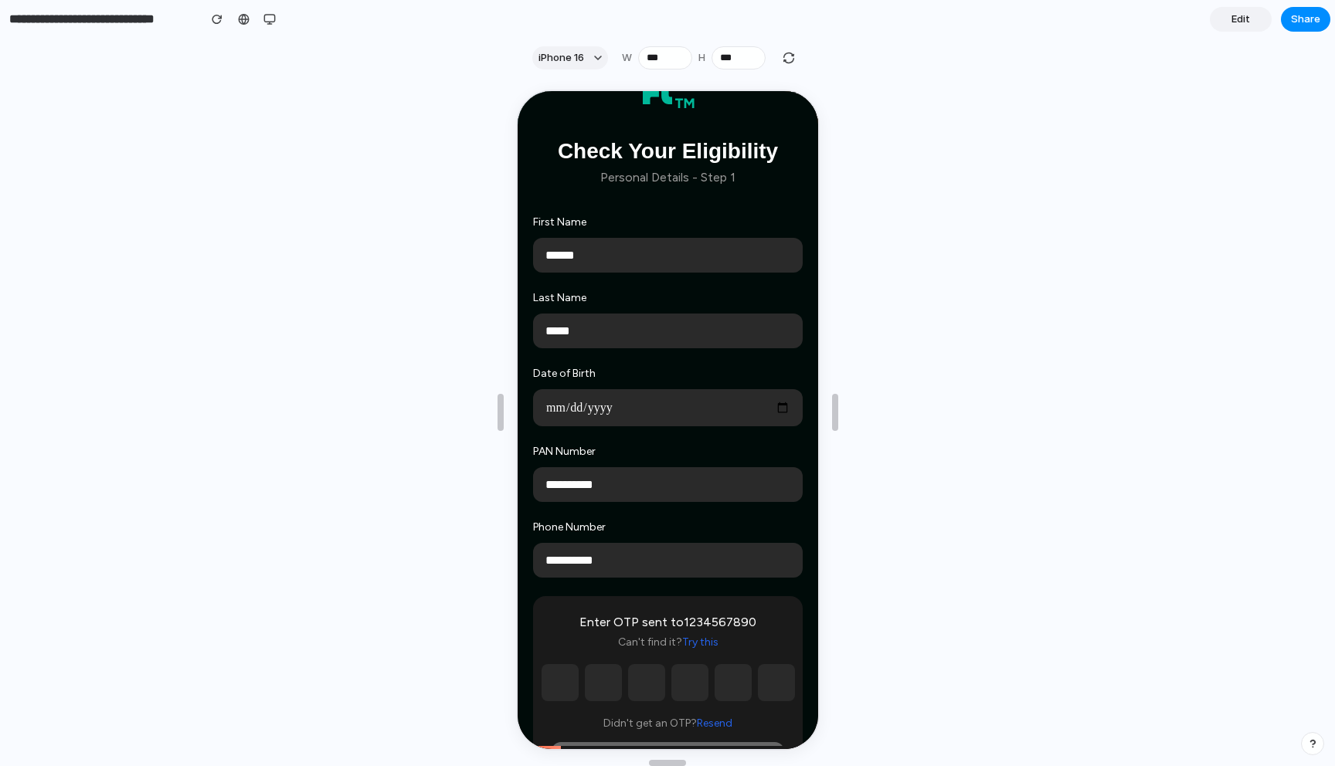
click at [562, 676] on input "text" at bounding box center [557, 681] width 37 height 37
type input "*"
click at [586, 682] on input "text" at bounding box center [600, 681] width 37 height 37
click at [615, 684] on input "*" at bounding box center [600, 681] width 37 height 37
type input "*"
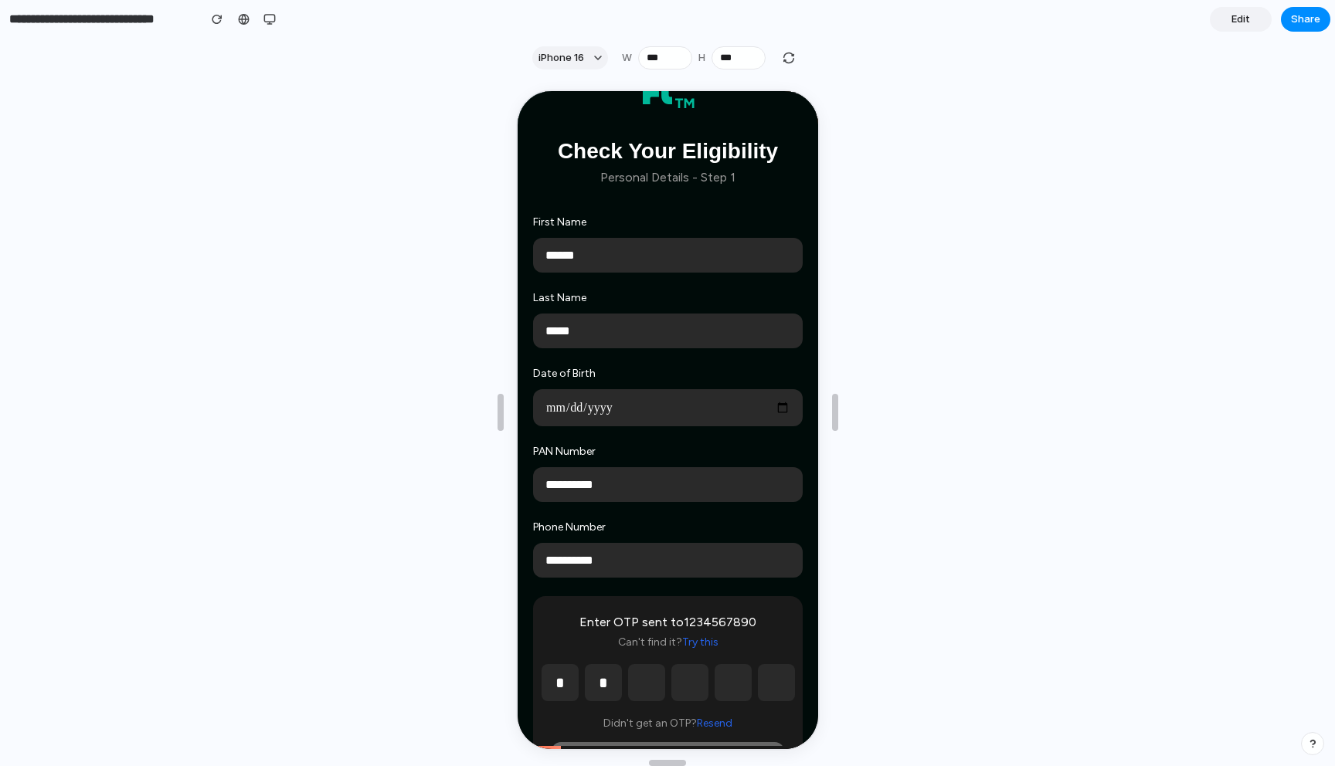
click at [635, 689] on input "text" at bounding box center [644, 681] width 37 height 37
type input "*"
click at [681, 692] on input "text" at bounding box center [687, 681] width 37 height 37
type input "*"
click at [740, 698] on input "text" at bounding box center [730, 681] width 37 height 37
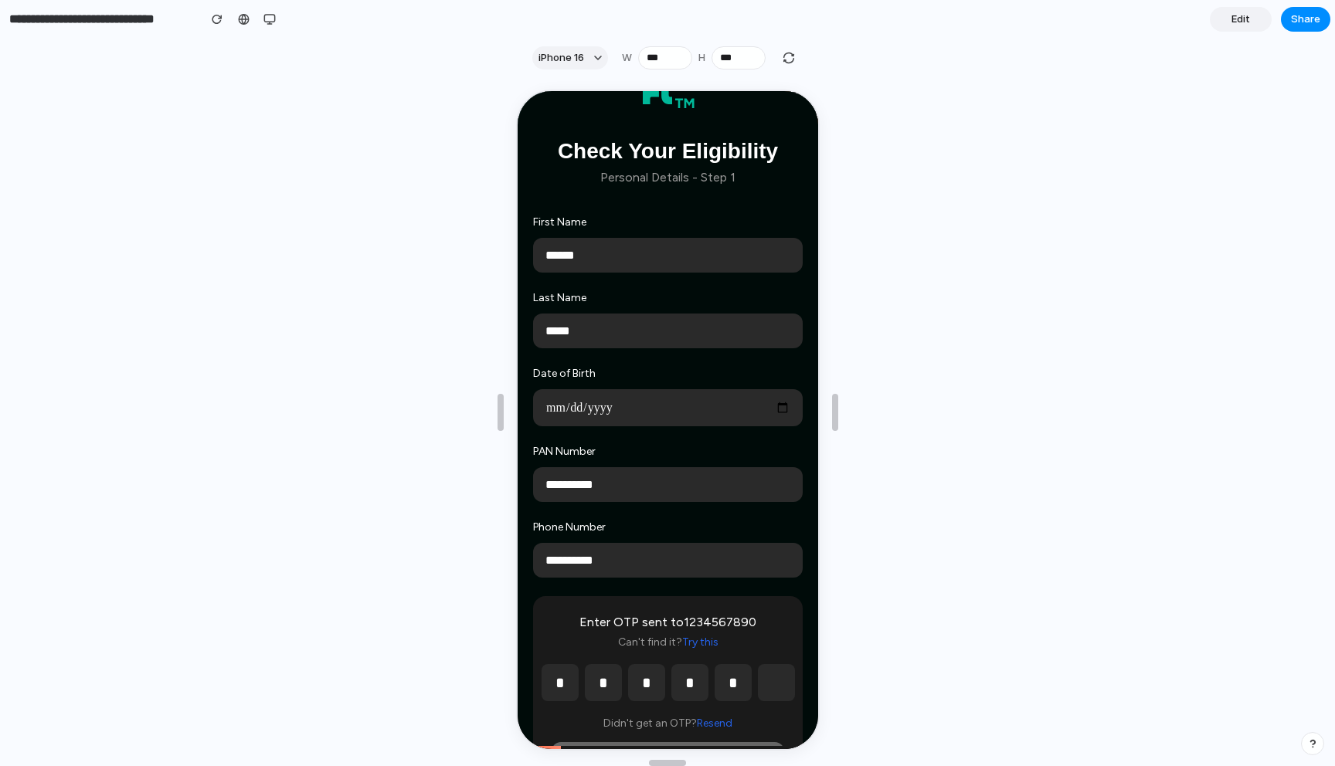
type input "*"
click at [757, 698] on input "text" at bounding box center [774, 681] width 37 height 37
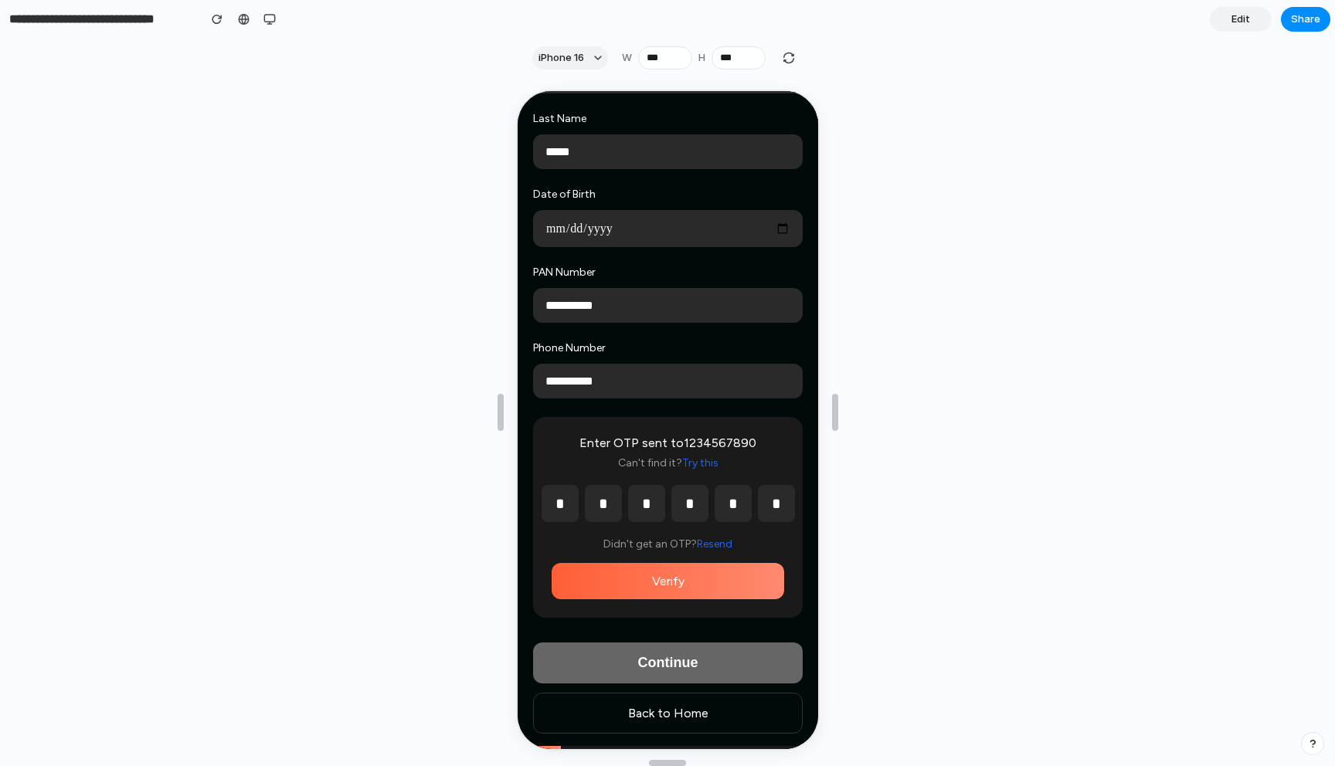
scroll to position [218, 0]
type input "*"
click at [685, 571] on button "Verify" at bounding box center [665, 580] width 233 height 36
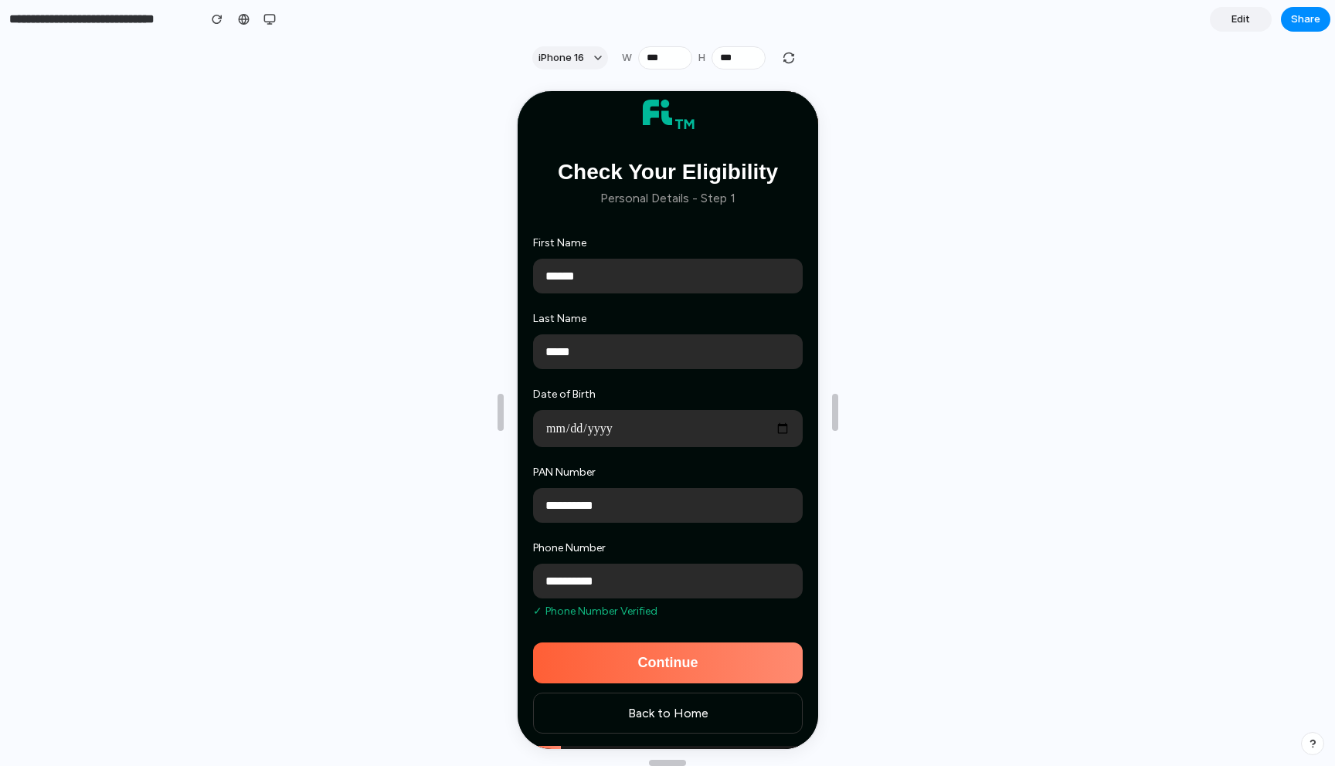
scroll to position [18, 0]
click at [620, 664] on button "Continue" at bounding box center [666, 661] width 270 height 41
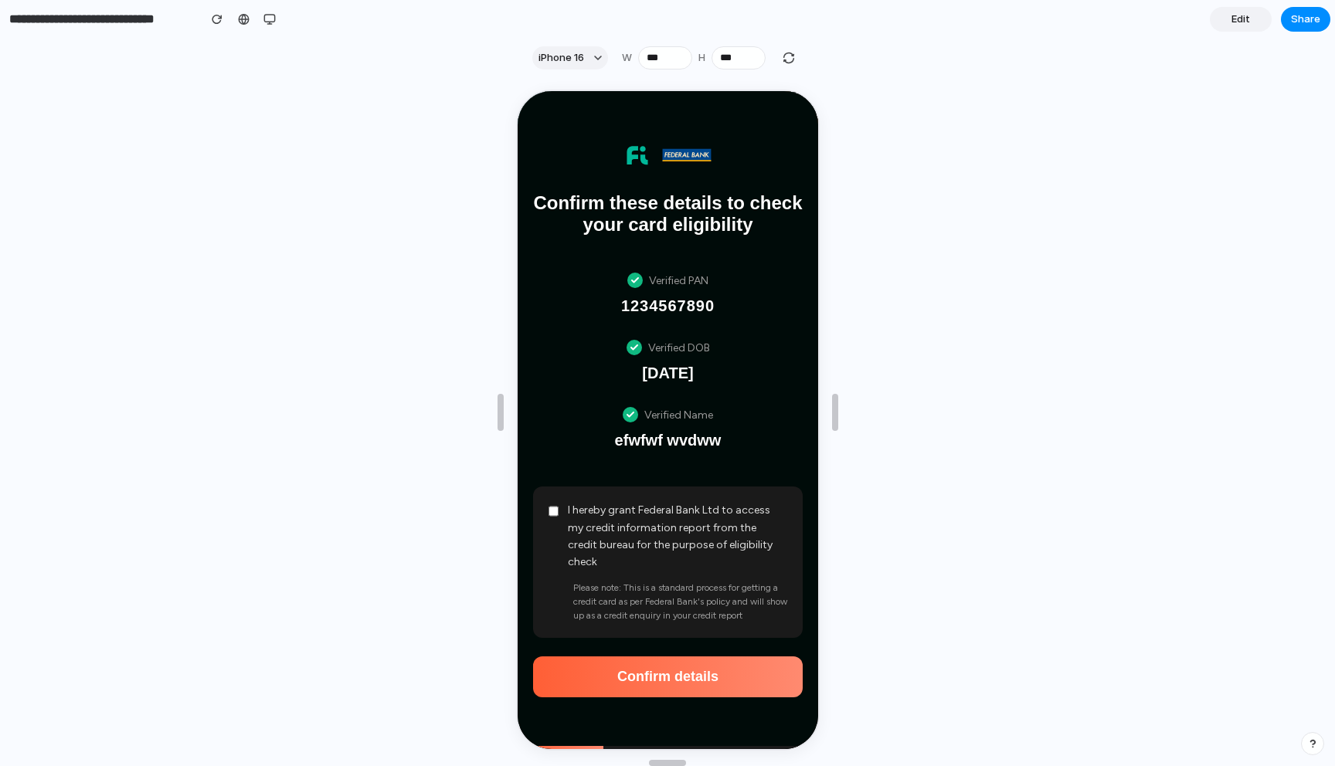
click at [674, 657] on button "Confirm details" at bounding box center [666, 675] width 270 height 41
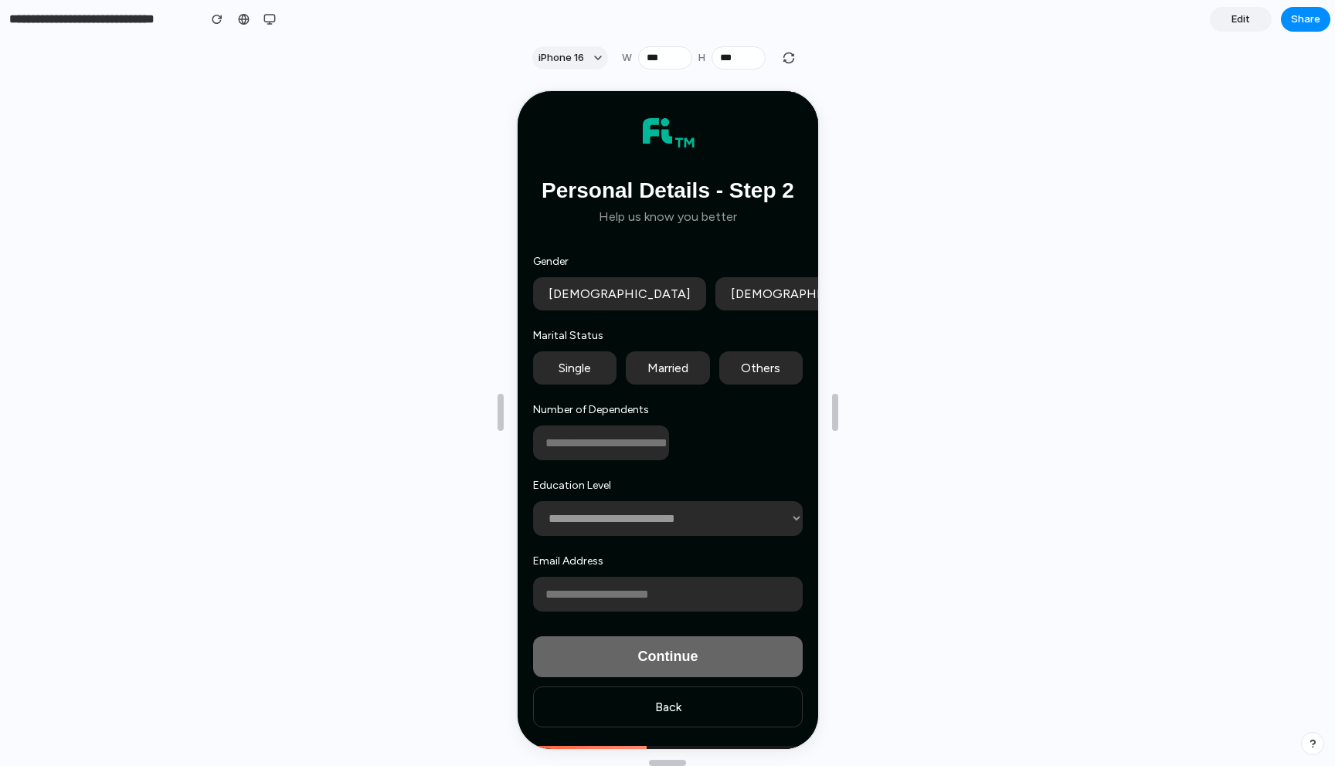
click at [596, 298] on button "[DEMOGRAPHIC_DATA]" at bounding box center [617, 292] width 173 height 33
click at [579, 364] on button "Single" at bounding box center [572, 366] width 83 height 33
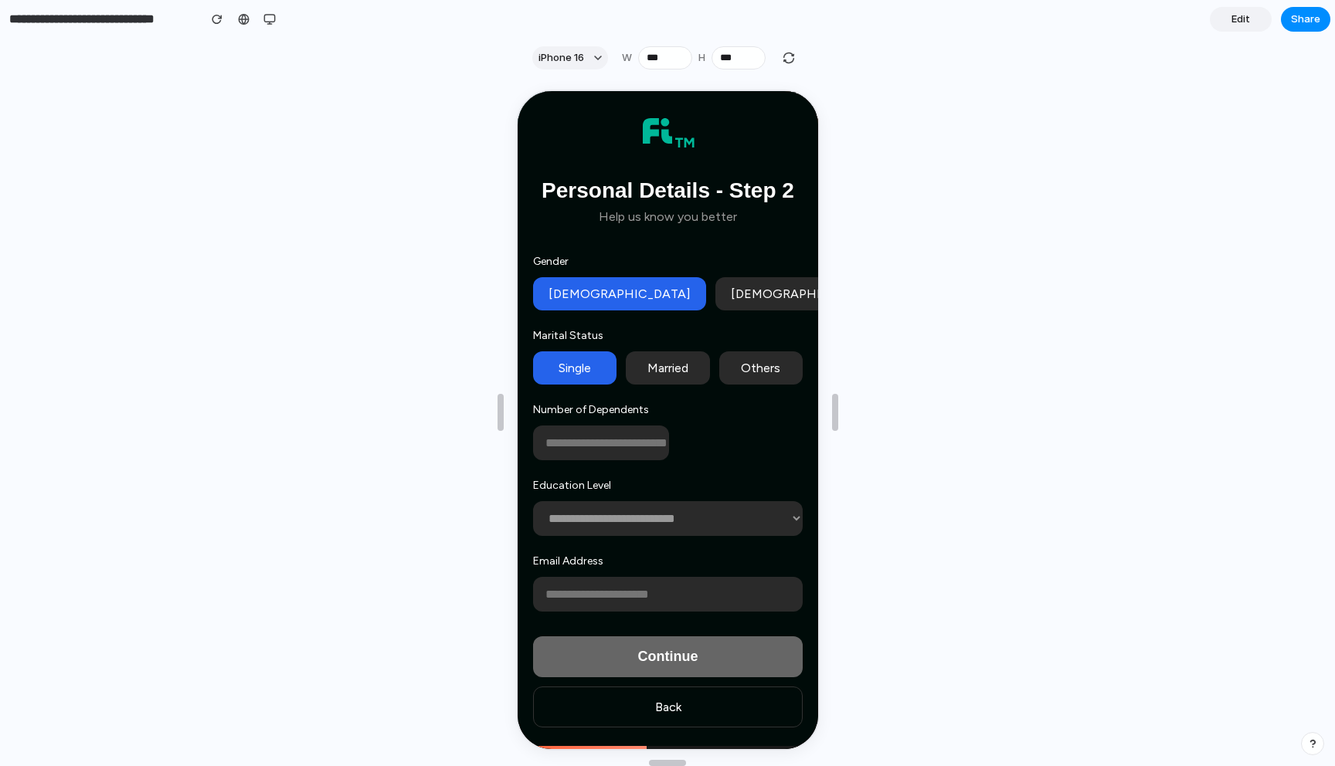
click at [574, 442] on input "number" at bounding box center [599, 441] width 136 height 35
type input "*"
click at [549, 516] on select "**********" at bounding box center [666, 517] width 270 height 35
select select "**********"
click at [531, 500] on select "**********" at bounding box center [666, 517] width 270 height 35
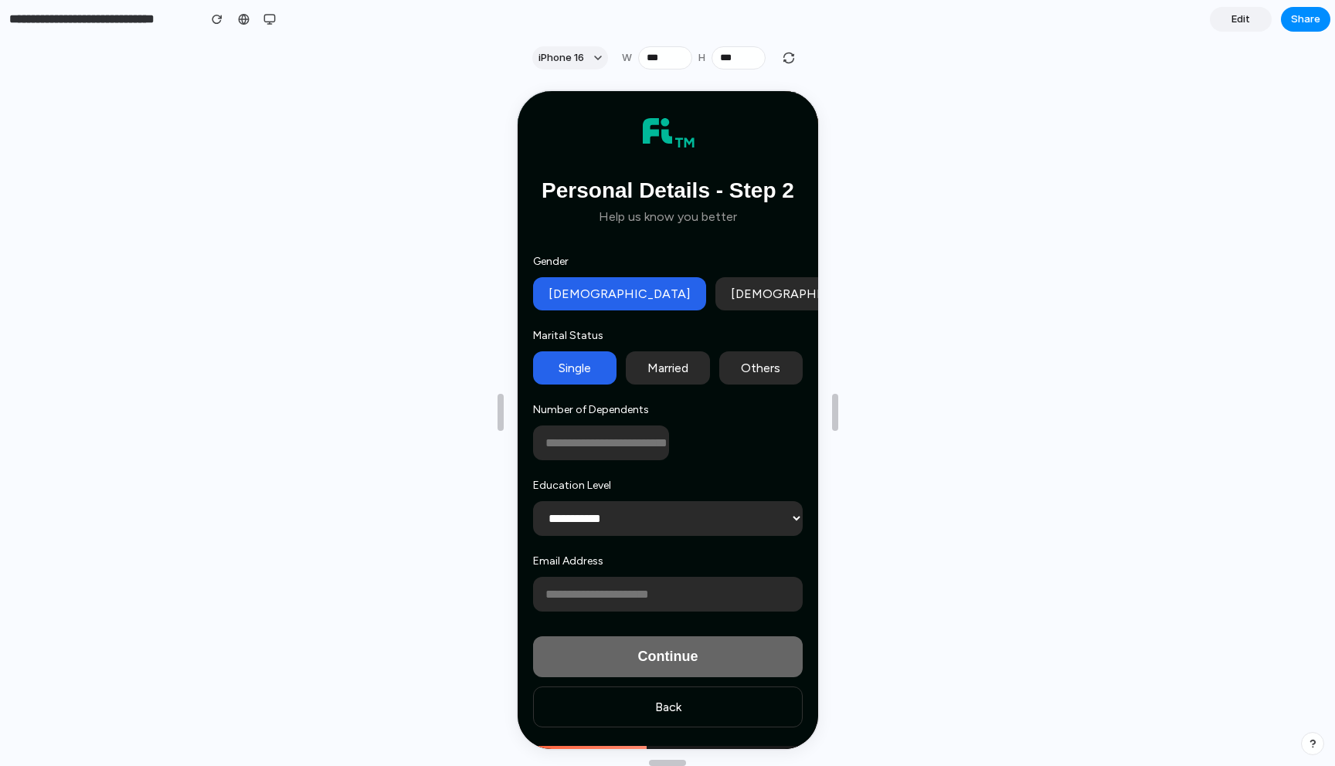
click at [564, 593] on input "email" at bounding box center [666, 593] width 270 height 35
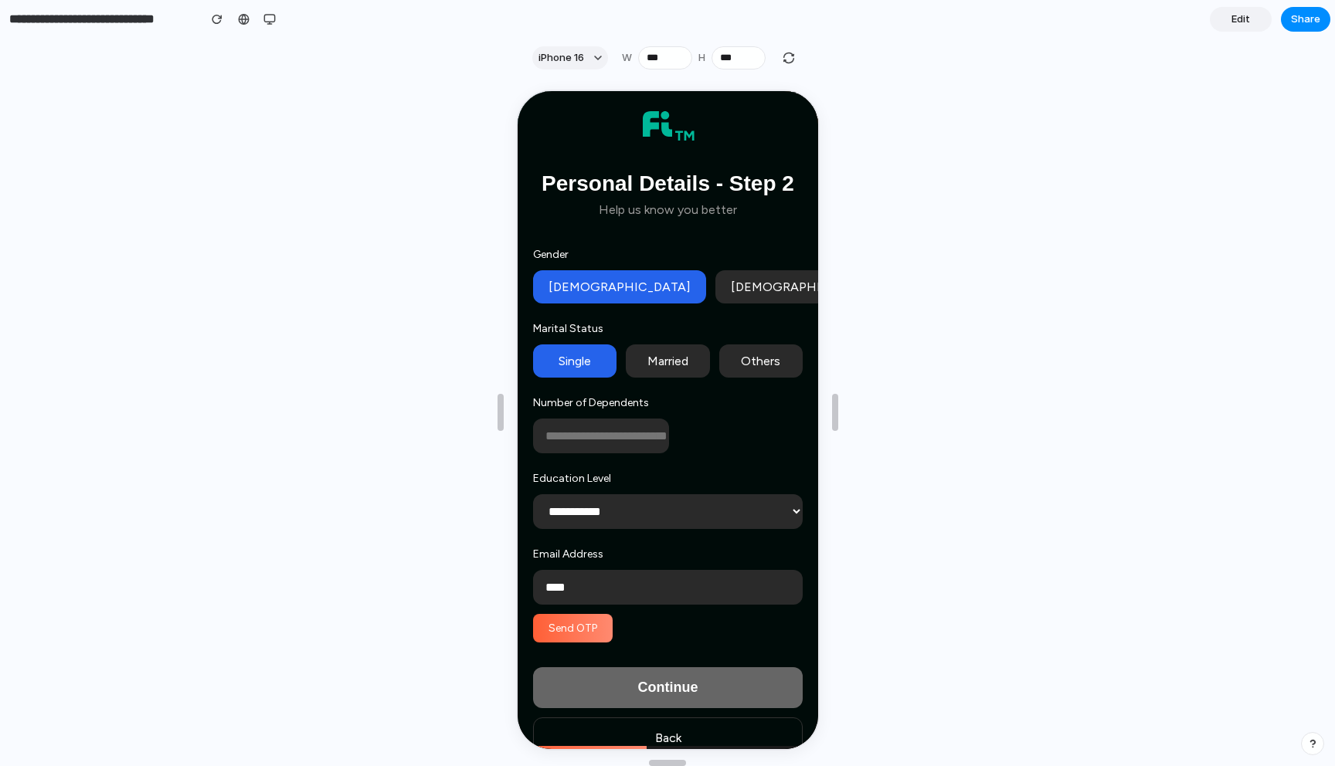
type input "****"
click at [560, 635] on button "Send OTP" at bounding box center [571, 627] width 80 height 29
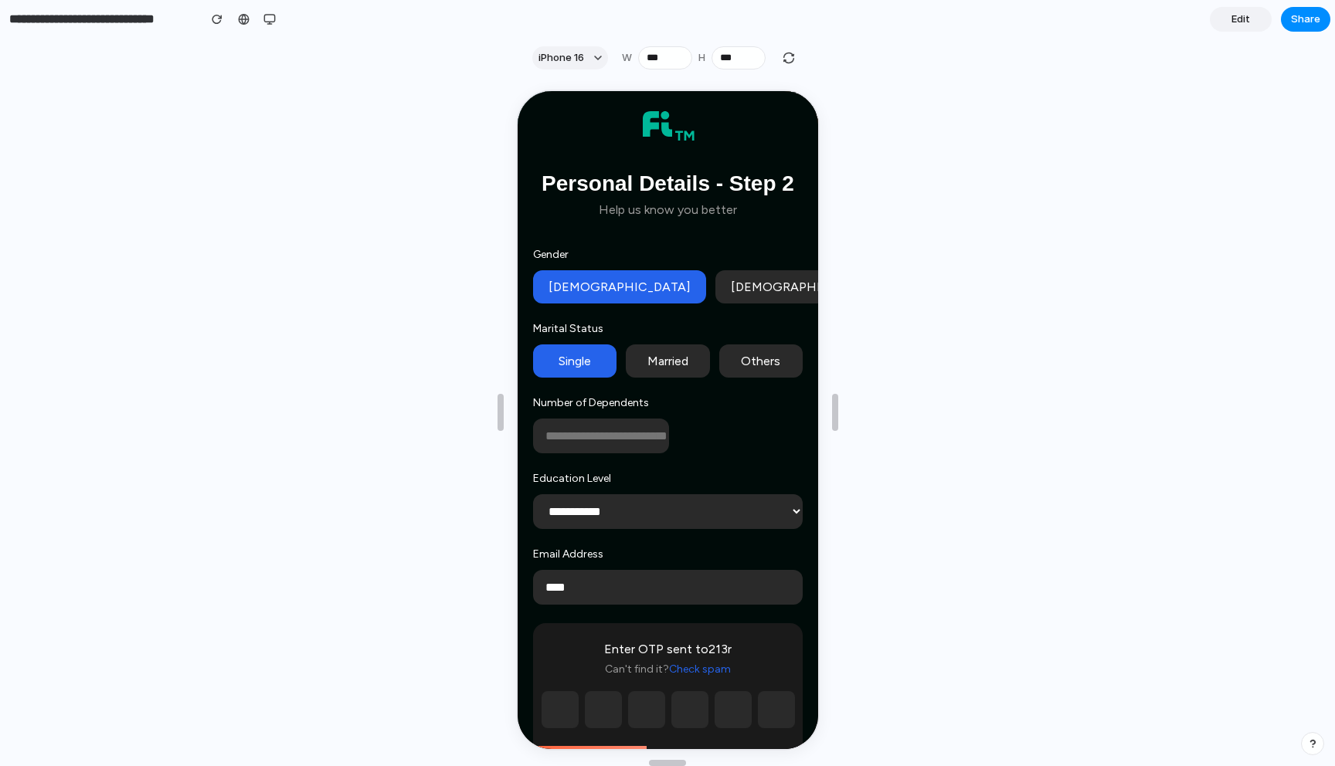
click at [547, 703] on input "text" at bounding box center [557, 708] width 37 height 37
type input "*"
click at [587, 710] on input "*" at bounding box center [600, 708] width 37 height 37
type input "*"
click at [637, 716] on input "*" at bounding box center [644, 708] width 37 height 37
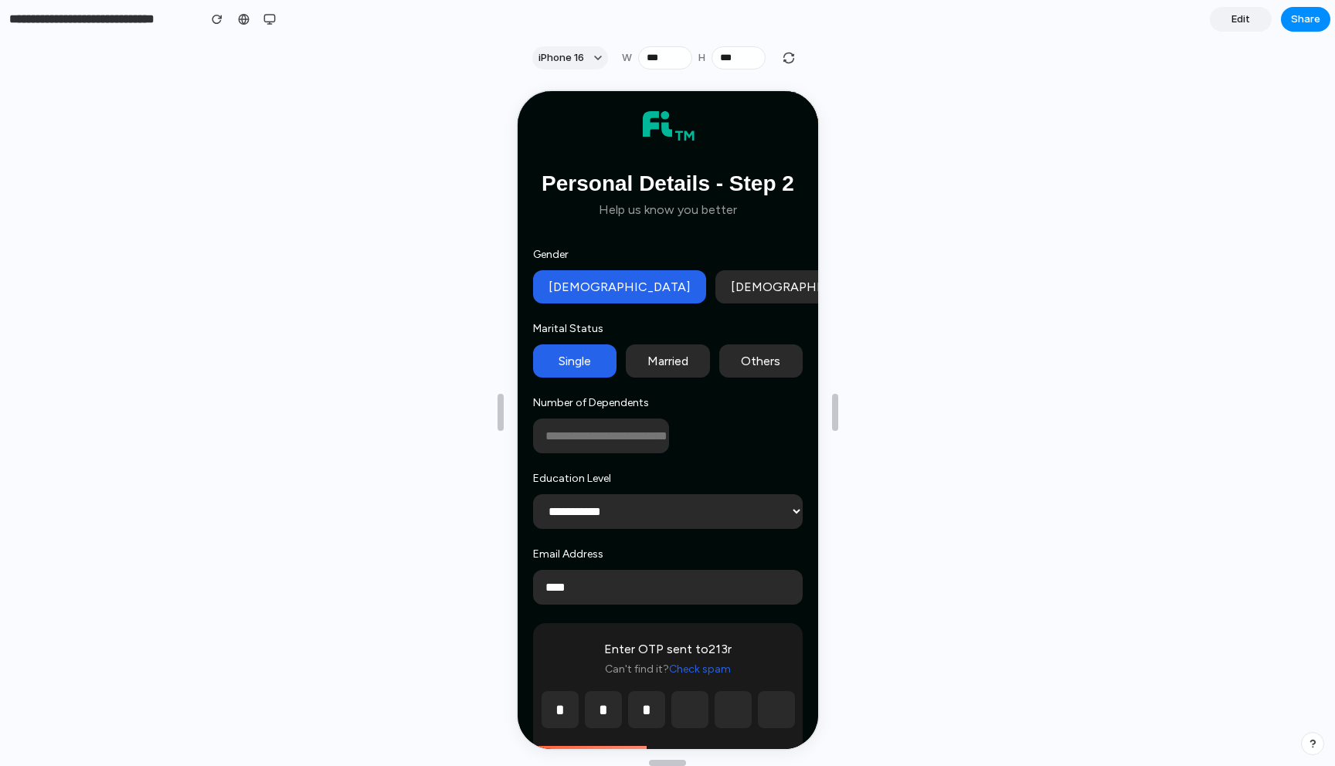
type input "*"
click at [707, 715] on div "* * *" at bounding box center [665, 708] width 233 height 37
click at [692, 717] on input "text" at bounding box center [687, 708] width 37 height 37
type input "*"
click at [711, 717] on div "* * * *" at bounding box center [665, 708] width 233 height 37
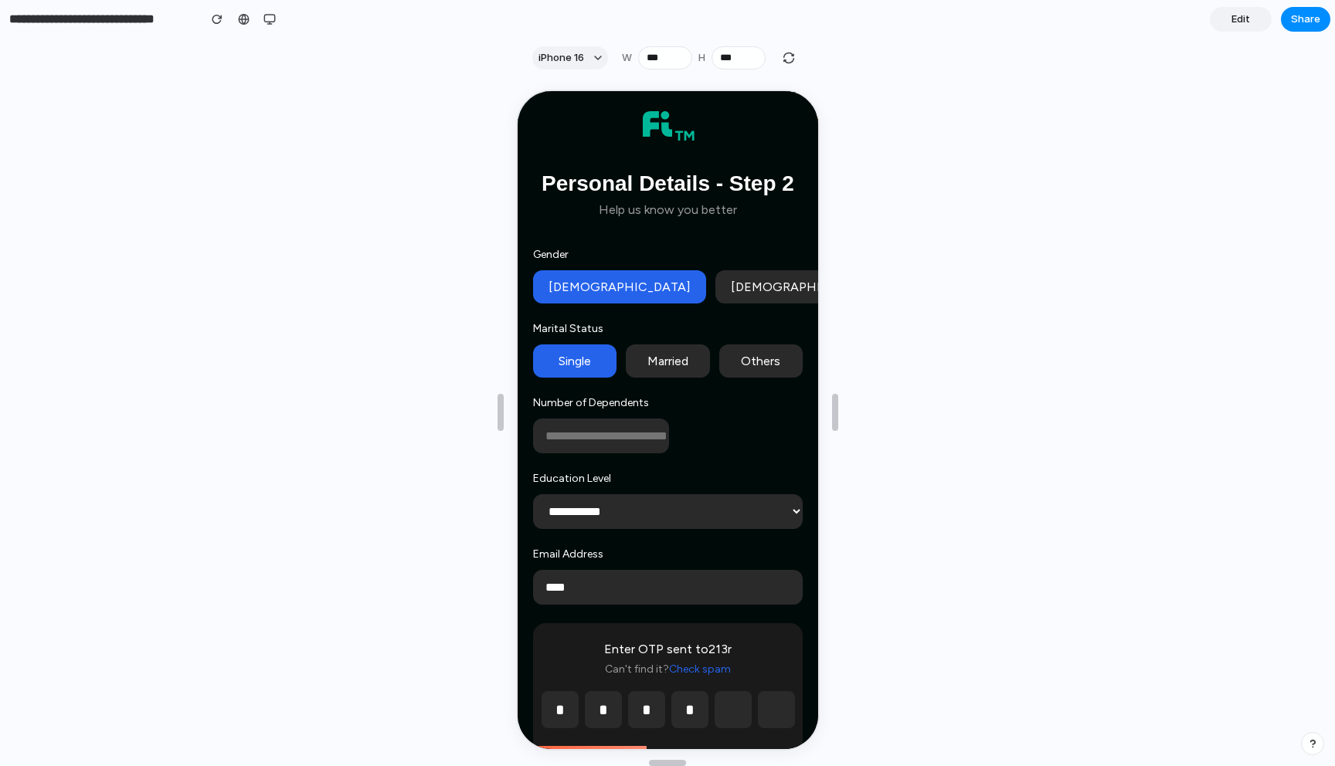
click at [728, 718] on input "text" at bounding box center [730, 708] width 37 height 37
type input "*"
click at [754, 714] on div "* * * * *" at bounding box center [665, 708] width 233 height 37
click at [772, 711] on input "*" at bounding box center [774, 708] width 37 height 37
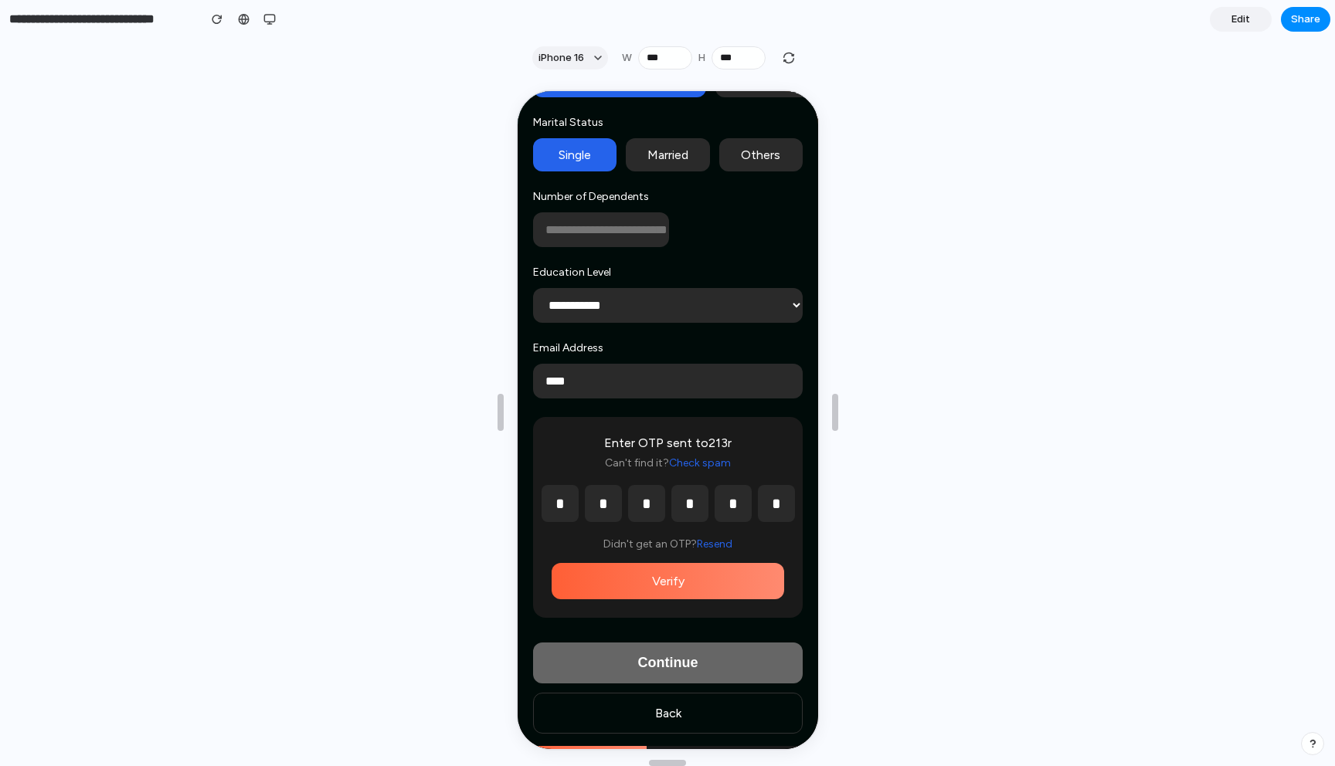
type input "*"
click at [663, 580] on button "Verify" at bounding box center [665, 580] width 233 height 36
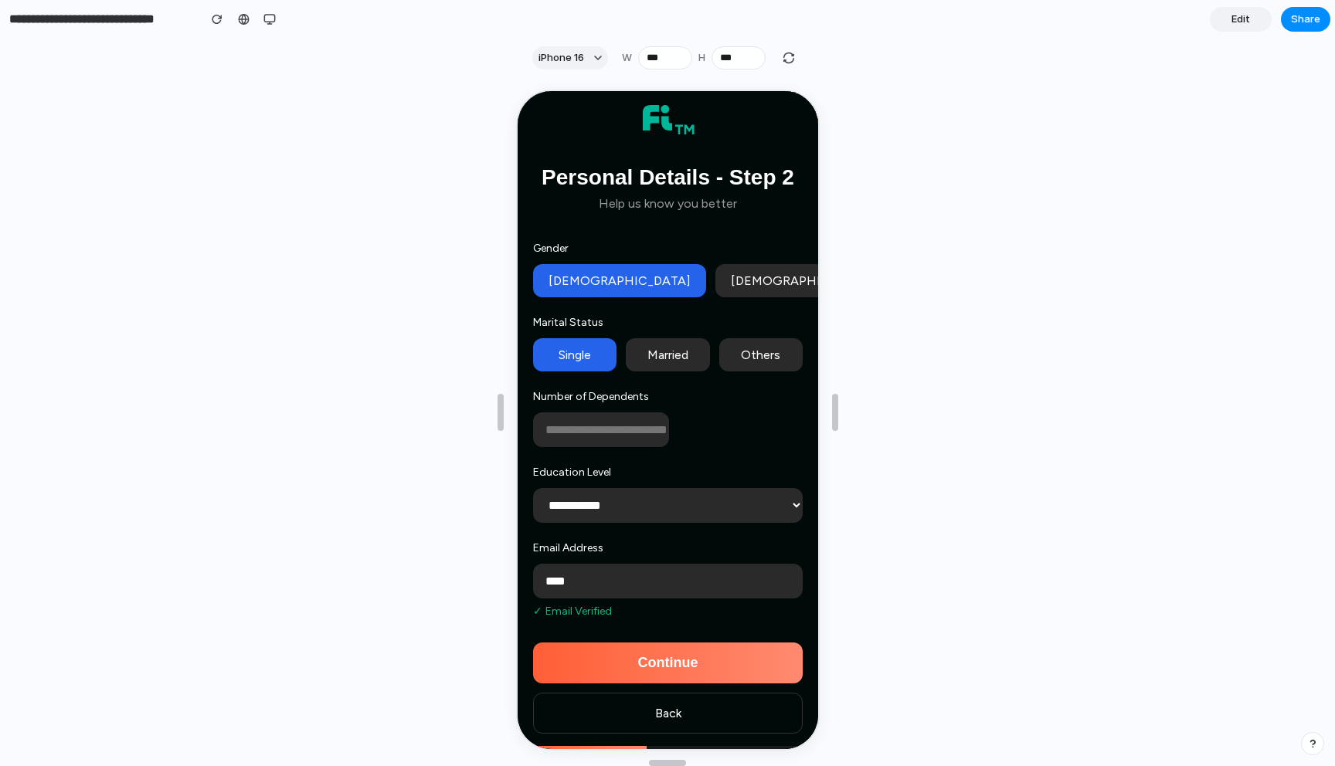
scroll to position [12, 0]
click at [618, 650] on button "Continue" at bounding box center [666, 661] width 270 height 41
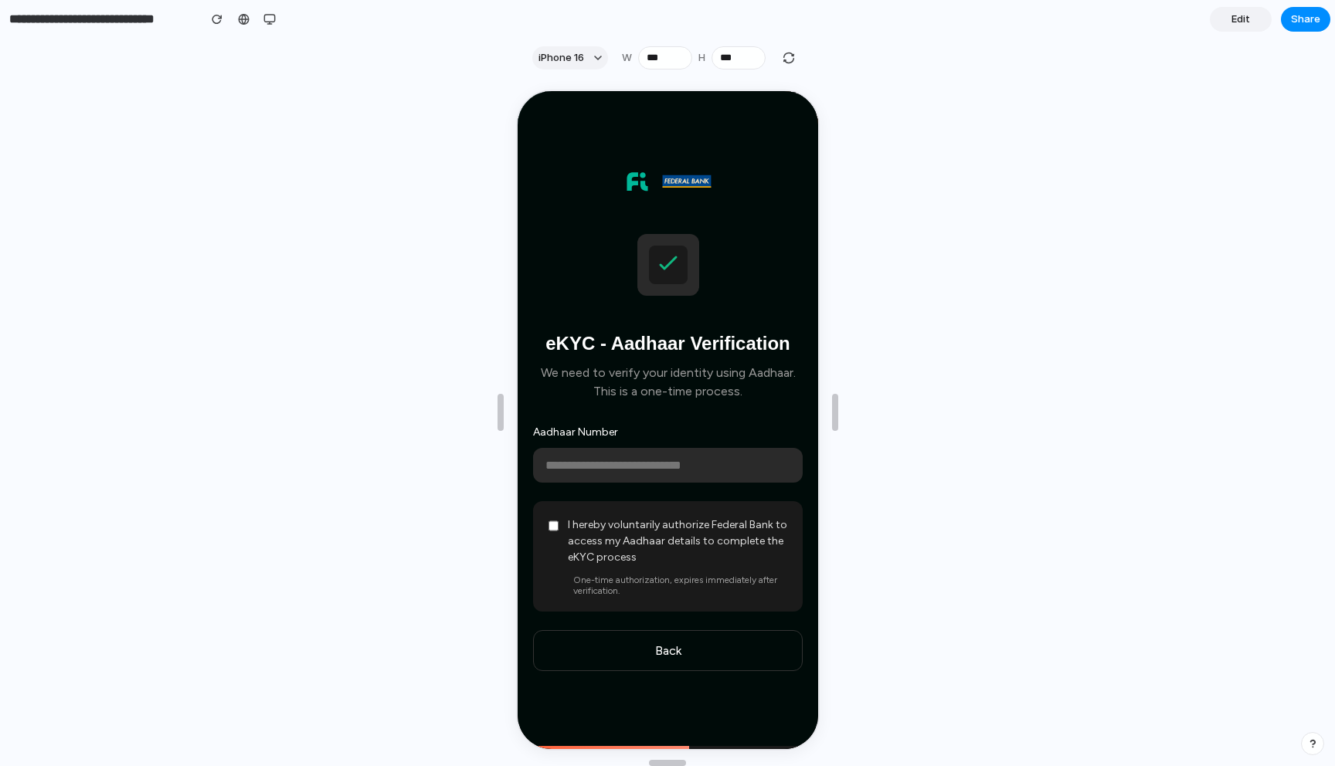
scroll to position [0, 0]
click at [569, 470] on input "text" at bounding box center [666, 464] width 270 height 35
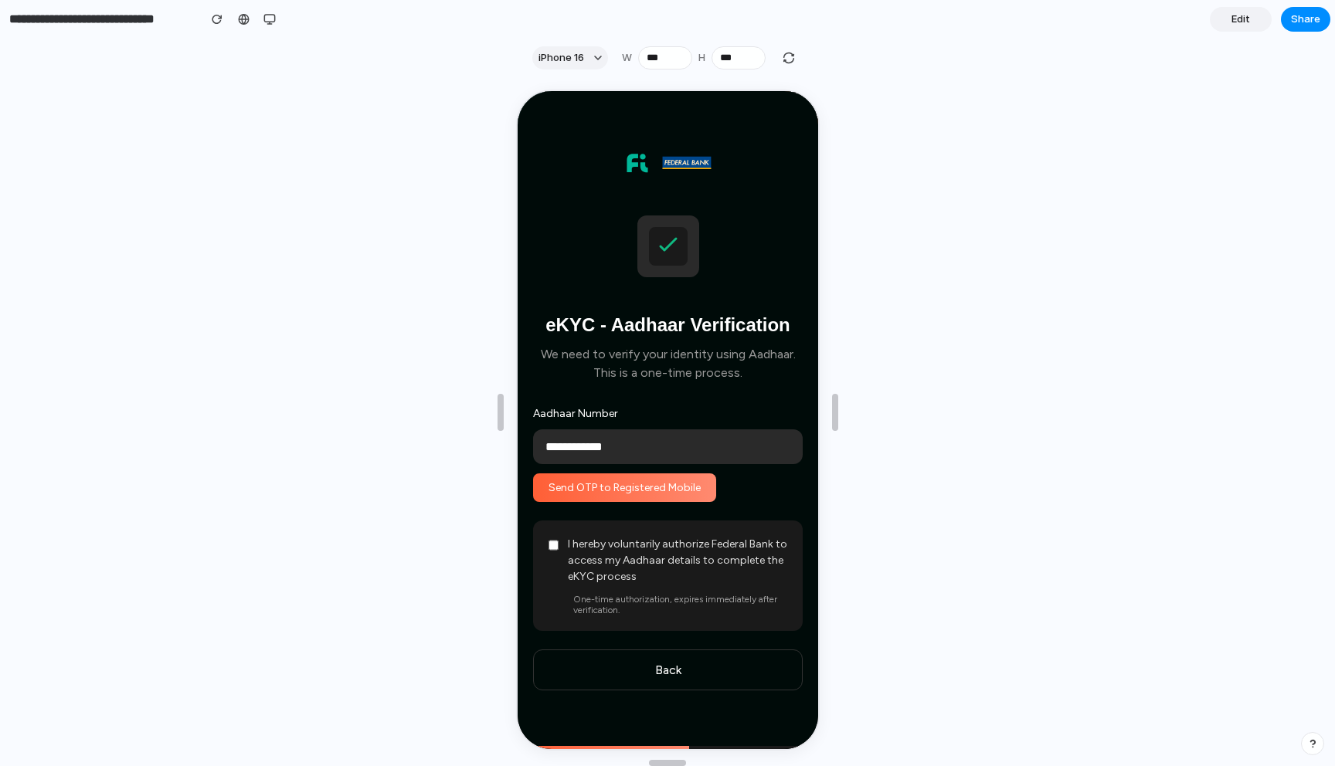
type input "**********"
click at [650, 491] on button "Send OTP to Registered Mobile" at bounding box center [622, 486] width 183 height 29
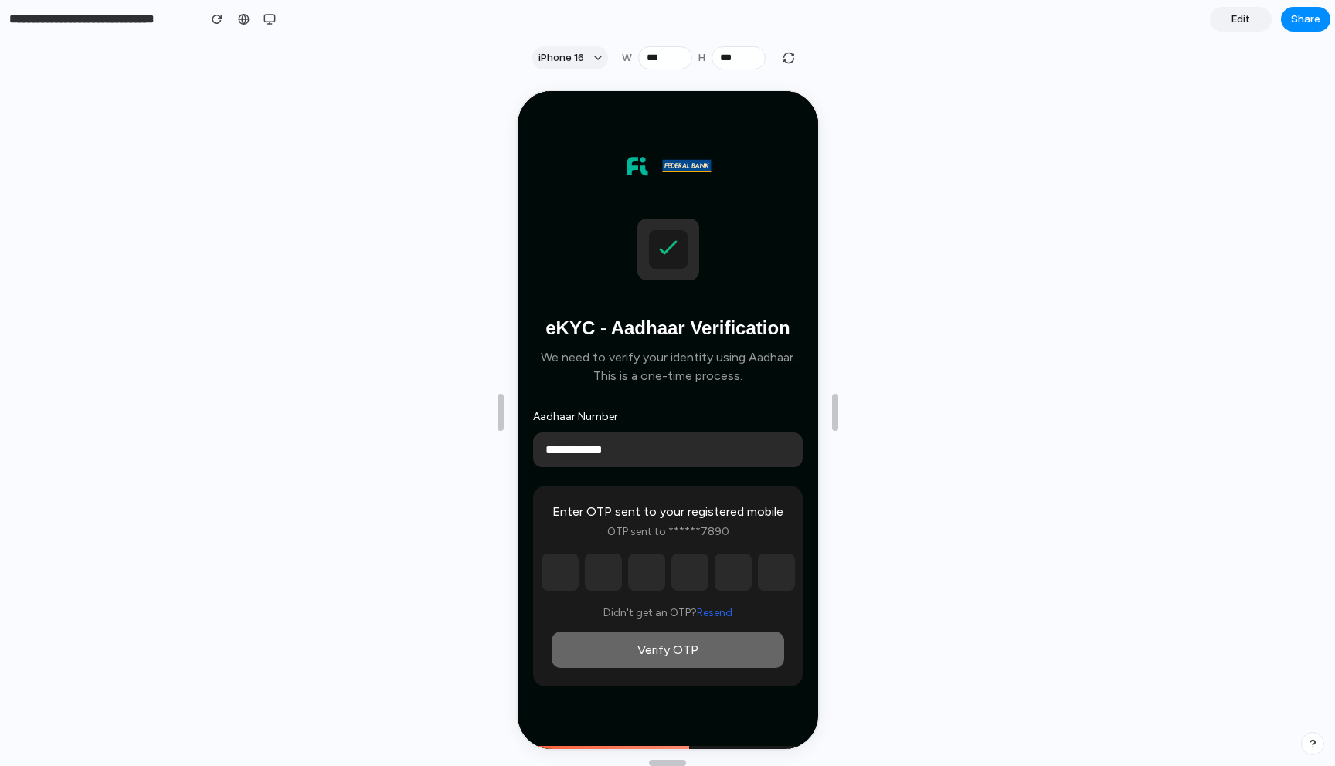
scroll to position [262, 0]
click at [561, 573] on input "text" at bounding box center [557, 570] width 37 height 37
type input "*"
click at [596, 572] on input "text" at bounding box center [600, 570] width 37 height 37
type input "*"
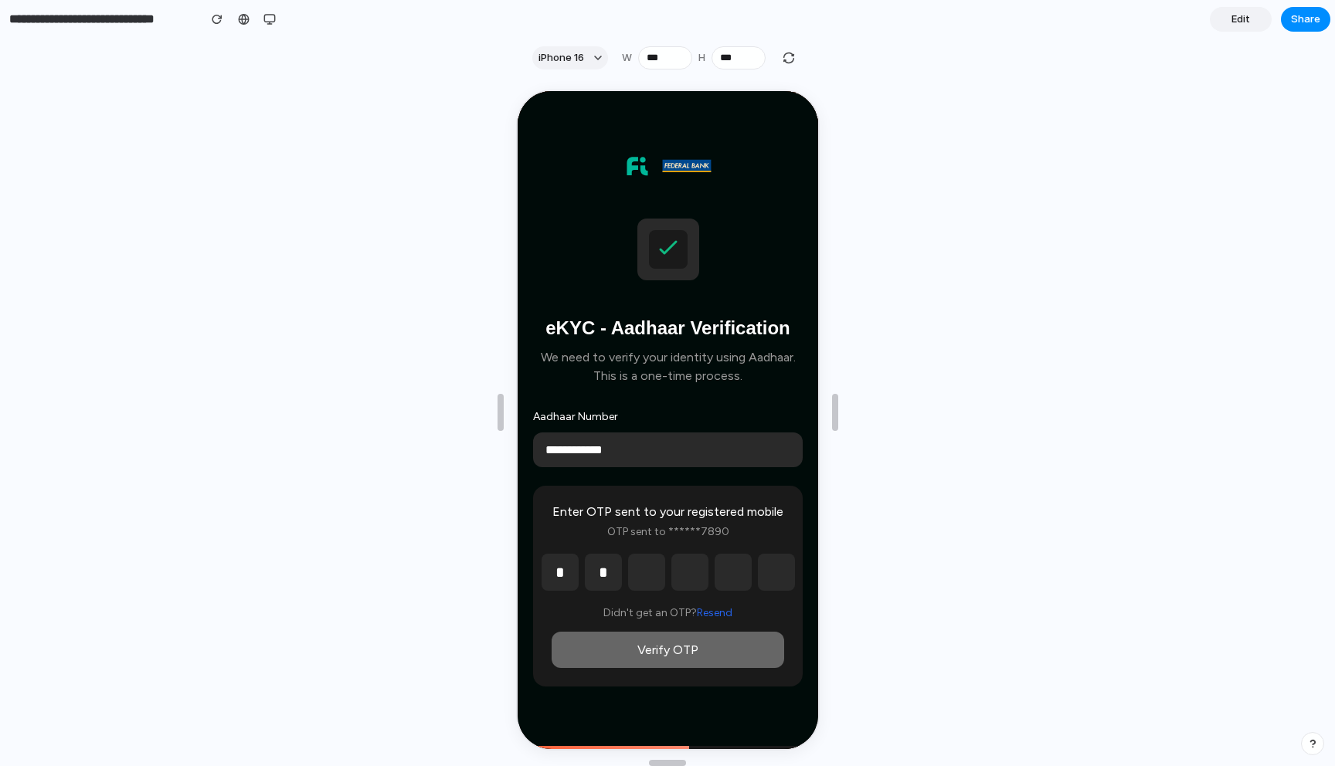
click at [644, 570] on input "text" at bounding box center [644, 570] width 37 height 37
type input "*"
click at [662, 573] on div "* * *" at bounding box center [665, 570] width 233 height 37
click at [676, 572] on input "text" at bounding box center [687, 570] width 37 height 37
type input "*"
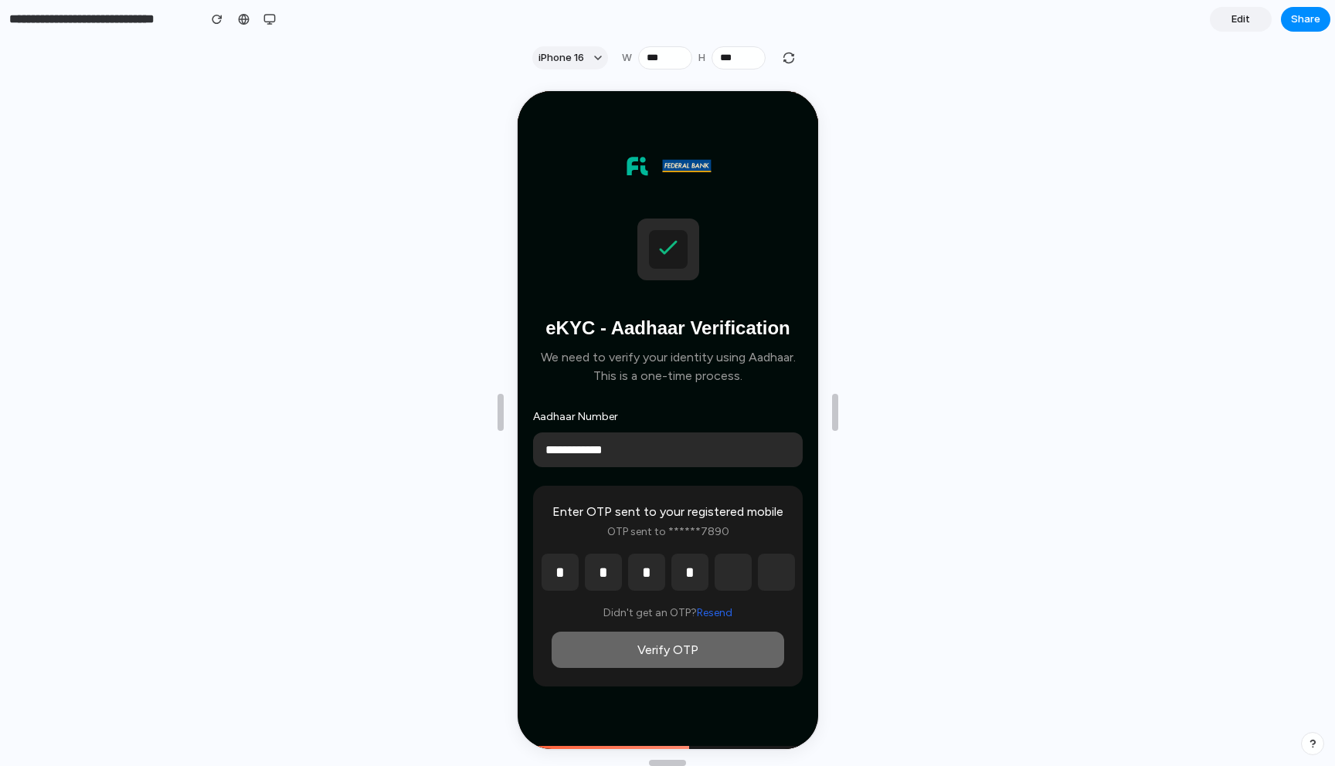
click at [727, 572] on input "text" at bounding box center [730, 570] width 37 height 37
type input "*"
click at [770, 573] on input "*" at bounding box center [774, 570] width 37 height 37
type input "*"
click at [660, 647] on button "Verify OTP" at bounding box center [665, 648] width 233 height 36
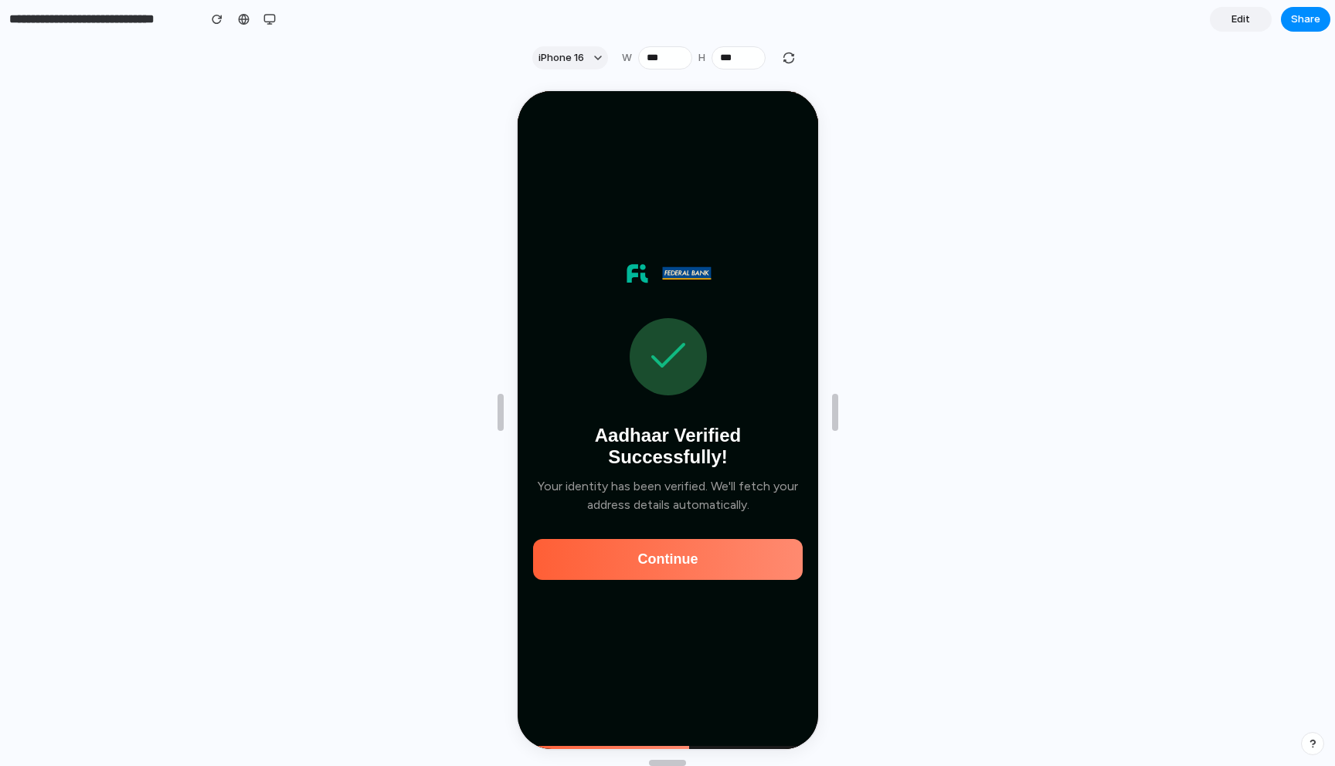
click at [710, 558] on button "Continue" at bounding box center [666, 558] width 270 height 41
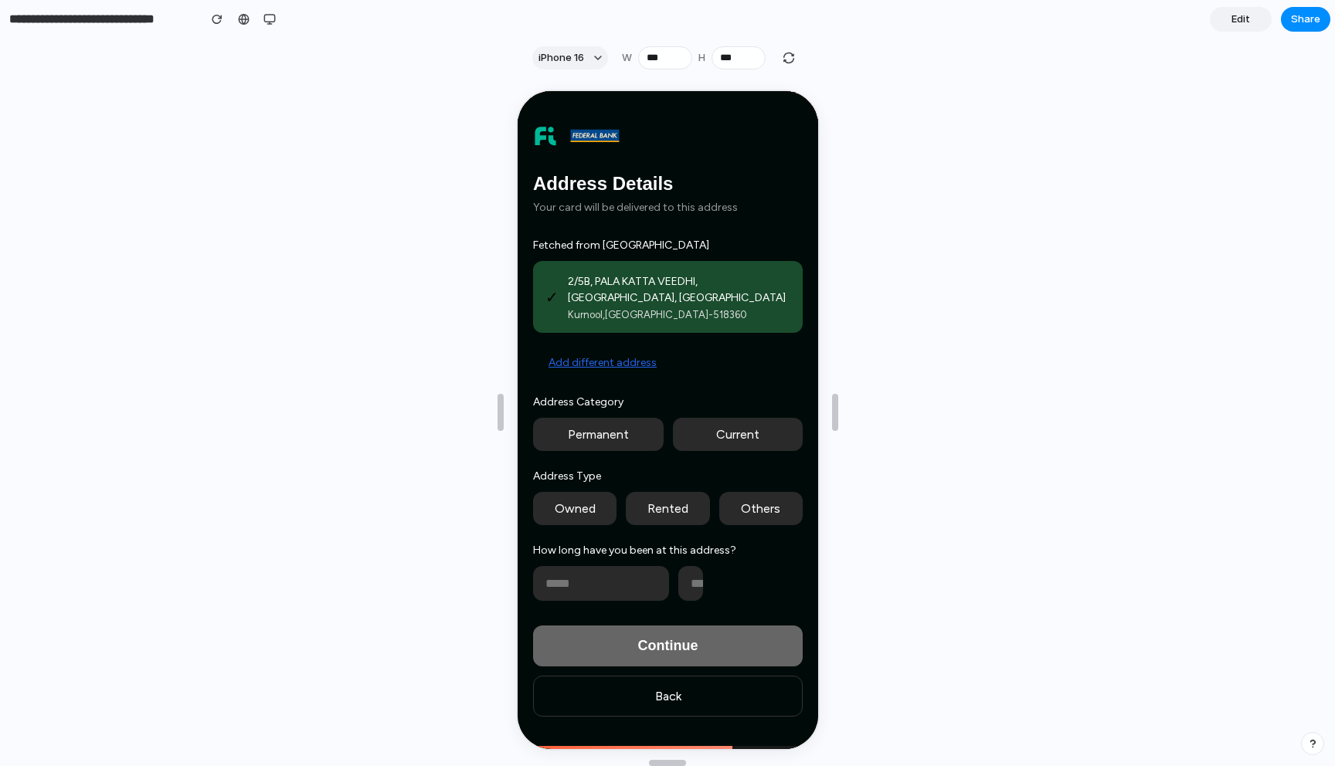
click at [599, 443] on button "Permanent" at bounding box center [596, 432] width 131 height 33
click at [586, 500] on button "Owned" at bounding box center [572, 507] width 83 height 33
click at [576, 579] on input "number" at bounding box center [599, 582] width 136 height 35
click at [606, 576] on input "number" at bounding box center [599, 582] width 136 height 35
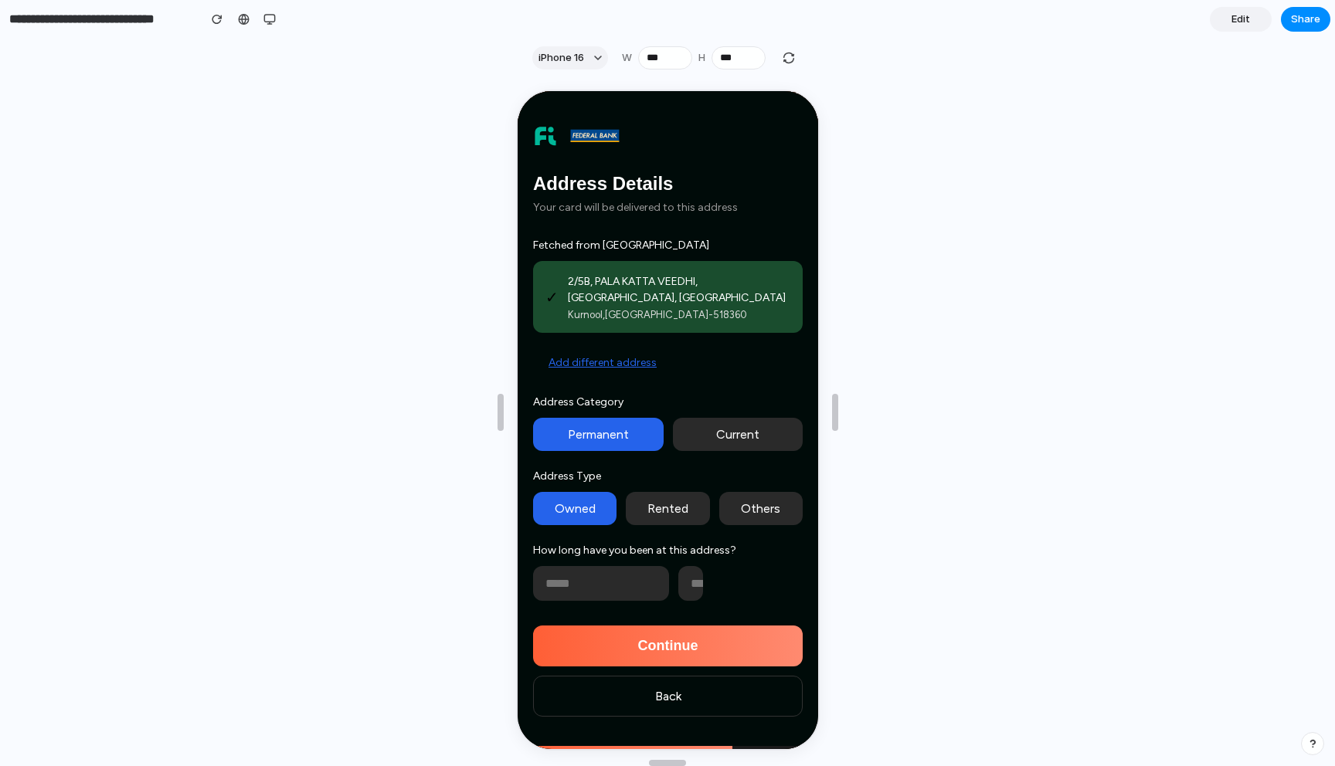
type input "*"
click at [691, 586] on input "number" at bounding box center [688, 582] width 25 height 35
type input "*"
click at [670, 639] on button "Continue" at bounding box center [666, 644] width 270 height 41
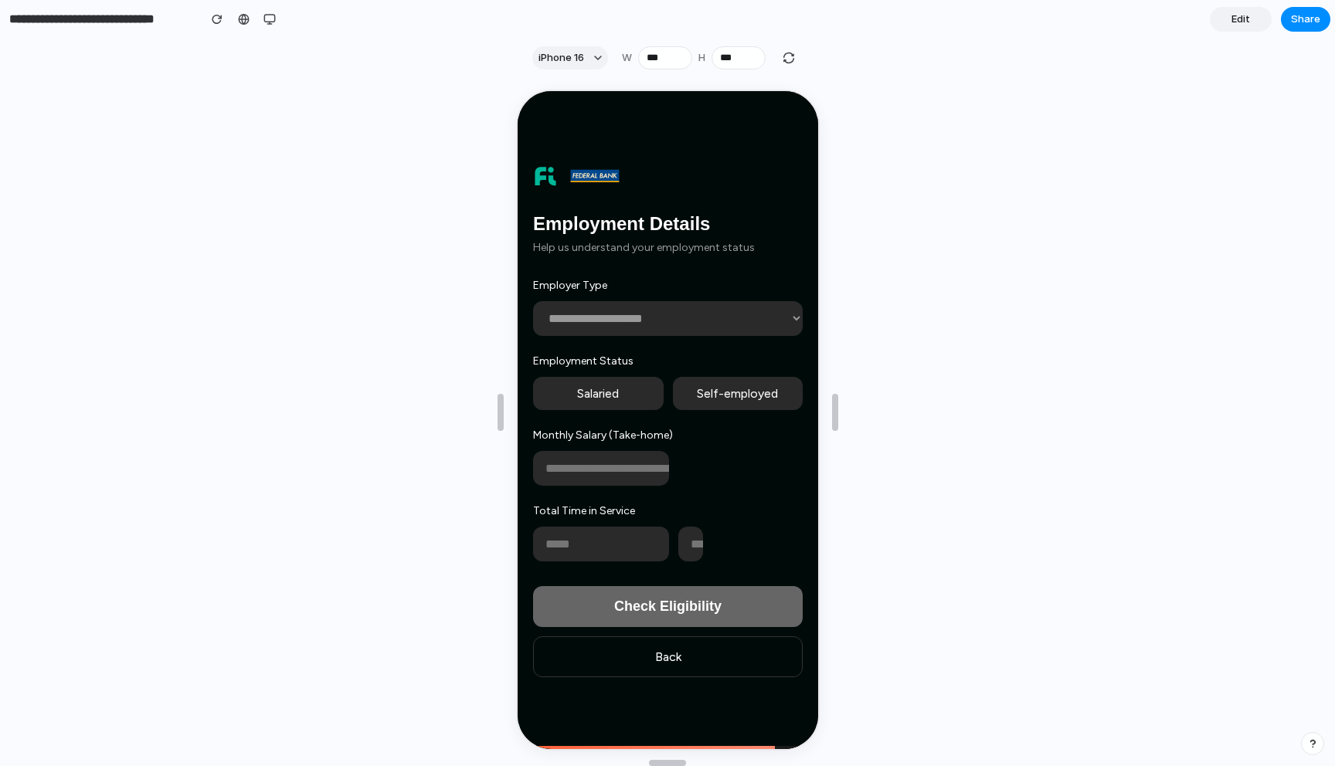
click at [701, 314] on select "**********" at bounding box center [666, 317] width 270 height 35
select select "*******"
click at [531, 300] on select "**********" at bounding box center [666, 317] width 270 height 35
click at [599, 387] on button "Salaried" at bounding box center [596, 391] width 131 height 33
click at [589, 487] on div "**********" at bounding box center [666, 418] width 270 height 283
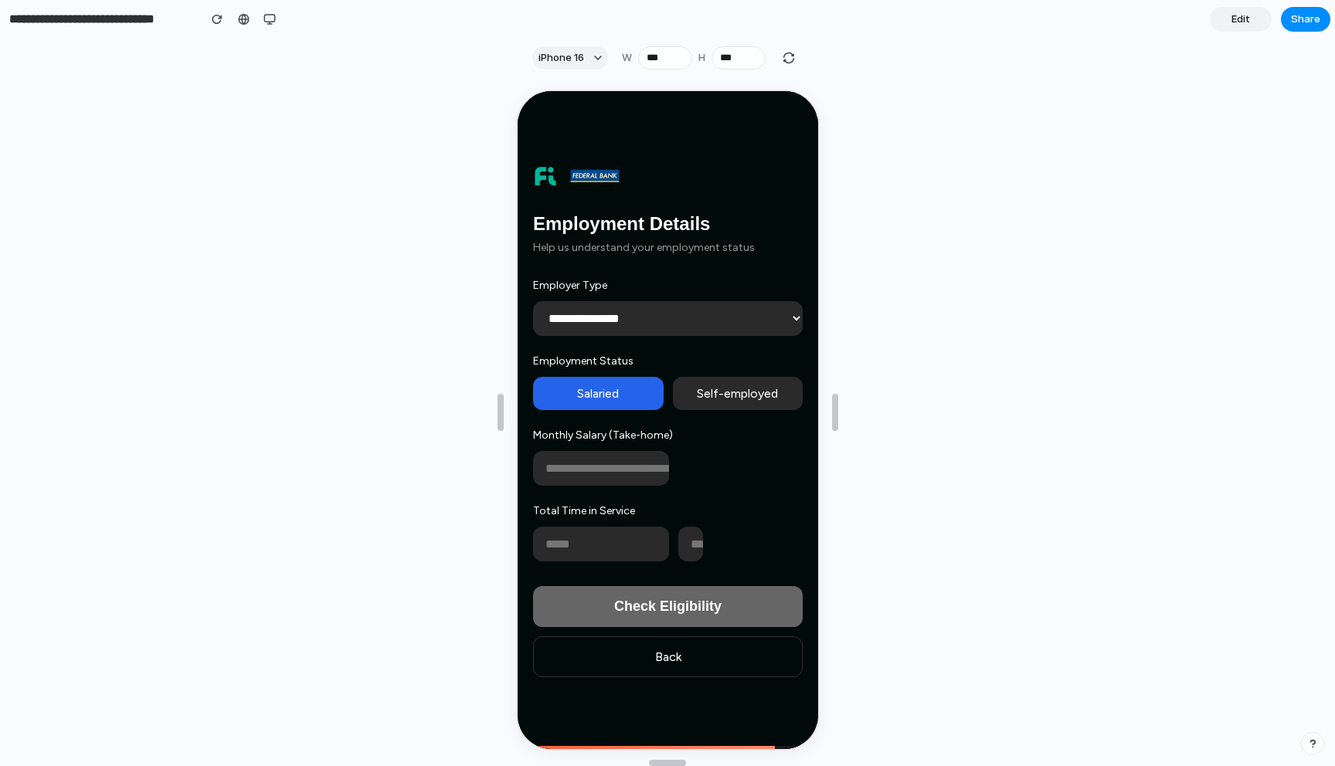
click at [596, 481] on input "number" at bounding box center [599, 467] width 136 height 35
click at [586, 547] on input "number" at bounding box center [599, 542] width 136 height 35
type input "**"
click at [701, 543] on input "number" at bounding box center [688, 542] width 25 height 35
type input "*"
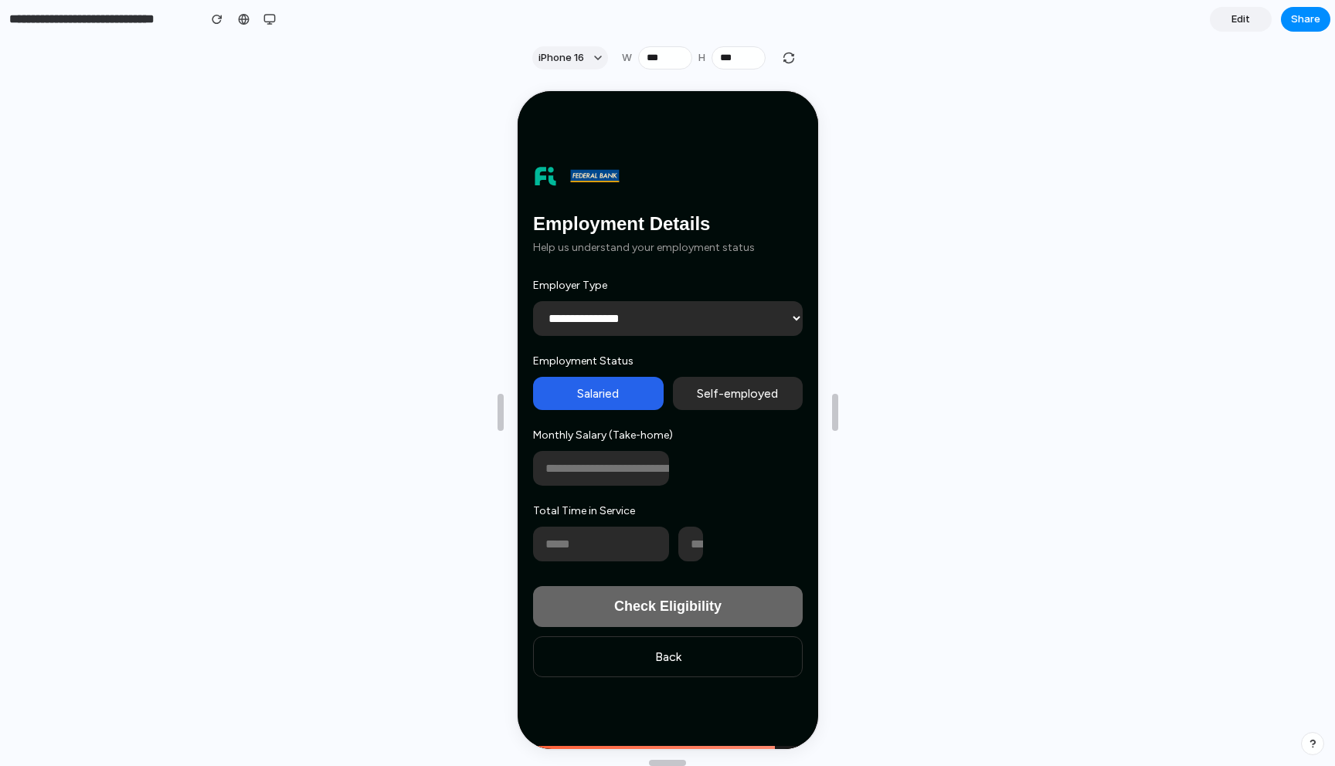
click at [579, 463] on input "number" at bounding box center [599, 467] width 136 height 35
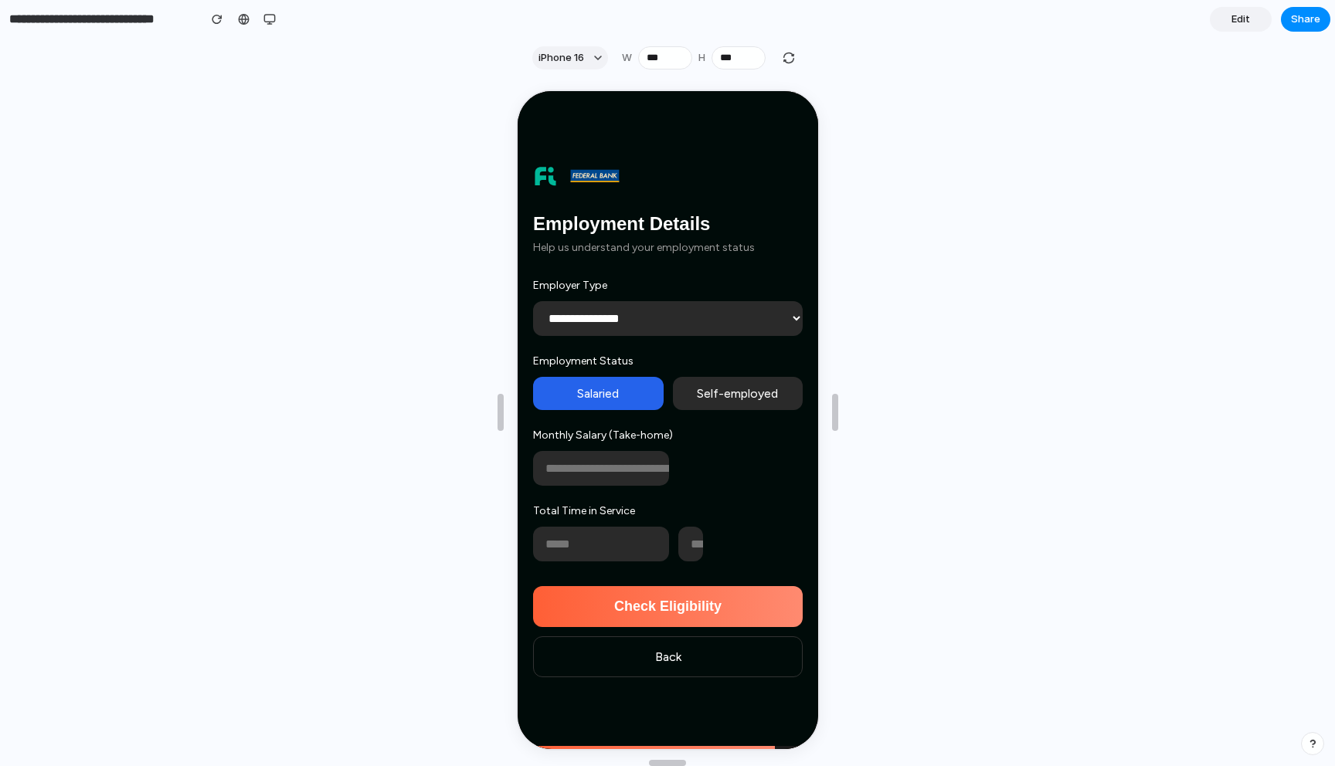
type input "**"
click at [564, 600] on button "Check Eligibility" at bounding box center [666, 605] width 270 height 41
